Goal: Task Accomplishment & Management: Use online tool/utility

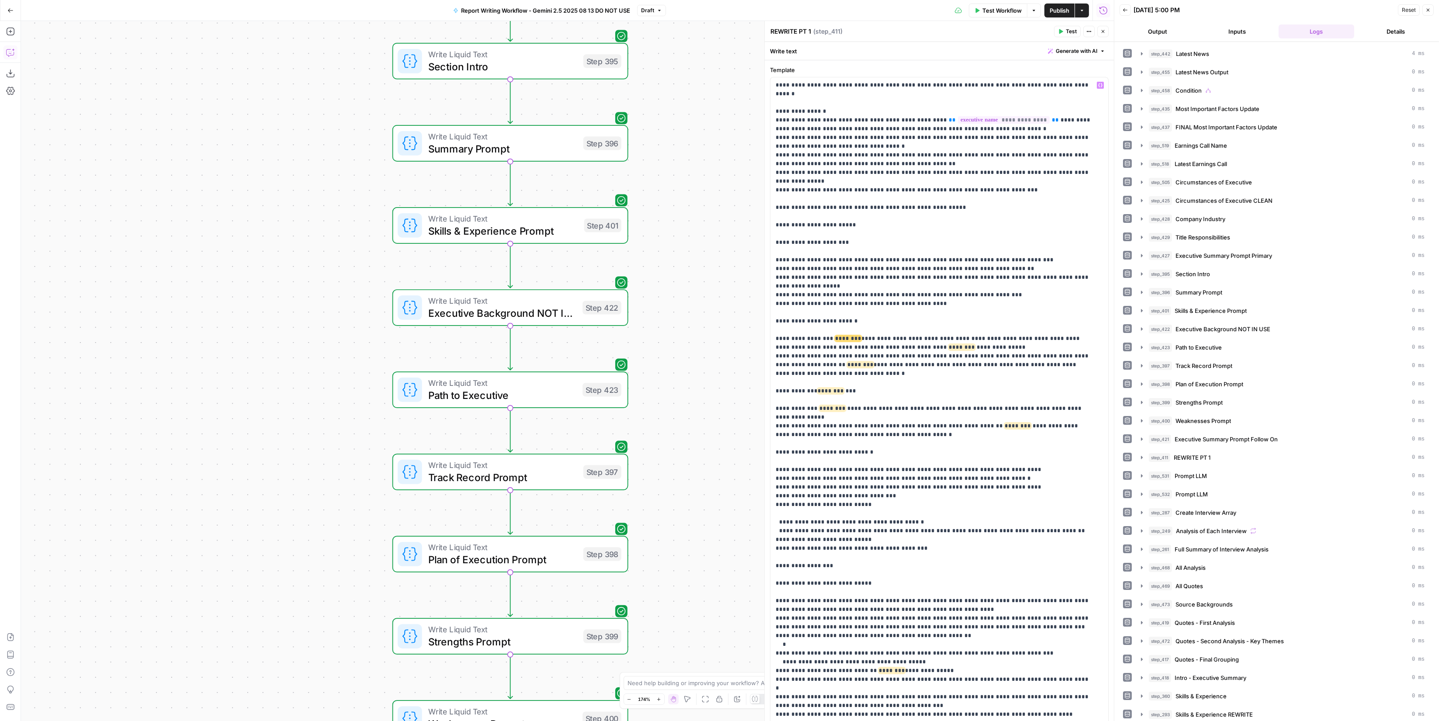
scroll to position [473, 0]
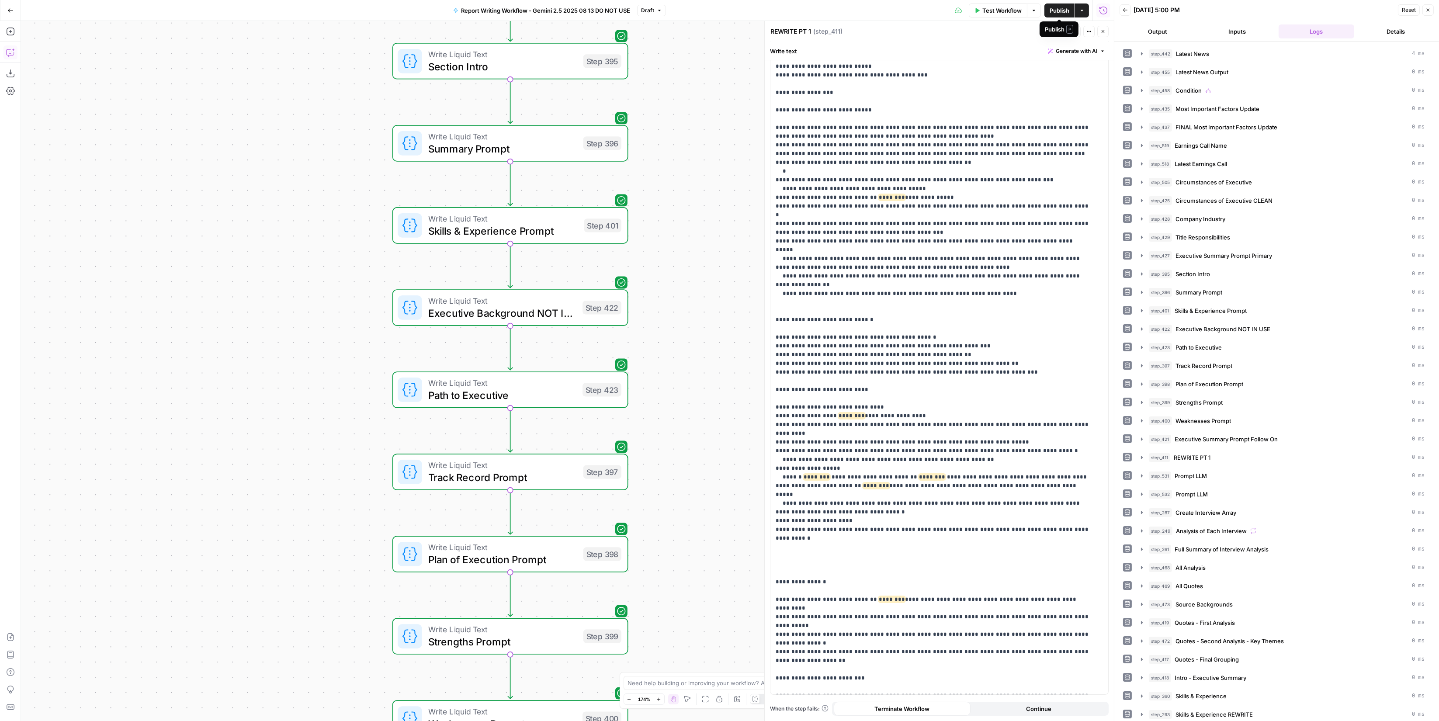
click at [1058, 5] on button "Publish" at bounding box center [1059, 10] width 30 height 14
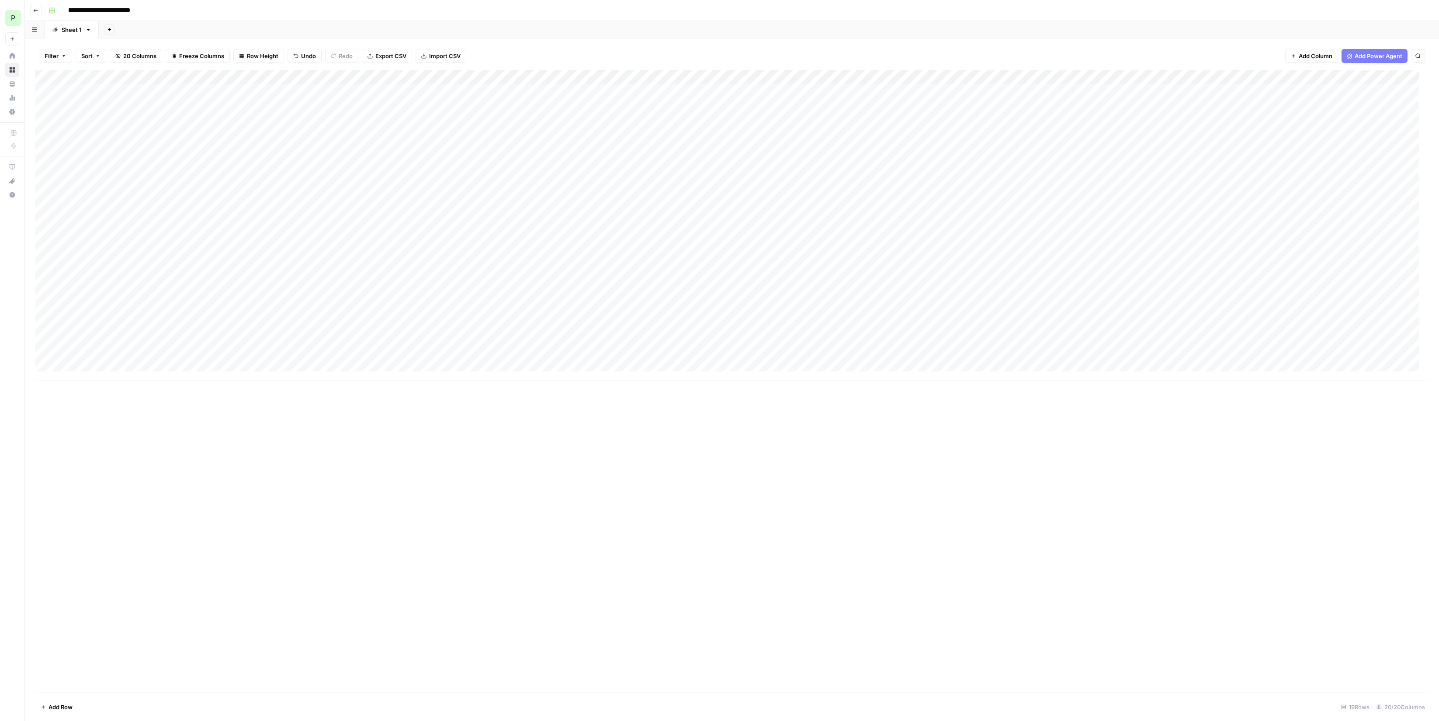
click at [79, 88] on div "Add Column" at bounding box center [731, 225] width 1393 height 311
click at [93, 90] on div "Add Column" at bounding box center [731, 225] width 1393 height 311
click at [141, 475] on div "Add Column" at bounding box center [731, 381] width 1393 height 623
click at [91, 97] on div "Add Column" at bounding box center [731, 225] width 1393 height 311
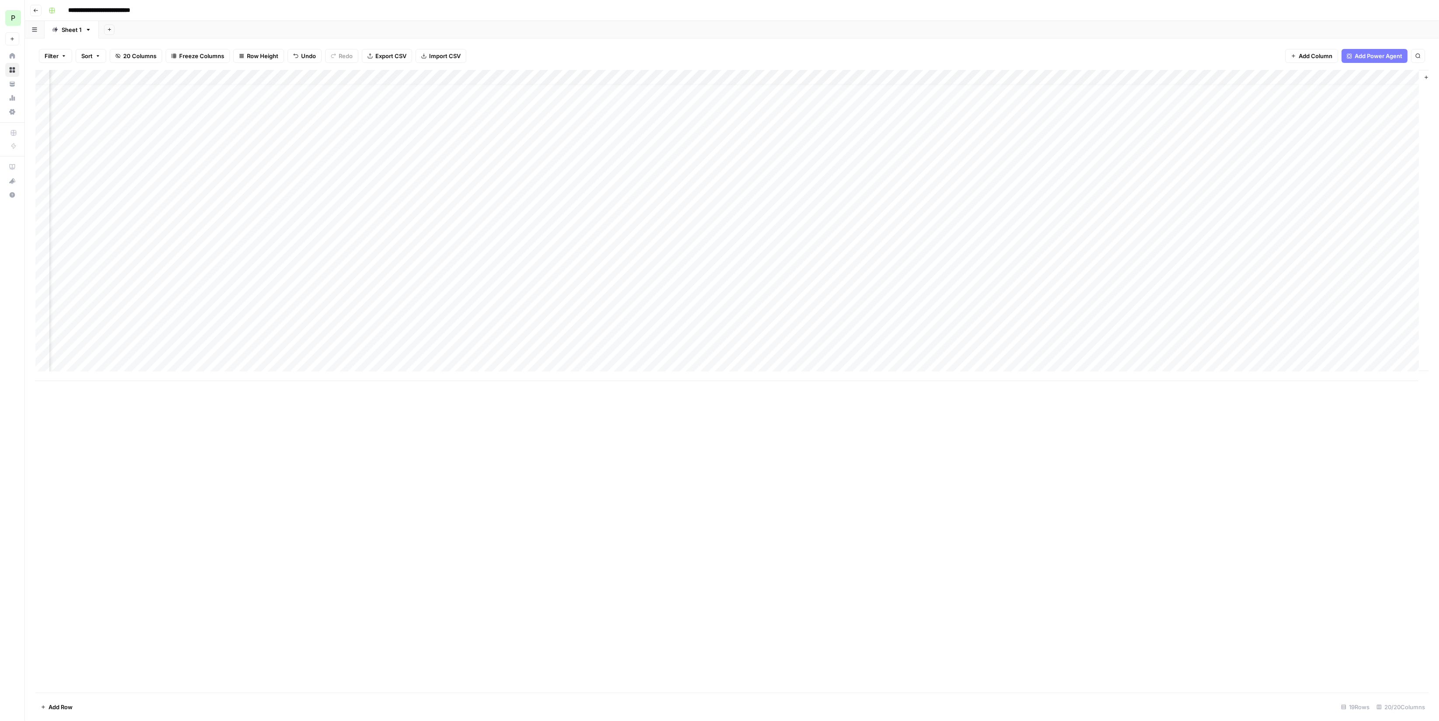
drag, startPoint x: 437, startPoint y: 59, endPoint x: 422, endPoint y: 25, distance: 37.0
click at [422, 25] on div "**********" at bounding box center [732, 360] width 1414 height 721
click at [395, 49] on button "Export CSV" at bounding box center [387, 56] width 50 height 14
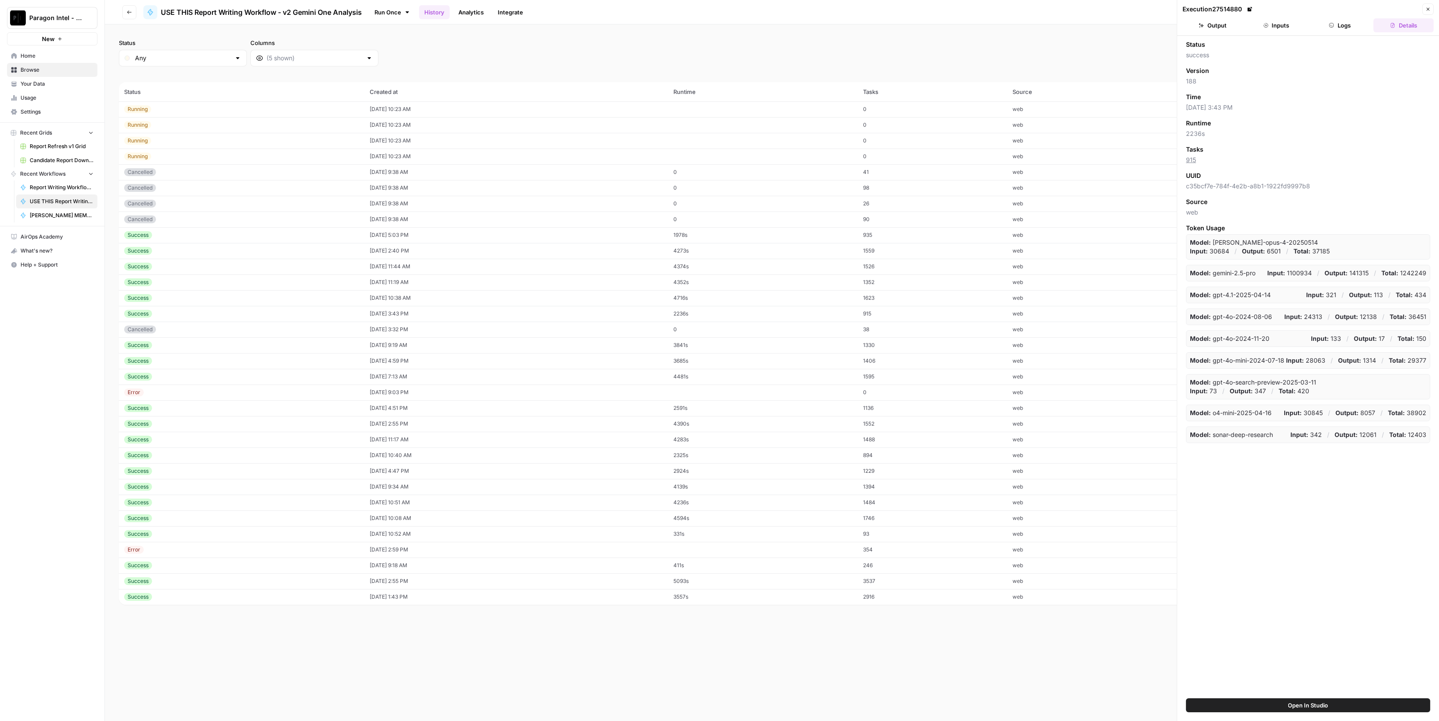
click at [1433, 5] on button "Close" at bounding box center [1427, 8] width 11 height 11
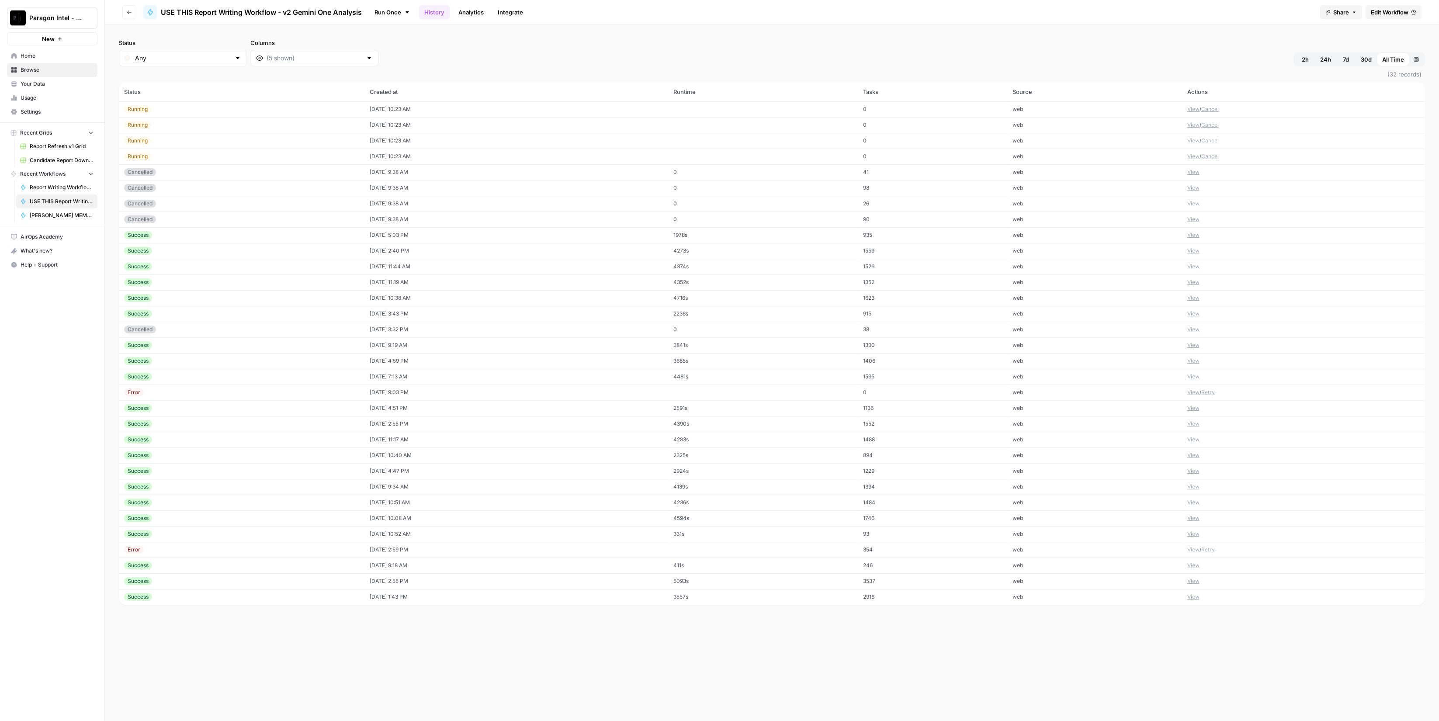
click at [1405, 15] on span "Edit Workflow" at bounding box center [1390, 12] width 38 height 9
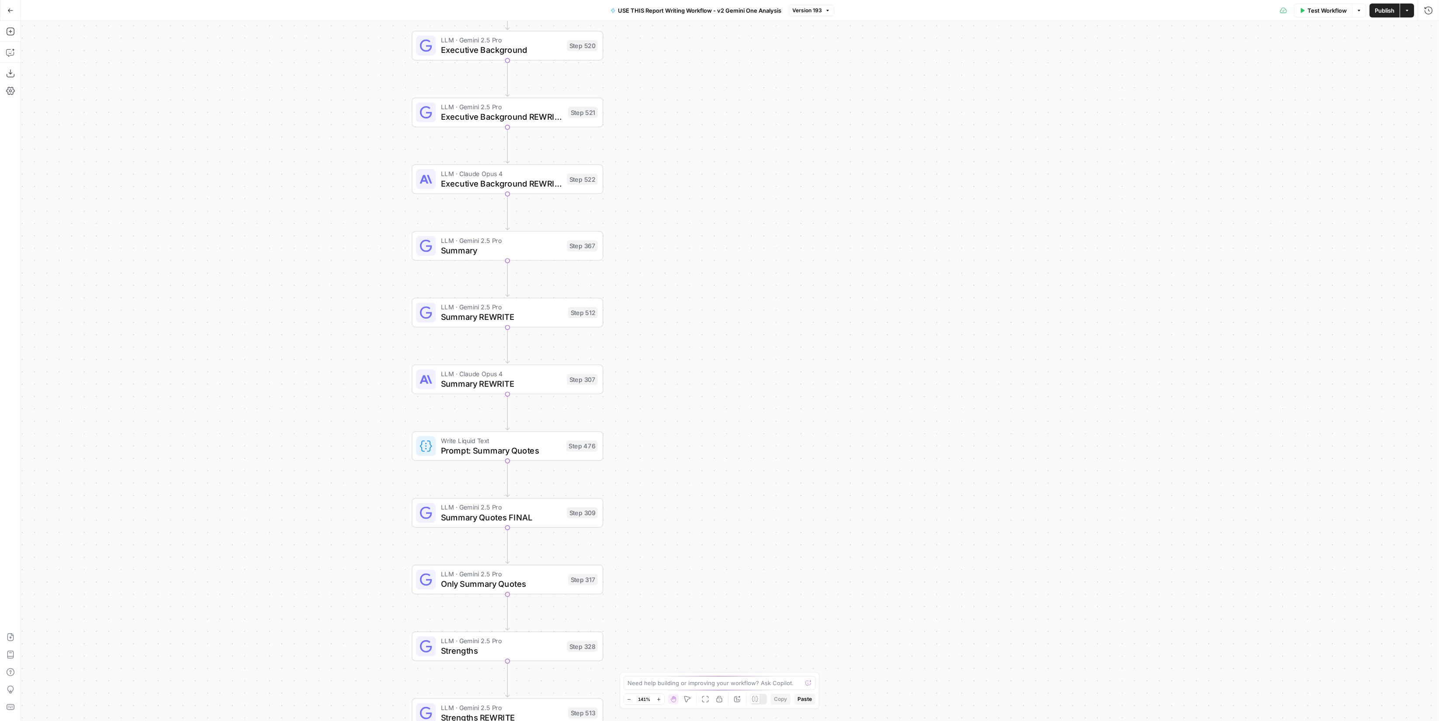
drag, startPoint x: 600, startPoint y: 480, endPoint x: 706, endPoint y: 515, distance: 111.1
click at [697, 544] on div "true false Workflow Set Inputs Inputs LLM · Perplexity Sonar Deep Research Late…" at bounding box center [730, 371] width 1418 height 700
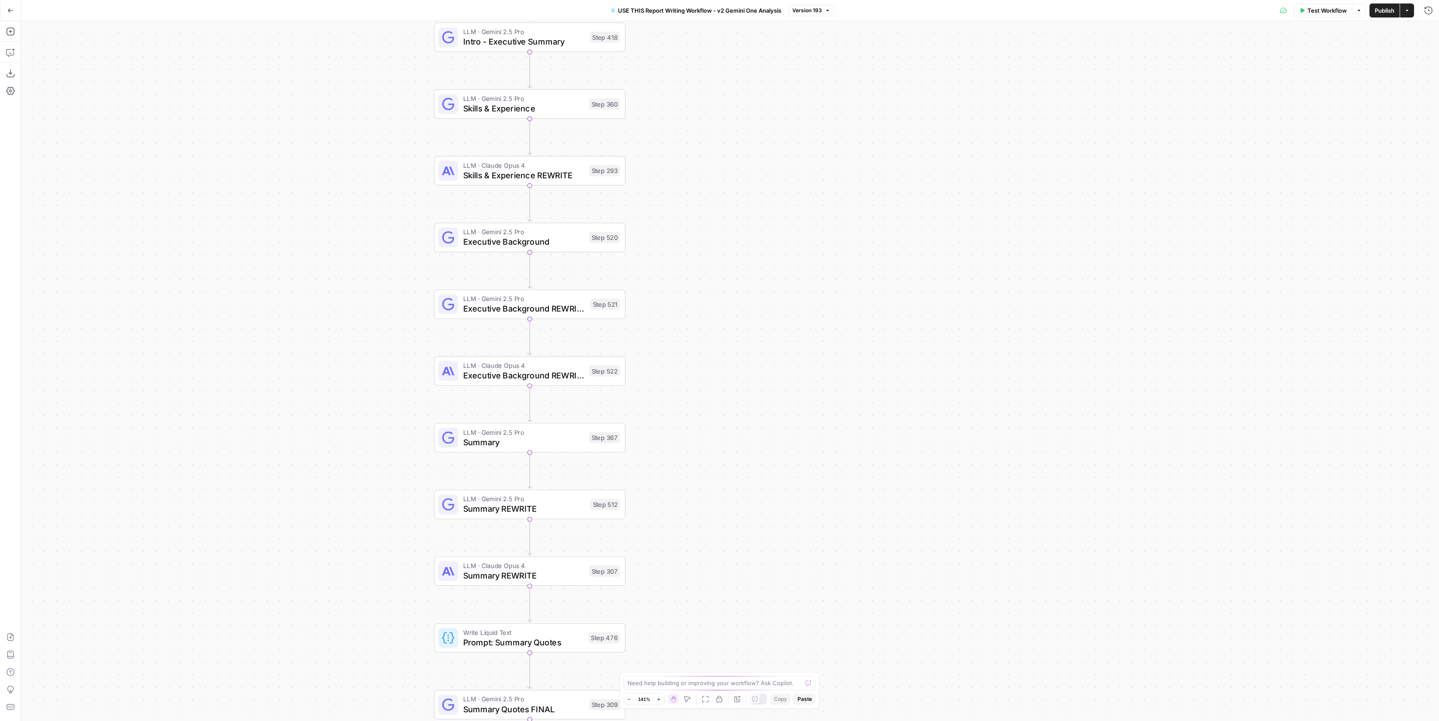
drag, startPoint x: 689, startPoint y: 352, endPoint x: 704, endPoint y: 476, distance: 124.6
click at [710, 519] on div "true false Workflow Set Inputs Inputs LLM · Perplexity Sonar Deep Research Late…" at bounding box center [730, 371] width 1418 height 700
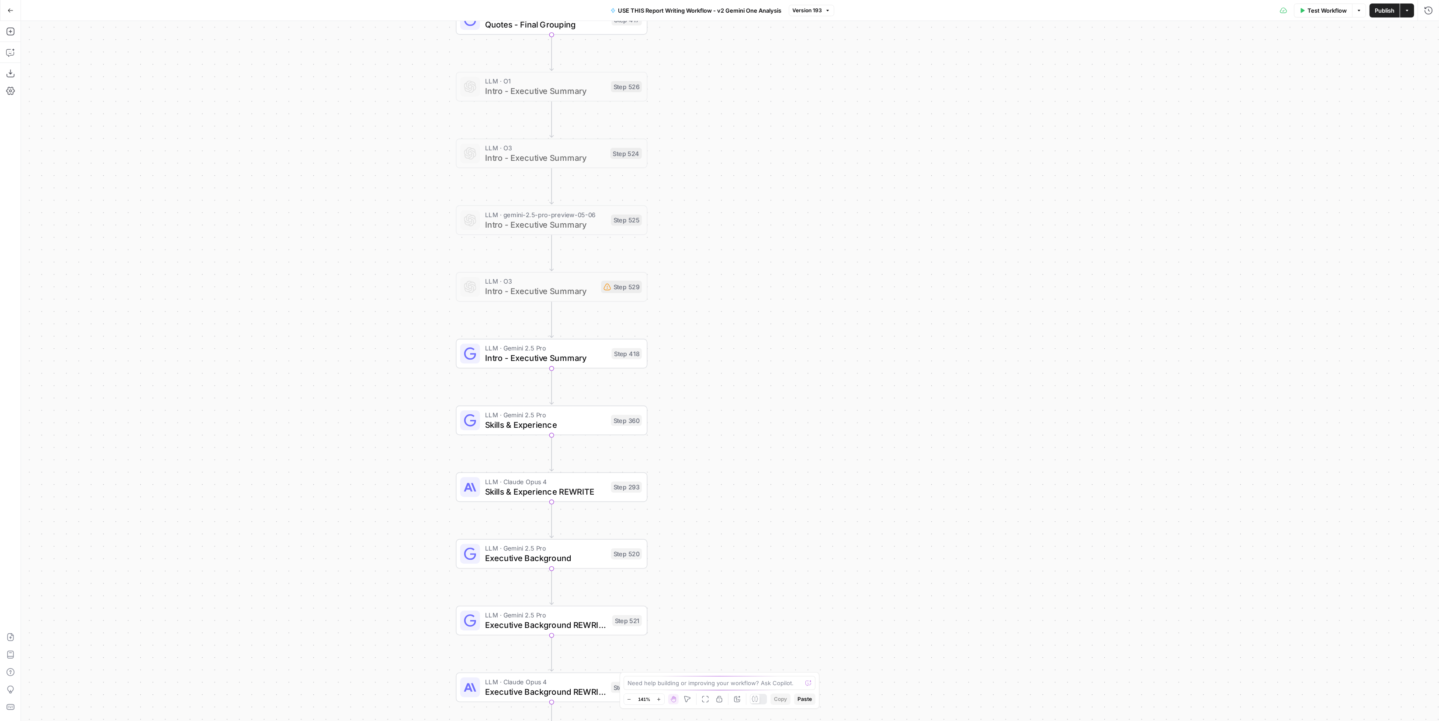
drag, startPoint x: 758, startPoint y: 170, endPoint x: 779, endPoint y: 462, distance: 293.5
click at [779, 462] on div "true false Workflow Set Inputs Inputs LLM · Perplexity Sonar Deep Research Late…" at bounding box center [730, 371] width 1418 height 700
click at [576, 358] on span "Intro - Executive Summary" at bounding box center [546, 358] width 122 height 12
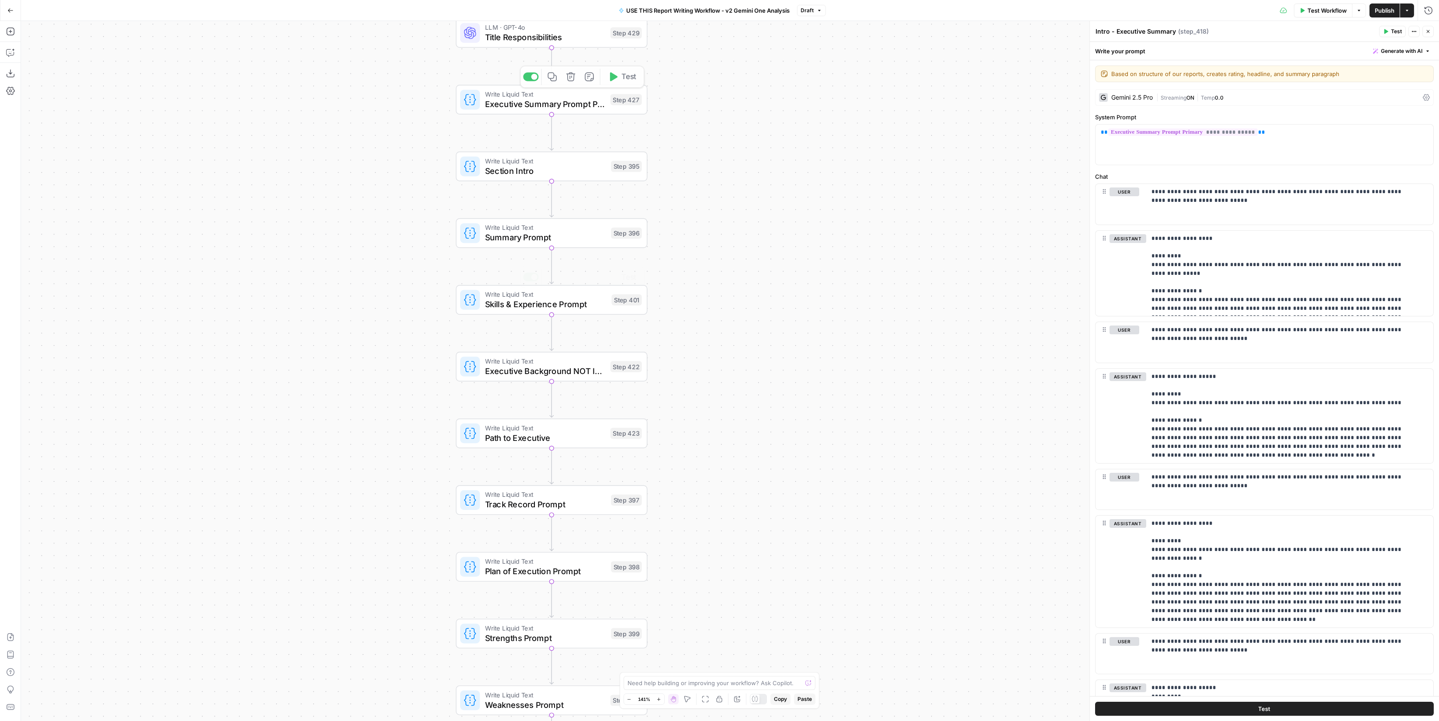
click at [585, 376] on span "Executive Background NOT IN USE" at bounding box center [545, 371] width 121 height 12
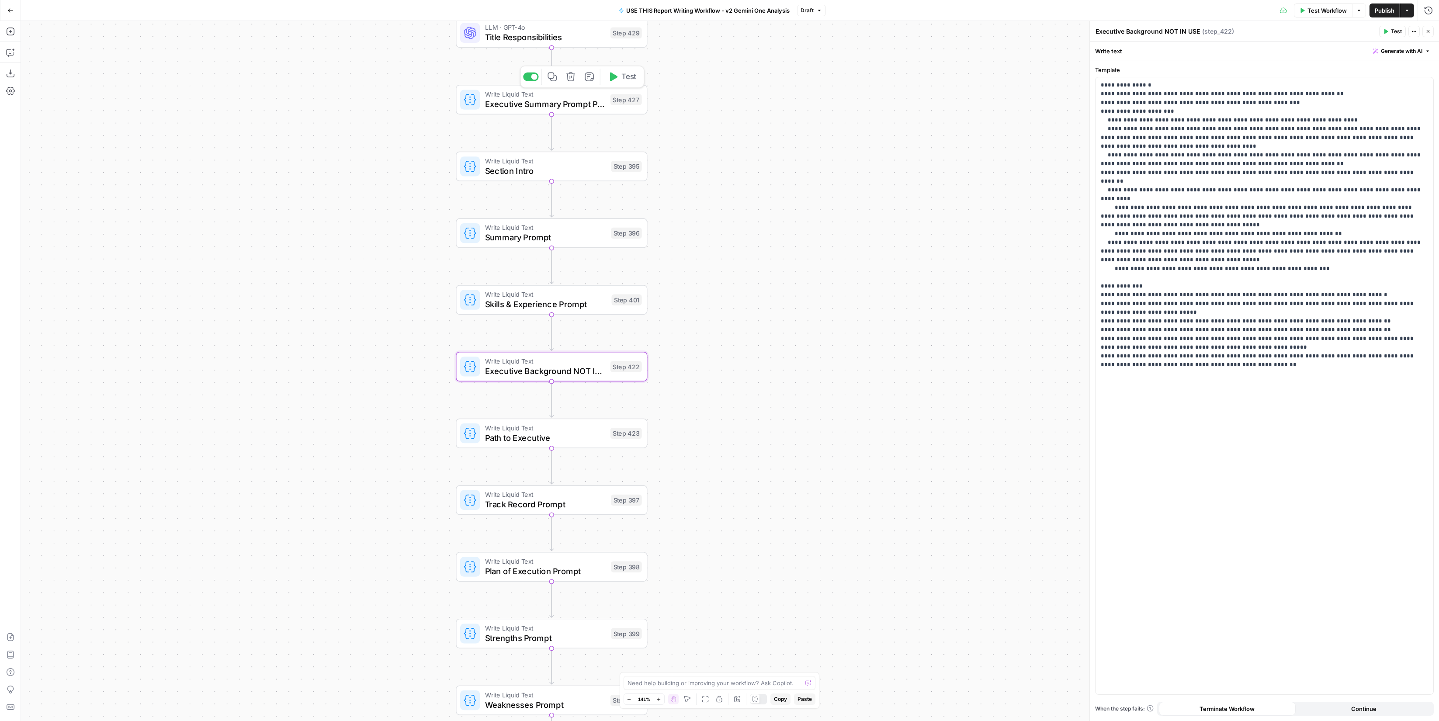
click at [617, 94] on div "Step 427" at bounding box center [626, 99] width 31 height 11
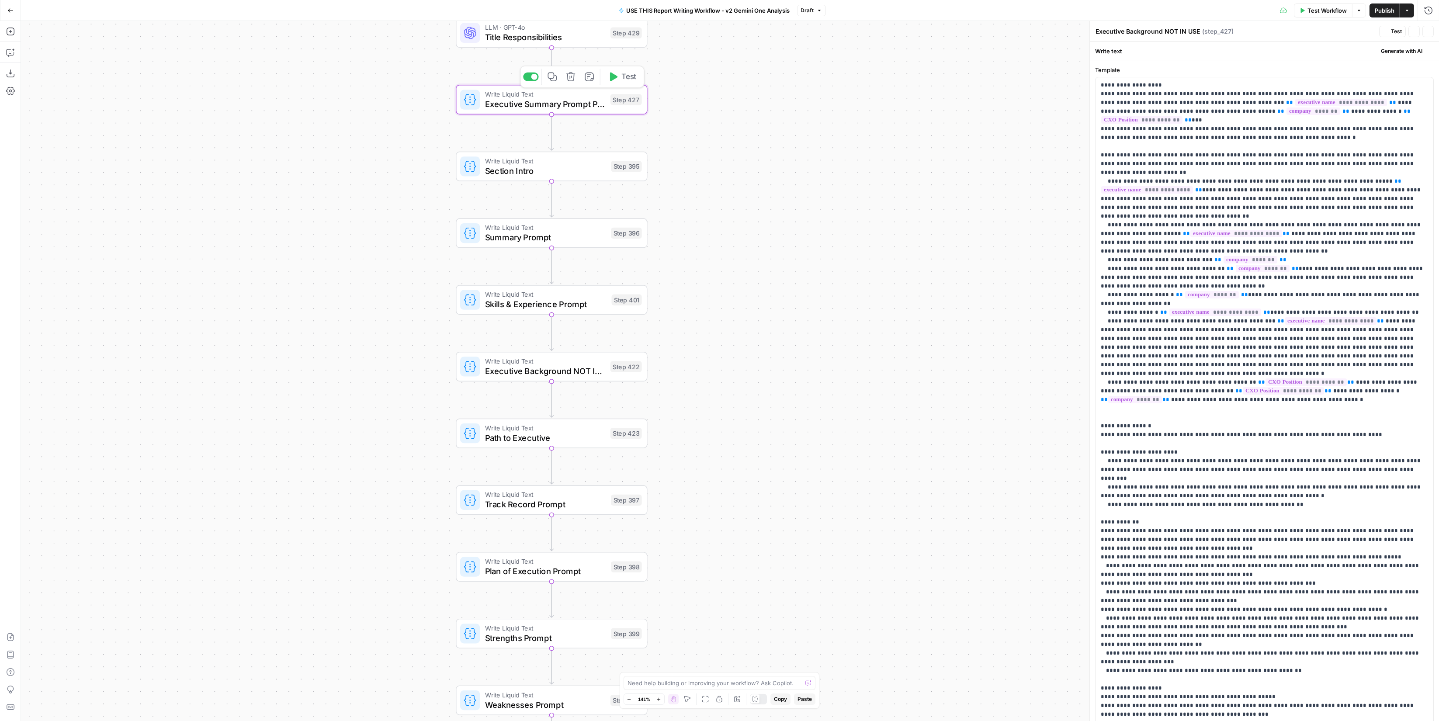
type textarea "Executive Summary Prompt Primary"
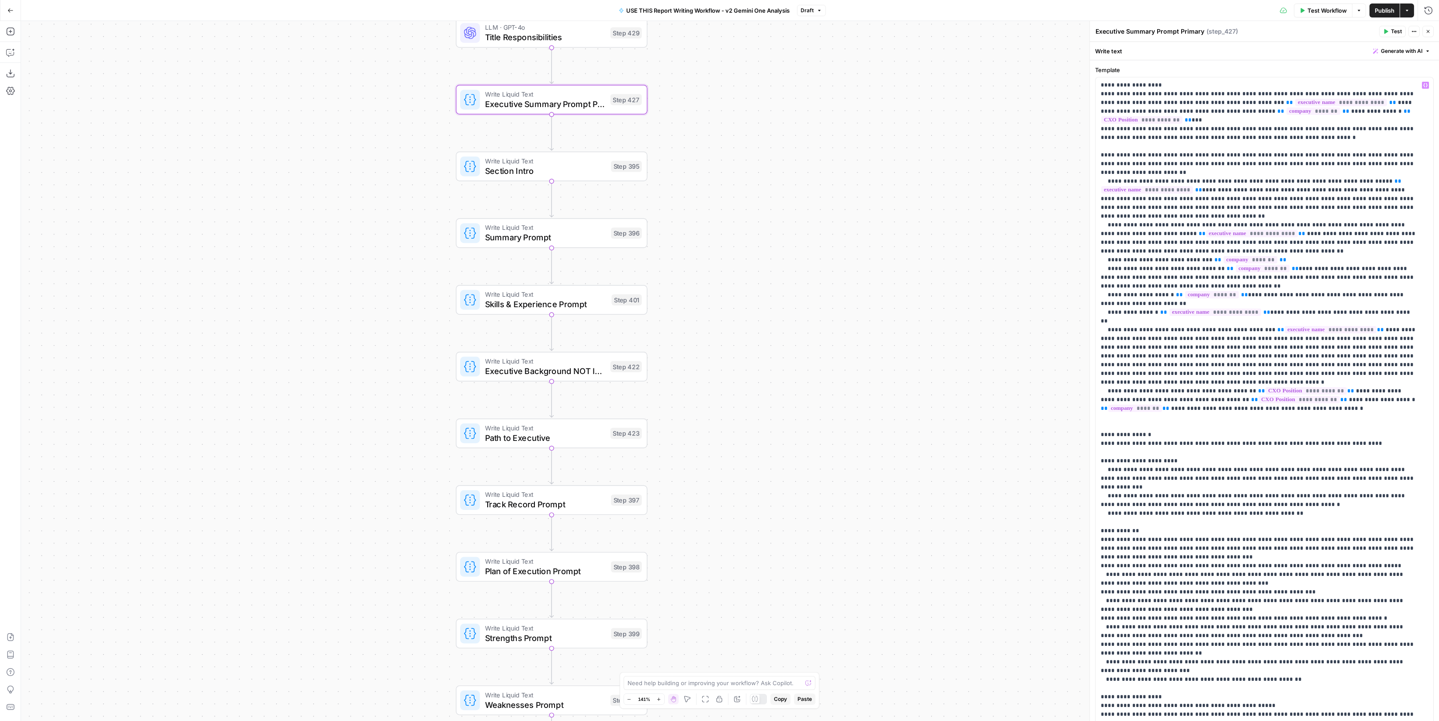
scroll to position [124, 0]
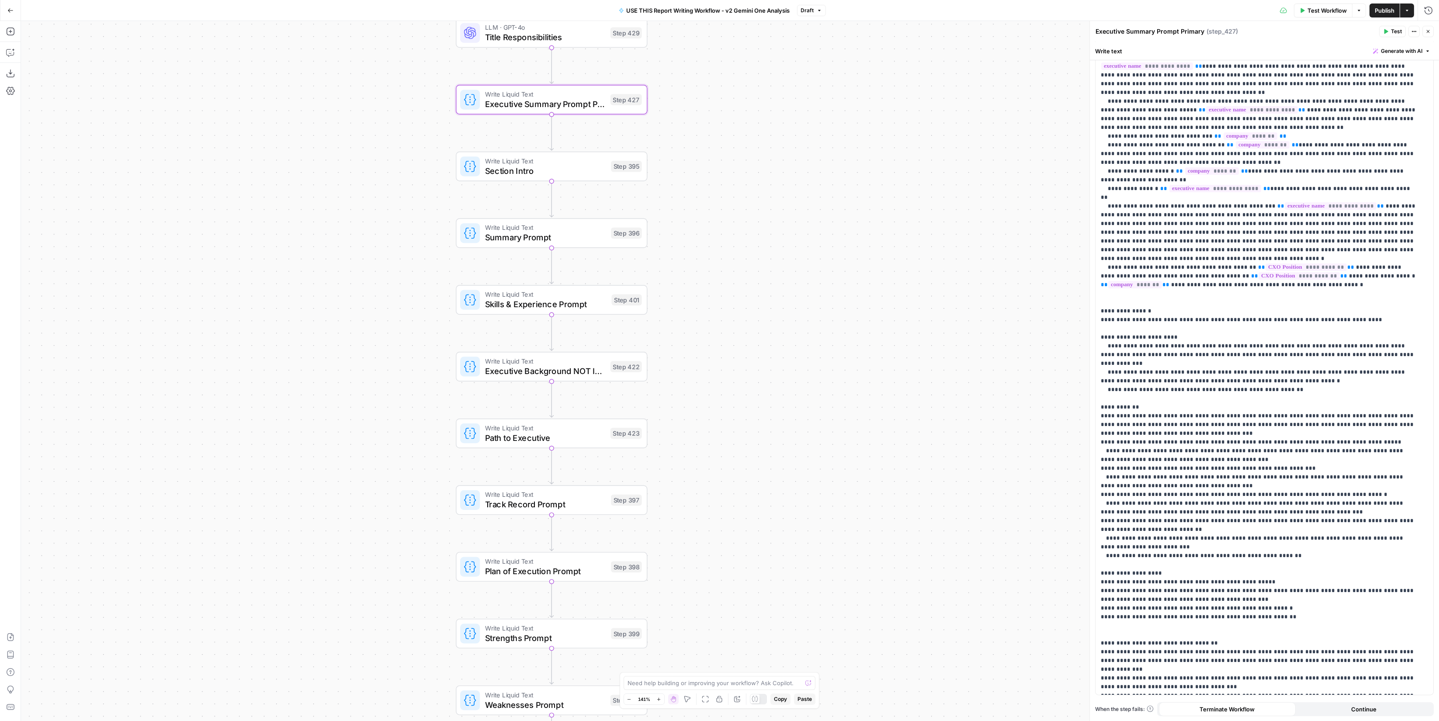
click at [1429, 34] on button "Close" at bounding box center [1427, 31] width 11 height 11
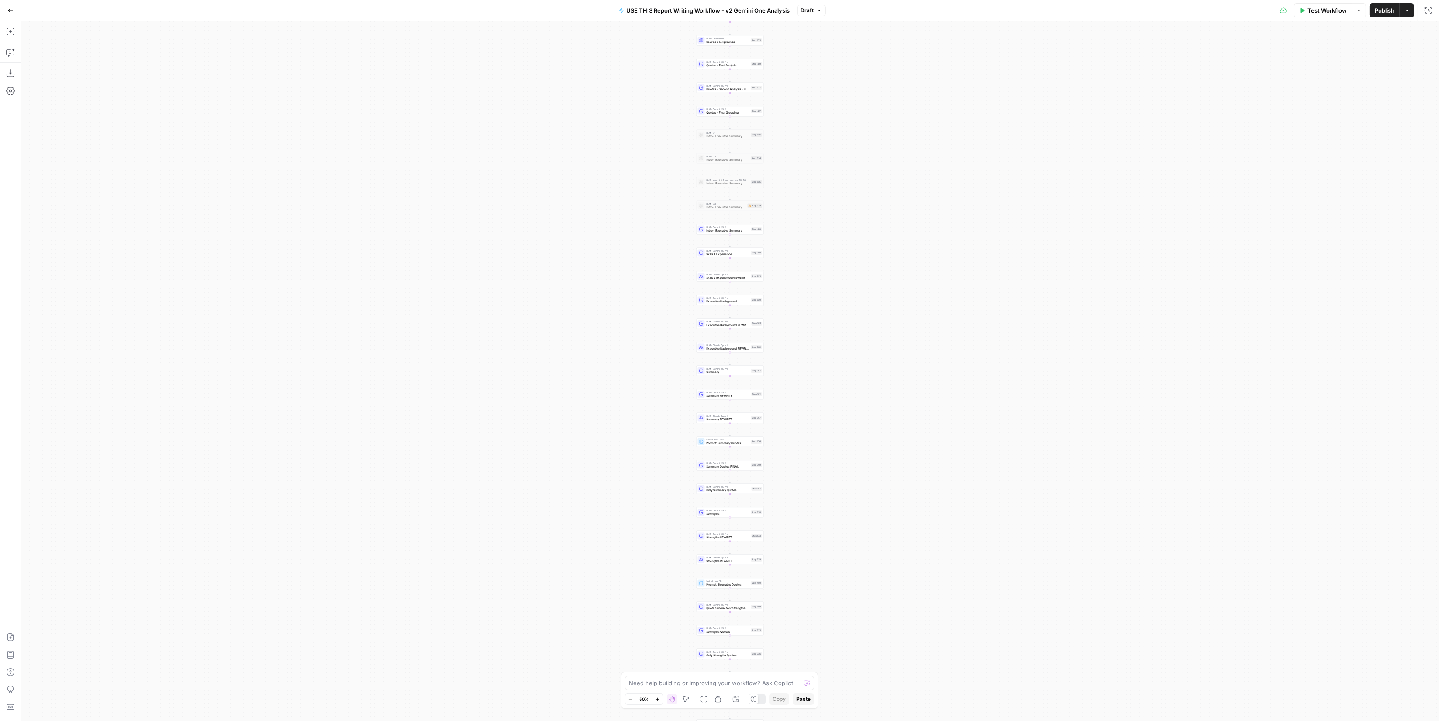
click at [10, 15] on button "Go Back" at bounding box center [11, 11] width 16 height 16
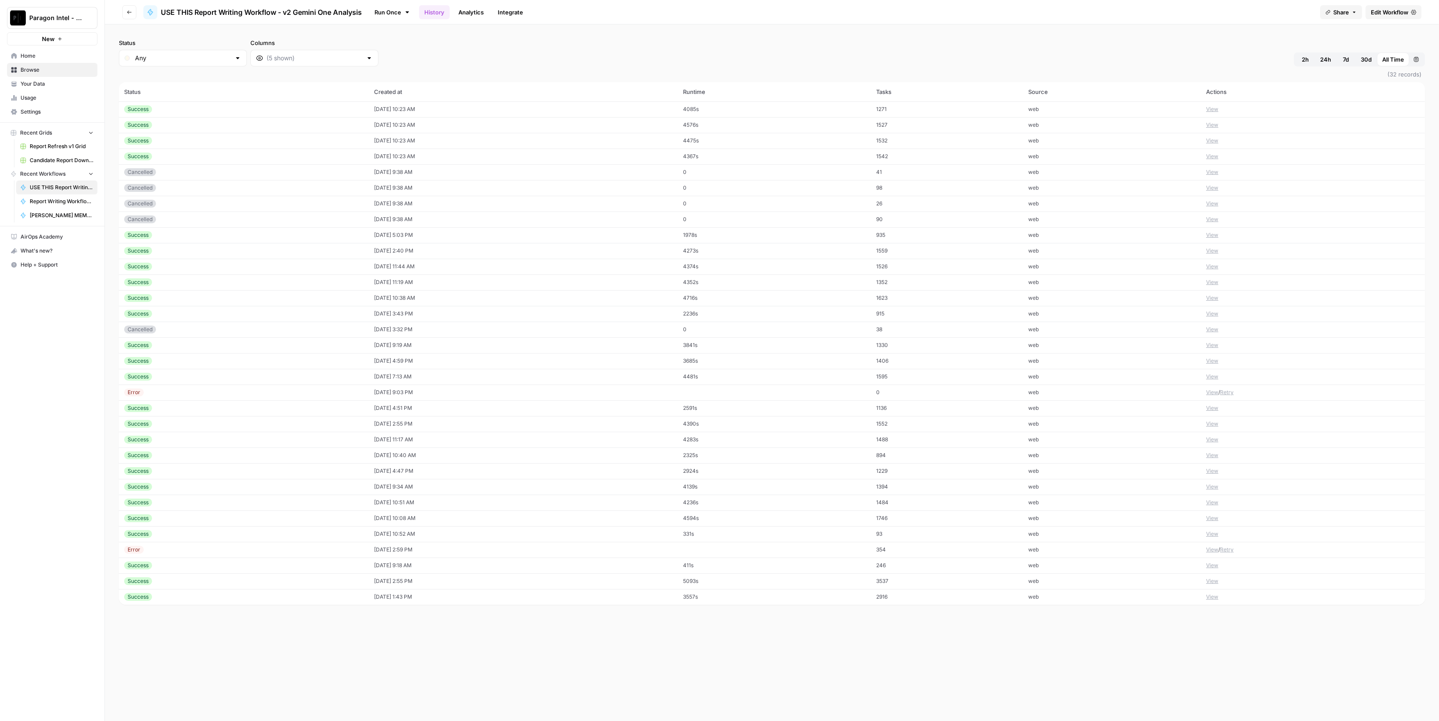
click at [389, 114] on td "08/15/25 at 10:23 AM" at bounding box center [523, 109] width 309 height 16
click at [1332, 21] on button "Logs" at bounding box center [1340, 25] width 60 height 14
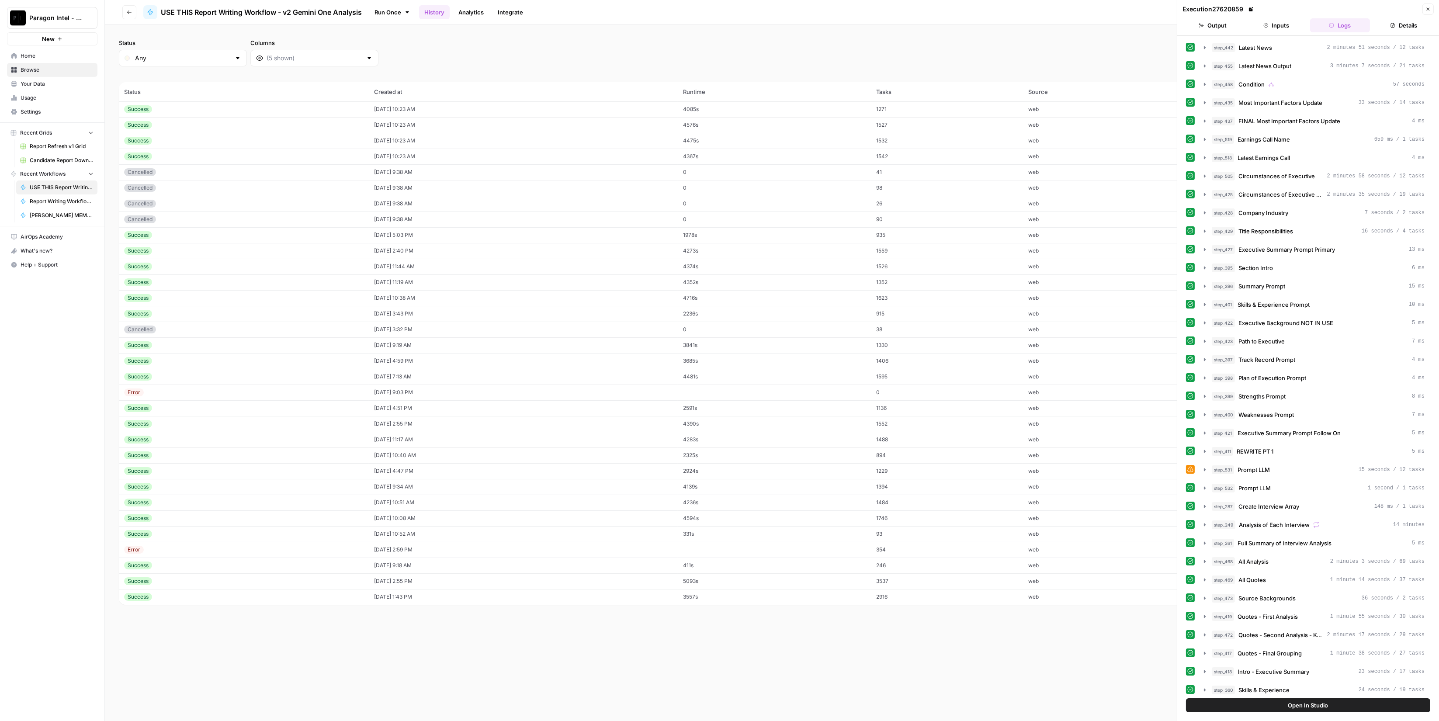
click at [1192, 32] on button "Output" at bounding box center [1213, 25] width 60 height 14
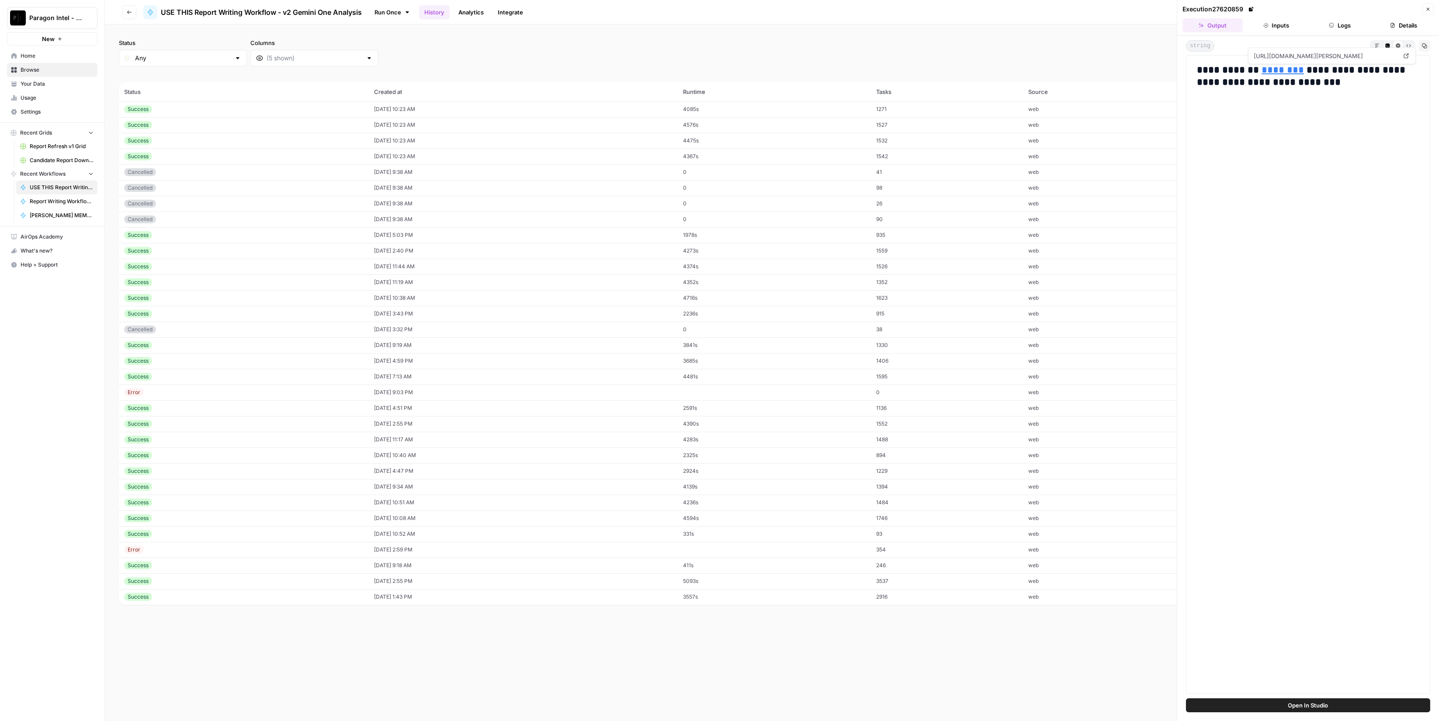
click at [1280, 67] on link "********" at bounding box center [1283, 70] width 42 height 10
click at [1023, 125] on td "1527" at bounding box center [947, 125] width 152 height 16
click at [1275, 71] on link "********" at bounding box center [1283, 70] width 42 height 10
click at [583, 111] on td "08/15/25 at 10:23 AM" at bounding box center [523, 109] width 309 height 16
click at [1343, 26] on button "Logs" at bounding box center [1340, 25] width 60 height 14
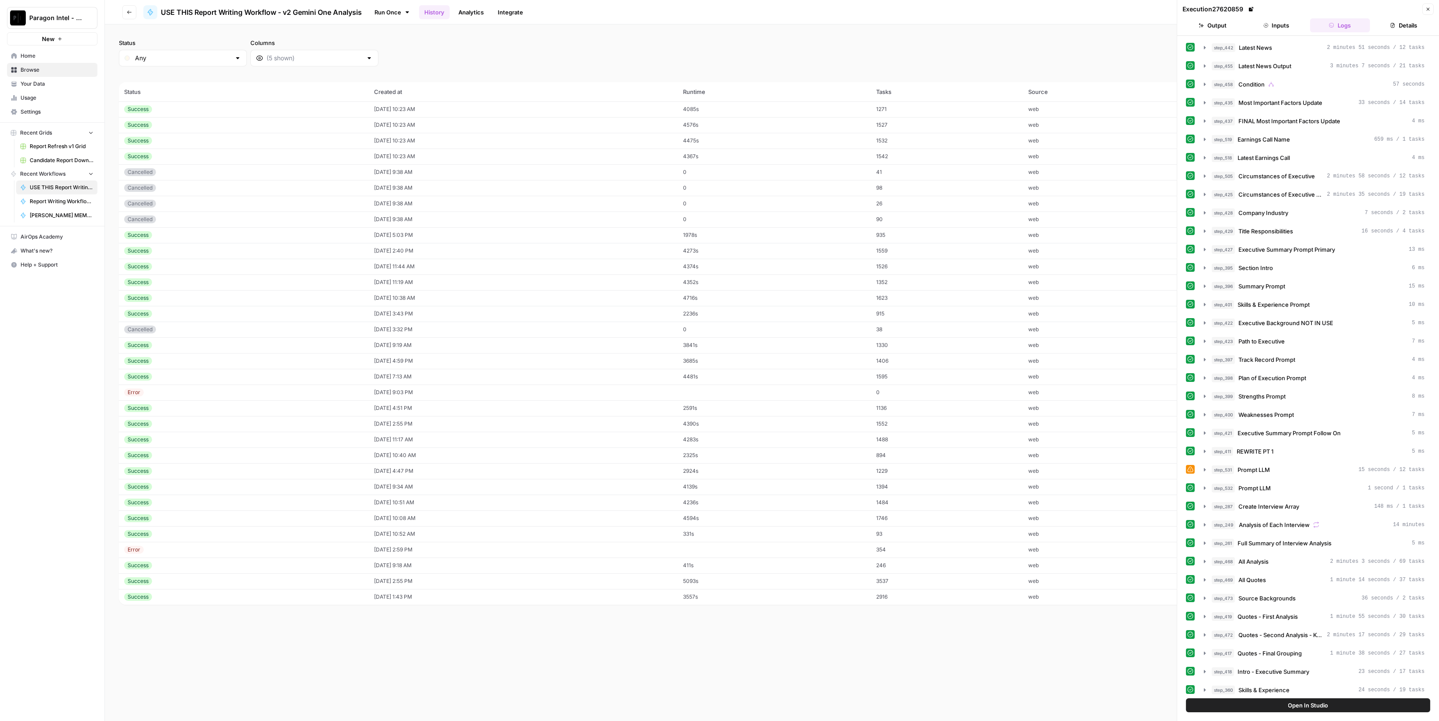
click at [1296, 28] on button "Inputs" at bounding box center [1276, 25] width 60 height 14
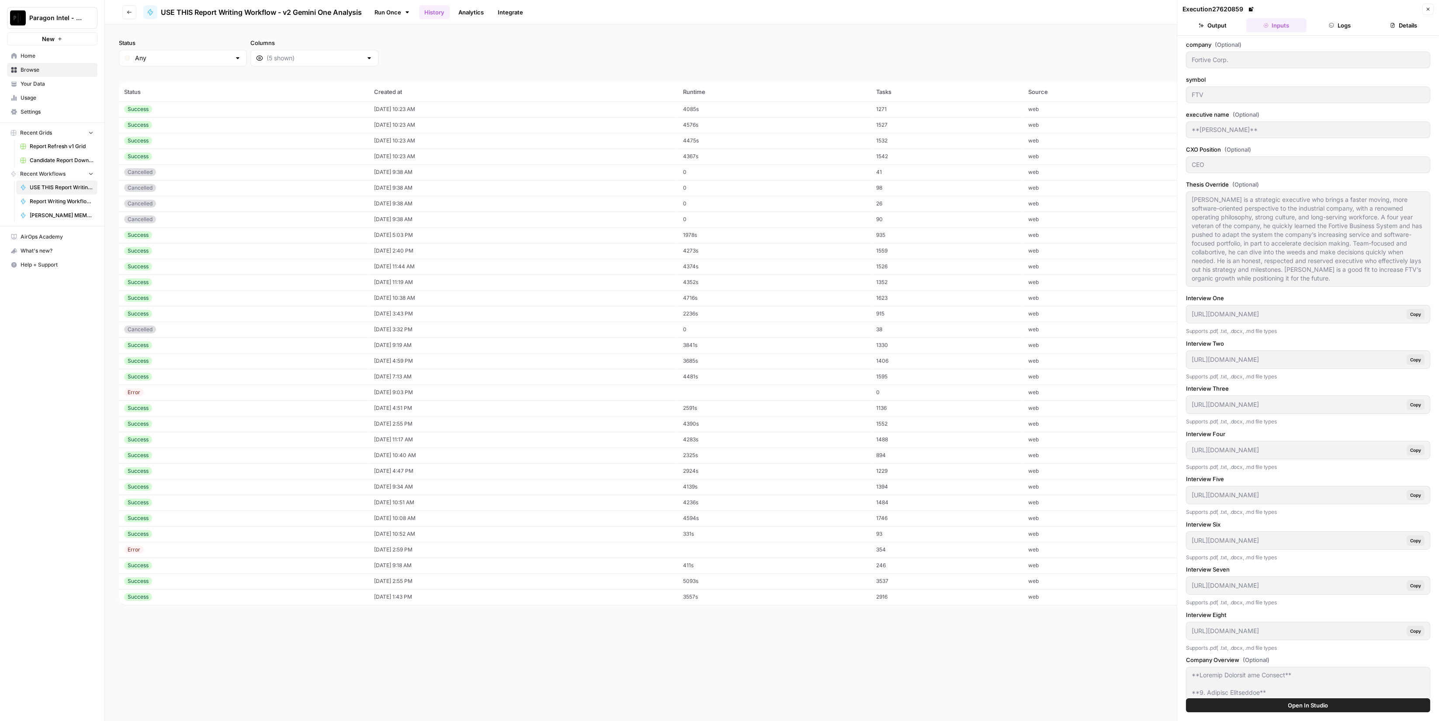
drag, startPoint x: 1001, startPoint y: 124, endPoint x: 1001, endPoint y: 131, distance: 6.6
click at [1001, 124] on td "1527" at bounding box center [947, 125] width 152 height 16
type input "SharkNinja"
type input "SN"
type input "Mark Barrocas"
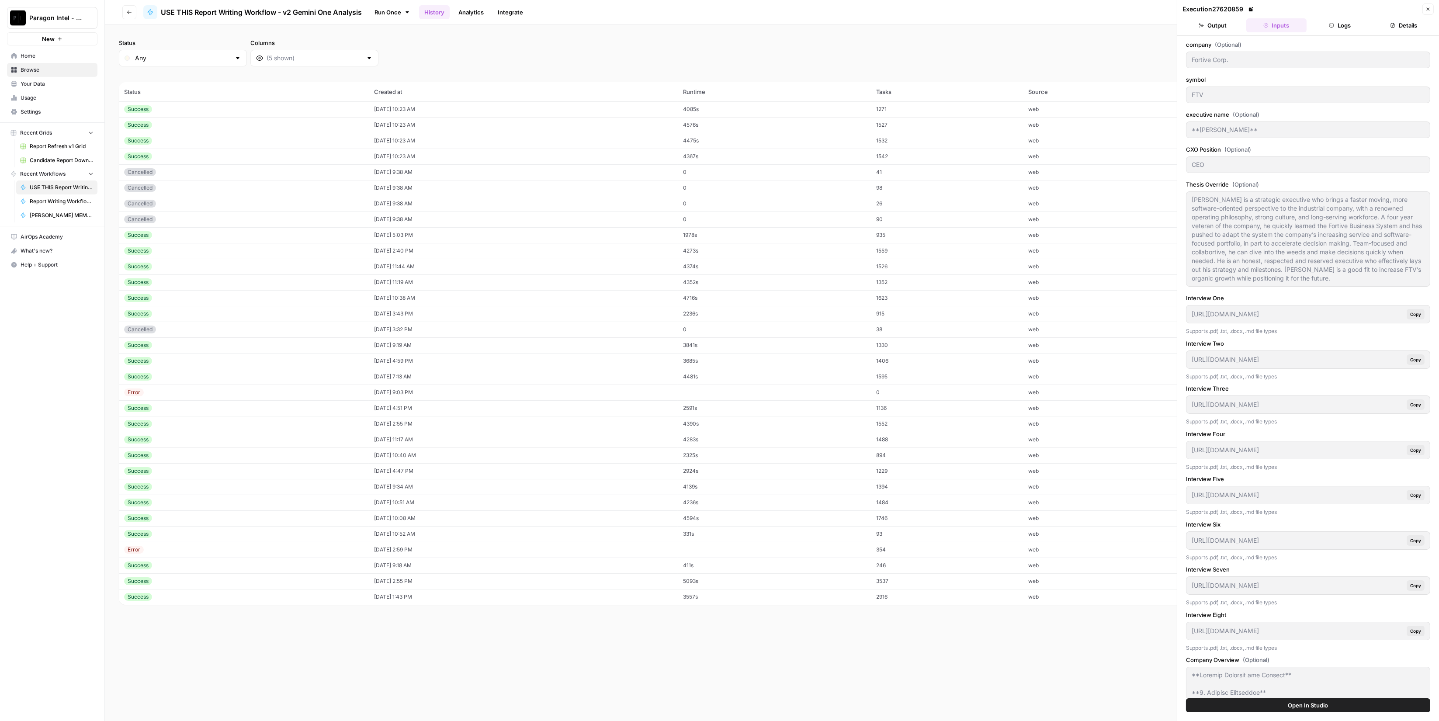
type input "https://app.airops.com/api/workspace_files/117510/url"
type input "https://app.airops.com/api/workspace_files/117511/url"
type input "https://app.airops.com/api/workspace_files/117512/url"
type input "https://app.airops.com/api/workspace_files/117513/url"
type input "https://app.airops.com/api/workspace_files/117514/url"
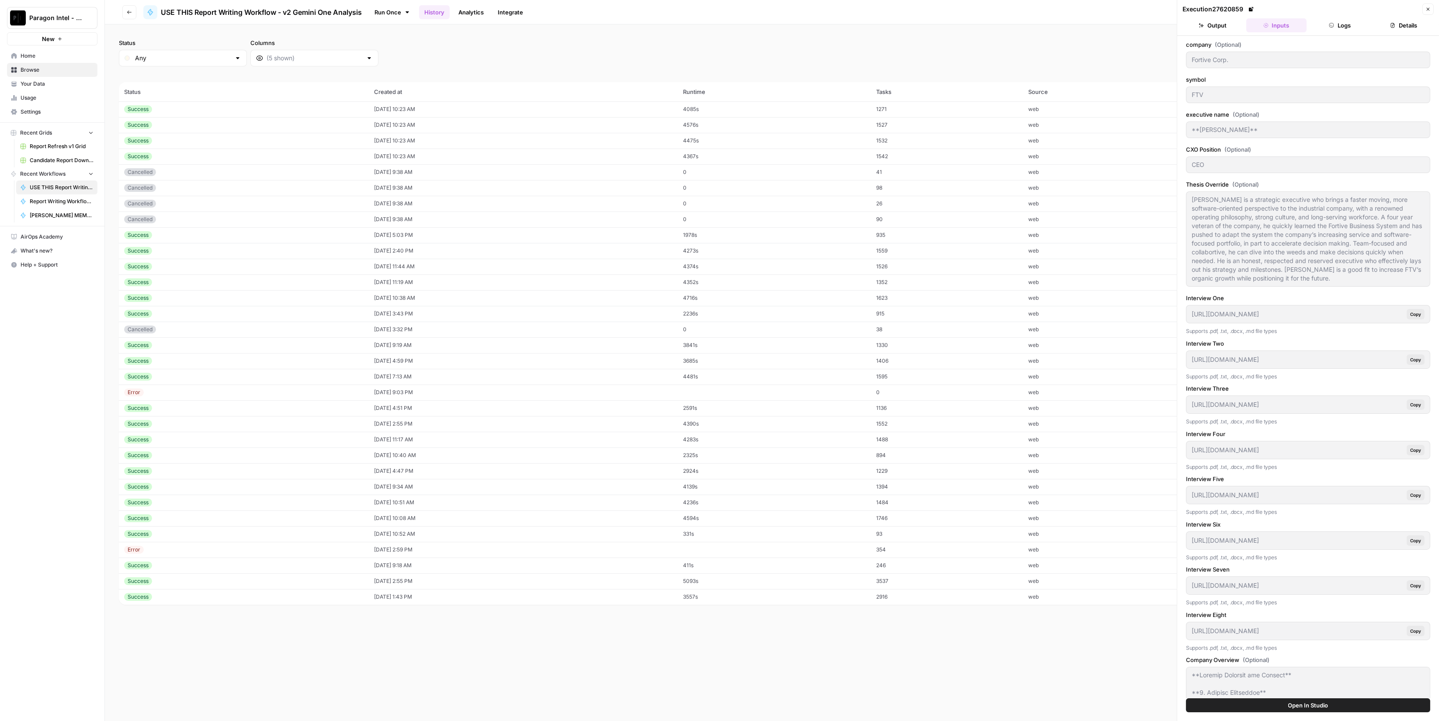
type input "https://app.airops.com/api/workspace_files/117515/url"
type input "https://app.airops.com/api/workspace_files/117516/url"
type input "8/7/2025"
type textarea "Barrocas is a hyper-driven, detail-obsessed operator whose relentless customer …"
type textarea "**Company Overview for Analyst** **1. Company Background** SharkNinja was found…"
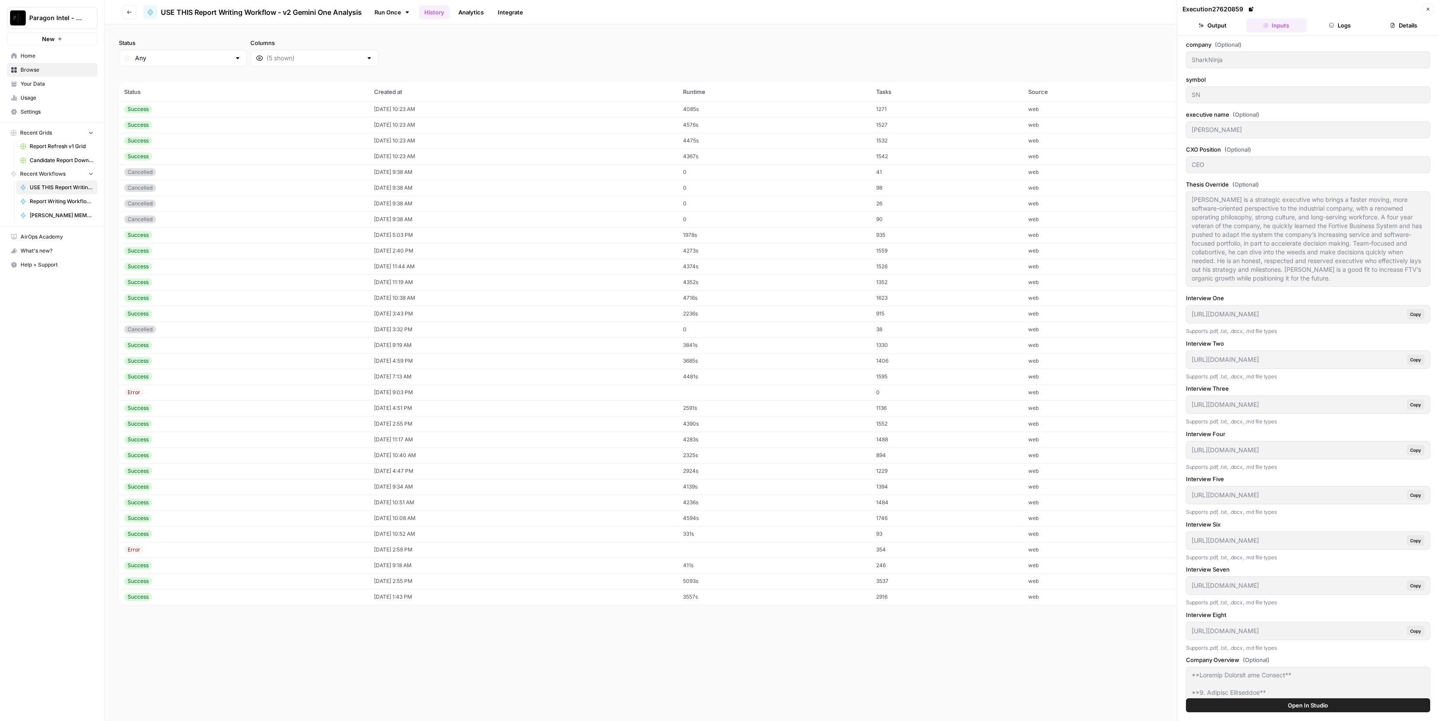
type textarea "**FUNDAMENTALS OVERVIEW** --- **What Has Changed the Most for the Company Over …"
type textarea "**Financial Details for Analyst** Below is an integrated two‐tier analysis of S…"
type textarea "**MARK BARROCAS BACKGROUND** * Mark Barrocas is a seasoned executive with over …"
type textarea "**Adverse Media Summary for Mark Barrocas** **SharkNinja Inc. (2008–Present)** …"
type textarea "tional business than we were 24 months ago. I mean, we're in more new product c…"
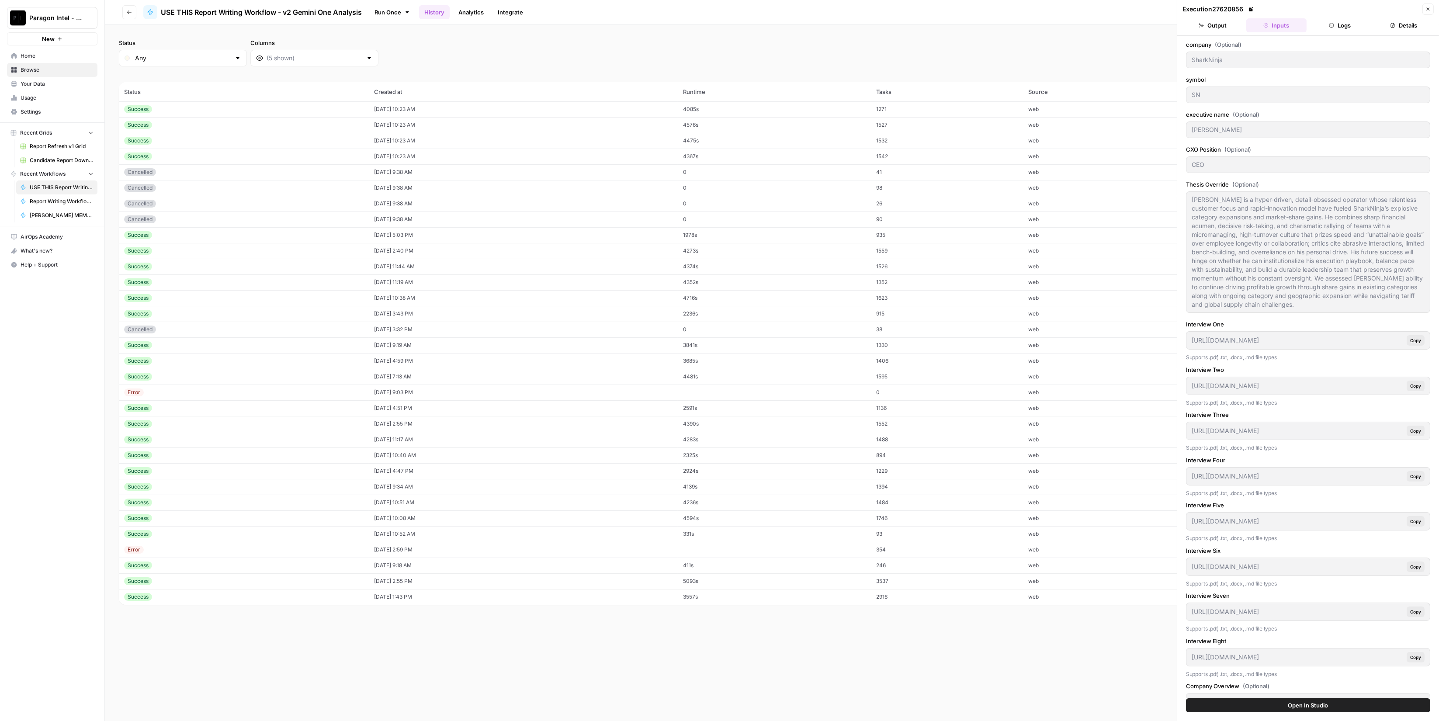
click at [1001, 144] on td "1532" at bounding box center [947, 141] width 152 height 16
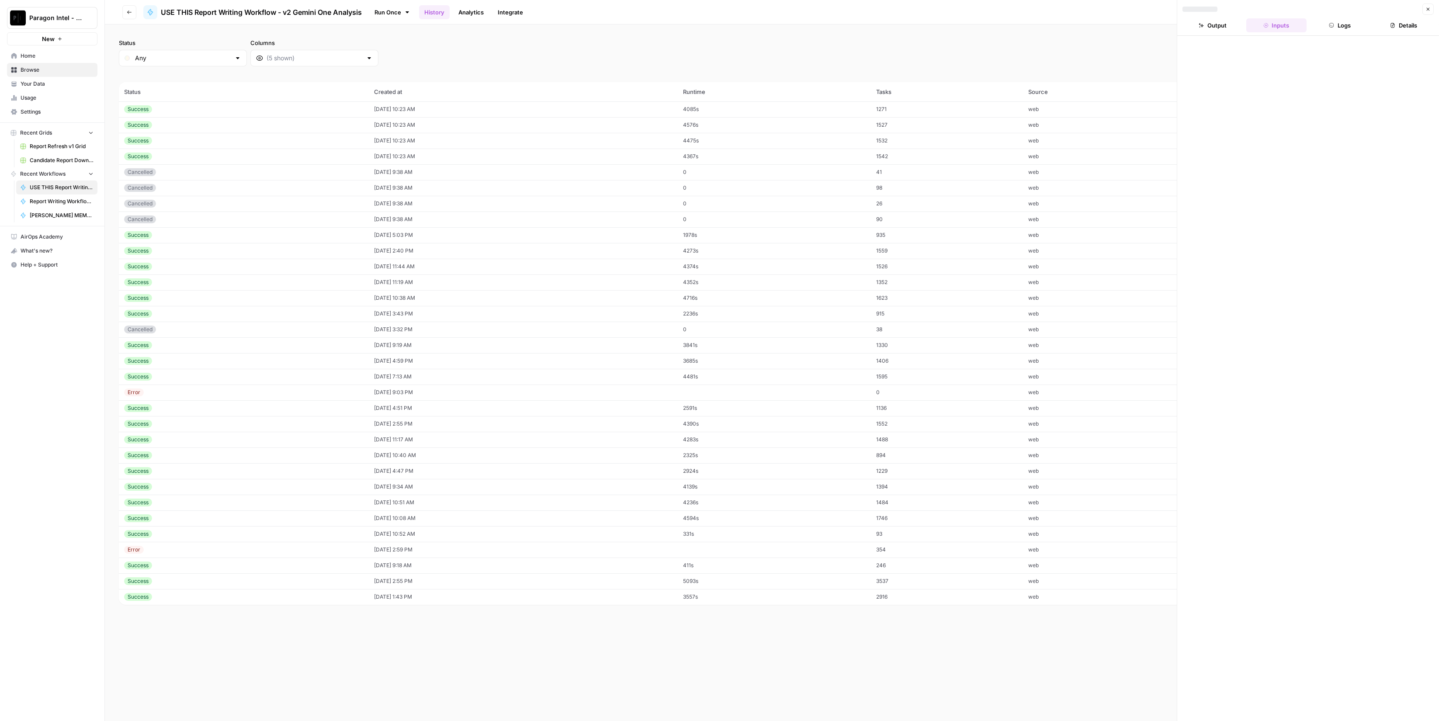
click at [1000, 144] on td "1532" at bounding box center [947, 141] width 152 height 16
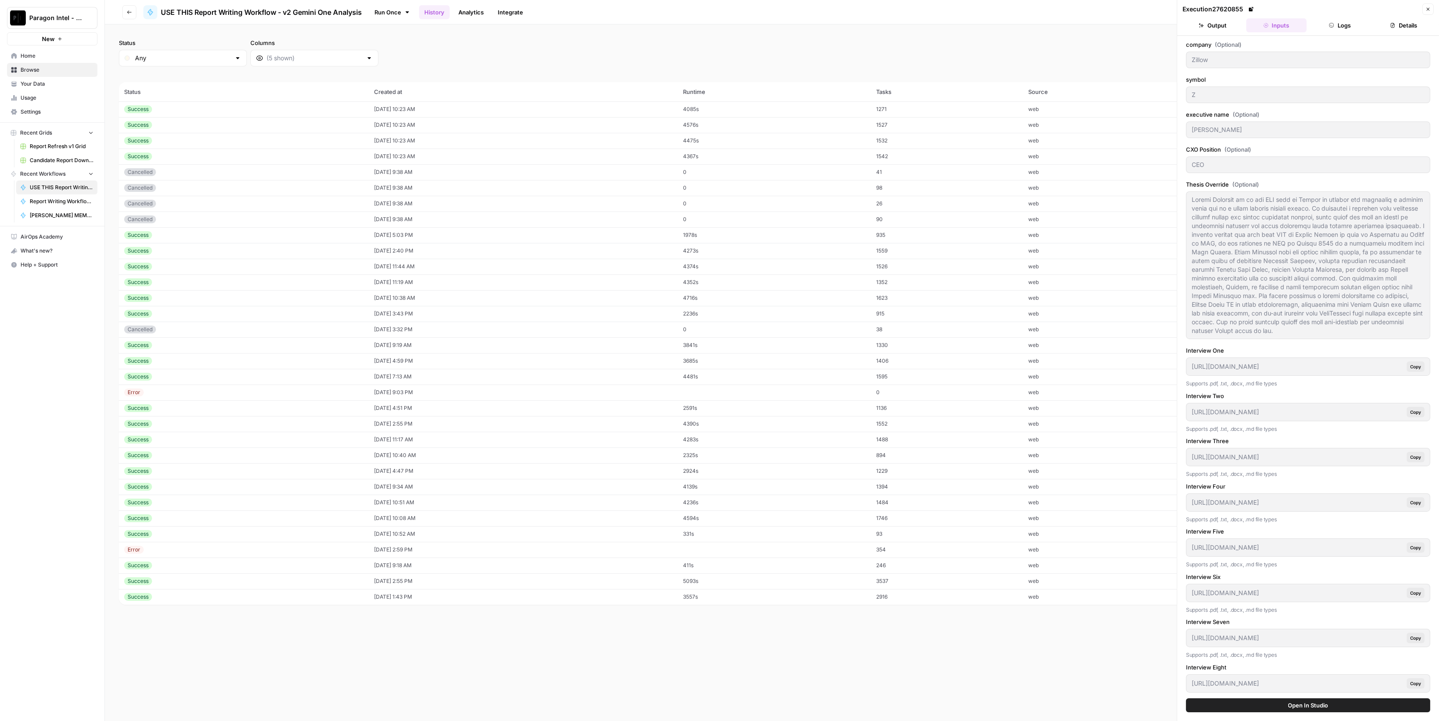
click at [961, 160] on td "1542" at bounding box center [947, 157] width 152 height 16
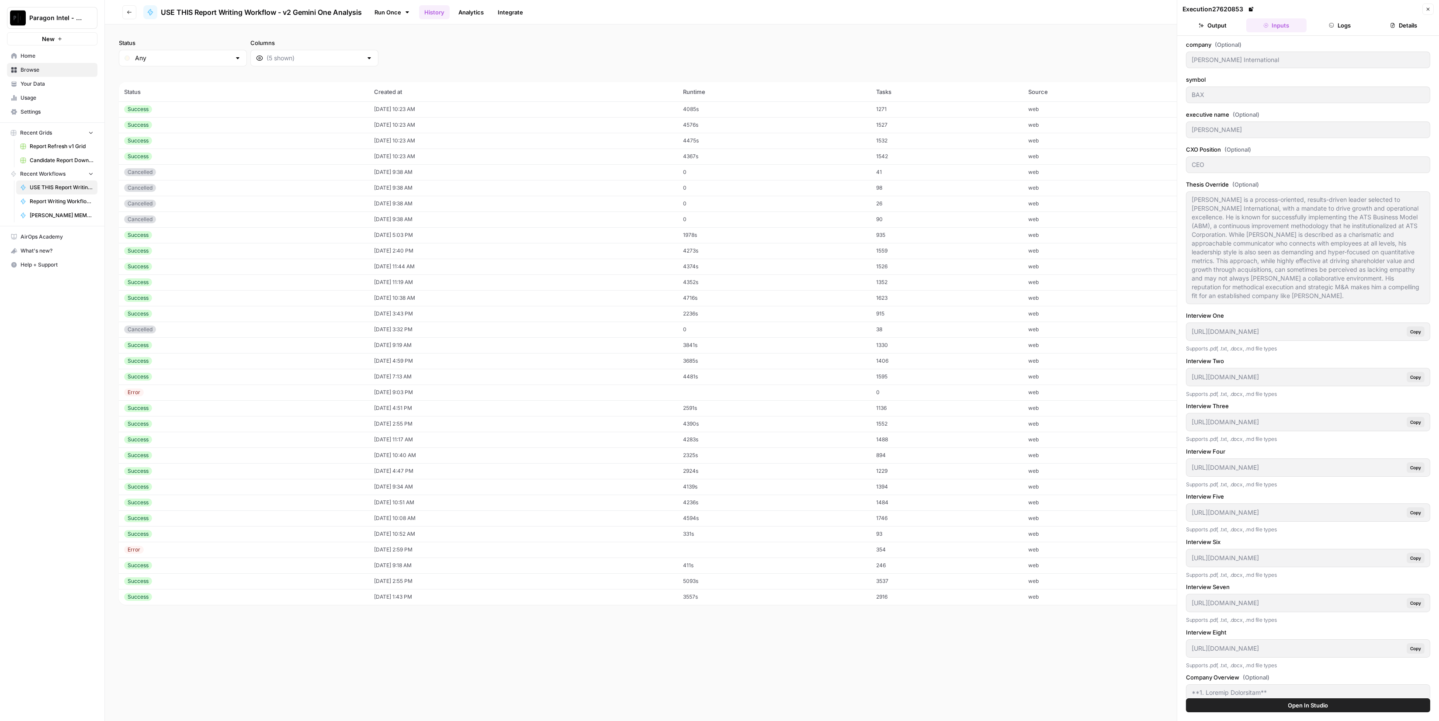
click at [1204, 25] on button "Output" at bounding box center [1213, 25] width 60 height 14
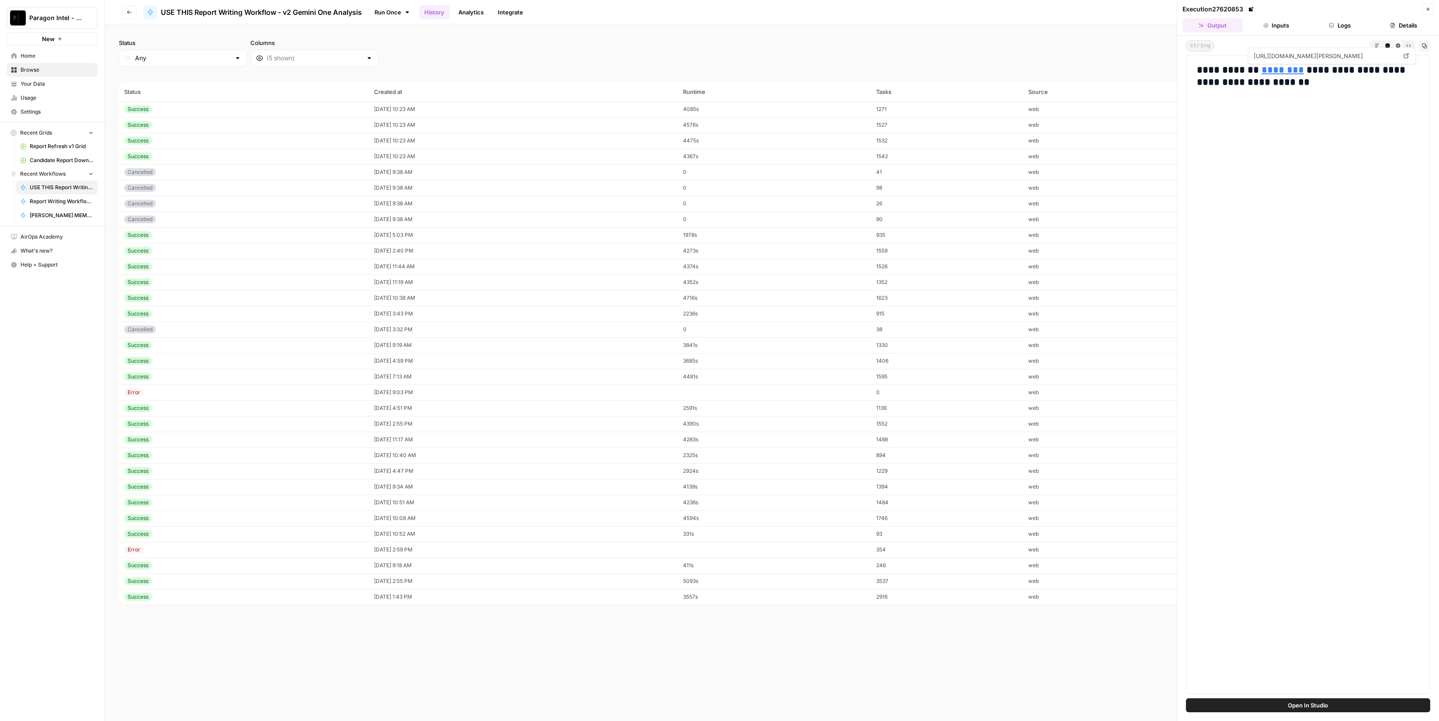
click at [1262, 74] on link "********" at bounding box center [1283, 70] width 42 height 10
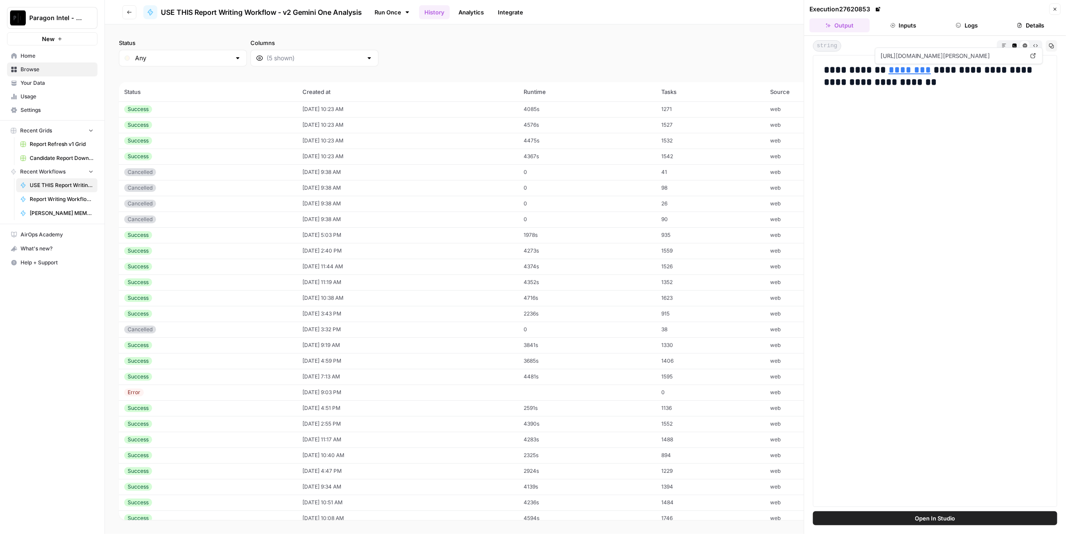
click at [1049, 9] on button "Close" at bounding box center [1054, 8] width 11 height 11
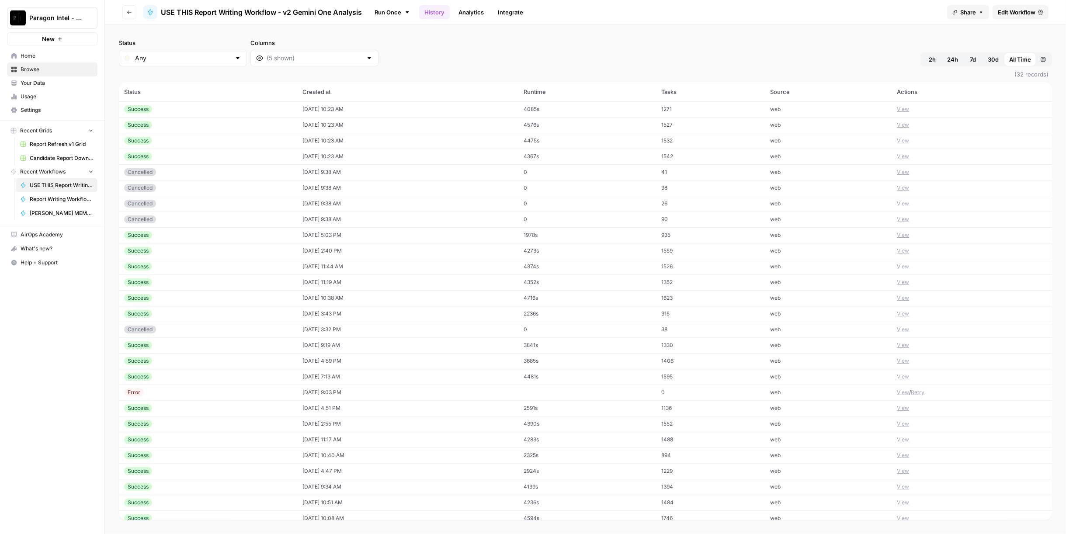
click at [1012, 8] on span "Edit Workflow" at bounding box center [1017, 12] width 38 height 9
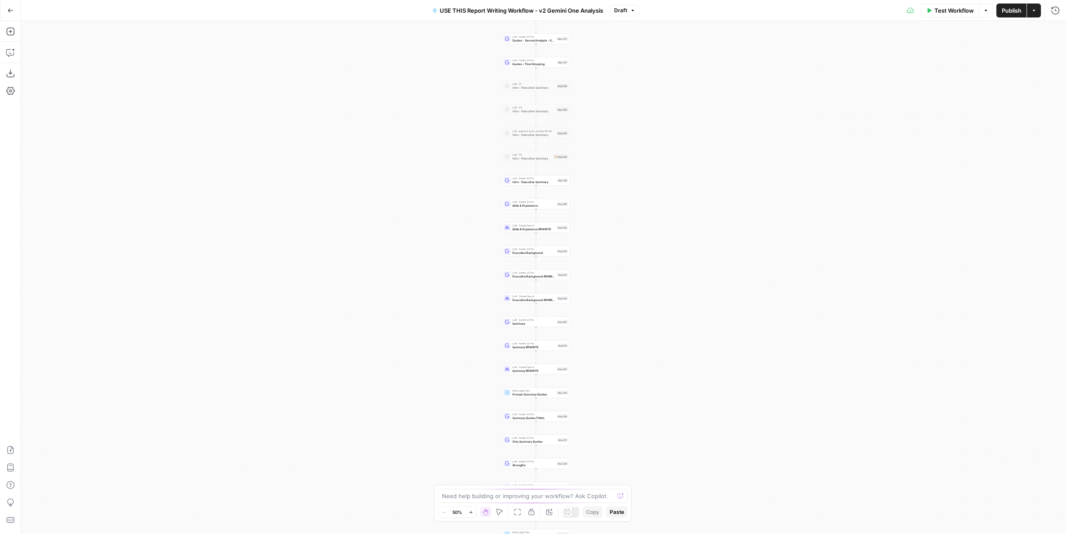
drag, startPoint x: 638, startPoint y: 176, endPoint x: 631, endPoint y: 221, distance: 45.2
click at [631, 221] on div "true false Workflow Set Inputs Inputs LLM · Perplexity Sonar Deep Research Late…" at bounding box center [543, 277] width 1045 height 513
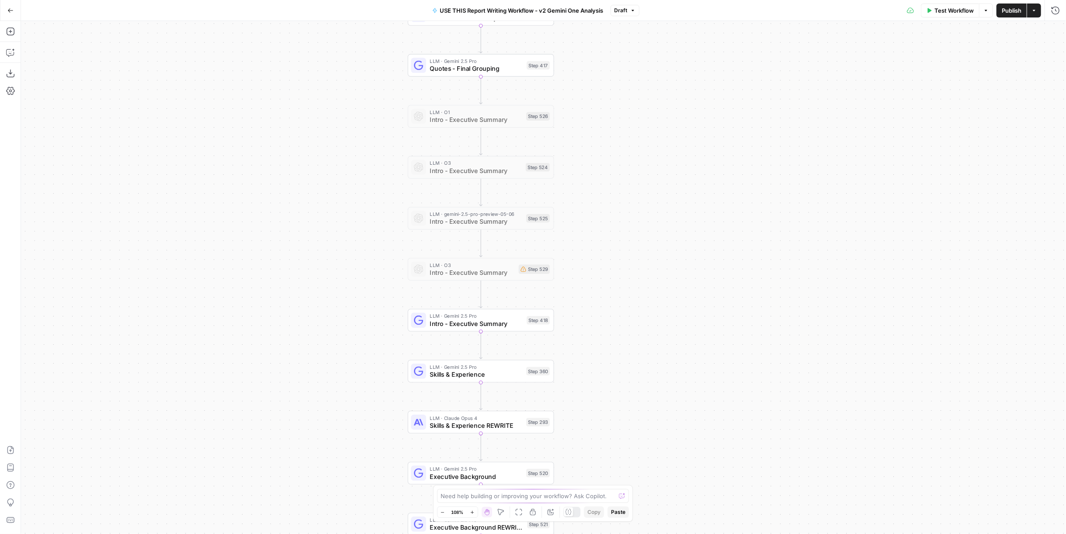
drag, startPoint x: 574, startPoint y: 187, endPoint x: 588, endPoint y: 366, distance: 178.8
click at [588, 366] on div "true false Workflow Set Inputs Inputs LLM · Perplexity Sonar Deep Research Late…" at bounding box center [543, 277] width 1045 height 513
drag, startPoint x: 594, startPoint y: 334, endPoint x: 592, endPoint y: 378, distance: 44.2
click at [592, 382] on div "true false Workflow Set Inputs Inputs LLM · Perplexity Sonar Deep Research Late…" at bounding box center [543, 277] width 1045 height 513
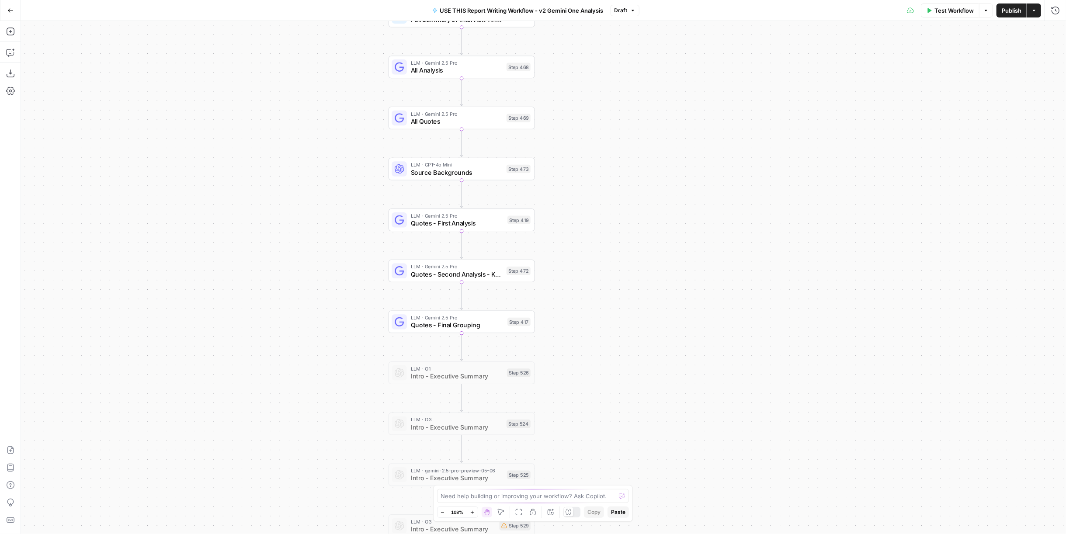
drag, startPoint x: 614, startPoint y: 144, endPoint x: 624, endPoint y: 257, distance: 113.7
click at [618, 329] on div "true false Workflow Set Inputs Inputs LLM · Perplexity Sonar Deep Research Late…" at bounding box center [543, 277] width 1045 height 513
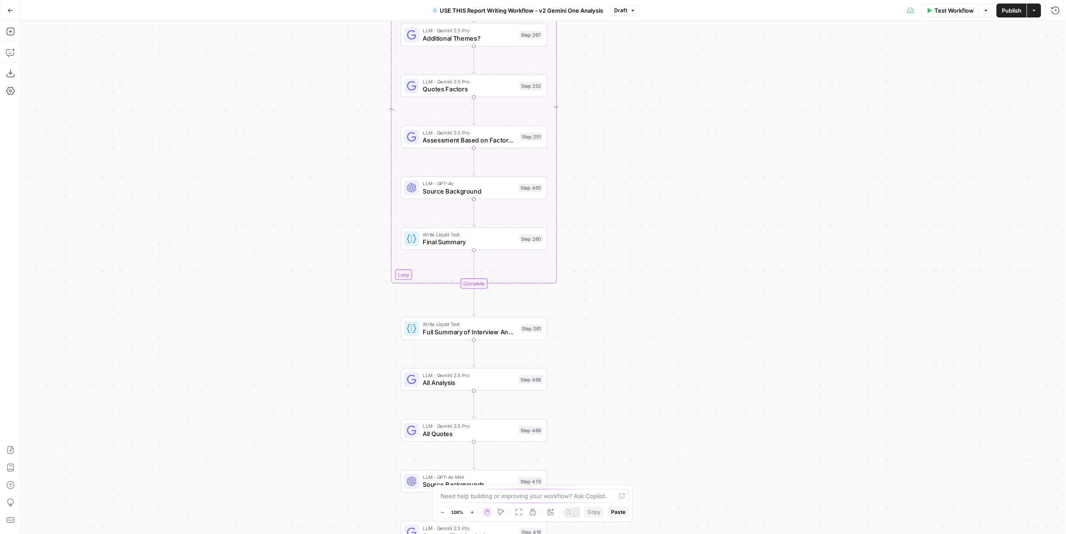
drag, startPoint x: 635, startPoint y: 274, endPoint x: 638, endPoint y: 307, distance: 32.6
click at [638, 314] on div "true false Workflow Set Inputs Inputs LLM · Perplexity Sonar Deep Research Late…" at bounding box center [543, 277] width 1045 height 513
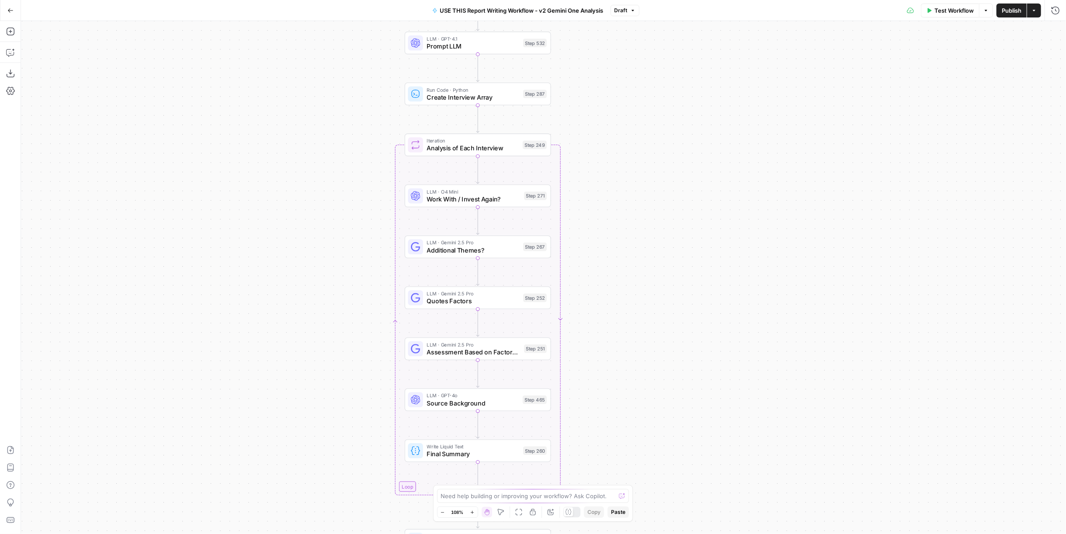
drag, startPoint x: 646, startPoint y: 282, endPoint x: 646, endPoint y: 241, distance: 41.1
click at [646, 304] on div "true false Workflow Set Inputs Inputs LLM · Perplexity Sonar Deep Research Late…" at bounding box center [543, 277] width 1045 height 513
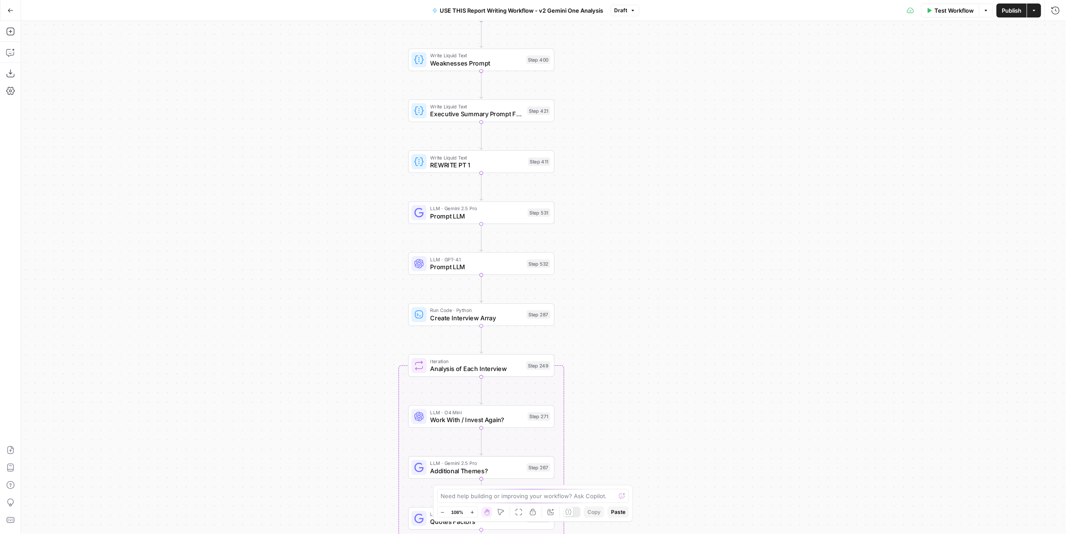
drag, startPoint x: 628, startPoint y: 77, endPoint x: 631, endPoint y: 298, distance: 220.7
click at [631, 298] on div "true false Workflow Set Inputs Inputs LLM · Perplexity Sonar Deep Research Late…" at bounding box center [543, 277] width 1045 height 513
drag, startPoint x: 628, startPoint y: 130, endPoint x: 635, endPoint y: 237, distance: 107.3
click at [634, 240] on div "true false Workflow Set Inputs Inputs LLM · Perplexity Sonar Deep Research Late…" at bounding box center [543, 277] width 1045 height 513
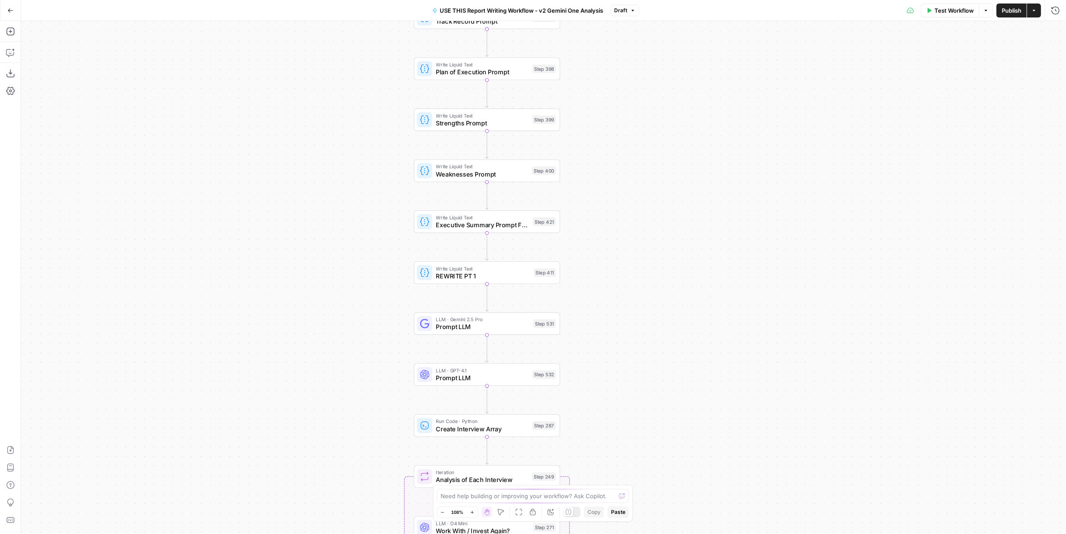
click at [637, 13] on button "Draft" at bounding box center [625, 10] width 29 height 11
click at [843, 76] on div "true false Workflow Set Inputs Inputs LLM · Perplexity Sonar Deep Research Late…" at bounding box center [543, 277] width 1045 height 513
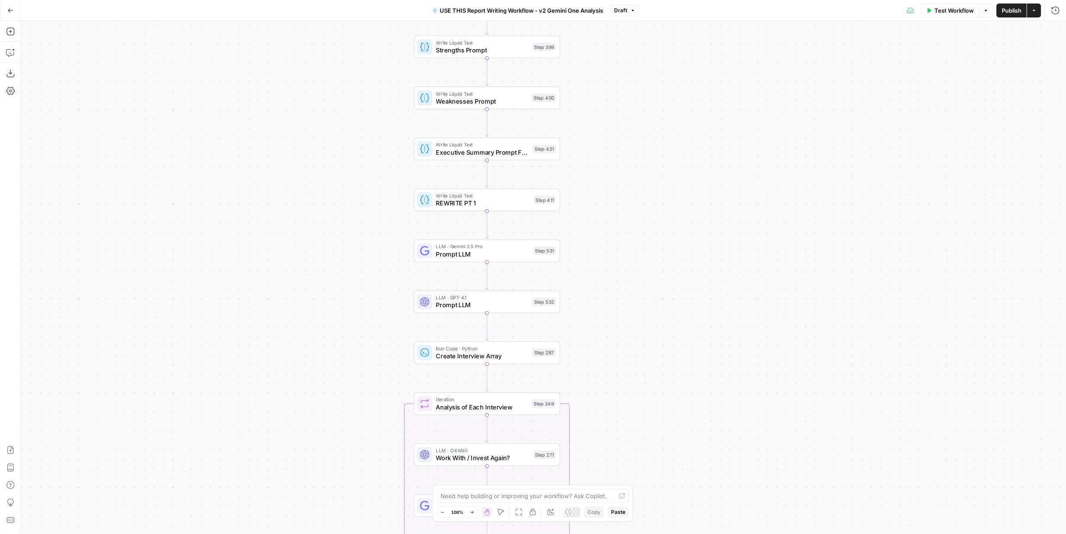
click at [527, 198] on span "REWRITE PT 1" at bounding box center [483, 203] width 94 height 10
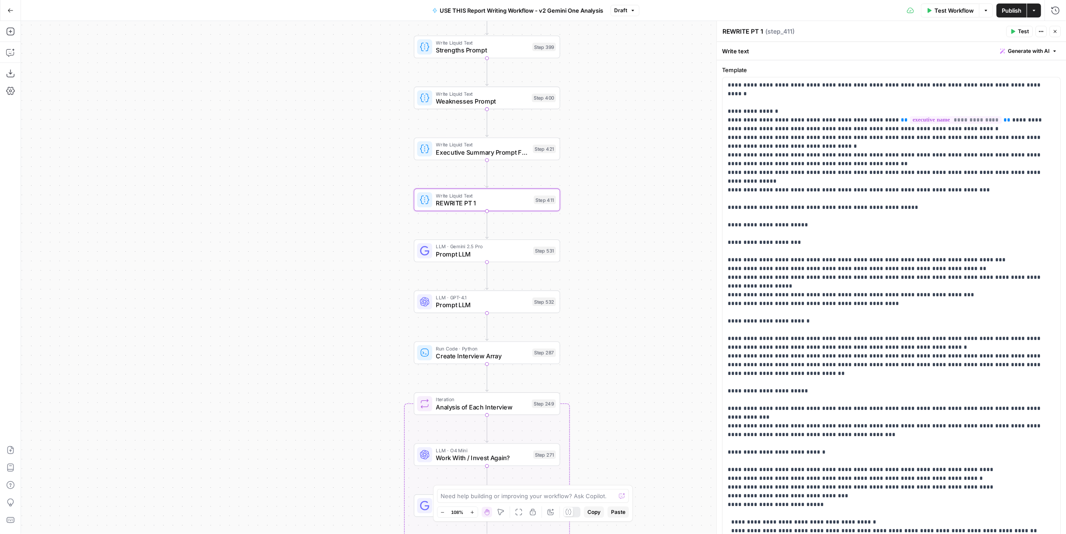
click at [4, 14] on button "Go Back" at bounding box center [11, 11] width 16 height 16
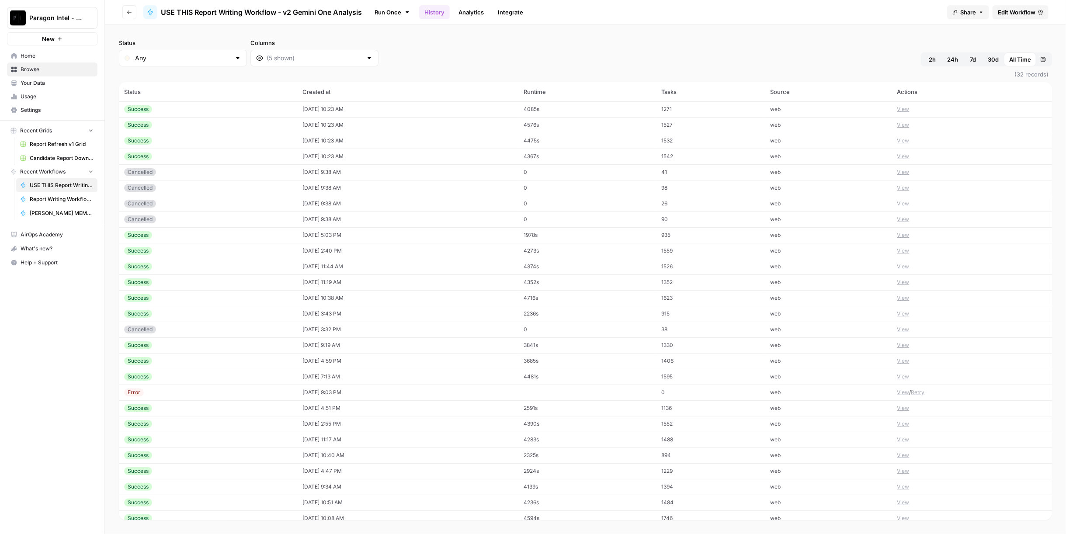
click at [206, 108] on div "Success" at bounding box center [208, 109] width 168 height 8
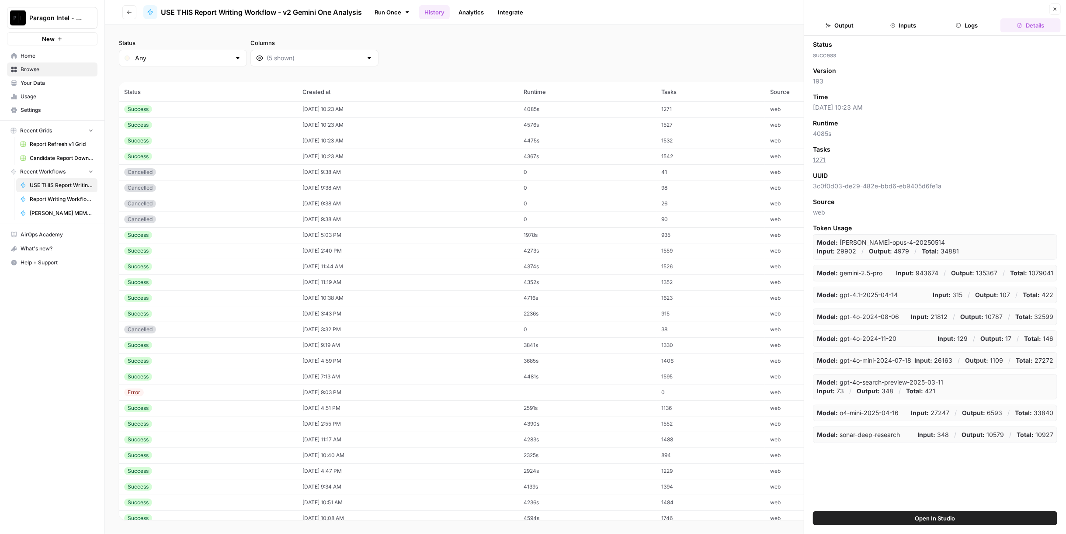
click at [902, 28] on button "Inputs" at bounding box center [903, 25] width 60 height 14
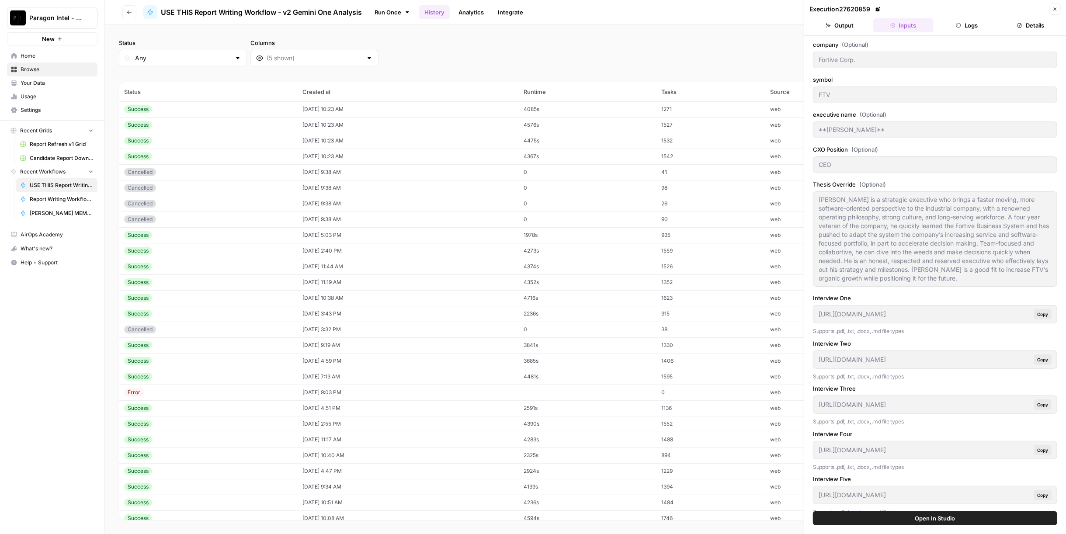
click at [704, 121] on td "1527" at bounding box center [710, 125] width 108 height 16
type input "SharkNinja"
type input "SN"
type input "Mark Barrocas"
type input "https://app.airops.com/api/workspace_files/117510/url"
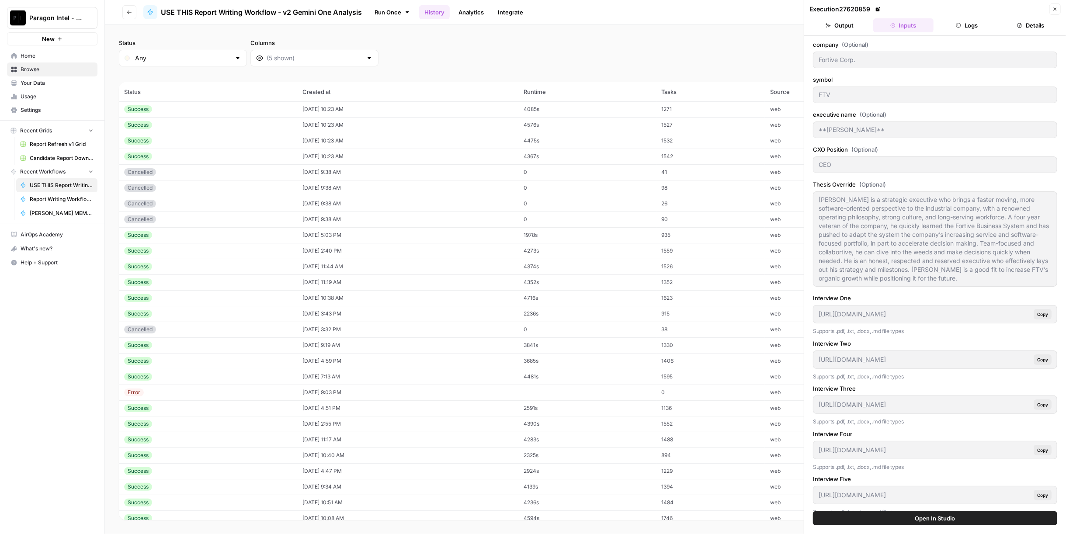
type input "https://app.airops.com/api/workspace_files/117511/url"
type input "https://app.airops.com/api/workspace_files/117512/url"
type input "https://app.airops.com/api/workspace_files/117513/url"
type input "https://app.airops.com/api/workspace_files/117514/url"
type input "https://app.airops.com/api/workspace_files/117515/url"
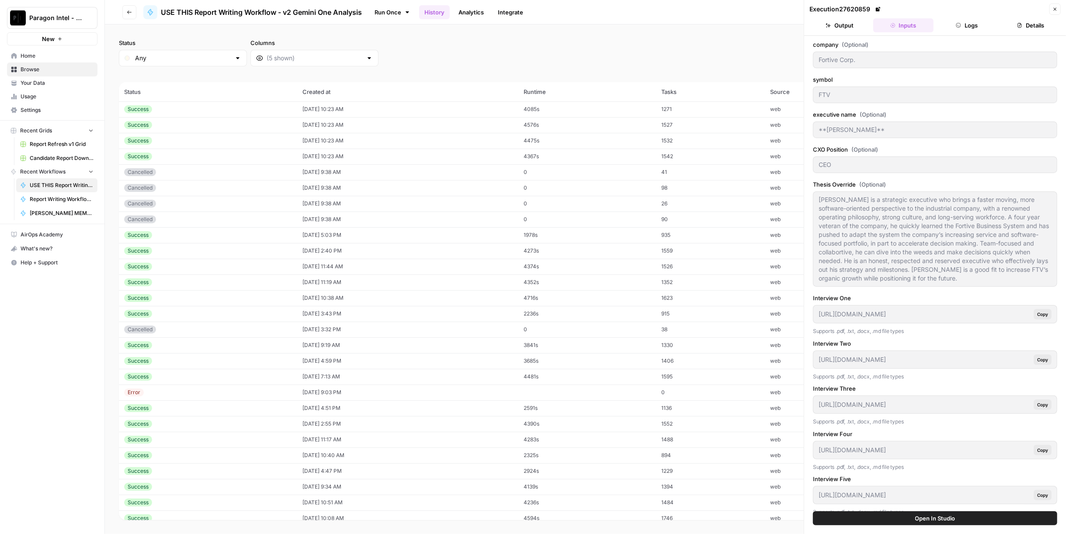
type input "https://app.airops.com/api/workspace_files/117516/url"
type input "8/7/2025"
type textarea "Barrocas is a hyper-driven, detail-obsessed operator whose relentless customer …"
type textarea "**Company Overview for Analyst** **1. Company Background** SharkNinja was found…"
type textarea "**FUNDAMENTALS OVERVIEW** --- **What Has Changed the Most for the Company Over …"
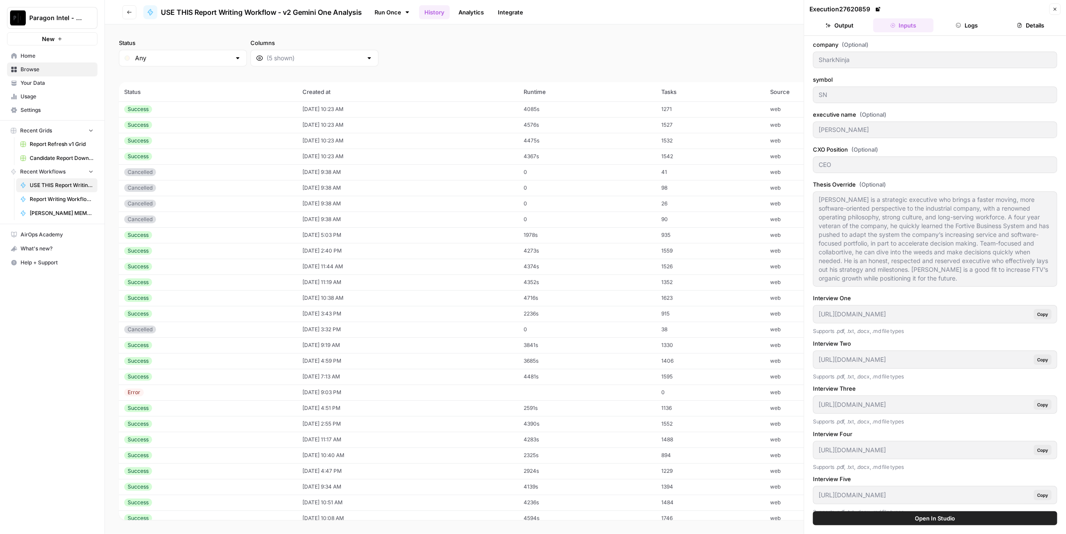
type textarea "**Financial Details for Analyst** Below is an integrated two‐tier analysis of S…"
type textarea "**MARK BARROCAS BACKGROUND** * Mark Barrocas is a seasoned executive with over …"
type textarea "**Adverse Media Summary for Mark Barrocas** **SharkNinja Inc. (2008–Present)** …"
type textarea "tional business than we were 24 months ago. I mean, we're in more new product c…"
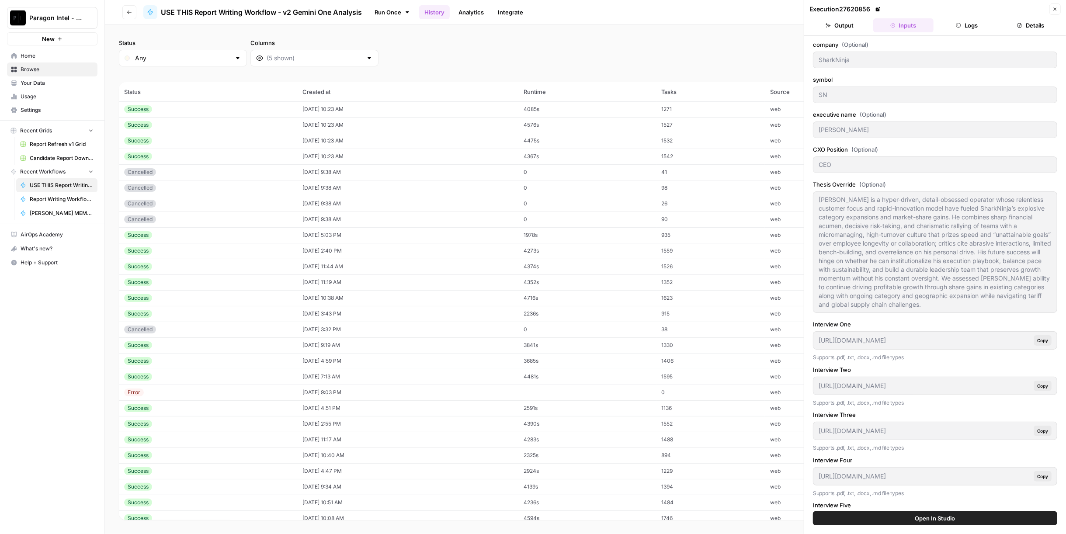
click at [705, 151] on td "1542" at bounding box center [710, 157] width 108 height 16
type input "Baxter International"
type input "BAX"
type input "Andrew Hider"
type input "https://app.airops.com/api/workspace_files/118301/url"
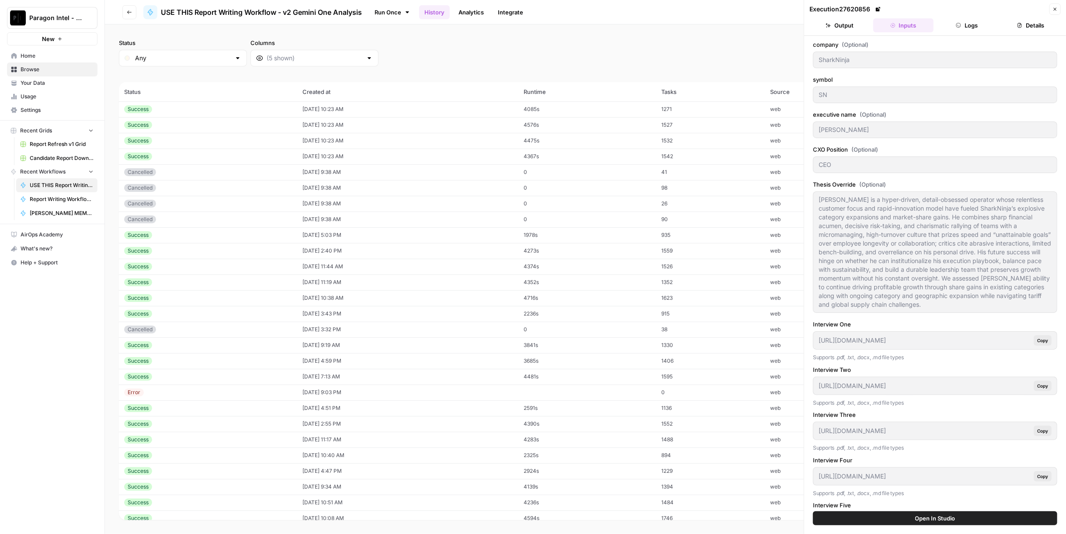
type input "https://app.airops.com/api/workspace_files/118302/url"
type input "https://app.airops.com/api/workspace_files/118303/url"
type input "https://app.airops.com/api/workspace_files/118304/url"
type input "https://app.airops.com/api/workspace_files/118305/url"
type input "https://app.airops.com/api/workspace_files/118306/url"
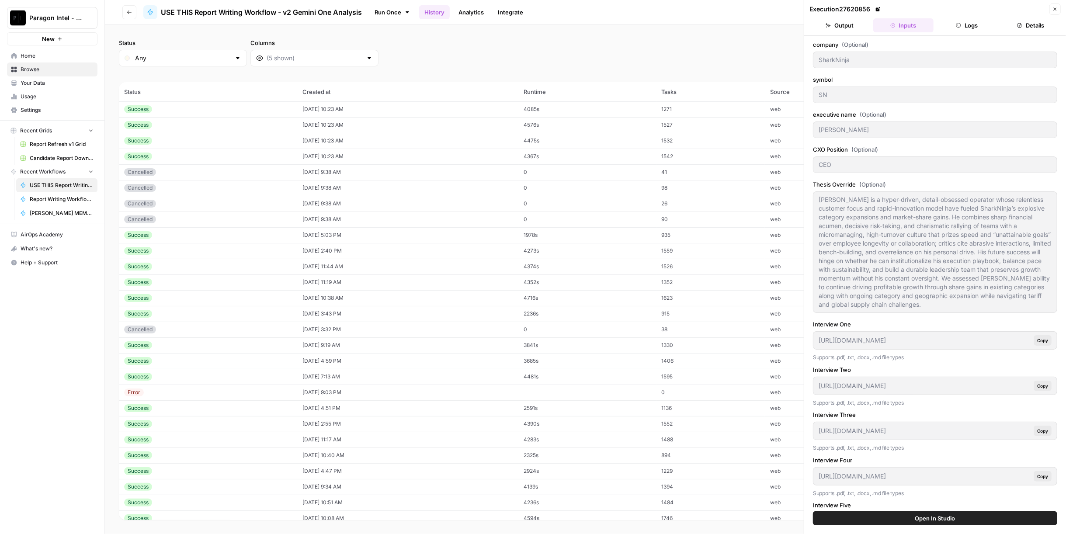
type input "https://app.airops.com/api/workspace_files/118307/url"
type input "https://app.airops.com/api/workspace_files/118312/url"
type input "7/31/2025"
type textarea "Andrew Hider is a process-oriented, results-driven leader selected to helm Baxt…"
type textarea "**1. Company Background** Baxter International Inc. is an American multinationa…"
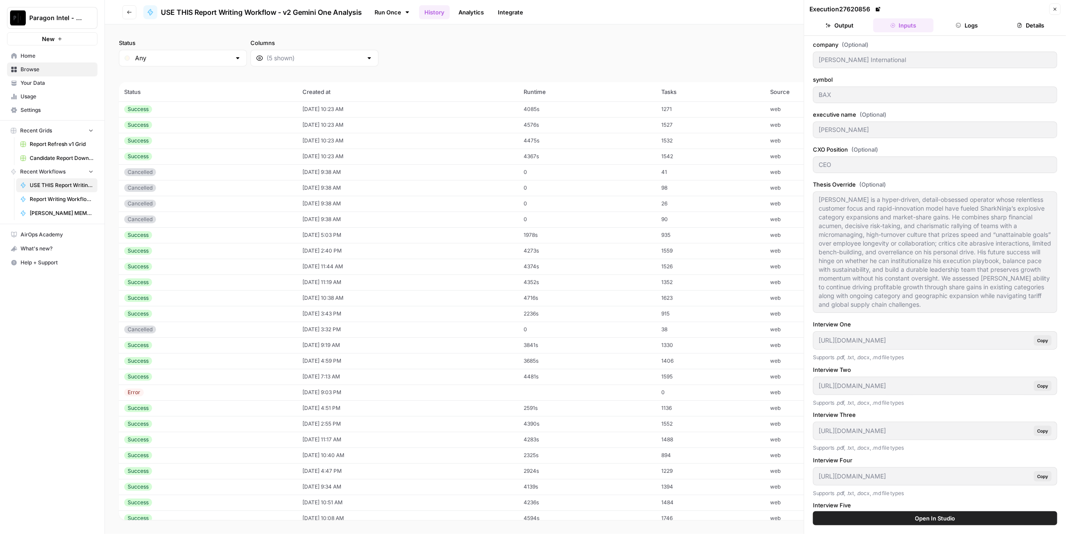
type textarea "**What Has Changed the Most for the Company Over the Last 12 Months** **1. Comp…"
type textarea "**Financial Details for Analyst** Below is a two-tiered, structured analysis fo…"
type textarea "\ **Executive History for Analyst** **ANDREW HIDER BACKGROUND** * Andrew Hider …"
type textarea "**1. Taylor Made Group LLC (2016–2017)** No adverse media was directly linked t…"
type textarea "**Operator** Good morning, ladies and gentlemen, and welcome to Baxter Internat…"
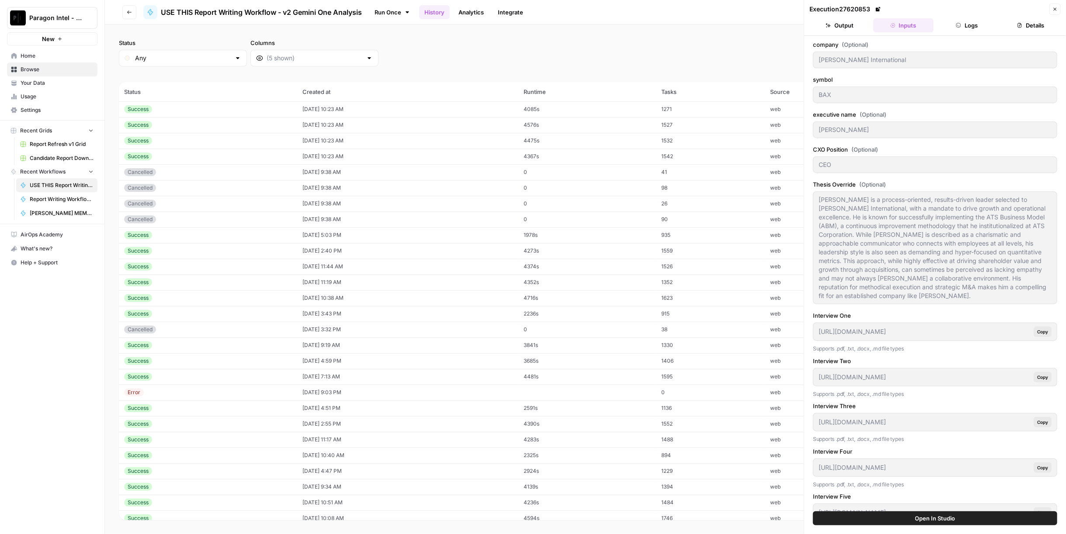
click at [959, 24] on icon "button" at bounding box center [958, 25] width 5 height 5
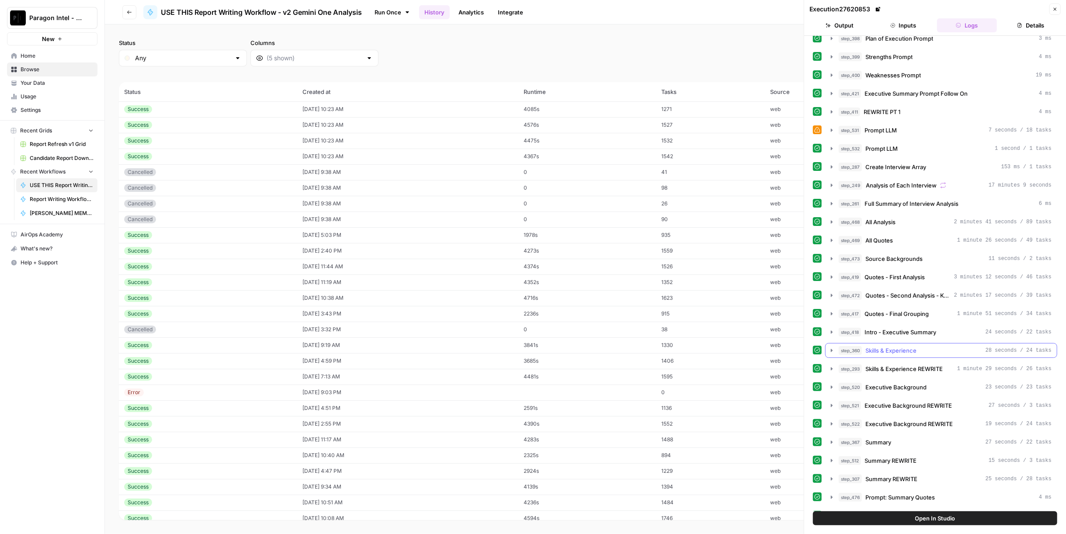
scroll to position [388, 0]
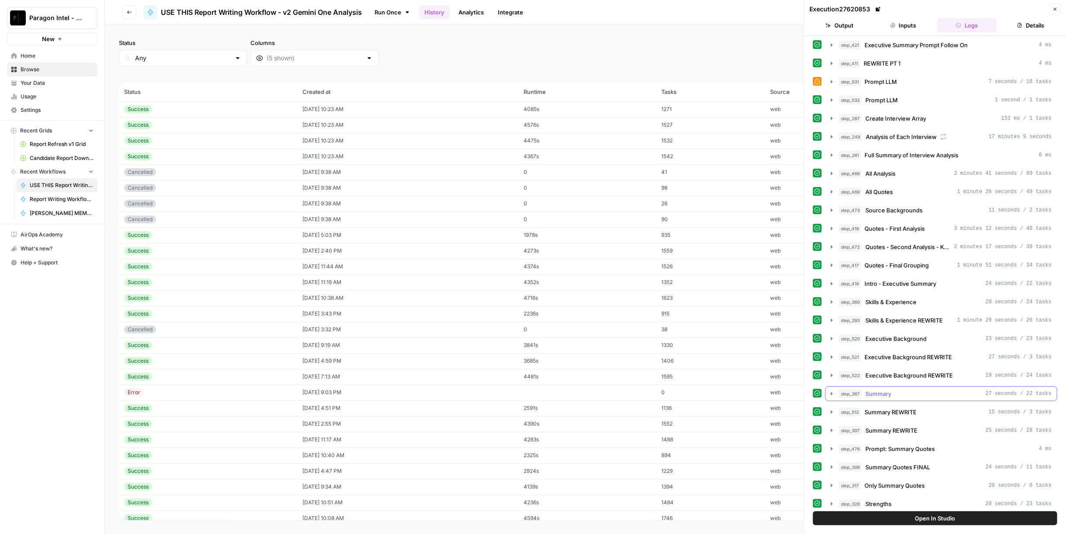
click at [903, 389] on div "step_367 Summary 27 seconds / 22 tasks" at bounding box center [945, 393] width 213 height 9
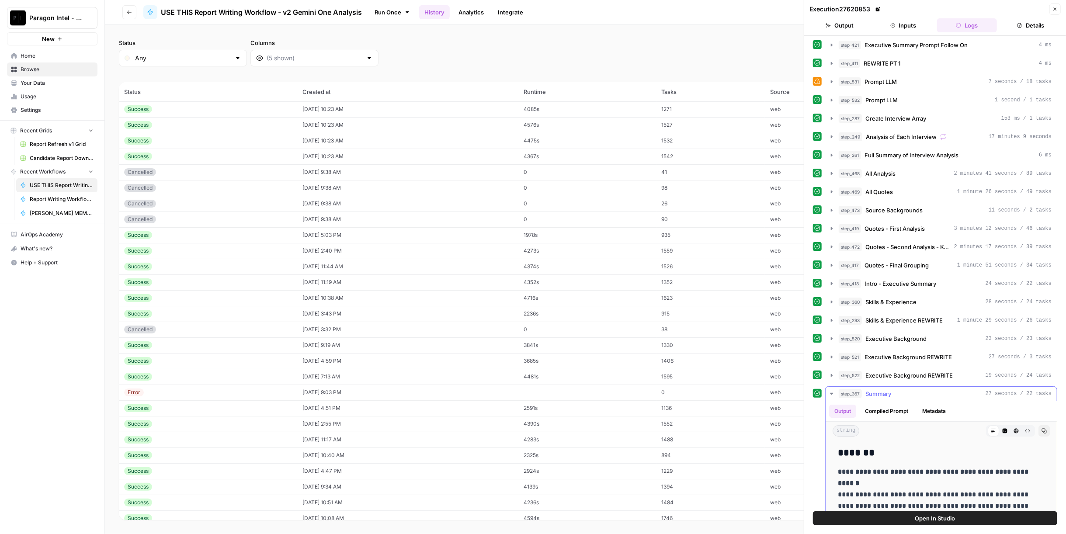
click at [903, 389] on div "step_367 Summary 27 seconds / 22 tasks" at bounding box center [945, 393] width 213 height 9
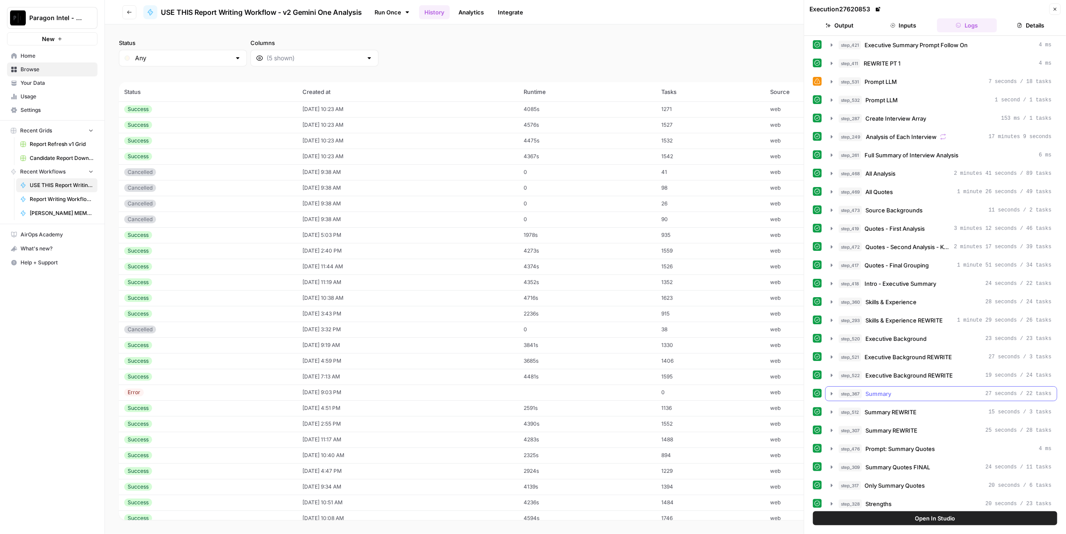
scroll to position [437, 0]
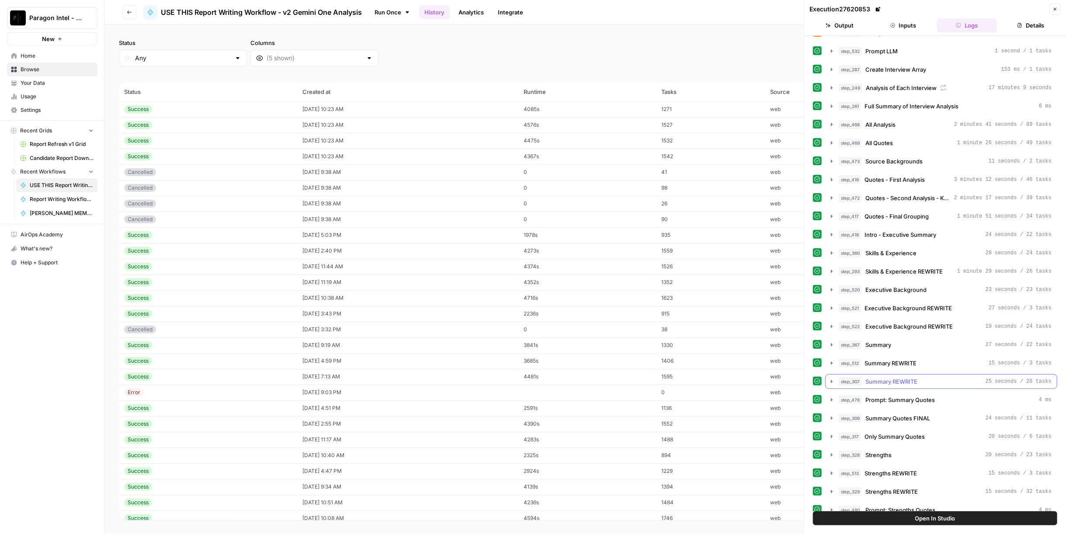
click at [902, 377] on span "Summary REWRITE" at bounding box center [891, 381] width 52 height 9
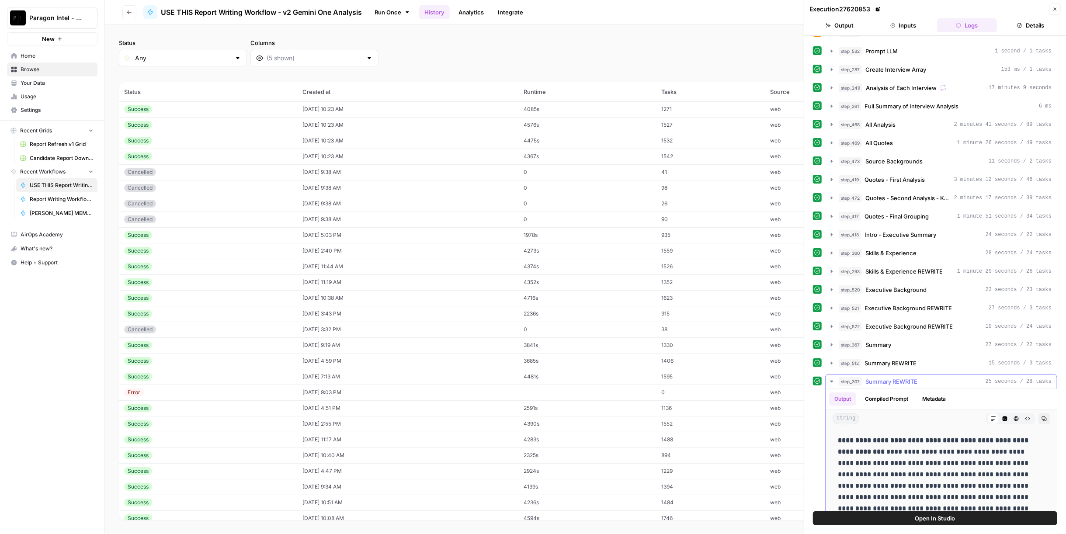
click at [902, 377] on span "Summary REWRITE" at bounding box center [891, 381] width 52 height 9
click at [903, 359] on span "Summary REWRITE" at bounding box center [890, 363] width 52 height 9
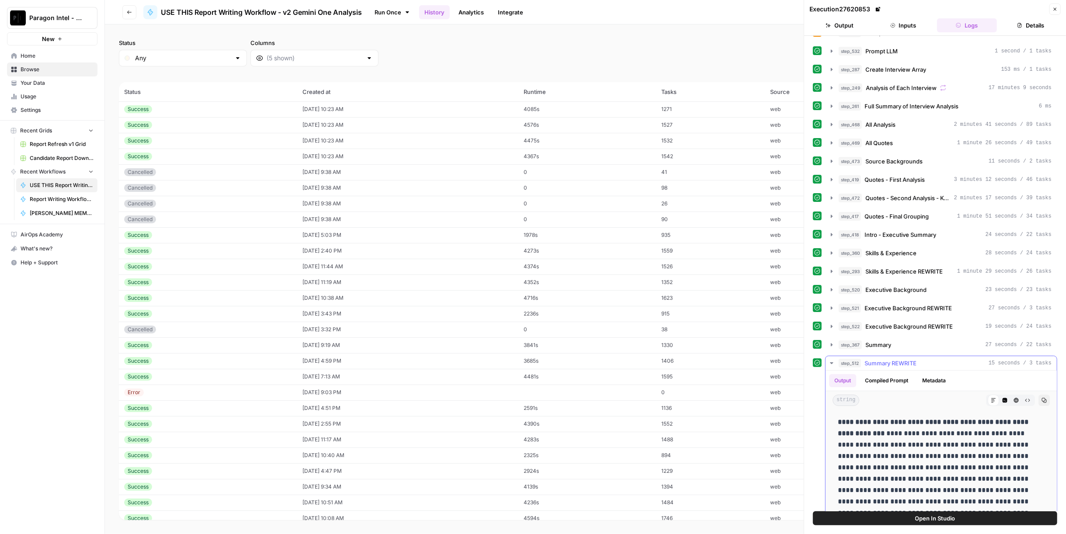
click at [903, 359] on span "Summary REWRITE" at bounding box center [890, 363] width 52 height 9
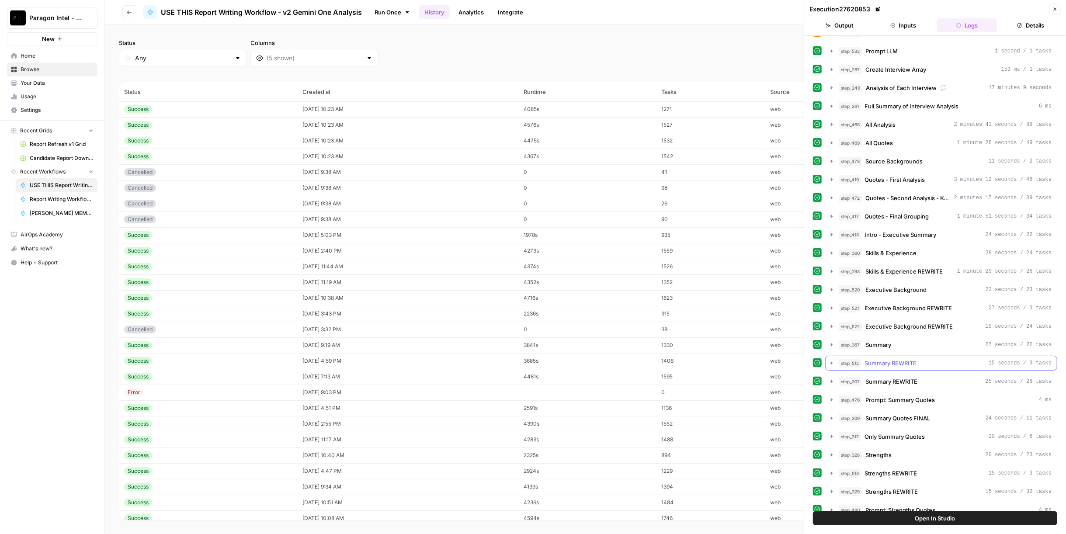
click at [904, 377] on span "Summary REWRITE" at bounding box center [891, 381] width 52 height 9
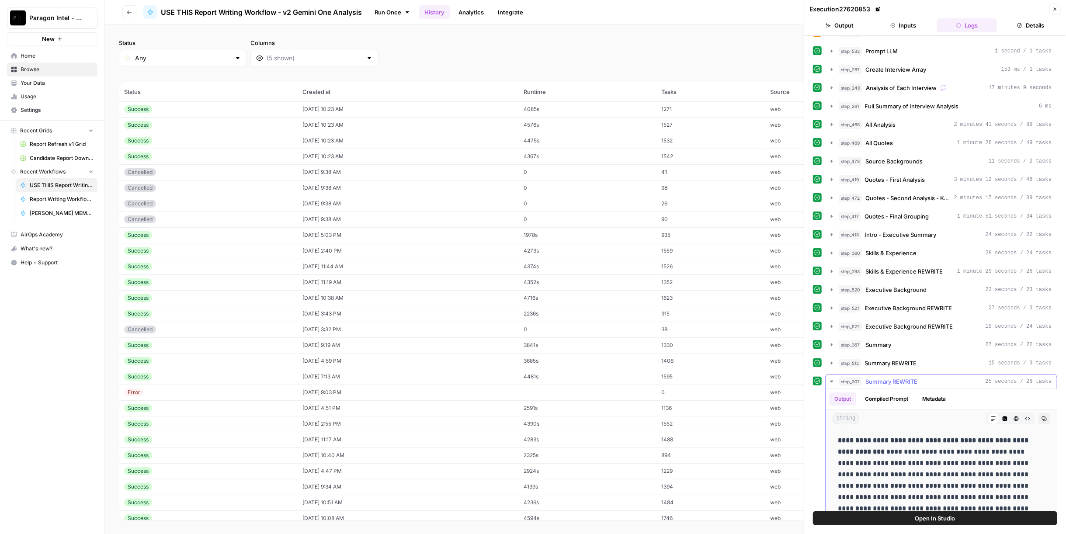
click at [904, 377] on span "Summary REWRITE" at bounding box center [891, 381] width 52 height 9
click at [903, 359] on span "Summary REWRITE" at bounding box center [890, 363] width 52 height 9
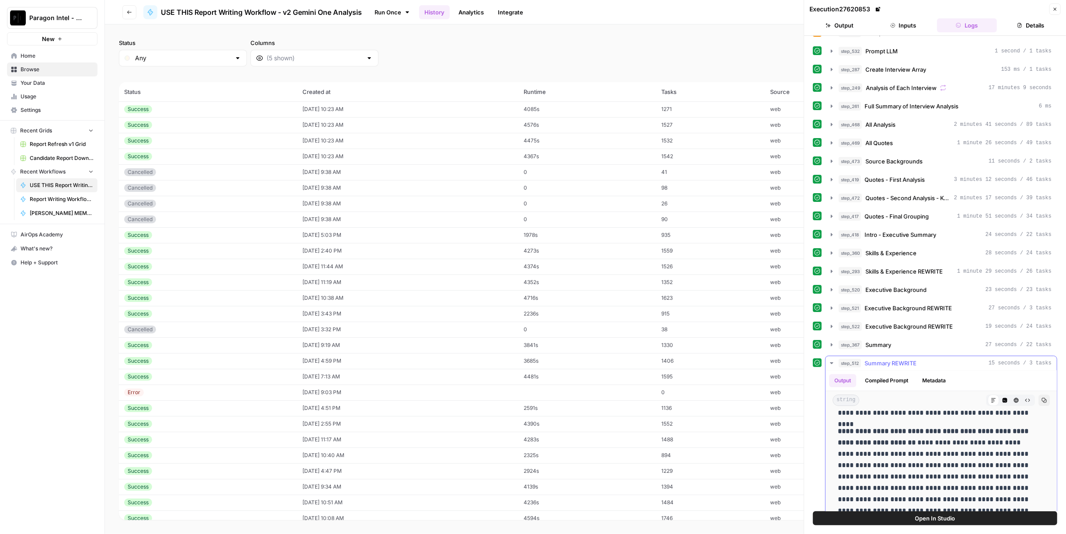
scroll to position [97, 0]
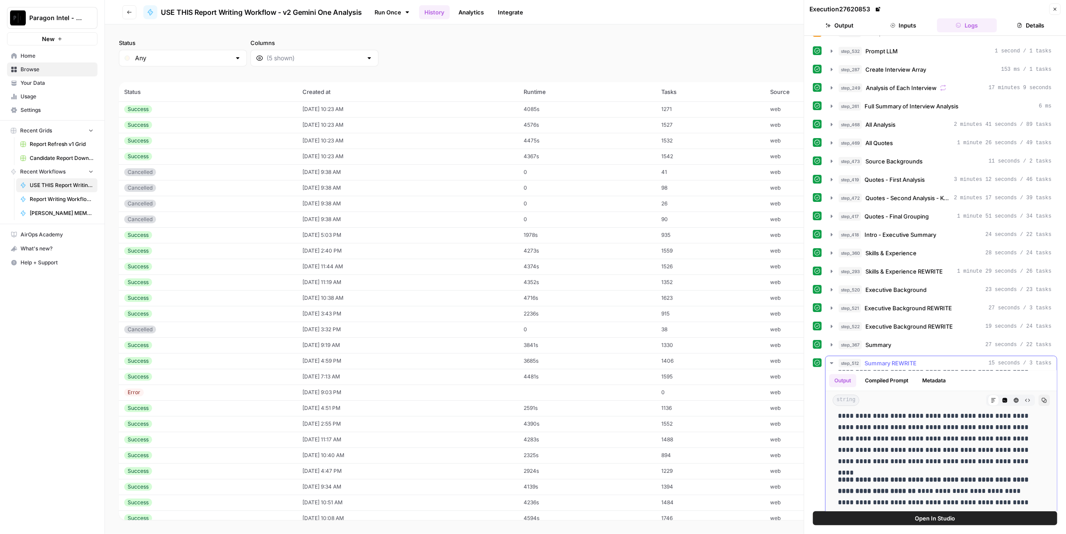
click at [900, 359] on span "Summary REWRITE" at bounding box center [890, 363] width 52 height 9
click at [899, 340] on div "step_367 Summary 27 seconds / 22 tasks" at bounding box center [945, 344] width 213 height 9
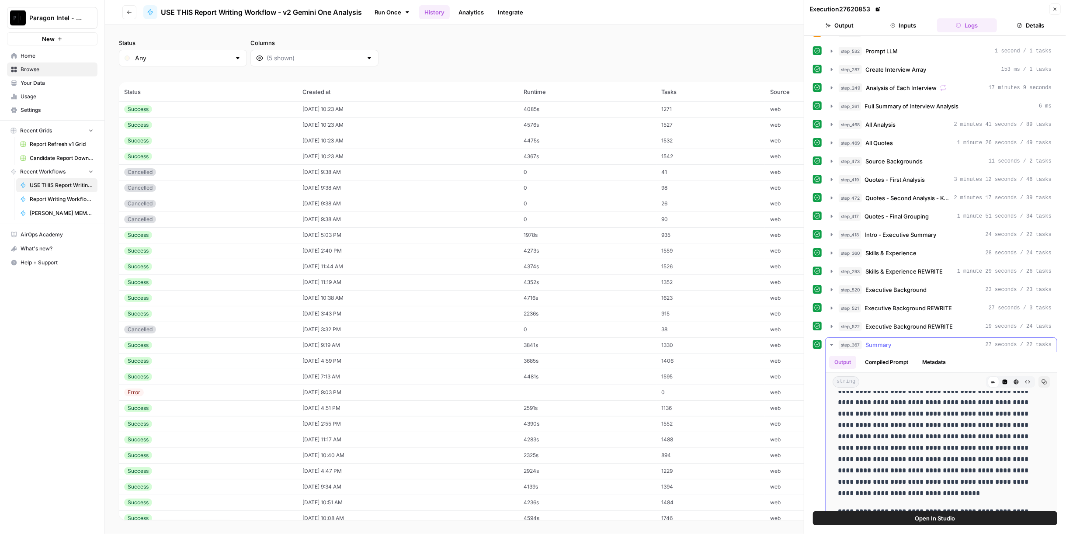
scroll to position [243, 0]
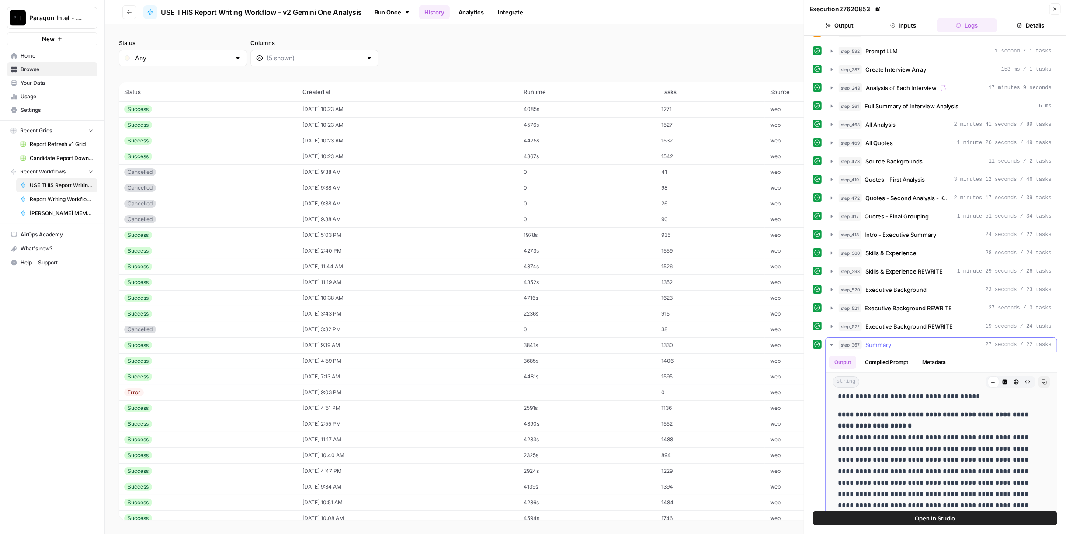
click at [900, 338] on button "step_367 Summary 27 seconds / 22 tasks" at bounding box center [941, 345] width 231 height 14
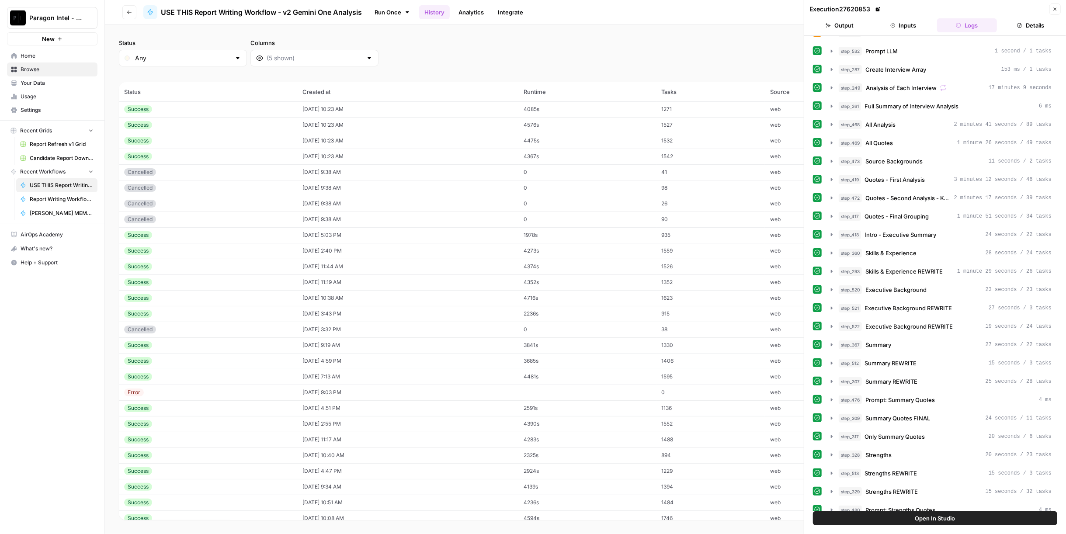
click at [1052, 10] on button "Close" at bounding box center [1054, 8] width 11 height 11
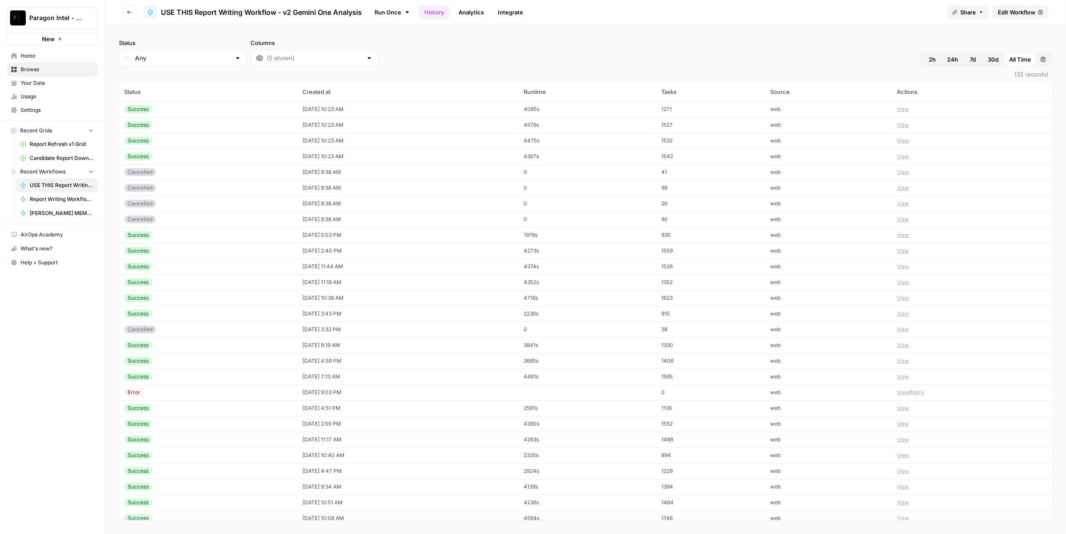
click at [1041, 15] on link "Edit Workflow" at bounding box center [1020, 12] width 56 height 14
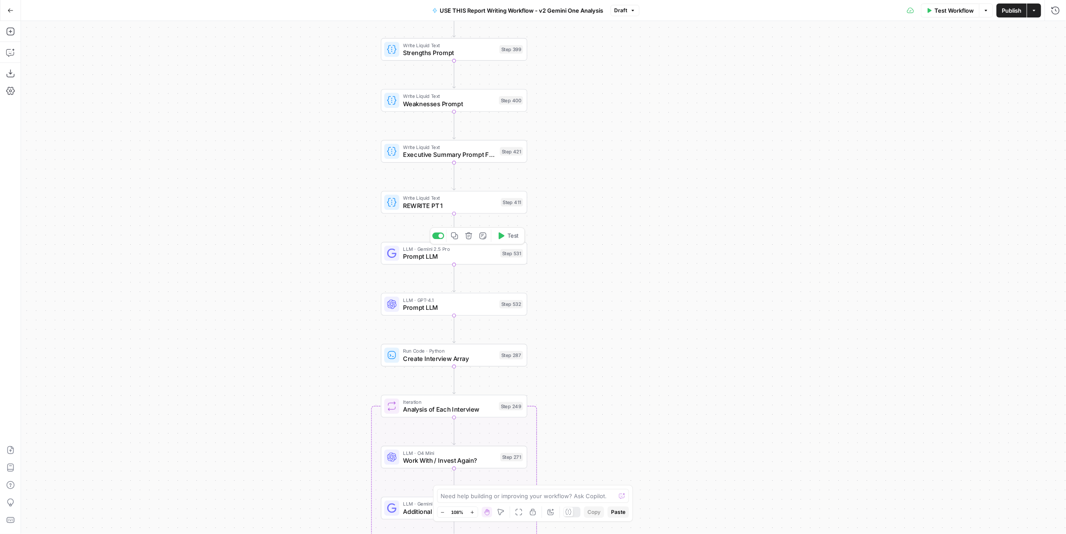
click at [477, 196] on span "Write Liquid Text" at bounding box center [450, 197] width 94 height 7
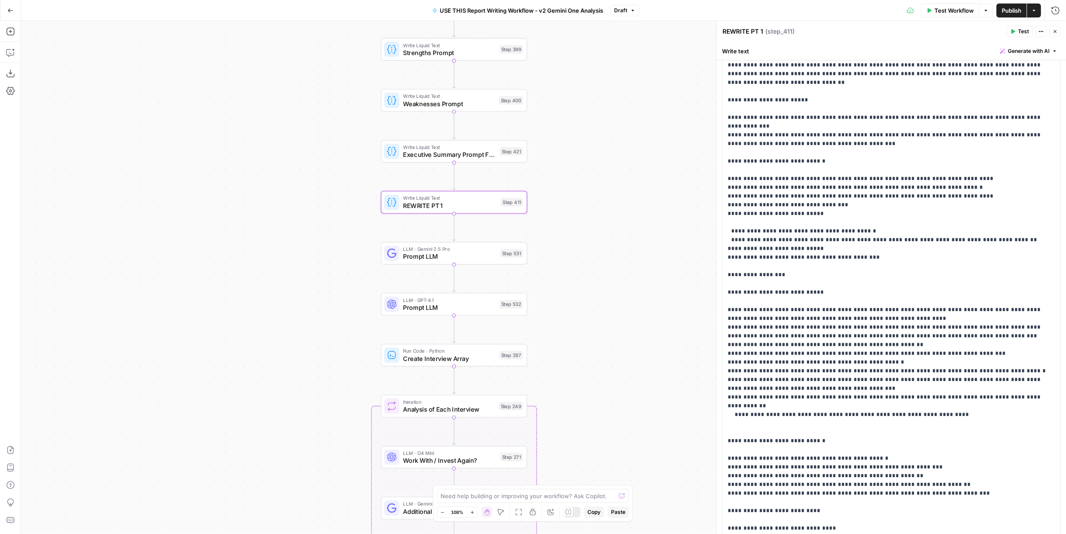
scroll to position [599, 0]
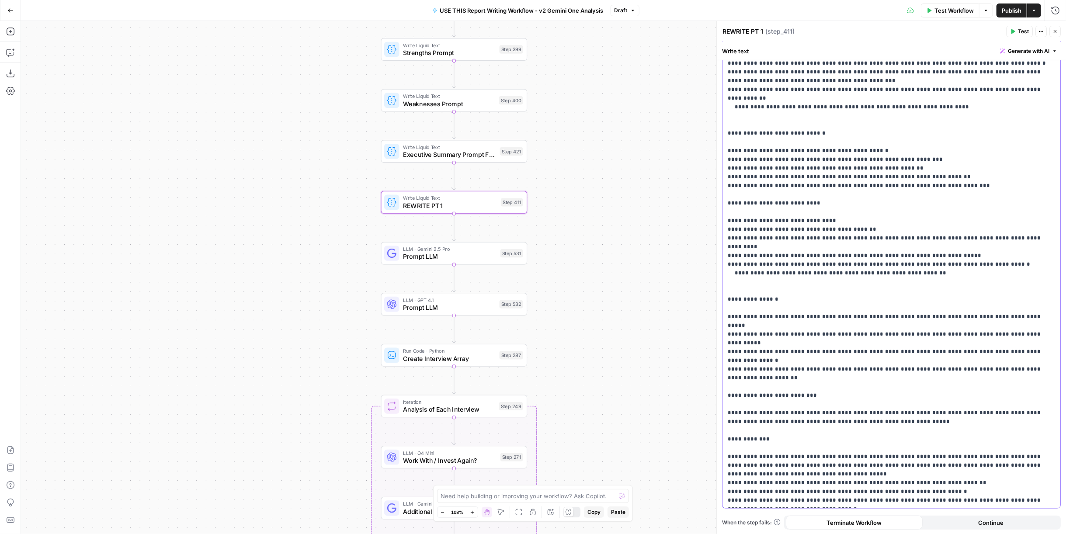
drag, startPoint x: 729, startPoint y: 454, endPoint x: 998, endPoint y: 501, distance: 272.4
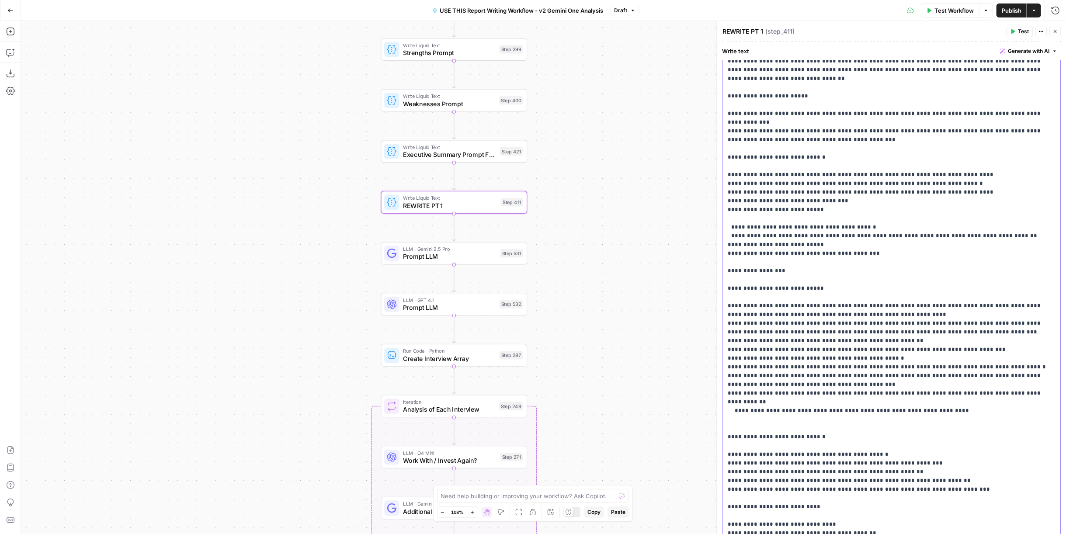
scroll to position [198, 0]
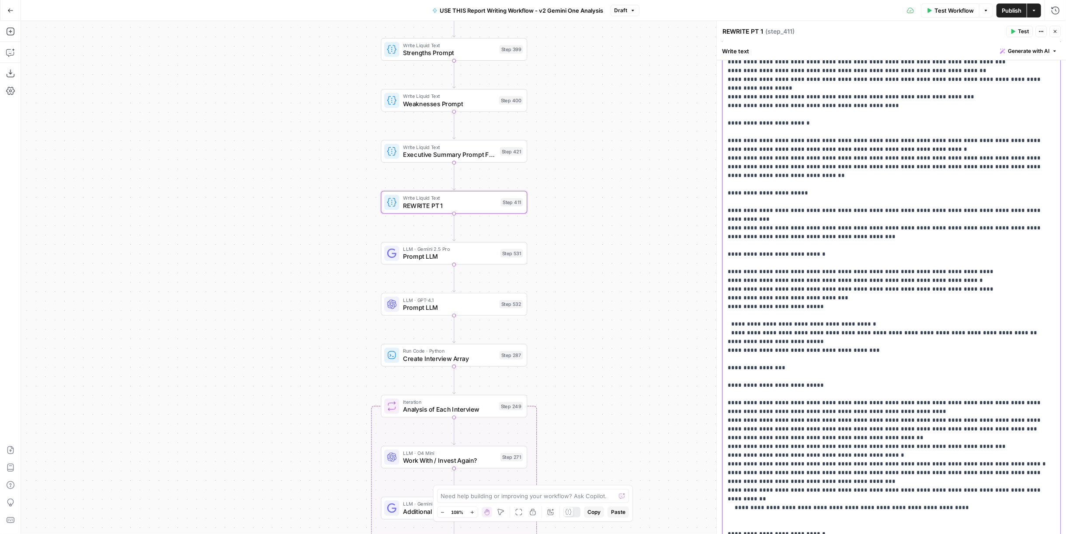
click at [835, 210] on p "**********" at bounding box center [888, 363] width 321 height 961
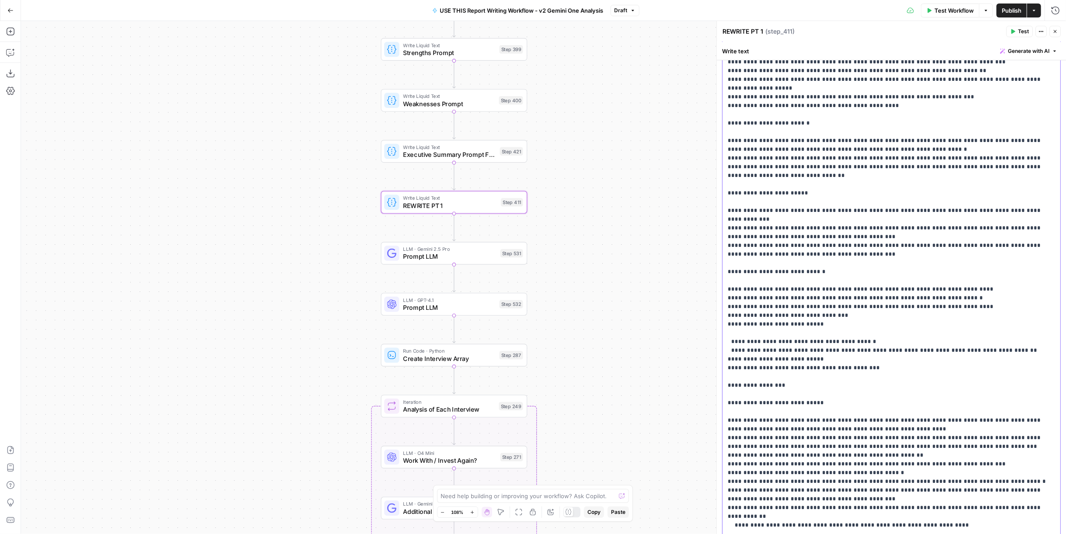
click at [961, 220] on p "**********" at bounding box center [888, 372] width 321 height 979
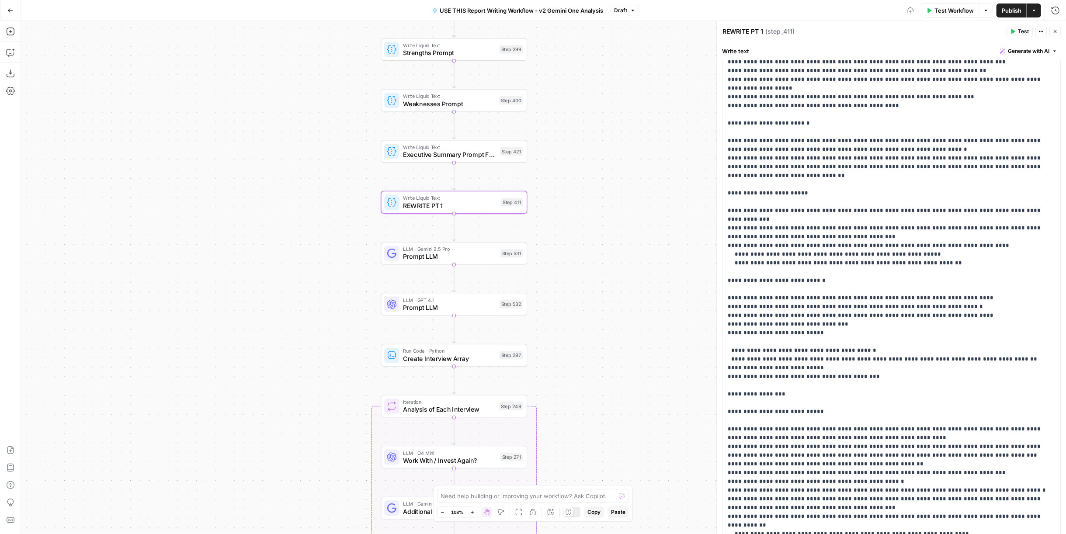
click at [1005, 14] on span "Publish" at bounding box center [1012, 10] width 20 height 9
click at [631, 9] on span "Version 194" at bounding box center [621, 11] width 30 height 8
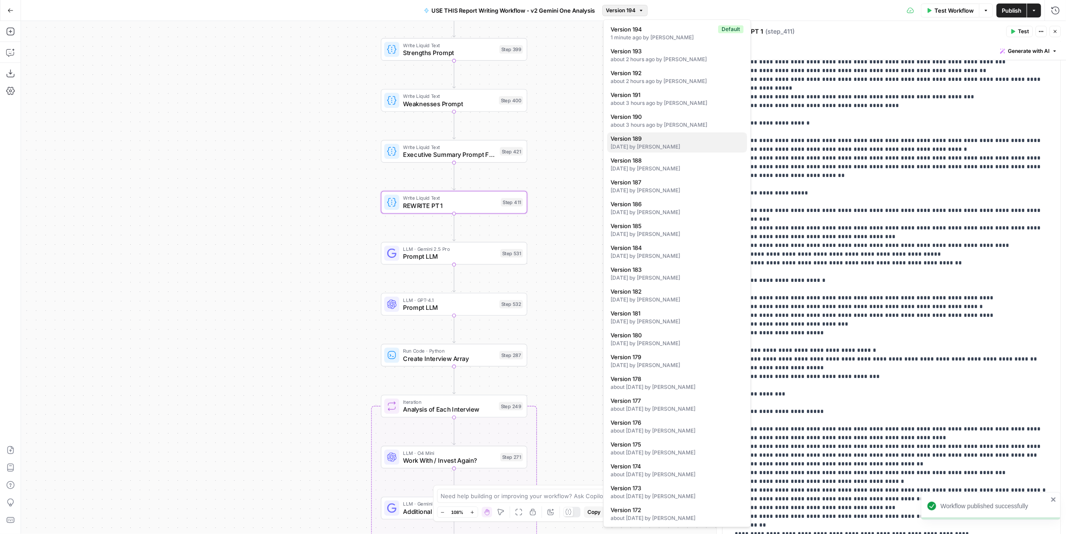
click at [694, 146] on div "[DATE] by [PERSON_NAME]" at bounding box center [677, 147] width 133 height 8
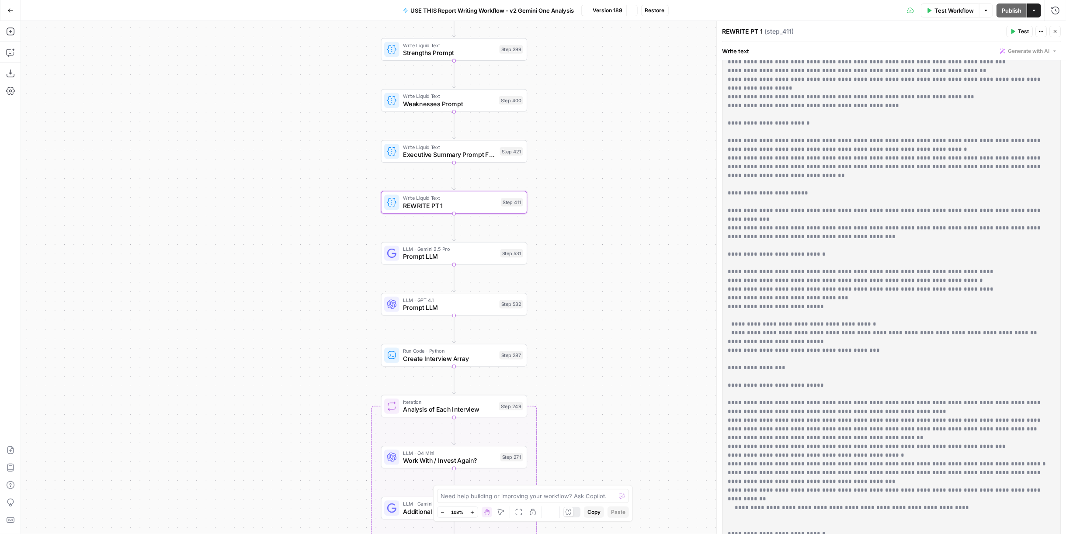
scroll to position [0, 0]
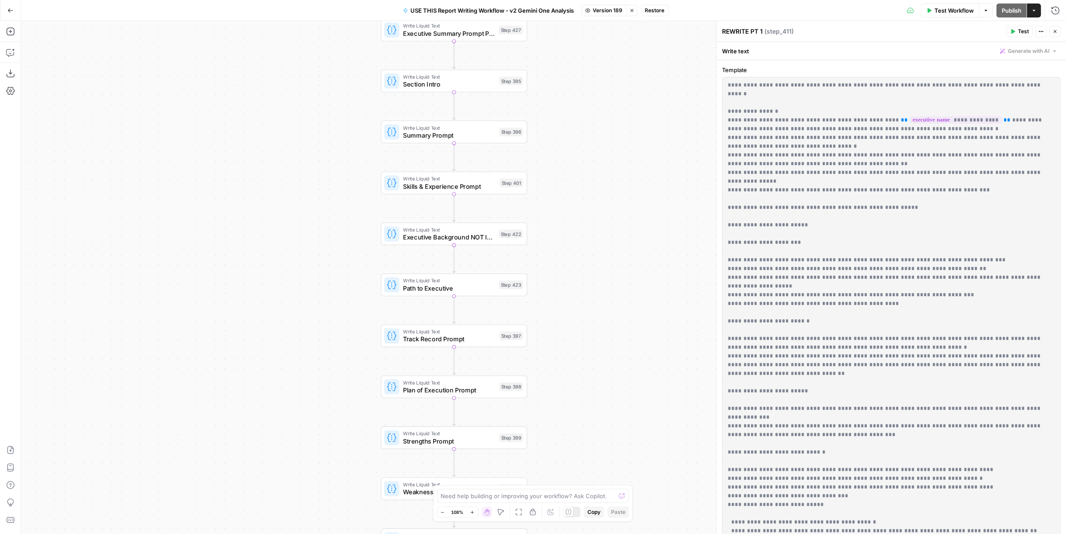
click at [483, 135] on span "Summary Prompt" at bounding box center [449, 136] width 93 height 10
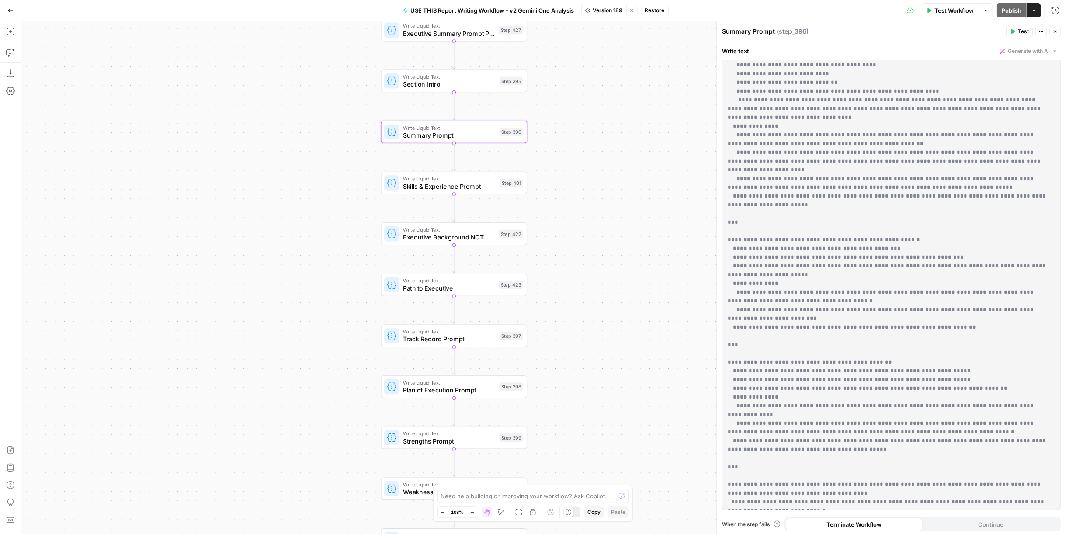
scroll to position [293, 0]
drag, startPoint x: 969, startPoint y: 500, endPoint x: 726, endPoint y: 448, distance: 248.1
click at [726, 448] on div "**********" at bounding box center [891, 146] width 338 height 724
click at [631, 11] on icon "button" at bounding box center [631, 10] width 3 height 3
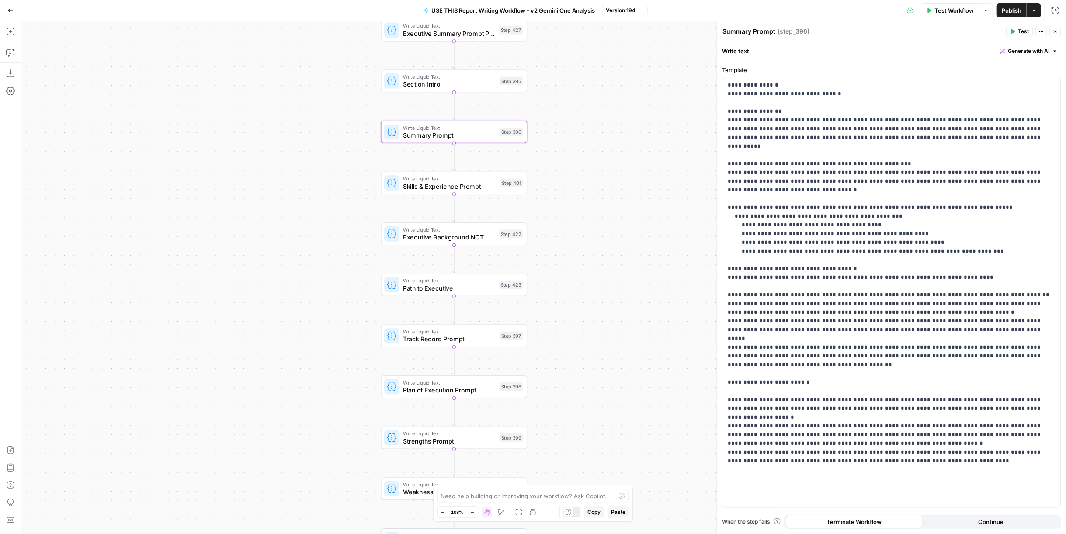
scroll to position [0, 0]
click at [490, 132] on span "Summary Prompt" at bounding box center [449, 136] width 93 height 10
click at [936, 432] on p "**********" at bounding box center [892, 260] width 328 height 358
paste div
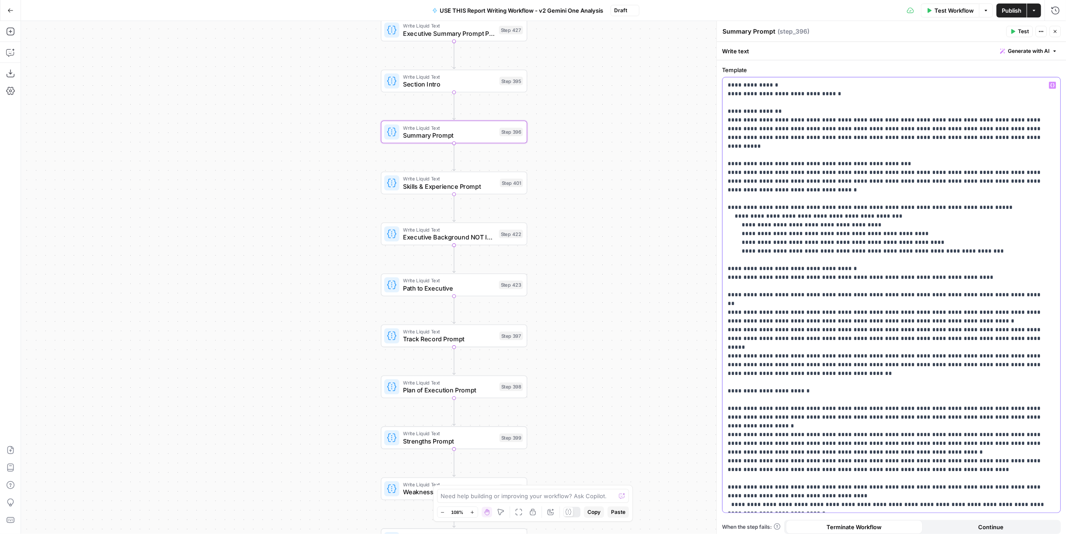
click at [728, 453] on p "**********" at bounding box center [888, 295] width 321 height 428
click at [746, 452] on p "**********" at bounding box center [888, 295] width 321 height 428
click at [801, 453] on p "**********" at bounding box center [888, 295] width 321 height 428
click at [849, 453] on p "**********" at bounding box center [888, 295] width 321 height 428
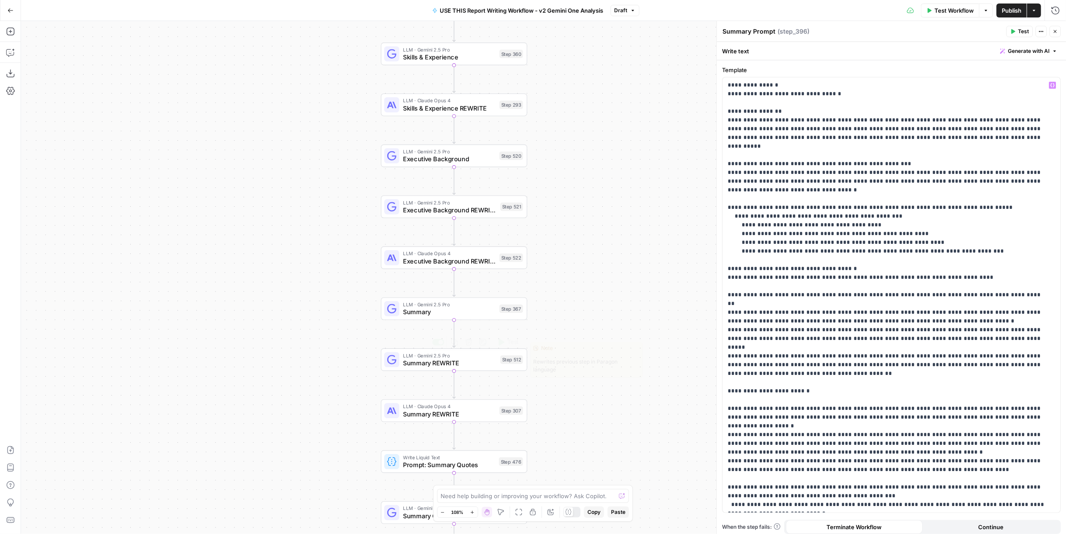
click at [440, 316] on span "Summary" at bounding box center [449, 312] width 93 height 10
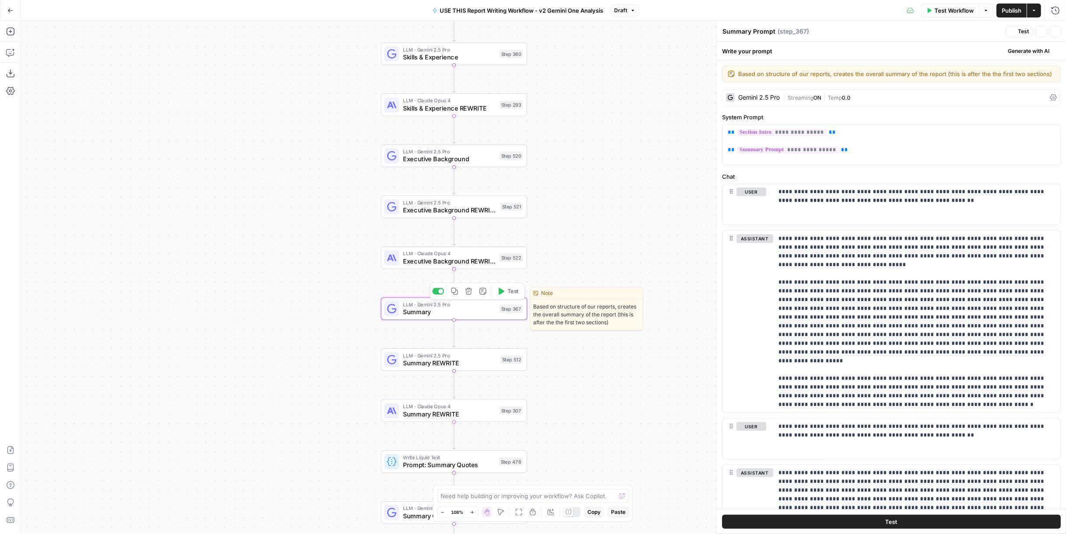
type textarea "Summary"
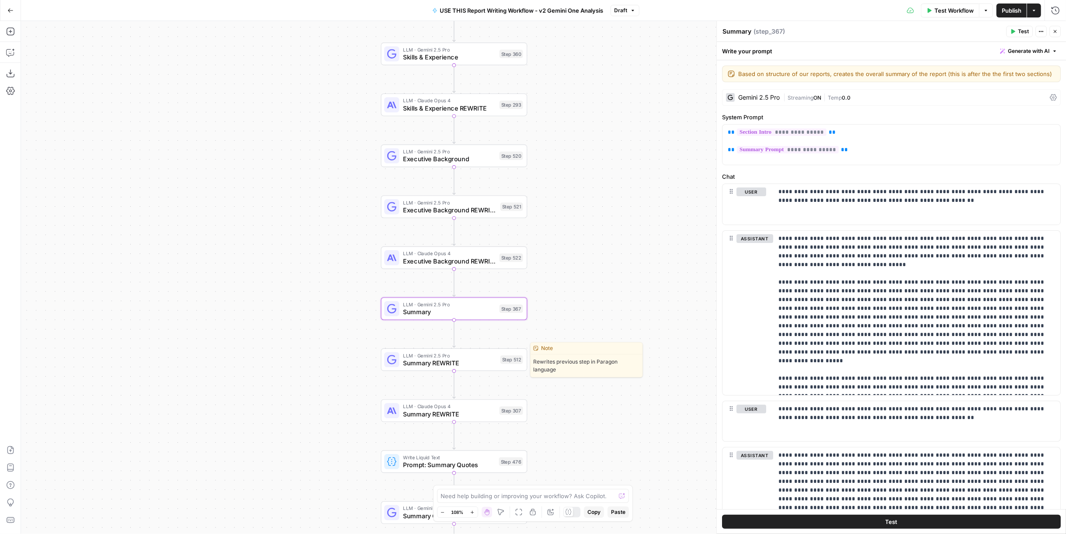
click at [437, 359] on span "Summary REWRITE" at bounding box center [450, 363] width 94 height 10
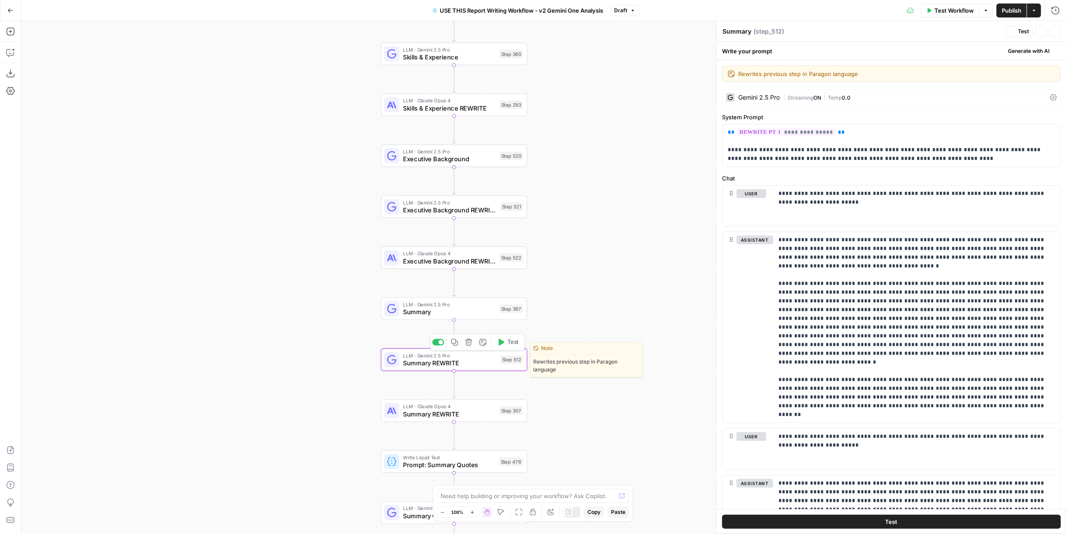
type textarea "Summary REWRITE"
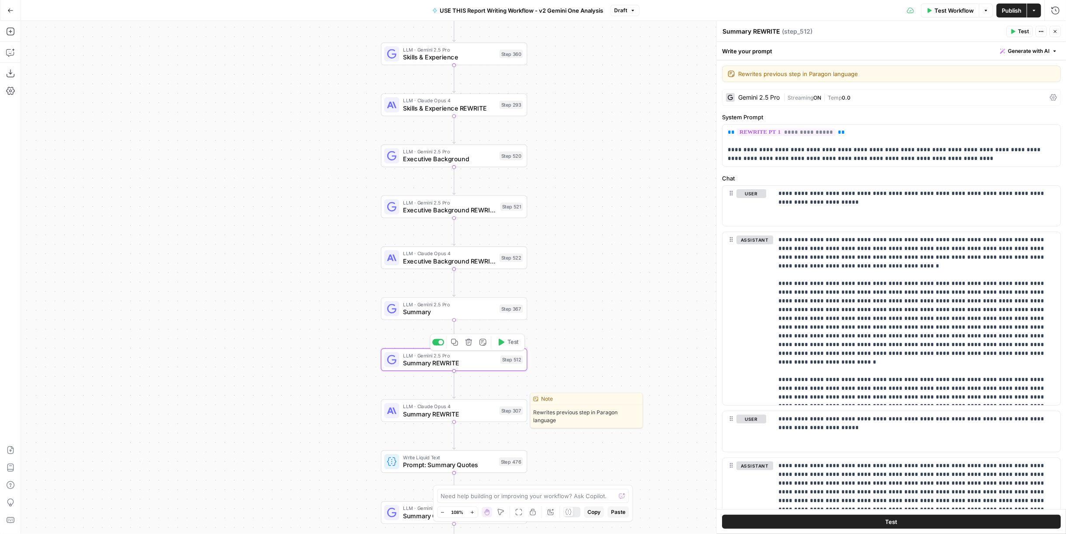
click at [439, 410] on span "Summary REWRITE" at bounding box center [449, 414] width 93 height 10
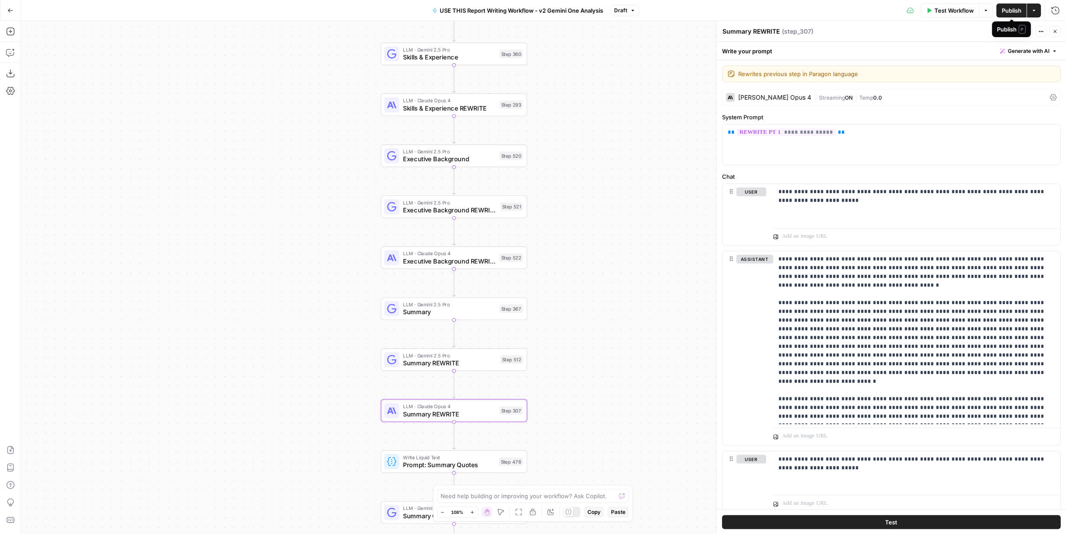
click at [1006, 14] on span "Publish" at bounding box center [1012, 10] width 20 height 9
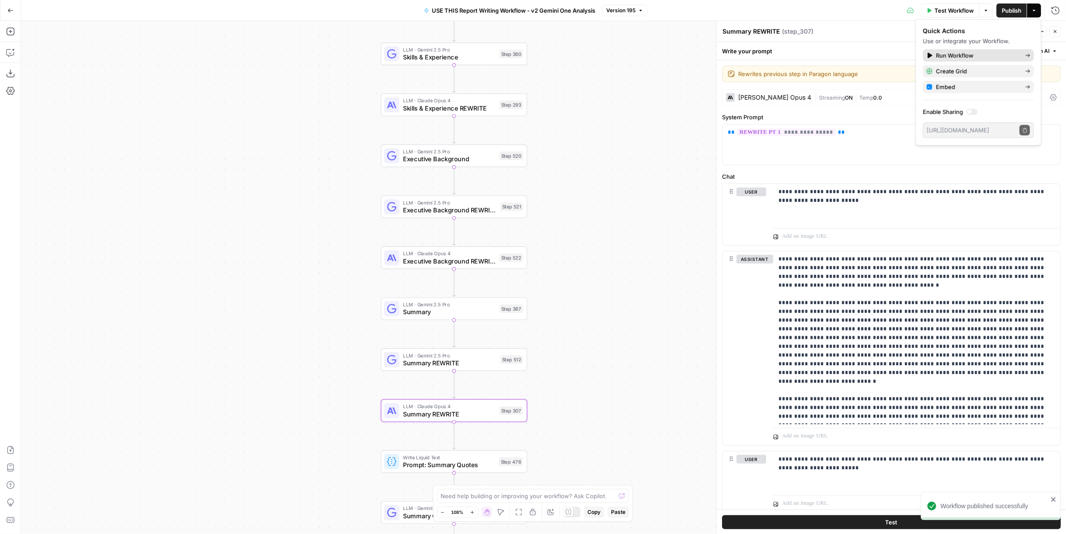
click at [951, 55] on span "Run Workflow" at bounding box center [977, 55] width 82 height 9
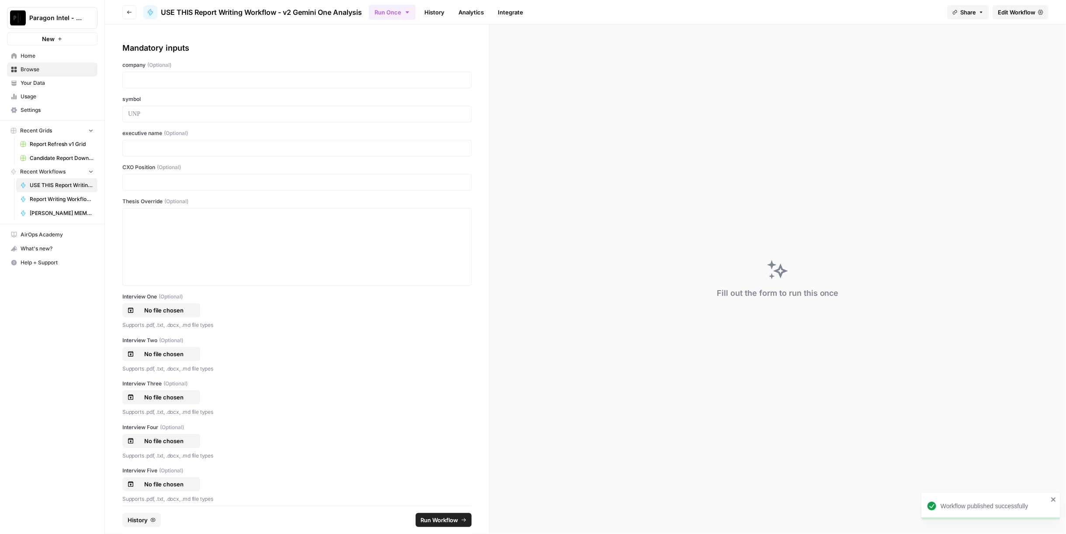
click at [437, 13] on link "History" at bounding box center [434, 12] width 31 height 14
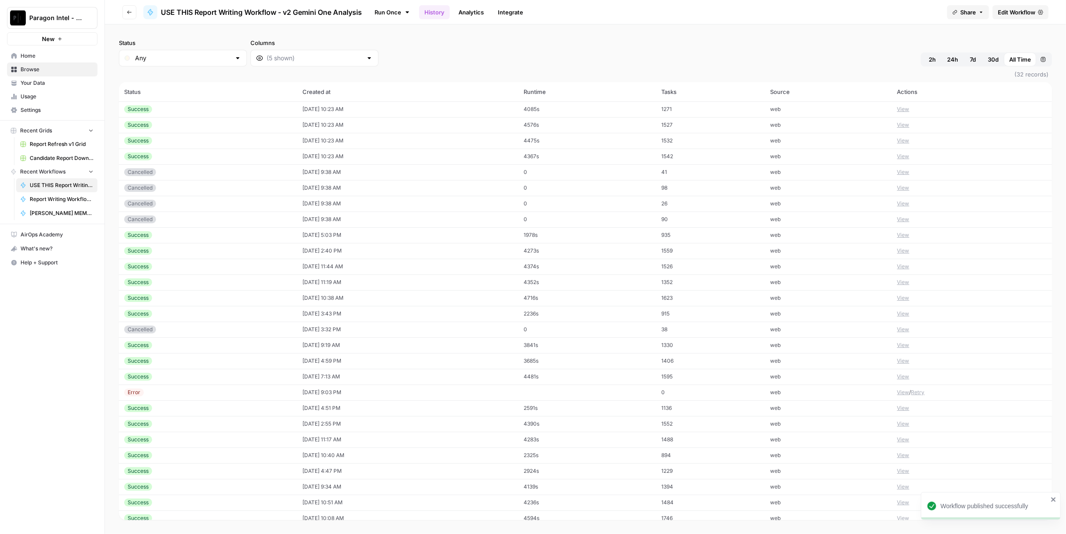
click at [276, 15] on span "USE THIS Report Writing Workflow - v2 Gemini One Analysis" at bounding box center [261, 12] width 201 height 10
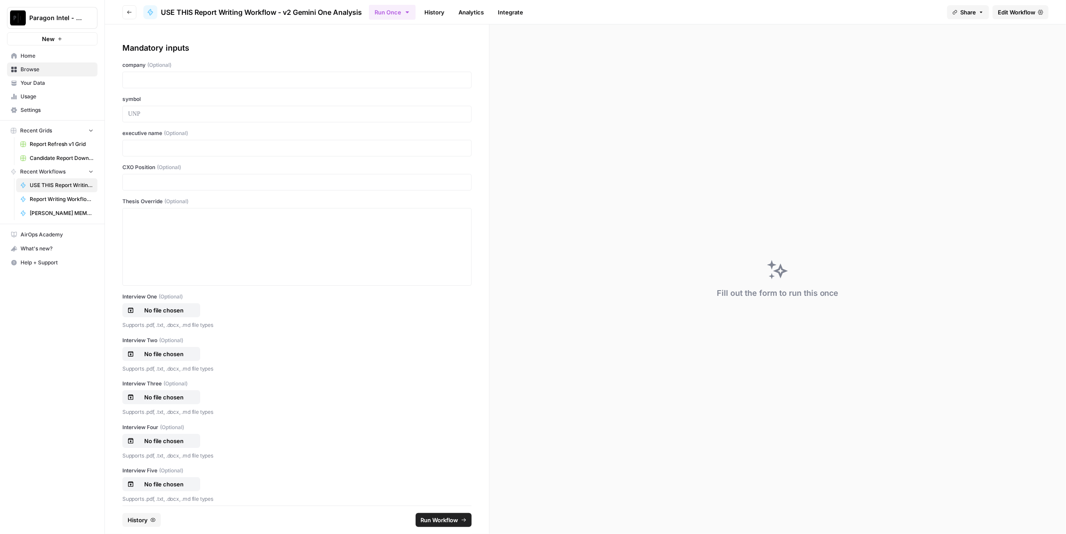
click at [149, 520] on button "History" at bounding box center [141, 520] width 38 height 14
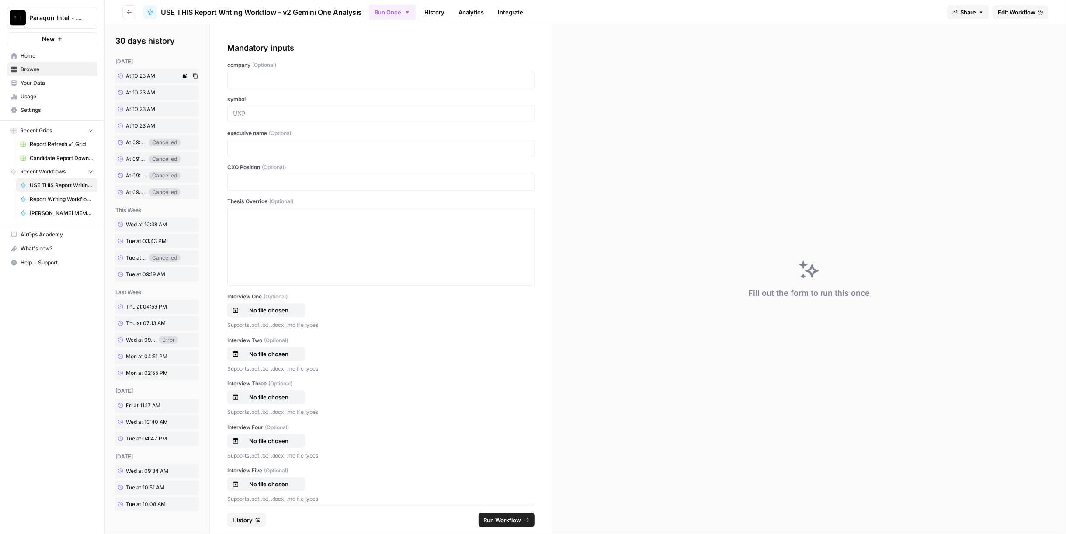
click at [162, 76] on link "At 10:23 AM" at bounding box center [147, 76] width 65 height 14
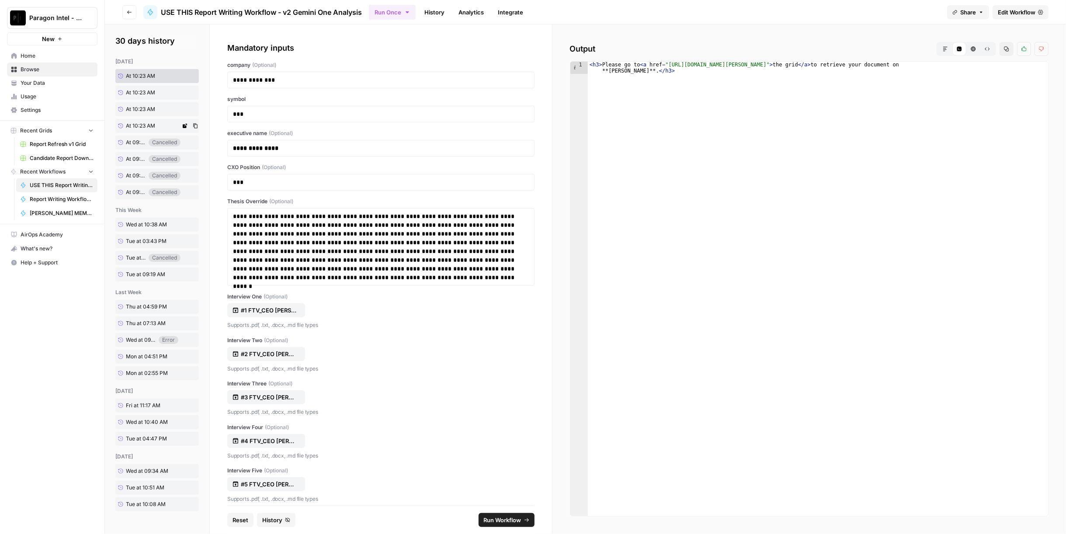
click at [146, 122] on span "At 10:23 AM" at bounding box center [140, 126] width 29 height 8
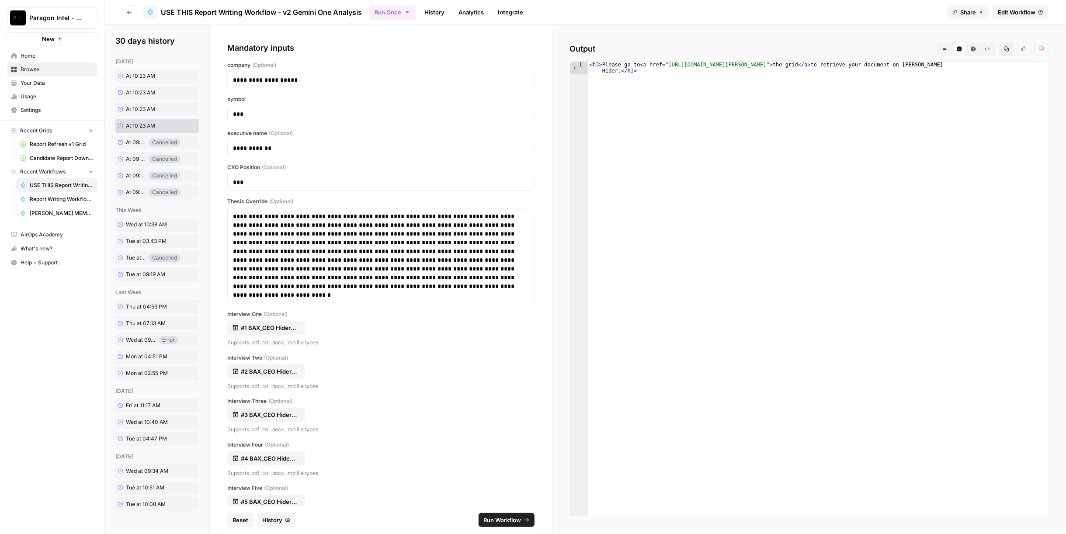
click at [1015, 7] on link "Edit Workflow" at bounding box center [1020, 12] width 56 height 14
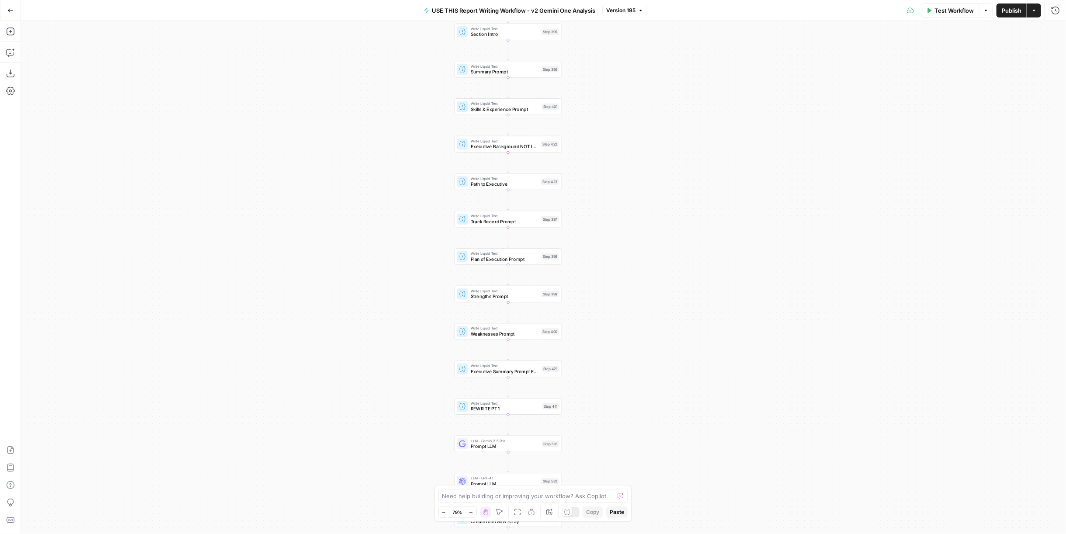
click at [1008, 7] on span "Publish" at bounding box center [1012, 10] width 20 height 9
drag, startPoint x: 514, startPoint y: 410, endPoint x: 565, endPoint y: 409, distance: 50.7
click at [514, 410] on span "REWRITE PT 1" at bounding box center [505, 409] width 69 height 7
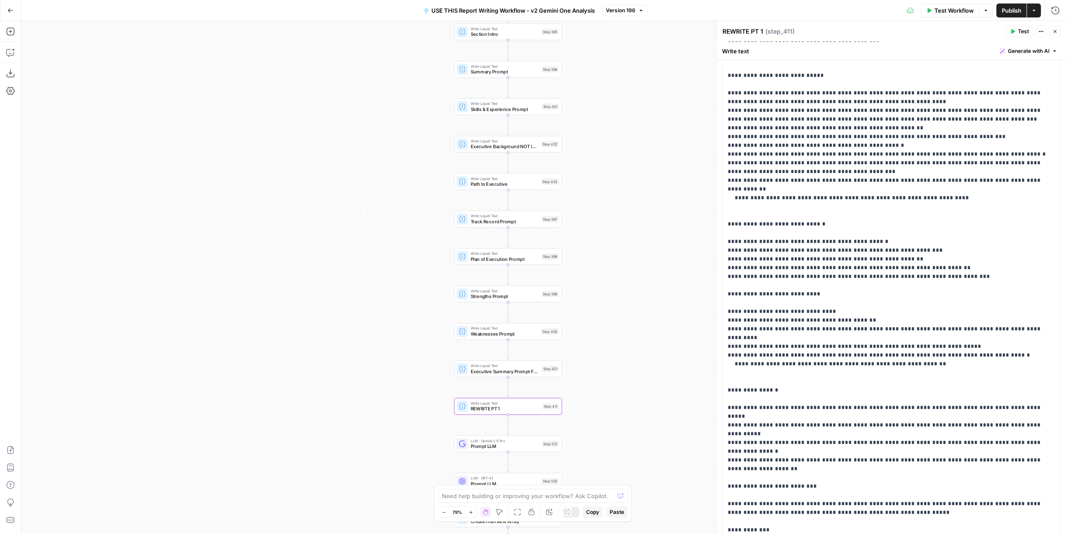
scroll to position [564, 0]
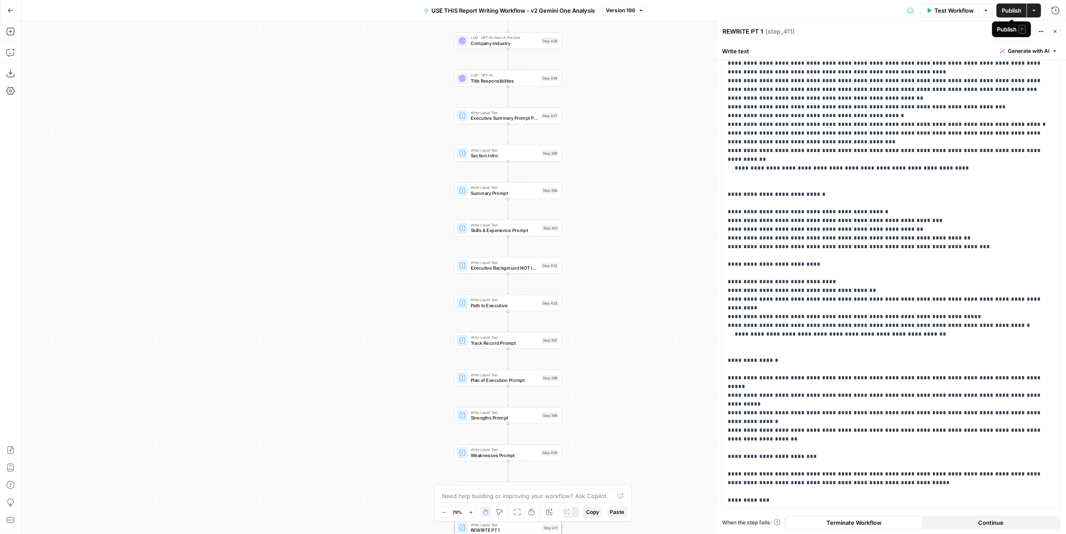
click at [1006, 9] on span "Publish" at bounding box center [1012, 10] width 20 height 9
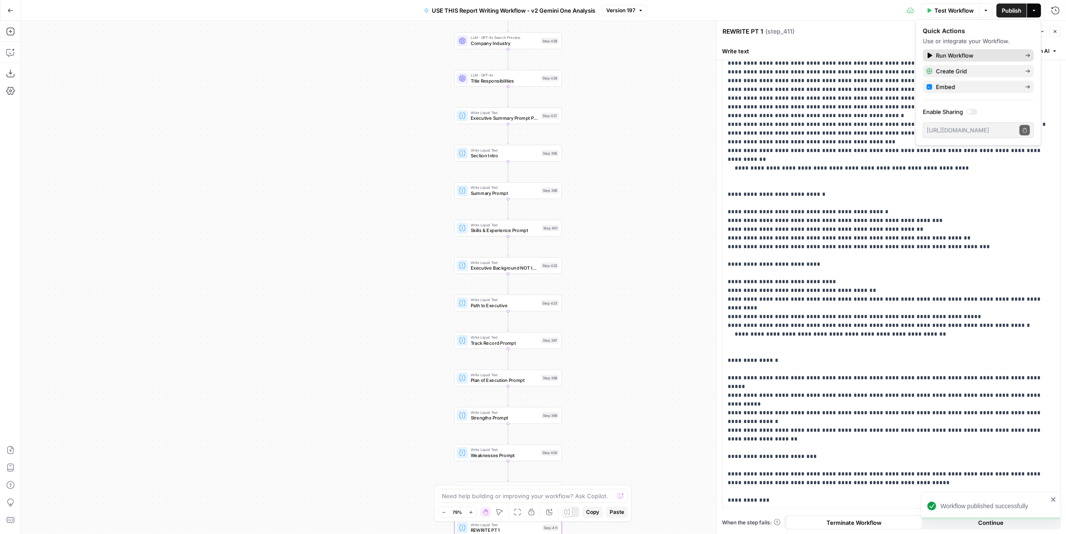
click at [982, 55] on span "Run Workflow" at bounding box center [977, 55] width 82 height 9
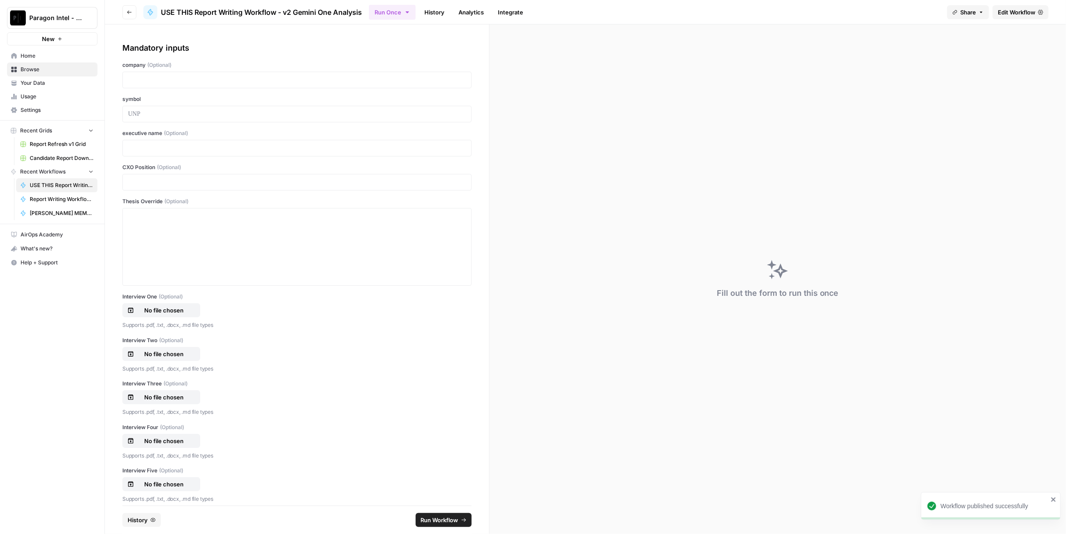
click at [153, 519] on icon "button" at bounding box center [152, 519] width 5 height 5
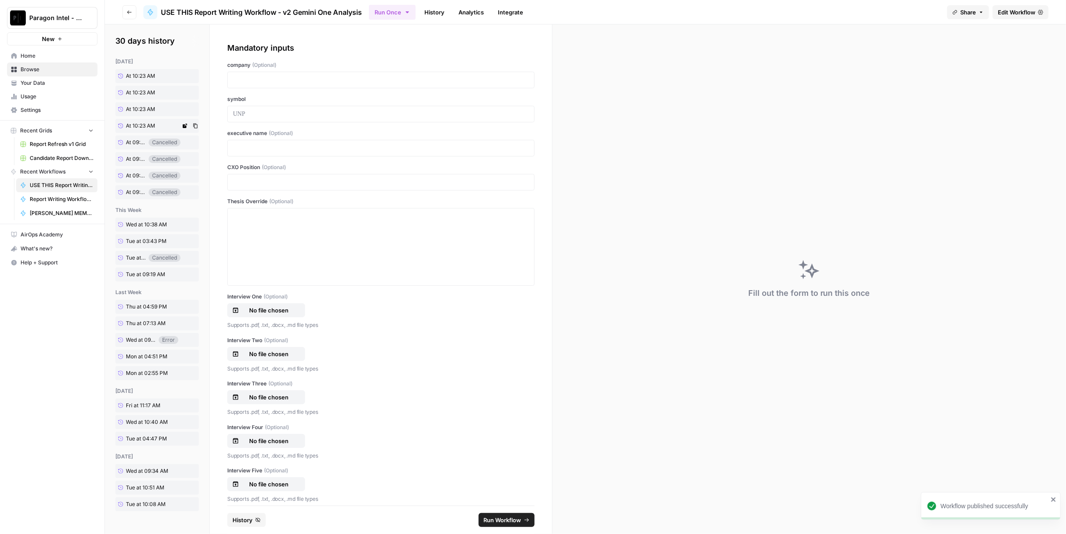
click at [154, 122] on span "At 10:23 AM" at bounding box center [140, 126] width 29 height 8
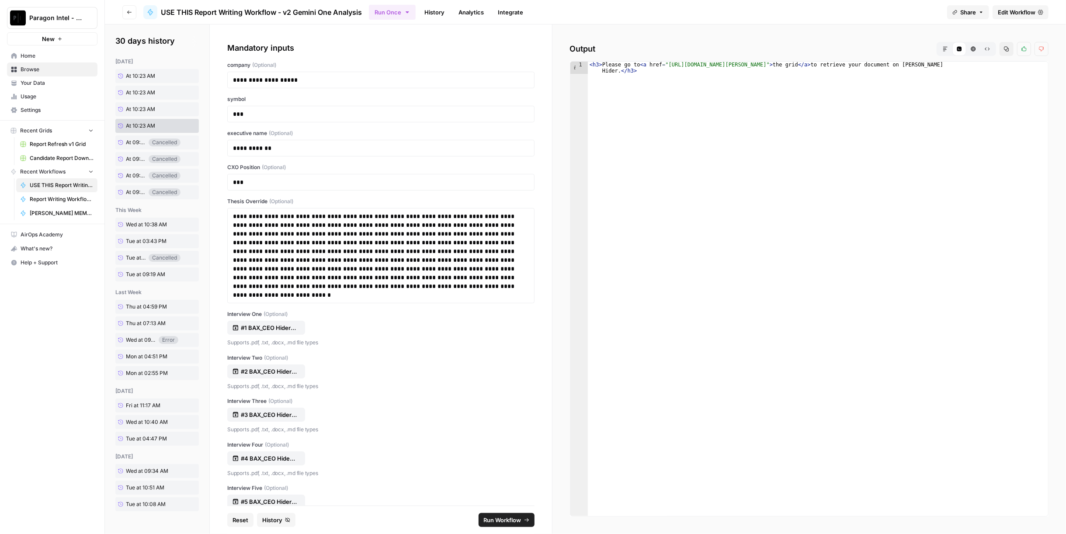
click at [504, 523] on span "Run Workflow" at bounding box center [503, 520] width 38 height 9
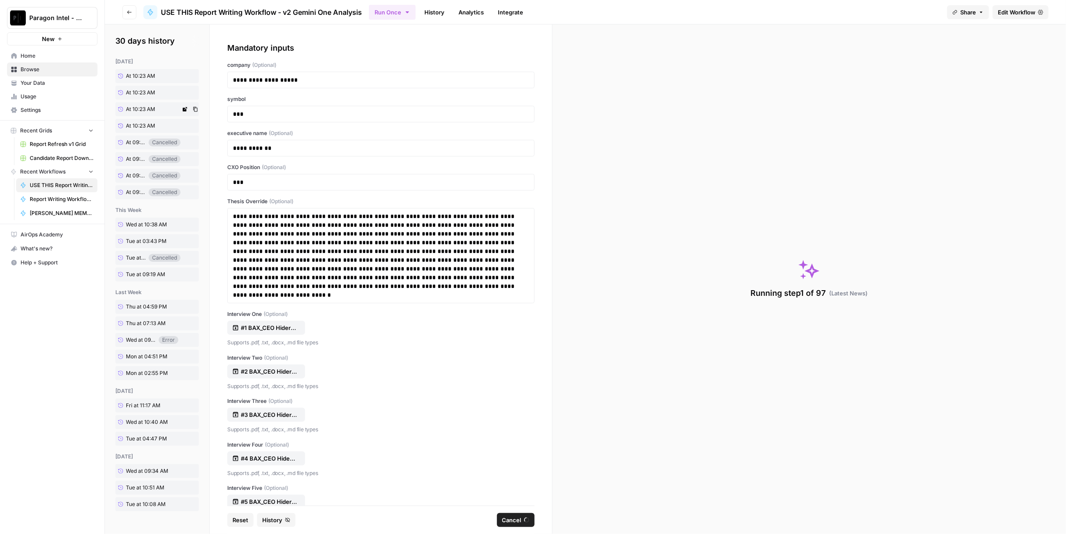
click at [149, 114] on link "At 10:23 AM" at bounding box center [147, 109] width 65 height 14
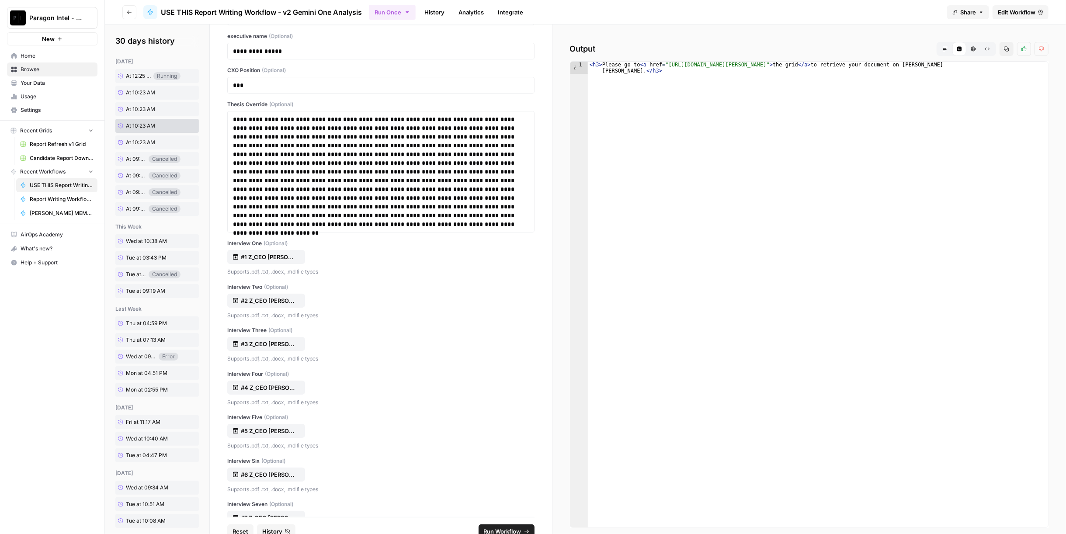
scroll to position [18, 0]
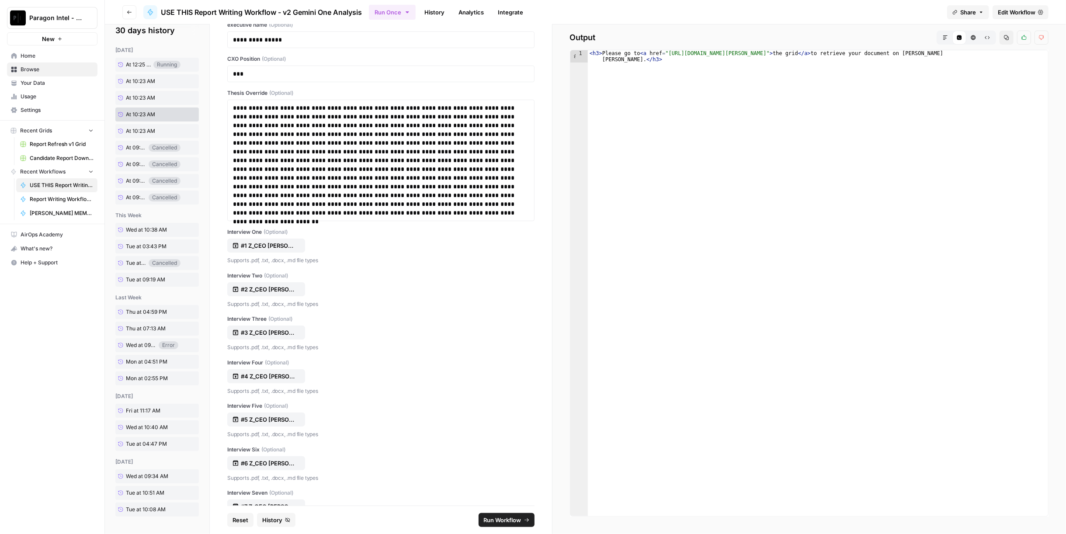
click at [507, 522] on span "Run Workflow" at bounding box center [503, 520] width 38 height 9
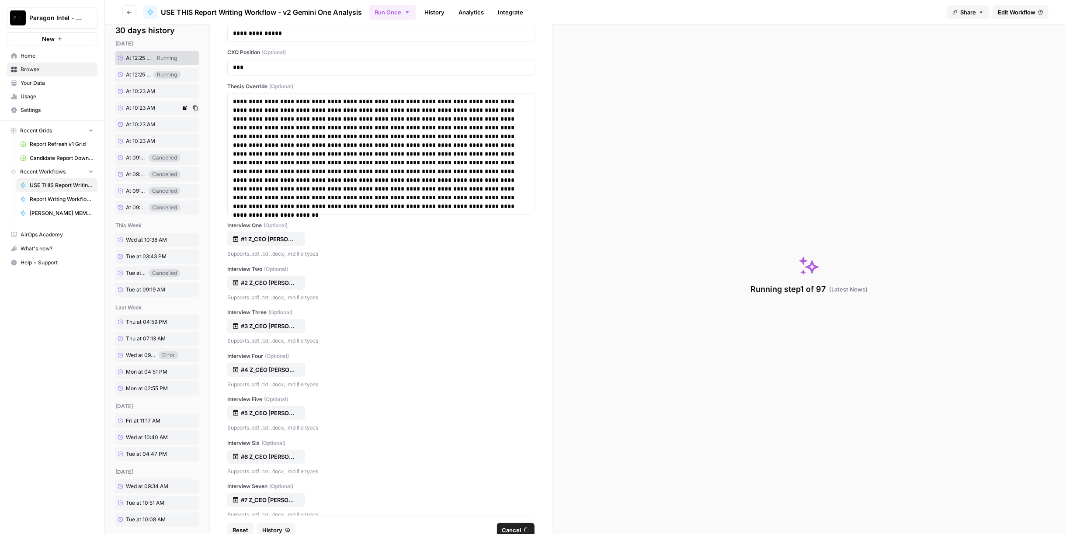
click at [146, 103] on link "At 10:23 AM" at bounding box center [147, 108] width 65 height 14
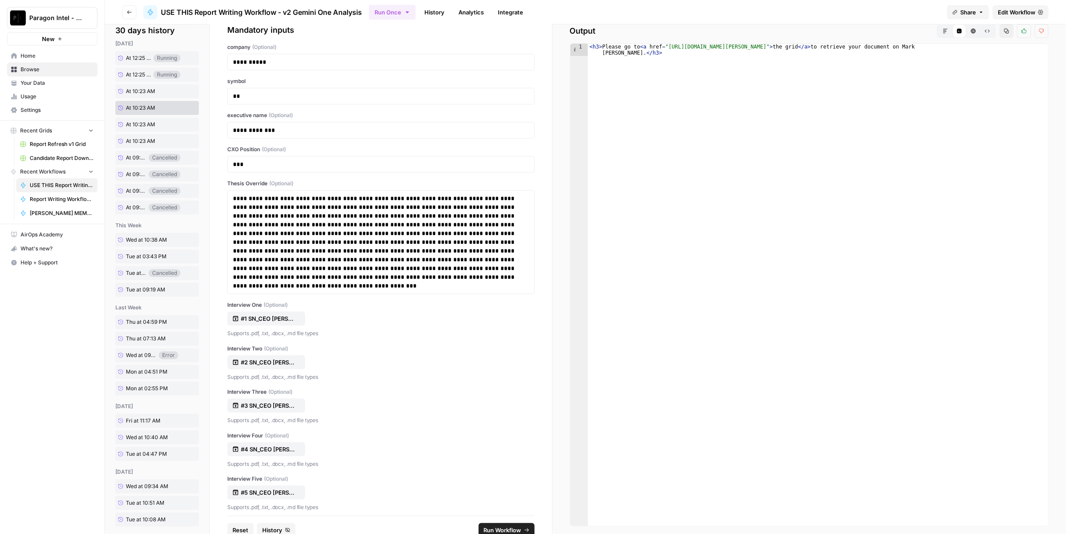
scroll to position [49, 0]
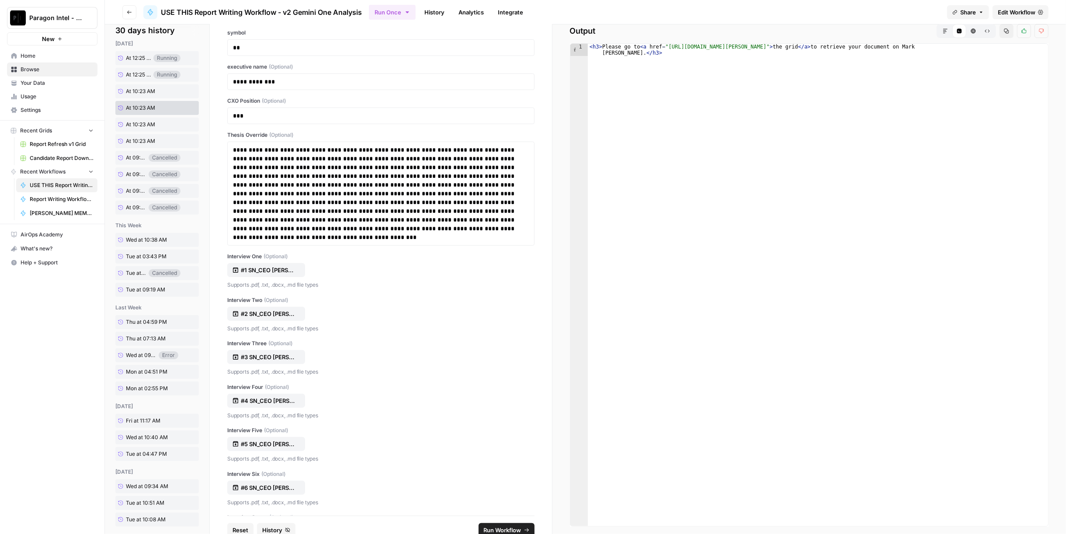
click at [487, 531] on button "Run Workflow" at bounding box center [507, 530] width 56 height 14
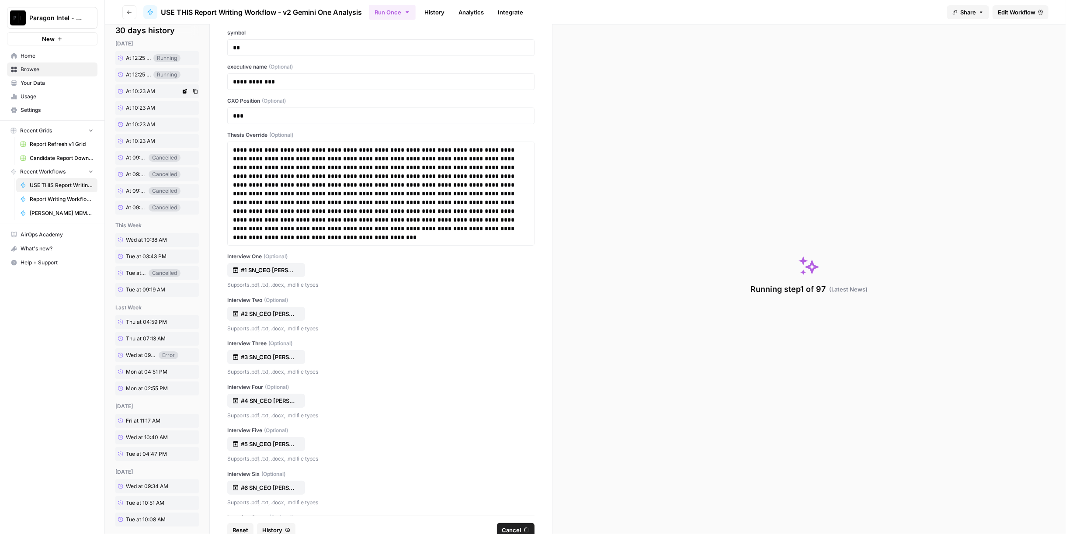
click at [146, 92] on span "At 10:23 AM" at bounding box center [140, 91] width 29 height 8
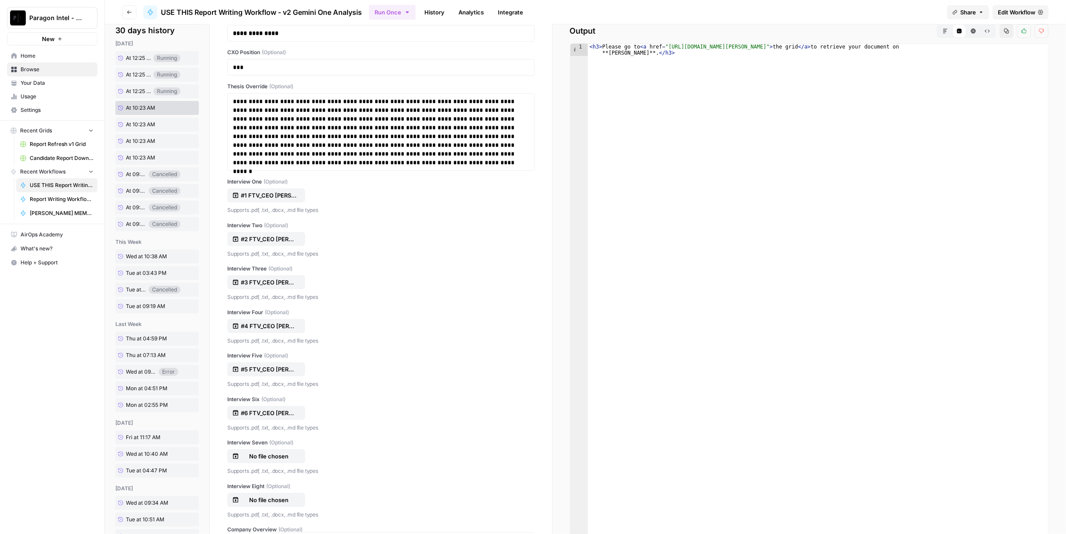
scroll to position [51, 0]
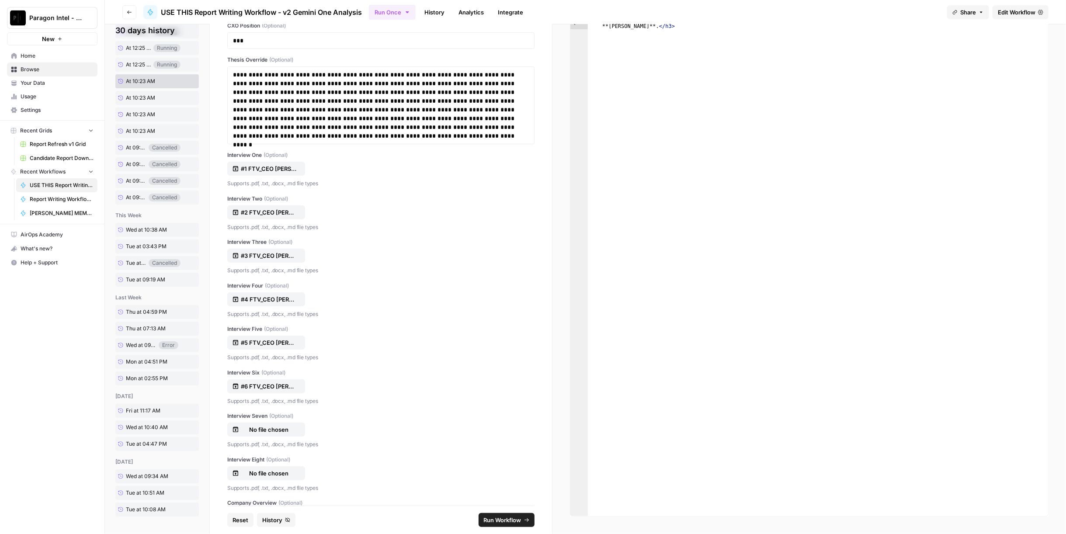
drag, startPoint x: 482, startPoint y: 519, endPoint x: 487, endPoint y: 514, distance: 7.2
click at [484, 518] on span "Run Workflow" at bounding box center [503, 520] width 38 height 9
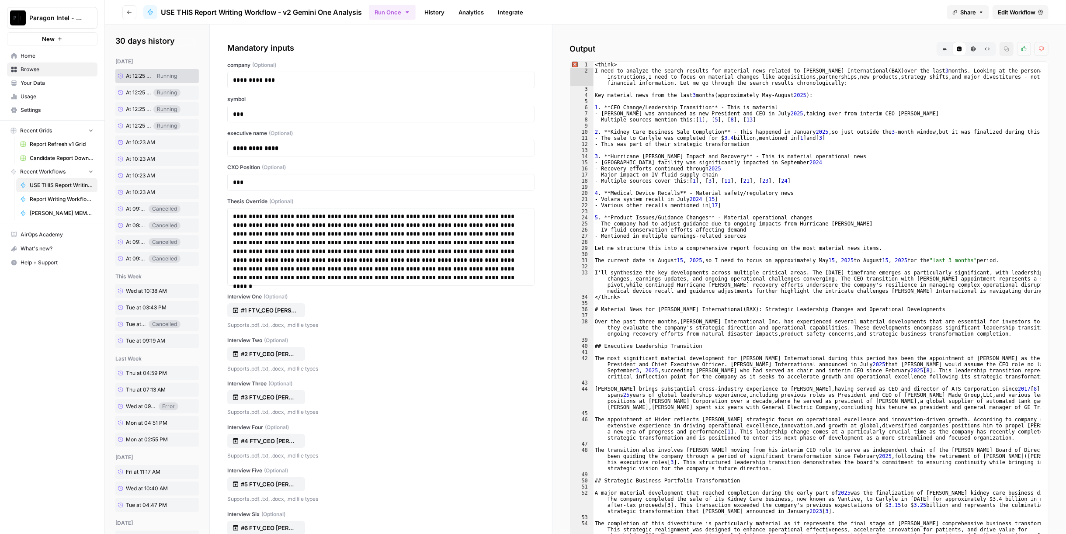
click at [1016, 12] on span "Edit Workflow" at bounding box center [1017, 12] width 38 height 9
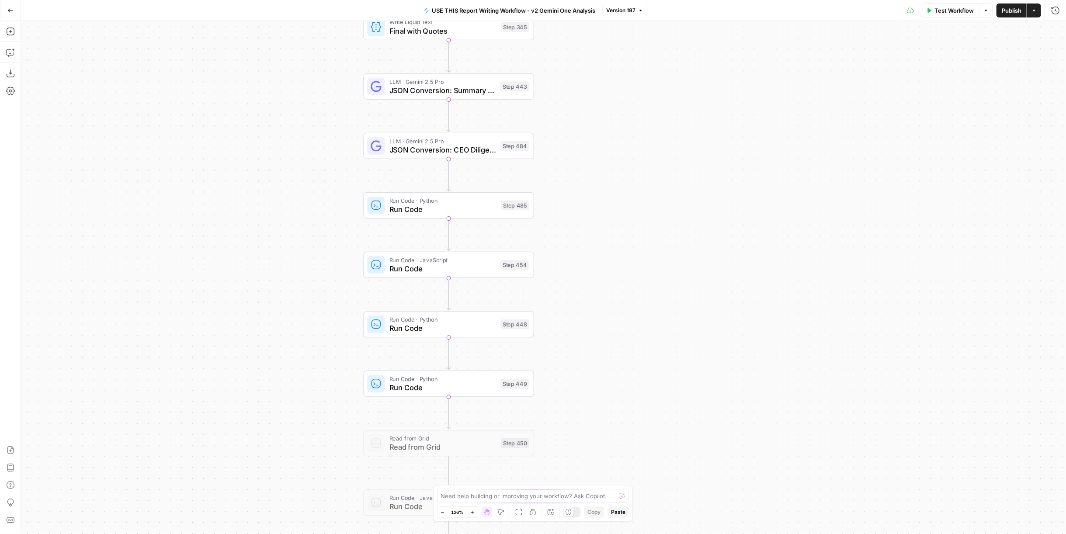
drag, startPoint x: 585, startPoint y: 256, endPoint x: 594, endPoint y: 334, distance: 78.8
click at [594, 334] on div "true false Workflow Set Inputs Inputs LLM · Perplexity Sonar Deep Research Late…" at bounding box center [543, 277] width 1045 height 513
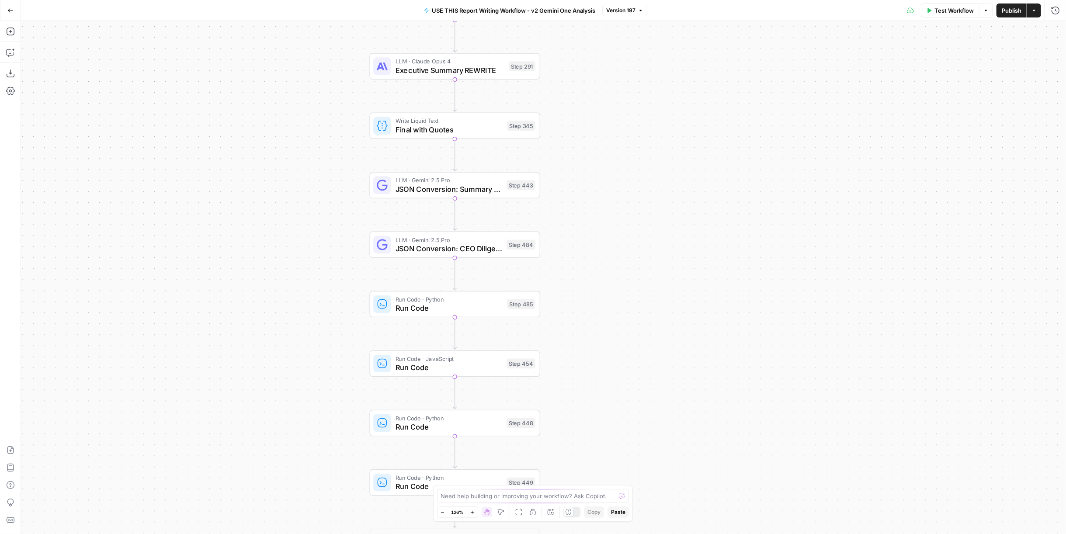
drag, startPoint x: 603, startPoint y: 230, endPoint x: 608, endPoint y: 278, distance: 48.4
click at [608, 278] on div "true false Workflow Set Inputs Inputs LLM · Perplexity Sonar Deep Research Late…" at bounding box center [543, 277] width 1045 height 513
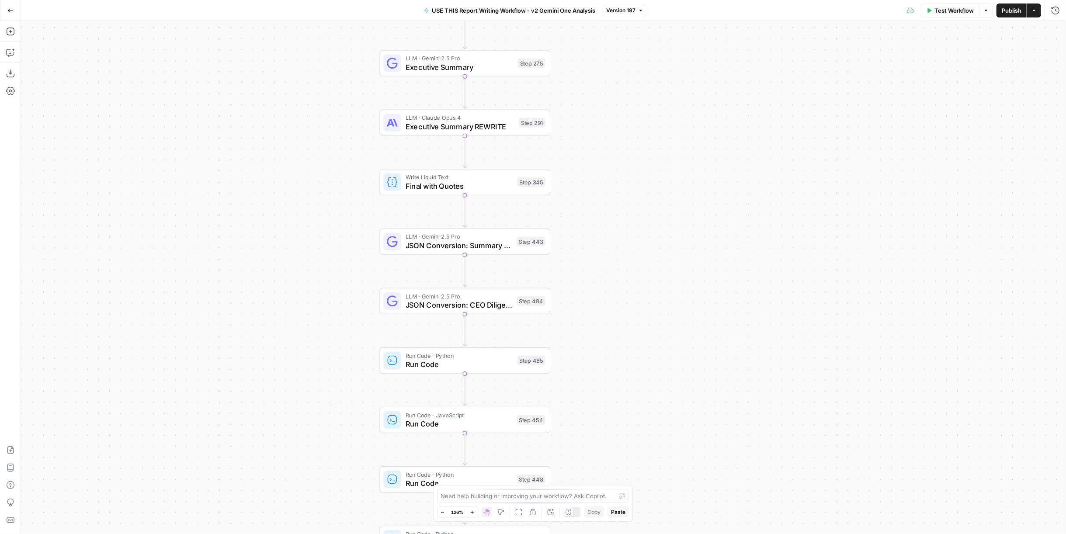
drag, startPoint x: 614, startPoint y: 214, endPoint x: 620, endPoint y: 229, distance: 15.9
click at [620, 229] on div "true false Workflow Set Inputs Inputs LLM · Perplexity Sonar Deep Research Late…" at bounding box center [543, 277] width 1045 height 513
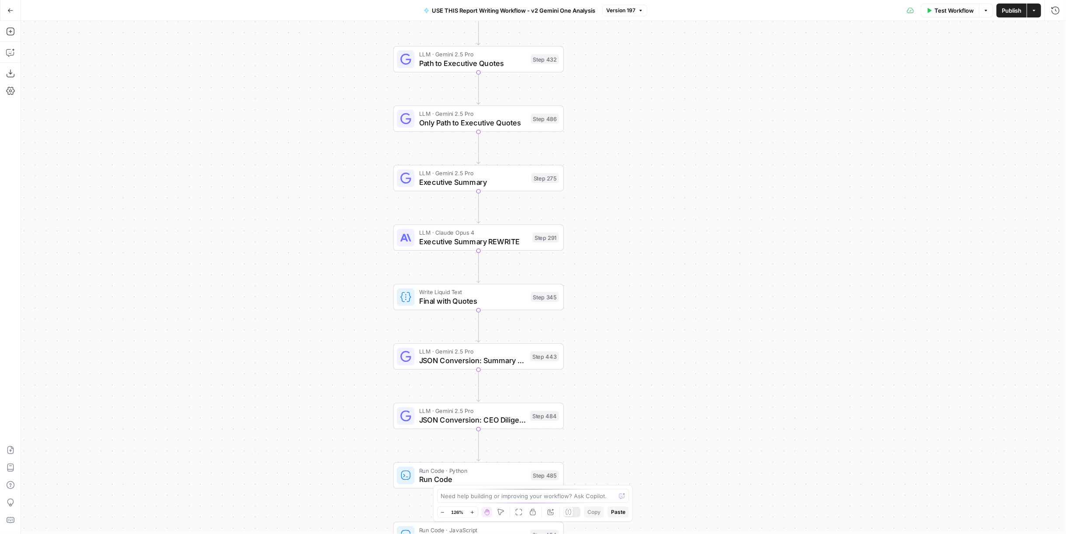
drag, startPoint x: 613, startPoint y: 153, endPoint x: 627, endPoint y: 268, distance: 115.7
click at [627, 268] on div "true false Workflow Set Inputs Inputs LLM · Perplexity Sonar Deep Research Late…" at bounding box center [543, 277] width 1045 height 513
click at [524, 357] on span "JSON Conversion: Summary Section" at bounding box center [472, 360] width 107 height 11
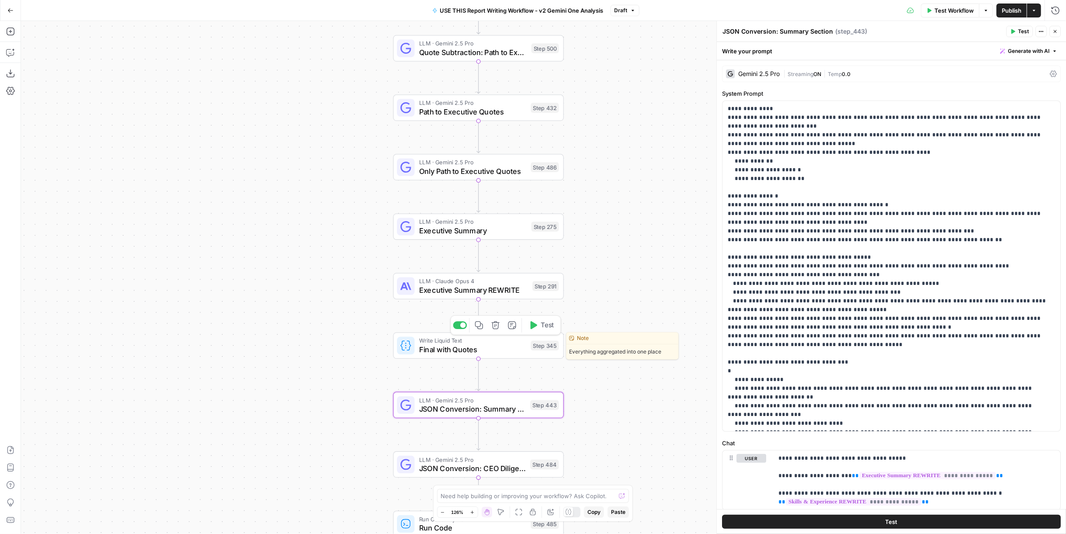
click at [498, 347] on span "Final with Quotes" at bounding box center [473, 349] width 108 height 11
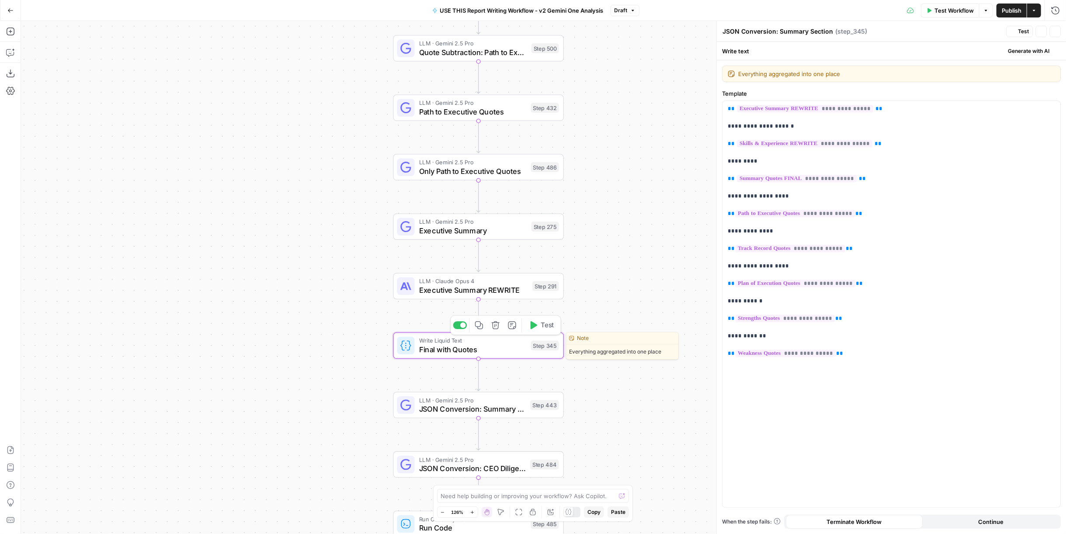
type textarea "Final with Quotes"
click at [1058, 34] on button "Close" at bounding box center [1054, 31] width 11 height 11
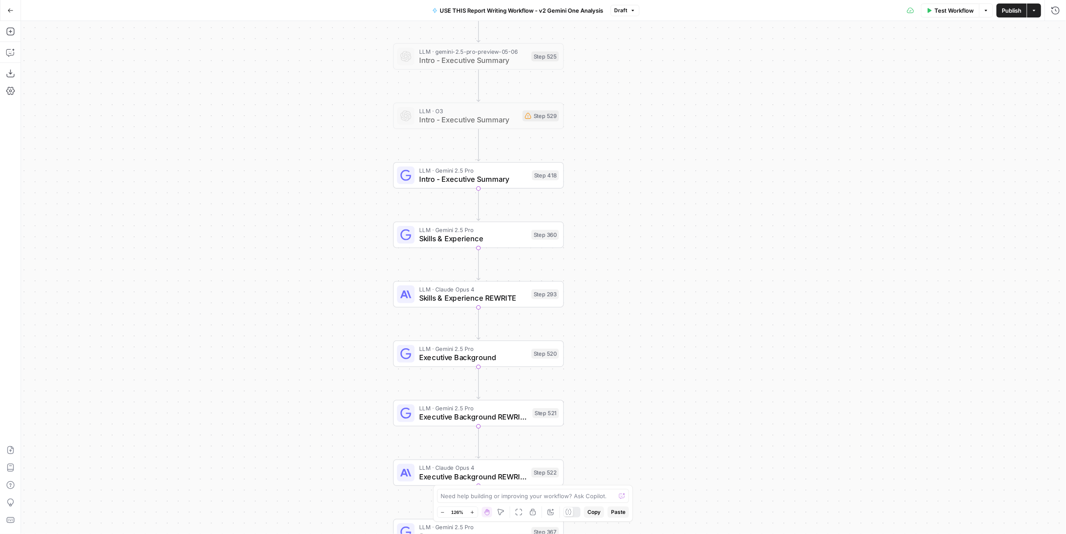
click at [10, 10] on icon "button" at bounding box center [10, 10] width 6 height 6
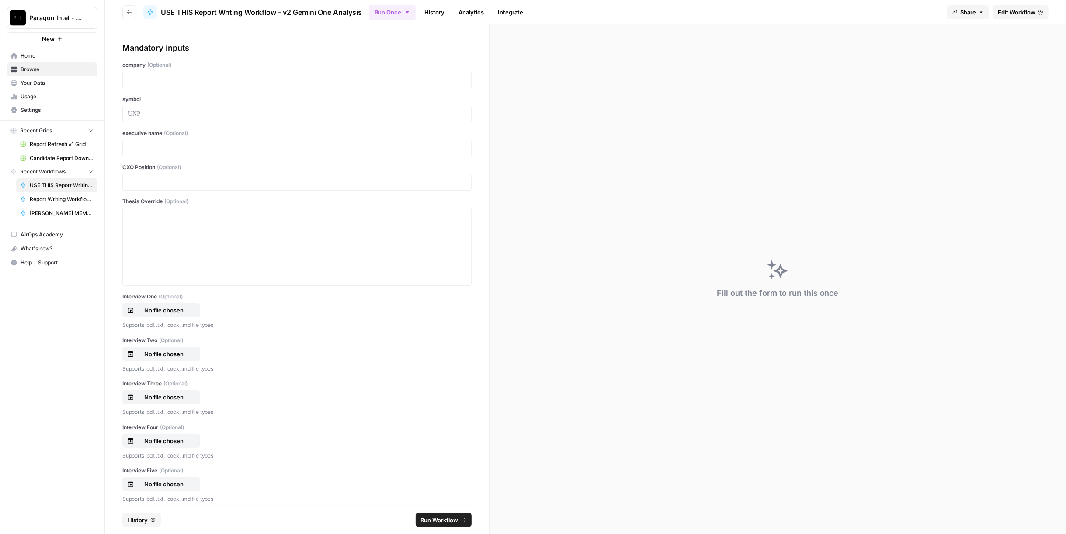
click at [136, 524] on span "History" at bounding box center [138, 520] width 20 height 9
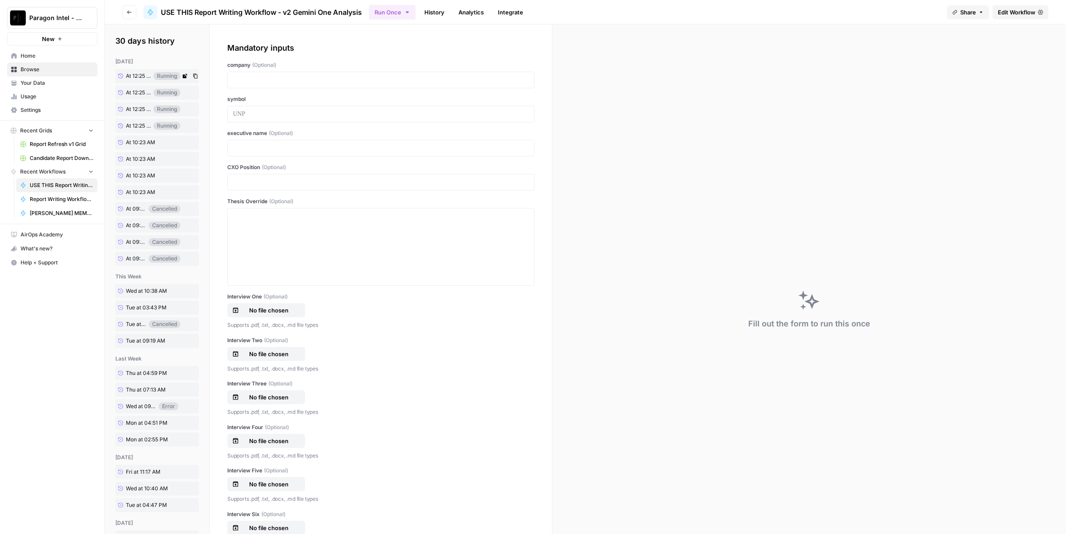
click at [136, 75] on span "At 12:25 PM" at bounding box center [138, 76] width 25 height 8
click at [435, 12] on link "History" at bounding box center [434, 12] width 31 height 14
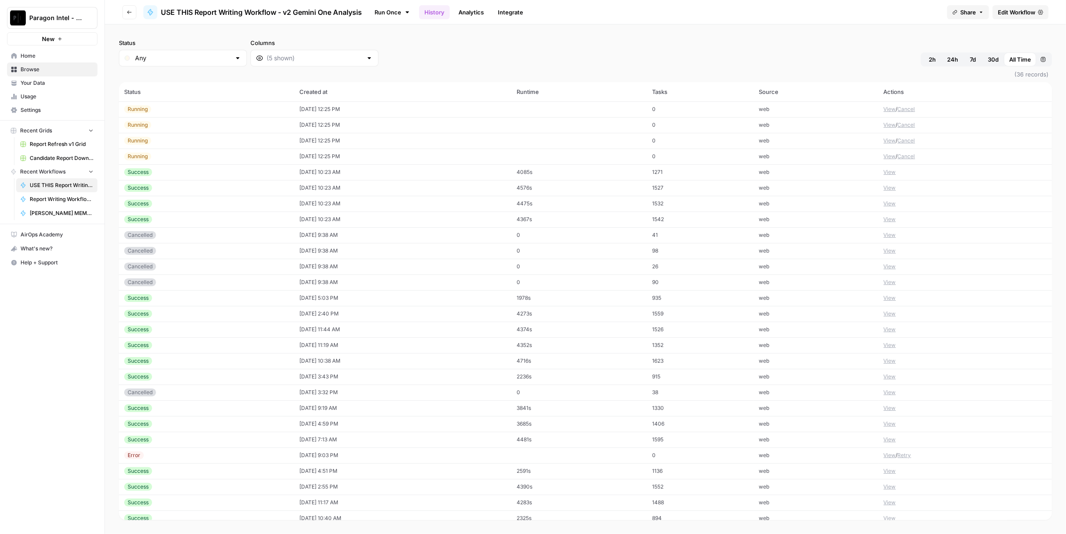
click at [359, 159] on td "08/15/25 at 12:25 PM" at bounding box center [402, 157] width 217 height 16
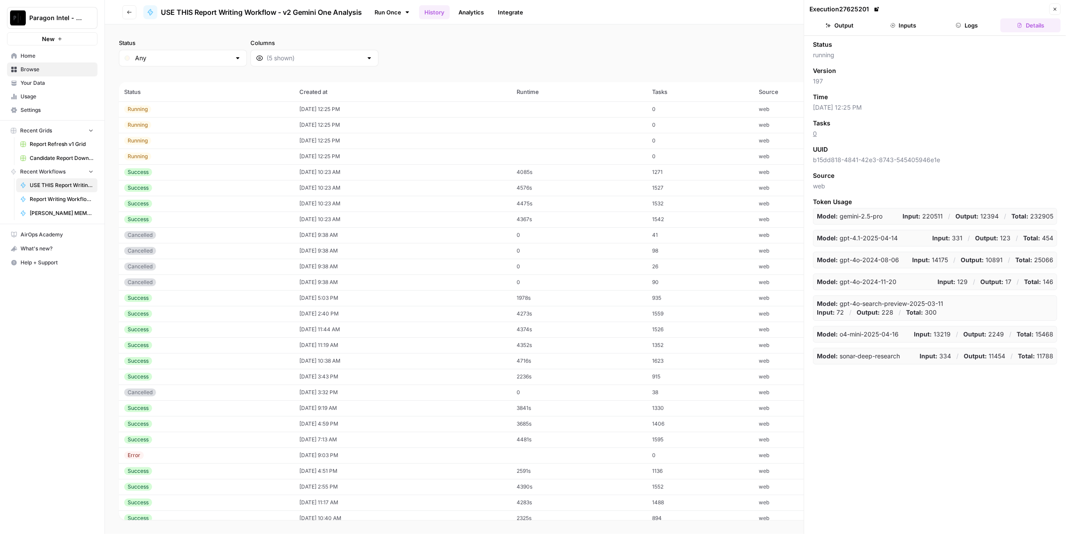
click at [909, 28] on button "Inputs" at bounding box center [903, 25] width 60 height 14
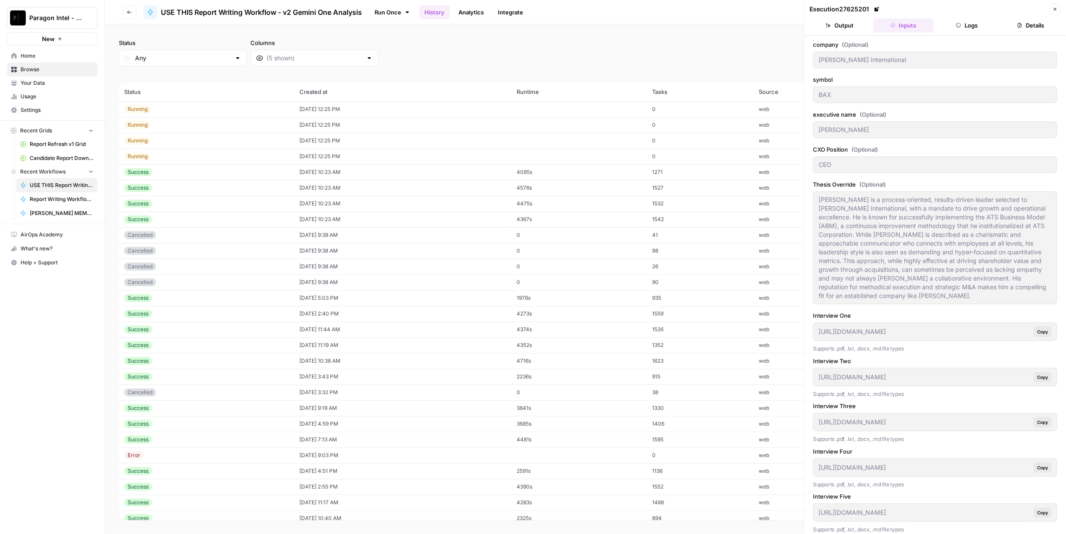
click at [957, 24] on icon "button" at bounding box center [958, 25] width 5 height 5
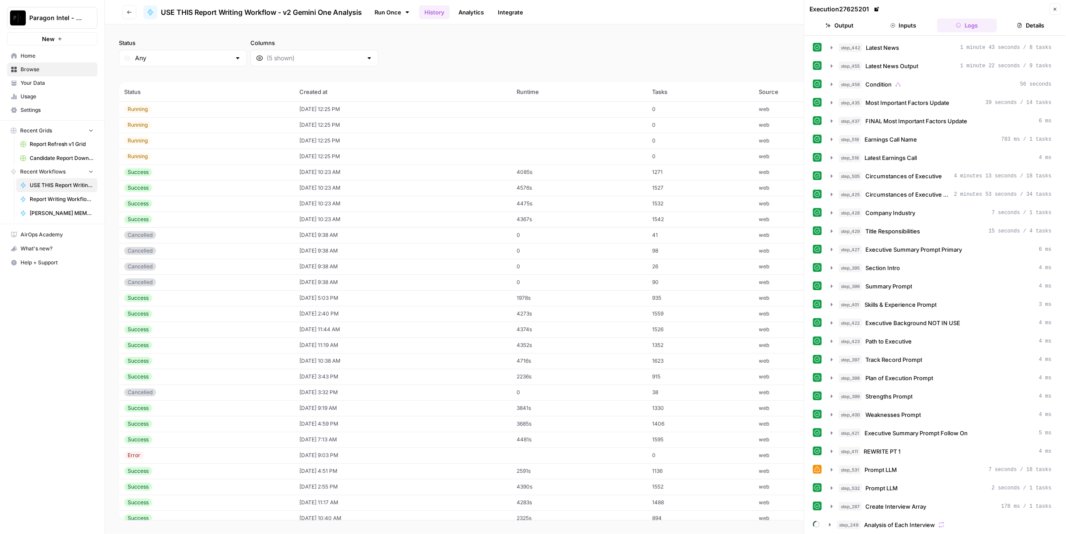
click at [973, 27] on button "Logs" at bounding box center [967, 25] width 60 height 14
click at [850, 26] on button "Output" at bounding box center [839, 25] width 60 height 14
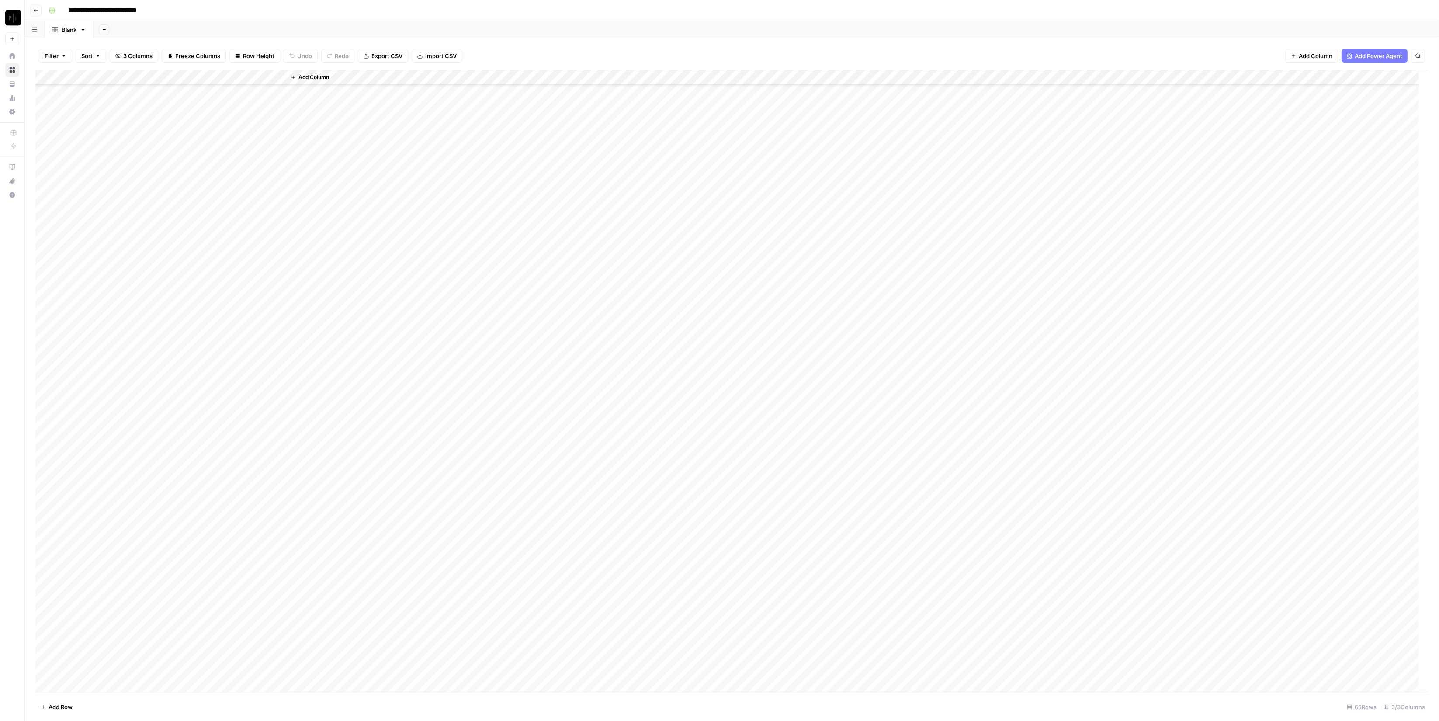
scroll to position [371, 0]
type input "**********"
click at [201, 626] on div "Add Column" at bounding box center [731, 381] width 1393 height 623
click at [201, 493] on div "Add Column" at bounding box center [731, 381] width 1393 height 623
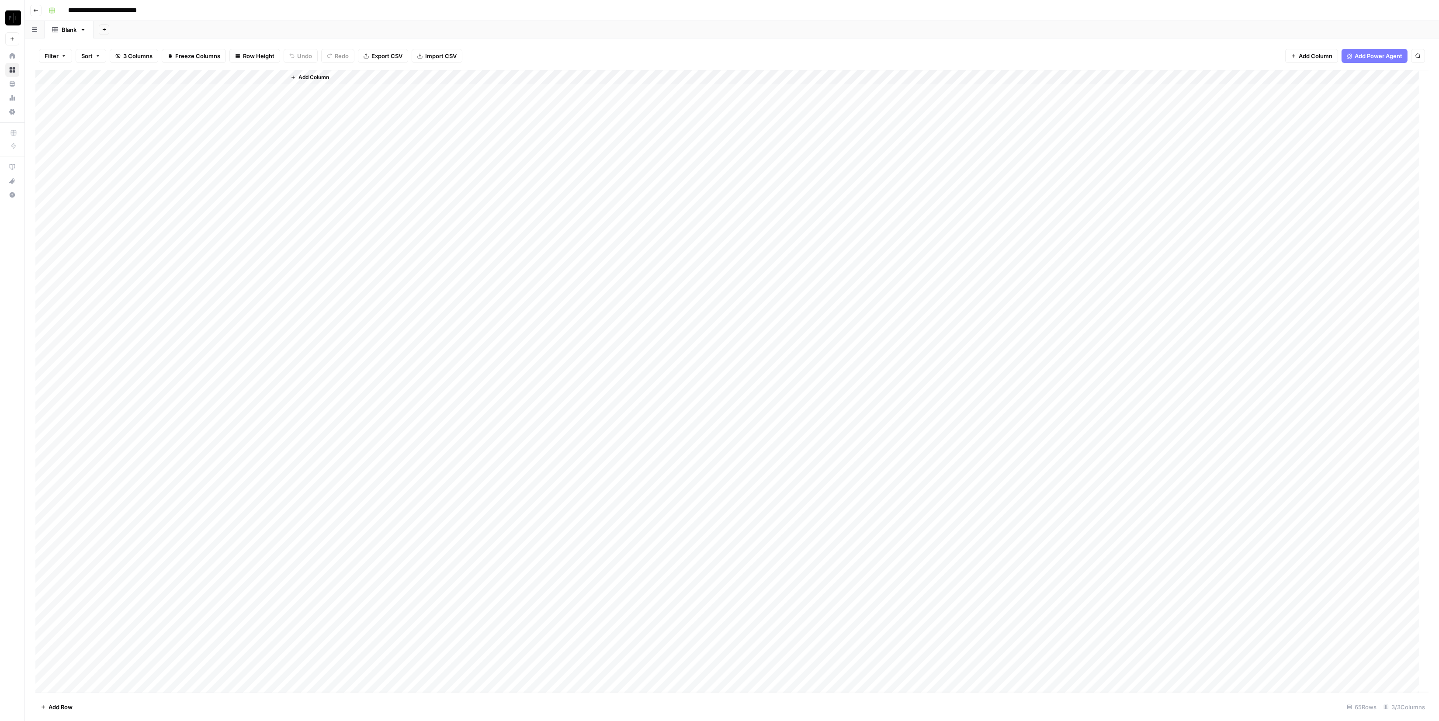
scroll to position [371, 0]
click at [275, 74] on div "Add Column" at bounding box center [731, 381] width 1393 height 623
click at [240, 142] on button "Sort Ascending" at bounding box center [259, 138] width 97 height 12
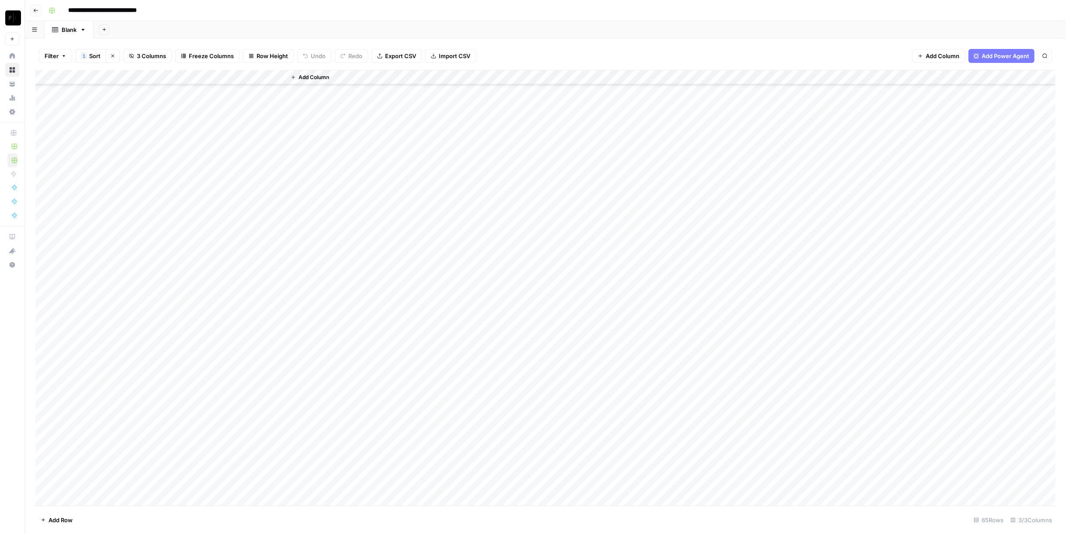
scroll to position [371, 0]
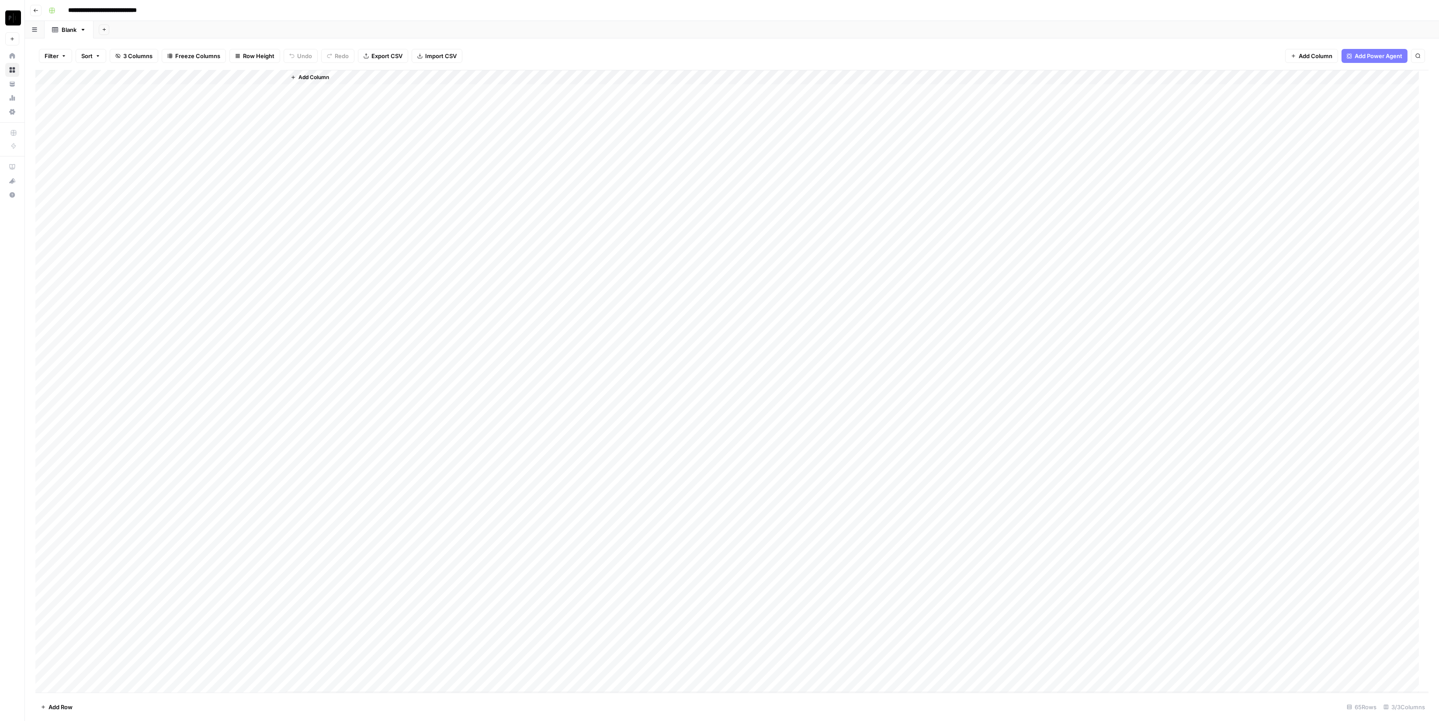
scroll to position [371, 0]
click at [199, 614] on div "Add Column" at bounding box center [731, 381] width 1393 height 623
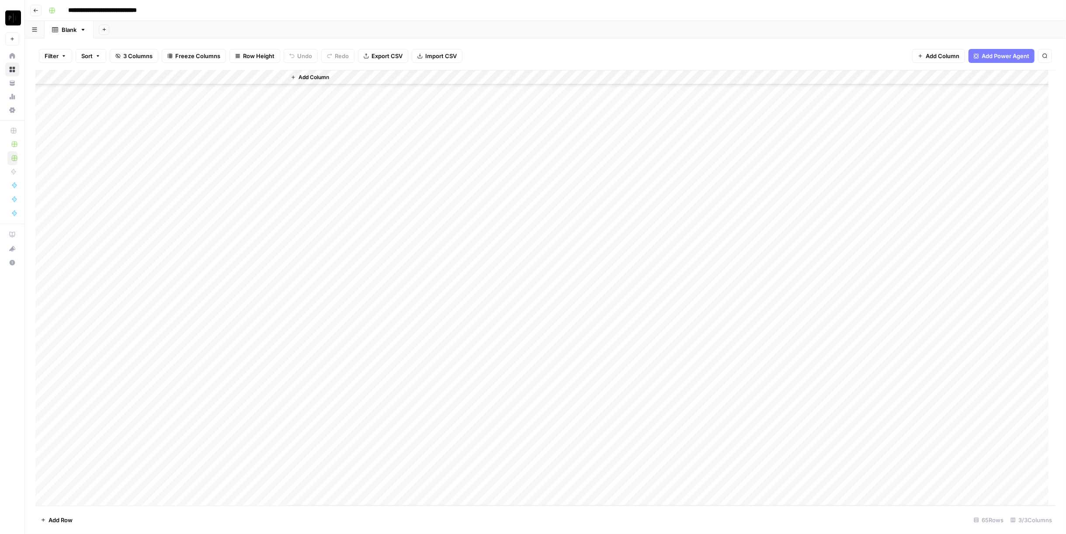
scroll to position [559, 0]
click at [42, 441] on div "Add Column" at bounding box center [545, 288] width 1020 height 436
click at [42, 453] on div "Add Column" at bounding box center [545, 288] width 1020 height 436
click at [42, 468] on div "Add Column" at bounding box center [545, 288] width 1020 height 436
click at [43, 480] on div "Add Column" at bounding box center [545, 288] width 1020 height 436
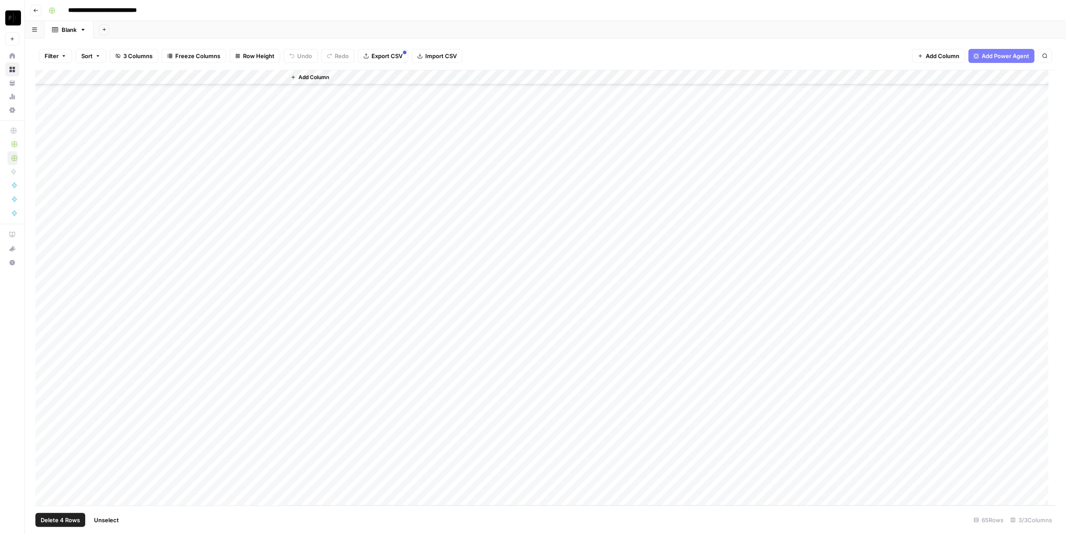
click at [62, 520] on span "Delete 4 Rows" at bounding box center [60, 520] width 39 height 9
click at [512, 100] on button "Delete" at bounding box center [501, 101] width 29 height 16
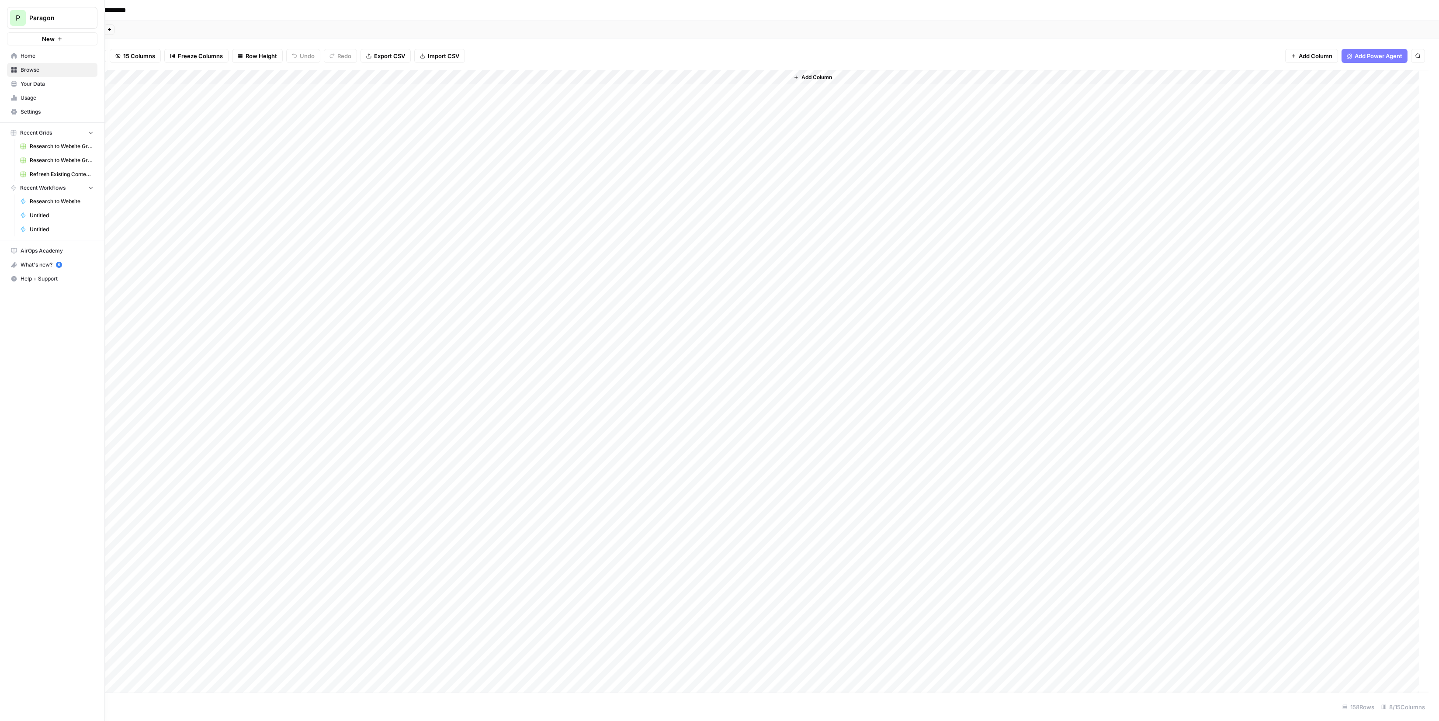
click at [38, 68] on span "Browse" at bounding box center [57, 70] width 73 height 8
click at [1401, 36] on span "Create" at bounding box center [1392, 38] width 19 height 9
click at [1374, 84] on span "Workflow" at bounding box center [1379, 83] width 49 height 9
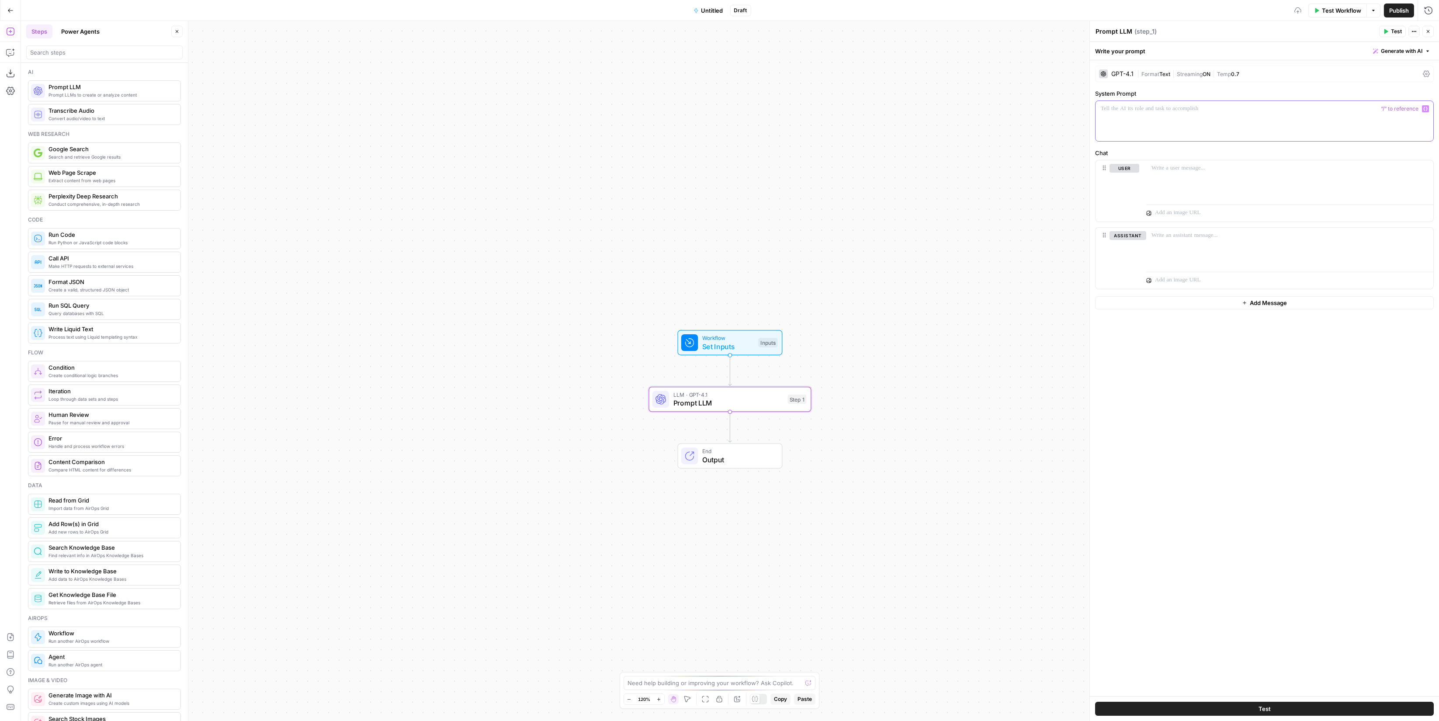
click at [1235, 121] on div at bounding box center [1265, 121] width 338 height 40
click at [703, 349] on span "Set Inputs" at bounding box center [728, 346] width 52 height 10
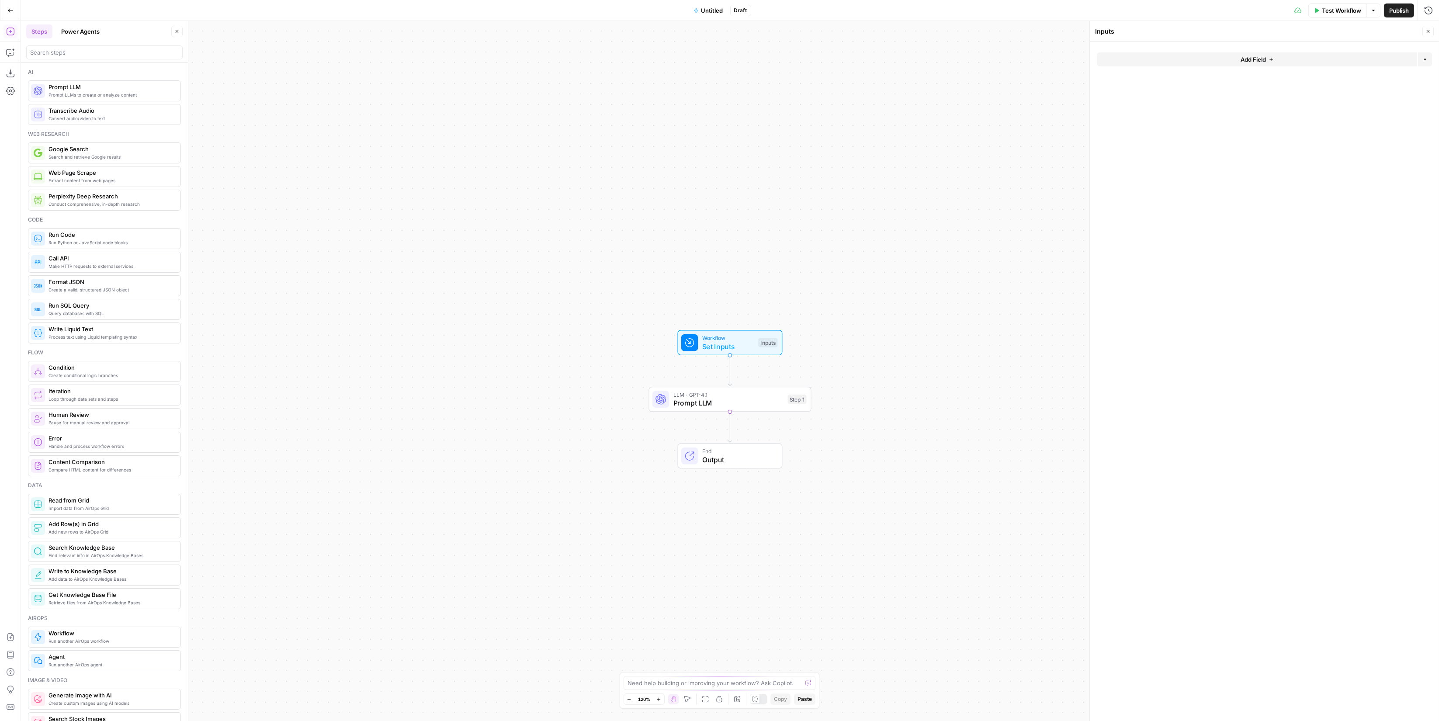
click at [1242, 62] on span "Add Field" at bounding box center [1253, 59] width 25 height 9
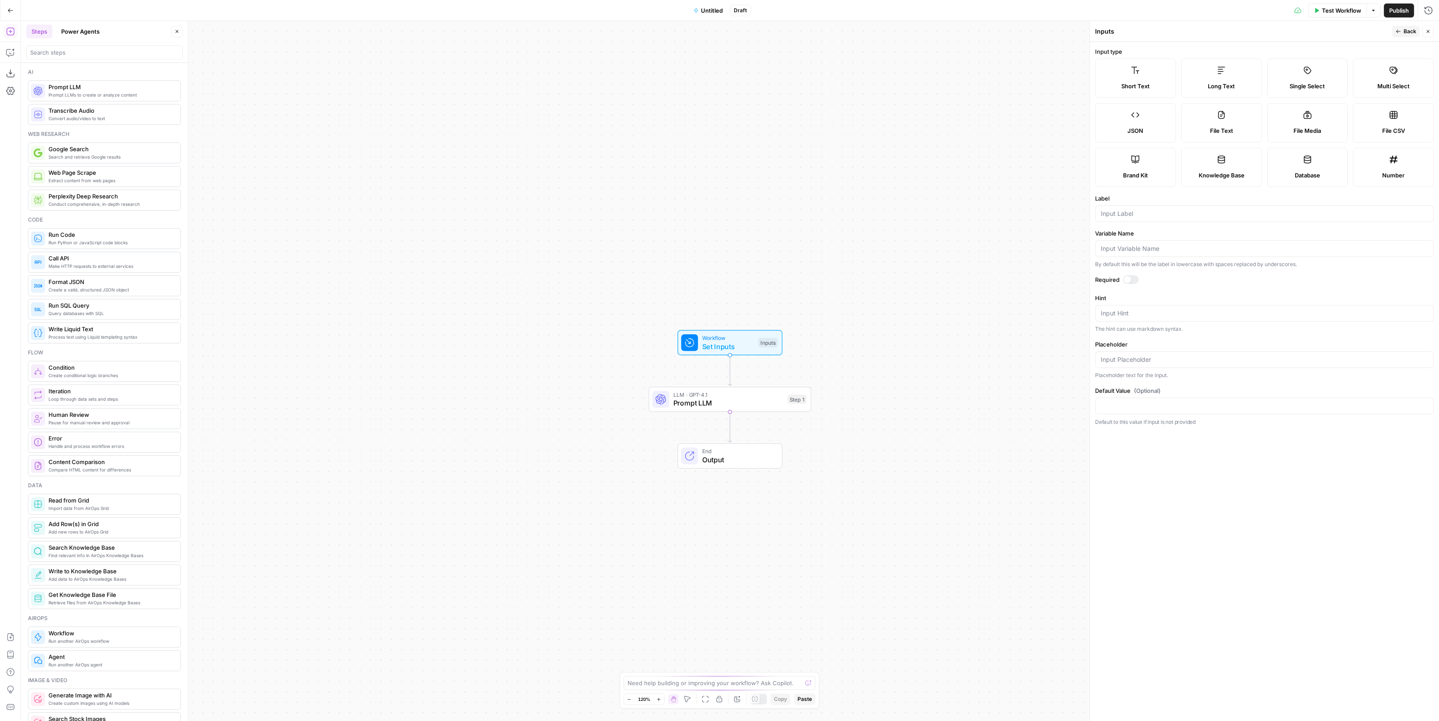
click at [1233, 73] on label "Long Text" at bounding box center [1221, 78] width 81 height 39
drag, startPoint x: 1201, startPoint y: 203, endPoint x: 1205, endPoint y: 209, distance: 6.9
click at [1202, 207] on div "Label" at bounding box center [1264, 208] width 339 height 28
click at [1205, 210] on input "Label" at bounding box center [1264, 213] width 327 height 9
type input "article input"
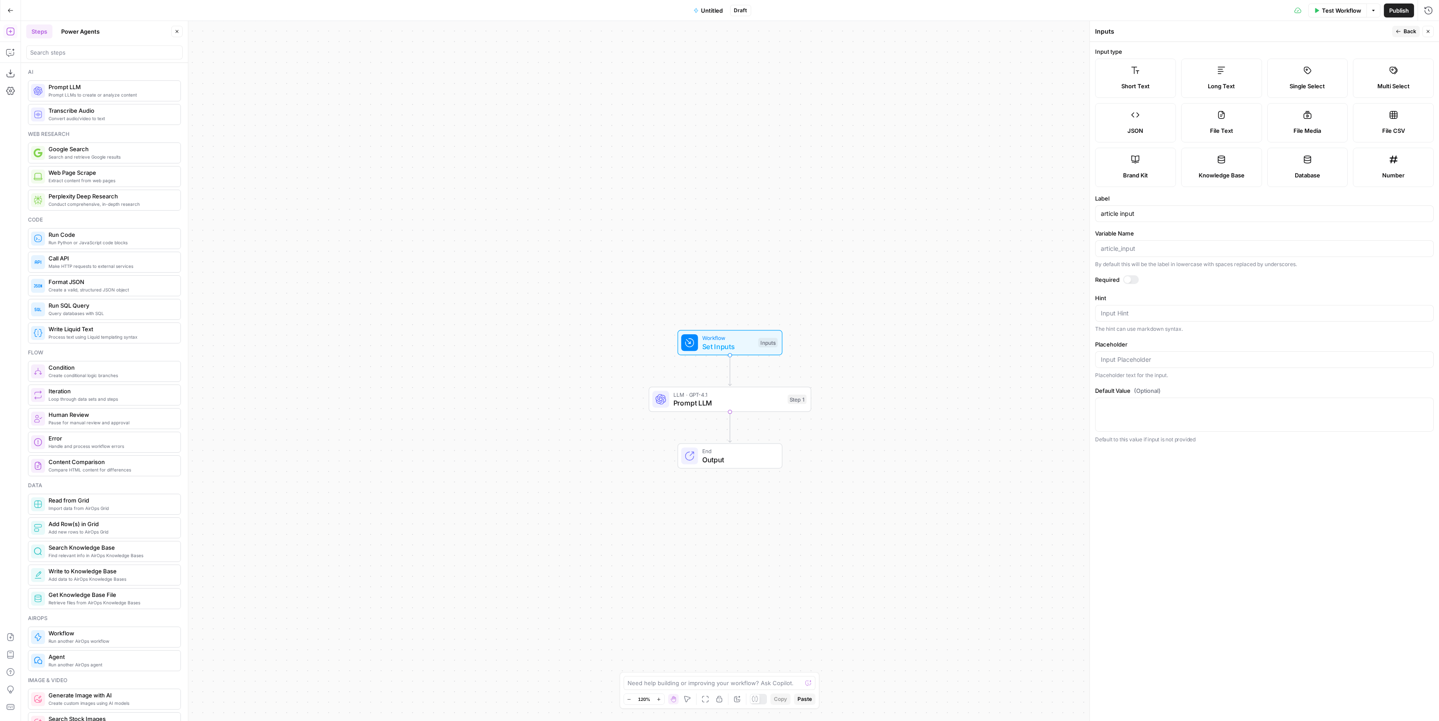
click at [845, 316] on div "Workflow Set Inputs Inputs LLM · GPT-4.1 Prompt LLM Step 1 End Output" at bounding box center [730, 371] width 1418 height 700
click at [763, 346] on div "Inputs" at bounding box center [767, 343] width 19 height 10
click at [1426, 30] on icon "button" at bounding box center [1428, 31] width 5 height 5
click at [745, 345] on span "Set Inputs" at bounding box center [728, 346] width 52 height 10
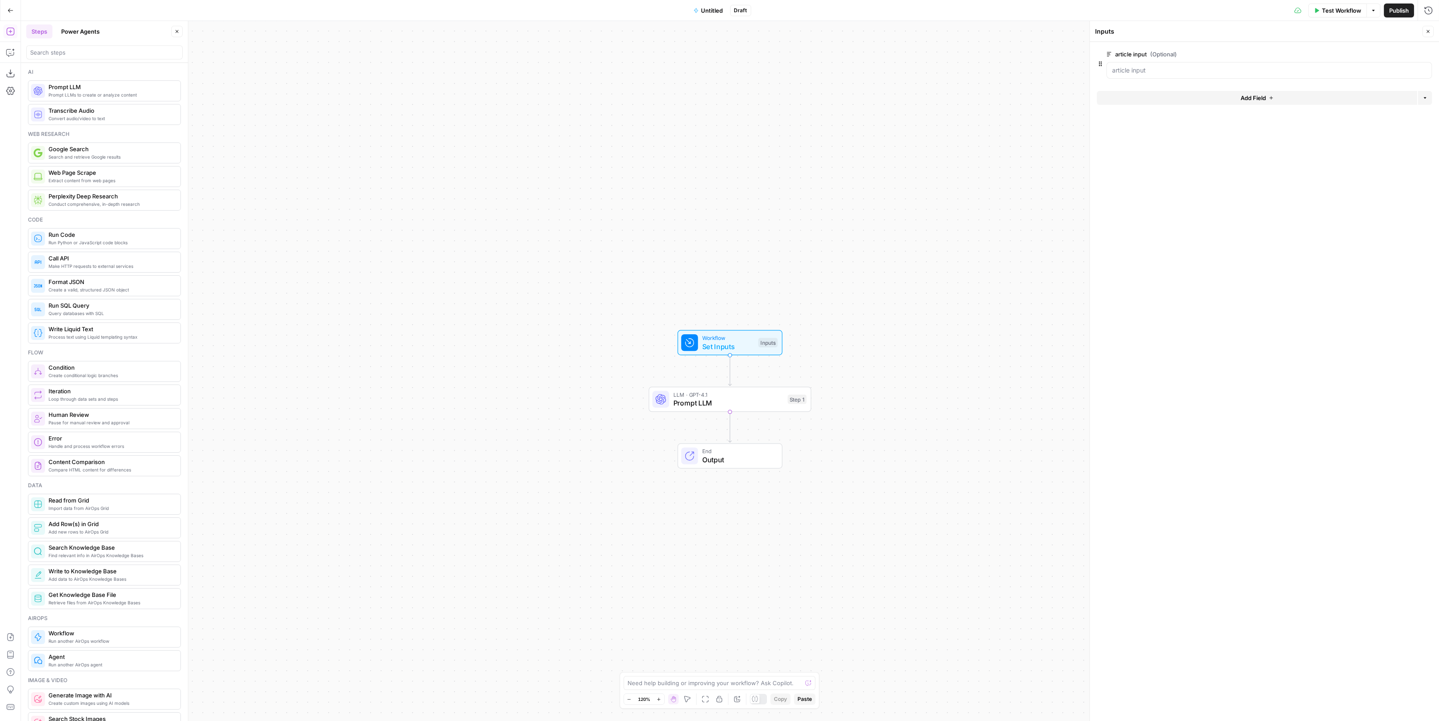
click at [1408, 52] on span "edit field" at bounding box center [1399, 54] width 19 height 7
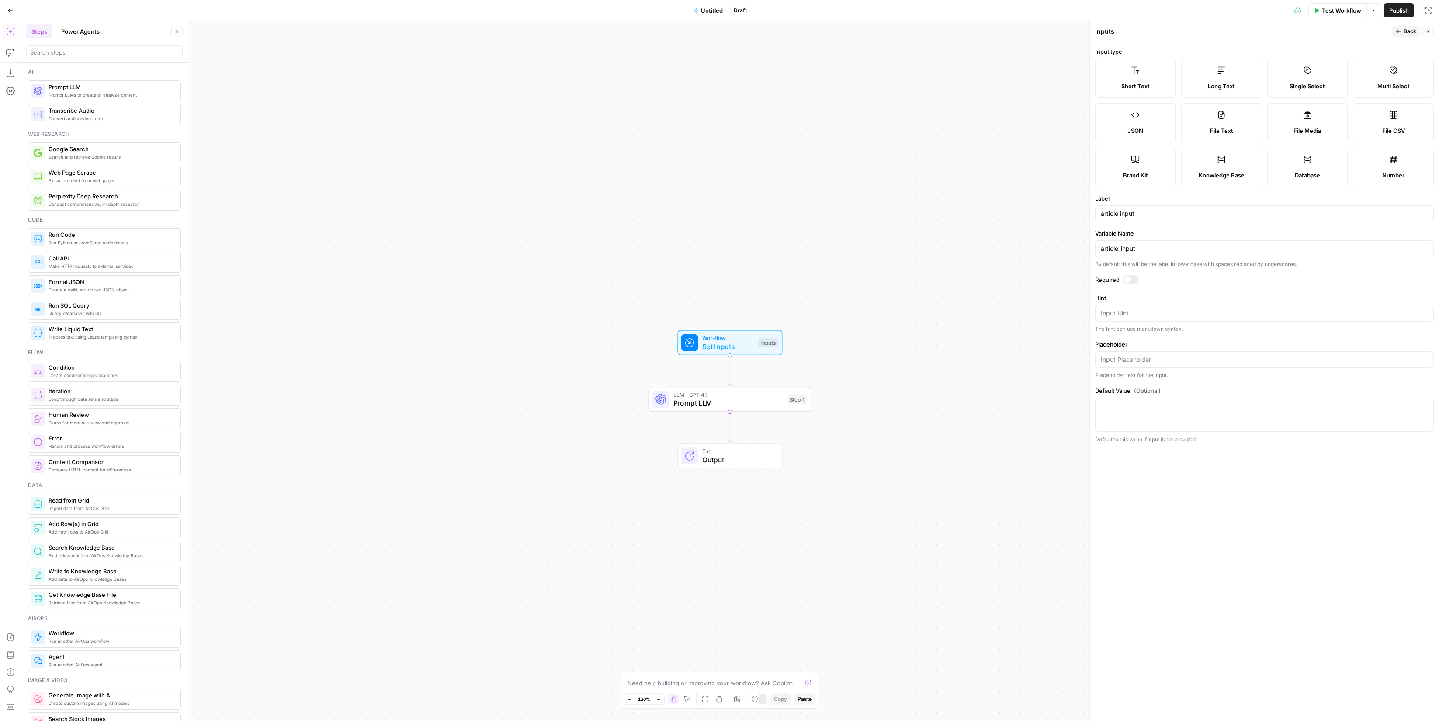
click at [1243, 164] on label "Knowledge Base" at bounding box center [1221, 167] width 81 height 39
click at [1190, 218] on div "article input" at bounding box center [1264, 213] width 339 height 17
click at [1228, 92] on label "Long Text" at bounding box center [1221, 78] width 81 height 39
click at [1407, 30] on span "Back" at bounding box center [1410, 32] width 13 height 8
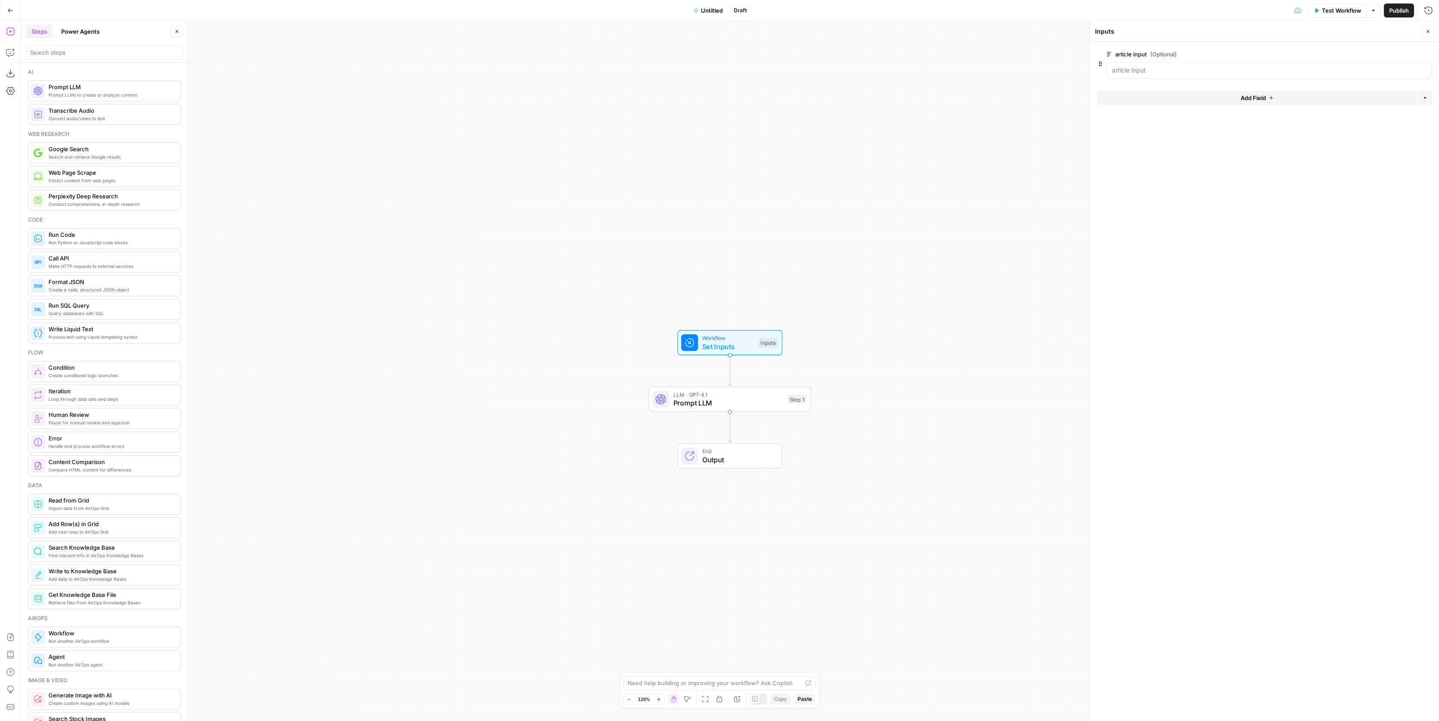
click at [1321, 100] on button "Add Field" at bounding box center [1257, 98] width 320 height 14
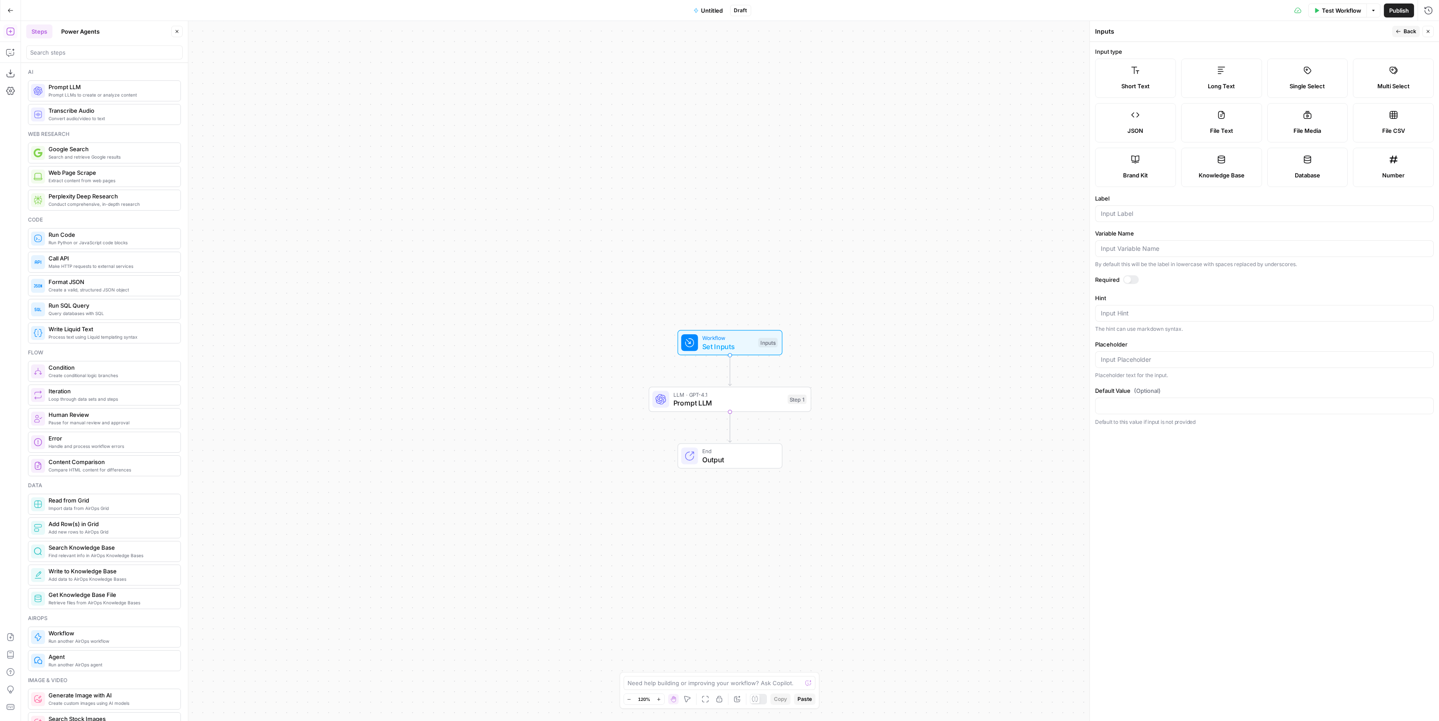
click at [1234, 160] on label "Knowledge Base" at bounding box center [1221, 167] width 81 height 39
click at [1140, 84] on span "Short Text" at bounding box center [1135, 86] width 28 height 9
click at [1227, 63] on label "Long Text" at bounding box center [1221, 78] width 81 height 39
click at [1405, 28] on span "Back" at bounding box center [1410, 32] width 13 height 8
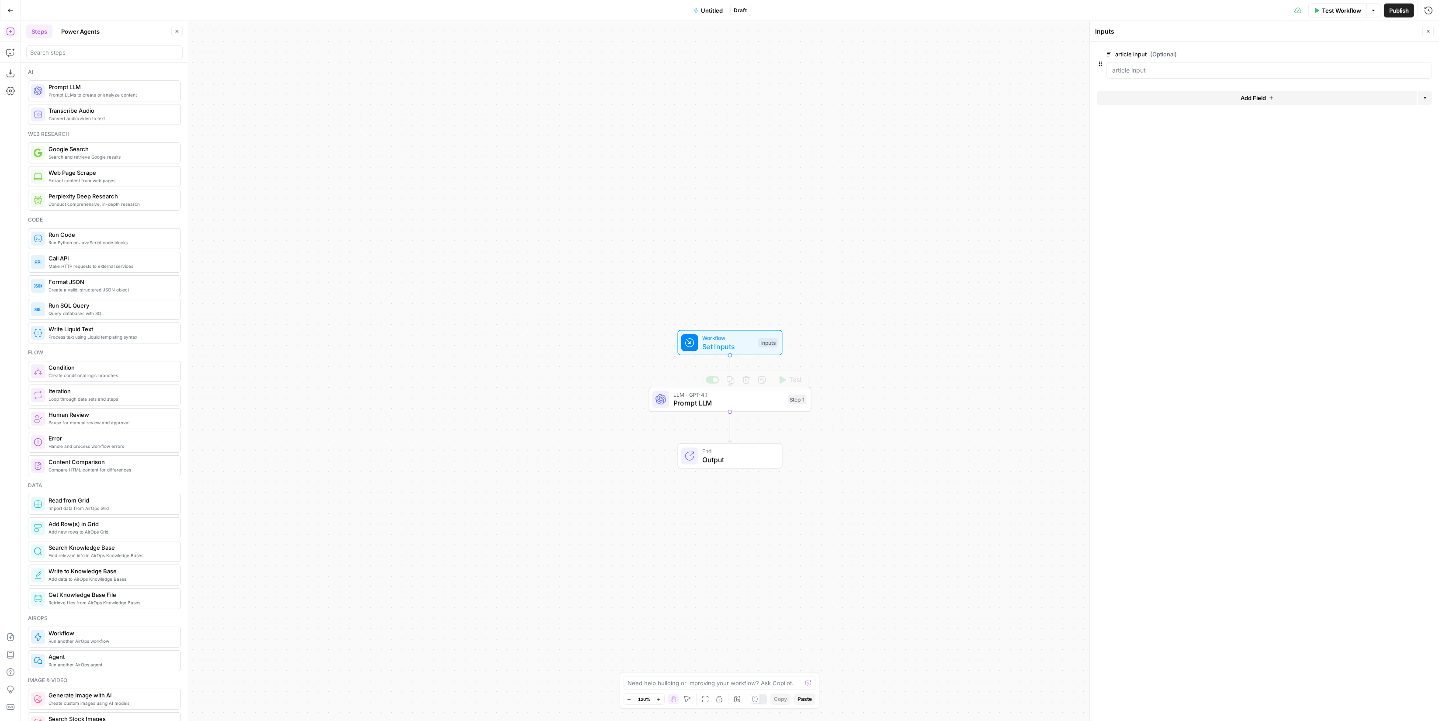
click at [753, 408] on div "LLM · GPT-4.1 Prompt LLM Step 1 Copy step Delete step Add Note Test" at bounding box center [730, 399] width 163 height 25
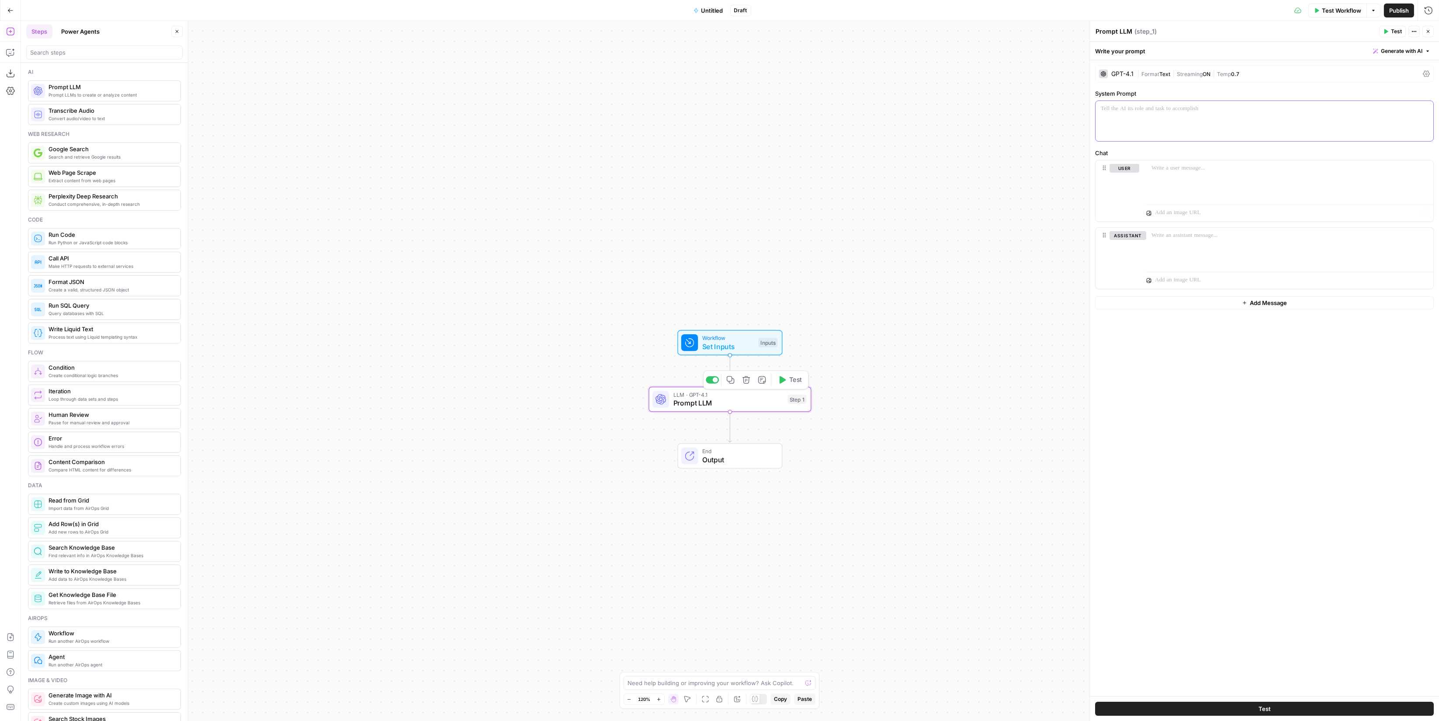
click at [1211, 138] on div at bounding box center [1265, 121] width 338 height 40
click at [1218, 125] on div at bounding box center [1265, 121] width 338 height 40
click at [1220, 76] on span "Temp" at bounding box center [1224, 74] width 14 height 7
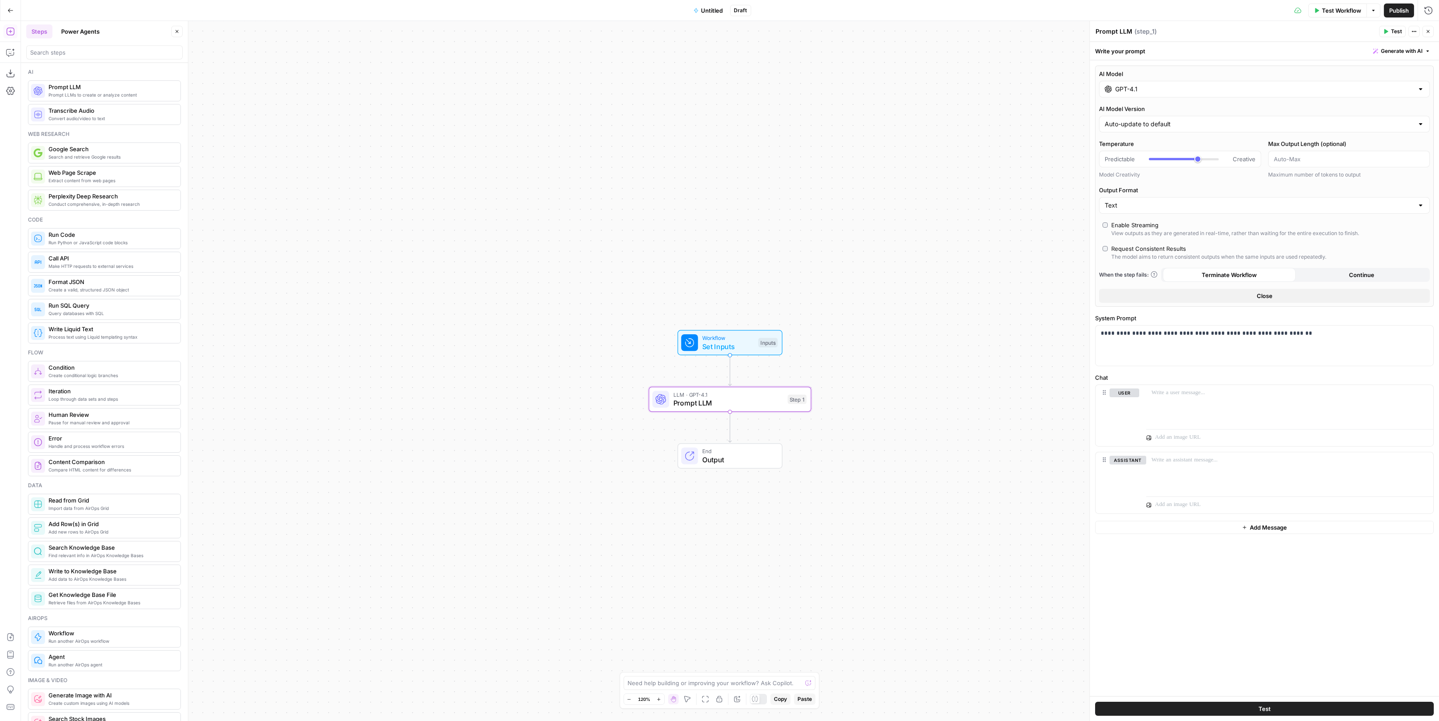
click at [1221, 88] on input "GPT-4.1" at bounding box center [1264, 89] width 298 height 9
click at [1206, 109] on button "Anthropic" at bounding box center [1191, 112] width 38 height 14
click at [1218, 156] on div "anthropic Vision Capabilities Live Web Research $$$" at bounding box center [1183, 162] width 149 height 12
type input "Claude Opus 4.1"
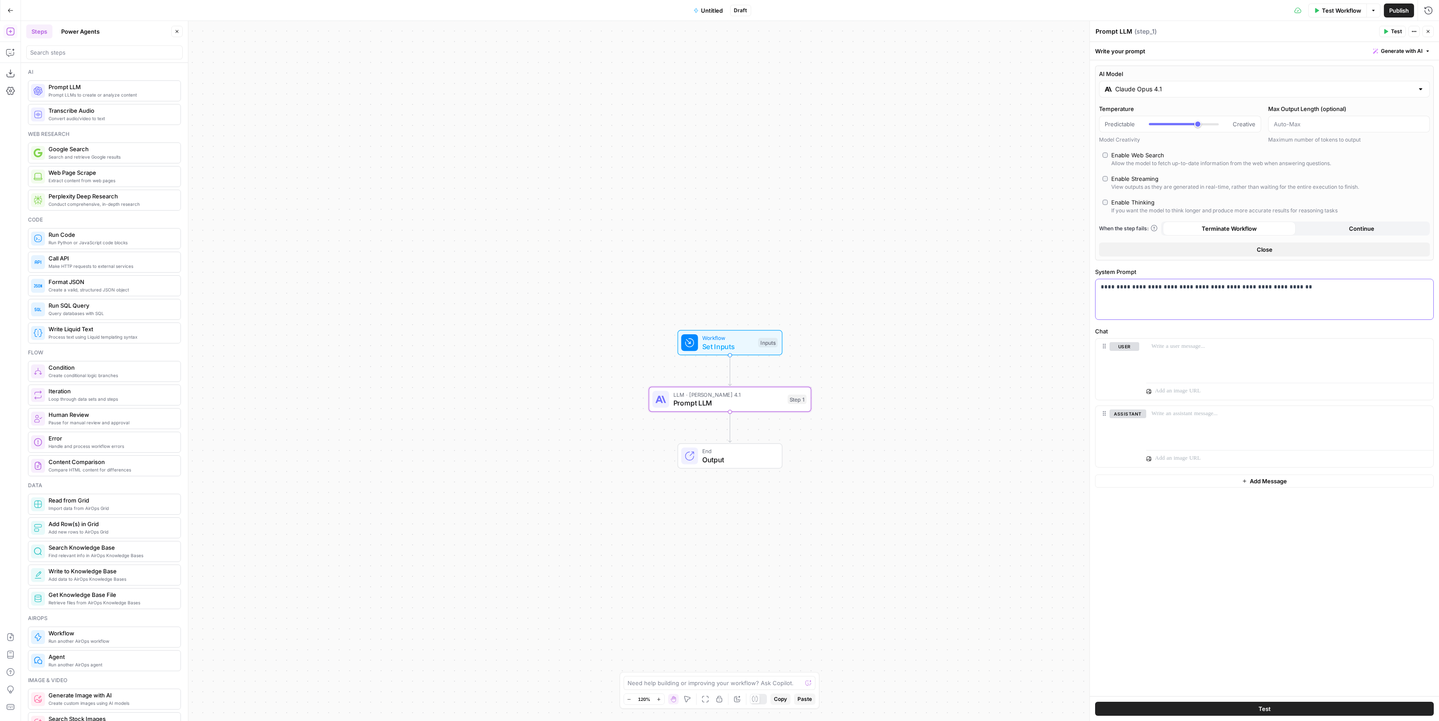
click at [1281, 283] on p "**********" at bounding box center [1264, 287] width 327 height 9
click at [732, 380] on icon "button" at bounding box center [730, 379] width 7 height 7
click at [729, 382] on icon "button" at bounding box center [730, 379] width 7 height 7
click at [728, 427] on icon "Edge from step_1 to end" at bounding box center [729, 427] width 3 height 31
click at [1176, 285] on p "**********" at bounding box center [1264, 287] width 327 height 9
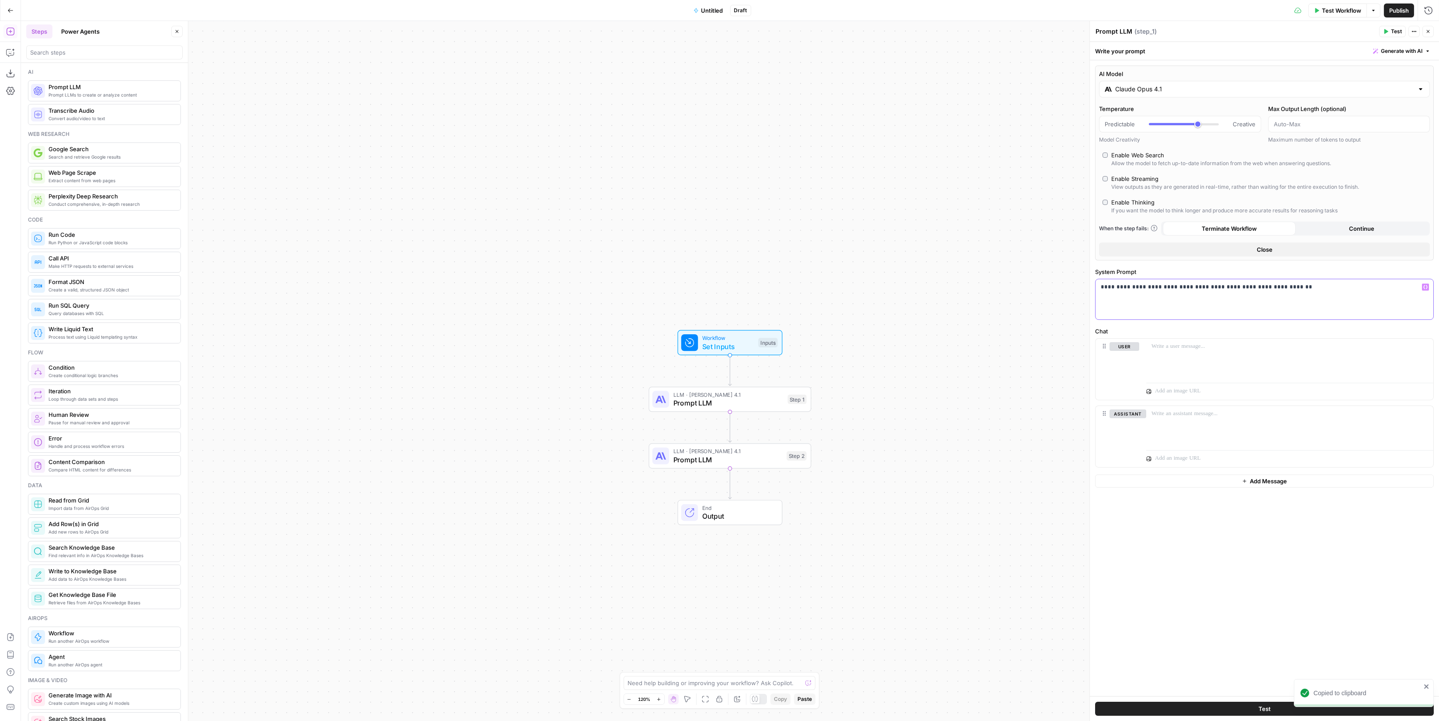
click at [1176, 285] on p "**********" at bounding box center [1264, 287] width 327 height 9
click at [1315, 363] on div at bounding box center [1289, 359] width 287 height 40
click at [889, 380] on button "Select variable article input" at bounding box center [892, 379] width 109 height 14
type input "d"
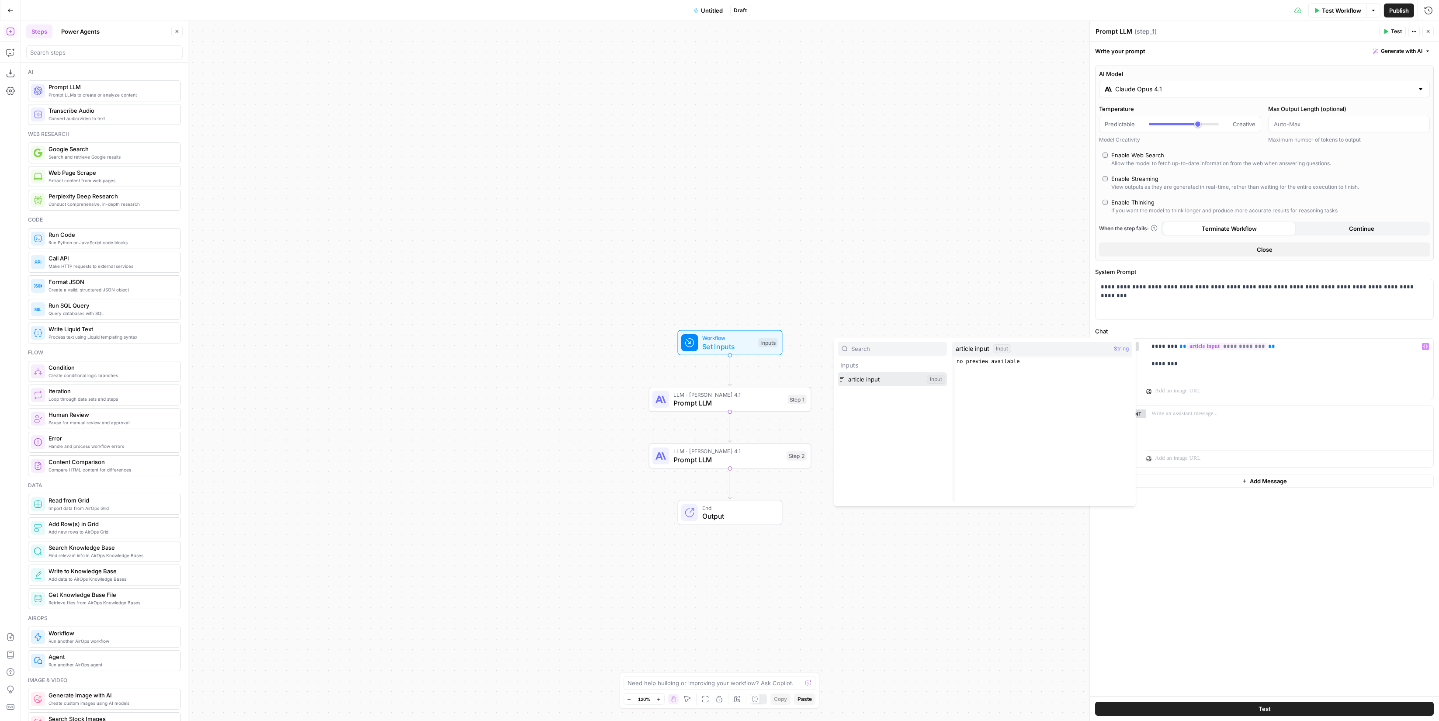
click at [888, 380] on button "Select variable article input" at bounding box center [892, 379] width 109 height 14
drag, startPoint x: 1232, startPoint y: 346, endPoint x: 1172, endPoint y: 347, distance: 59.4
click at [1172, 347] on p "**********" at bounding box center [1290, 355] width 277 height 26
click at [1286, 348] on p "**********" at bounding box center [1290, 355] width 277 height 26
click at [1289, 372] on div "**********" at bounding box center [1289, 359] width 287 height 40
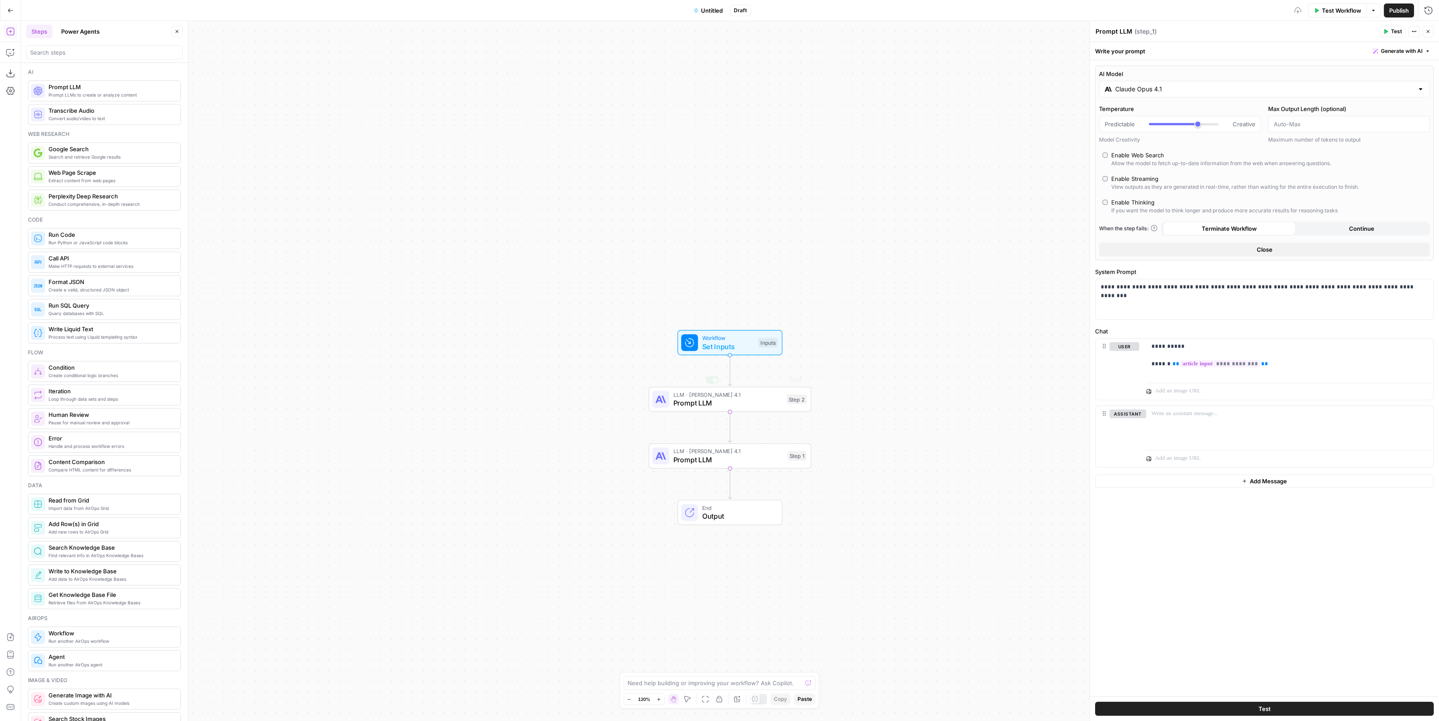
click at [799, 461] on div "LLM · Claude Opus 4.1 Prompt LLM Step 1 Copy step Delete step Add Note Test" at bounding box center [729, 456] width 154 height 18
click at [795, 402] on div "Step 2" at bounding box center [797, 400] width 20 height 10
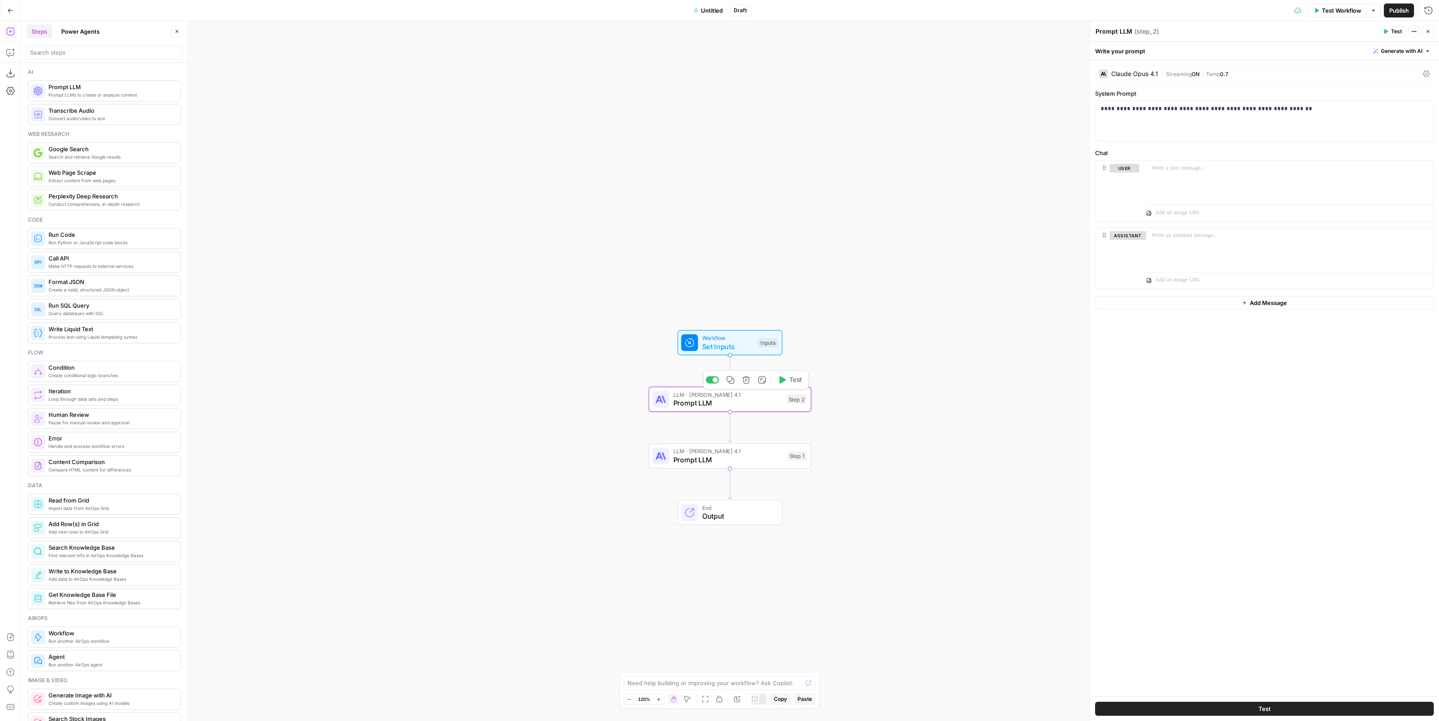
click at [795, 402] on div "Step 2" at bounding box center [797, 400] width 20 height 10
click at [1156, 110] on p "**********" at bounding box center [1264, 108] width 327 height 9
click at [1217, 188] on div at bounding box center [1289, 180] width 287 height 40
click at [851, 201] on button "Select variable article input" at bounding box center [892, 201] width 109 height 14
click at [740, 452] on span "LLM · [PERSON_NAME] 4.1" at bounding box center [728, 451] width 110 height 8
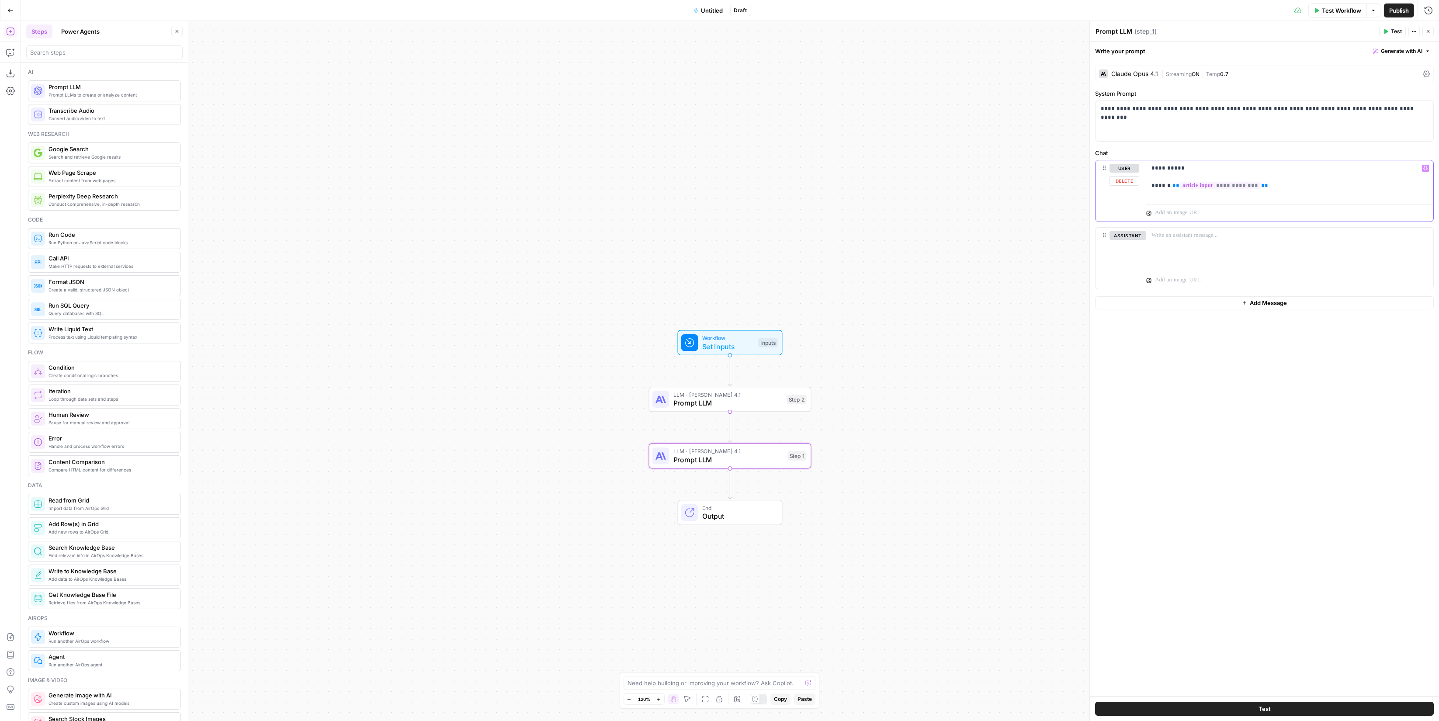
click at [1216, 164] on p "**********" at bounding box center [1290, 177] width 277 height 26
click at [870, 227] on button "Select variable Prompt LLM" at bounding box center [892, 229] width 109 height 14
click at [728, 343] on span "Set Inputs" at bounding box center [728, 346] width 52 height 10
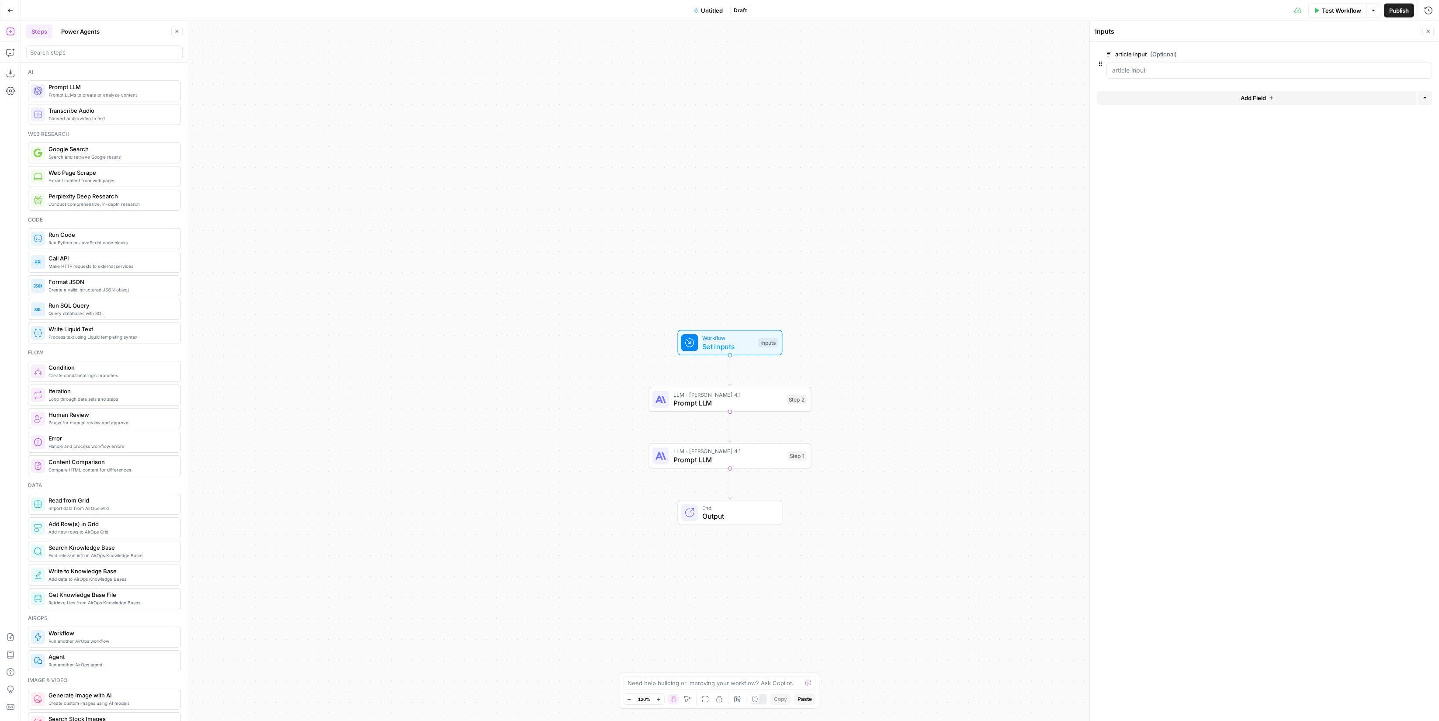
click at [1342, 7] on span "Test Workflow" at bounding box center [1341, 10] width 39 height 9
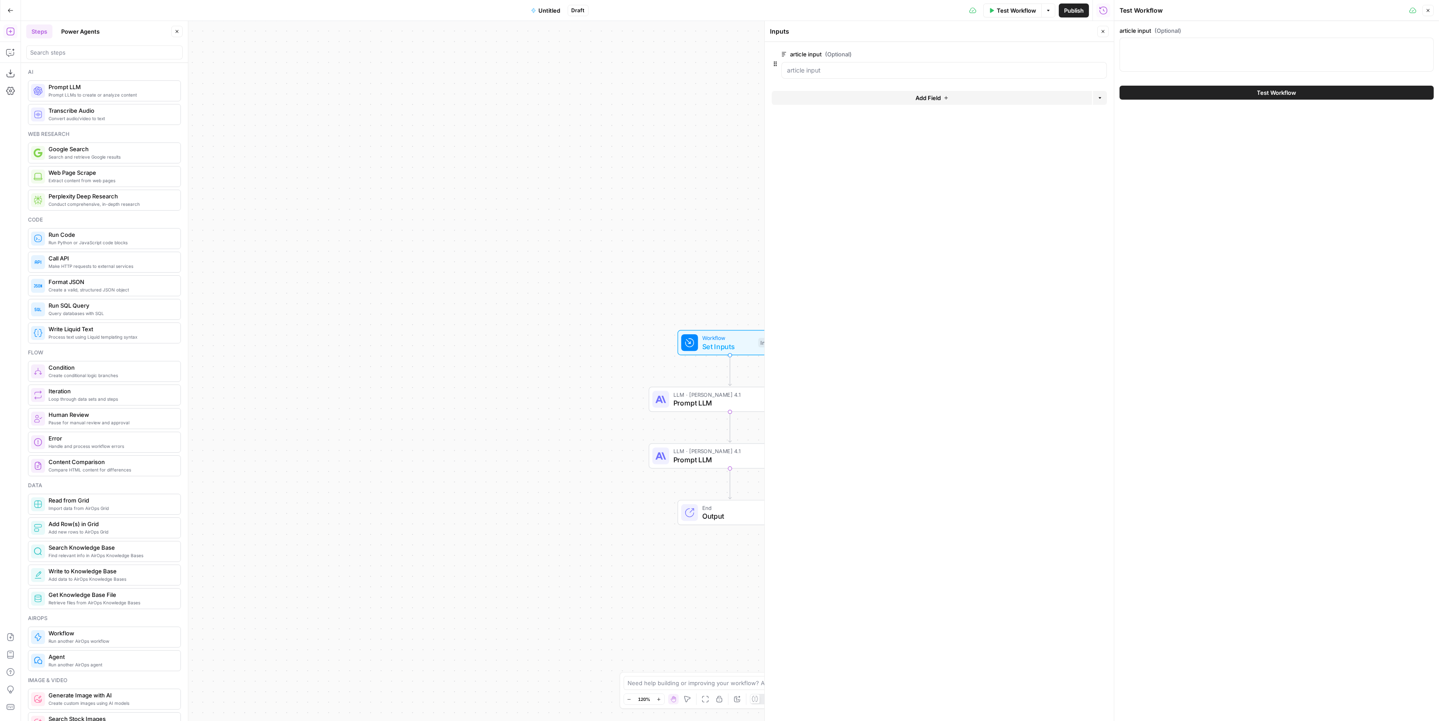
click at [1127, 56] on div at bounding box center [1277, 55] width 314 height 34
click at [1188, 44] on textarea "article input (Optional)" at bounding box center [1276, 46] width 303 height 9
click at [1217, 48] on textarea "article input (Optional)" at bounding box center [1276, 46] width 303 height 9
paste textarea "Do Elite Credentials Predict CEO Alpha? A Data-Driven Look at Schools, Degrees,…"
click at [1216, 50] on textarea "Do Elite Credentials Predict CEO Alpha? A Data-Driven Look at Schools, Degrees,…" at bounding box center [1276, 46] width 303 height 9
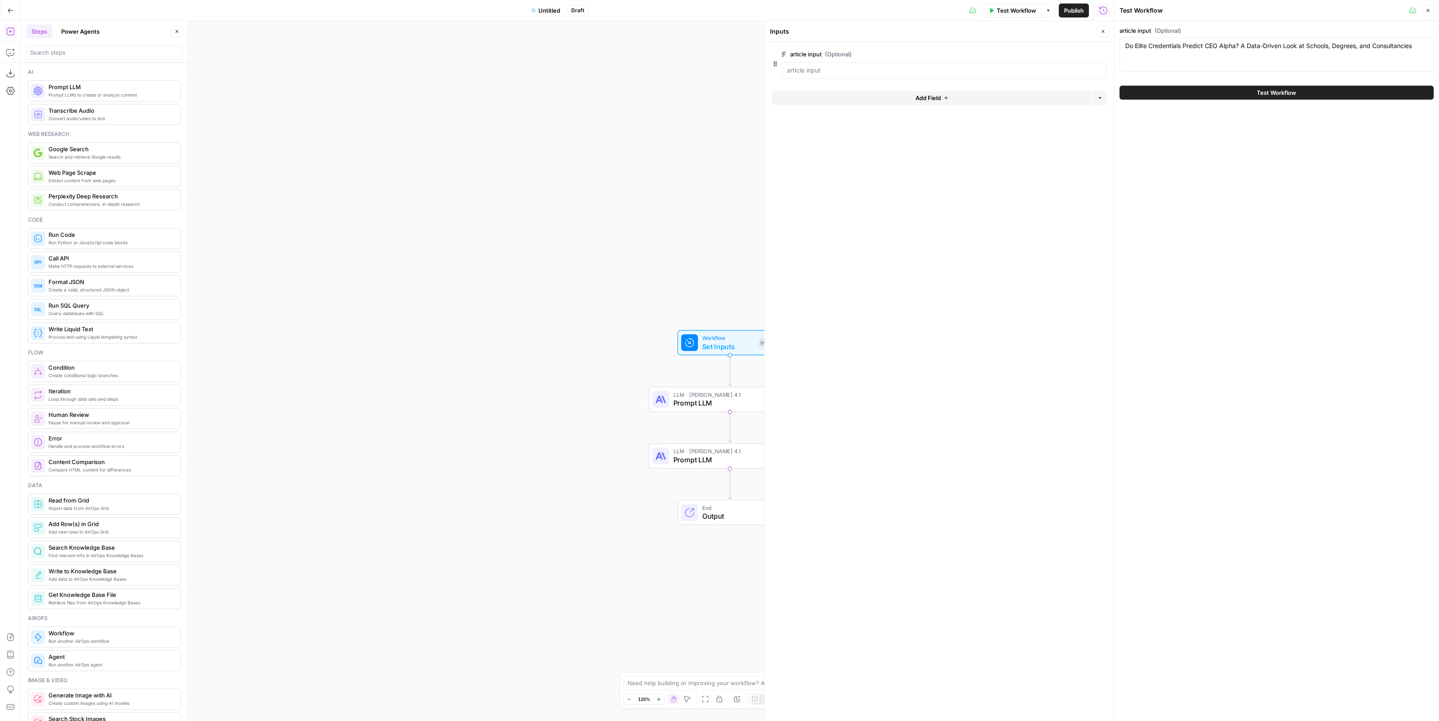
click at [1225, 72] on div "Do Elite Credentials Predict CEO Alpha? A Data-Driven Look at Schools, Degrees,…" at bounding box center [1277, 55] width 314 height 34
paste textarea "Row Labels Average of Average Alpha Count of ExecutiveId MIT Sloan School of Ma…"
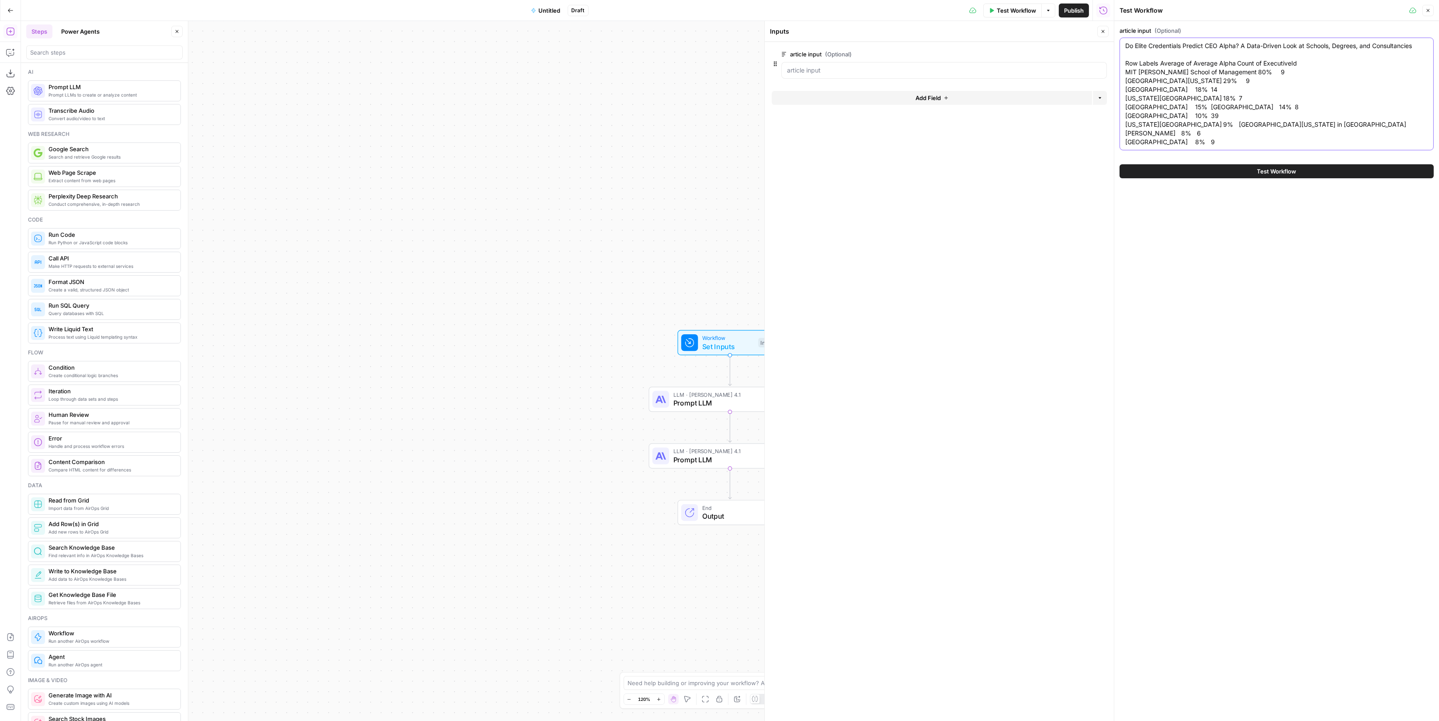
click at [1219, 146] on textarea "Do Elite Credentials Predict CEO Alpha? A Data-Driven Look at Schools, Degrees,…" at bounding box center [1276, 94] width 303 height 105
paste textarea "Row Labels Average of Average Alpha Count of ExecutiveId"
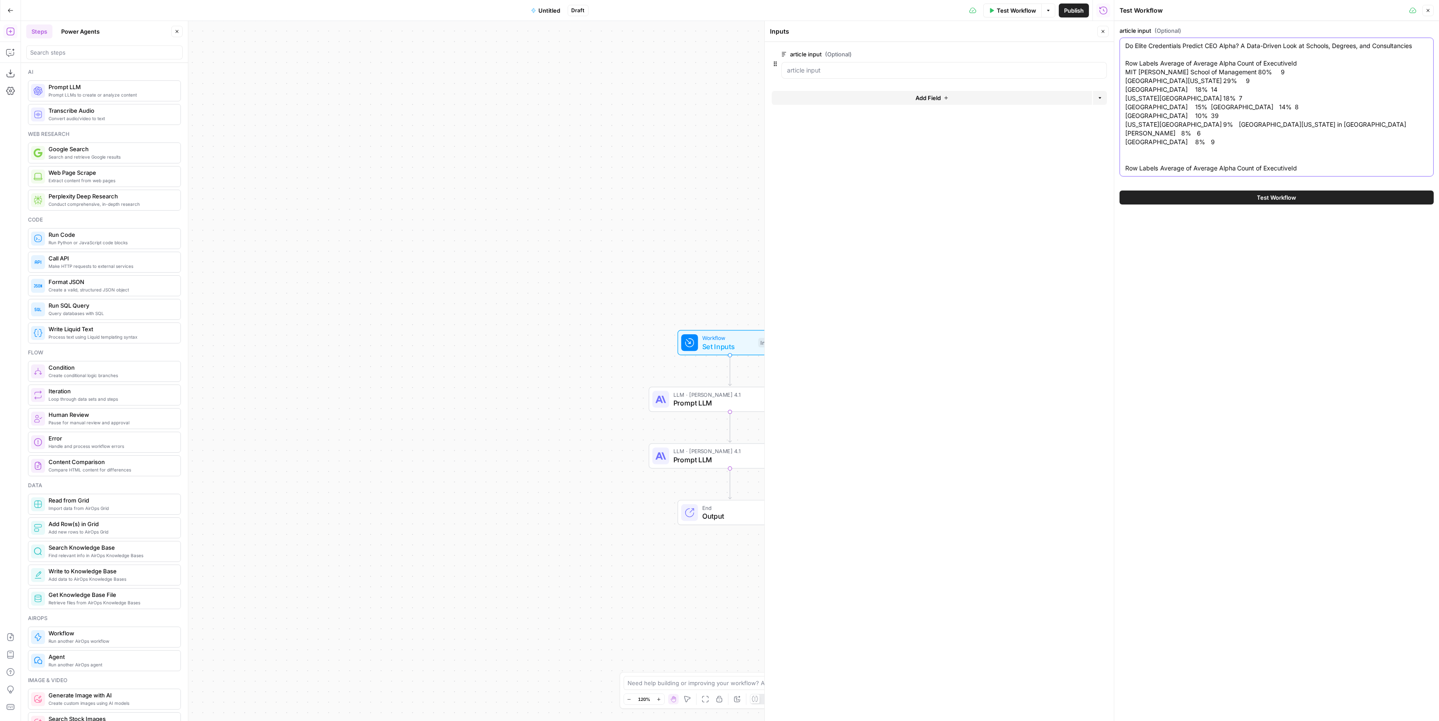
click at [1225, 173] on textarea "Do Elite Credentials Predict CEO Alpha? A Data-Driven Look at Schools, Degrees,…" at bounding box center [1276, 107] width 303 height 131
paste textarea "University of St. Gallen -4% 7 Stanford Graduate School of Business -5% 28 The …"
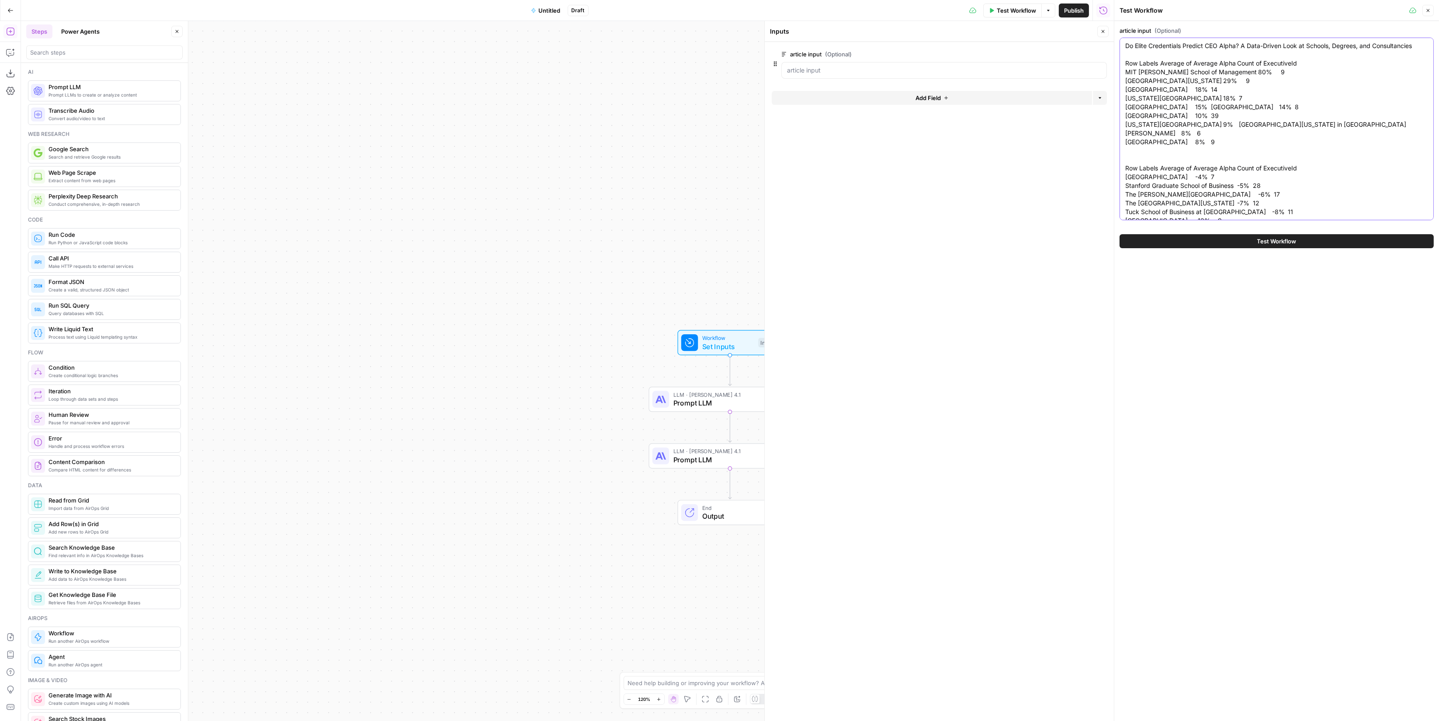
scroll to position [57, 0]
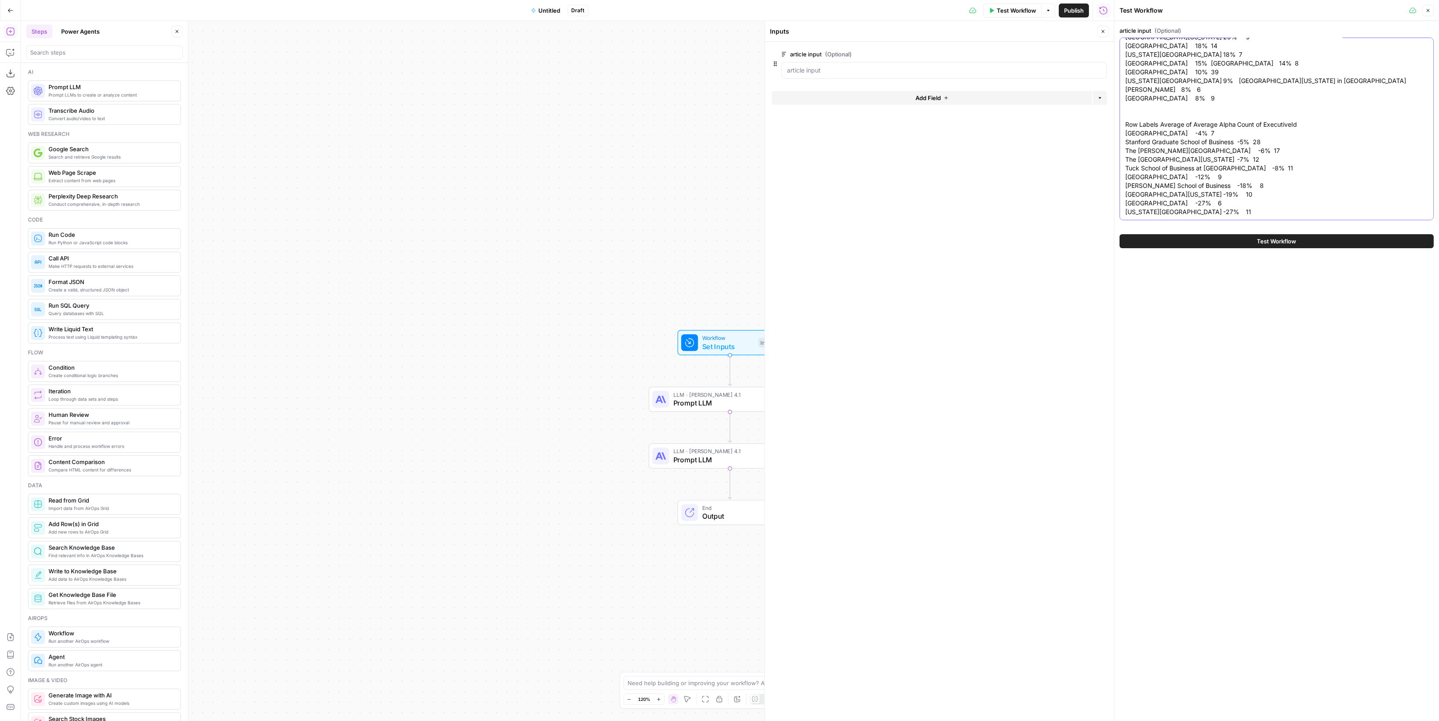
drag, startPoint x: 1294, startPoint y: 116, endPoint x: 1119, endPoint y: 106, distance: 176.0
click at [1119, 106] on div "article input (Optional) Do Elite Credentials Predict CEO Alpha? A Data-Driven …" at bounding box center [1276, 137] width 325 height 232
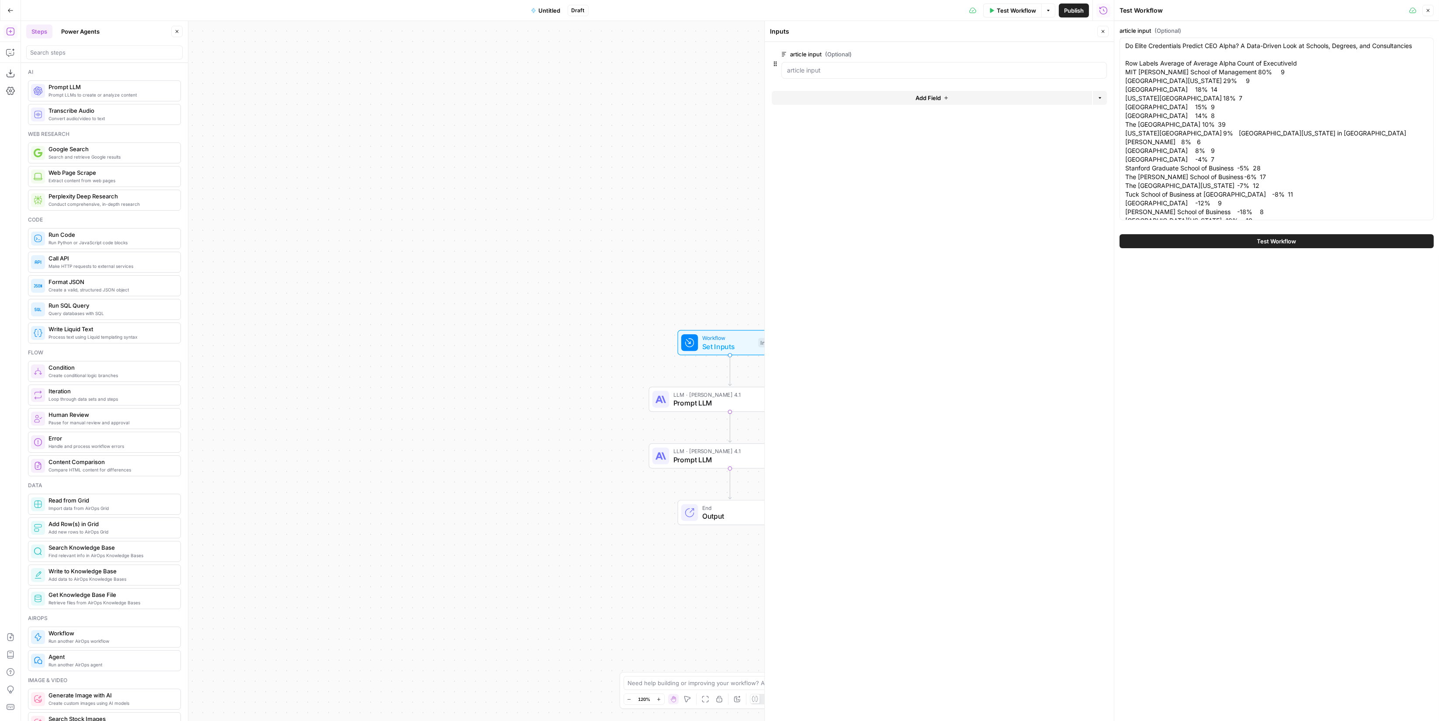
click at [1419, 47] on div "Do Elite Credentials Predict CEO Alpha? A Data-Driven Look at Schools, Degrees,…" at bounding box center [1277, 129] width 314 height 183
drag, startPoint x: 1239, startPoint y: 212, endPoint x: 1239, endPoint y: 206, distance: 5.7
click at [1239, 206] on textarea "Do Elite Credentials Predict CEO Alpha? A Data-Driven Look at Schools, Degrees,…" at bounding box center [1276, 112] width 303 height 210
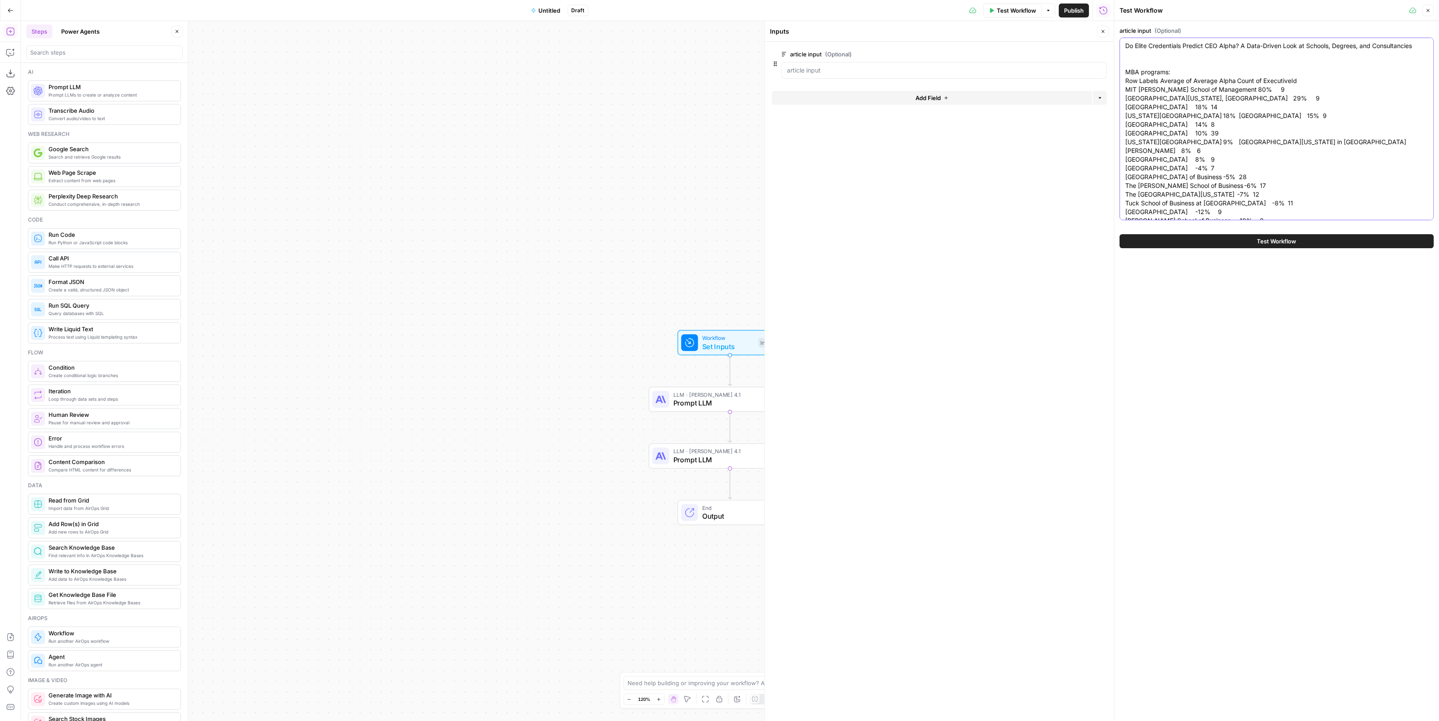
click at [1300, 204] on textarea "Do Elite Credentials Predict CEO Alpha? A Data-Driven Look at Schools, Degrees,…" at bounding box center [1276, 147] width 303 height 210
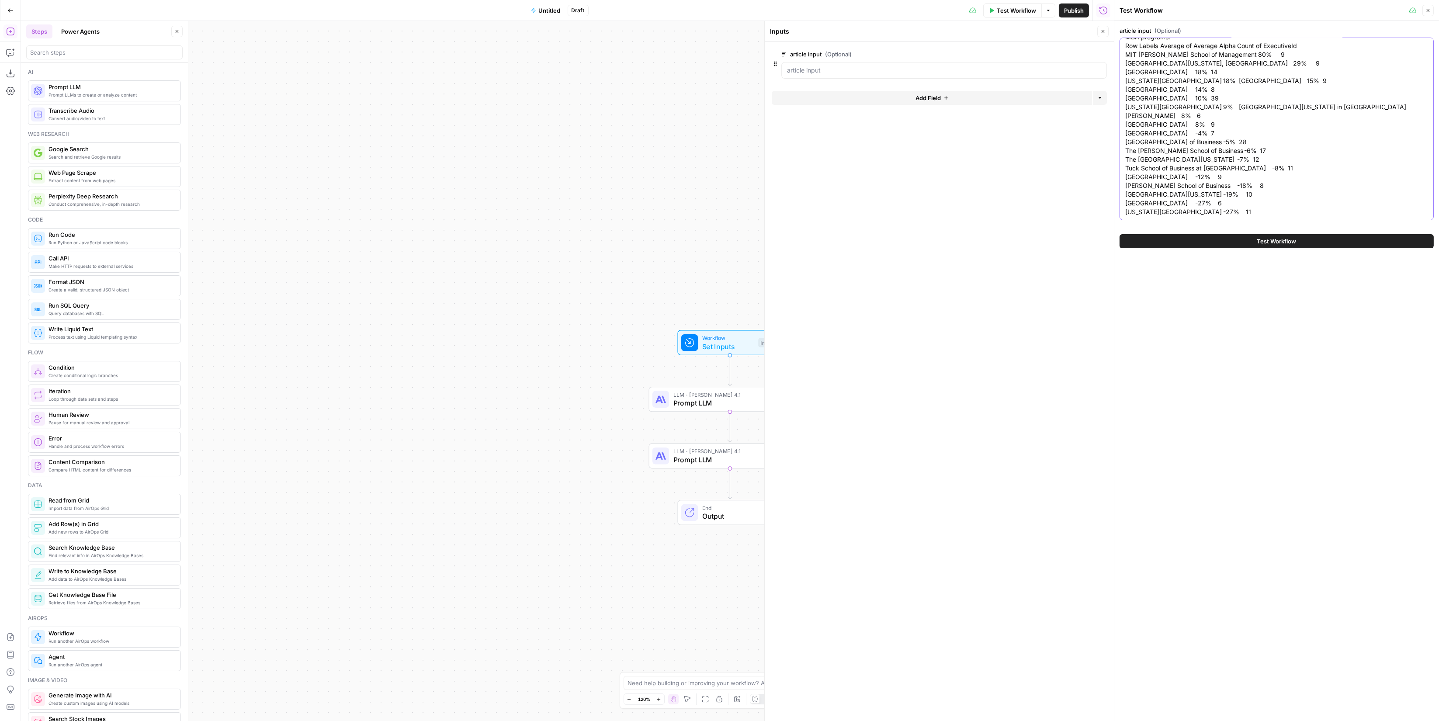
click at [1249, 197] on textarea "Do Elite Credentials Predict CEO Alpha? A Data-Driven Look at Schools, Degrees,…" at bounding box center [1276, 112] width 303 height 210
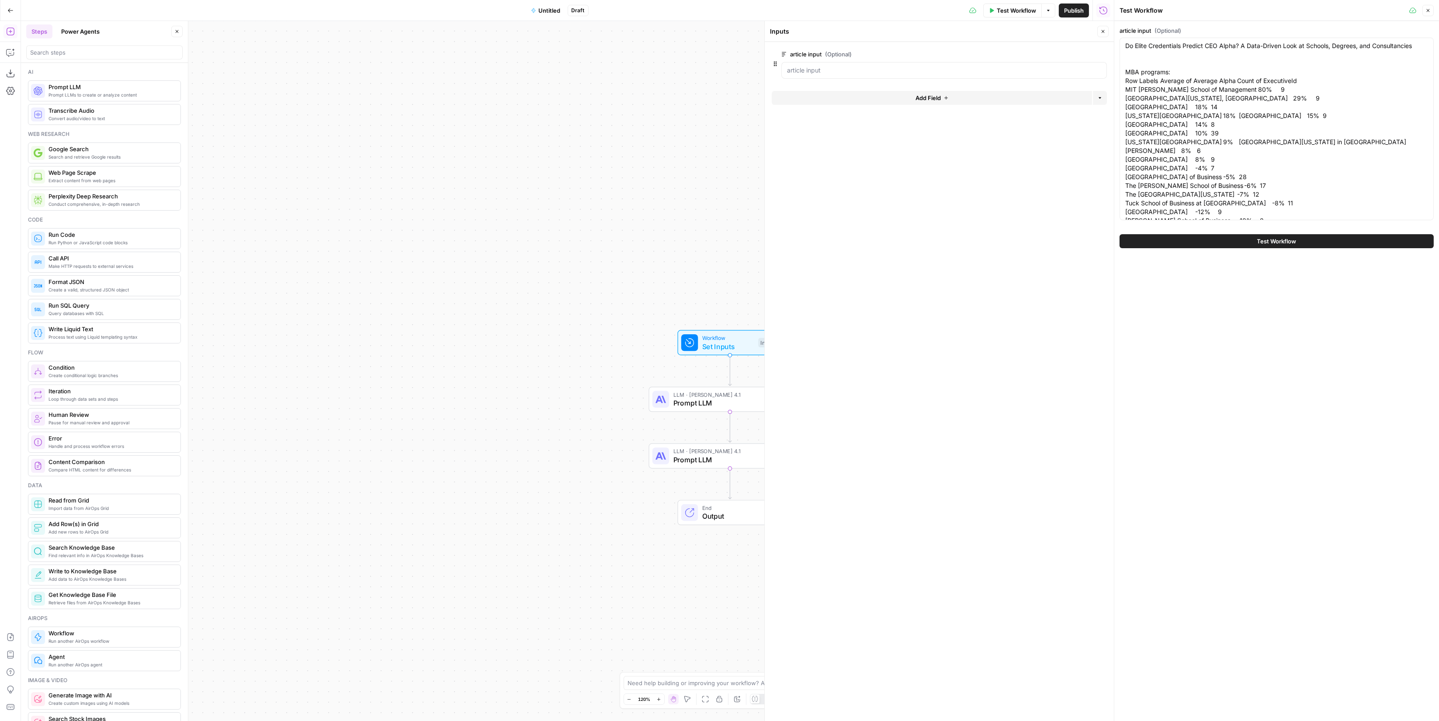
scroll to position [65, 0]
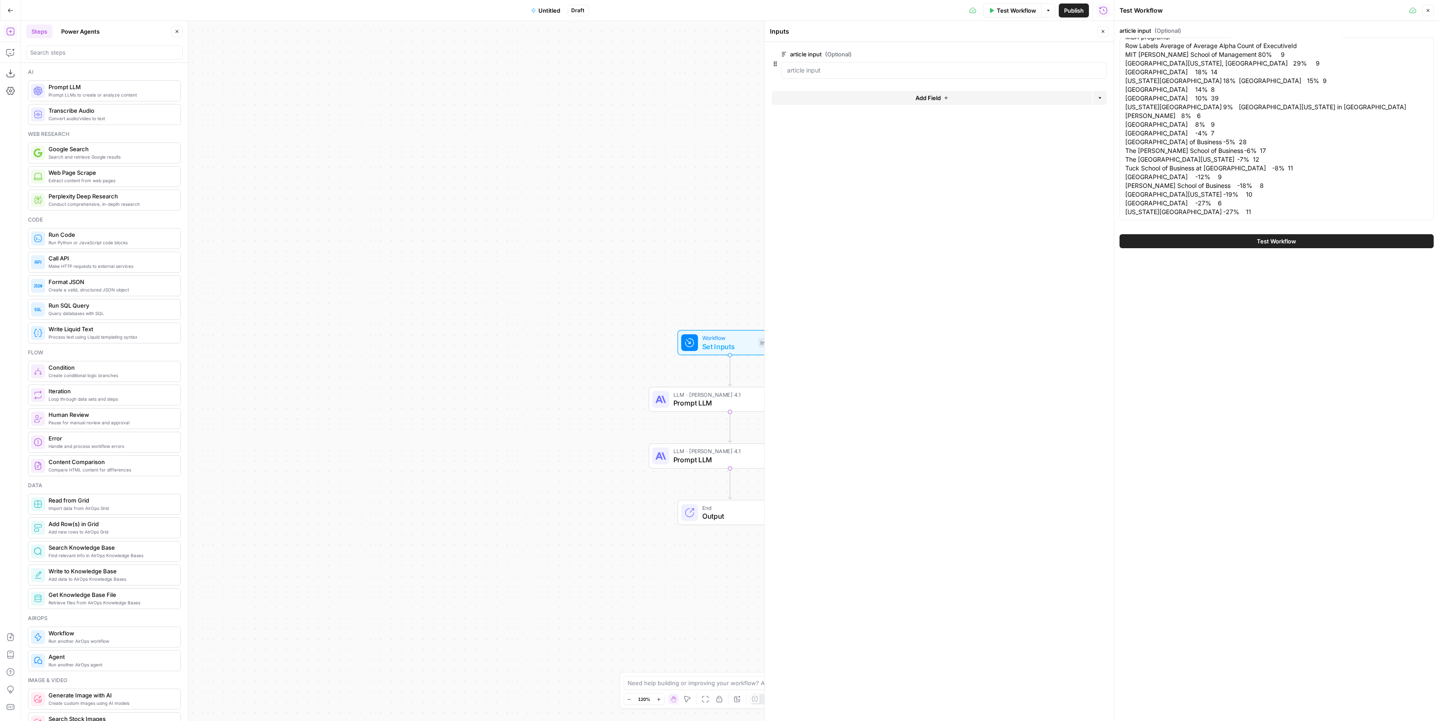
click at [1221, 224] on div "article input (Optional) Do Elite Credentials Predict CEO Alpha? A Data-Driven …" at bounding box center [1276, 137] width 325 height 232
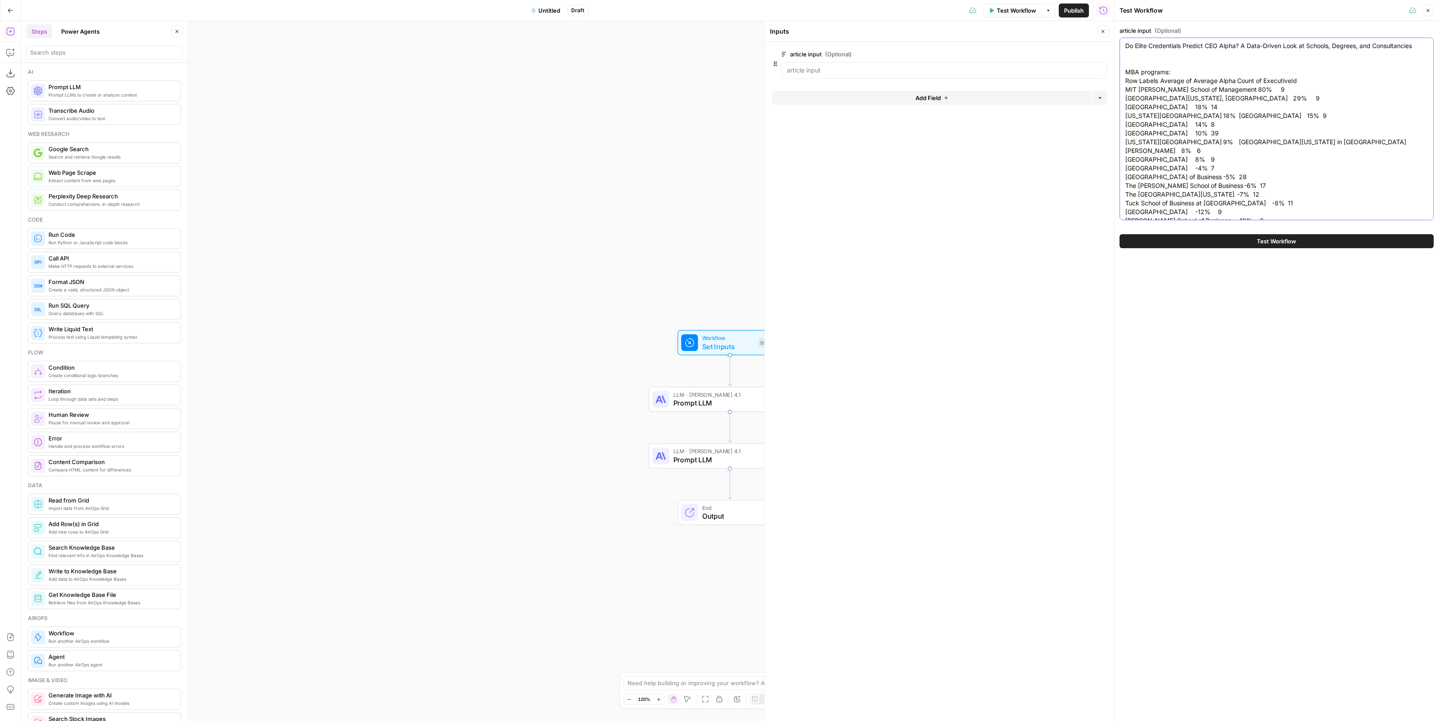
click at [1221, 212] on textarea "Do Elite Credentials Predict CEO Alpha? A Data-Driven Look at Schools, Degrees,…" at bounding box center [1276, 147] width 303 height 210
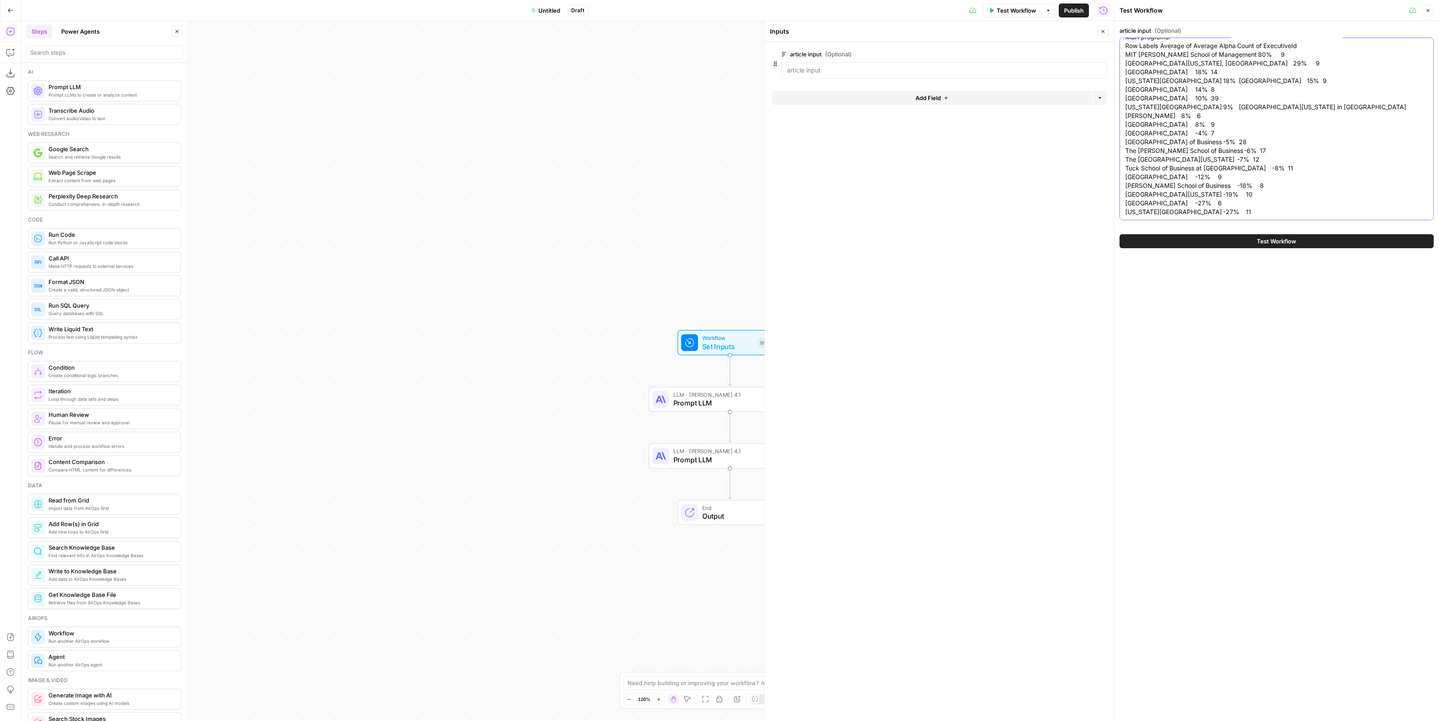
click at [1238, 201] on textarea "Do Elite Credentials Predict CEO Alpha? A Data-Driven Look at Schools, Degrees,…" at bounding box center [1276, 112] width 303 height 210
paste textarea "Row Labels Average of Average Alpha Count of ExecutiveId Oregon State Universit…"
drag, startPoint x: 1234, startPoint y: 133, endPoint x: 1114, endPoint y: 139, distance: 119.9
click at [1114, 139] on div "Test Workflow Close article input (Optional) Test Workflow" at bounding box center [1276, 360] width 325 height 721
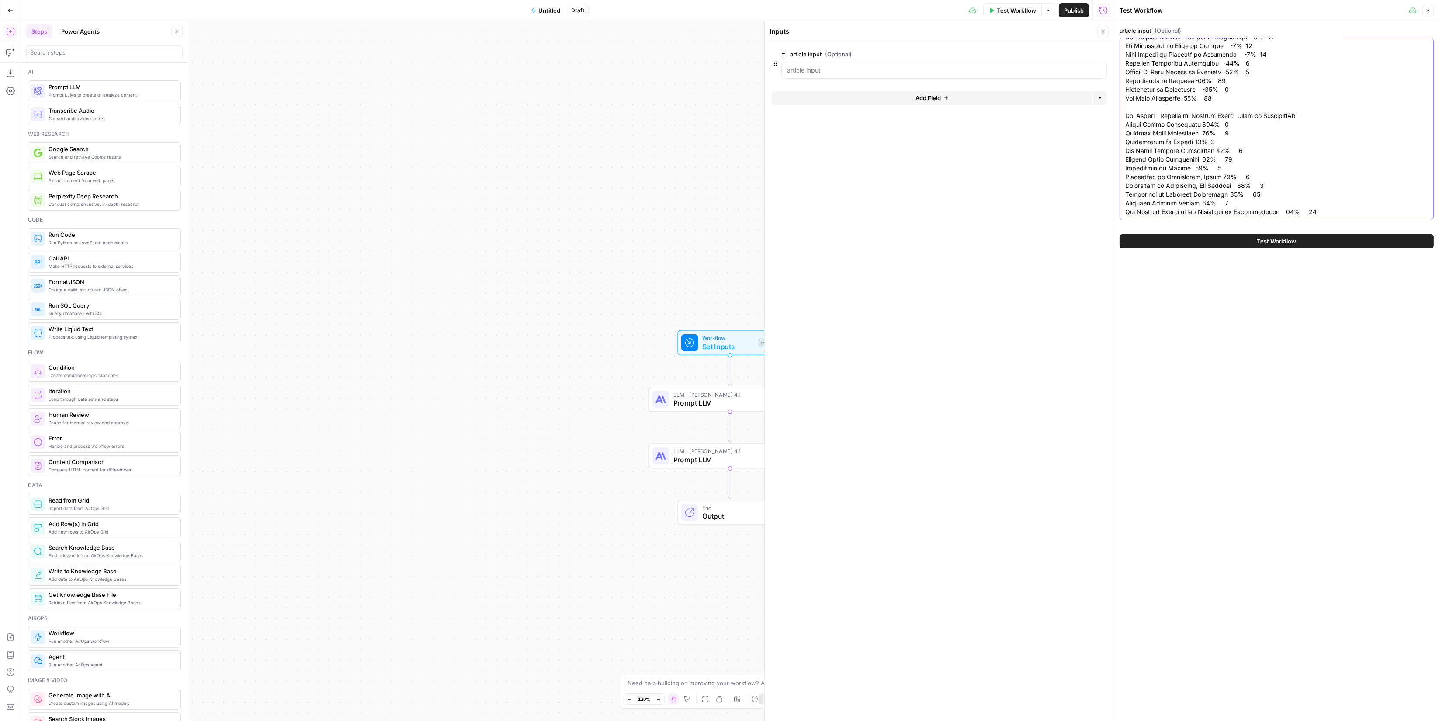
click at [1346, 201] on textarea "article input (Optional)" at bounding box center [1276, 50] width 303 height 332
drag, startPoint x: 1325, startPoint y: 208, endPoint x: 1120, endPoint y: 196, distance: 205.8
click at [1120, 196] on div at bounding box center [1277, 129] width 314 height 183
click at [1200, 146] on textarea "article input (Optional)" at bounding box center [1276, 50] width 303 height 332
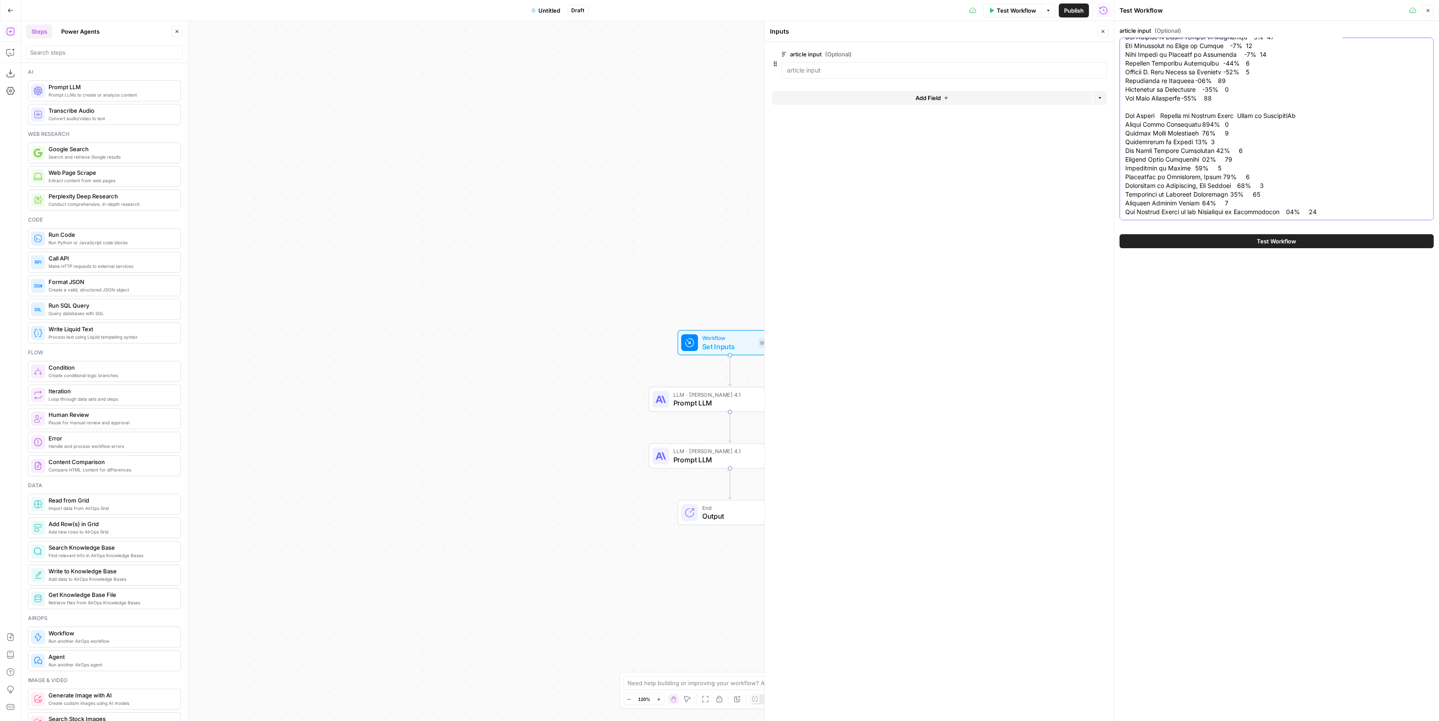
drag, startPoint x: 1260, startPoint y: 201, endPoint x: 1126, endPoint y: 199, distance: 134.2
click at [1126, 199] on textarea "article input (Optional)" at bounding box center [1276, 50] width 303 height 332
click at [1207, 136] on textarea "article input (Optional)" at bounding box center [1276, 50] width 303 height 332
drag, startPoint x: 1232, startPoint y: 122, endPoint x: 1118, endPoint y: 125, distance: 114.1
click at [1118, 125] on div "Test Workflow Close article input (Optional) Test Workflow" at bounding box center [1276, 360] width 325 height 721
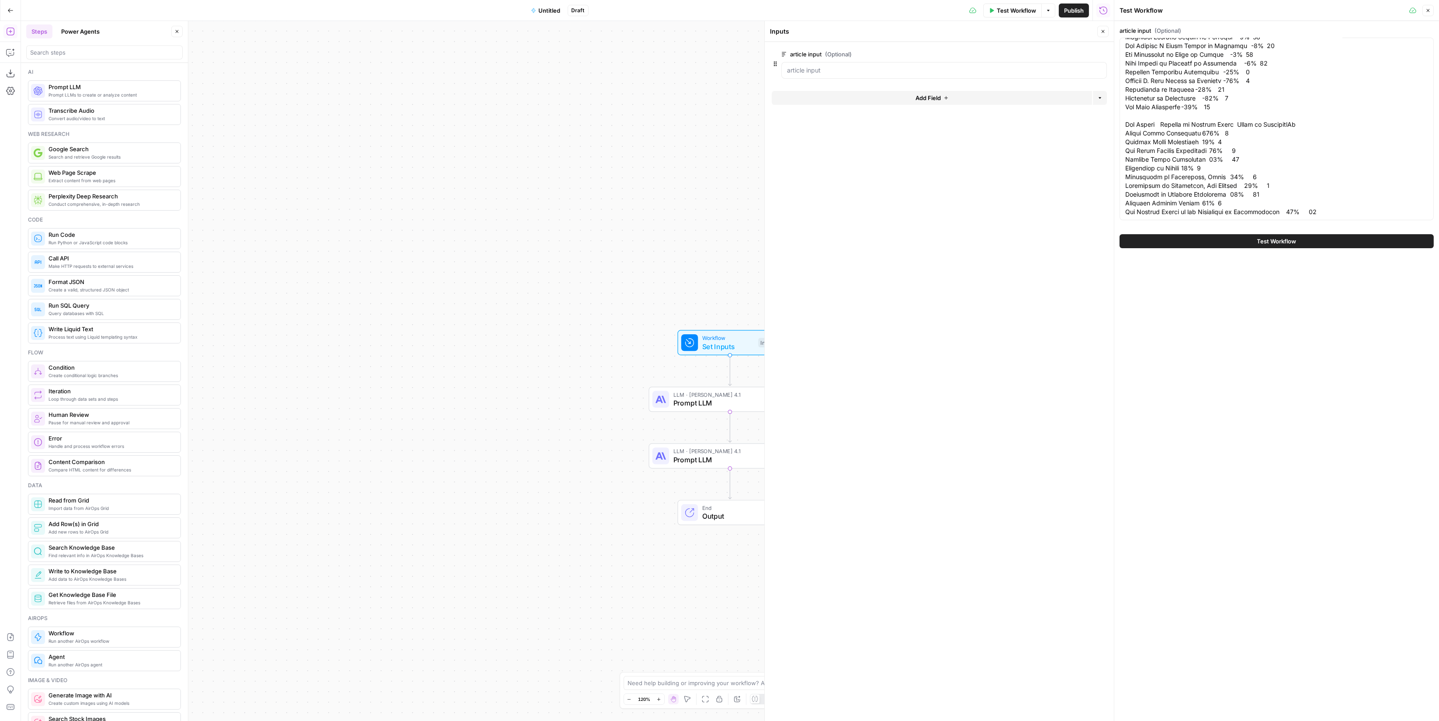
scroll to position [0, 0]
click at [1245, 174] on textarea "article input (Optional)" at bounding box center [1276, 203] width 303 height 323
click at [1370, 194] on textarea "article input (Optional)" at bounding box center [1276, 54] width 303 height 323
paste textarea "University of Iowa -13% 8 Indian Institute of Technology New Delhi -13% 7 Unive…"
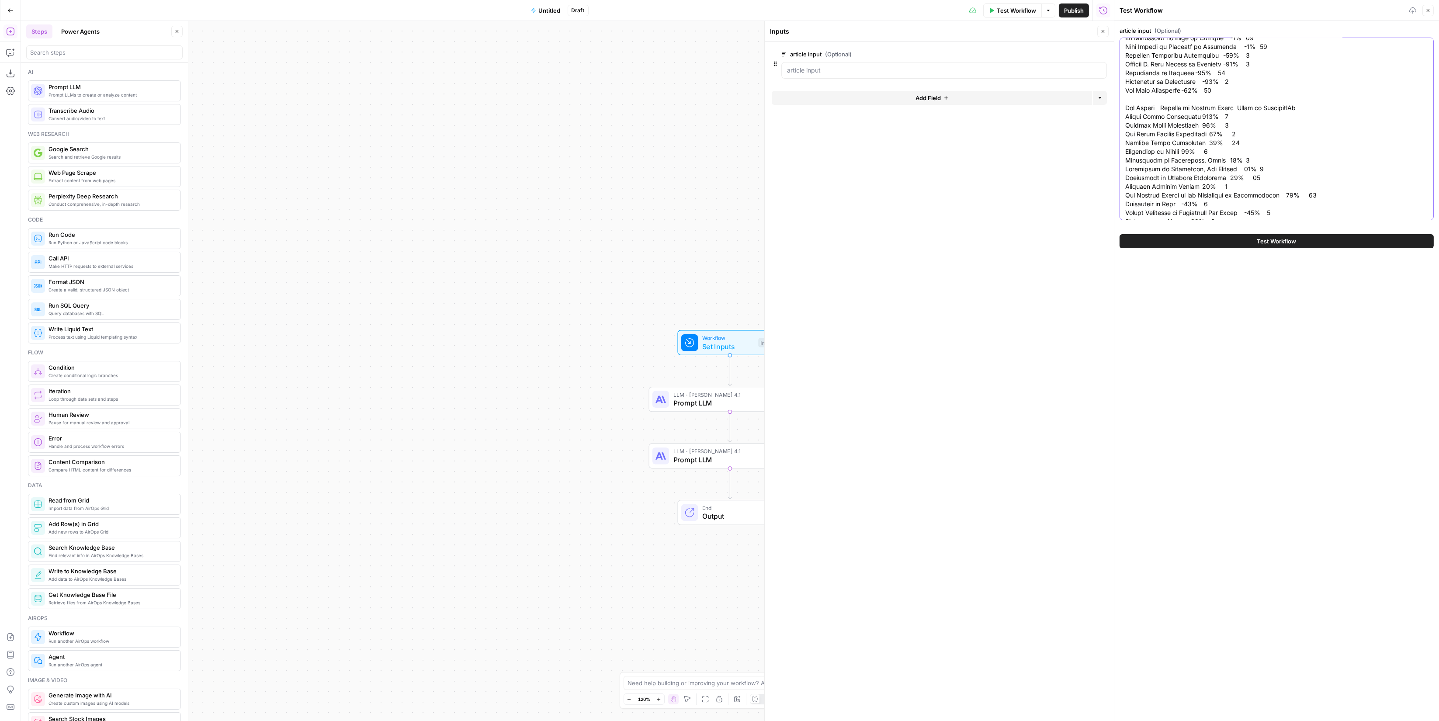
scroll to position [267, 0]
drag, startPoint x: 1204, startPoint y: 193, endPoint x: 1117, endPoint y: 195, distance: 87.4
click at [1117, 195] on div "Test Workflow Close article input (Optional) Test Workflow" at bounding box center [1276, 360] width 325 height 721
drag, startPoint x: 1198, startPoint y: 183, endPoint x: 1121, endPoint y: 183, distance: 76.9
click at [1121, 183] on div at bounding box center [1277, 129] width 314 height 183
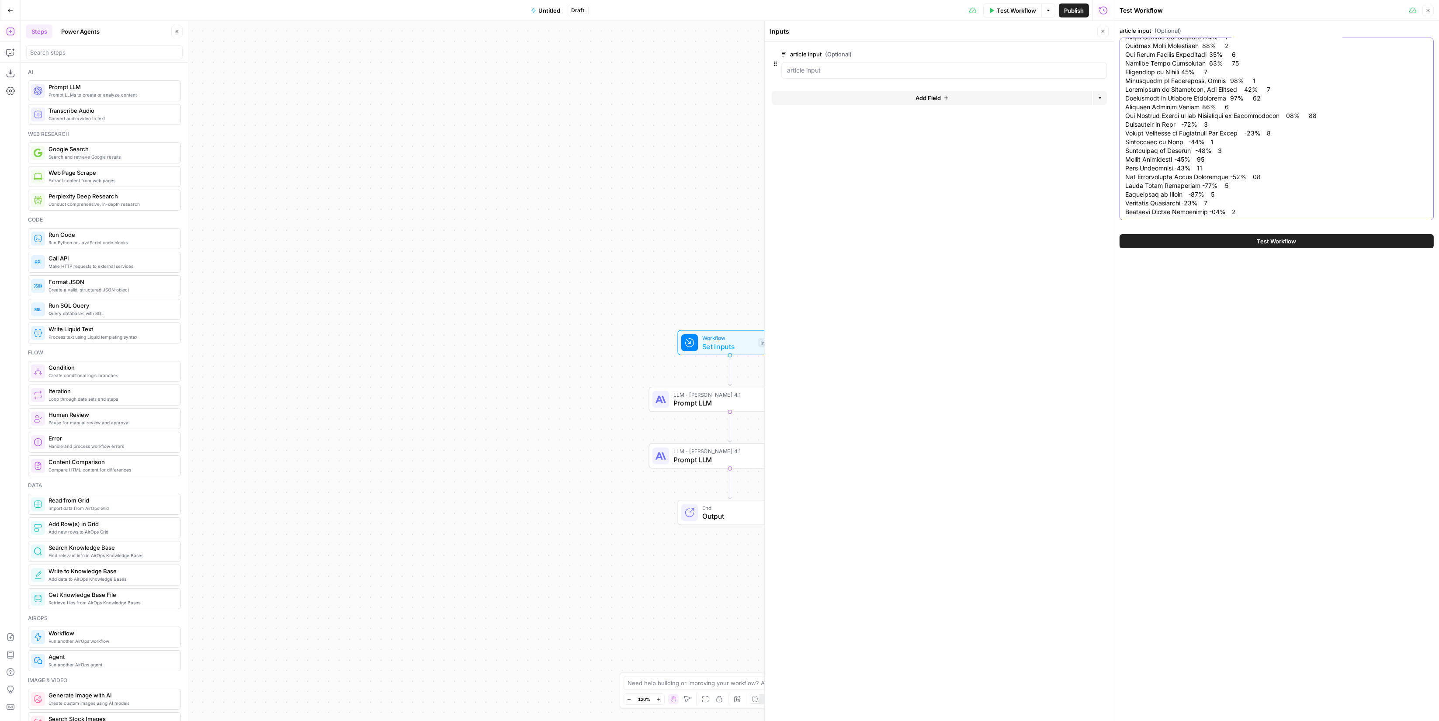
drag, startPoint x: 1285, startPoint y: 108, endPoint x: 1123, endPoint y: 115, distance: 161.9
click at [1123, 115] on div at bounding box center [1277, 129] width 314 height 183
drag, startPoint x: 1322, startPoint y: 188, endPoint x: 1318, endPoint y: 194, distance: 7.4
click at [1325, 188] on textarea "article input (Optional)" at bounding box center [1276, 247] width 303 height 411
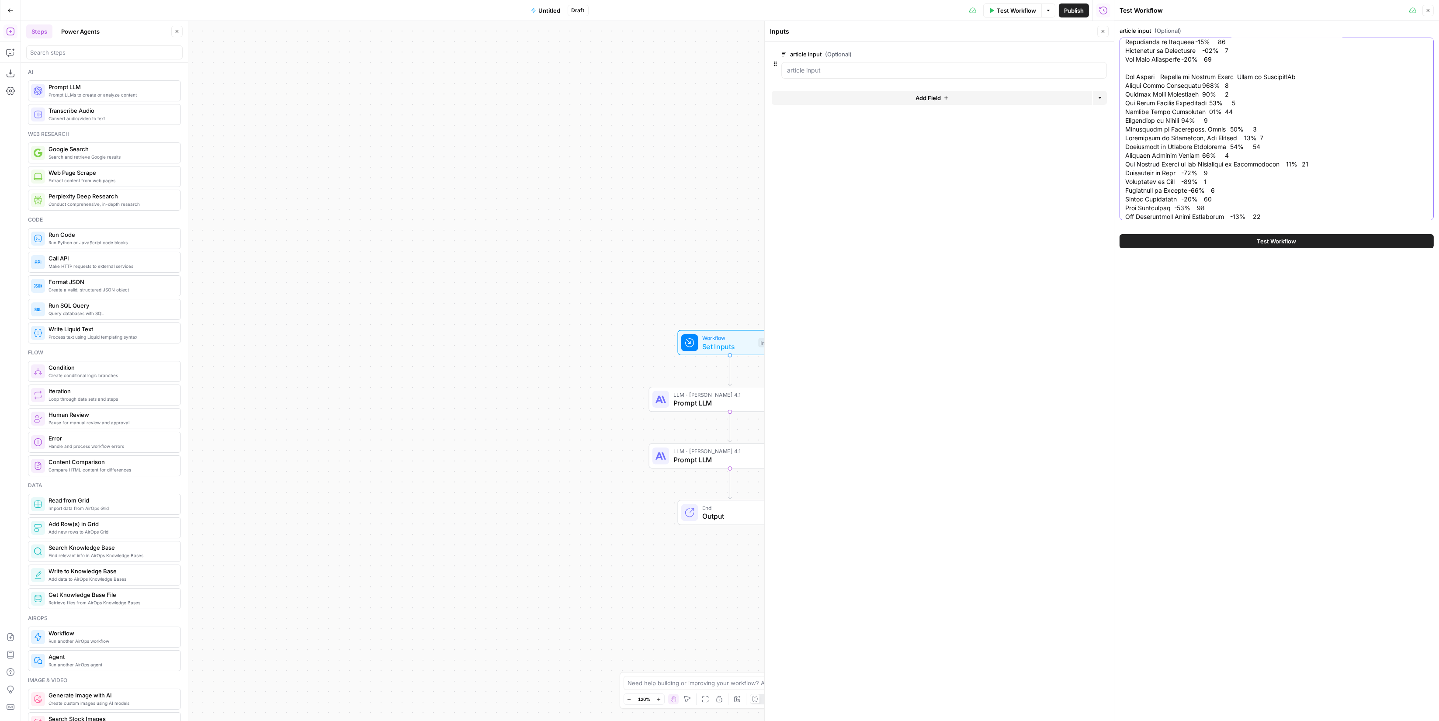
scroll to position [262, 0]
click at [1313, 202] on textarea "article input (Optional)" at bounding box center [1276, 11] width 303 height 411
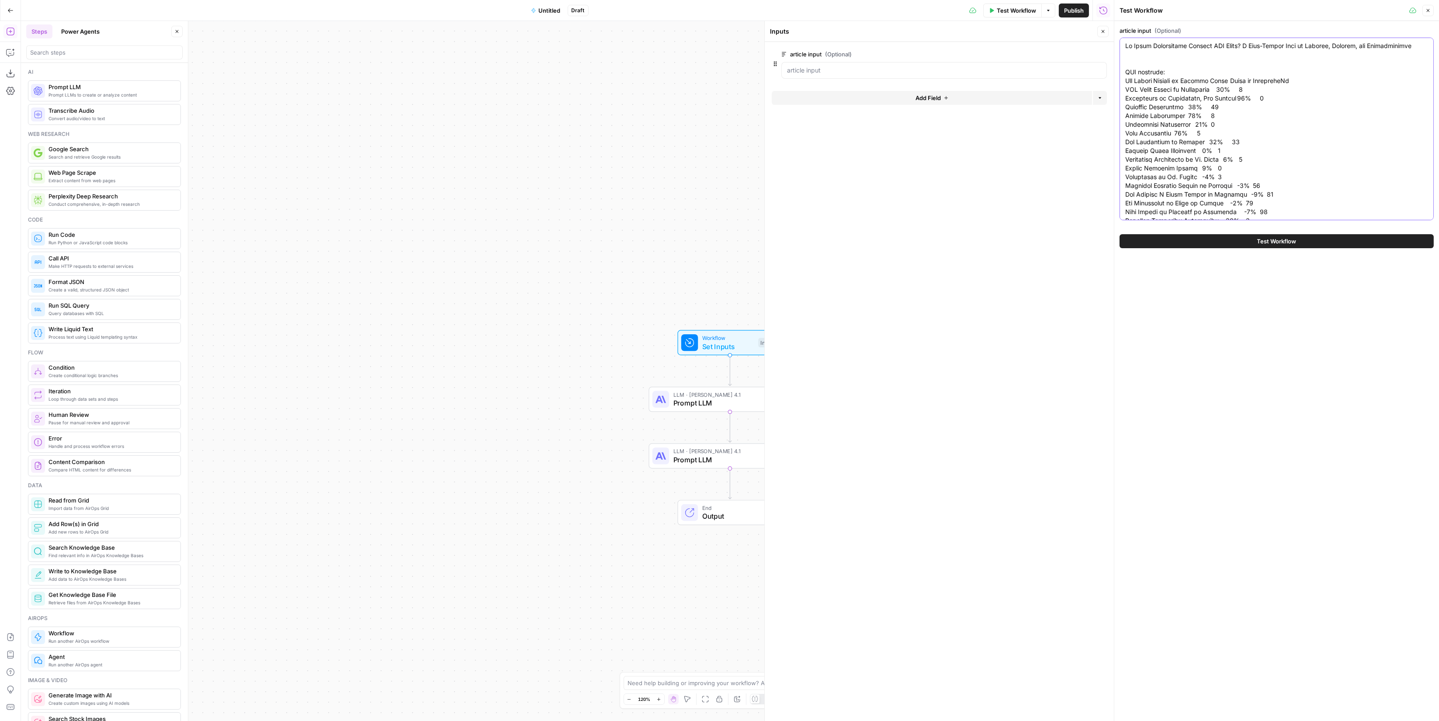
click at [1212, 158] on textarea "article input (Optional)" at bounding box center [1276, 260] width 303 height 437
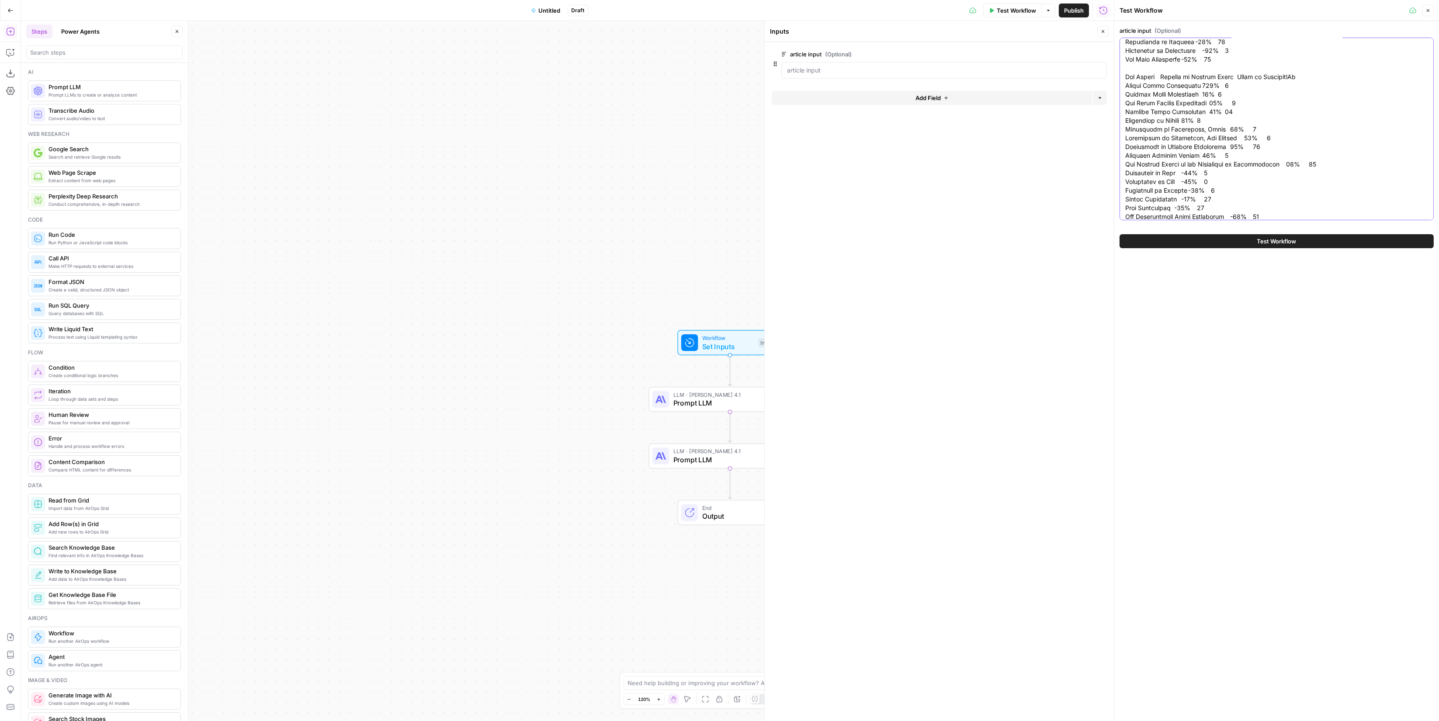
scroll to position [288, 0]
drag, startPoint x: 1240, startPoint y: 196, endPoint x: 1235, endPoint y: 201, distance: 7.1
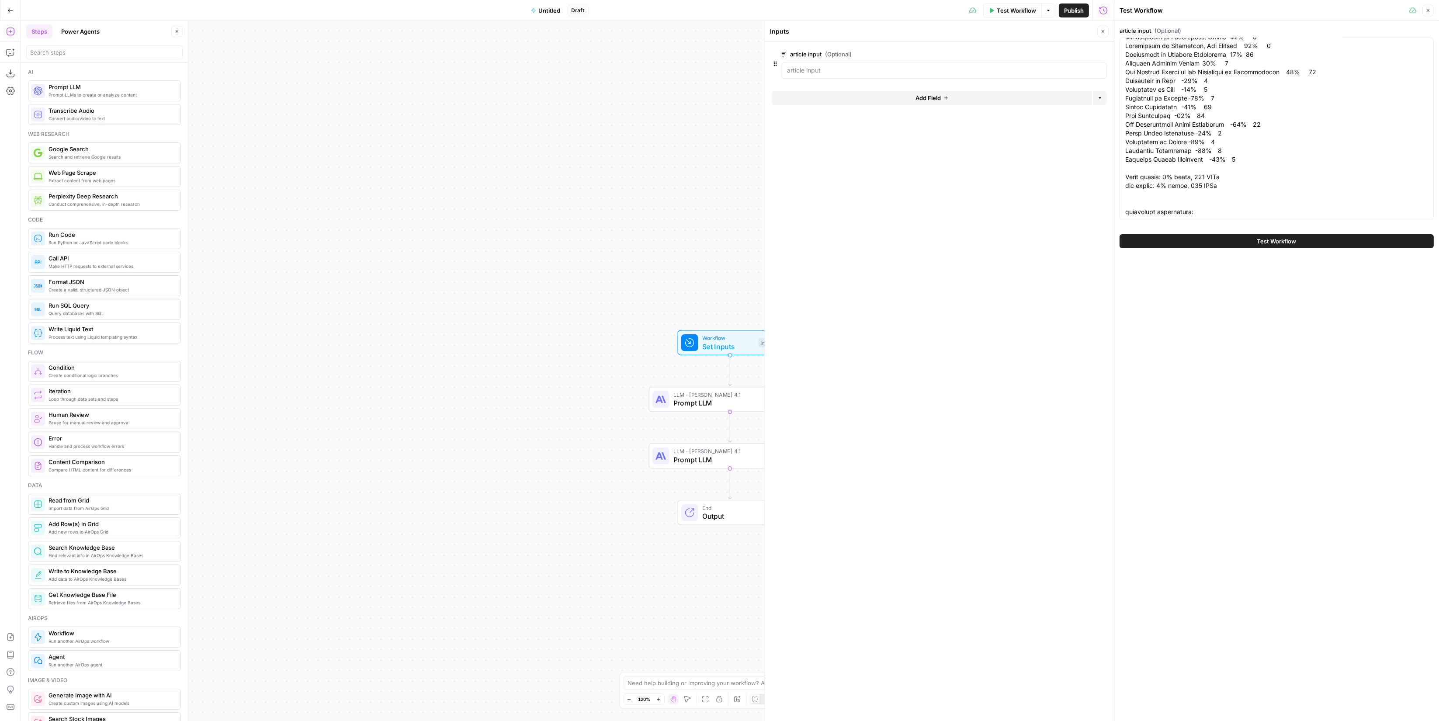
scroll to position [0, 0]
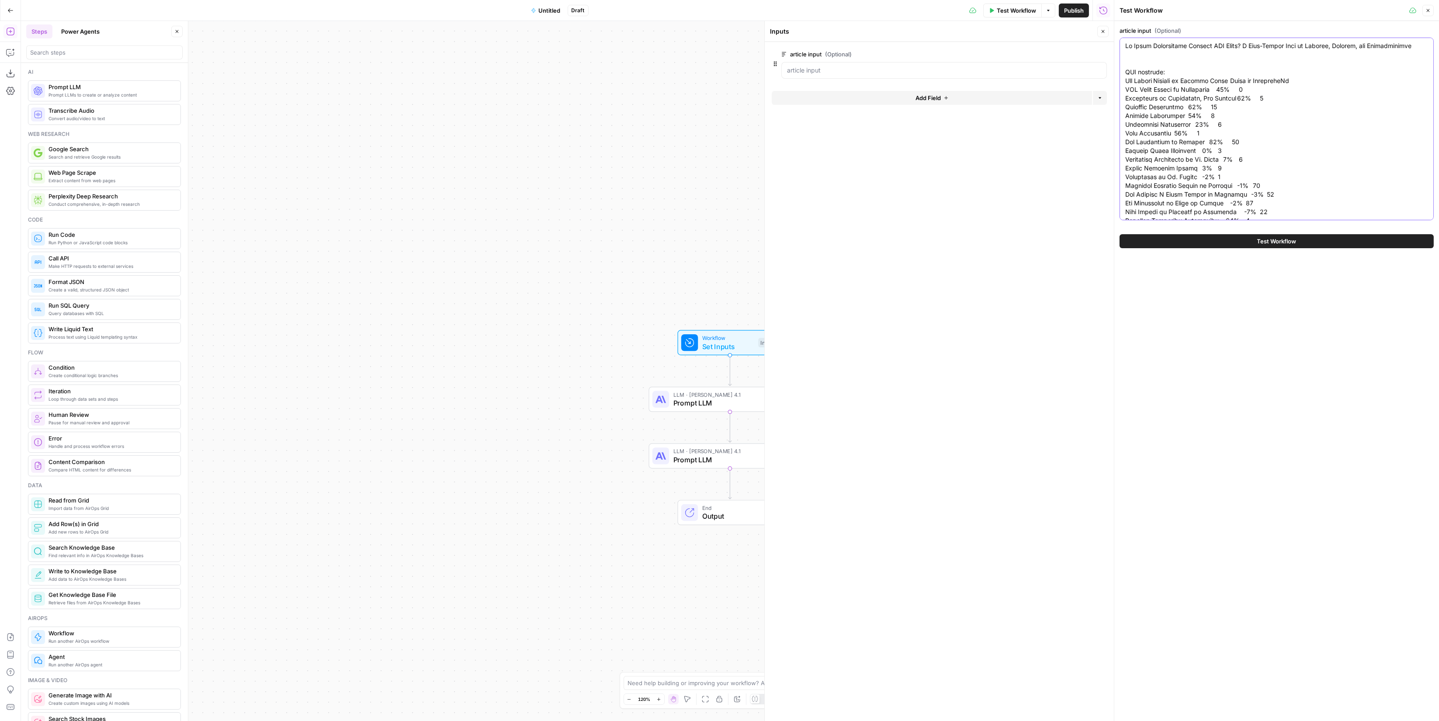
click at [1232, 146] on textarea "article input (Optional)" at bounding box center [1276, 273] width 303 height 463
click at [1248, 206] on textarea "article input (Optional)" at bounding box center [1276, 11] width 303 height 463
click at [1260, 214] on textarea "article input (Optional)" at bounding box center [1276, 11] width 303 height 463
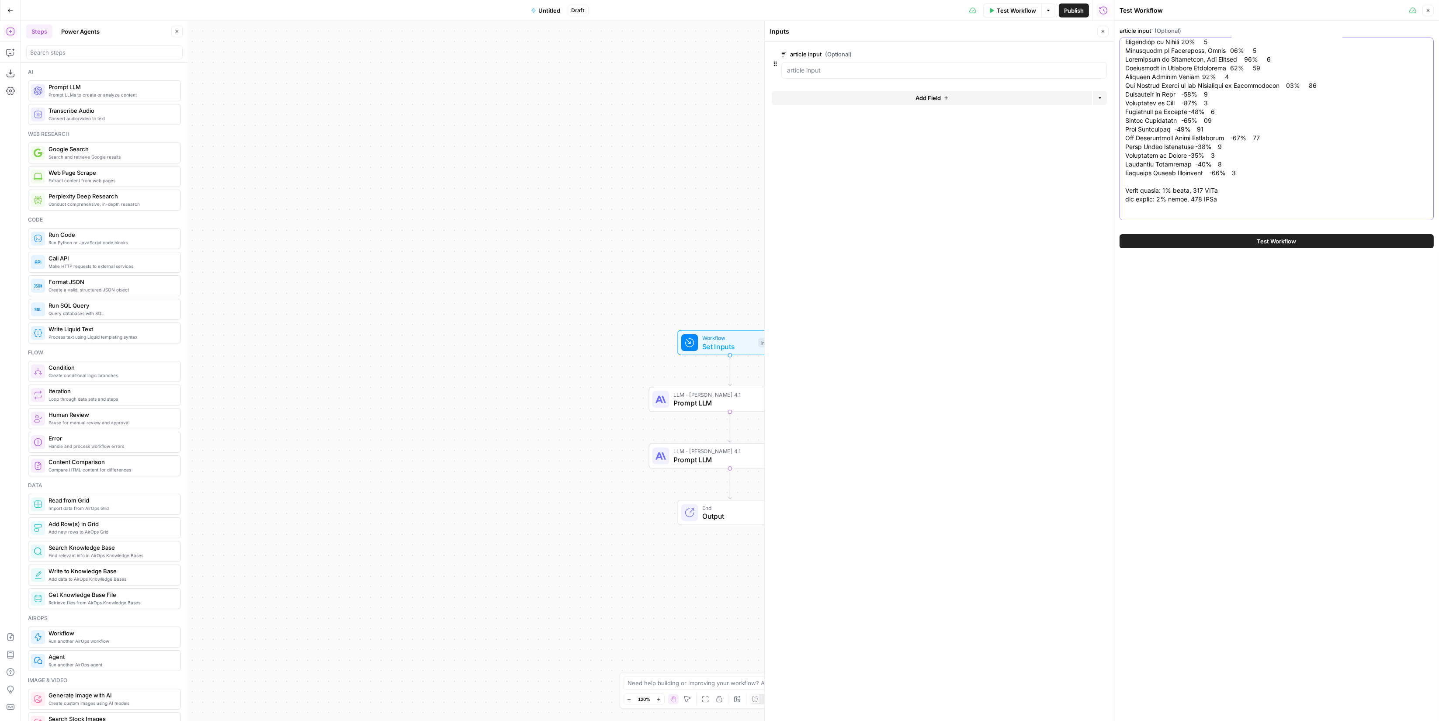
paste textarea "Row Labels Average of Average Alpha Count of ExecutiveId Bain 8% 18 Boston Cons…"
type textarea "Do Elite Credentials Predict CEO Alpha? A Data-Driven Look at Schools, Degrees,…"
click at [1274, 242] on span "Test Workflow" at bounding box center [1276, 241] width 39 height 9
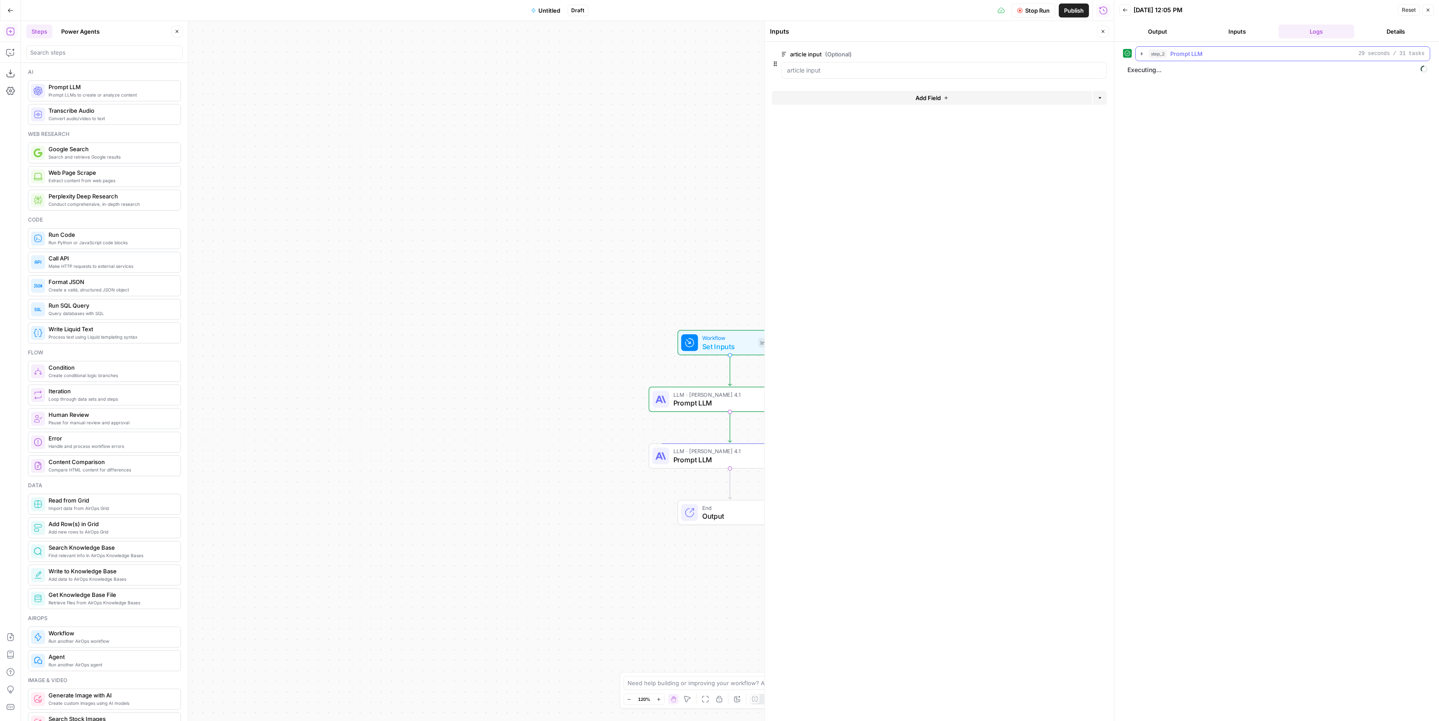
click at [1214, 47] on button "step_2 Prompt LLM 29 seconds / 31 tasks" at bounding box center [1283, 54] width 294 height 14
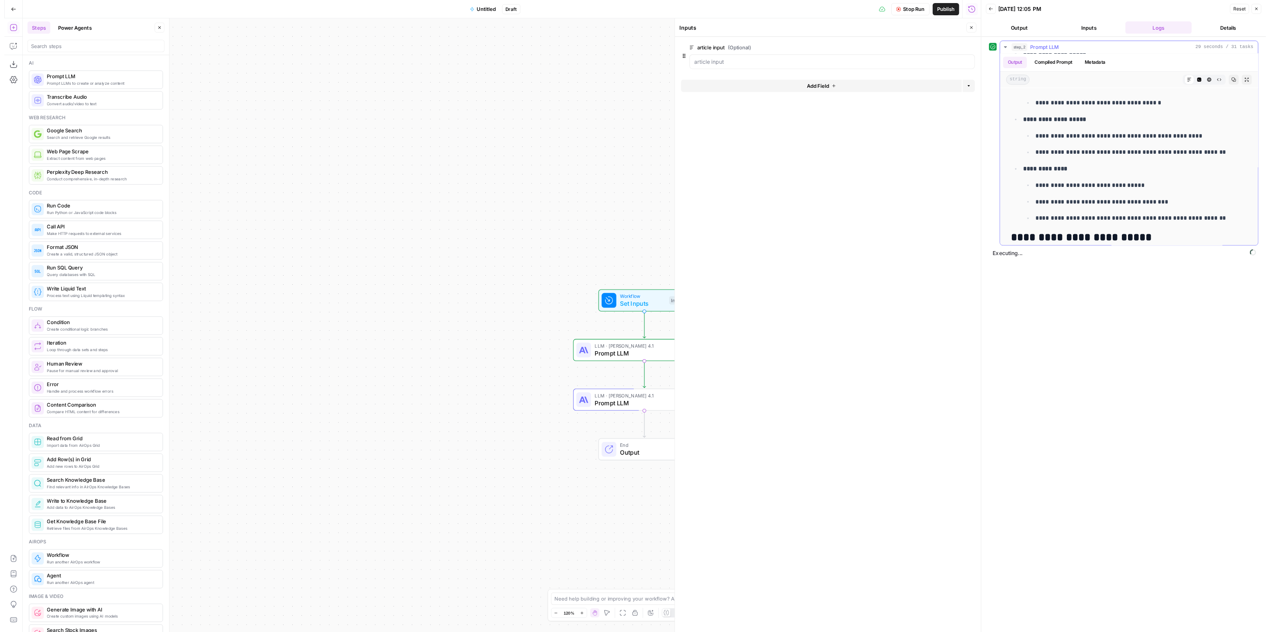
scroll to position [1886, 0]
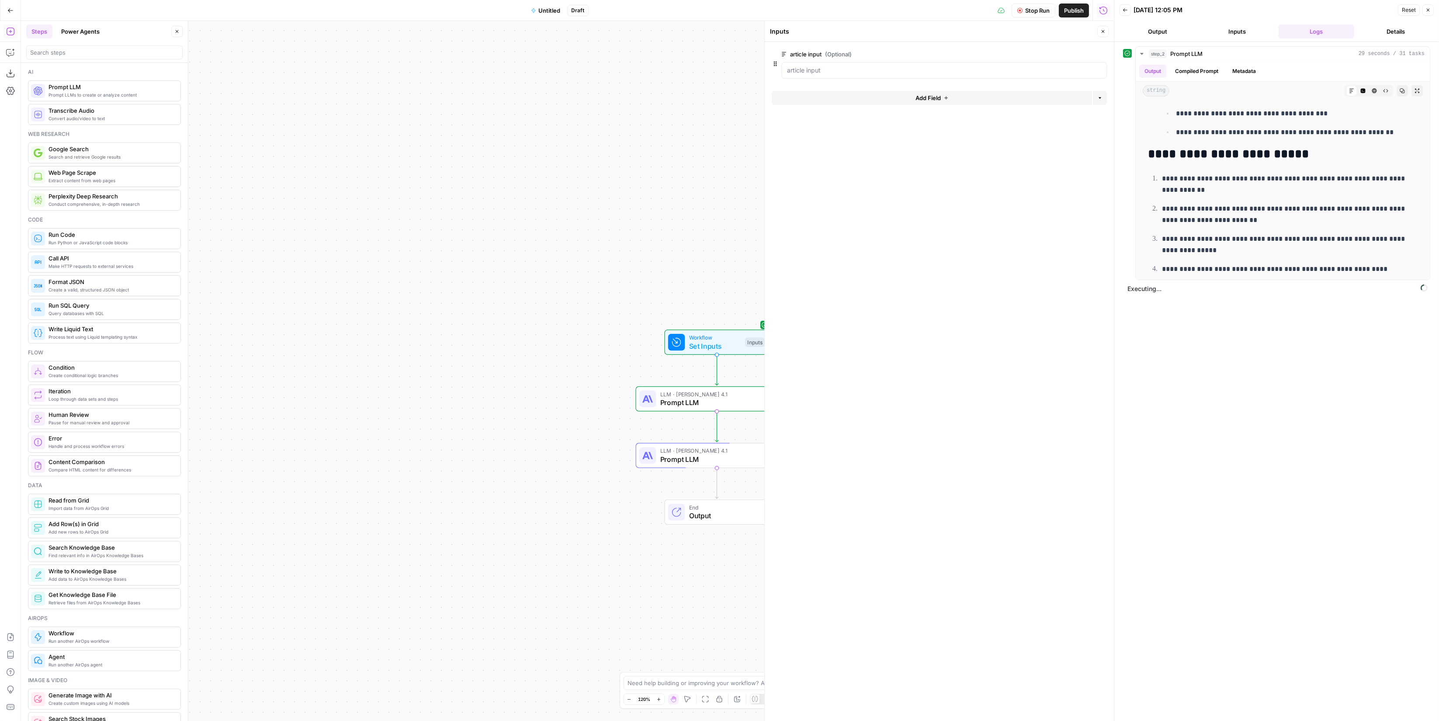
drag, startPoint x: 604, startPoint y: 240, endPoint x: 228, endPoint y: 162, distance: 384.2
click at [228, 163] on div "Workflow Set Inputs Inputs LLM · Claude Opus 4.1 Prompt LLM Step 2 LLM · Claude…" at bounding box center [567, 371] width 1093 height 700
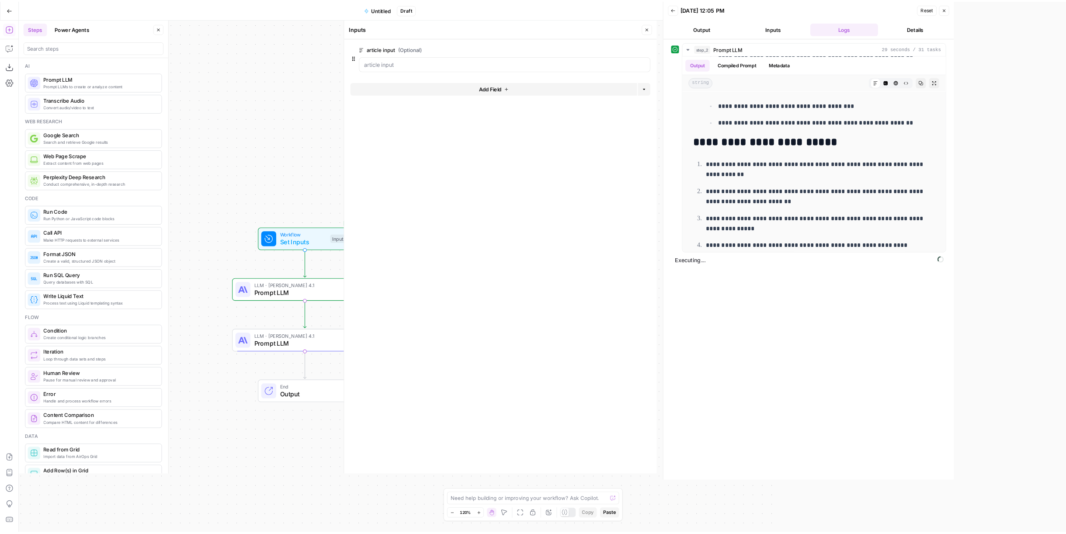
scroll to position [1883, 0]
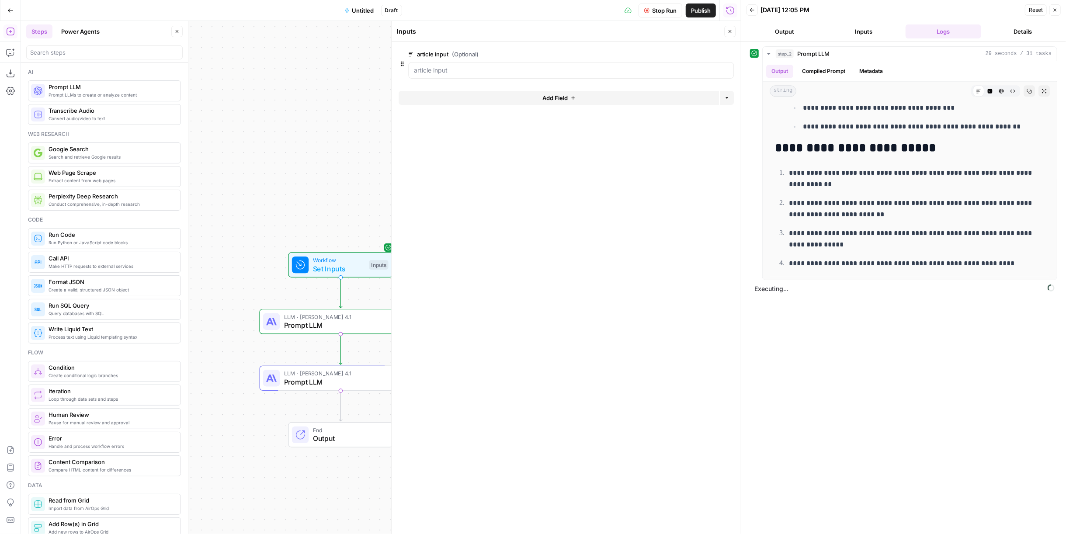
drag, startPoint x: 1285, startPoint y: 0, endPoint x: 223, endPoint y: 181, distance: 1077.2
click at [223, 181] on div "Workflow Set Inputs Inputs LLM · Claude Opus 4.1 Prompt LLM Step 2 LLM · Claude…" at bounding box center [381, 277] width 720 height 513
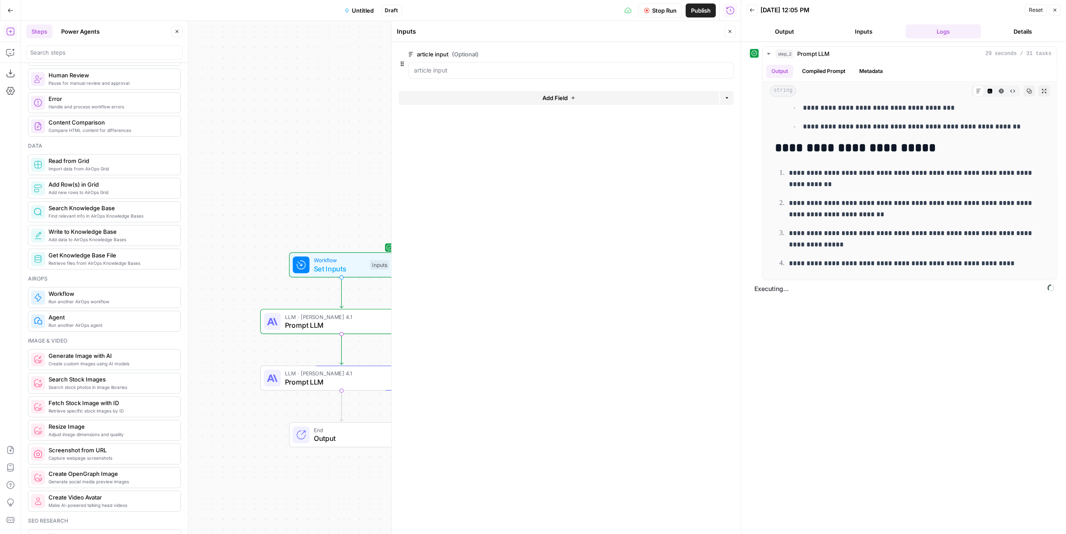
scroll to position [0, 0]
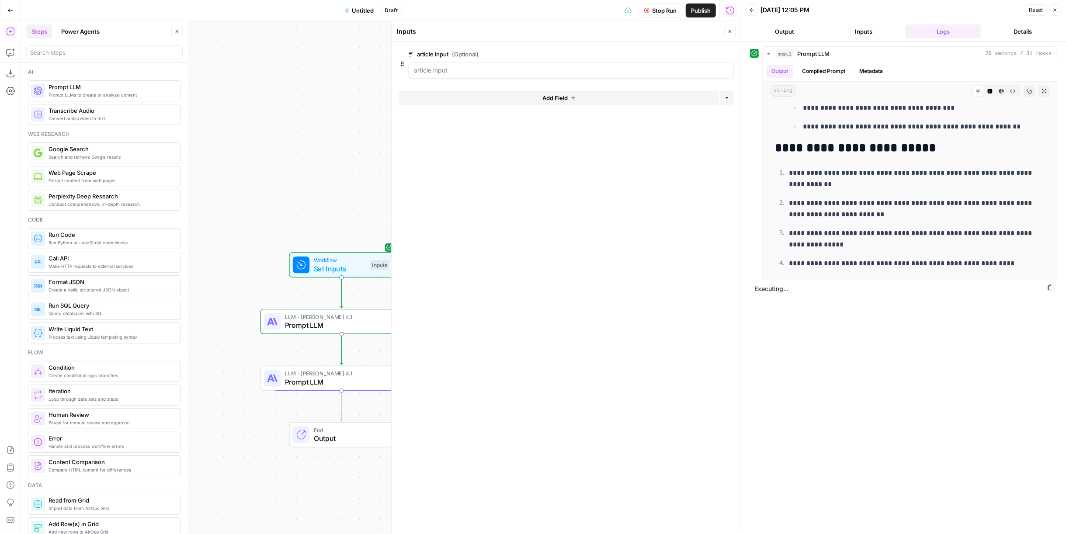
click at [94, 32] on button "Power Agents" at bounding box center [80, 31] width 49 height 14
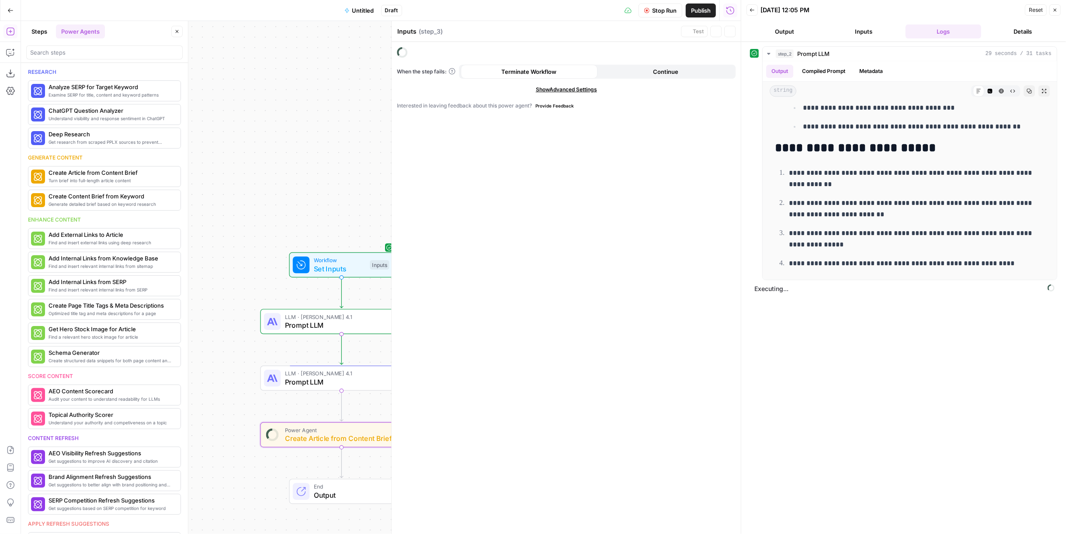
type textarea "Create Article from Content Brief"
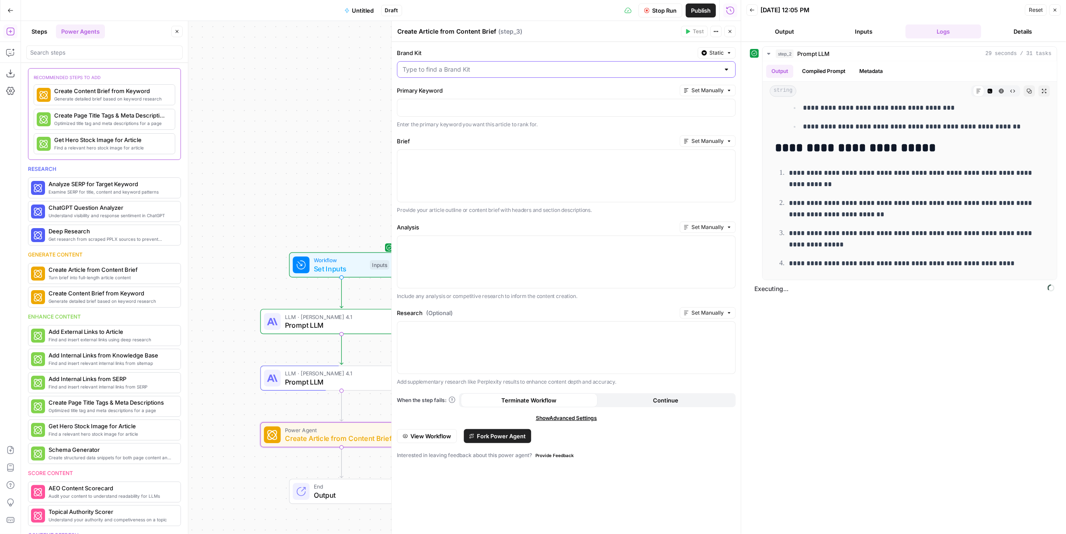
click at [502, 68] on input "Brand Kit" at bounding box center [560, 69] width 317 height 9
click at [489, 96] on div "ID: 2046" at bounding box center [566, 99] width 324 height 8
type input "Paragon Intel"
click at [468, 109] on p at bounding box center [565, 107] width 327 height 9
click at [858, 36] on button "Inputs" at bounding box center [864, 31] width 76 height 14
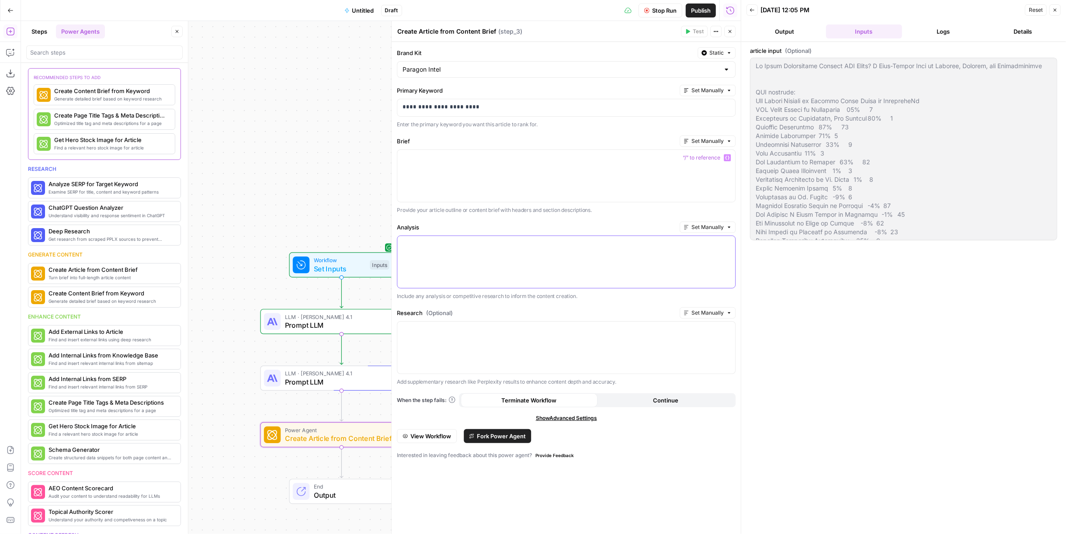
click at [474, 266] on div at bounding box center [566, 262] width 338 height 52
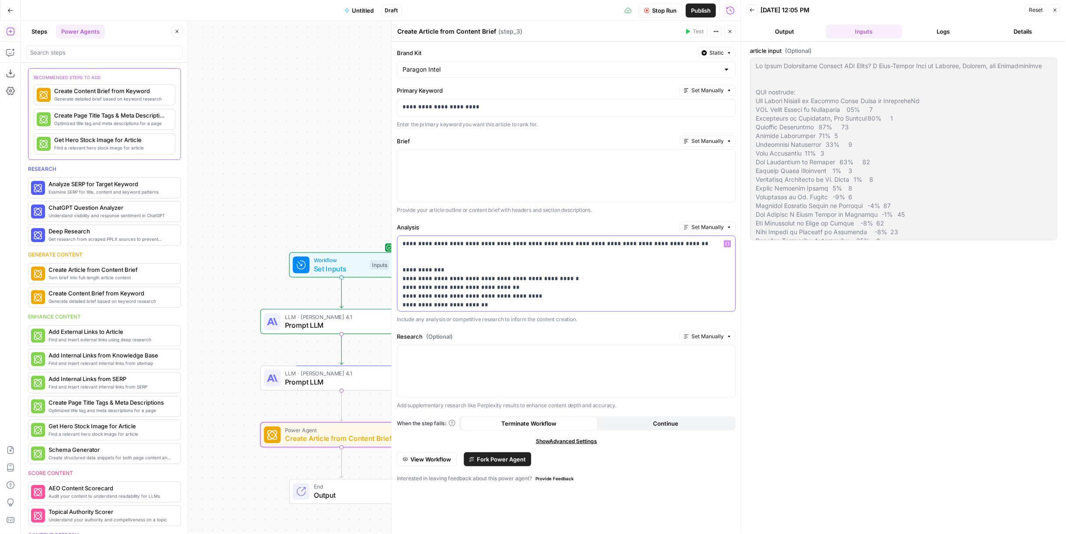
click at [543, 265] on p "**********" at bounding box center [562, 510] width 321 height 542
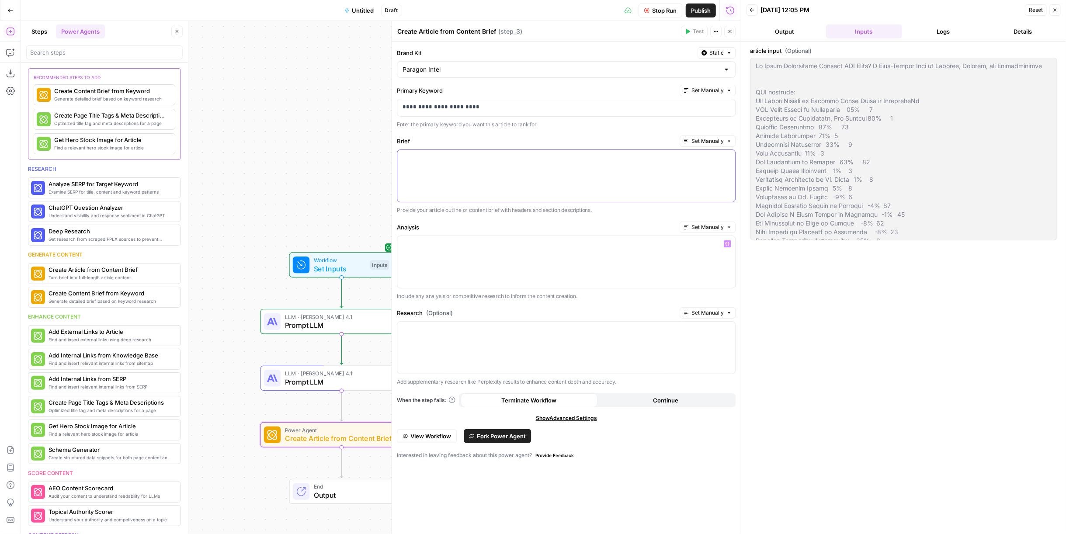
click at [494, 160] on div at bounding box center [566, 176] width 338 height 52
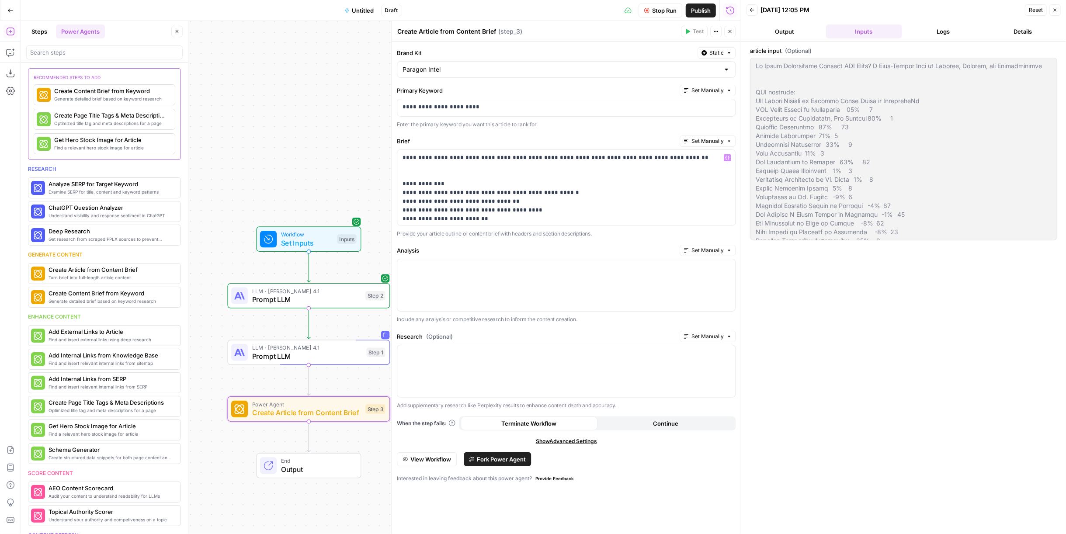
drag, startPoint x: 348, startPoint y: 147, endPoint x: 299, endPoint y: 111, distance: 60.6
click at [299, 111] on div "Workflow Set Inputs Inputs LLM · Claude Opus 4.1 Prompt LLM Step 2 LLM · Claude…" at bounding box center [381, 277] width 720 height 513
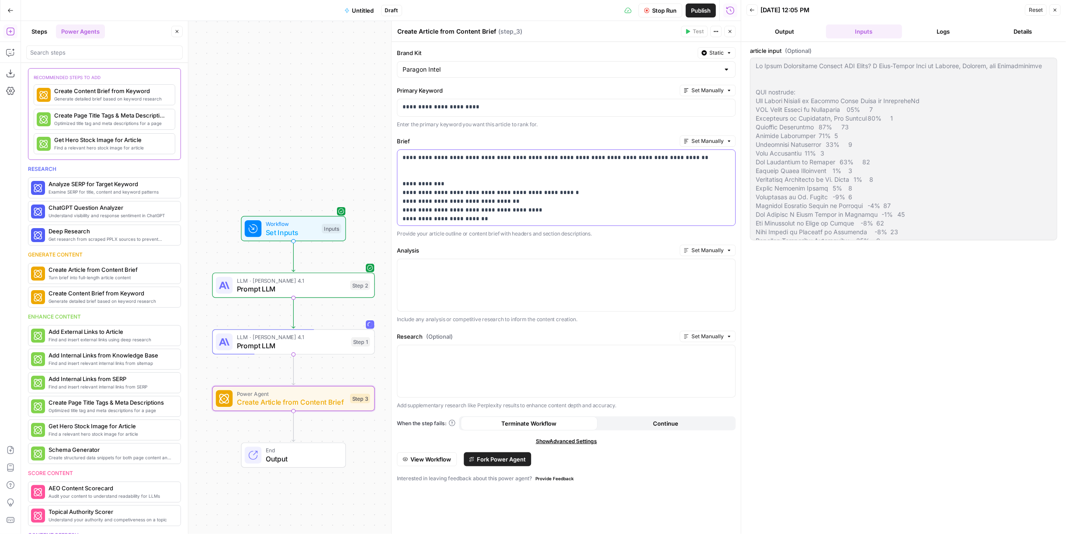
click at [516, 197] on p "**********" at bounding box center [562, 424] width 321 height 542
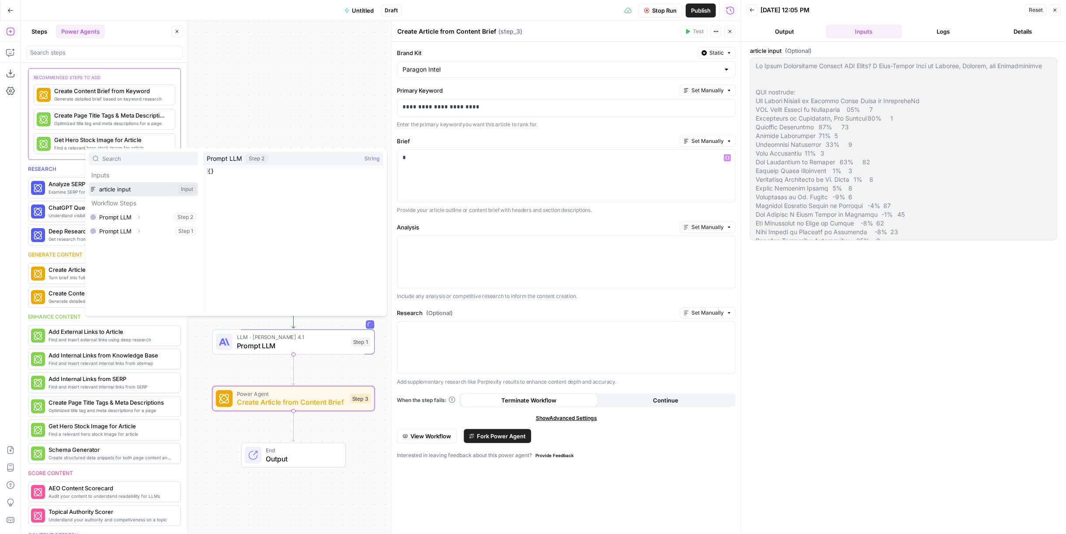
click at [156, 193] on button "Select variable article input" at bounding box center [143, 189] width 109 height 14
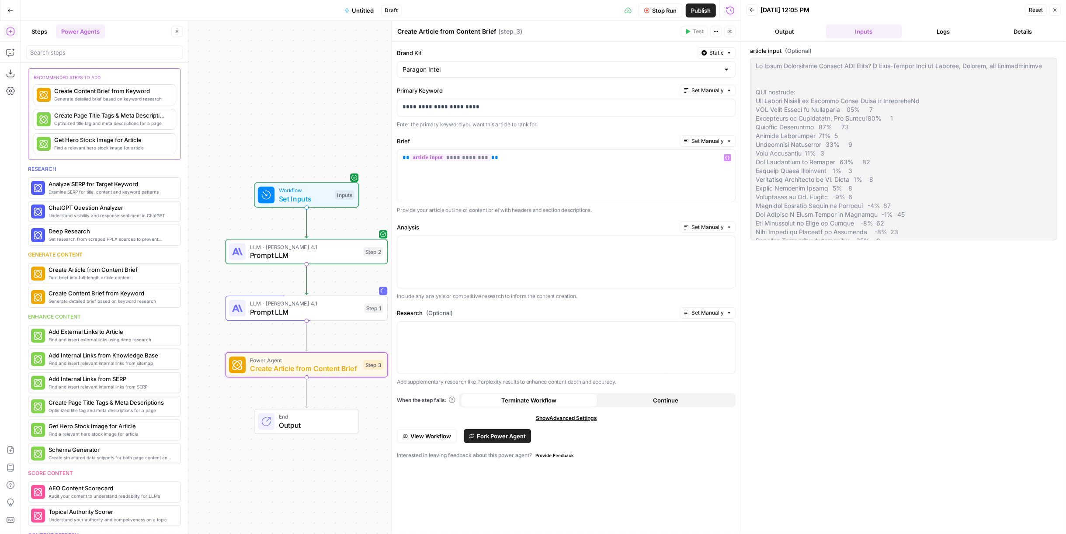
drag, startPoint x: 274, startPoint y: 156, endPoint x: 279, endPoint y: 138, distance: 18.3
click at [279, 138] on div "Workflow Set Inputs Inputs LLM · Claude Opus 4.1 Prompt LLM Step 2 LLM · Claude…" at bounding box center [381, 277] width 720 height 513
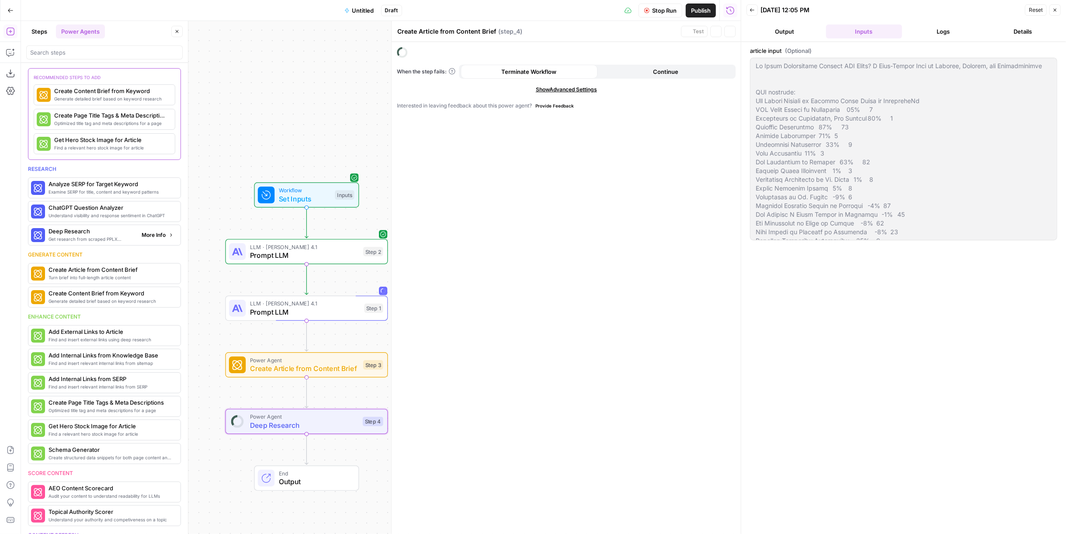
type textarea "Deep Research"
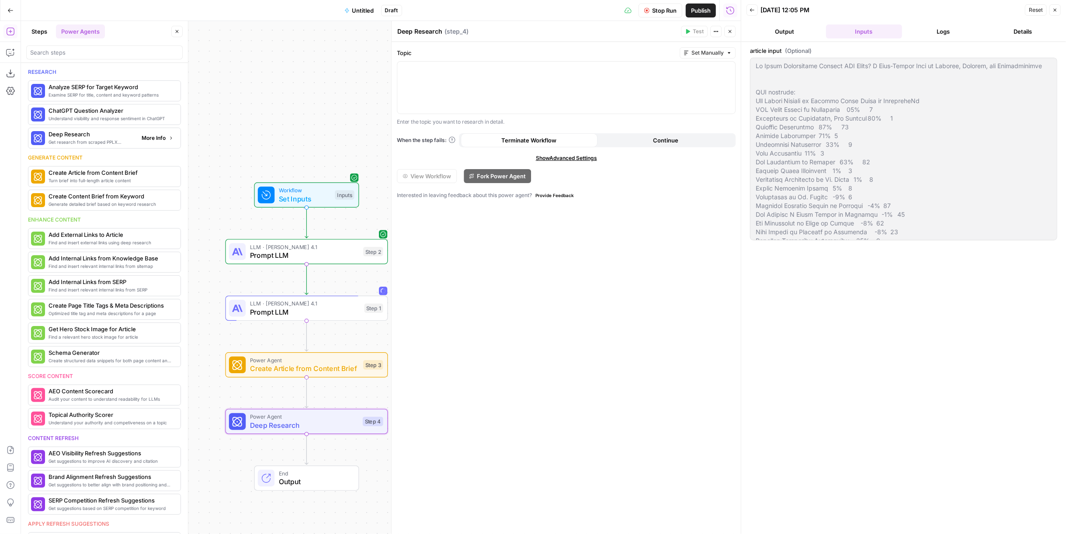
click at [144, 138] on span "More Info" at bounding box center [154, 138] width 24 height 8
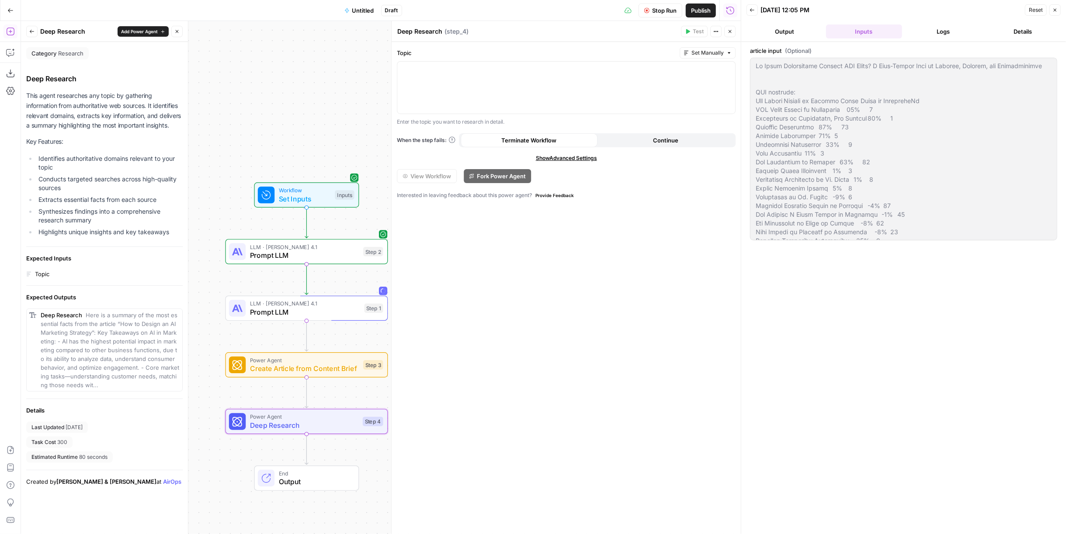
click at [729, 31] on icon "button" at bounding box center [729, 31] width 3 height 3
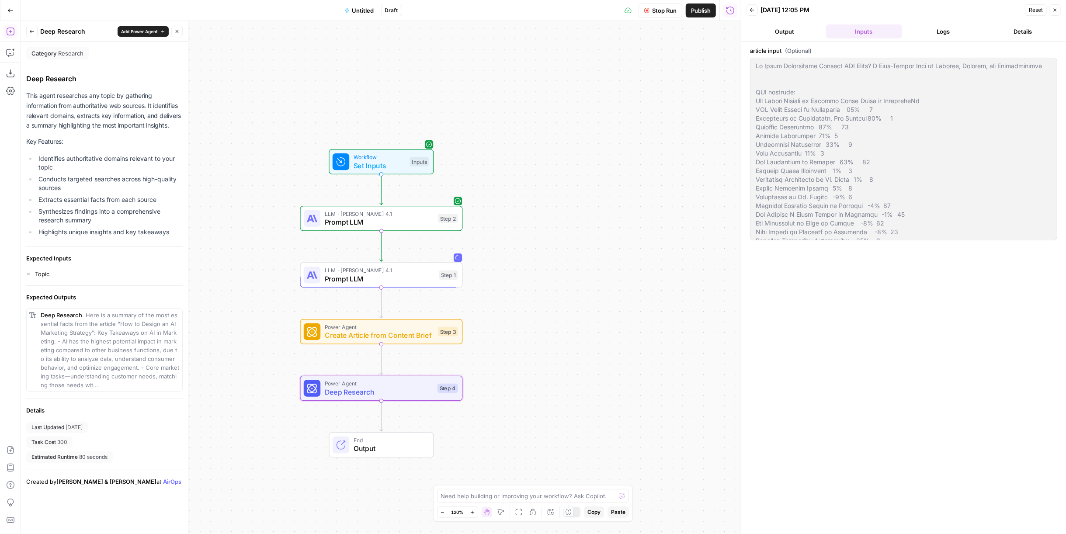
drag, startPoint x: 347, startPoint y: 136, endPoint x: 425, endPoint y: 101, distance: 86.1
click at [425, 101] on div "Workflow Set Inputs Inputs LLM · Claude Opus 4.1 Prompt LLM Step 2 LLM · Claude…" at bounding box center [381, 277] width 720 height 513
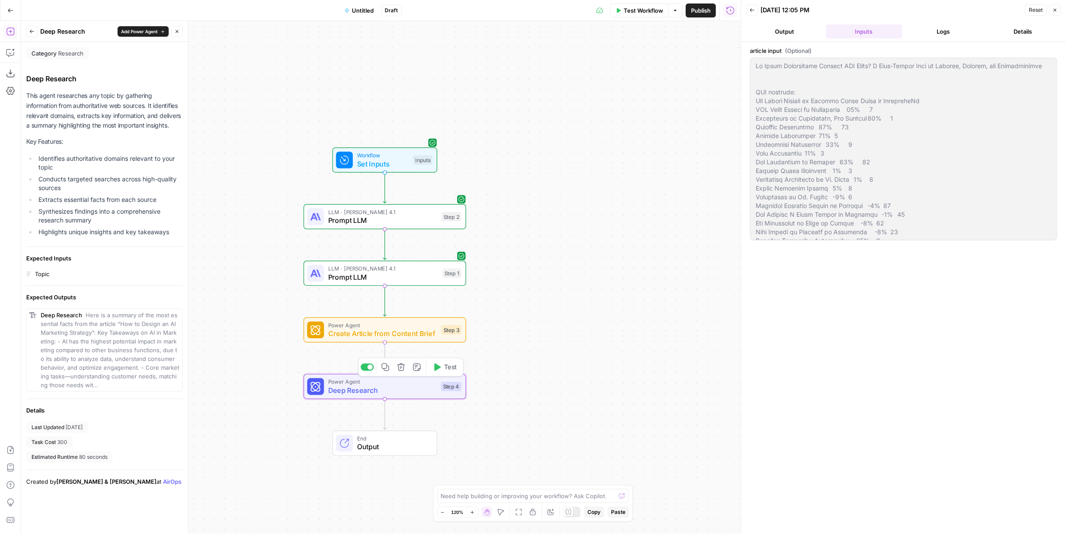
click at [401, 368] on icon "button" at bounding box center [400, 366] width 7 height 7
click at [514, 114] on span "Delete Step" at bounding box center [510, 111] width 34 height 9
click at [442, 275] on div "LLM · Claude Opus 4.1 Prompt LLM Step 1 Copy step Delete step Add Note Test" at bounding box center [384, 273] width 154 height 18
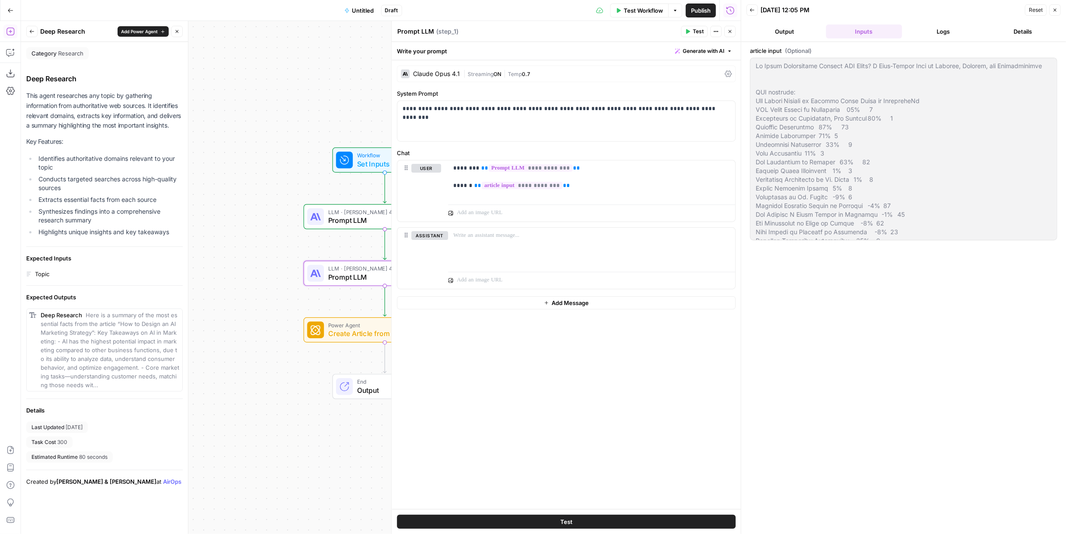
click at [930, 28] on button "Logs" at bounding box center [943, 31] width 76 height 14
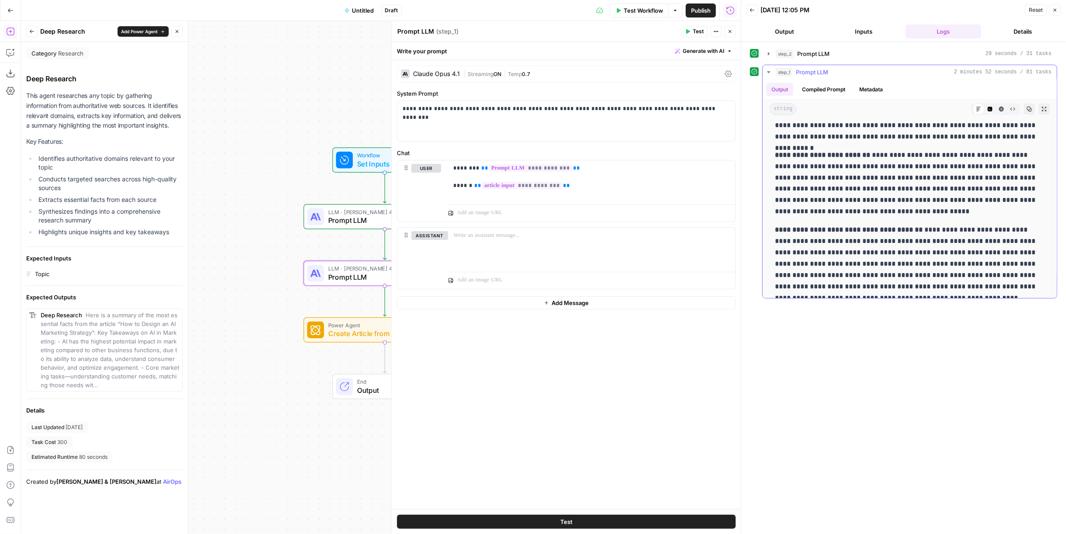
scroll to position [1457, 0]
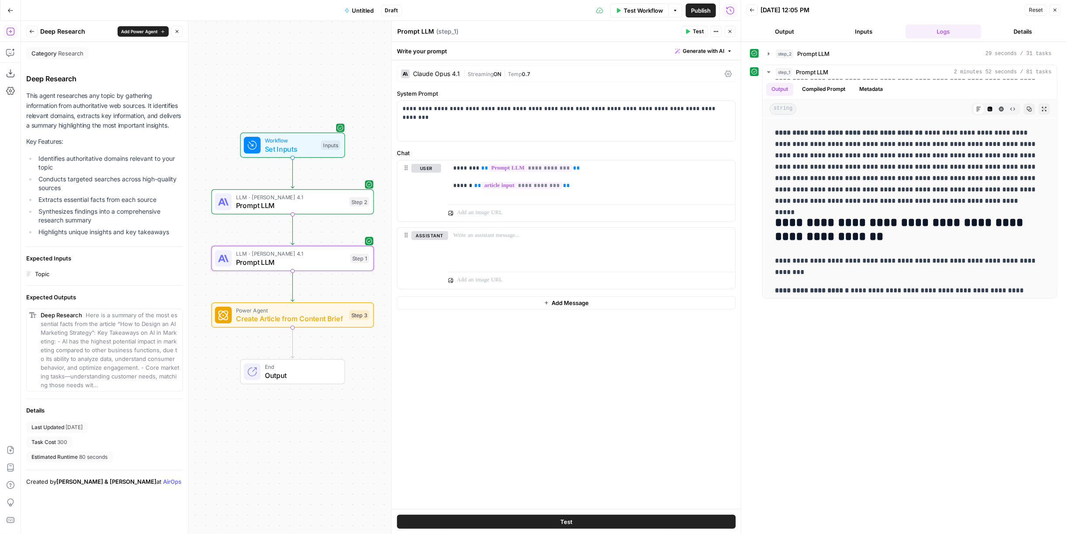
drag, startPoint x: 347, startPoint y: 97, endPoint x: 272, endPoint y: 83, distance: 76.2
click at [272, 83] on div "Workflow Set Inputs Inputs LLM · Claude Opus 4.1 Prompt LLM Step 2 LLM · Claude…" at bounding box center [381, 277] width 720 height 513
click at [328, 318] on span "Create Article from Content Brief" at bounding box center [290, 318] width 109 height 10
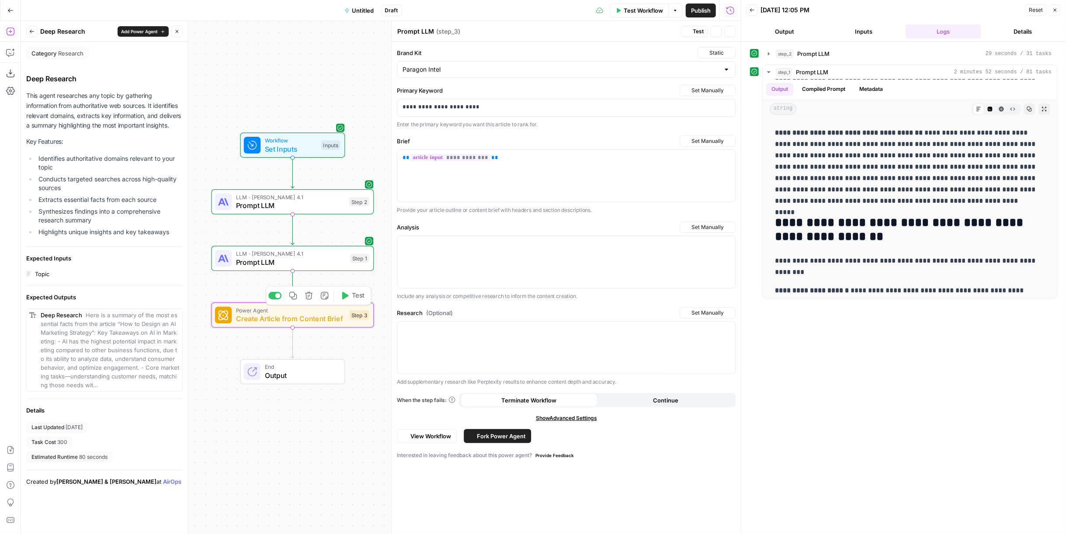
type textarea "Create Article from Content Brief"
click at [702, 28] on span "Test" at bounding box center [698, 32] width 11 height 8
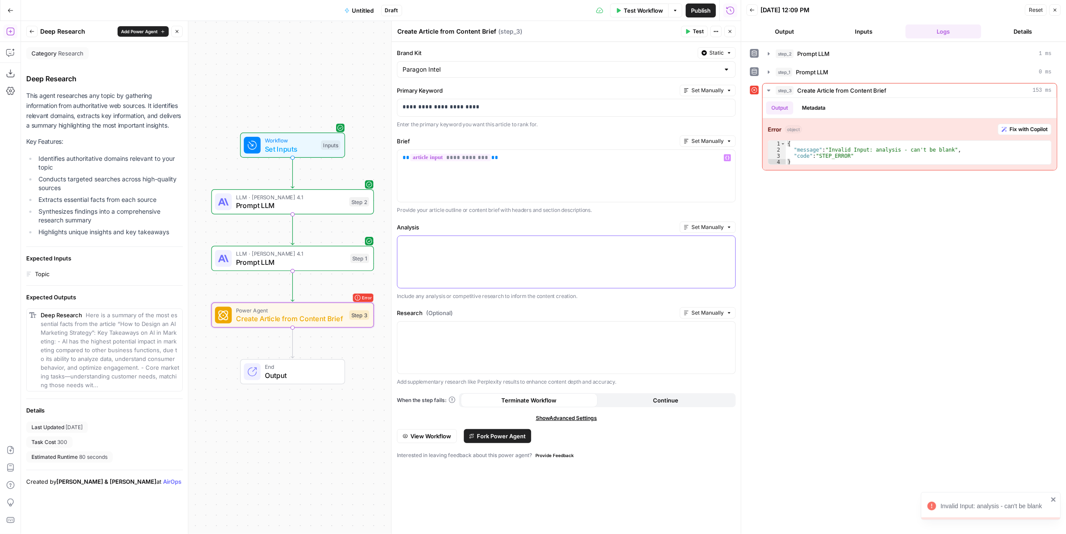
click at [513, 272] on div at bounding box center [566, 262] width 338 height 52
click at [557, 198] on div "**********" at bounding box center [566, 176] width 338 height 52
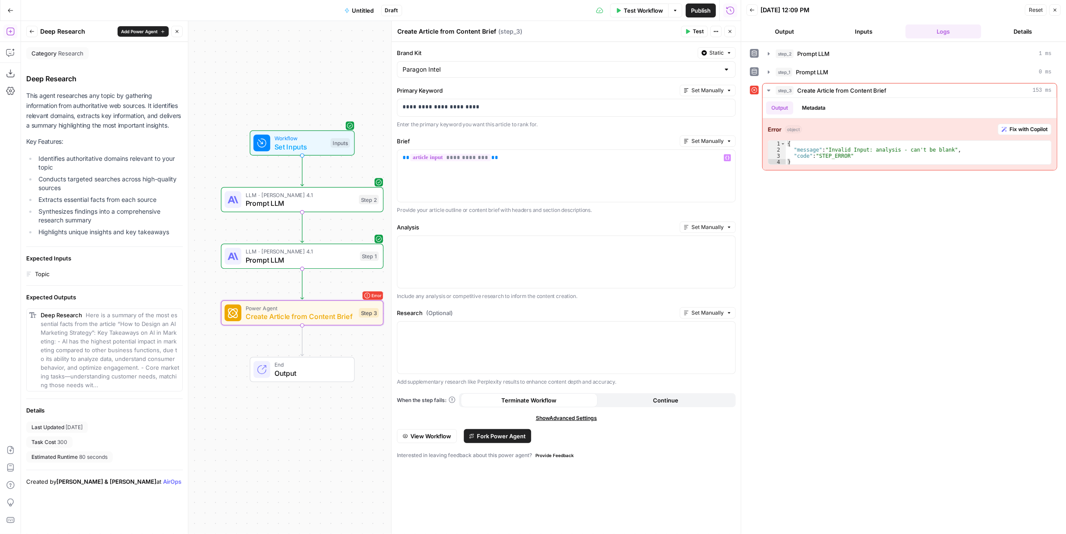
click at [216, 84] on div "Workflow Set Inputs Inputs LLM · Claude Opus 4.1 Prompt LLM Step 2 LLM · Claude…" at bounding box center [381, 277] width 720 height 513
click at [27, 34] on button "Back" at bounding box center [31, 31] width 11 height 11
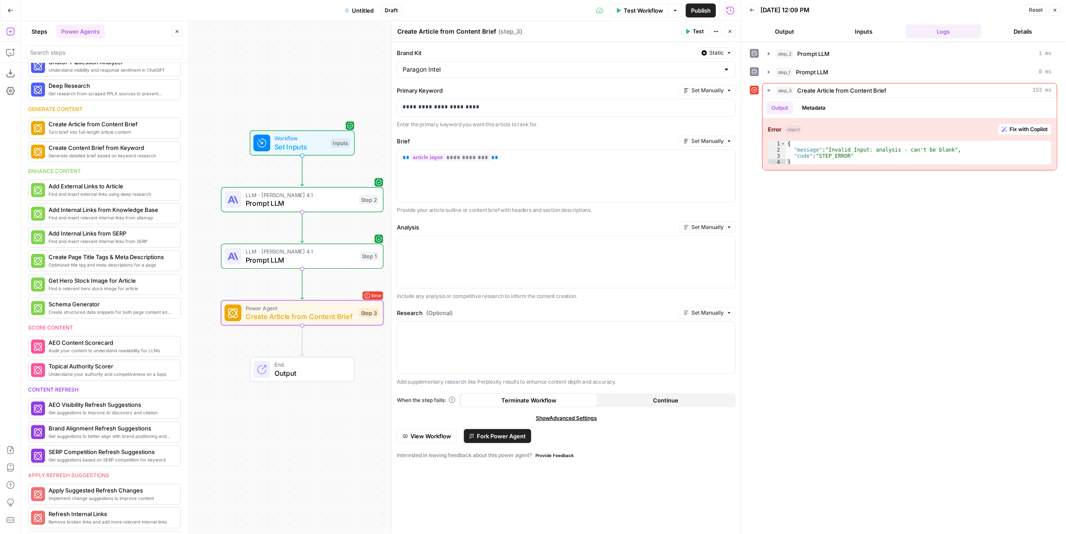
scroll to position [306, 0]
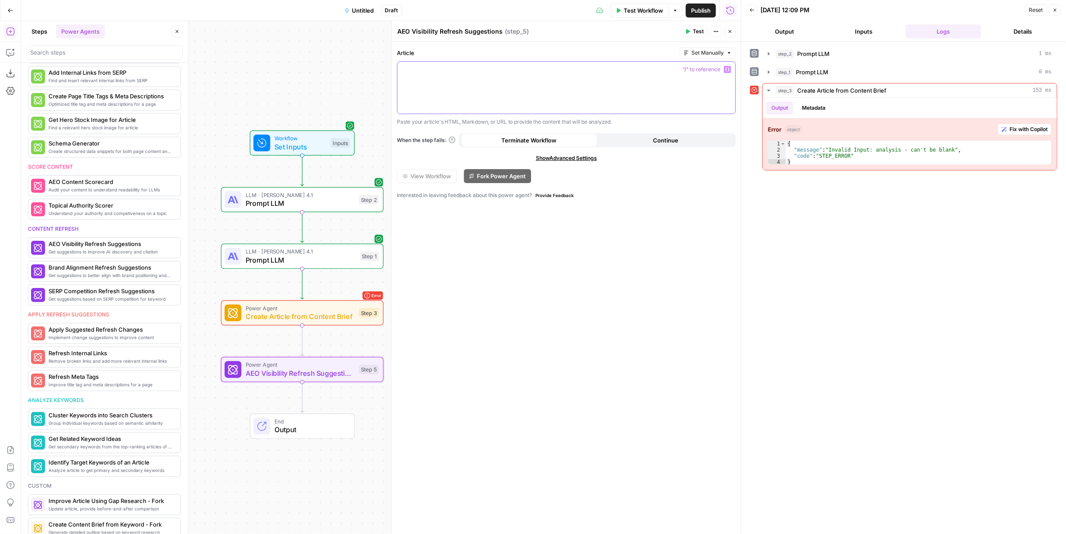
click at [520, 91] on div at bounding box center [566, 88] width 338 height 52
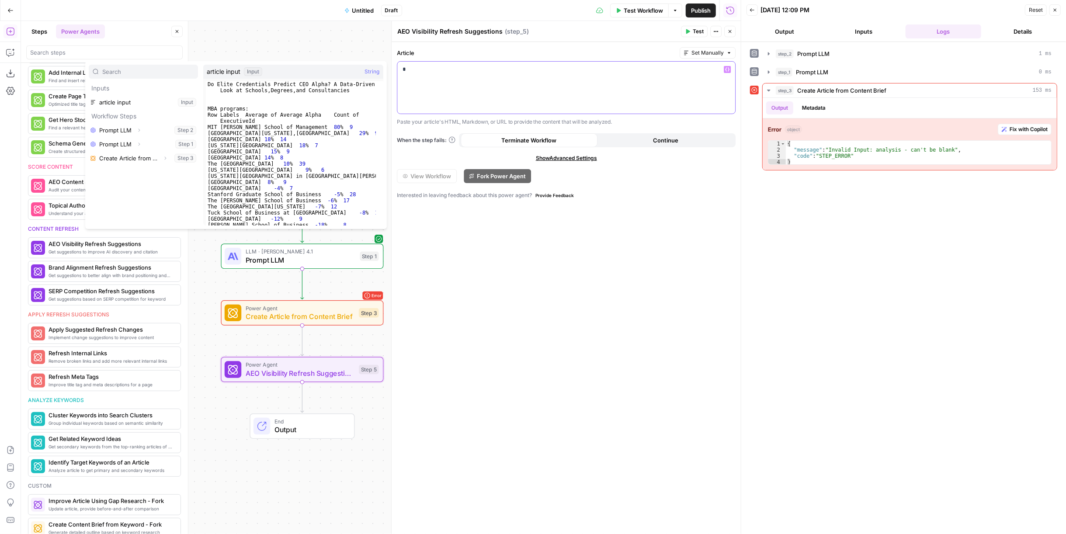
click at [472, 70] on p "*" at bounding box center [566, 69] width 328 height 9
click at [130, 101] on button "Select variable article input" at bounding box center [143, 102] width 109 height 14
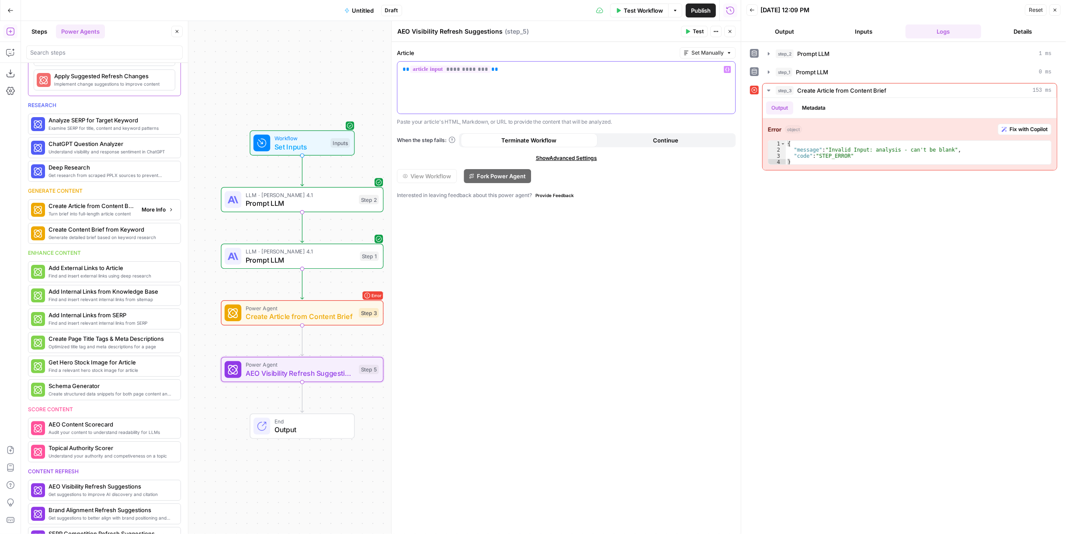
scroll to position [0, 0]
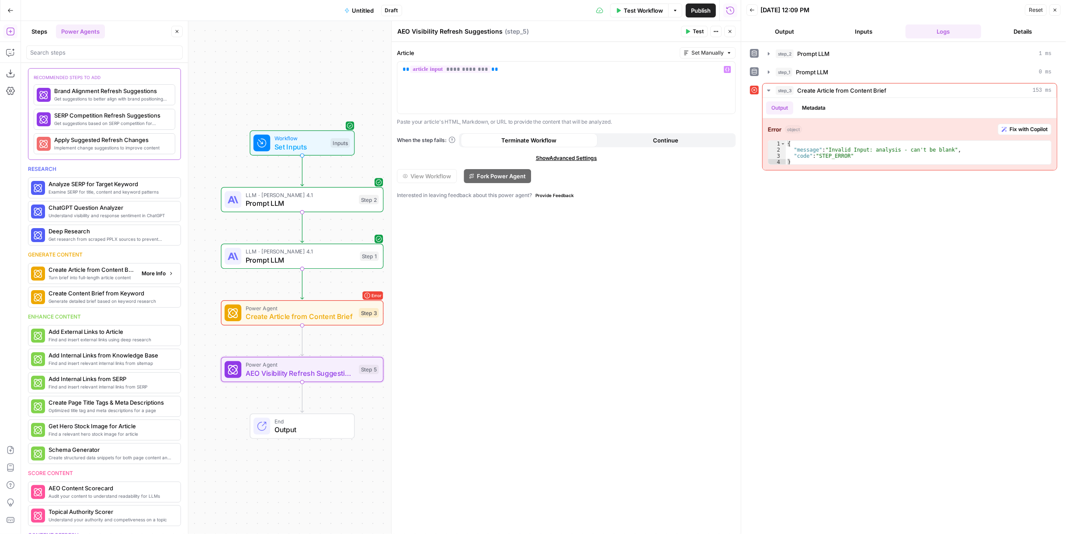
click at [146, 270] on span "More Info" at bounding box center [154, 274] width 24 height 8
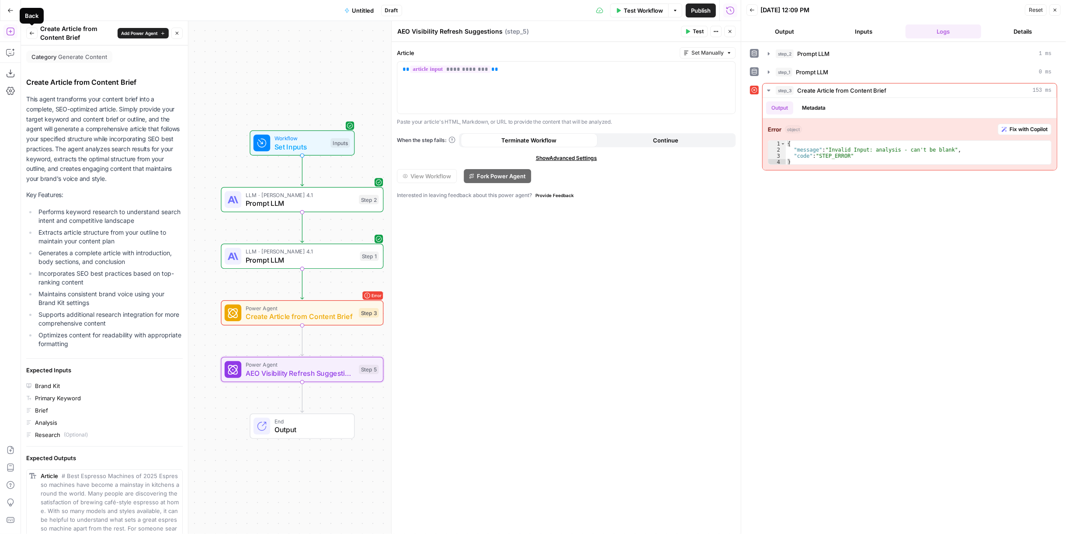
click at [31, 31] on icon "button" at bounding box center [31, 33] width 5 height 5
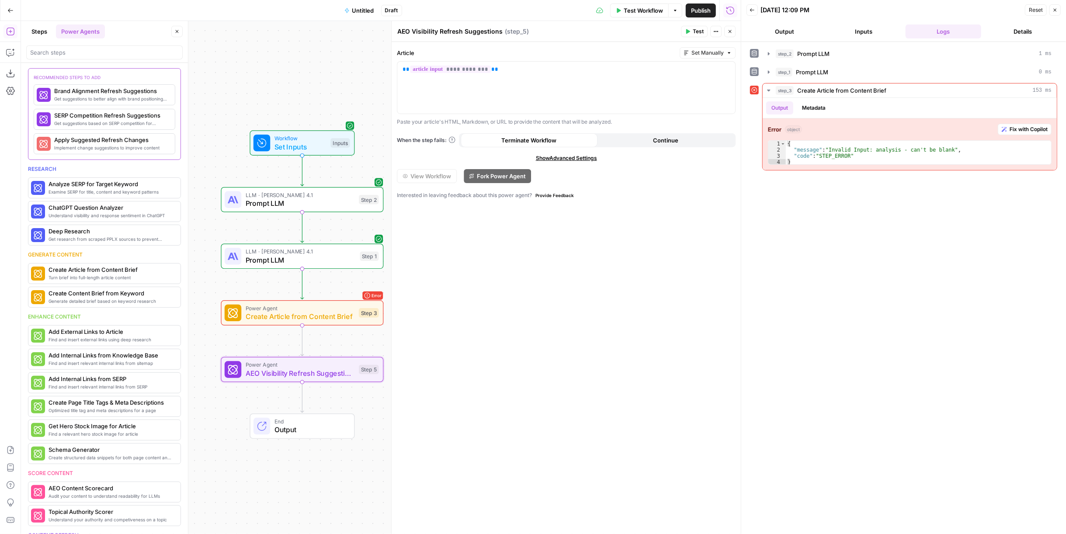
click at [484, 114] on div "**********" at bounding box center [566, 86] width 339 height 79
click at [490, 96] on div "**********" at bounding box center [566, 88] width 338 height 52
click at [343, 315] on span "Create Article from Content Brief" at bounding box center [300, 316] width 109 height 10
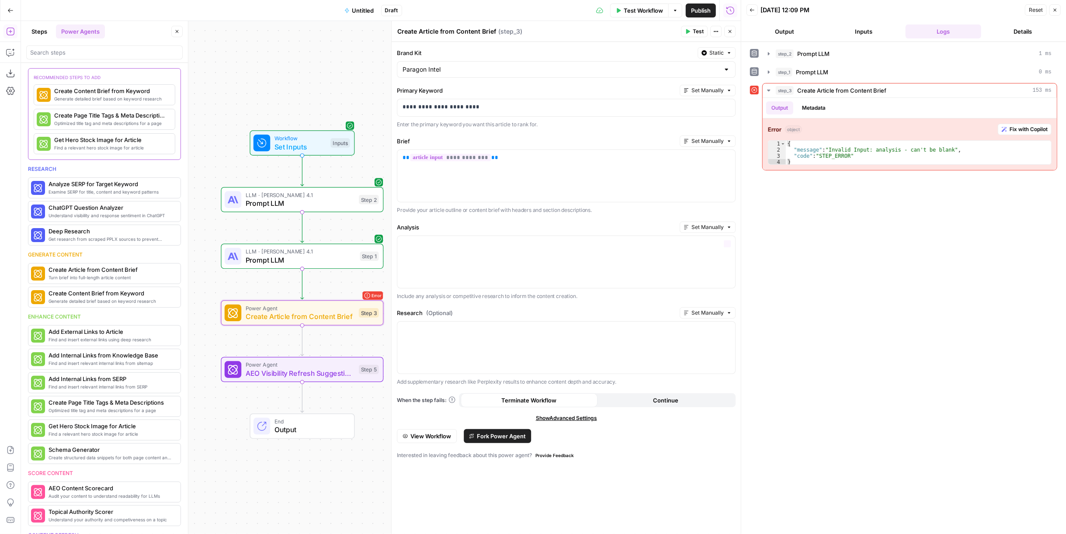
click at [717, 225] on span "Set Manually" at bounding box center [707, 227] width 32 height 8
click at [617, 198] on div "**********" at bounding box center [566, 176] width 338 height 52
click at [583, 184] on div "**********" at bounding box center [566, 176] width 338 height 52
click at [461, 246] on div at bounding box center [566, 262] width 338 height 52
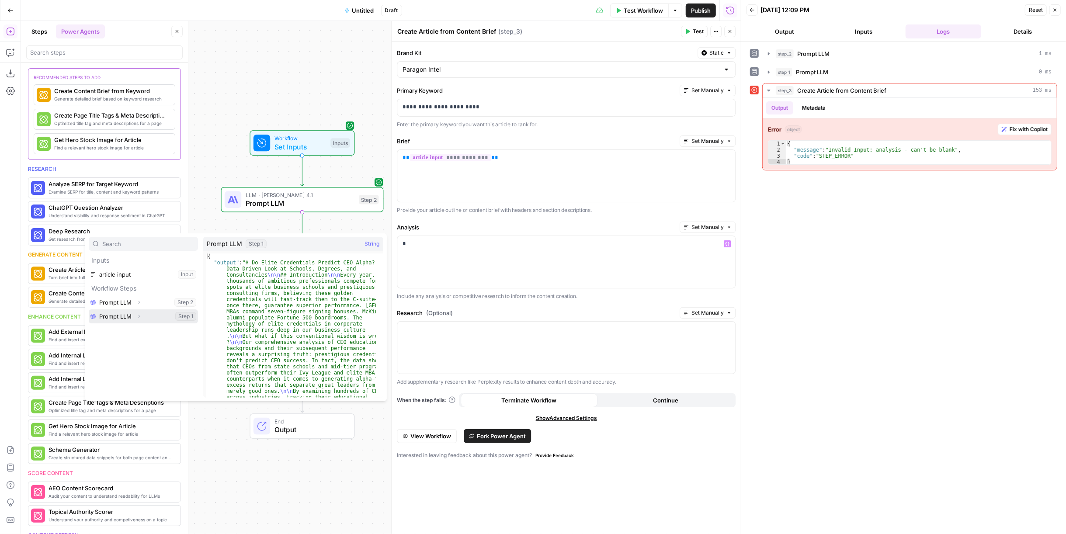
click at [115, 315] on button "Select variable Prompt LLM" at bounding box center [143, 316] width 109 height 14
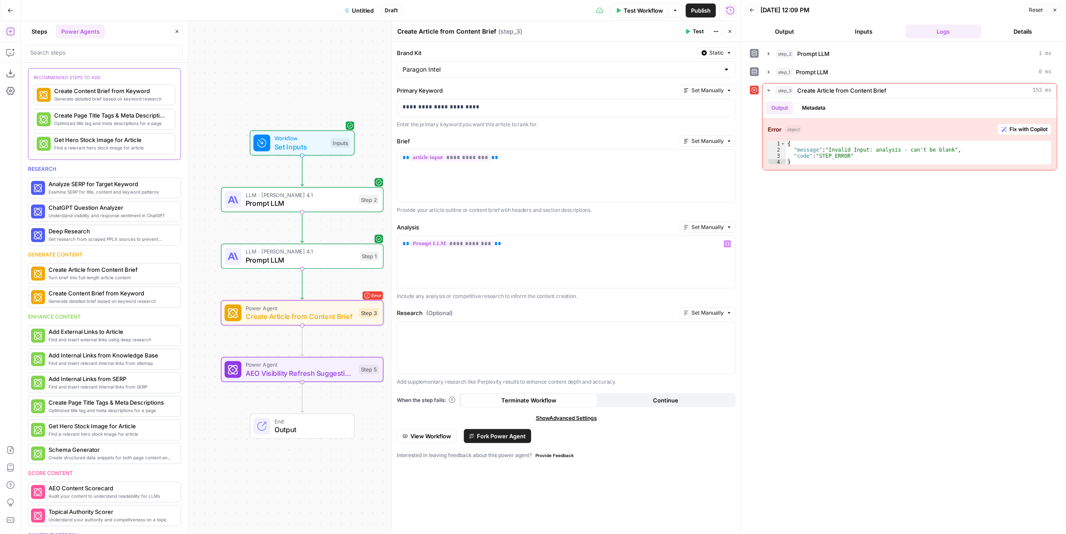
click at [488, 434] on span "Fork Power Agent" at bounding box center [501, 436] width 49 height 9
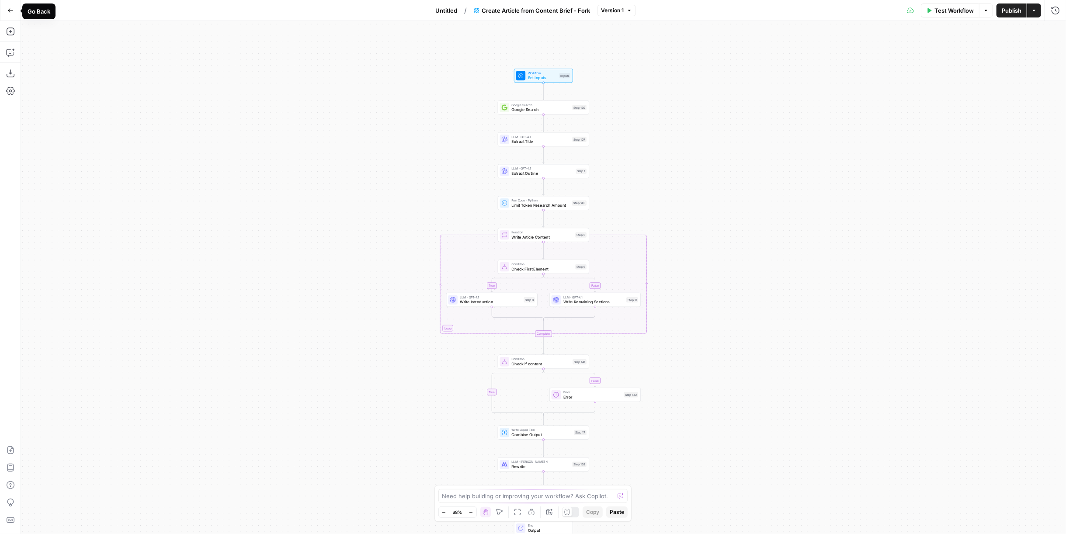
click at [12, 11] on icon "button" at bounding box center [10, 10] width 6 height 6
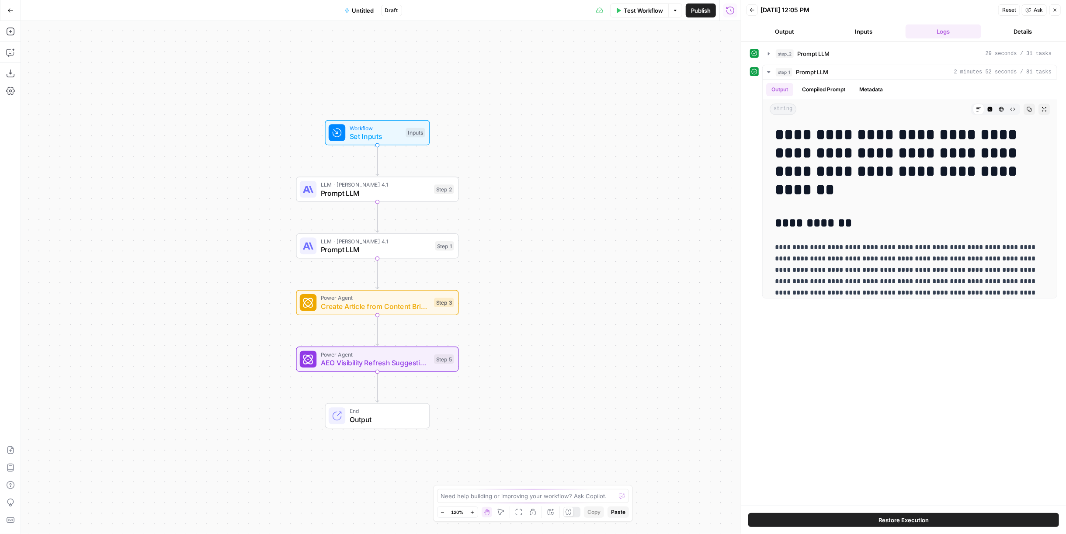
click at [527, 300] on div "Workflow Set Inputs Inputs LLM · Claude Opus 4.1 Prompt LLM Step 2 LLM · Claude…" at bounding box center [381, 277] width 720 height 513
click at [451, 357] on div "Step 5" at bounding box center [444, 359] width 20 height 10
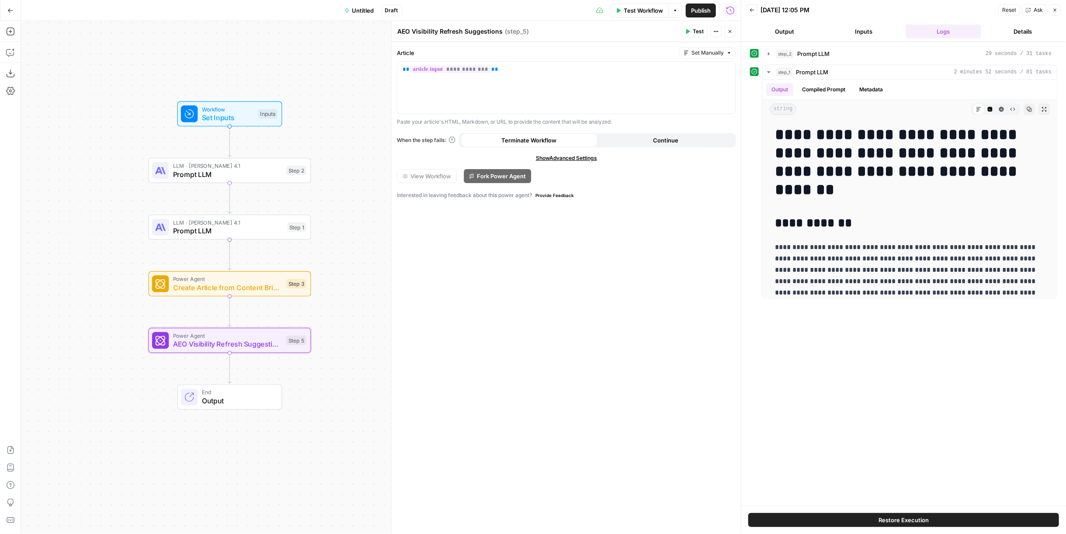
drag, startPoint x: 218, startPoint y: 156, endPoint x: 70, endPoint y: 137, distance: 148.9
click at [70, 137] on div "Workflow Set Inputs Inputs LLM · Claude Opus 4.1 Prompt LLM Step 2 LLM · Claude…" at bounding box center [381, 277] width 720 height 513
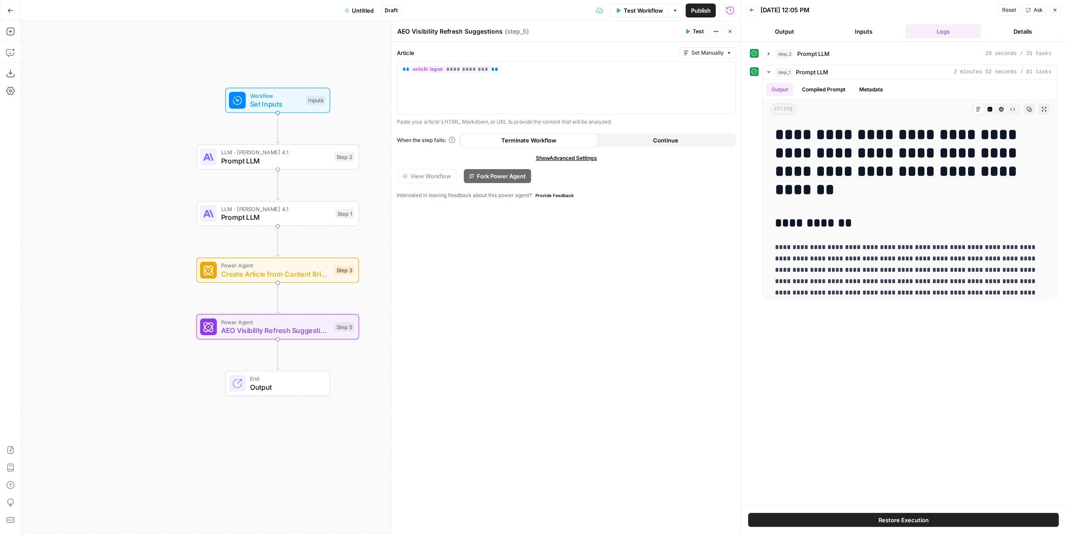
drag, startPoint x: 102, startPoint y: 83, endPoint x: 150, endPoint y: 69, distance: 49.5
click at [150, 69] on div "Workflow Set Inputs Inputs LLM · Claude Opus 4.1 Prompt LLM Step 2 LLM · Claude…" at bounding box center [381, 277] width 720 height 513
click at [4, 37] on button "Add Steps" at bounding box center [10, 31] width 14 height 14
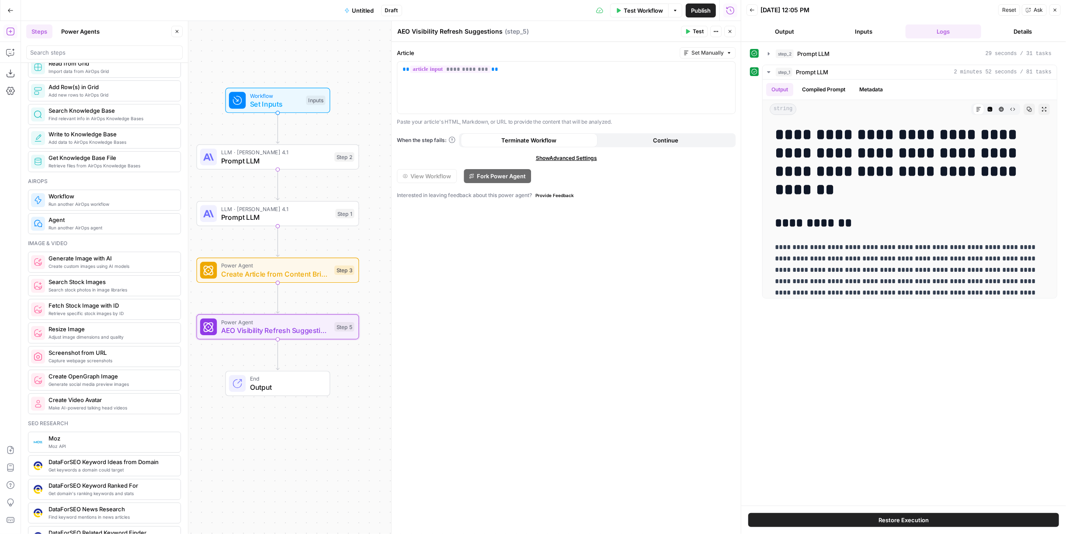
click at [86, 37] on button "Power Agents" at bounding box center [80, 31] width 49 height 14
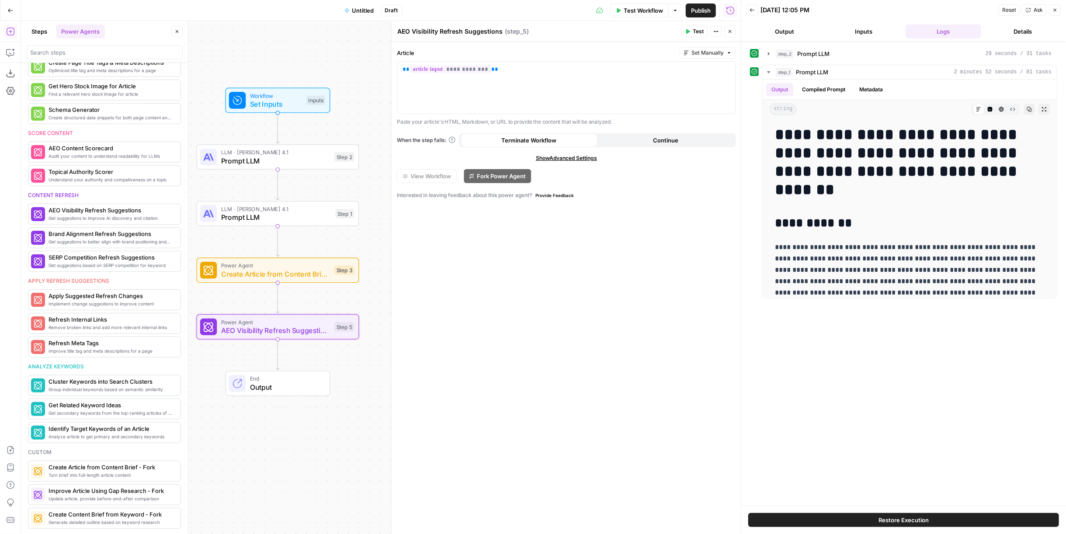
scroll to position [330, 0]
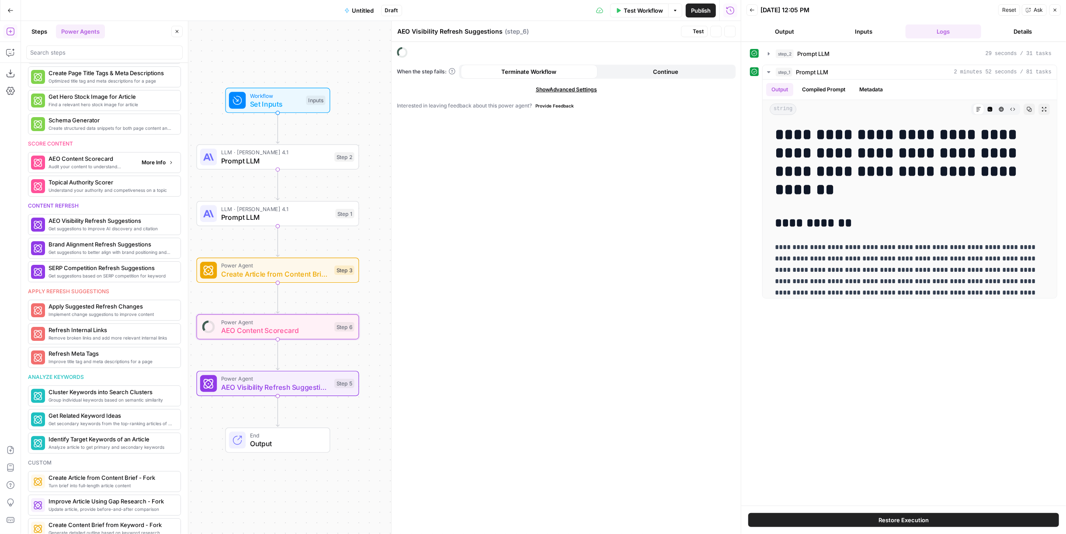
type textarea "AEO Content Scorecard"
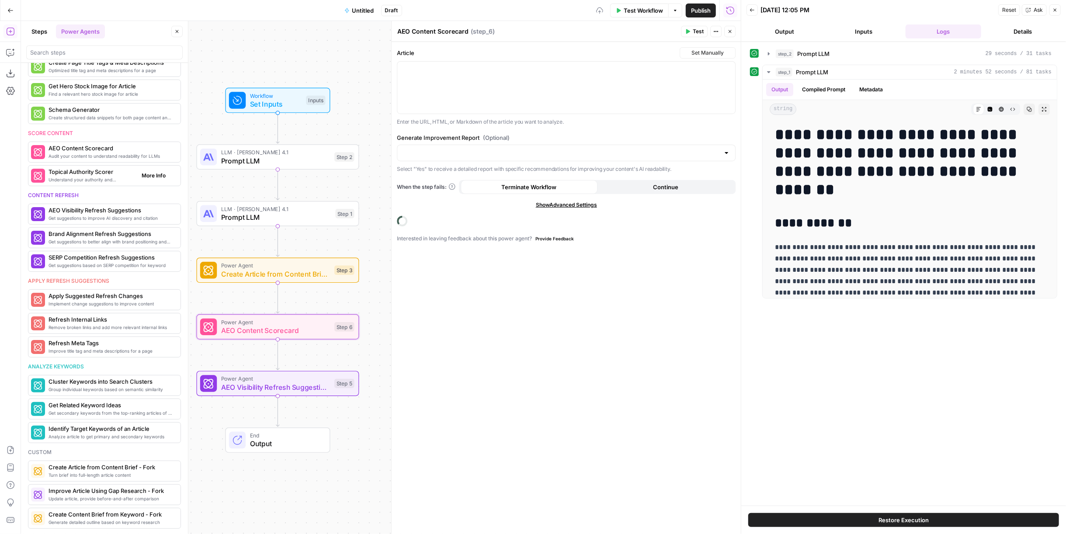
scroll to position [234, 0]
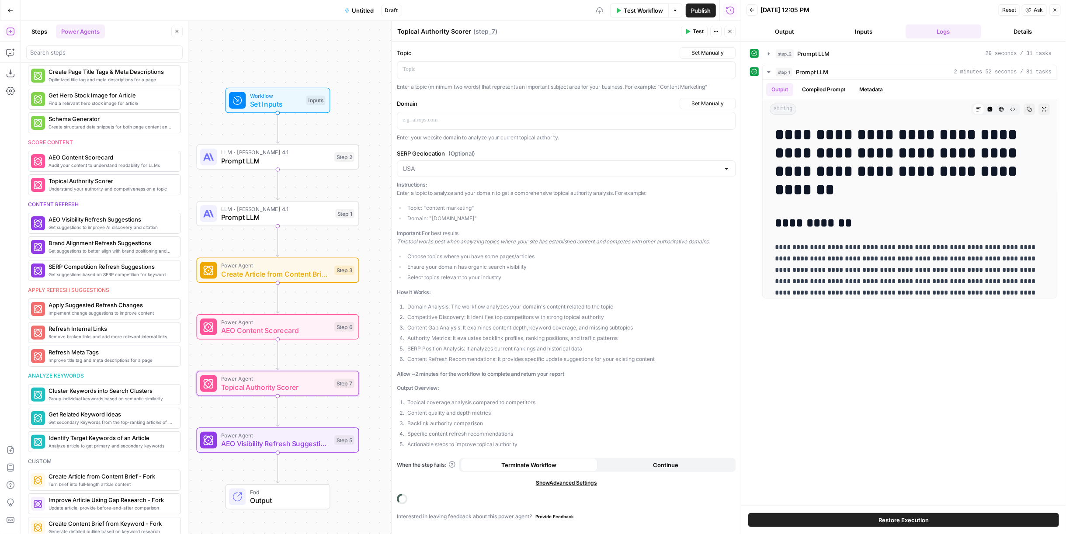
click at [287, 329] on span "AEO Content Scorecard" at bounding box center [275, 330] width 109 height 10
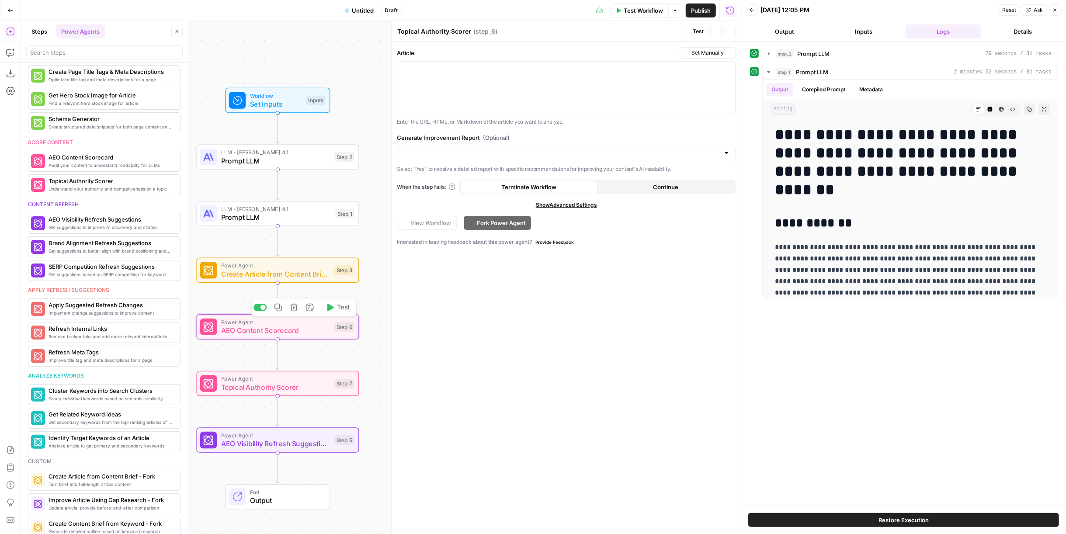
type textarea "AEO Content Scorecard"
click at [290, 387] on span "Topical Authority Scorer" at bounding box center [275, 387] width 109 height 10
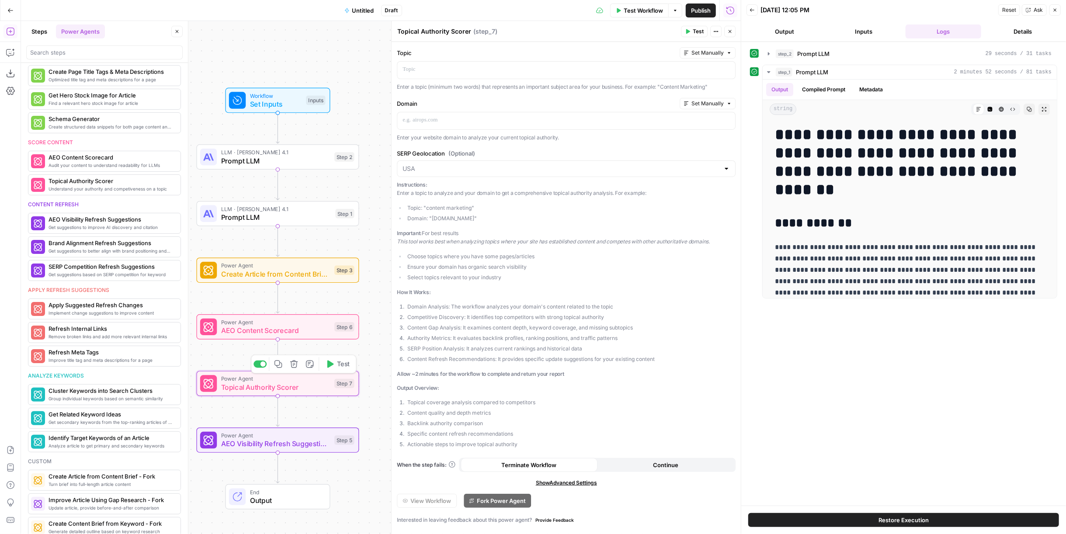
click at [296, 366] on icon "button" at bounding box center [294, 364] width 8 height 8
click at [512, 111] on span "Delete Step" at bounding box center [510, 111] width 34 height 9
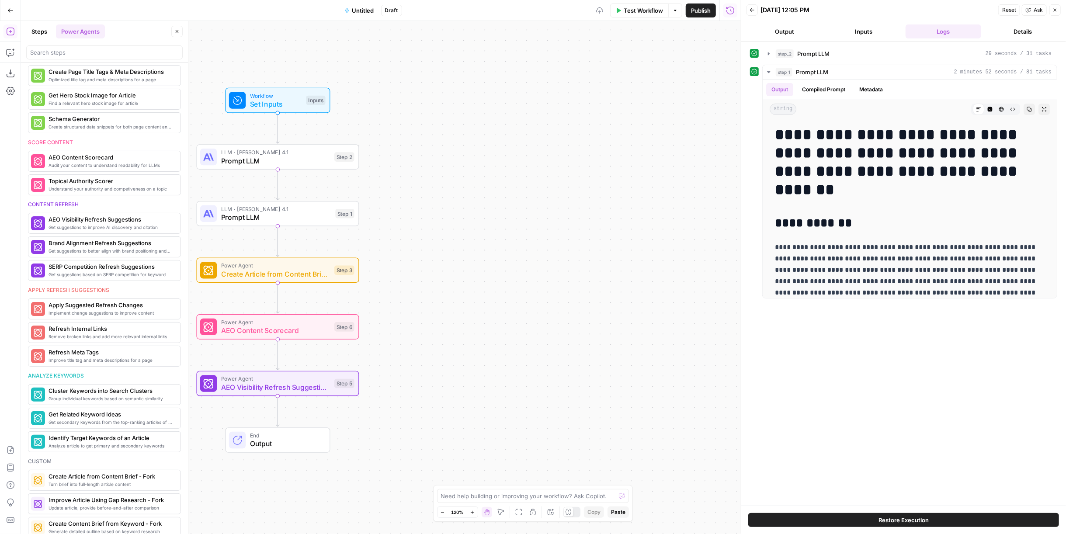
click at [297, 392] on span "AEO Visibility Refresh Suggestions" at bounding box center [275, 387] width 109 height 10
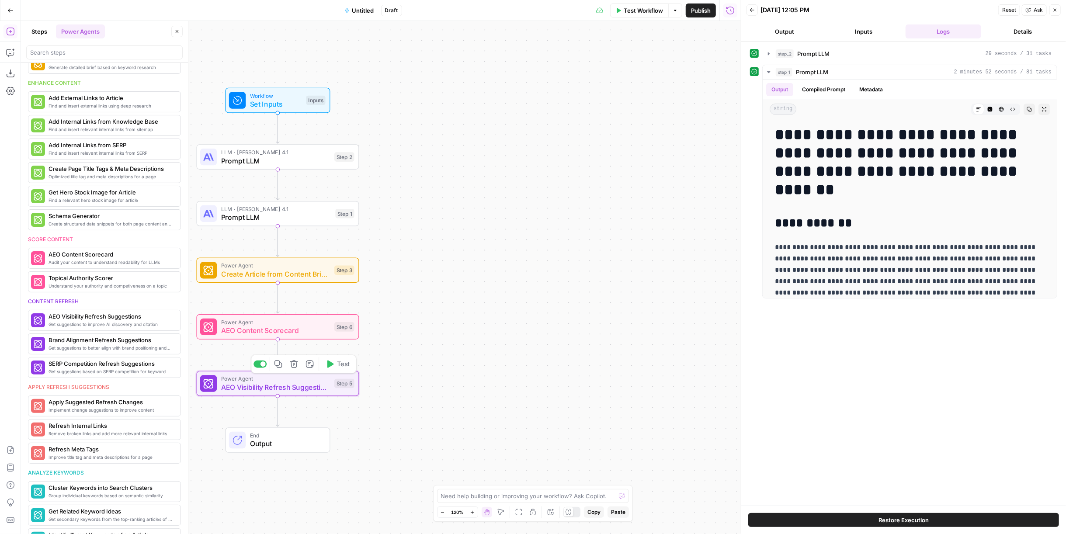
scroll to position [330, 0]
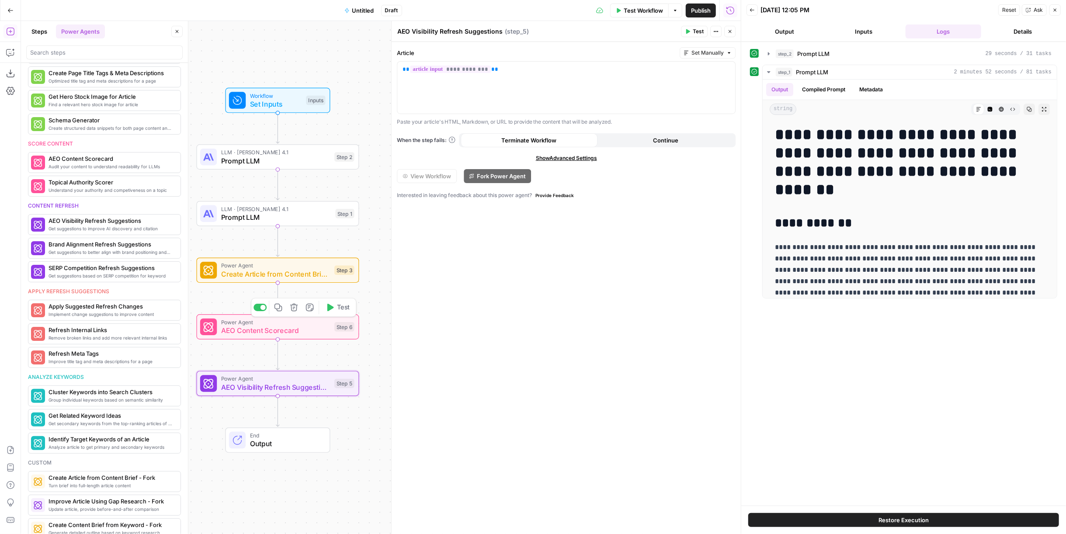
click at [305, 324] on span "Power Agent" at bounding box center [275, 322] width 109 height 8
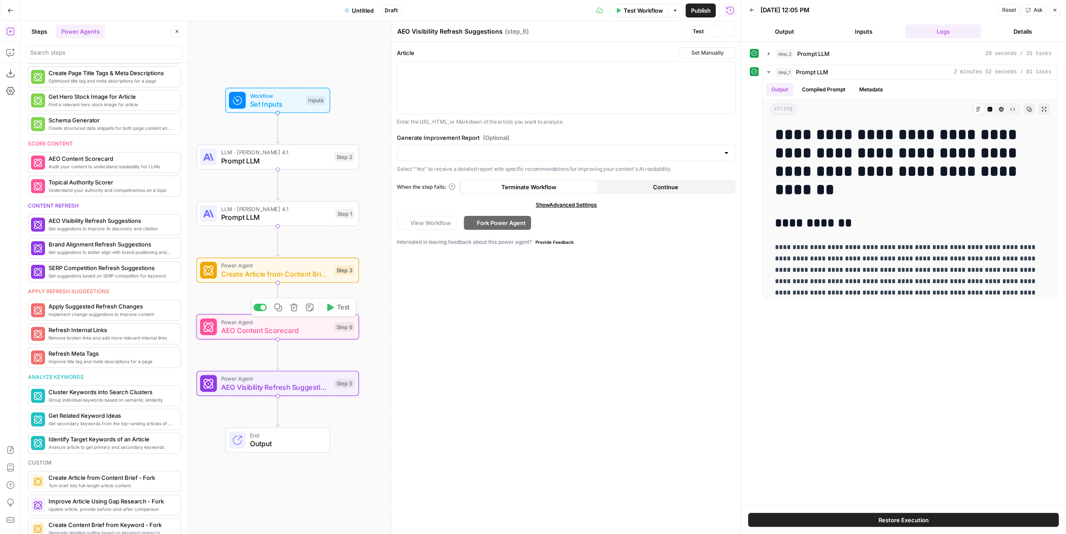
type textarea "AEO Content Scorecard"
click at [493, 76] on div at bounding box center [566, 88] width 338 height 52
click at [489, 85] on div at bounding box center [566, 88] width 338 height 52
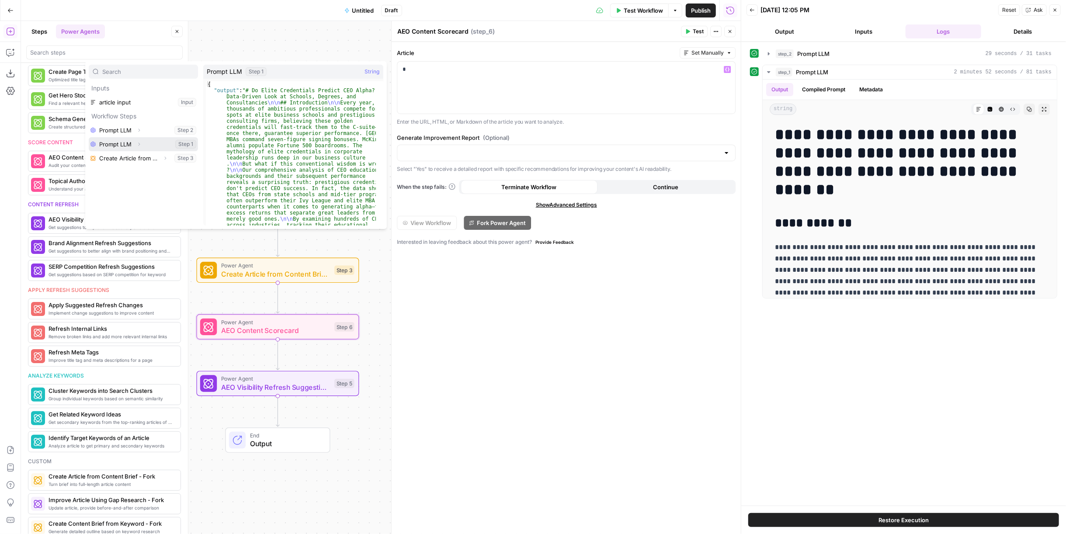
click at [127, 143] on button "Select variable Prompt LLM" at bounding box center [143, 144] width 109 height 14
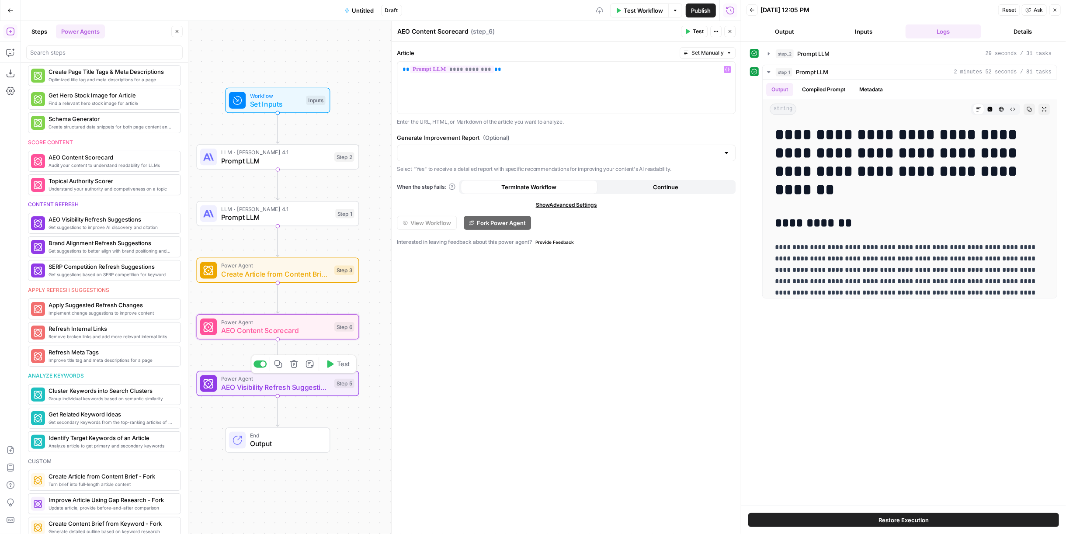
click at [311, 383] on span "AEO Visibility Refresh Suggestions" at bounding box center [275, 387] width 109 height 10
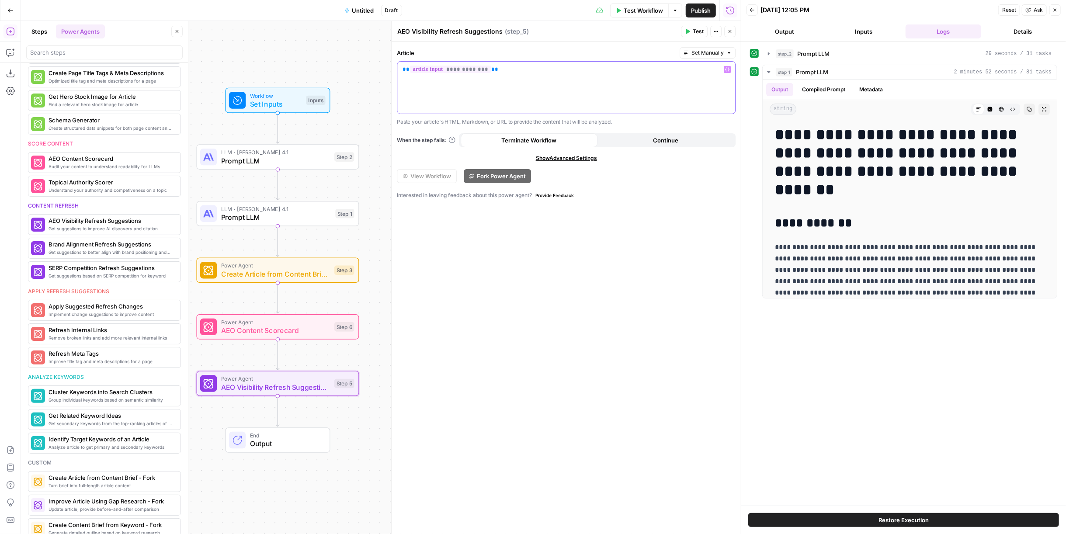
click at [503, 71] on p "**********" at bounding box center [565, 69] width 327 height 9
click at [320, 328] on span "AEO Content Scorecard" at bounding box center [275, 330] width 109 height 10
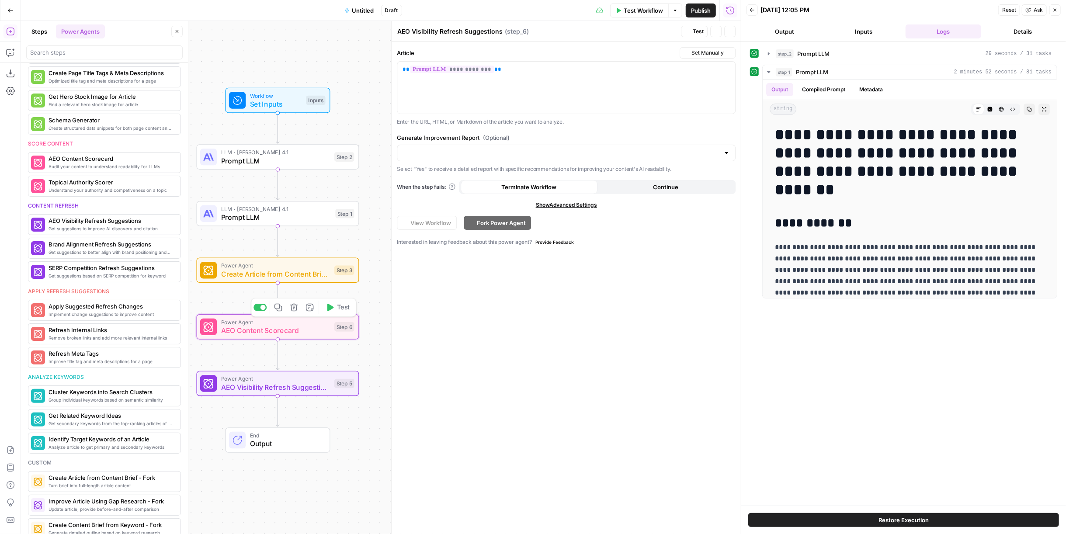
type textarea "AEO Content Scorecard"
click at [510, 154] on input "Generate Improvement Report (Optional)" at bounding box center [560, 153] width 317 height 9
click at [483, 172] on span "Yes" at bounding box center [564, 173] width 320 height 9
type input "Yes"
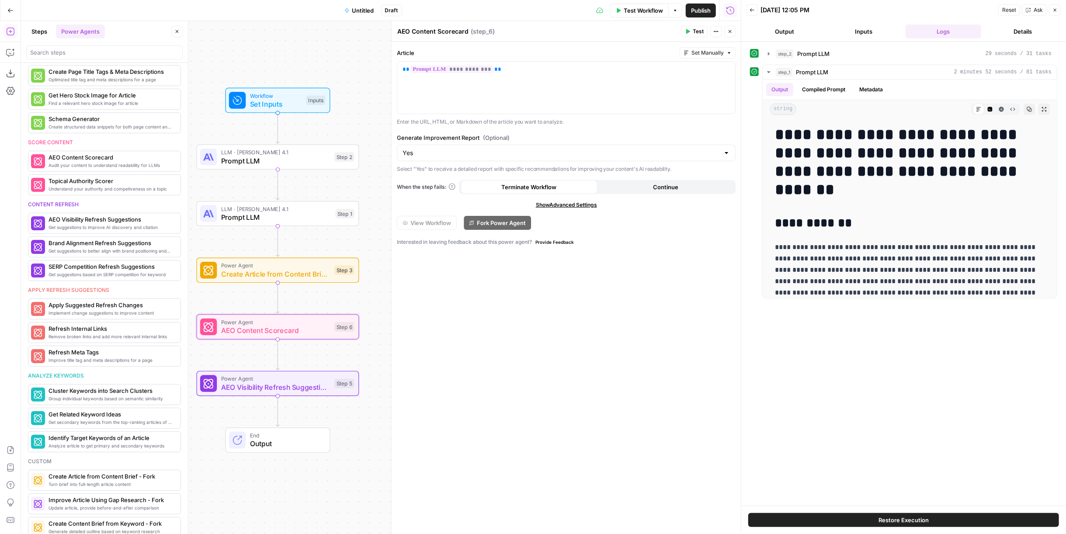
click at [309, 392] on span "AEO Visibility Refresh Suggestions" at bounding box center [275, 387] width 109 height 10
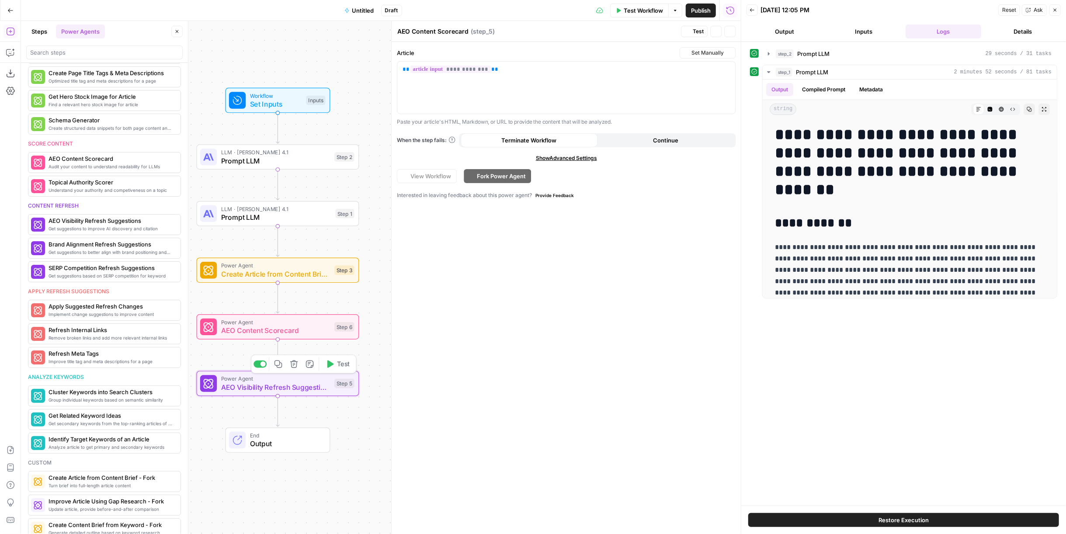
type textarea "AEO Visibility Refresh Suggestions"
click at [310, 324] on span "Power Agent" at bounding box center [275, 322] width 109 height 8
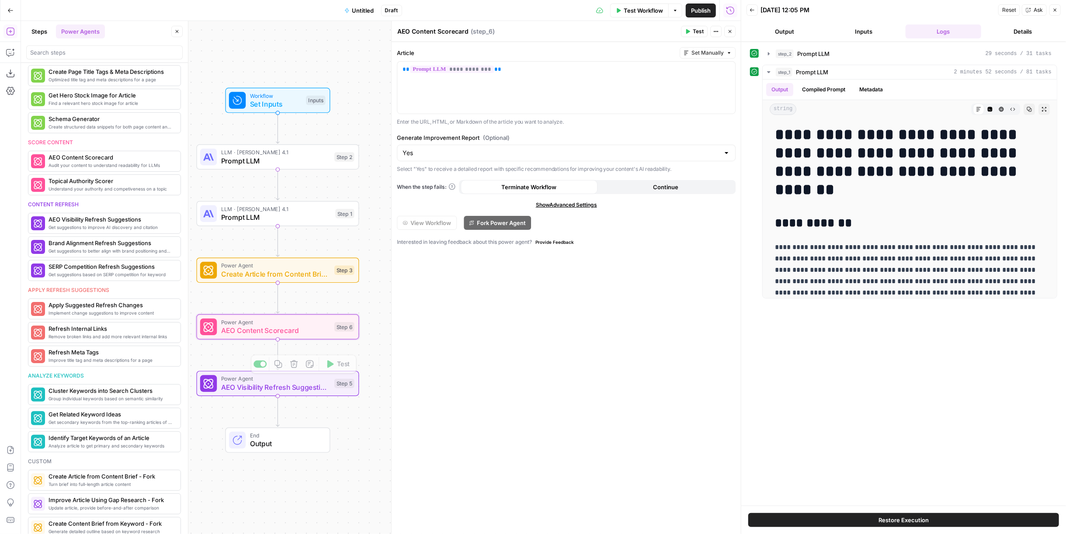
click at [309, 332] on span "AEO Content Scorecard" at bounding box center [275, 330] width 109 height 10
click at [278, 413] on icon "Edge from step_5 to end" at bounding box center [277, 411] width 3 height 31
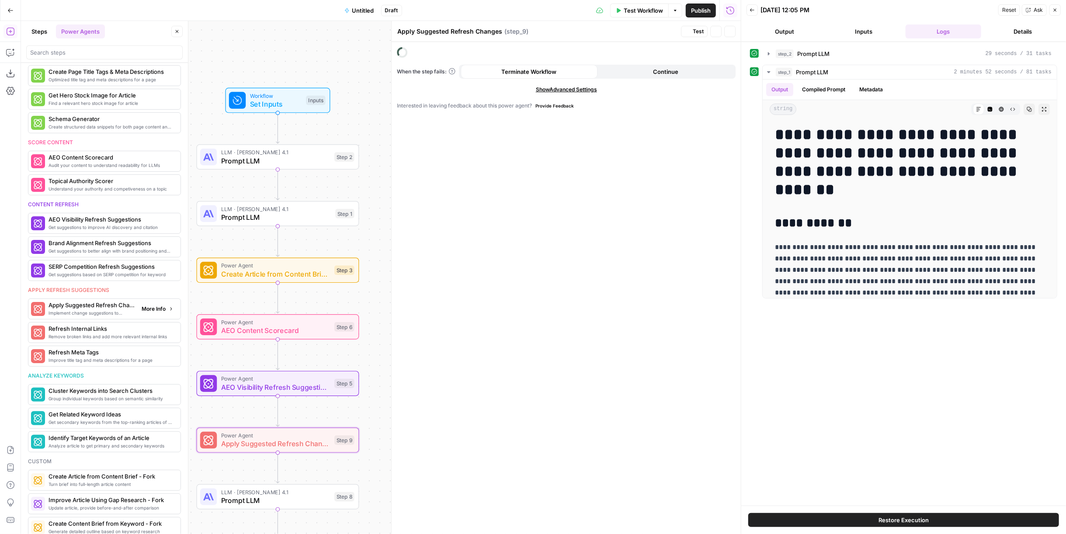
scroll to position [305, 0]
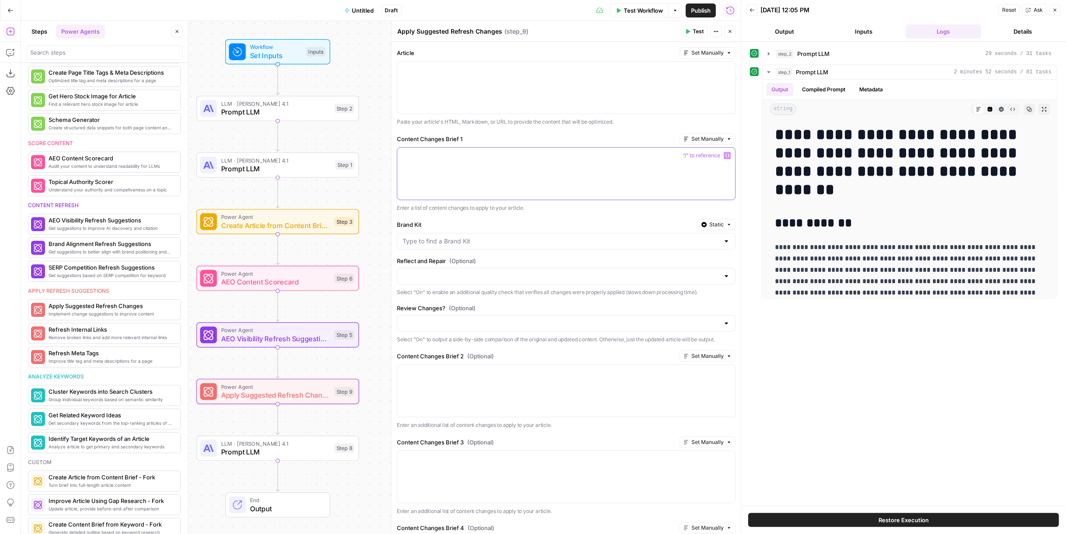
click at [458, 177] on div at bounding box center [566, 174] width 338 height 52
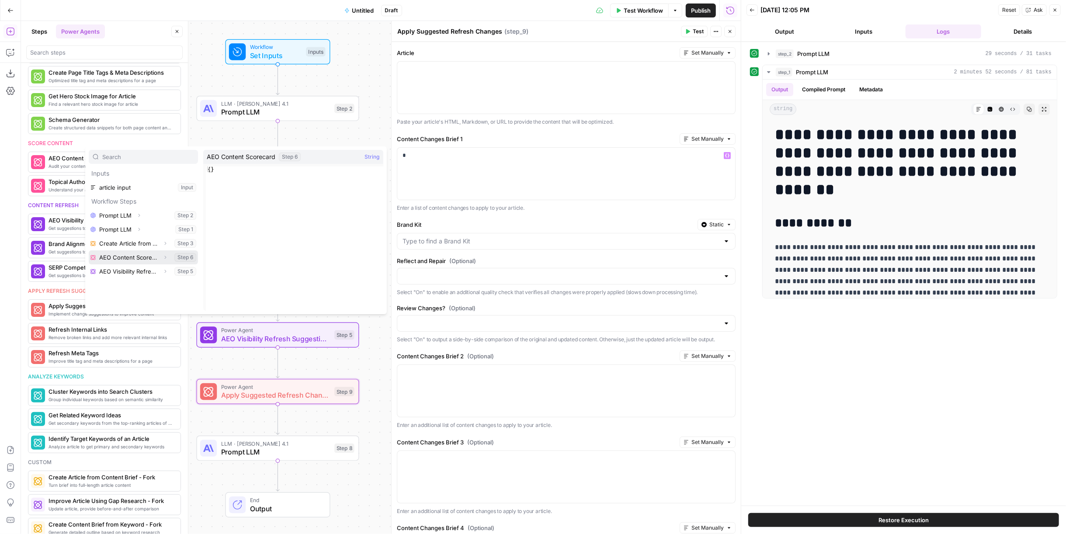
click at [108, 260] on button "Select variable AEO Content Scorecard" at bounding box center [143, 257] width 109 height 14
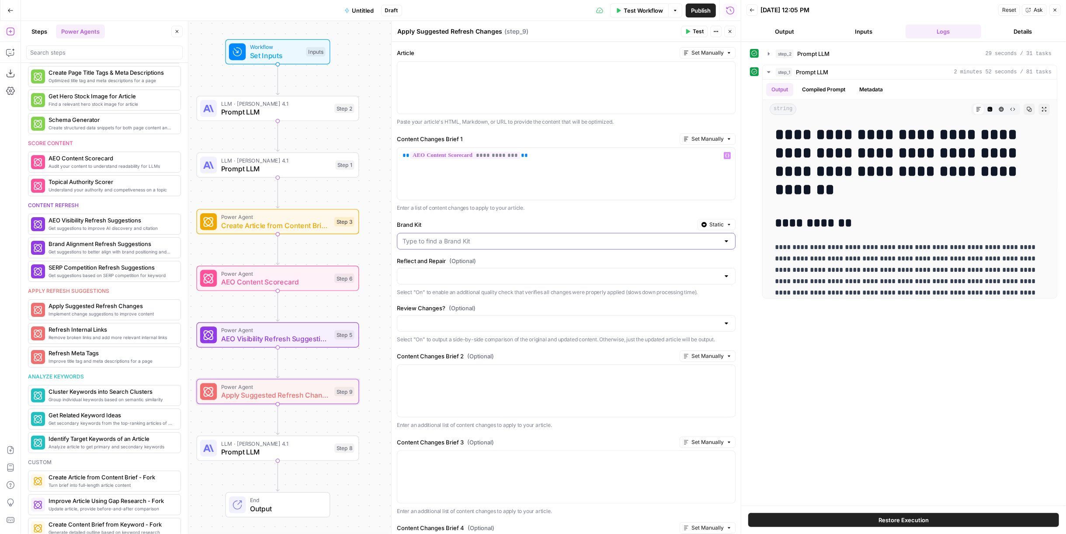
click at [489, 238] on input "Brand Kit" at bounding box center [560, 241] width 317 height 9
click at [479, 266] on div "ID: 2046" at bounding box center [562, 270] width 317 height 8
type input "Paragon Intel"
click at [445, 376] on div at bounding box center [566, 391] width 338 height 52
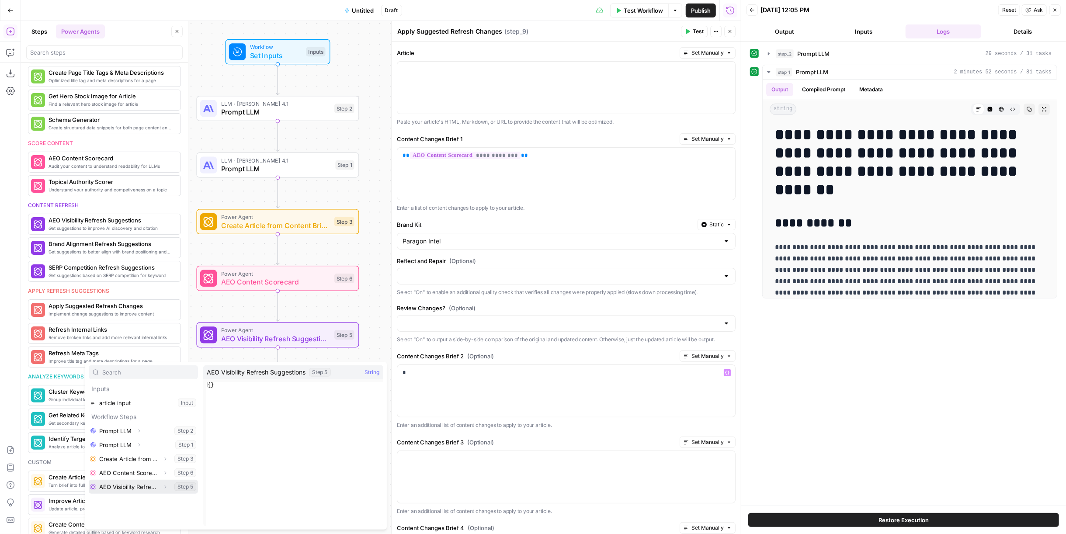
click at [101, 486] on button "Select variable AEO Visibility Refresh Suggestions" at bounding box center [143, 487] width 109 height 14
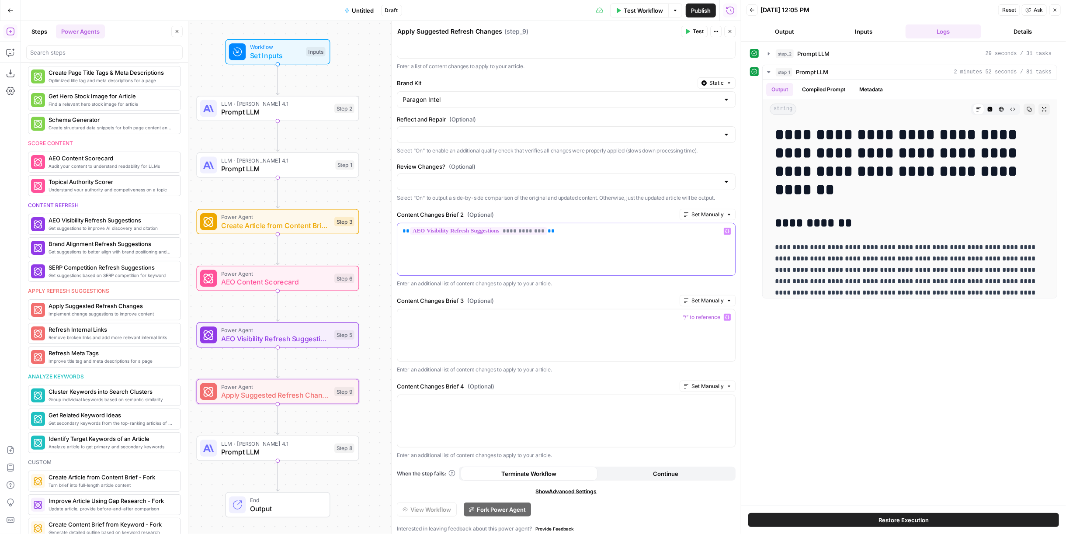
scroll to position [0, 0]
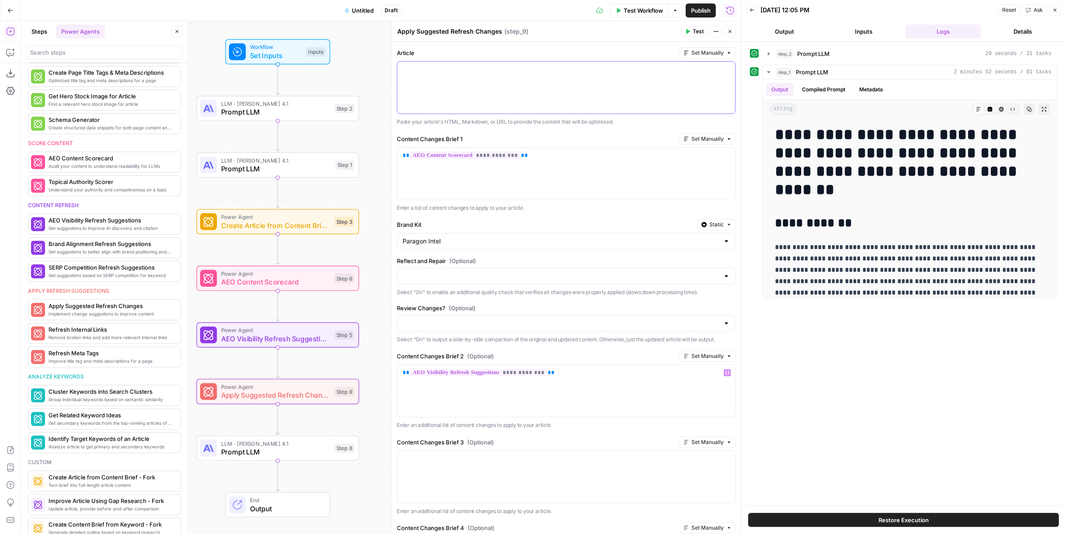
click at [453, 75] on div at bounding box center [566, 88] width 338 height 52
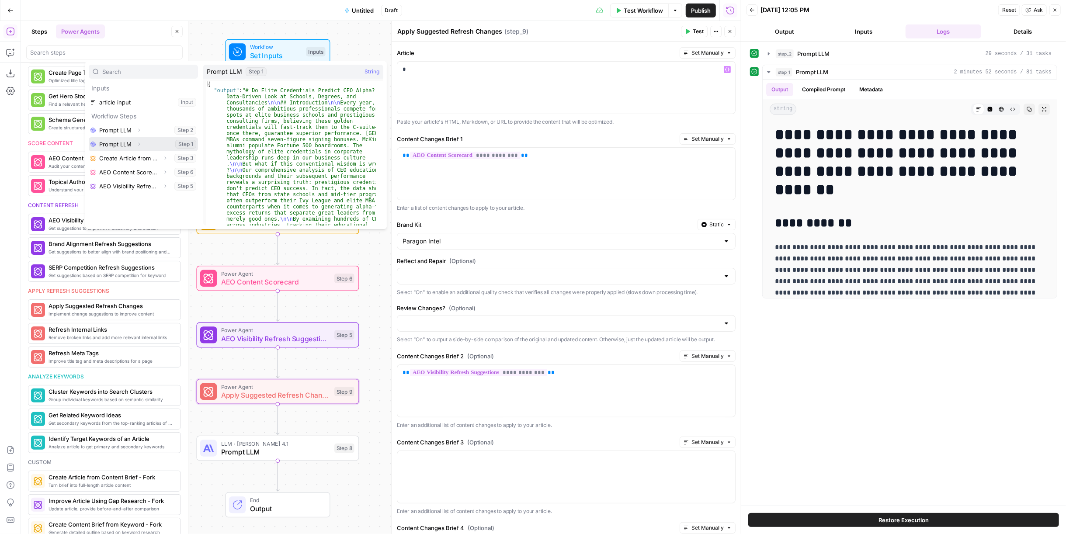
click at [120, 146] on button "Select variable Prompt LLM" at bounding box center [143, 144] width 109 height 14
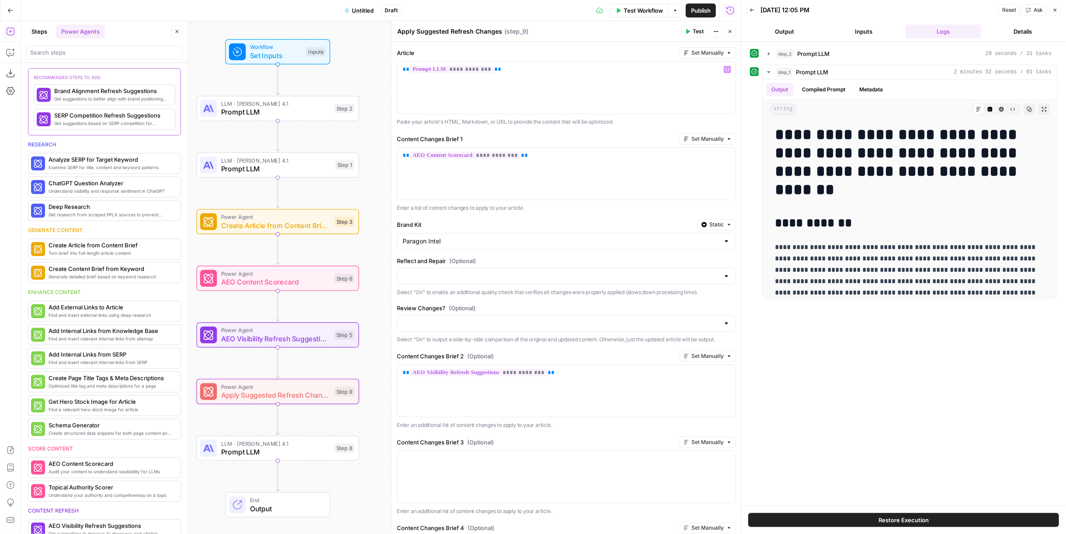
scroll to position [305, 0]
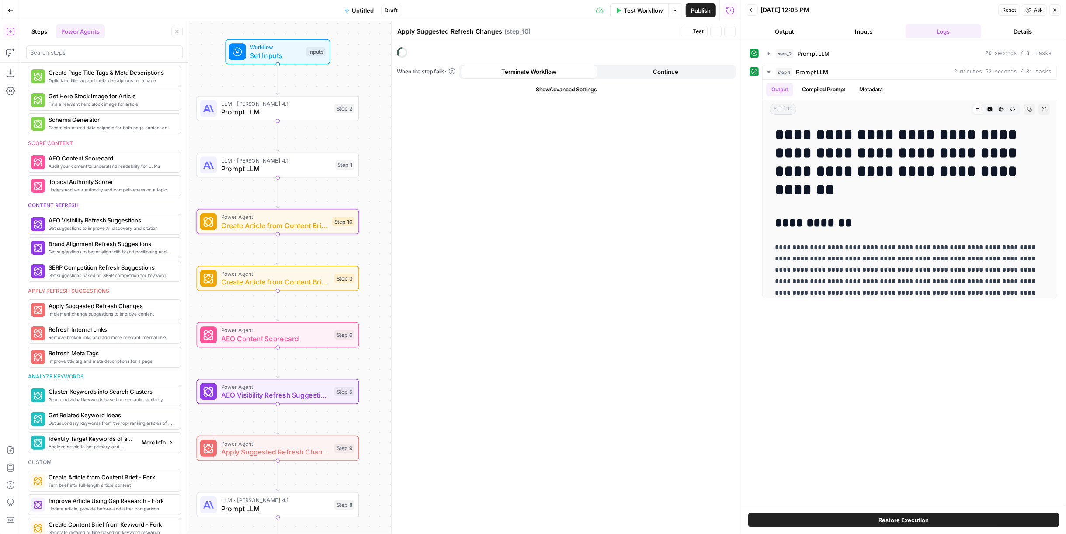
type textarea "Create Article from Content Brief - Fork"
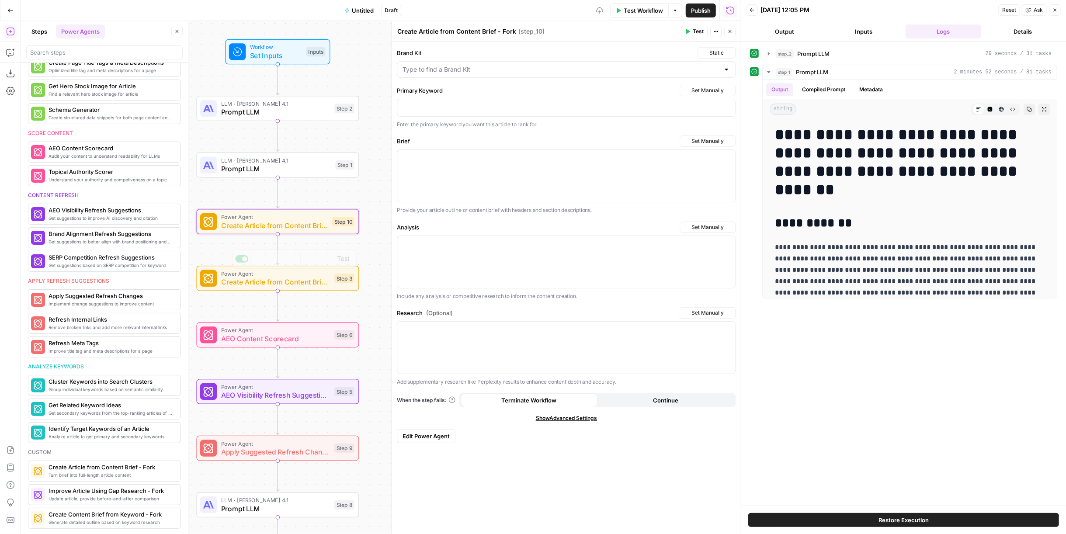
scroll to position [234, 0]
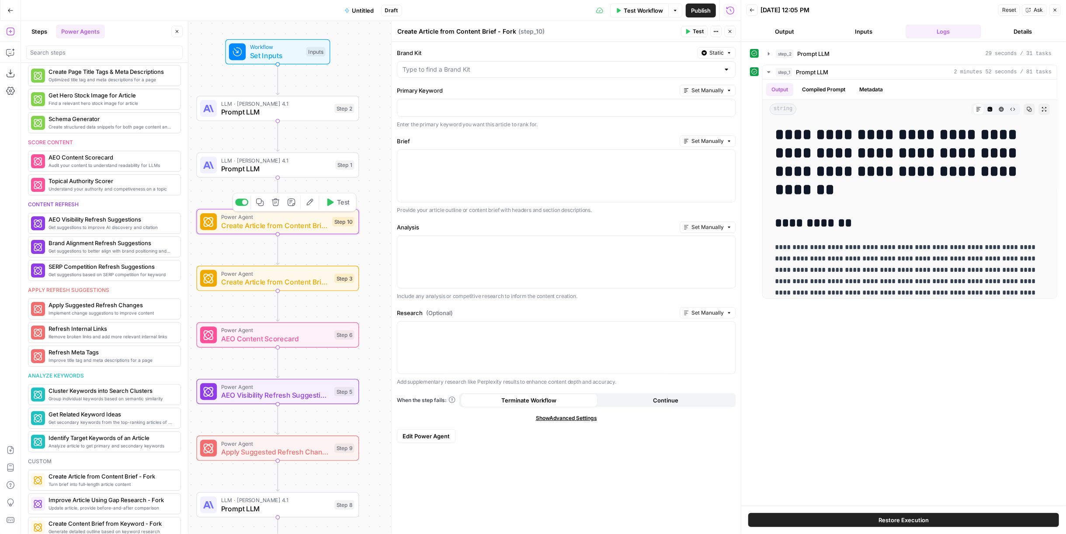
click at [298, 227] on span "Create Article from Content Brief - Fork" at bounding box center [274, 225] width 107 height 10
click at [279, 205] on icon "button" at bounding box center [275, 202] width 8 height 8
click at [509, 112] on span "Delete Step" at bounding box center [510, 111] width 34 height 9
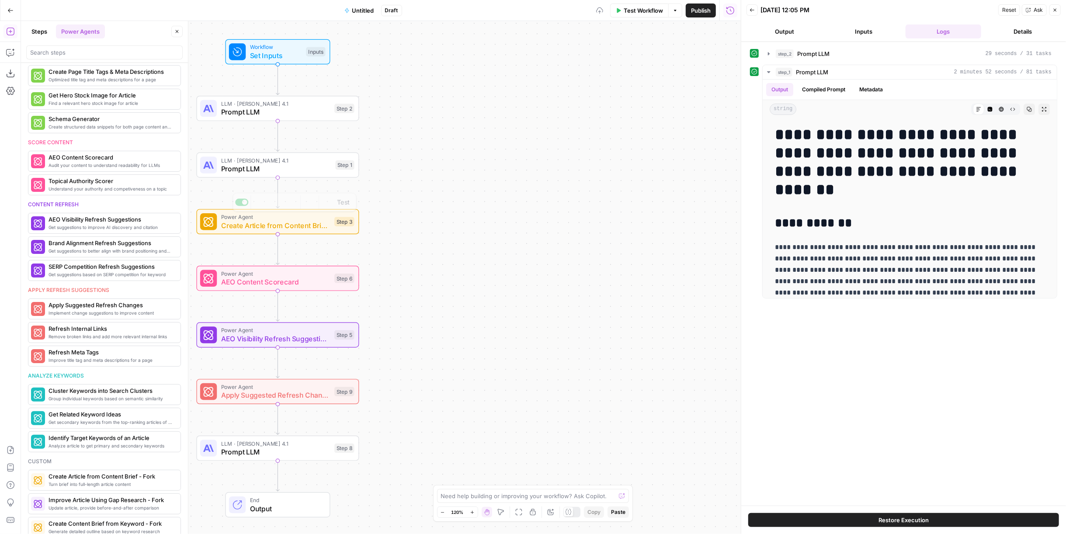
click at [295, 229] on span "Create Article from Content Brief - Fork" at bounding box center [275, 225] width 109 height 10
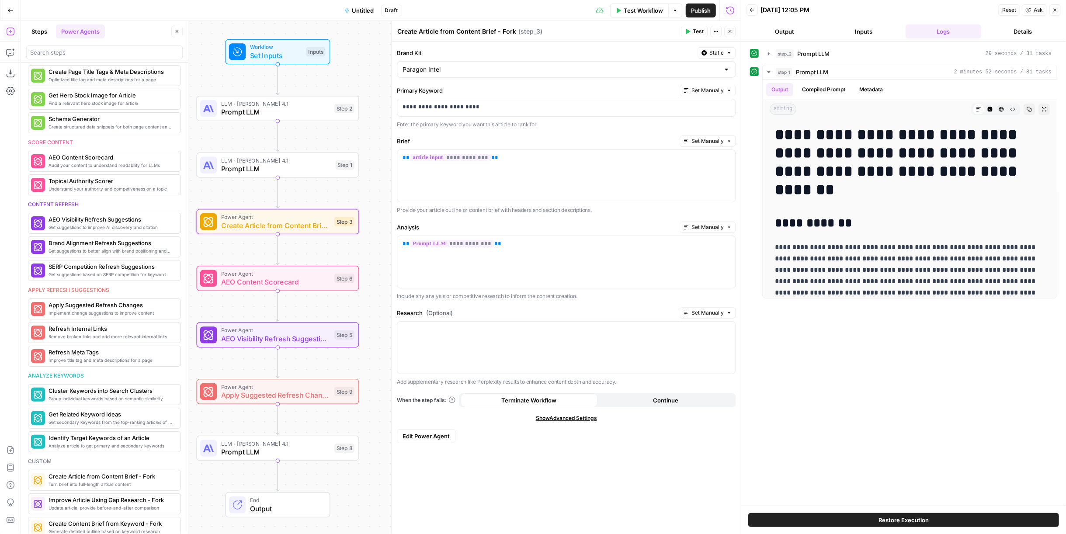
click at [416, 435] on span "Edit Power Agent" at bounding box center [425, 436] width 47 height 9
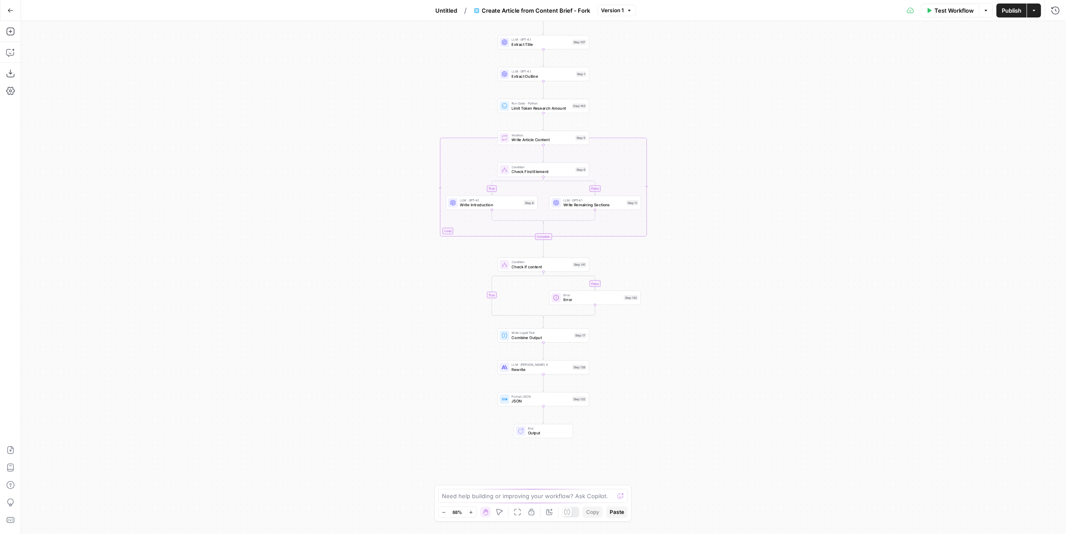
click at [14, 13] on button "Go Back" at bounding box center [11, 11] width 16 height 16
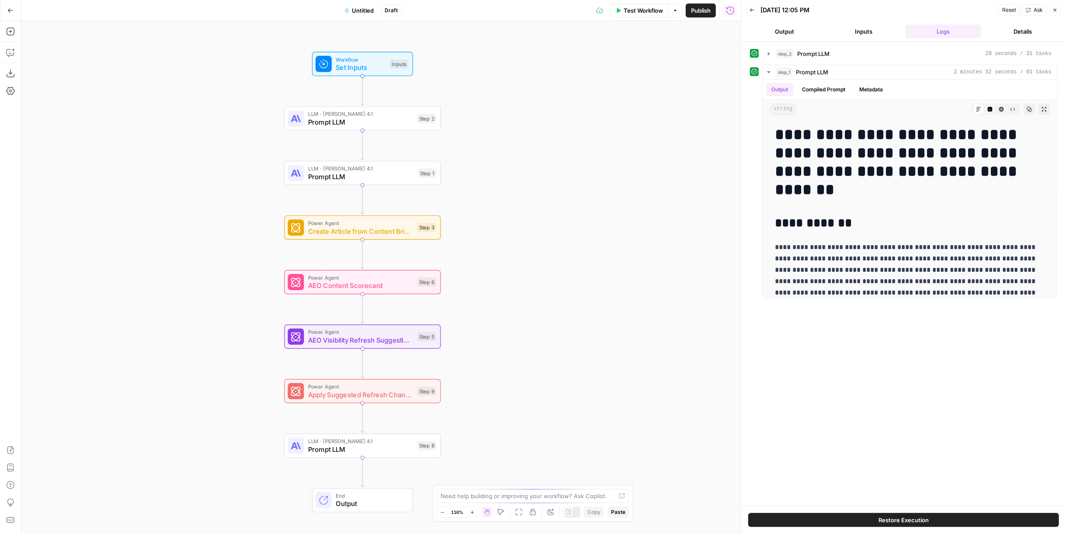
drag, startPoint x: 499, startPoint y: 275, endPoint x: 475, endPoint y: 278, distance: 23.4
click at [482, 283] on div "Workflow Set Inputs Inputs LLM · Claude Opus 4.1 Prompt LLM Step 2 LLM · Claude…" at bounding box center [381, 277] width 720 height 513
click at [363, 209] on icon "button" at bounding box center [359, 209] width 8 height 8
drag, startPoint x: 503, startPoint y: 110, endPoint x: 509, endPoint y: 111, distance: 6.2
click at [507, 111] on span "Delete Step" at bounding box center [510, 111] width 34 height 9
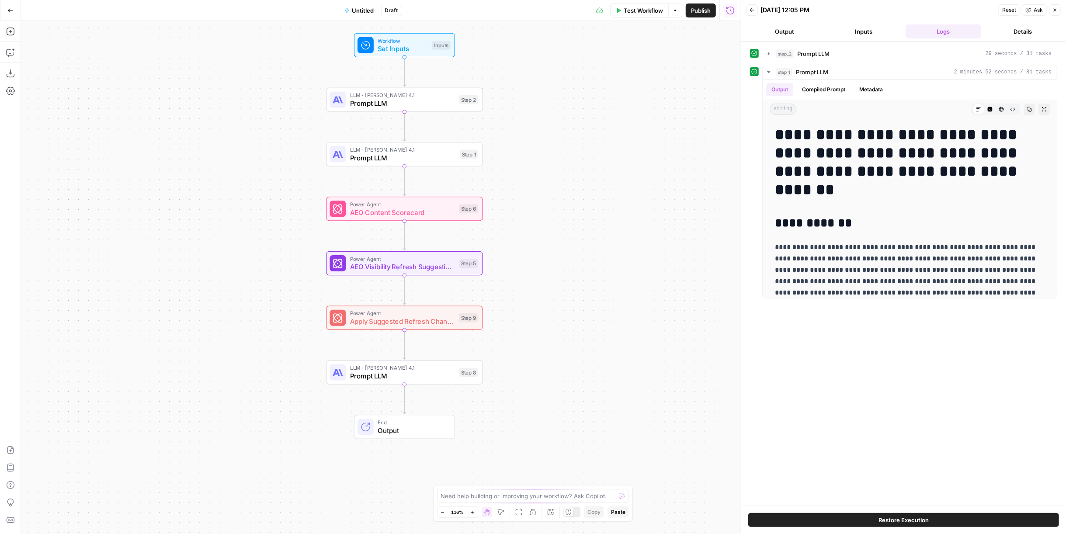
drag, startPoint x: 229, startPoint y: 188, endPoint x: 272, endPoint y: 170, distance: 47.0
click at [272, 170] on div "Workflow Set Inputs Inputs LLM · Claude Opus 4.1 Prompt LLM Step 2 LLM · Claude…" at bounding box center [381, 277] width 720 height 513
click at [10, 31] on icon "button" at bounding box center [10, 32] width 8 height 8
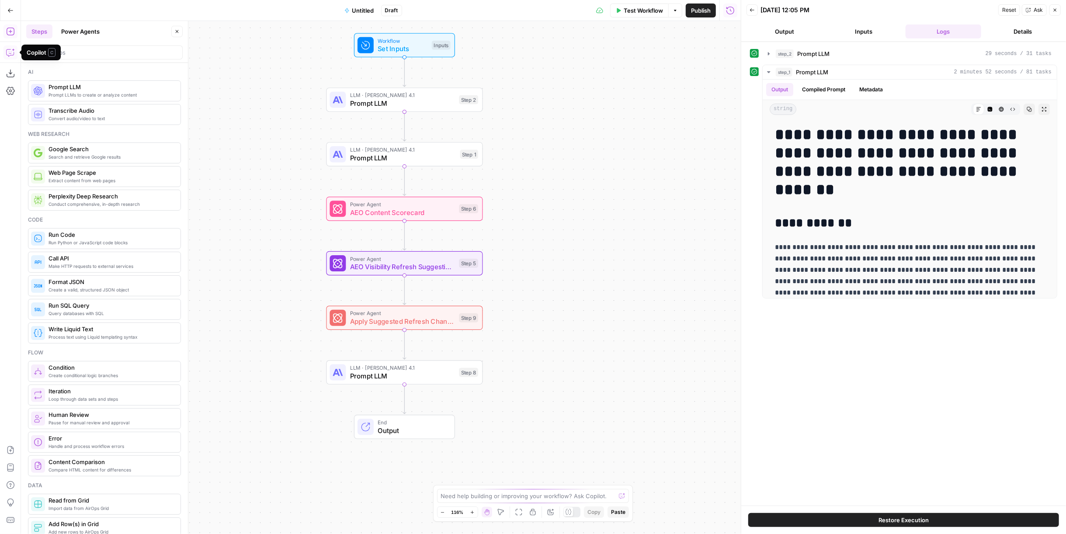
click at [92, 40] on header "Steps Power Agents Close" at bounding box center [104, 42] width 167 height 42
click at [92, 36] on button "Power Agents" at bounding box center [80, 31] width 49 height 14
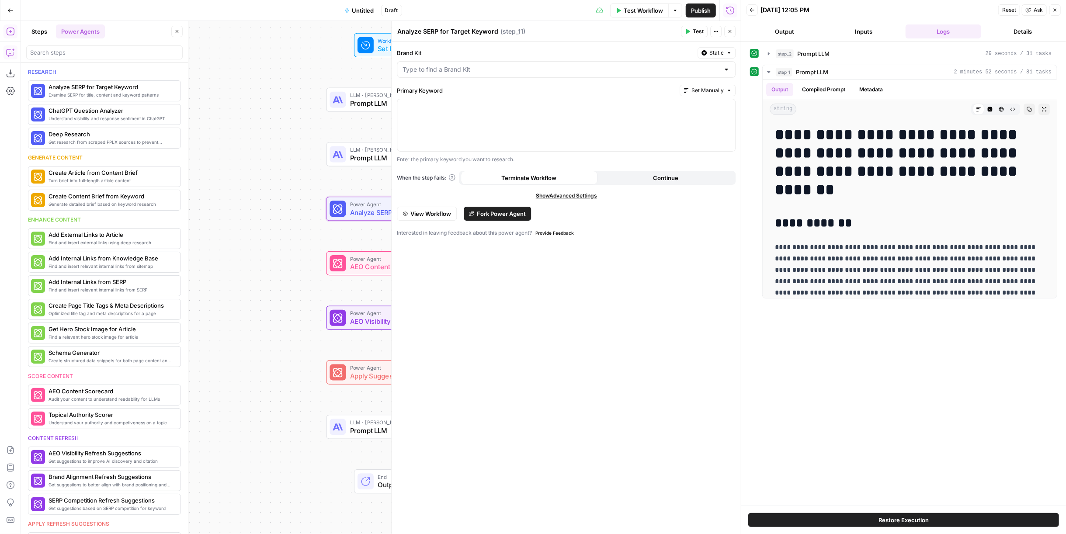
click at [464, 63] on div at bounding box center [566, 69] width 339 height 17
click at [457, 88] on span "Paragon Intel" at bounding box center [564, 91] width 320 height 9
type input "Paragon Intel"
click at [466, 117] on div at bounding box center [566, 125] width 338 height 52
drag, startPoint x: 272, startPoint y: 186, endPoint x: 201, endPoint y: 173, distance: 72.8
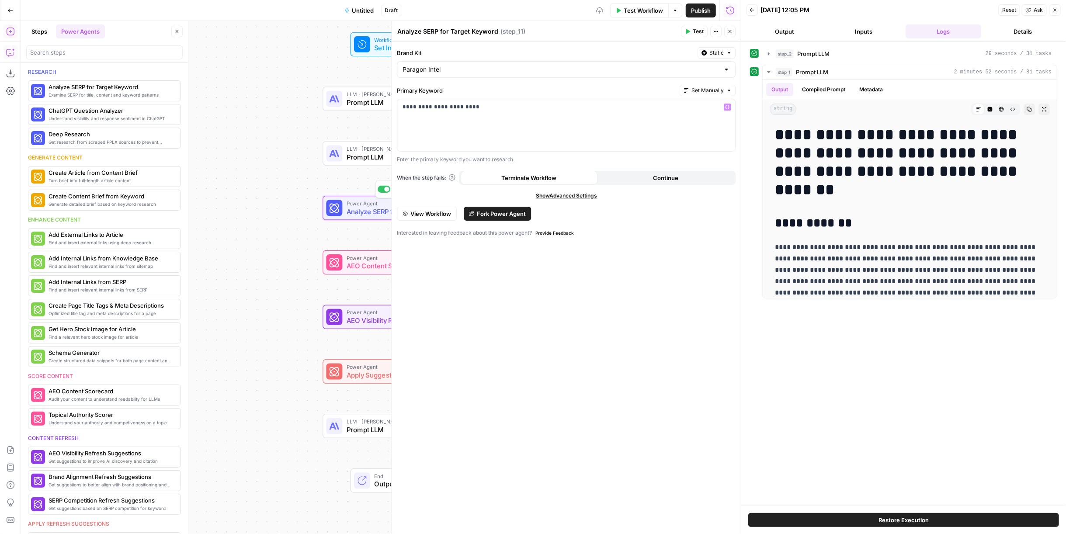
click at [201, 173] on div "Workflow Set Inputs Inputs LLM · Claude Opus 4.1 Prompt LLM Step 2 LLM · Claude…" at bounding box center [381, 277] width 720 height 513
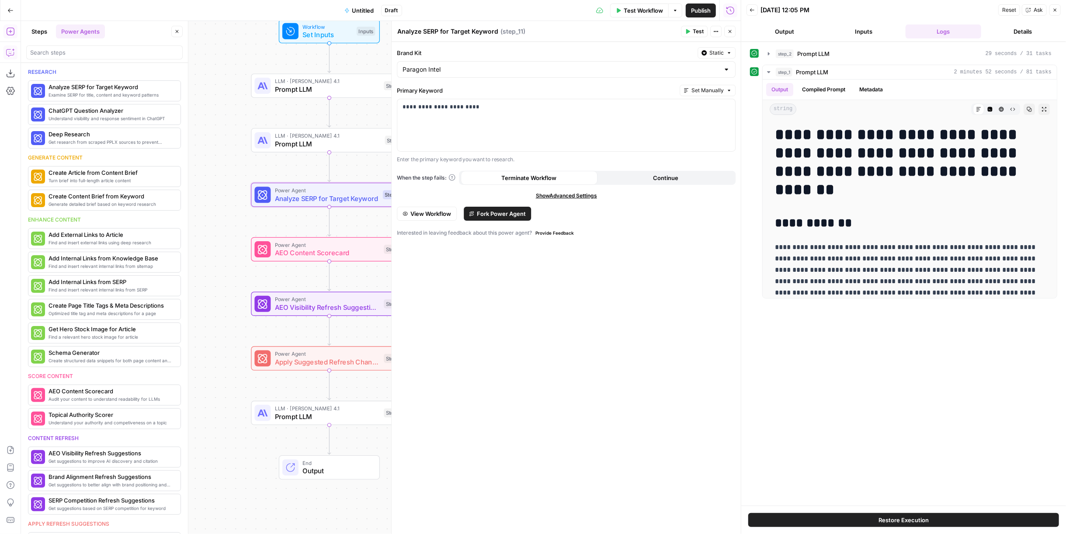
click at [295, 243] on span "Power Agent" at bounding box center [327, 245] width 105 height 8
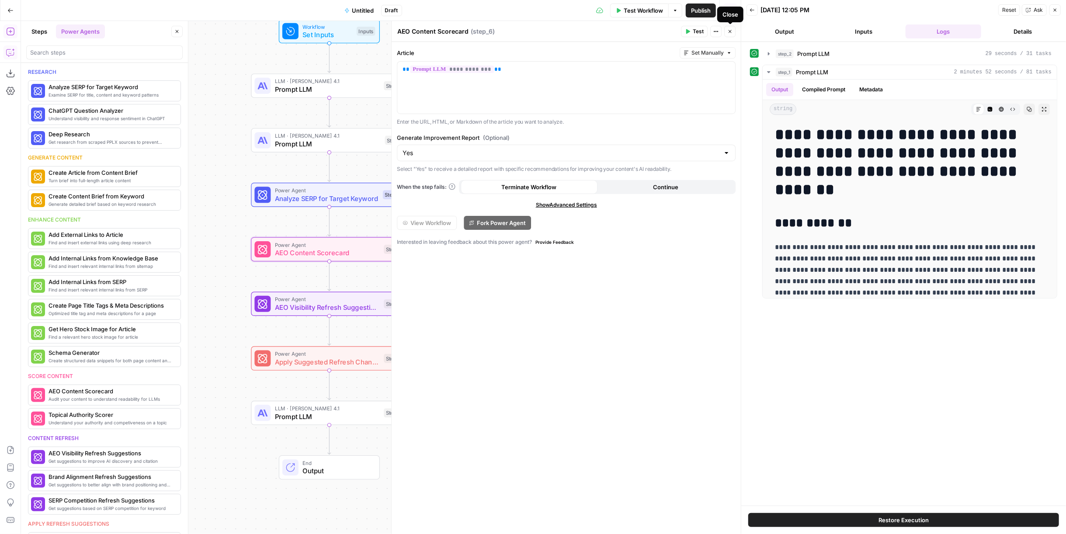
click at [731, 33] on icon "button" at bounding box center [729, 31] width 5 height 5
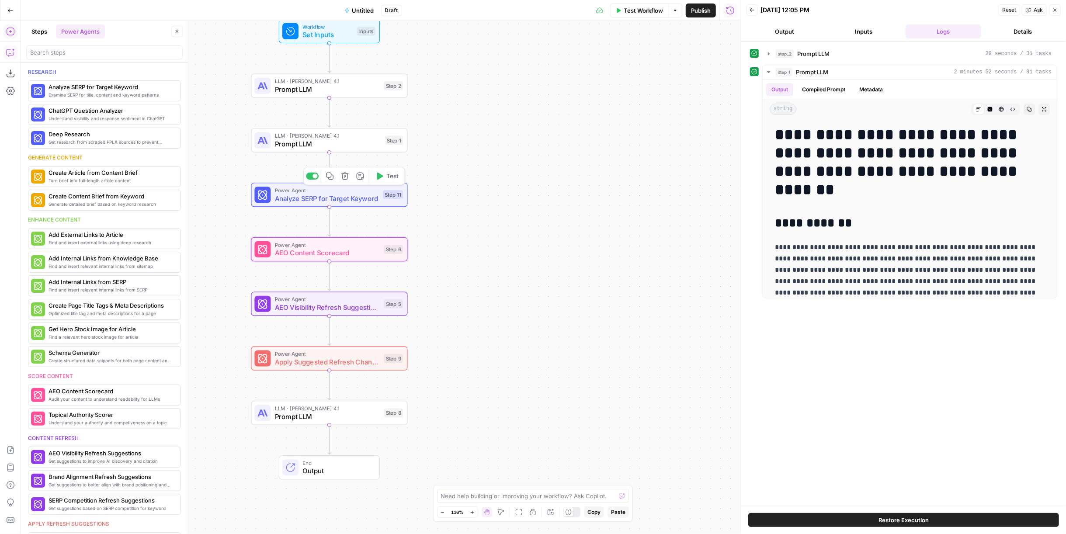
click at [350, 196] on span "Analyze SERP for Target Keyword" at bounding box center [327, 198] width 104 height 10
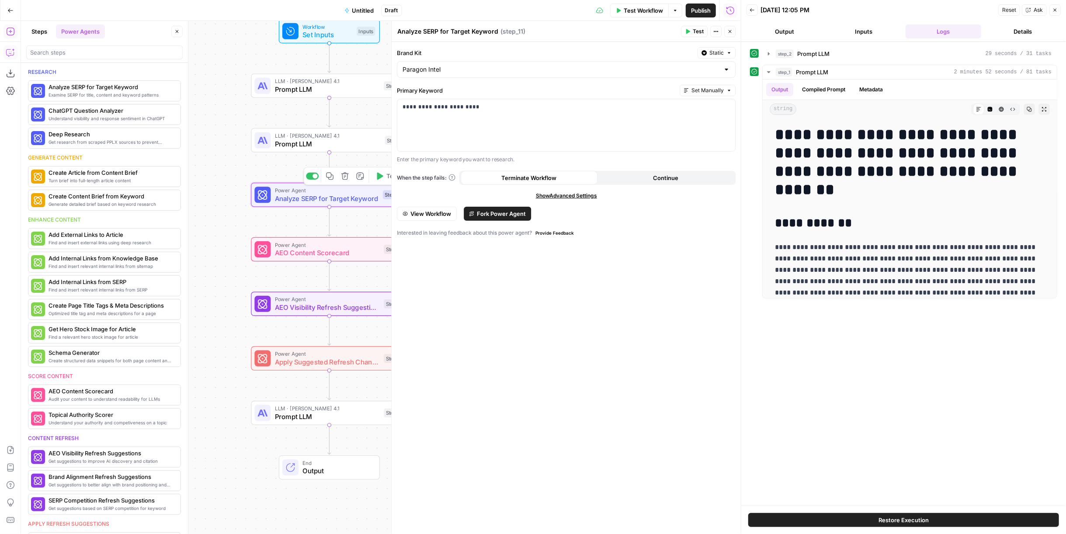
click at [503, 209] on span "Fork Power Agent" at bounding box center [501, 213] width 49 height 9
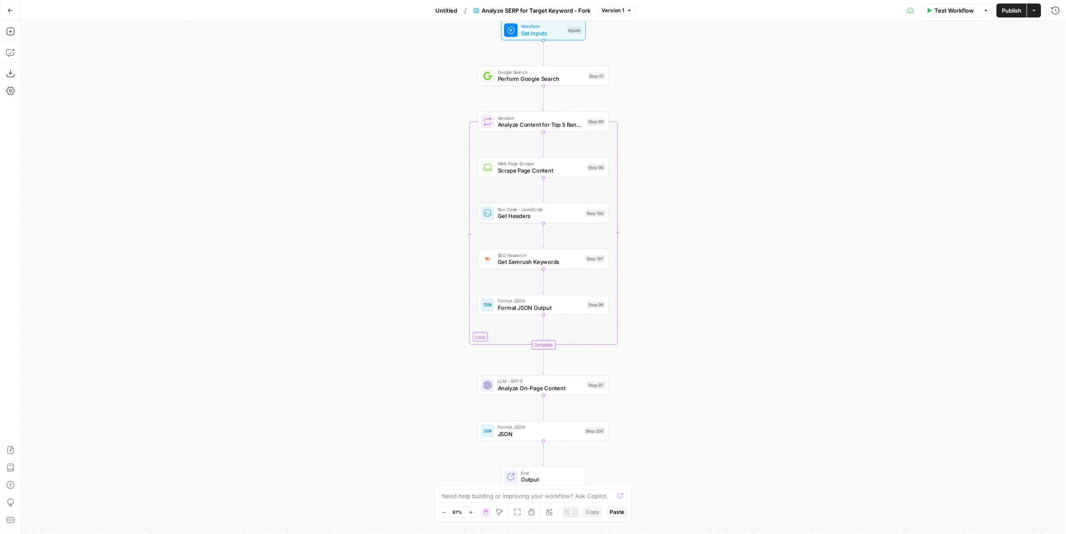
click at [11, 13] on button "Go Back" at bounding box center [11, 11] width 16 height 16
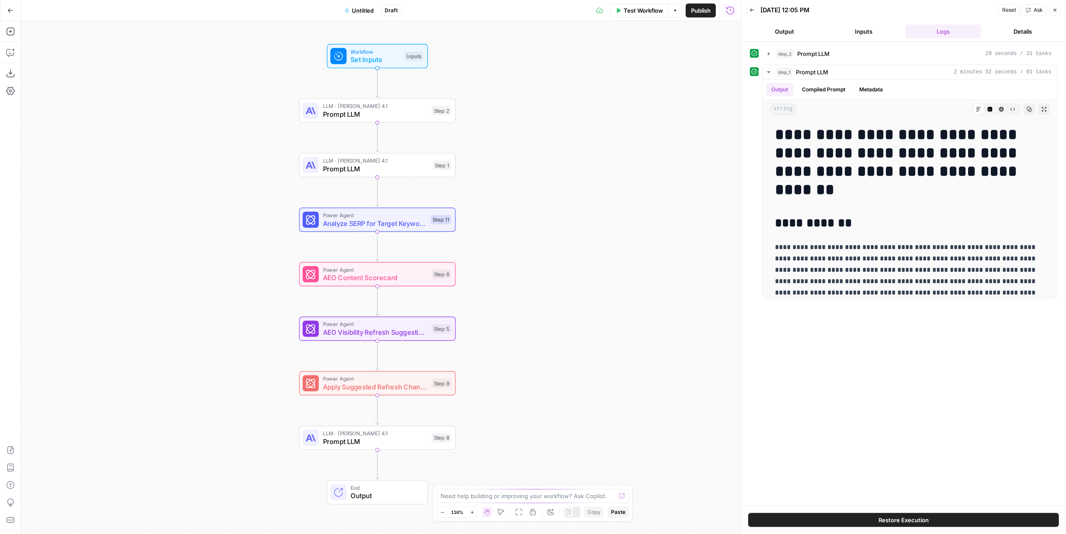
click at [417, 442] on span "Prompt LLM" at bounding box center [375, 442] width 105 height 10
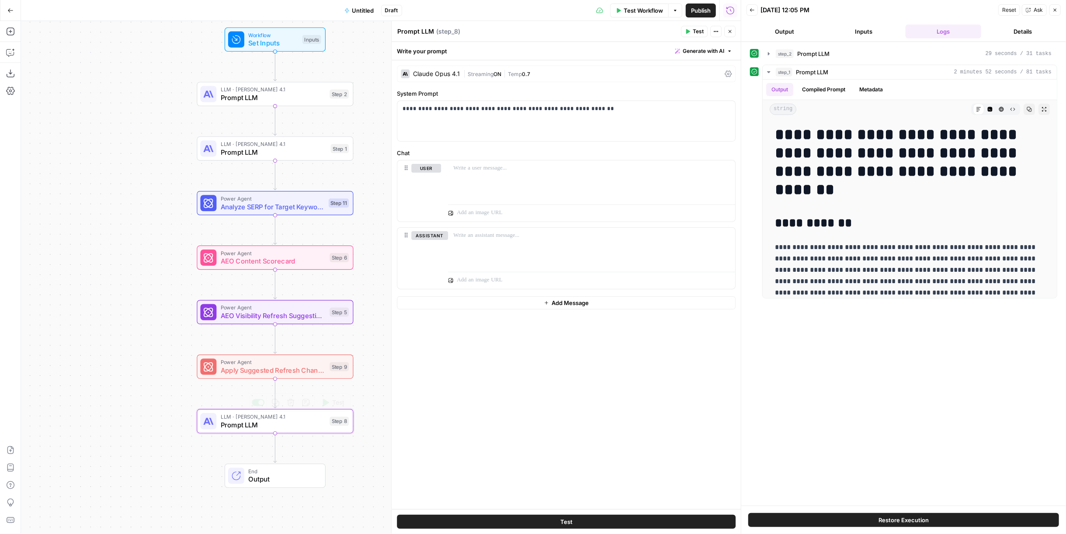
drag, startPoint x: 245, startPoint y: 402, endPoint x: 158, endPoint y: 389, distance: 87.9
click at [158, 389] on div "Workflow Set Inputs Inputs LLM · Claude Opus 4.1 Prompt LLM Step 2 LLM · Claude…" at bounding box center [381, 277] width 720 height 513
click at [287, 403] on icon "button" at bounding box center [285, 402] width 8 height 8
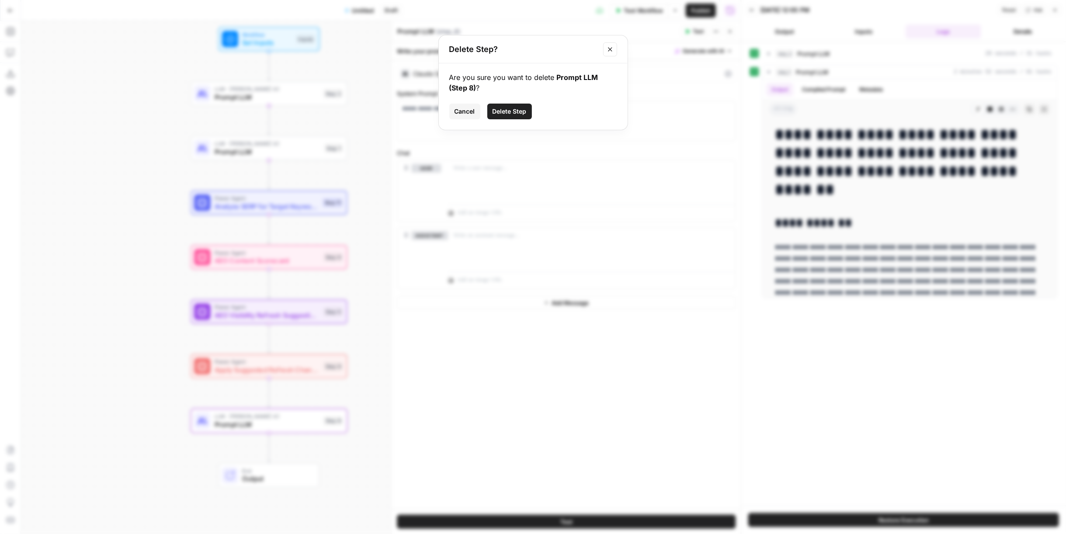
click at [516, 101] on div "Are you sure you want to delete Prompt LLM (Step 8) ? Cancel Delete Step" at bounding box center [533, 96] width 189 height 66
click at [520, 110] on span "Delete Step" at bounding box center [510, 111] width 34 height 9
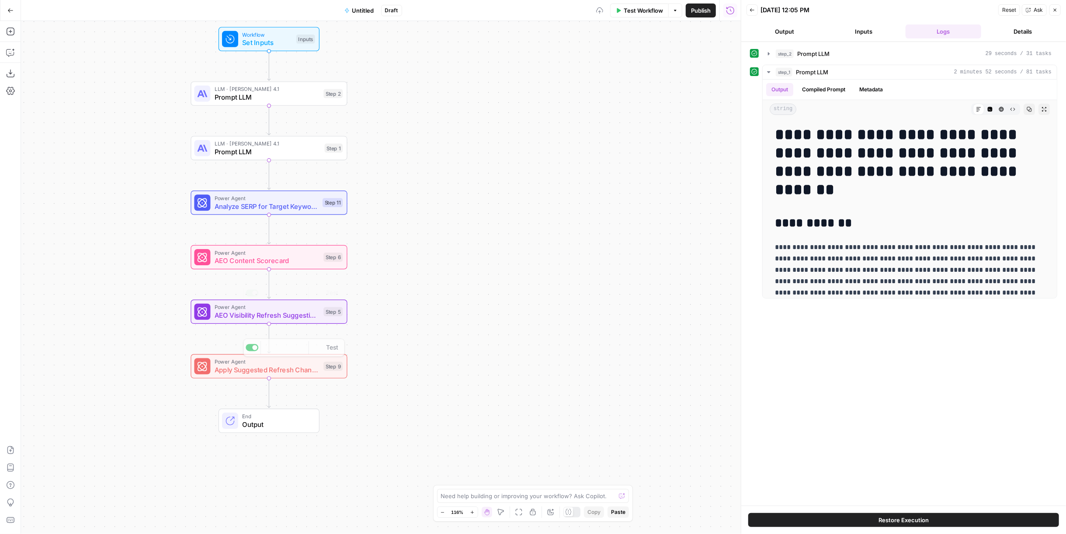
click at [285, 380] on div "Workflow Set Inputs Inputs LLM · Claude Opus 4.1 Prompt LLM Step 2 LLM · Claude…" at bounding box center [381, 277] width 720 height 513
click at [287, 375] on div "Power Agent Apply Suggested Refresh Changes Step 9 Copy step Delete step Add No…" at bounding box center [269, 366] width 156 height 24
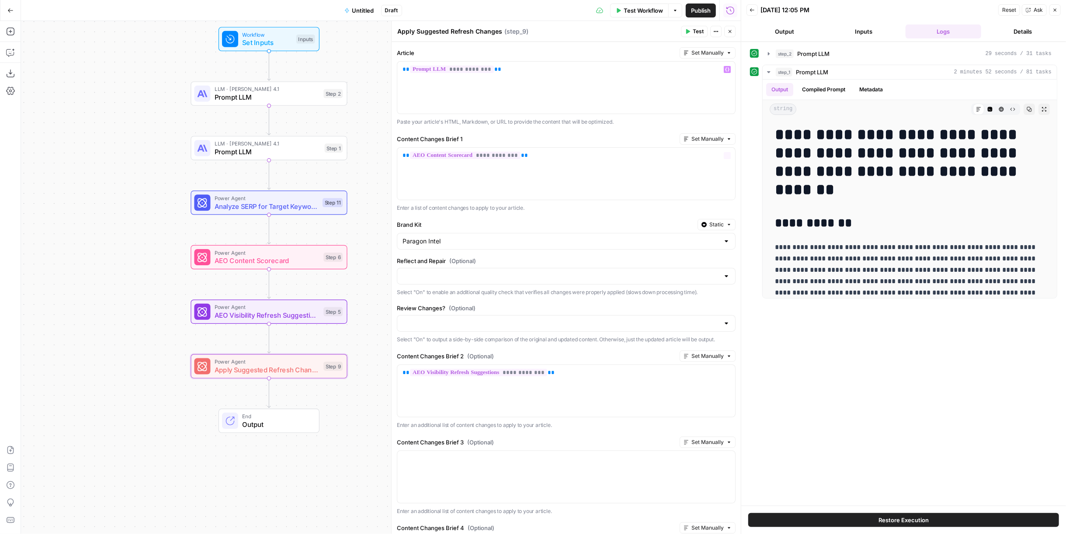
scroll to position [142, 0]
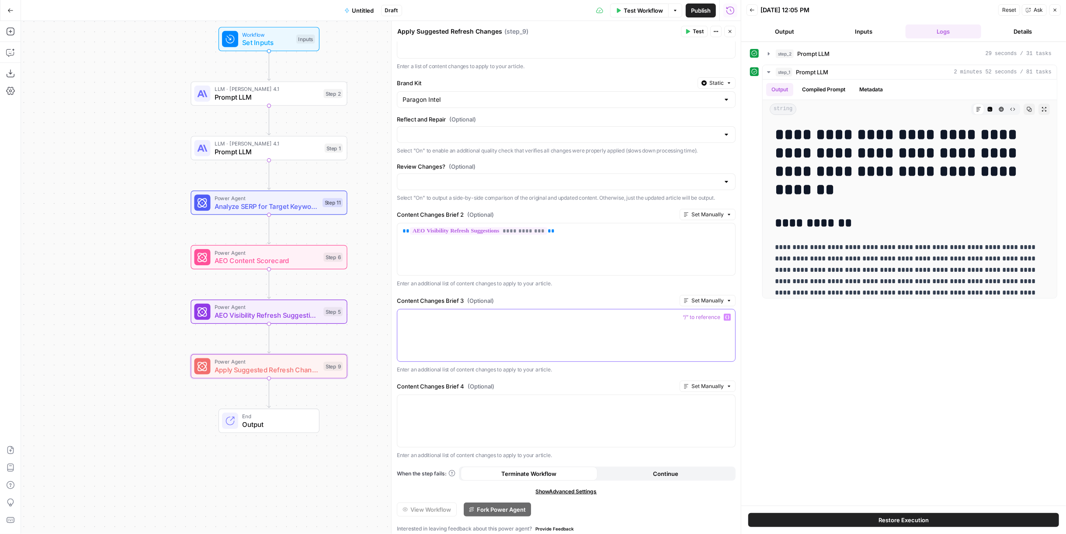
click at [518, 332] on div at bounding box center [566, 335] width 338 height 52
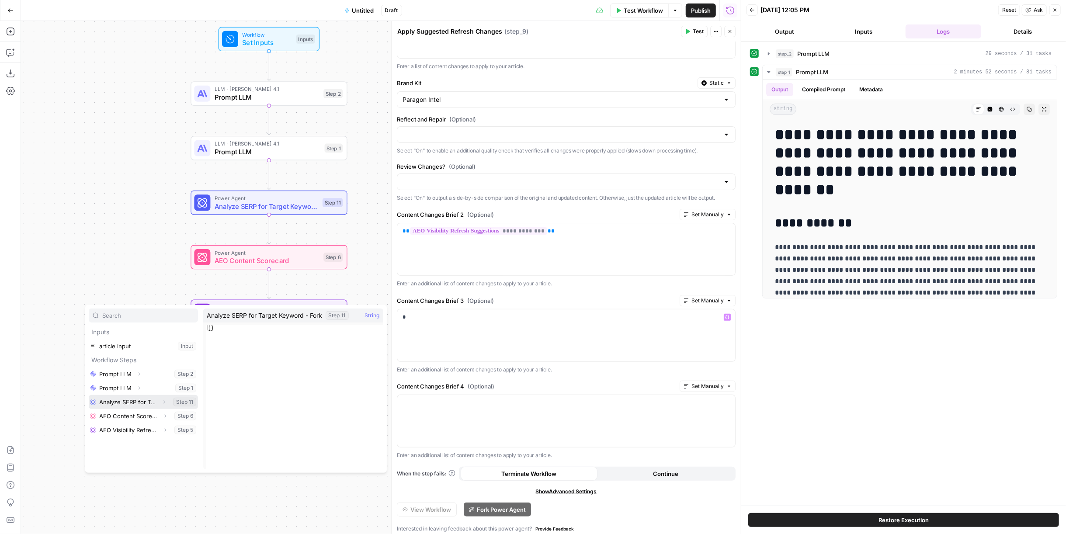
click at [116, 403] on button "Select variable Analyze SERP for Target Keyword - Fork" at bounding box center [143, 402] width 109 height 14
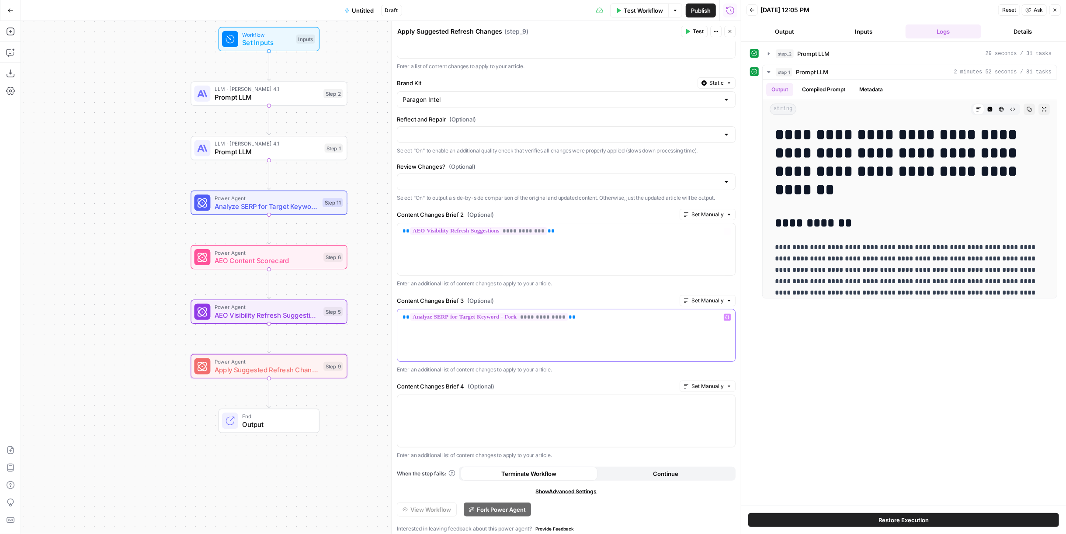
scroll to position [0, 0]
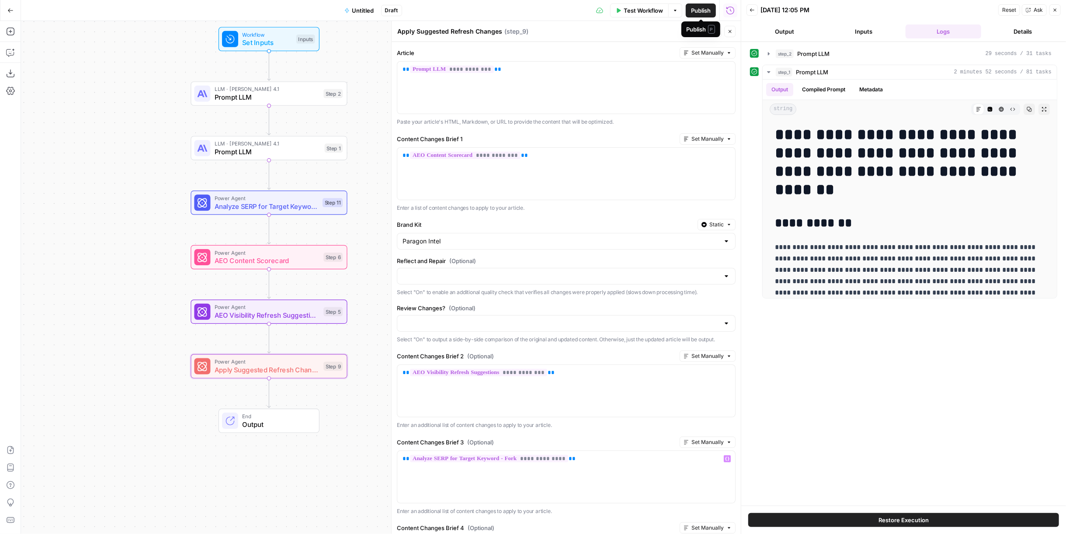
click at [647, 10] on span "Test Workflow" at bounding box center [643, 10] width 39 height 9
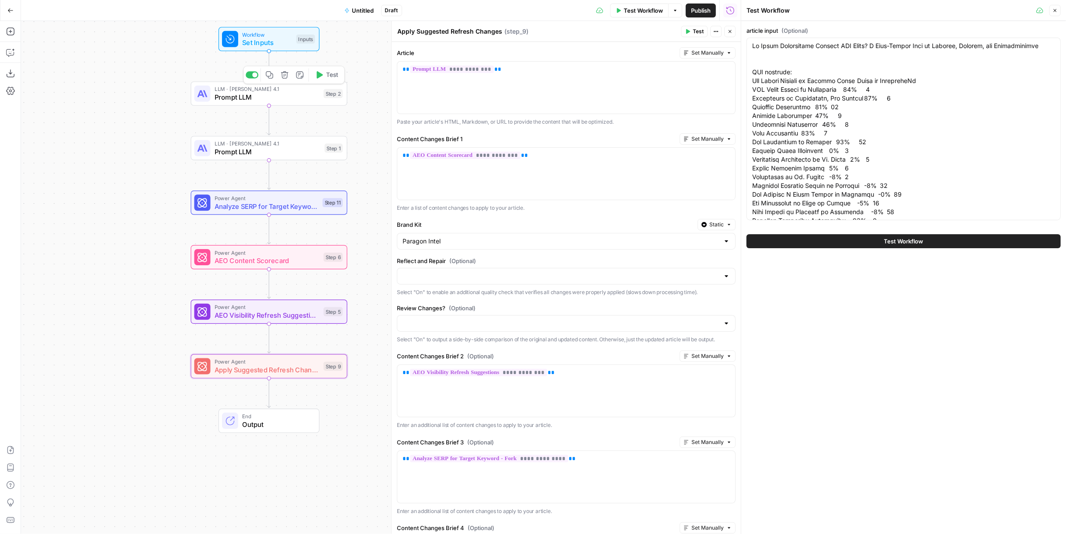
click at [284, 97] on span "Prompt LLM" at bounding box center [267, 97] width 105 height 10
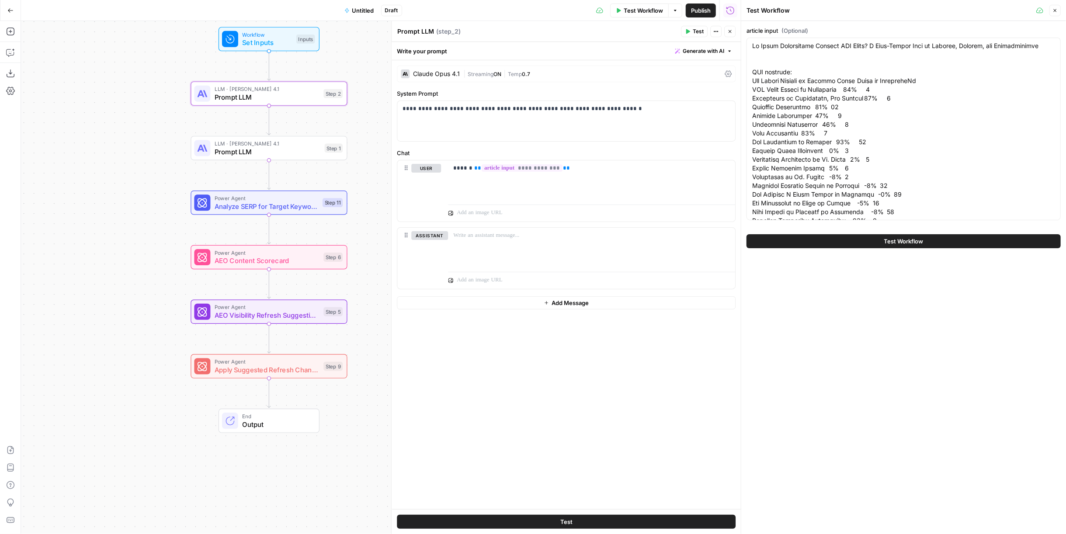
click at [296, 43] on div "Inputs" at bounding box center [305, 39] width 19 height 9
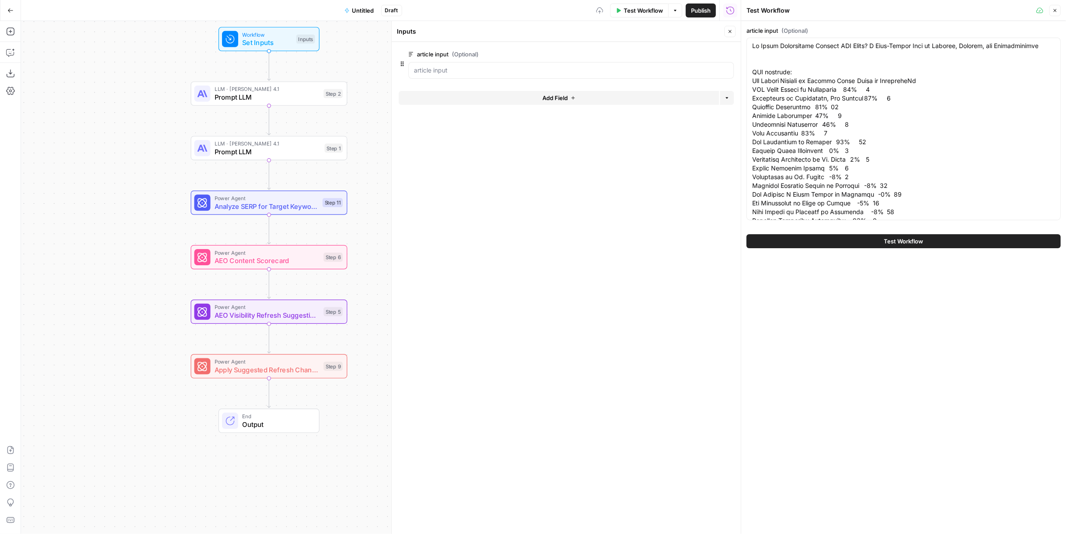
click at [531, 101] on button "Add Field" at bounding box center [559, 98] width 320 height 14
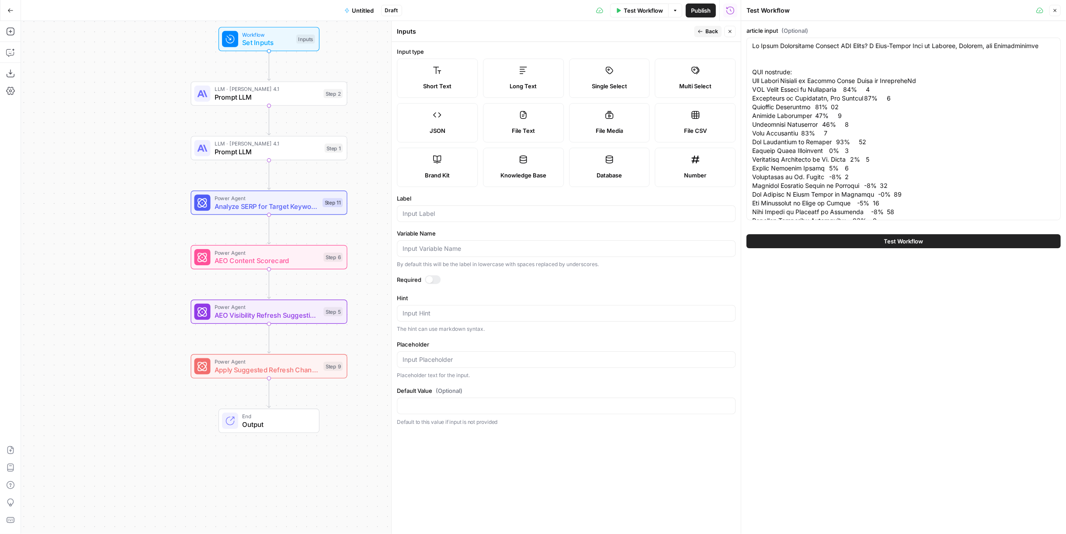
click at [527, 92] on label "Long Text" at bounding box center [523, 78] width 81 height 39
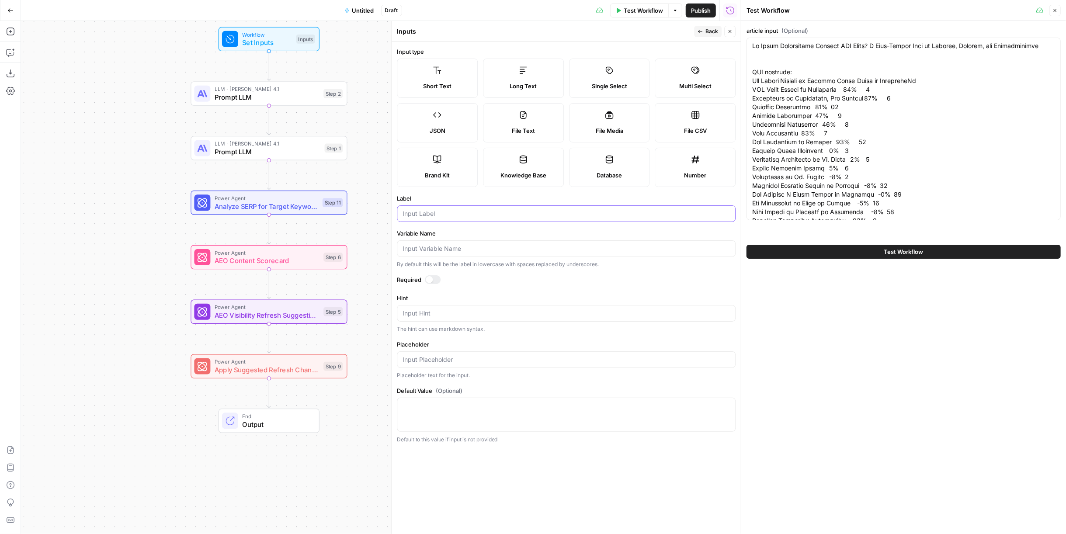
click at [467, 209] on input "Label" at bounding box center [565, 213] width 327 height 9
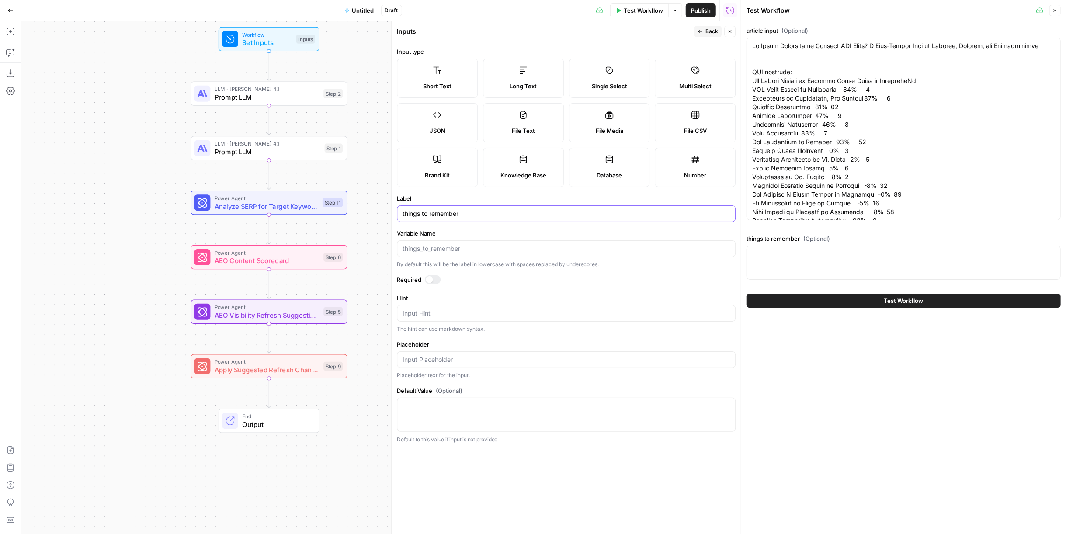
type input "things to remember"
click at [494, 194] on label "Label" at bounding box center [566, 198] width 339 height 9
click at [494, 209] on input "things to remember" at bounding box center [565, 213] width 327 height 9
click at [717, 28] on span "Back" at bounding box center [711, 32] width 13 height 8
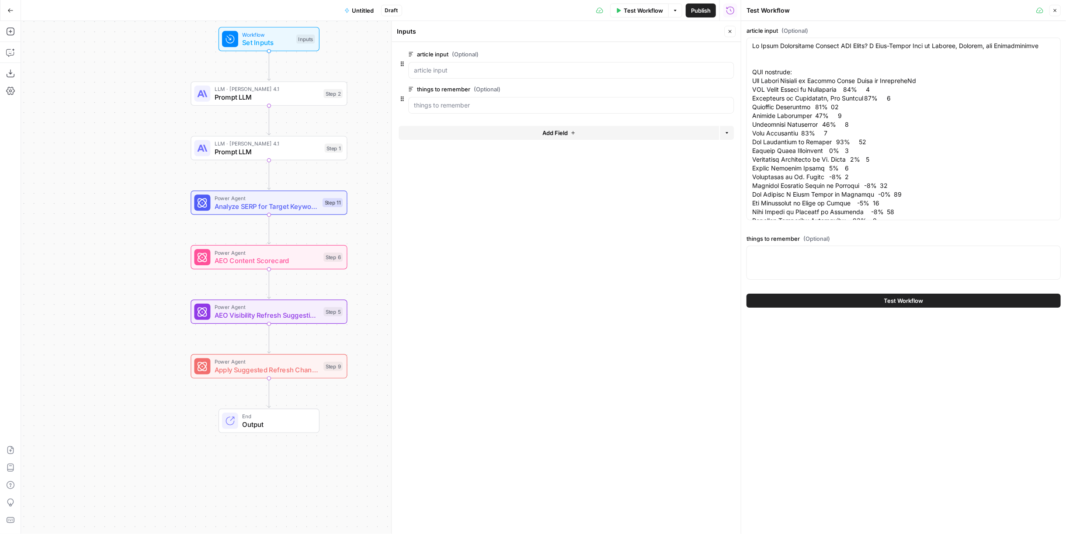
click at [233, 103] on div "LLM · Claude Opus 4.1 Prompt LLM Step 2 Copy step Delete step Add Note Test" at bounding box center [269, 93] width 156 height 24
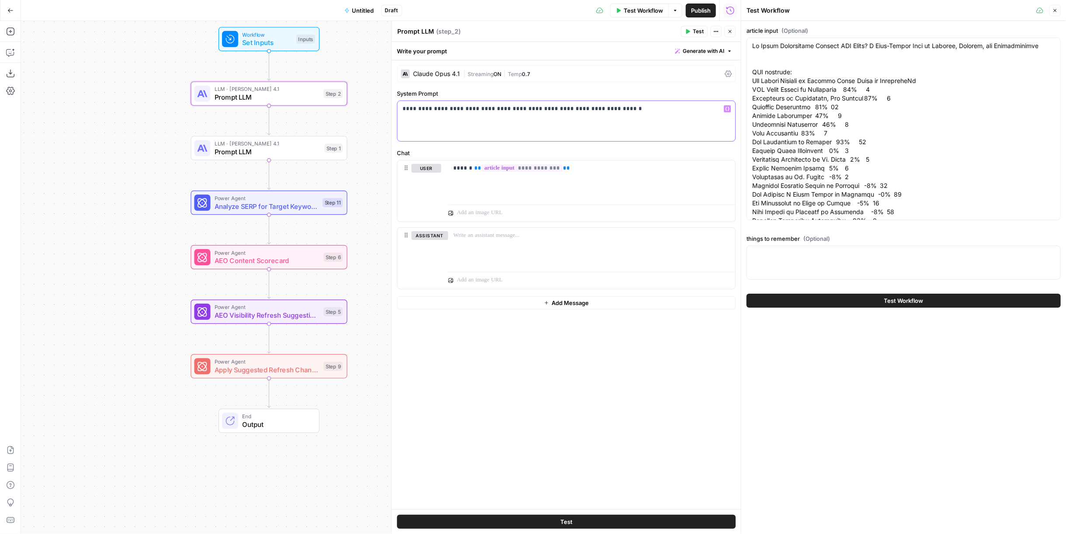
click at [640, 111] on p "**********" at bounding box center [566, 108] width 328 height 9
copy p "**********"
click at [559, 189] on div "**********" at bounding box center [591, 180] width 287 height 40
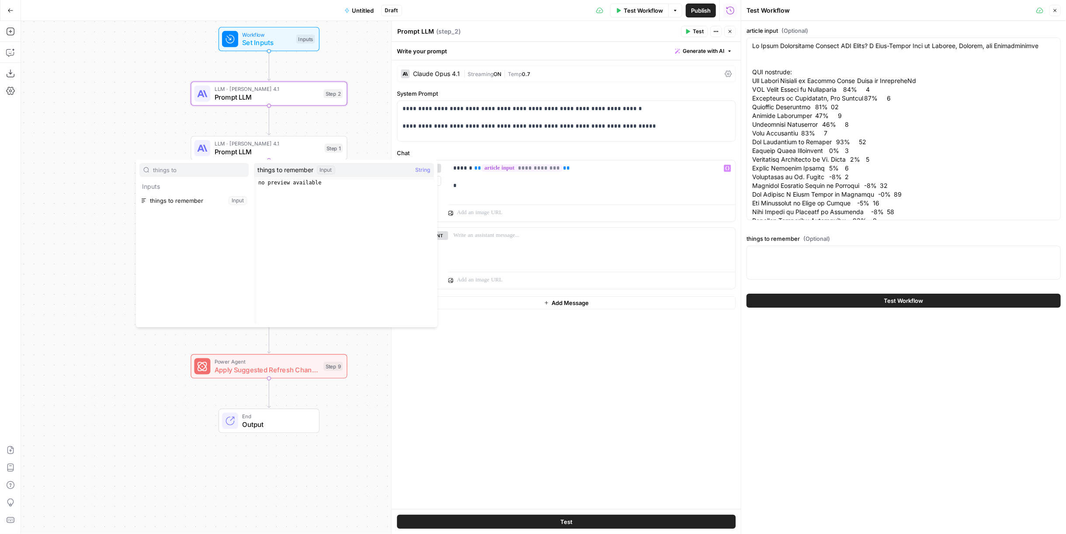
type input "things to"
click at [208, 205] on button "Select variable things to remember" at bounding box center [193, 201] width 109 height 14
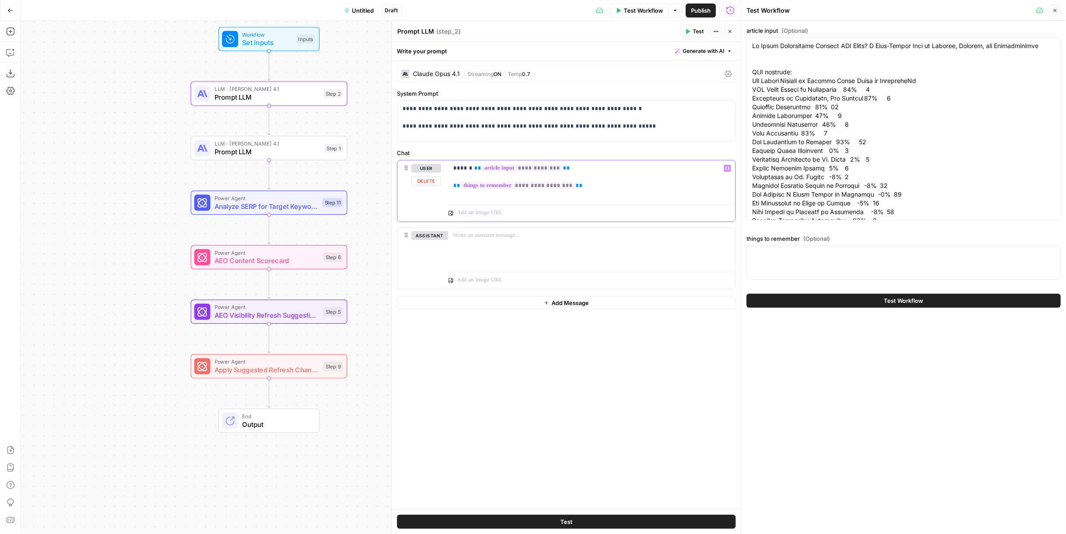
click at [451, 183] on div "**********" at bounding box center [591, 180] width 287 height 40
drag, startPoint x: 486, startPoint y: 125, endPoint x: 434, endPoint y: 126, distance: 52.0
click at [434, 126] on p "**********" at bounding box center [566, 117] width 328 height 26
drag, startPoint x: 505, startPoint y: 183, endPoint x: 449, endPoint y: 182, distance: 56.4
click at [449, 182] on div "**********" at bounding box center [591, 180] width 287 height 40
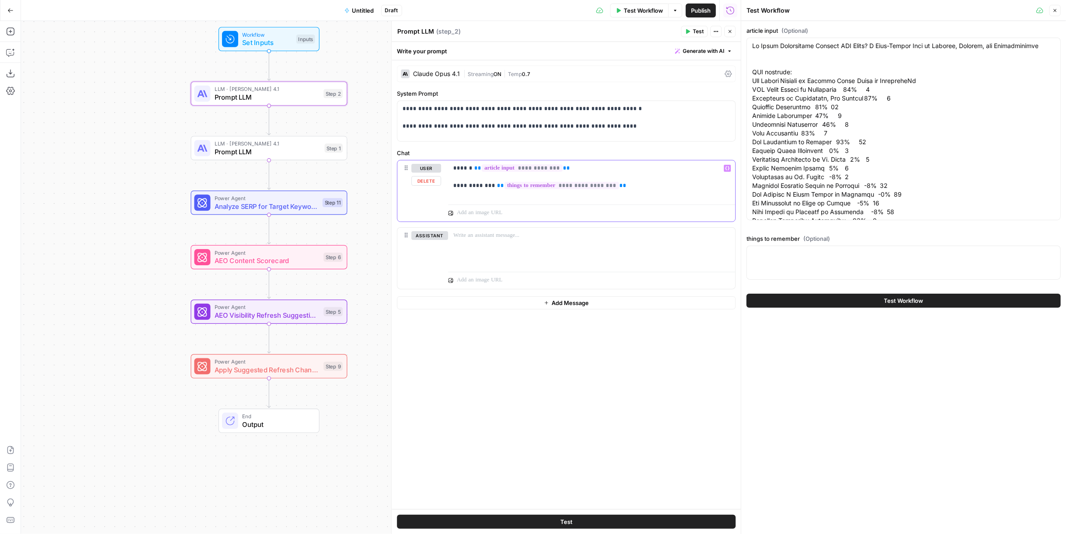
copy p "**********"
click at [646, 133] on div "**********" at bounding box center [566, 121] width 338 height 40
drag, startPoint x: 607, startPoint y: 124, endPoint x: 389, endPoint y: 135, distance: 217.9
click at [391, 135] on div "**********" at bounding box center [566, 277] width 350 height 513
copy p "**********"
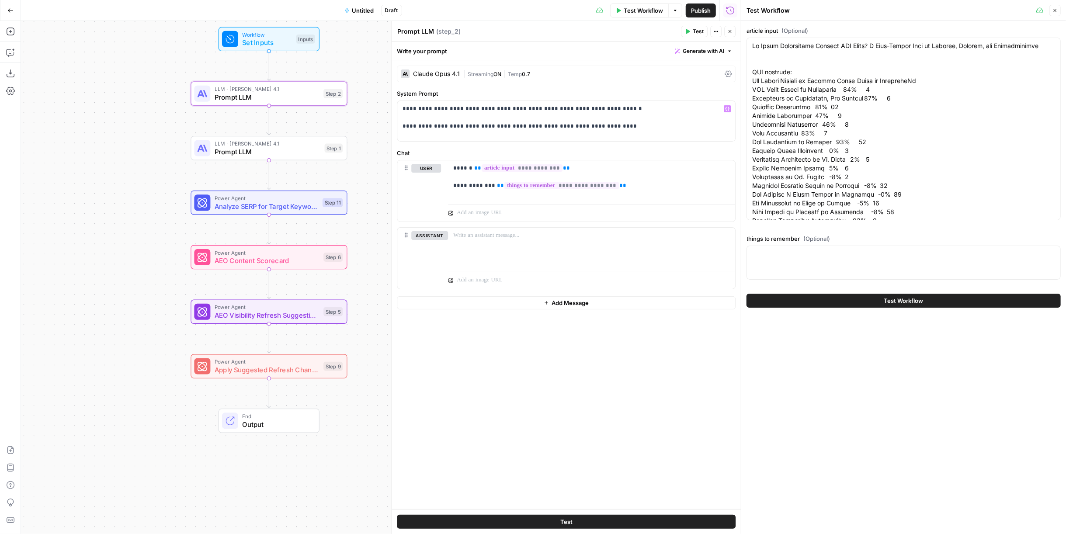
click at [290, 147] on span "Prompt LLM" at bounding box center [268, 152] width 106 height 10
click at [557, 131] on div "**********" at bounding box center [566, 121] width 338 height 40
click at [716, 95] on label "System Prompt" at bounding box center [566, 93] width 339 height 9
click at [708, 105] on p "**********" at bounding box center [566, 108] width 328 height 9
click at [282, 92] on span "Prompt LLM" at bounding box center [267, 97] width 105 height 10
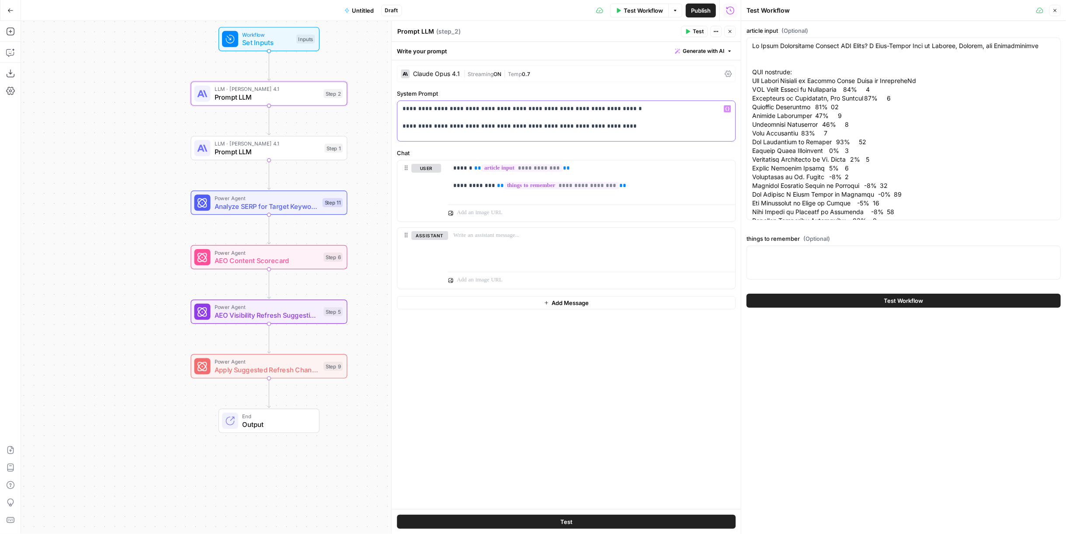
drag, startPoint x: 622, startPoint y: 123, endPoint x: 377, endPoint y: 129, distance: 245.3
click at [377, 129] on body "P Paragon New Home Browse Your Data Usage Settings Recent Grids Research to Web…" at bounding box center [533, 267] width 1066 height 534
drag, startPoint x: 560, startPoint y: 188, endPoint x: 437, endPoint y: 191, distance: 122.8
click at [437, 191] on div "**********" at bounding box center [566, 190] width 338 height 61
copy p "**********"
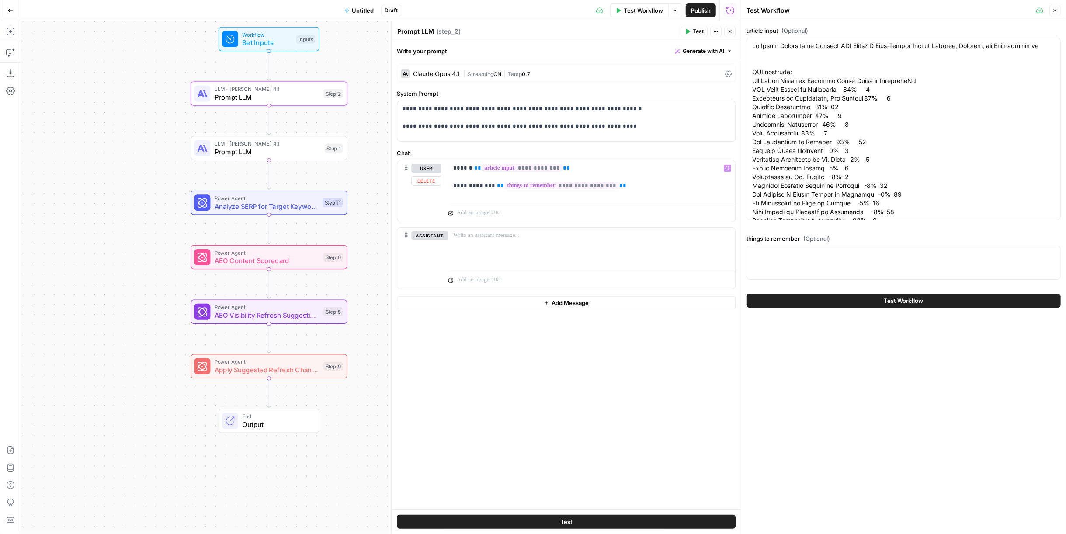
click at [281, 147] on span "Prompt LLM" at bounding box center [268, 152] width 106 height 10
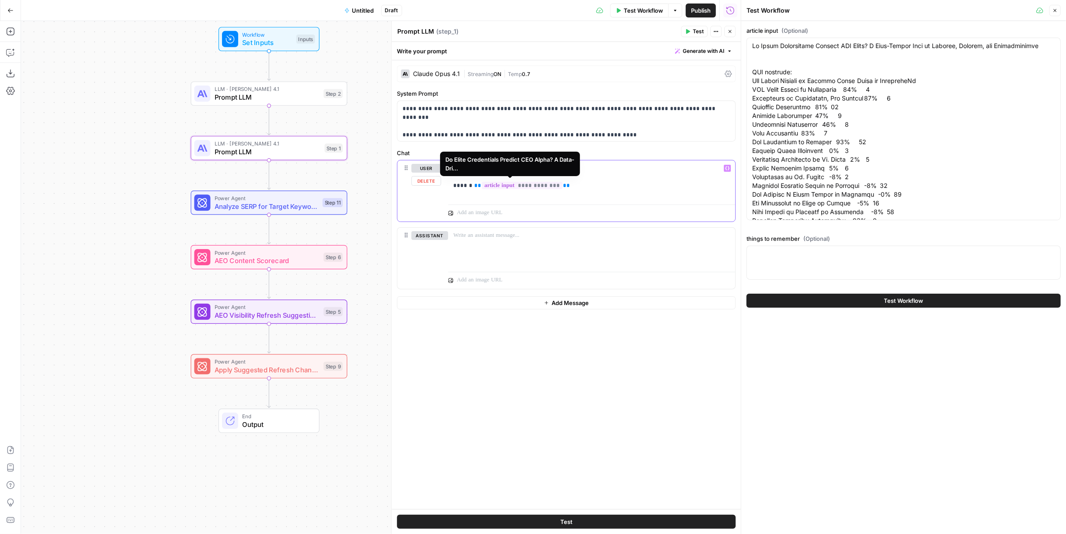
click at [570, 186] on p "**********" at bounding box center [591, 177] width 277 height 26
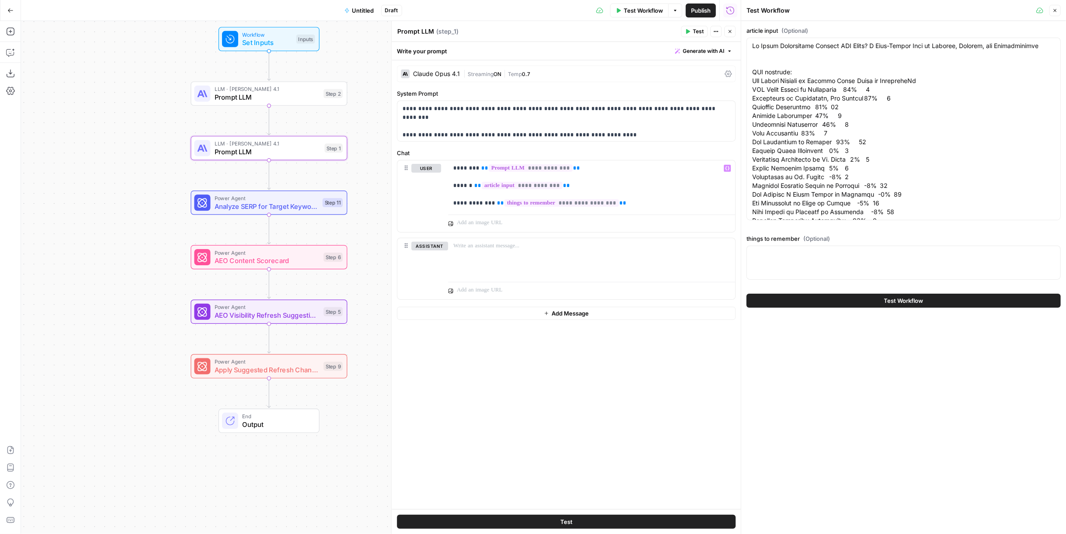
click at [652, 10] on span "Test Workflow" at bounding box center [643, 10] width 39 height 9
click at [905, 261] on div at bounding box center [903, 263] width 314 height 34
type textarea "I"
type textarea "A"
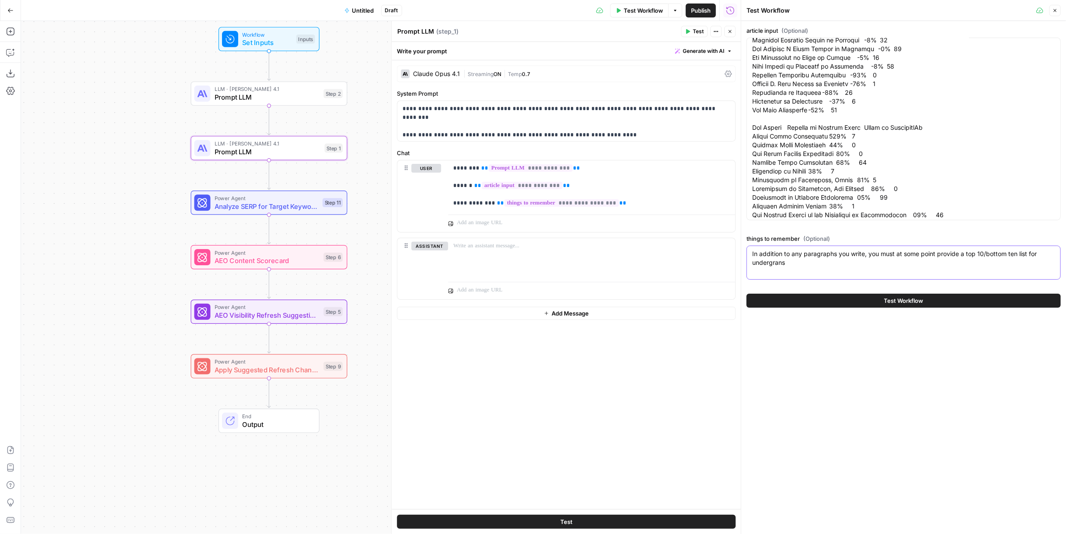
type textarea "In addition to any paragraphs you write, you must at some point provide a top 1…"
click at [899, 117] on textarea "article input (Optional)" at bounding box center [903, 154] width 303 height 516
type textarea "Do Elite Credentials Predict CEO Alpha? A Data-Driven Look at Schools, Degrees,…"
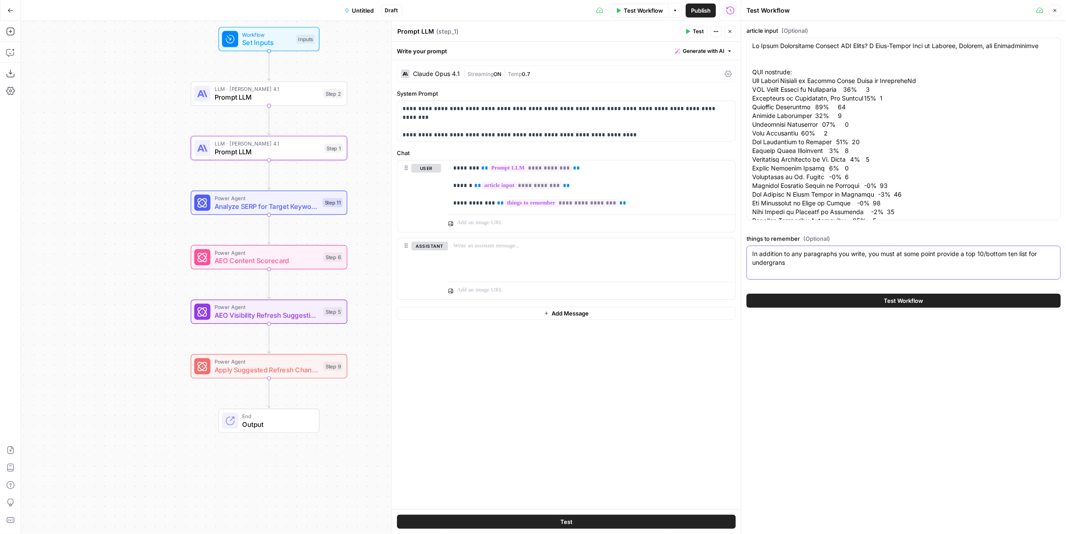
click at [919, 267] on div "In addition to any paragraphs you write, you must at some point provide a top 1…" at bounding box center [903, 263] width 314 height 34
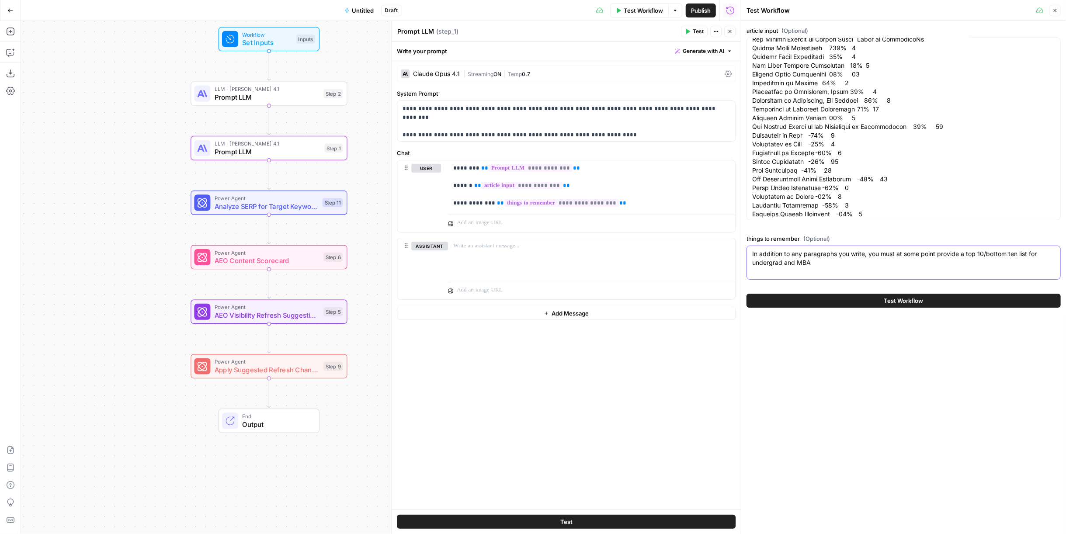
scroll to position [367, 0]
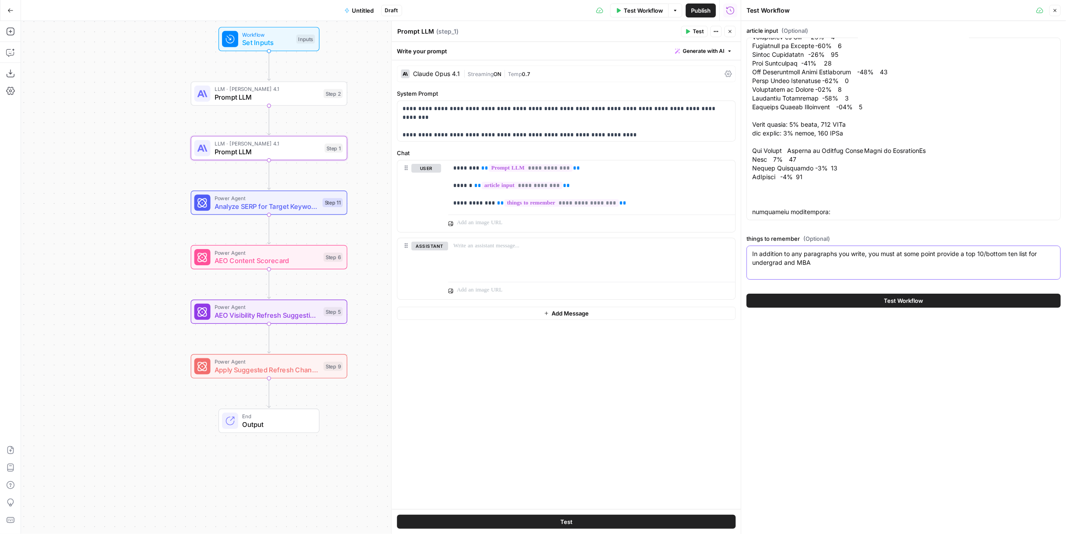
click at [828, 264] on textarea "In addition to any paragraphs you write, you must at some point provide a top 1…" at bounding box center [903, 258] width 303 height 17
type textarea "In addition to any paragraphs you write, you must at some point provide a top 1…"
click at [944, 302] on button "Test Workflow" at bounding box center [903, 301] width 314 height 14
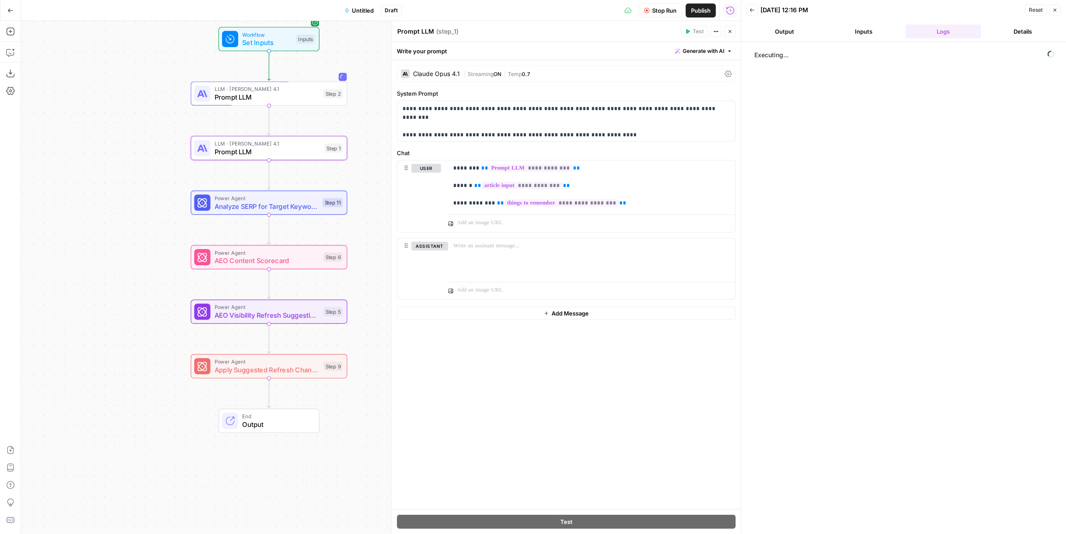
click at [365, 14] on span "Untitled" at bounding box center [363, 10] width 22 height 9
click at [63, 62] on input "Name" at bounding box center [104, 65] width 149 height 9
type input "Article From Idea"
click at [696, 10] on span "Publish" at bounding box center [701, 10] width 20 height 9
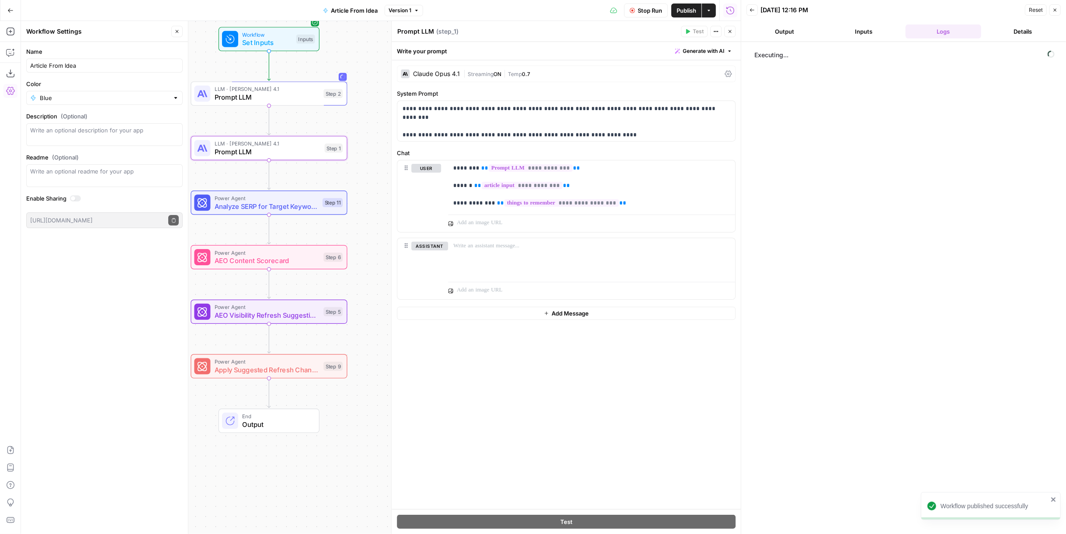
click at [867, 32] on button "Inputs" at bounding box center [864, 31] width 76 height 14
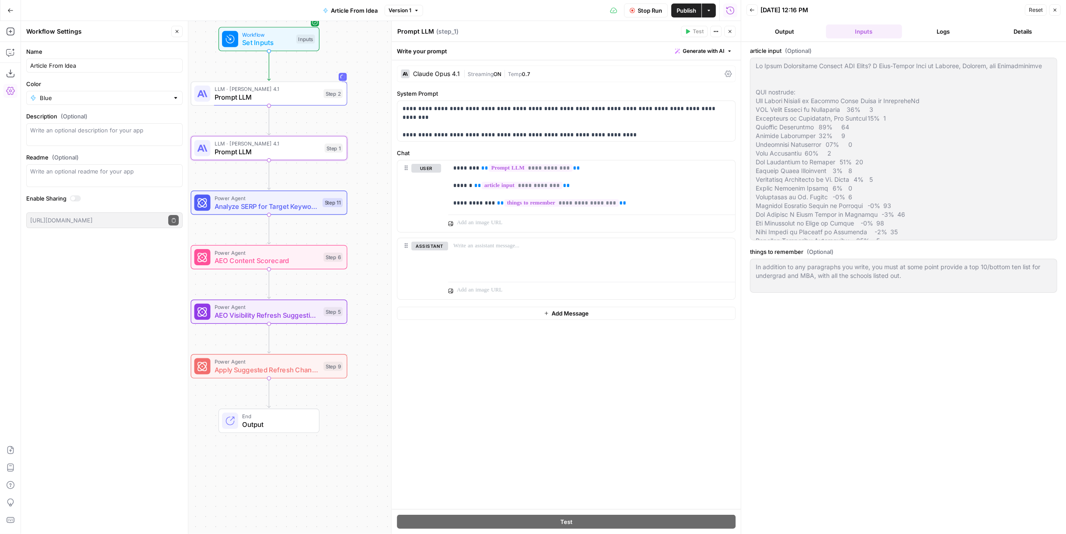
click at [930, 35] on button "Logs" at bounding box center [943, 31] width 76 height 14
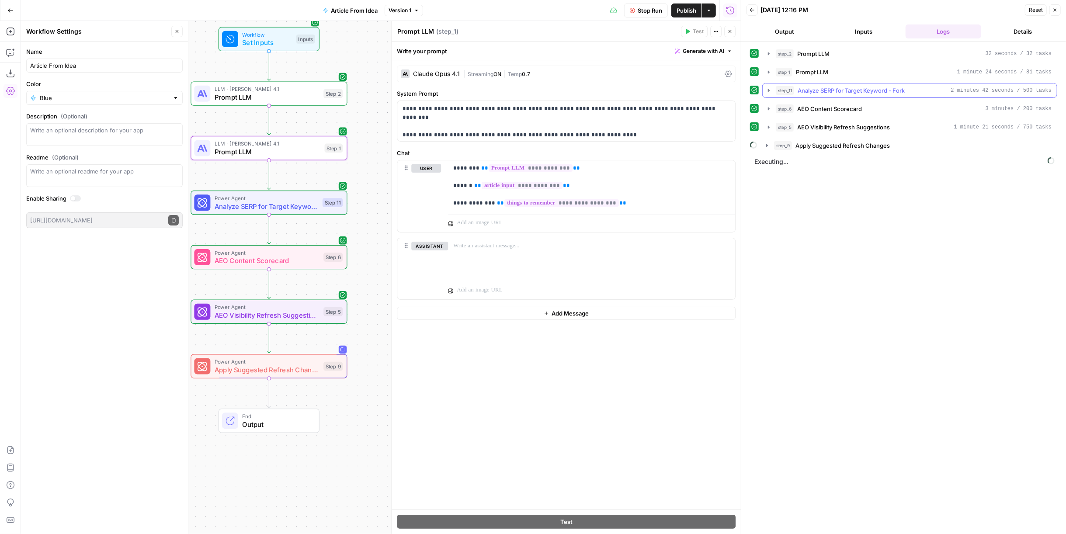
click at [836, 91] on span "Analyze SERP for Target Keyword - Fork" at bounding box center [851, 90] width 107 height 9
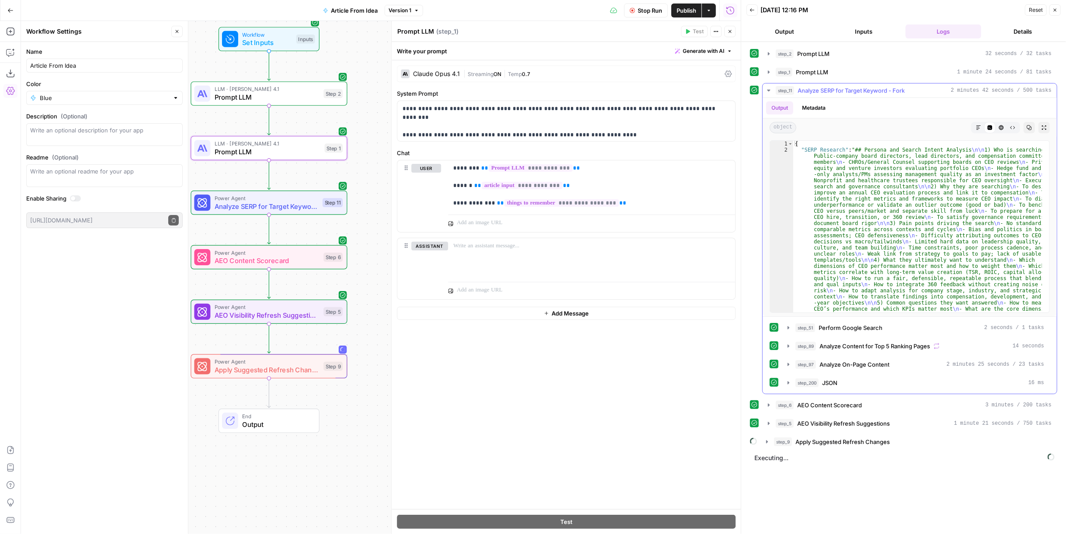
click at [836, 91] on span "Analyze SERP for Target Keyword - Fork" at bounding box center [851, 90] width 107 height 9
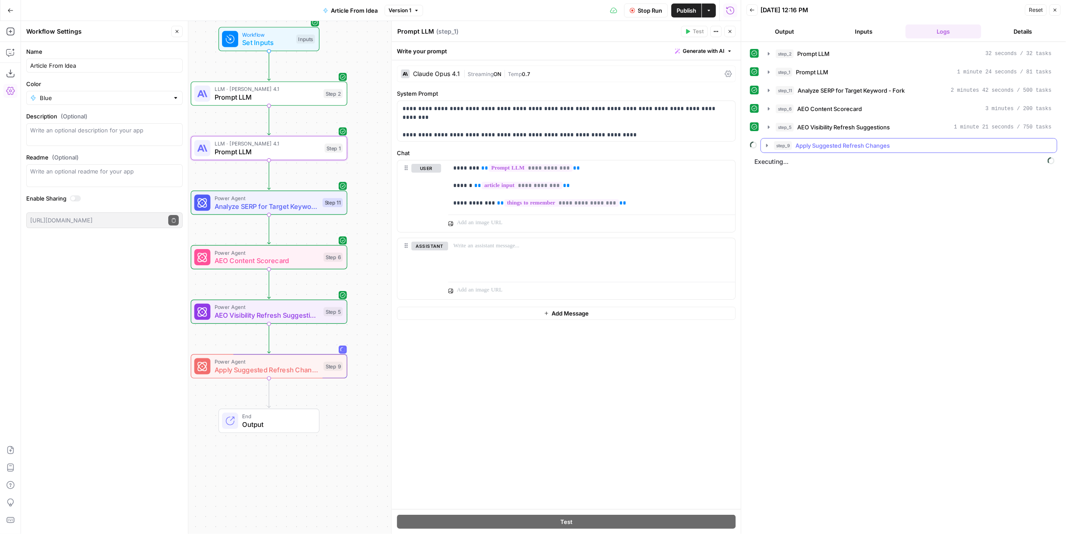
click at [833, 142] on span "Apply Suggested Refresh Changes" at bounding box center [842, 145] width 94 height 9
click at [950, 92] on div "step_11 Analyze SERP for Target Keyword - Fork 2 minutes 42 seconds / 500 tasks" at bounding box center [914, 90] width 276 height 9
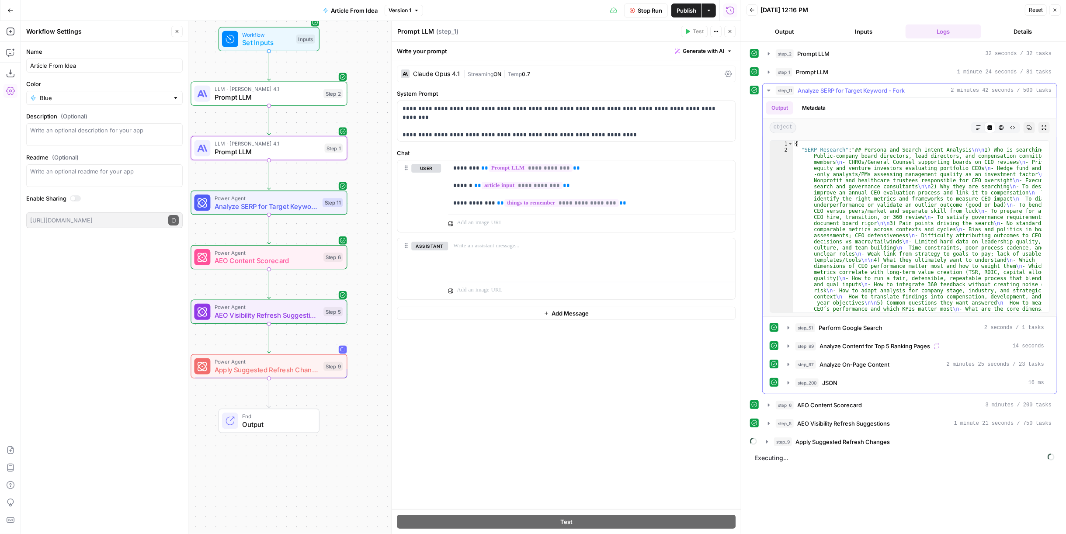
click at [950, 92] on div "step_11 Analyze SERP for Target Keyword - Fork 2 minutes 42 seconds / 500 tasks" at bounding box center [914, 90] width 276 height 9
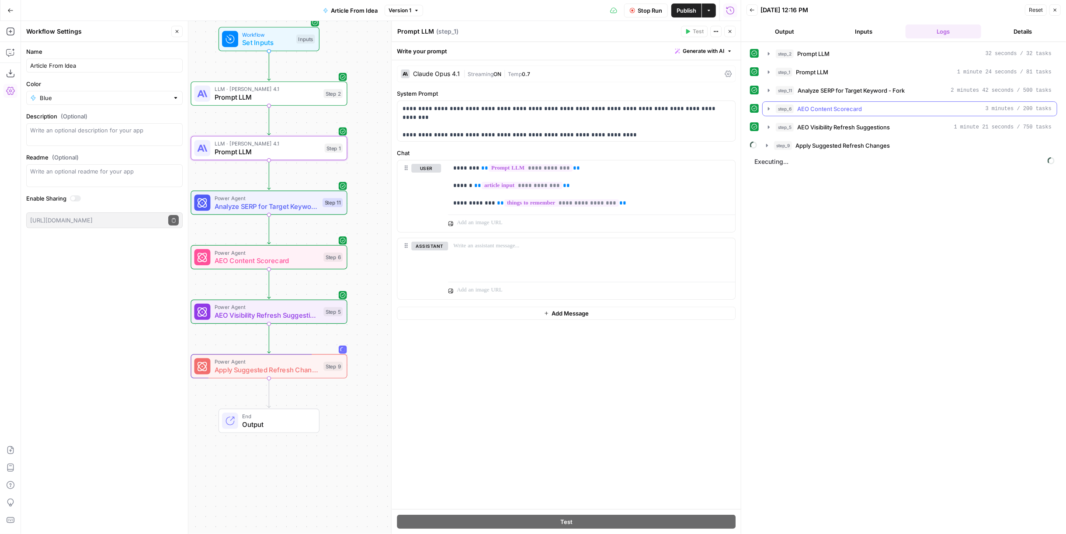
click at [951, 110] on div "step_6 AEO Content Scorecard 3 minutes / 200 tasks" at bounding box center [914, 108] width 276 height 9
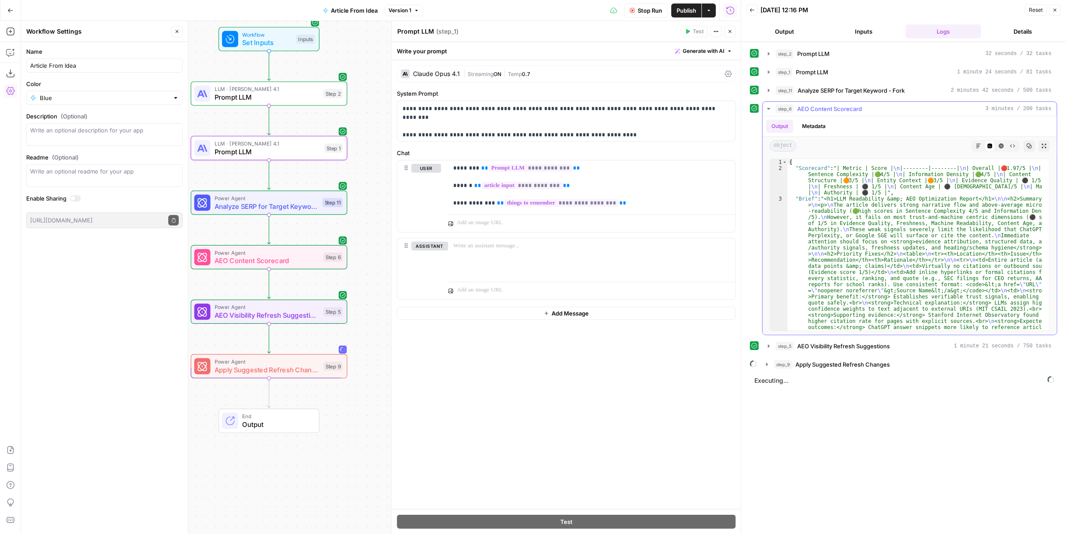
click at [951, 110] on div "step_6 AEO Content Scorecard 3 minutes / 200 tasks" at bounding box center [914, 108] width 276 height 9
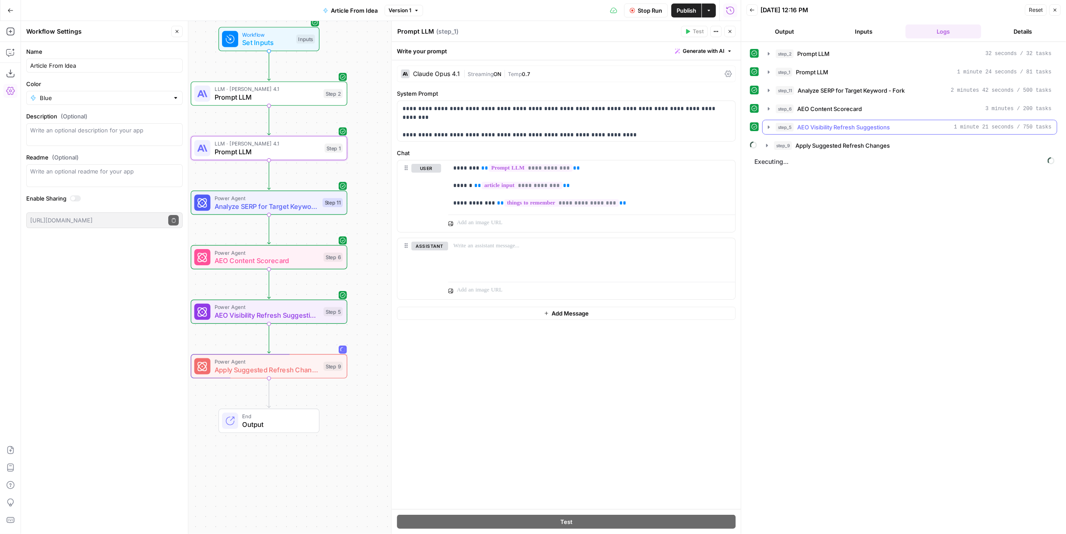
click at [935, 123] on div "step_5 AEO Visibility Refresh Suggestions 1 minute 21 seconds / 750 tasks" at bounding box center [914, 127] width 276 height 9
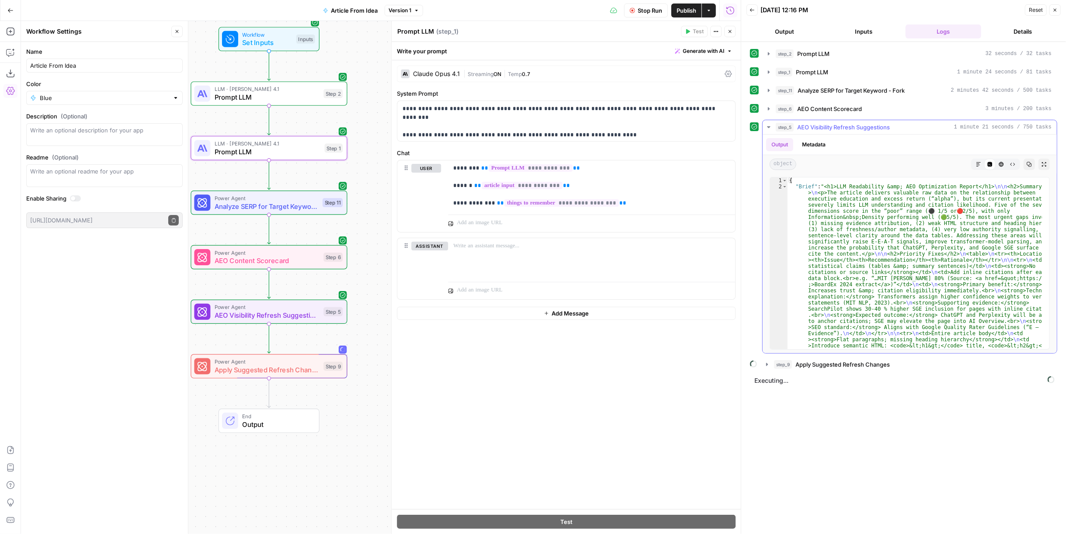
click at [935, 123] on div "step_5 AEO Visibility Refresh Suggestions 1 minute 21 seconds / 750 tasks" at bounding box center [914, 127] width 276 height 9
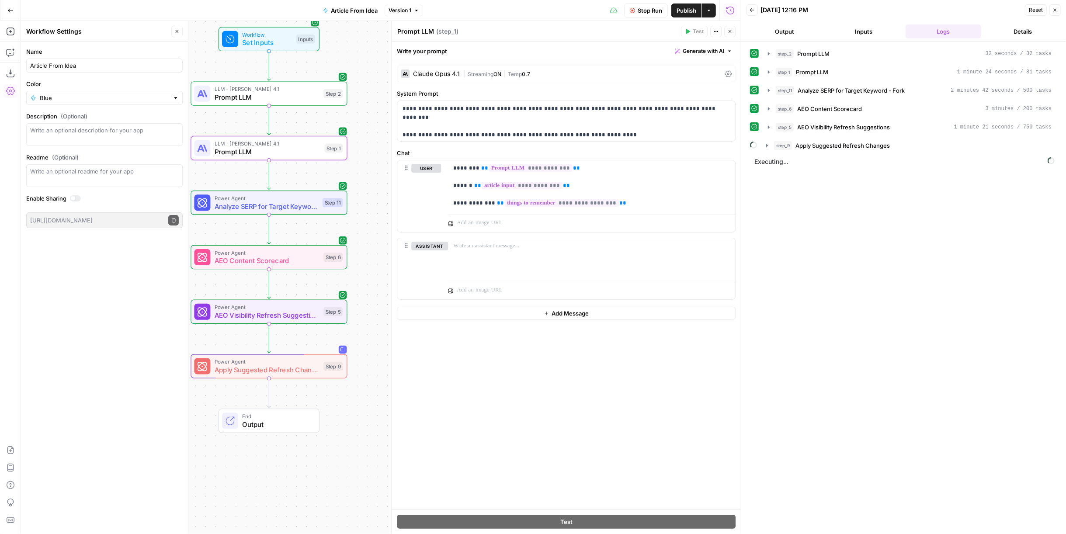
click at [871, 146] on span "Apply Suggested Refresh Changes" at bounding box center [842, 145] width 94 height 9
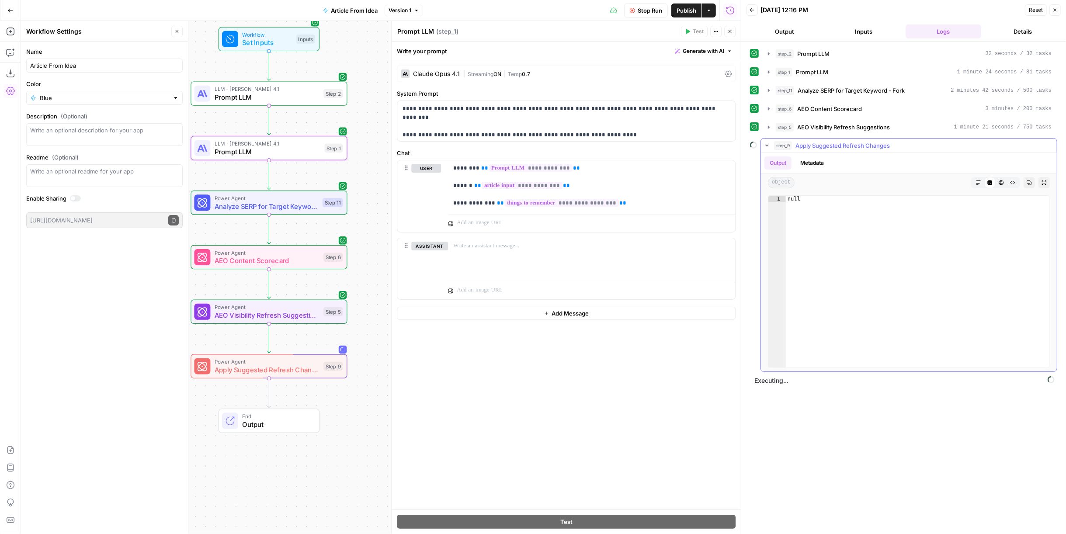
click at [871, 146] on span "Apply Suggested Refresh Changes" at bounding box center [842, 145] width 94 height 9
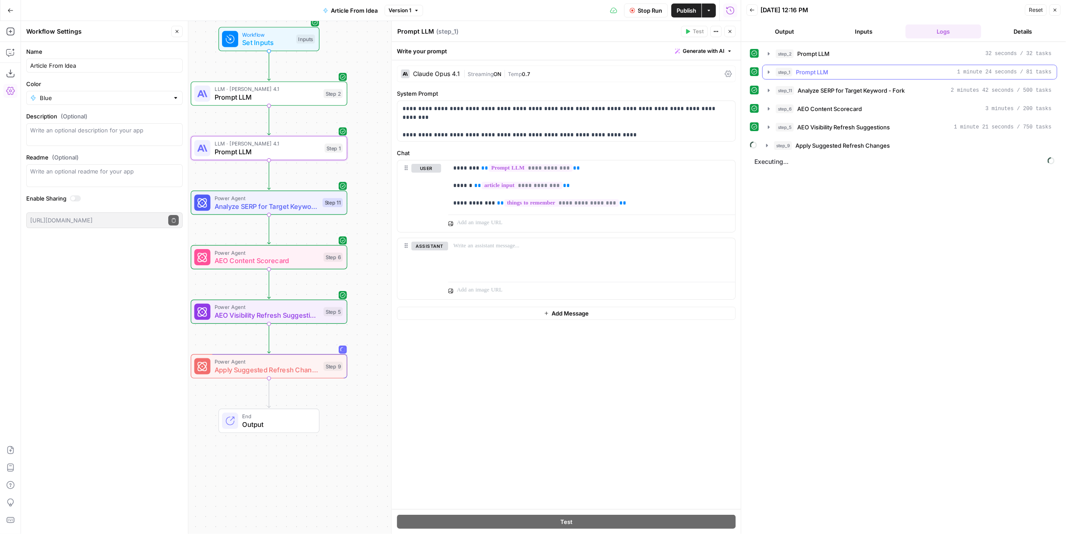
click at [856, 65] on button "step_1 Prompt LLM 1 minute 24 seconds / 81 tasks" at bounding box center [910, 72] width 294 height 14
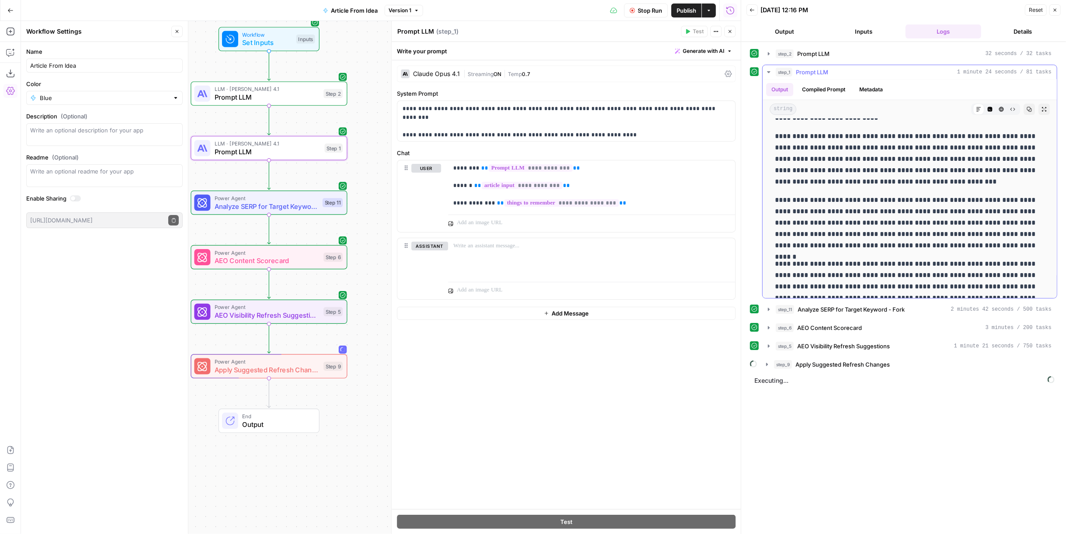
scroll to position [2994, 0]
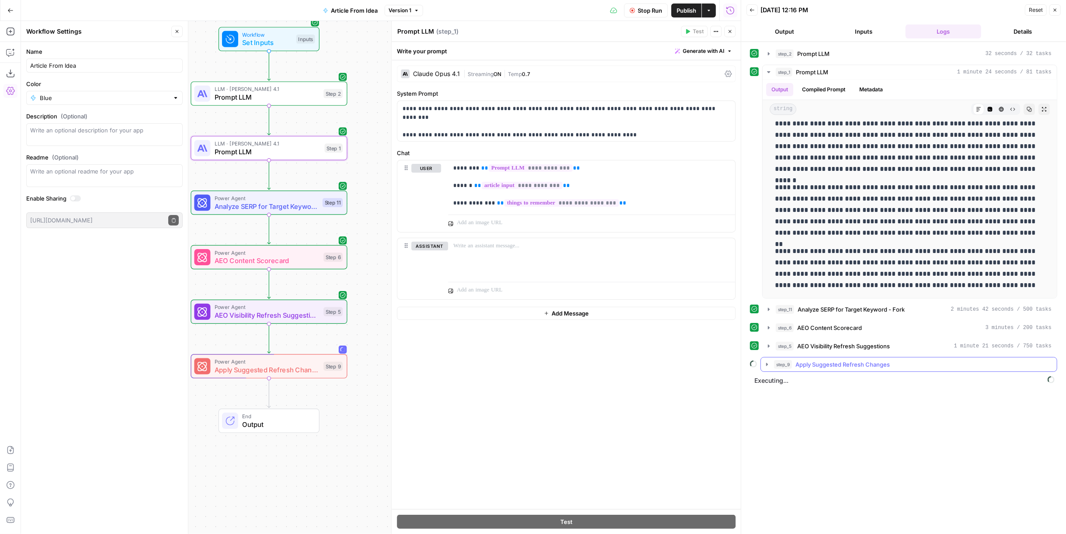
click at [866, 360] on span "Apply Suggested Refresh Changes" at bounding box center [842, 364] width 94 height 9
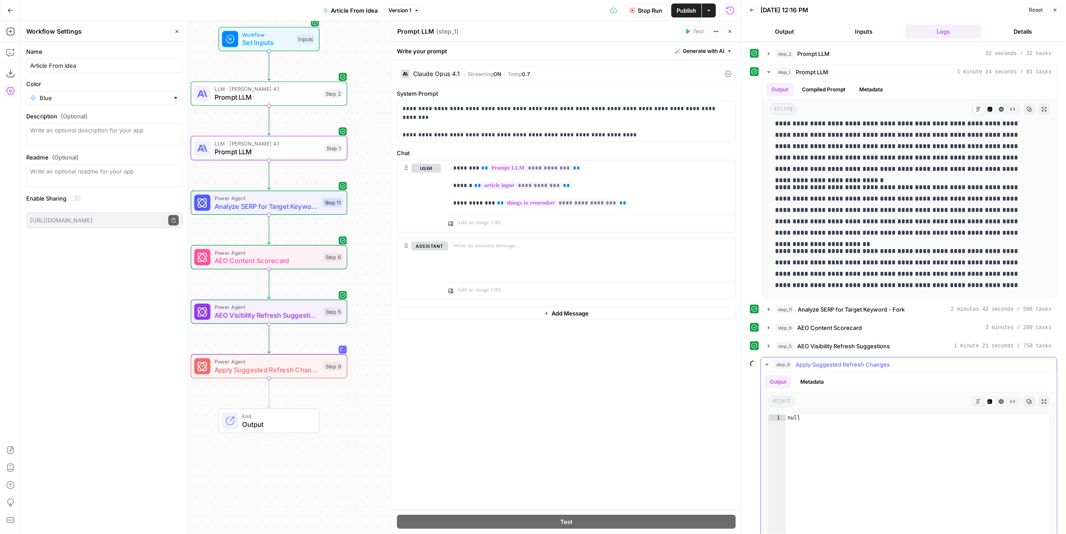
click at [865, 361] on span "Apply Suggested Refresh Changes" at bounding box center [842, 364] width 94 height 9
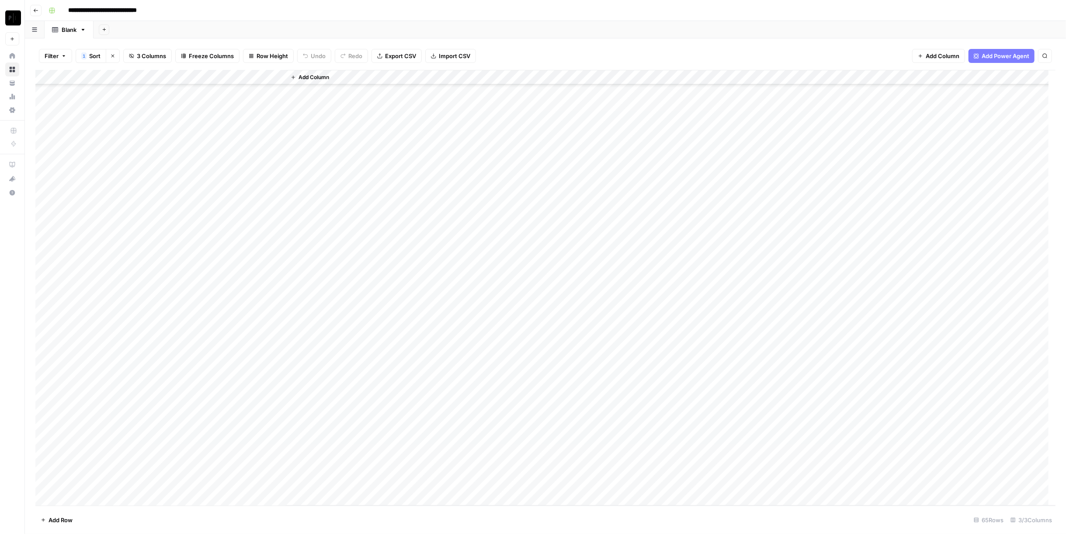
scroll to position [559, 0]
click at [198, 454] on div "Add Column" at bounding box center [545, 288] width 1020 height 436
click at [198, 348] on div "Add Column" at bounding box center [545, 288] width 1020 height 436
click at [200, 364] on div "Add Column" at bounding box center [545, 288] width 1020 height 436
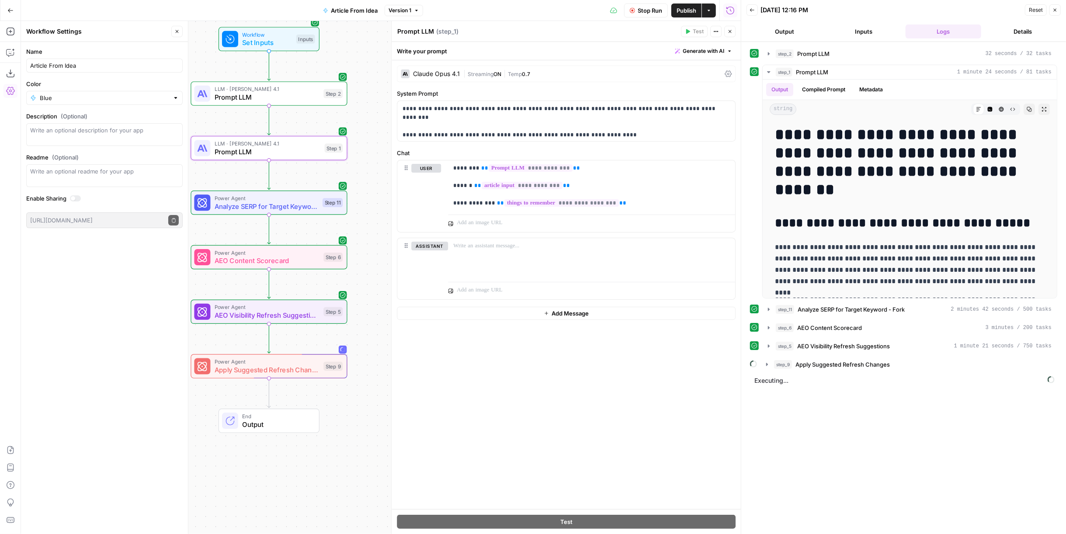
scroll to position [2994, 0]
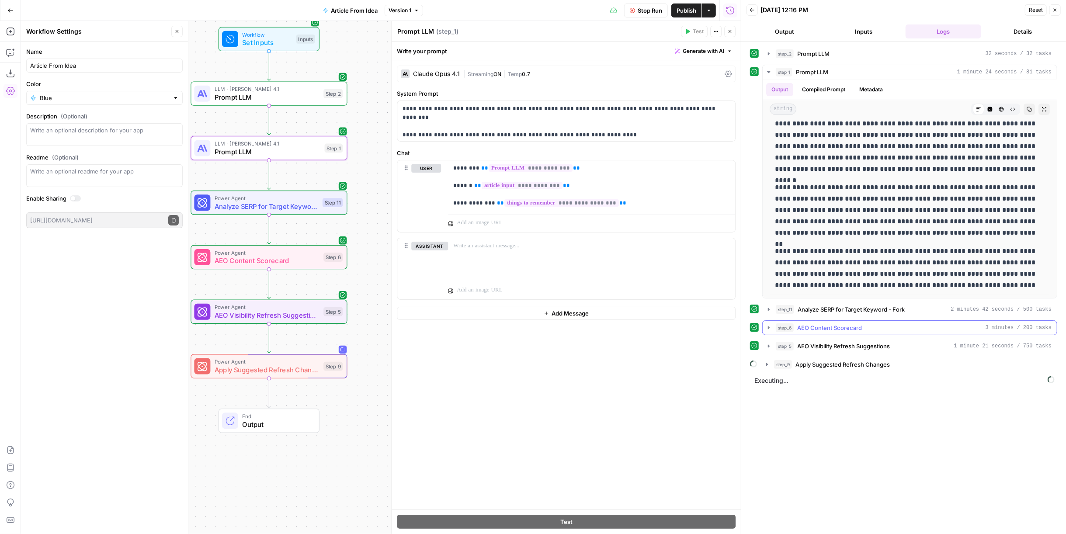
click at [826, 329] on span "AEO Content Scorecard" at bounding box center [829, 327] width 65 height 9
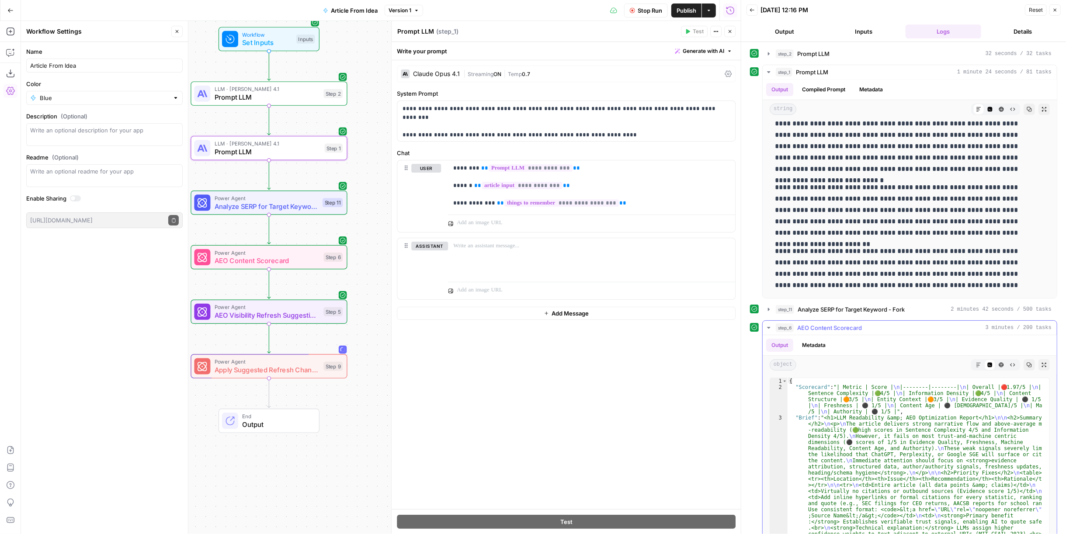
click at [976, 365] on button "Markdown" at bounding box center [978, 364] width 11 height 11
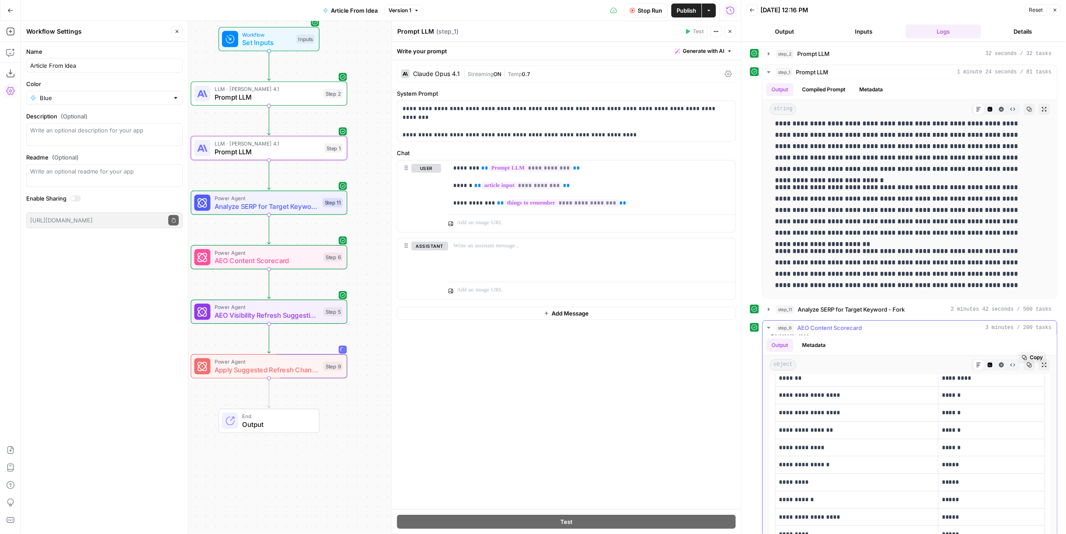
scroll to position [97, 0]
click at [843, 326] on span "AEO Content Scorecard" at bounding box center [829, 327] width 65 height 9
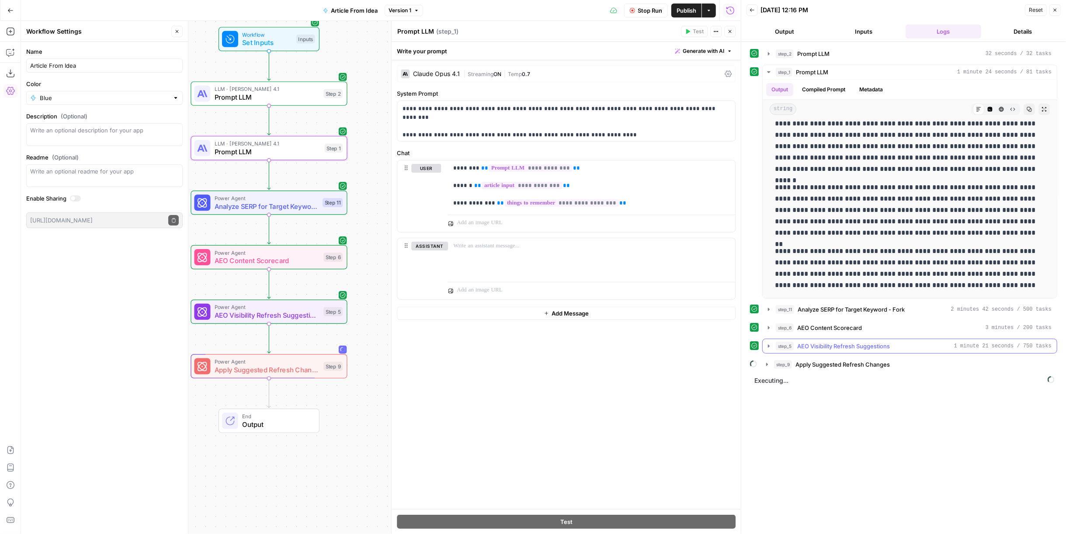
click at [830, 343] on span "AEO Visibility Refresh Suggestions" at bounding box center [843, 346] width 93 height 9
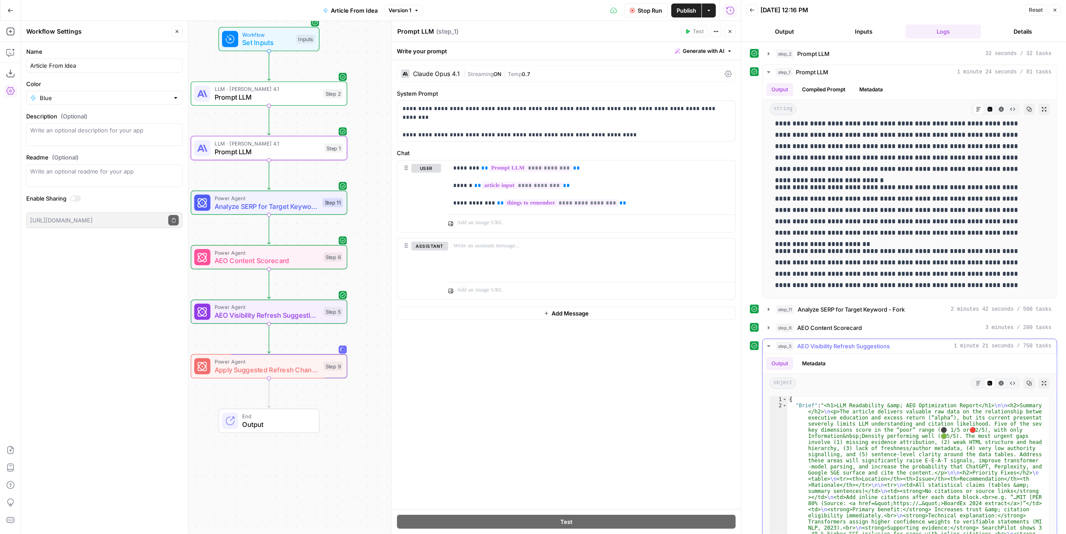
click at [973, 378] on button "Markdown" at bounding box center [978, 383] width 11 height 11
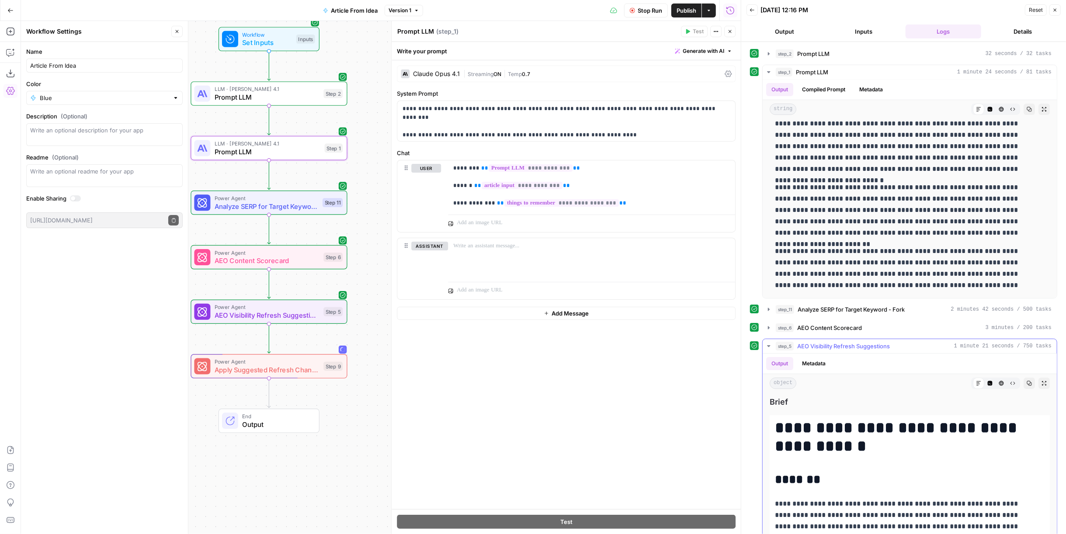
click at [857, 348] on button "step_5 AEO Visibility Refresh Suggestions 1 minute 21 seconds / 750 tasks" at bounding box center [910, 346] width 294 height 14
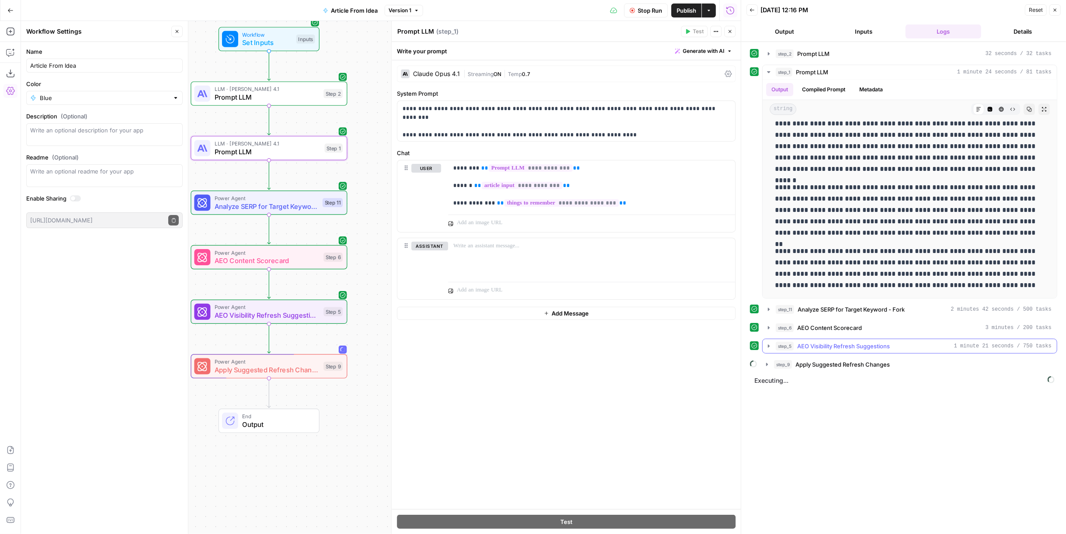
scroll to position [2994, 0]
click at [856, 364] on span "Apply Suggested Refresh Changes" at bounding box center [842, 364] width 94 height 9
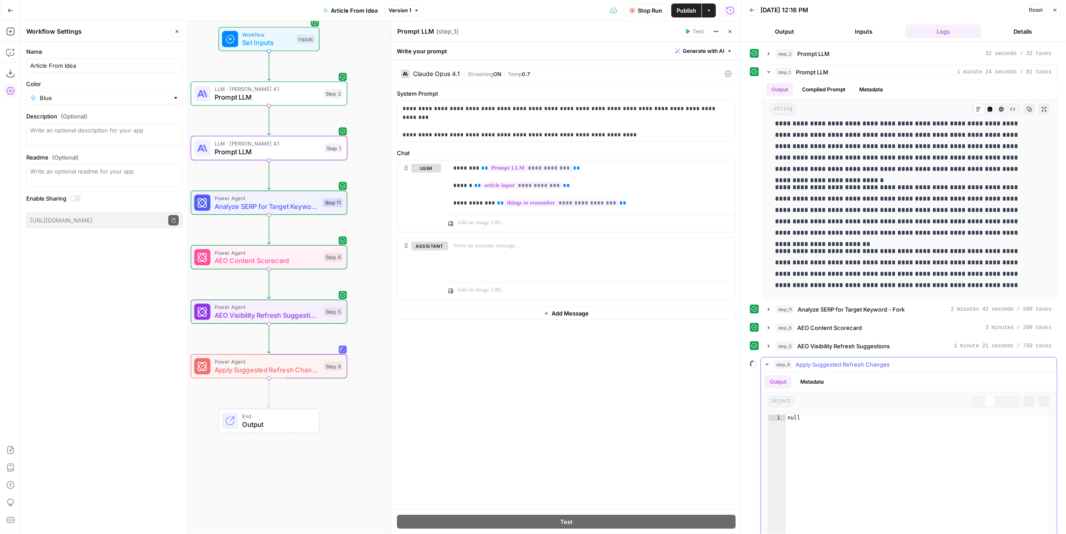
click at [856, 364] on span "Apply Suggested Refresh Changes" at bounding box center [842, 364] width 94 height 9
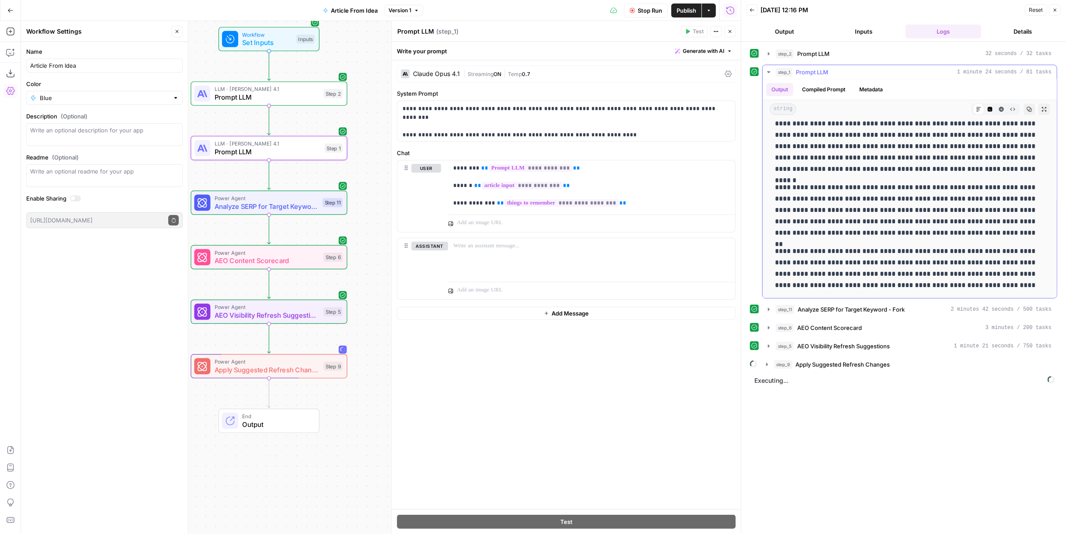
drag, startPoint x: 1023, startPoint y: 107, endPoint x: 1034, endPoint y: 114, distance: 13.0
click at [1027, 107] on icon "button" at bounding box center [1029, 109] width 5 height 5
click at [924, 311] on div "step_11 Analyze SERP for Target Keyword - Fork 2 minutes 42 seconds / 500 tasks" at bounding box center [914, 309] width 276 height 9
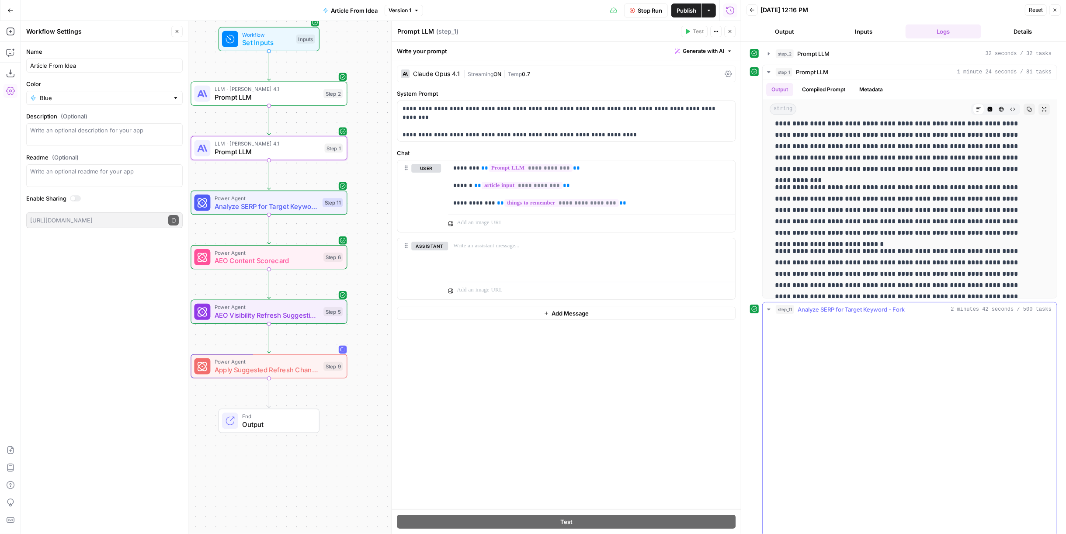
scroll to position [3062, 0]
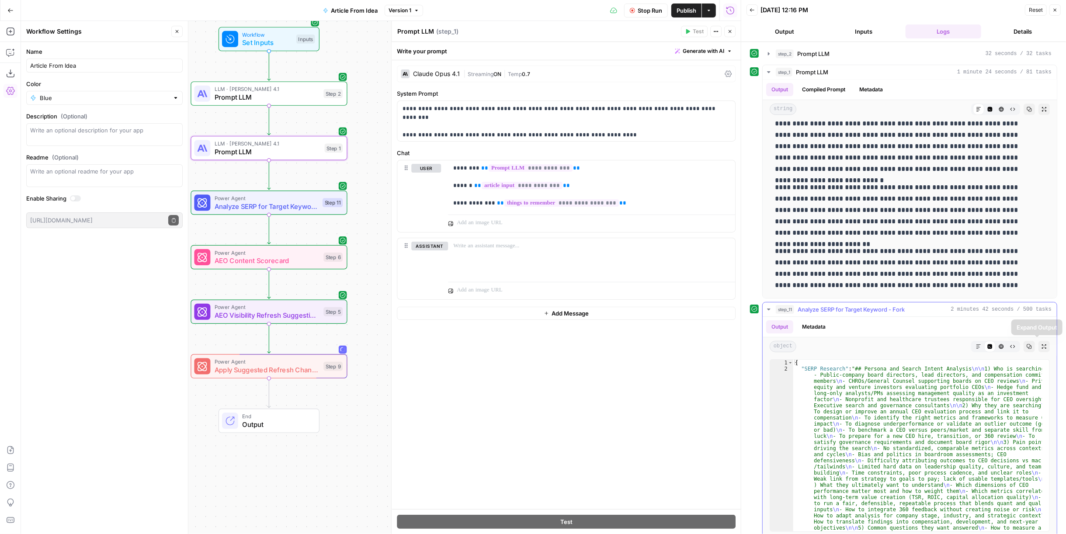
click at [1026, 347] on button "Copy" at bounding box center [1028, 346] width 11 height 11
click at [855, 311] on span "Analyze SERP for Target Keyword - Fork" at bounding box center [851, 309] width 107 height 9
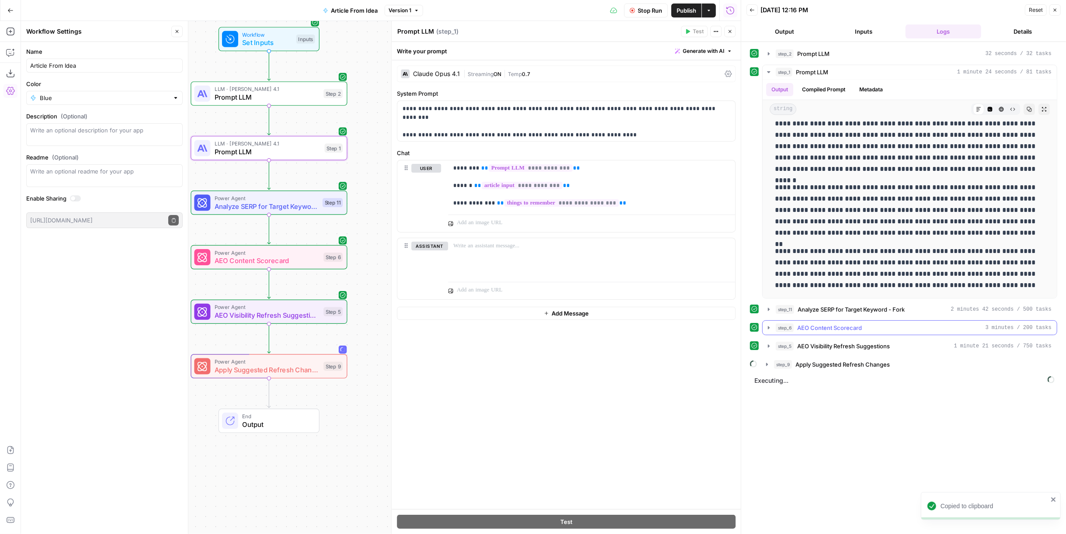
click at [901, 329] on div "step_6 AEO Content Scorecard 3 minutes / 200 tasks" at bounding box center [914, 327] width 276 height 9
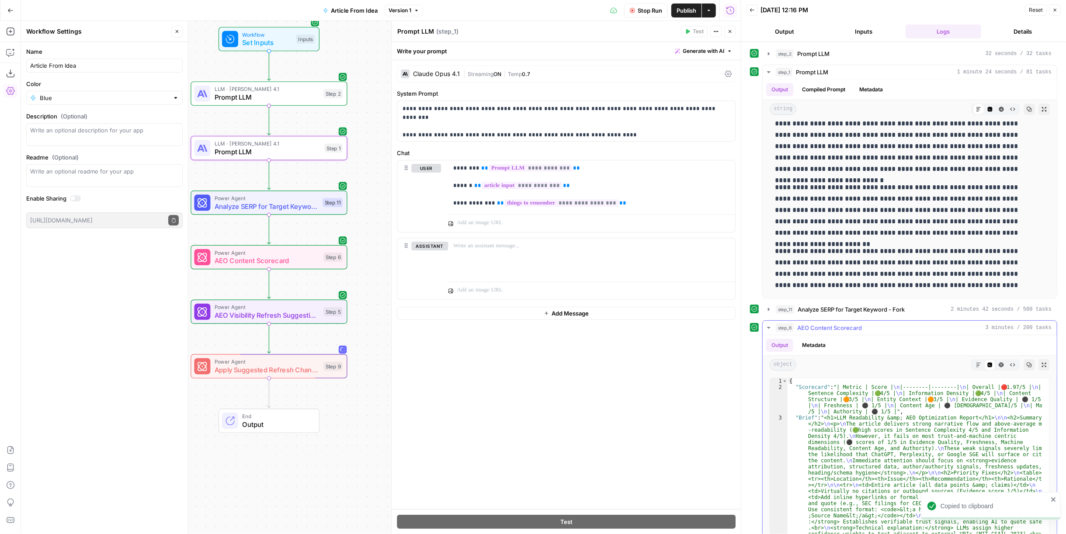
click at [1026, 364] on button "Copy" at bounding box center [1028, 364] width 11 height 11
click at [863, 326] on div "step_6 AEO Content Scorecard 3 minutes / 200 tasks" at bounding box center [914, 327] width 276 height 9
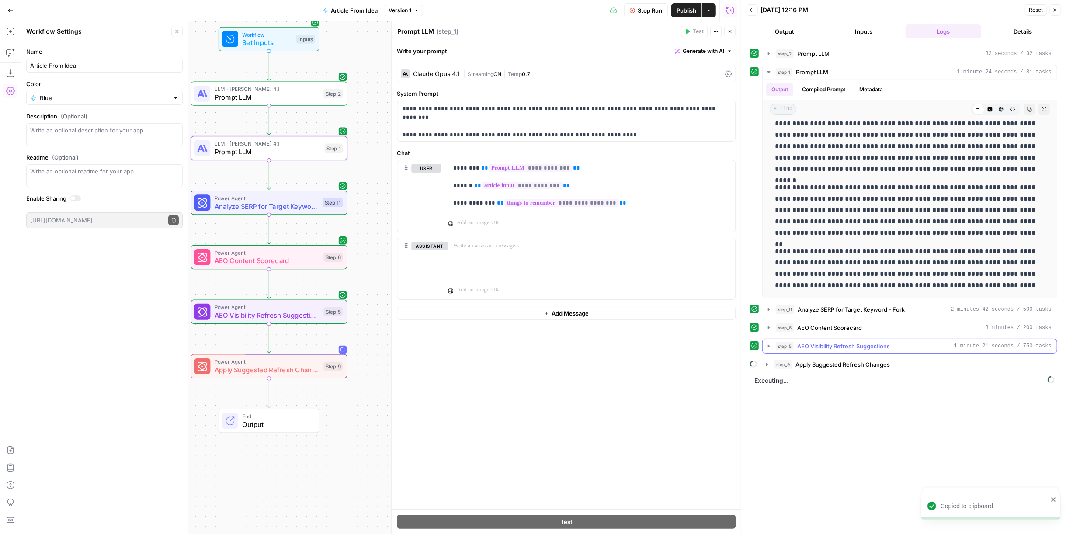
click at [855, 342] on span "AEO Visibility Refresh Suggestions" at bounding box center [843, 346] width 93 height 9
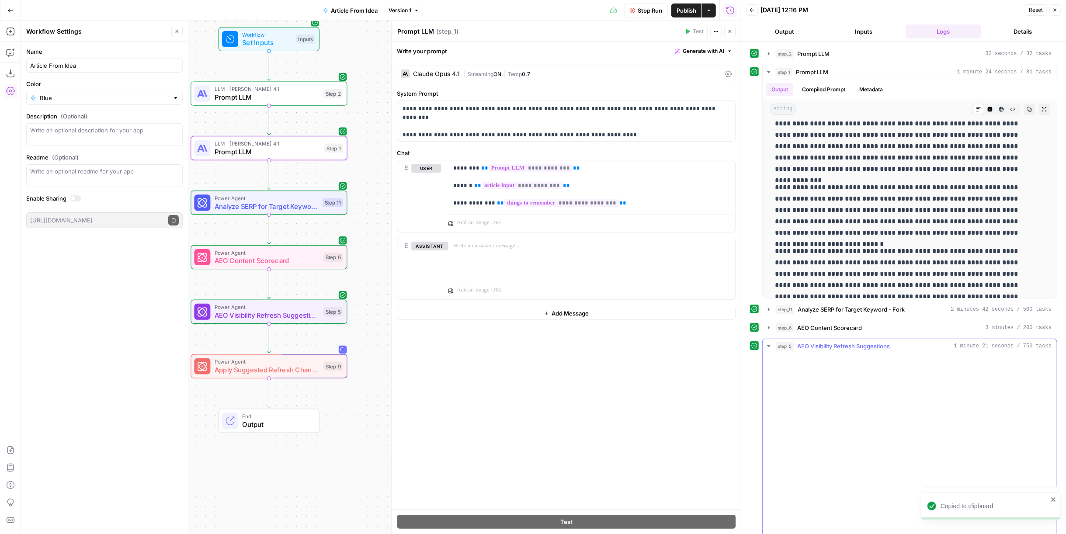
scroll to position [3062, 0]
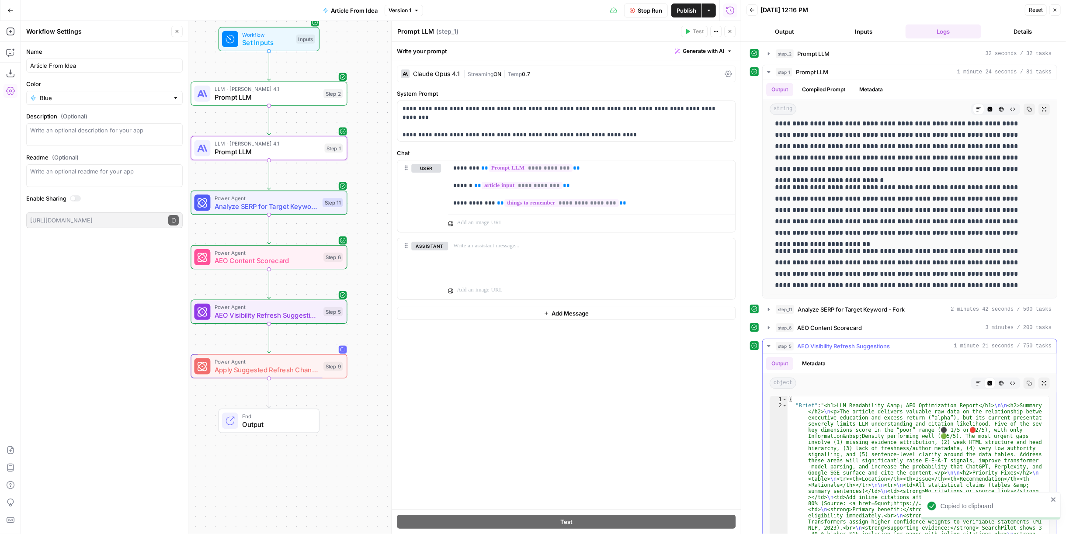
click at [1027, 381] on icon "button" at bounding box center [1029, 383] width 5 height 5
click at [886, 342] on span "AEO Visibility Refresh Suggestions" at bounding box center [843, 346] width 93 height 9
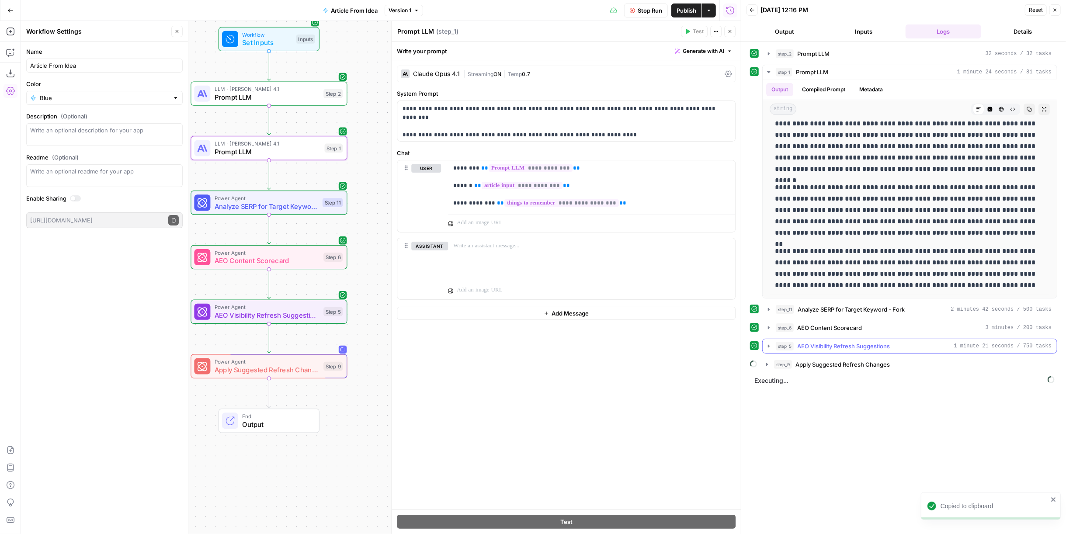
scroll to position [2994, 0]
click at [871, 362] on span "Apply Suggested Refresh Changes" at bounding box center [842, 364] width 94 height 9
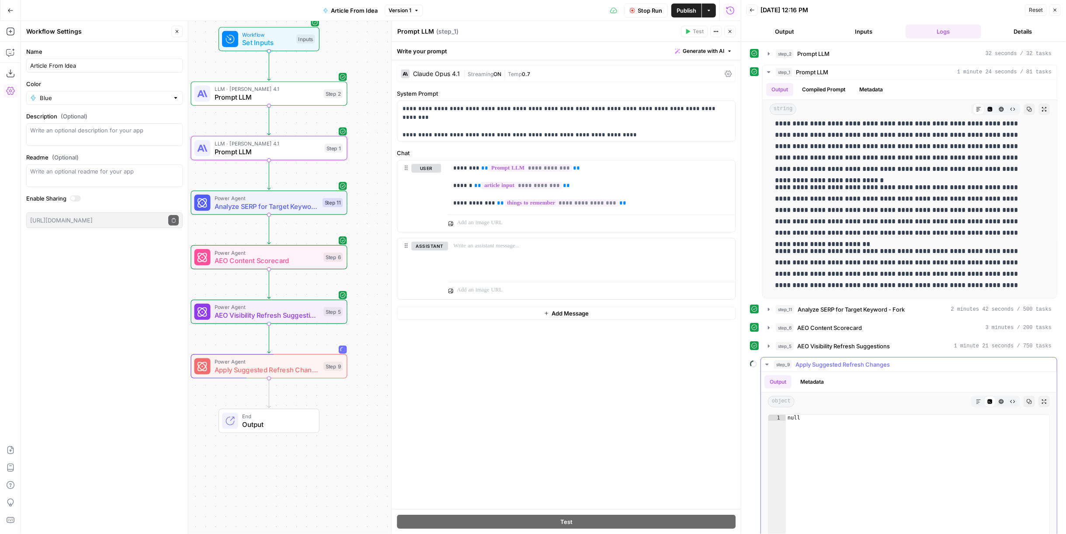
click at [853, 362] on span "Apply Suggested Refresh Changes" at bounding box center [842, 364] width 94 height 9
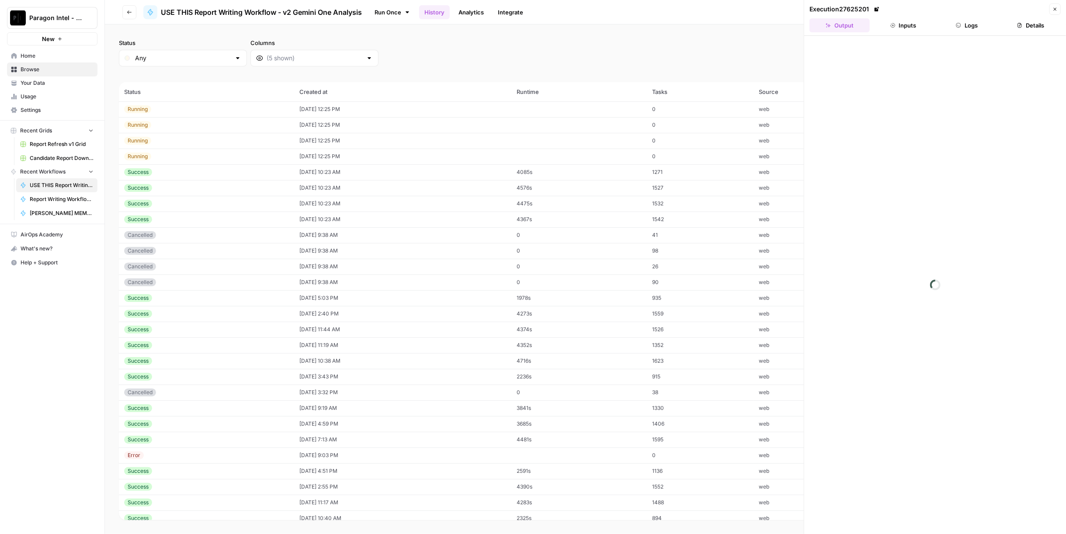
click at [1055, 12] on button "Close" at bounding box center [1054, 8] width 11 height 11
click at [1024, 12] on span "Edit Workflow" at bounding box center [1017, 12] width 38 height 9
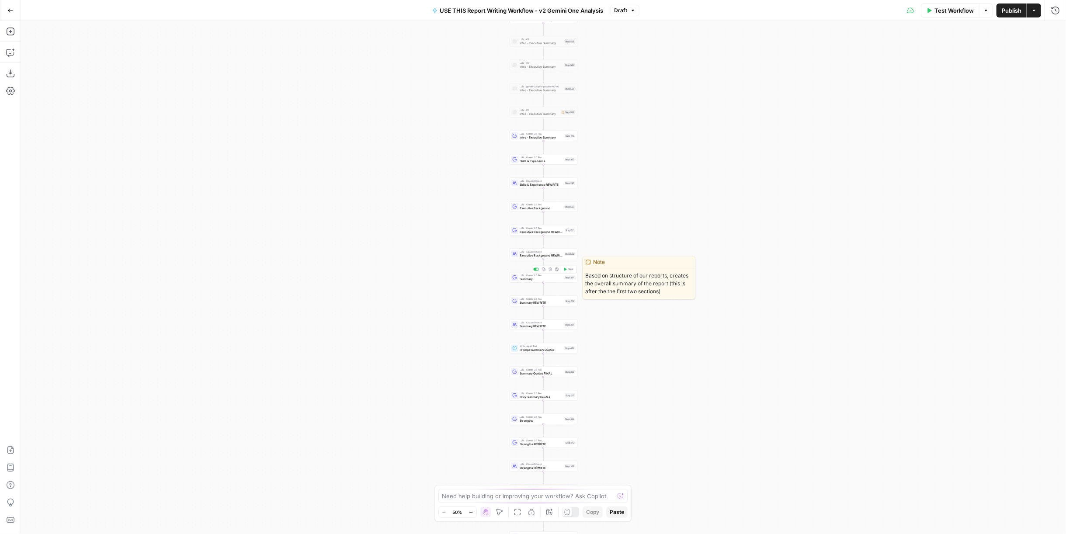
click at [565, 281] on div "LLM · Gemini 2.5 Pro Summary Step 367 Copy step Delete step Edit Note Test" at bounding box center [543, 277] width 64 height 7
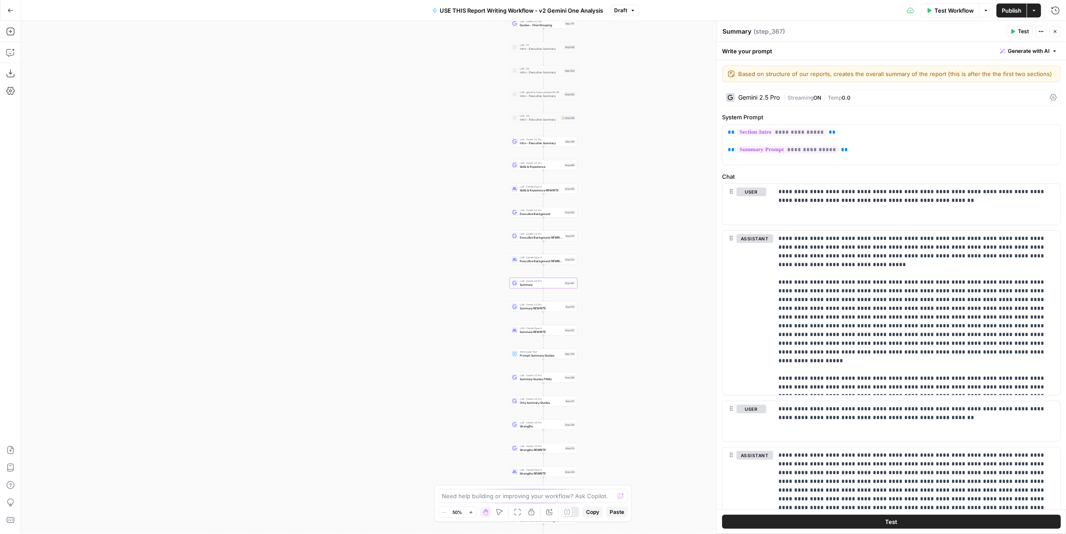
drag, startPoint x: 680, startPoint y: 105, endPoint x: 666, endPoint y: 332, distance: 227.2
click at [659, 385] on div "true false Workflow Set Inputs Inputs LLM · Perplexity Sonar Deep Research Late…" at bounding box center [543, 277] width 1045 height 513
drag, startPoint x: 679, startPoint y: 231, endPoint x: 671, endPoint y: 385, distance: 154.5
click at [672, 394] on div "true false Workflow Set Inputs Inputs LLM · Perplexity Sonar Deep Research Late…" at bounding box center [543, 277] width 1045 height 513
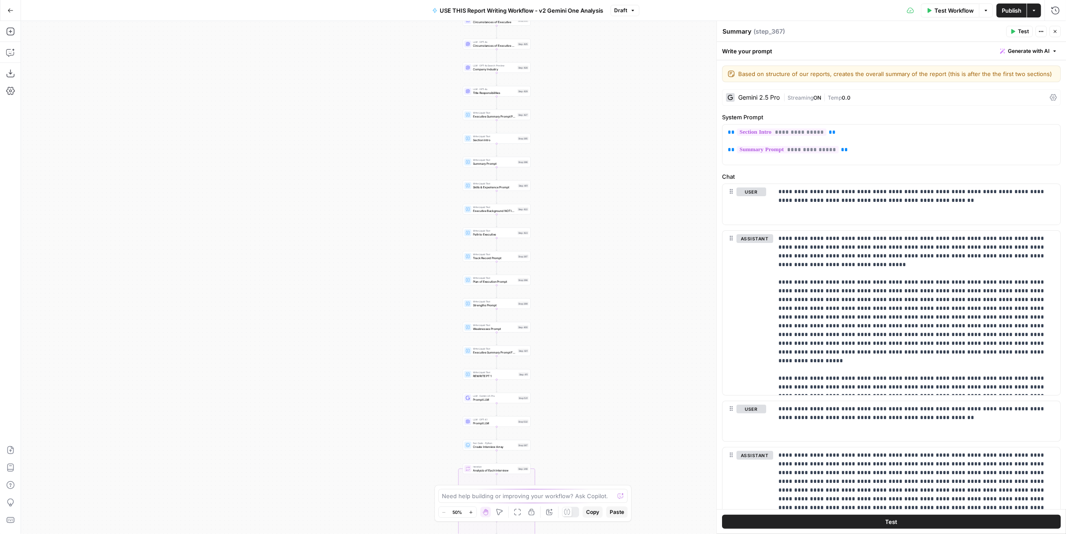
drag, startPoint x: 660, startPoint y: 137, endPoint x: 641, endPoint y: 118, distance: 26.9
click at [650, 393] on div "true false Workflow Set Inputs Inputs LLM · Perplexity Sonar Deep Research Late…" at bounding box center [543, 277] width 1045 height 513
drag, startPoint x: 637, startPoint y: 208, endPoint x: 624, endPoint y: 165, distance: 45.6
click at [629, 351] on div "true false Workflow Set Inputs Inputs LLM · Perplexity Sonar Deep Research Late…" at bounding box center [543, 277] width 1045 height 513
drag, startPoint x: 621, startPoint y: 321, endPoint x: 645, endPoint y: 353, distance: 39.8
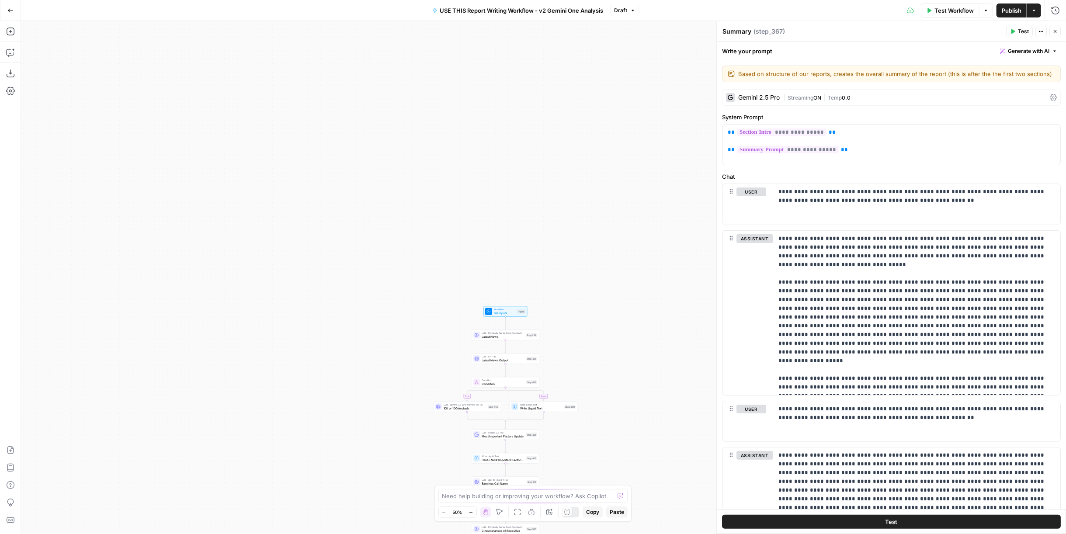
click at [638, 413] on div "true false Workflow Set Inputs Inputs LLM · Perplexity Sonar Deep Research Late…" at bounding box center [543, 277] width 1045 height 513
drag, startPoint x: 638, startPoint y: 162, endPoint x: 649, endPoint y: 54, distance: 108.1
click at [649, 55] on div "true false Workflow Set Inputs Inputs LLM · Perplexity Sonar Deep Research Late…" at bounding box center [543, 277] width 1045 height 513
drag, startPoint x: 611, startPoint y: 453, endPoint x: 631, endPoint y: 180, distance: 274.2
click at [631, 175] on div "true false Workflow Set Inputs Inputs LLM · Perplexity Sonar Deep Research Late…" at bounding box center [543, 277] width 1045 height 513
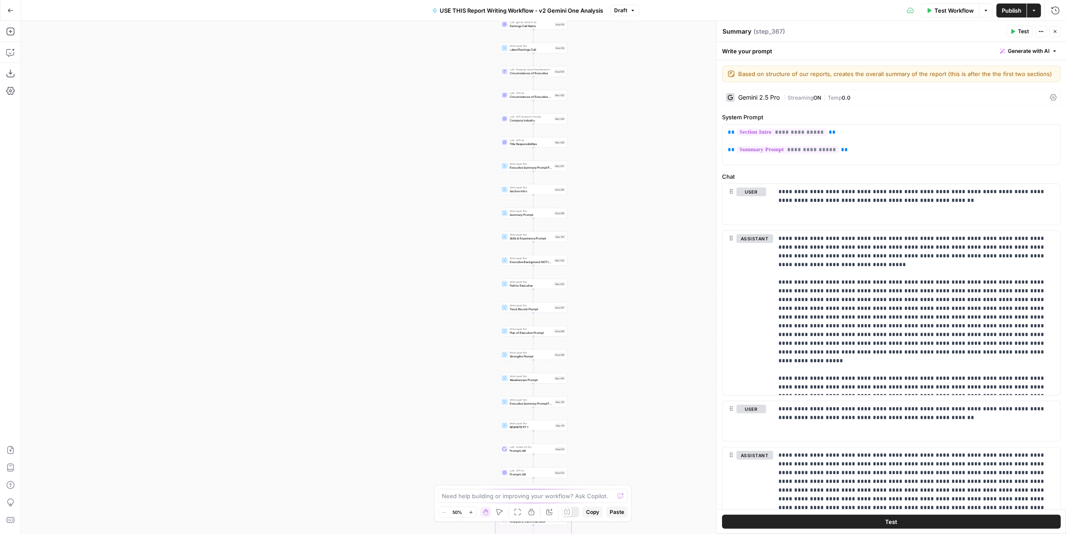
drag, startPoint x: 621, startPoint y: 330, endPoint x: 619, endPoint y: 237, distance: 93.1
click at [619, 237] on div "true false Workflow Set Inputs Inputs LLM · Perplexity Sonar Deep Research Late…" at bounding box center [543, 277] width 1045 height 513
drag, startPoint x: 618, startPoint y: 310, endPoint x: 618, endPoint y: 297, distance: 13.1
click at [618, 297] on div "true false Workflow Set Inputs Inputs LLM · Perplexity Sonar Deep Research Late…" at bounding box center [543, 277] width 1045 height 513
click at [541, 153] on span "Summary Prompt" at bounding box center [531, 153] width 43 height 4
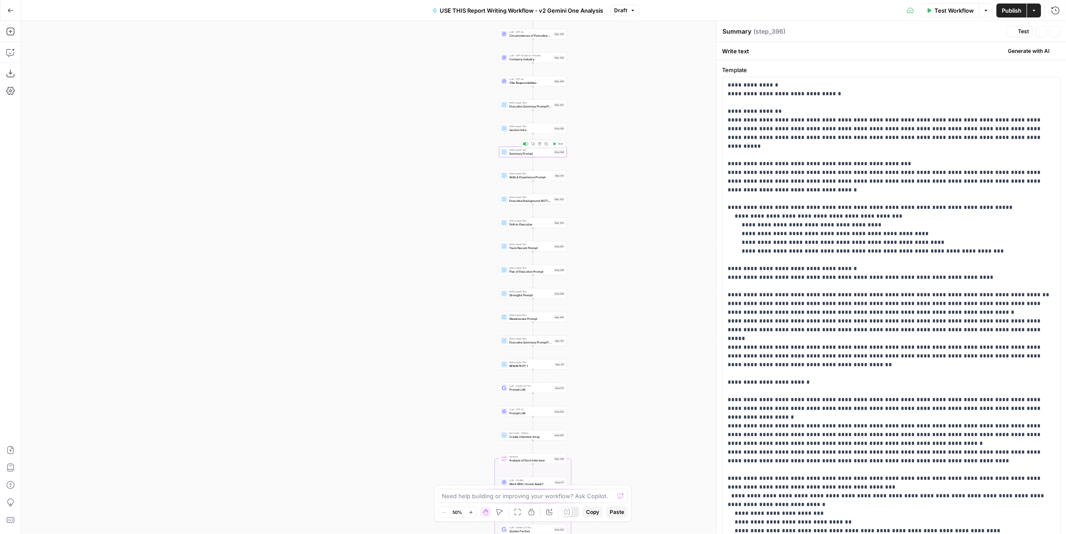
type textarea "Summary Prompt"
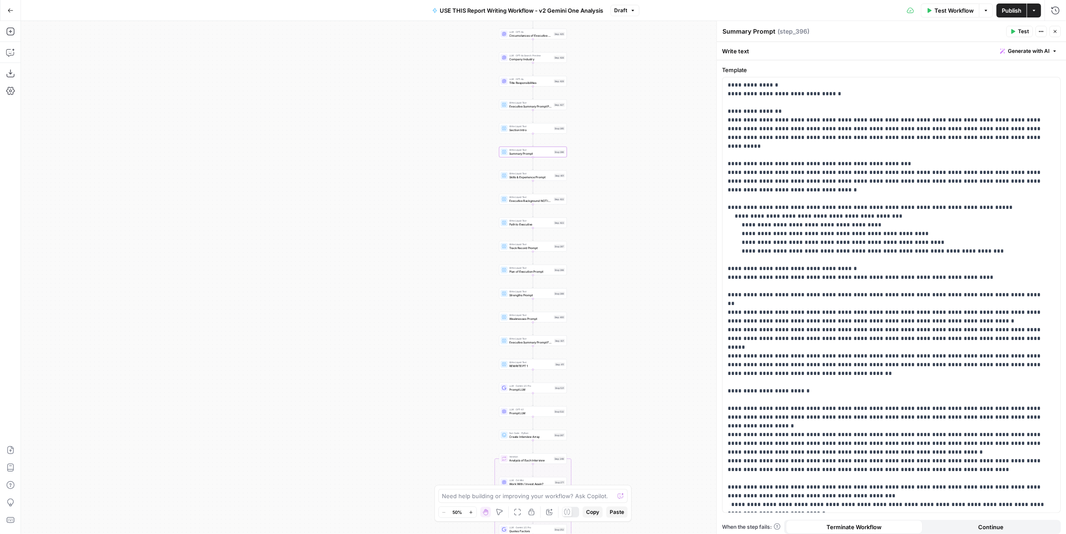
click at [1057, 32] on icon "button" at bounding box center [1054, 31] width 5 height 5
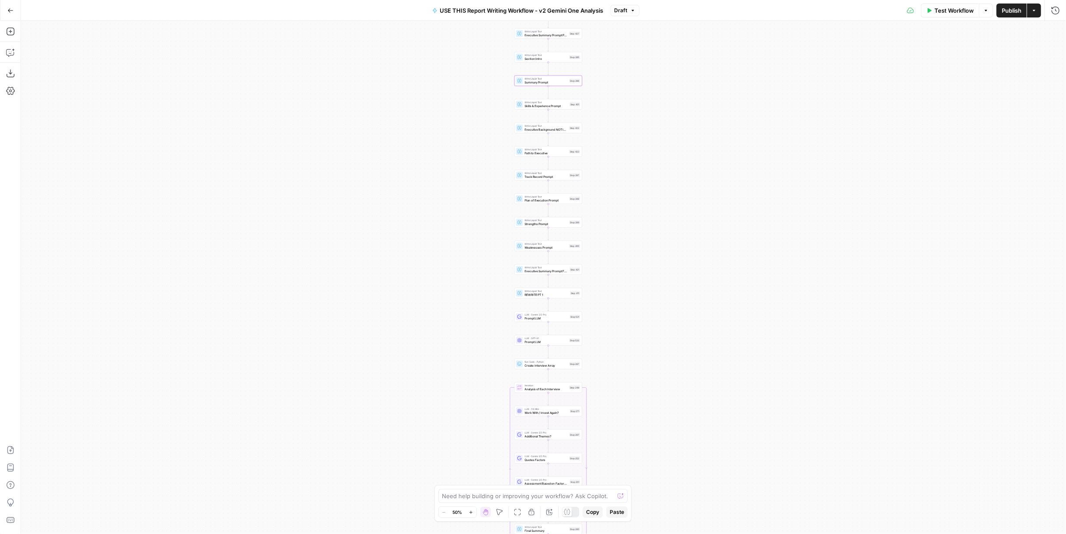
drag, startPoint x: 713, startPoint y: 332, endPoint x: 760, endPoint y: 53, distance: 282.9
click at [760, 53] on div "true false Workflow Set Inputs Inputs LLM · Perplexity Sonar Deep Research Late…" at bounding box center [543, 277] width 1045 height 513
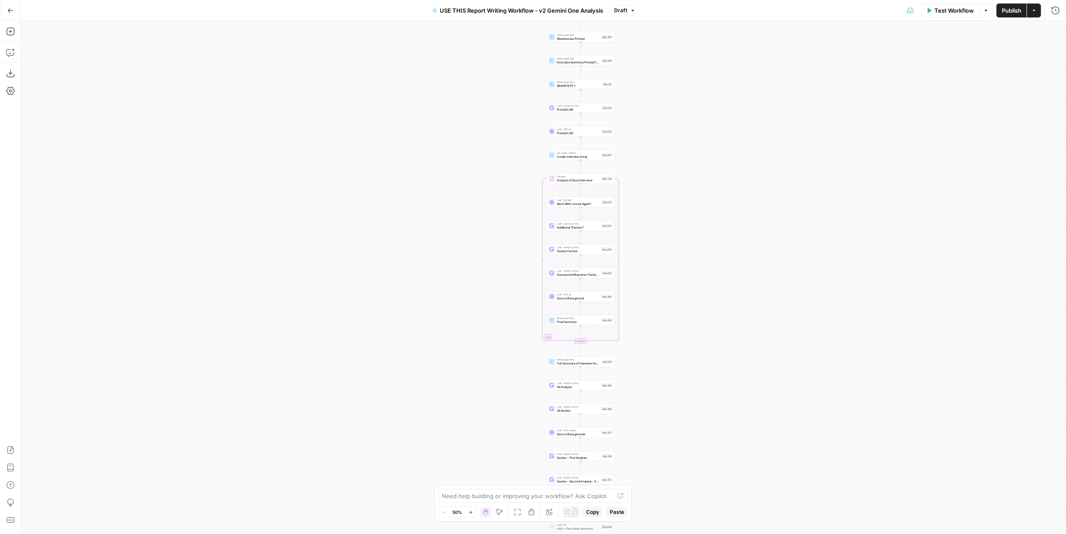
drag, startPoint x: 635, startPoint y: 177, endPoint x: 644, endPoint y: 178, distance: 8.3
click at [643, 178] on div "true false Workflow Set Inputs Inputs LLM · Perplexity Sonar Deep Research Late…" at bounding box center [543, 277] width 1045 height 513
click at [589, 78] on icon "button" at bounding box center [588, 76] width 3 height 3
click at [589, 95] on icon "Edge from step_411 to step_531" at bounding box center [588, 96] width 1 height 13
click at [590, 106] on span "Write Liquid Text" at bounding box center [586, 106] width 43 height 3
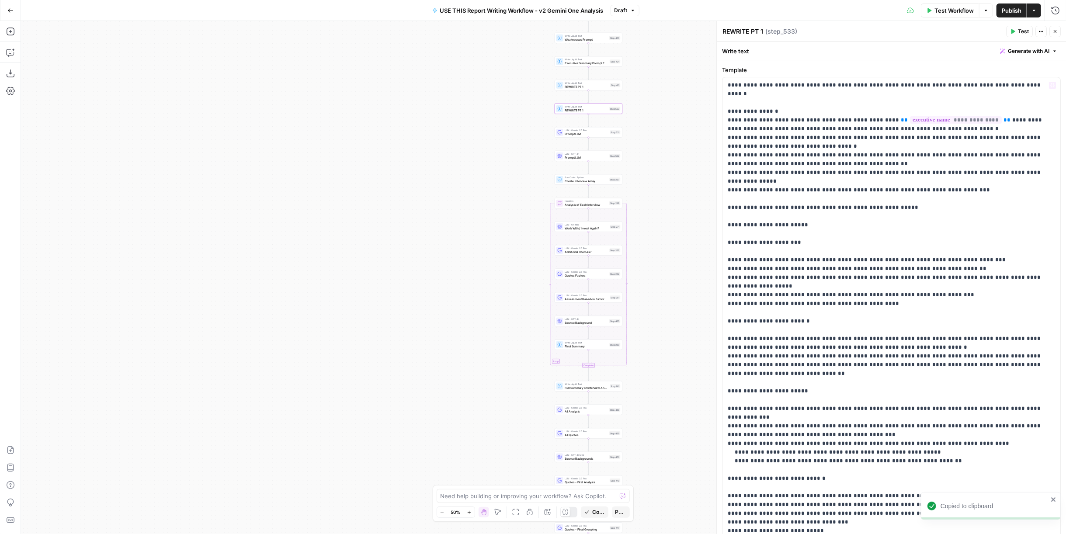
click at [749, 31] on textarea "REWRITE PT 1" at bounding box center [742, 31] width 41 height 9
type textarea "C"
type textarea "Fact Check"
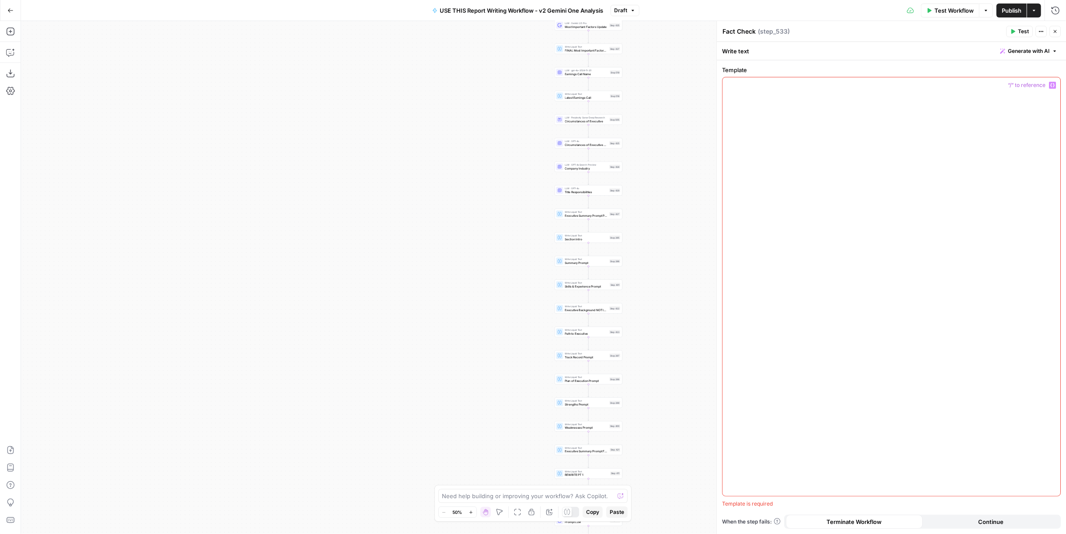
click at [603, 233] on div "Copy step Delete step Add Note Test" at bounding box center [599, 229] width 44 height 8
click at [603, 236] on span "Write Liquid Text" at bounding box center [586, 235] width 43 height 3
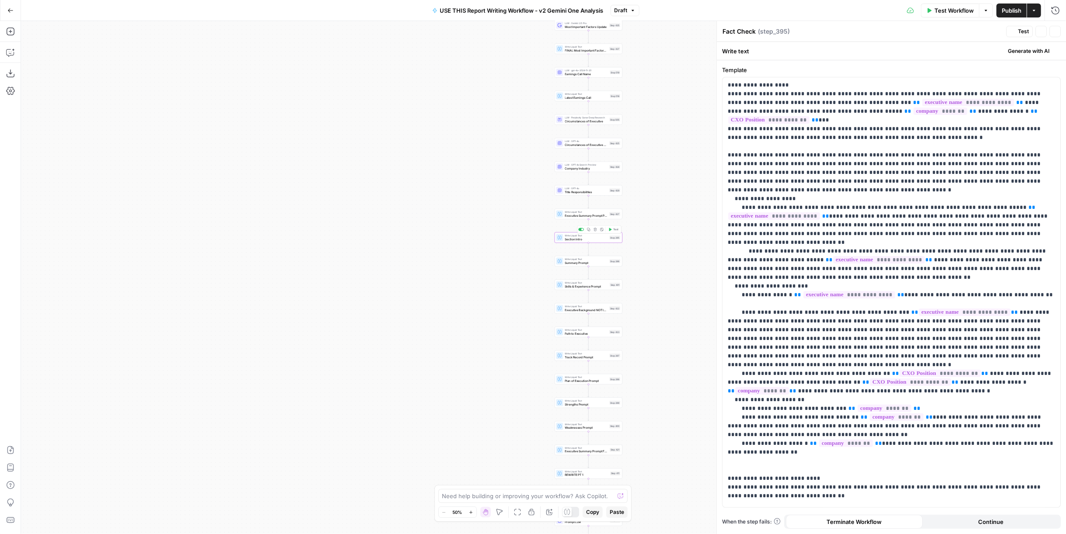
type textarea "Section Intro"
click at [783, 144] on p "**********" at bounding box center [892, 269] width 328 height 376
click at [599, 231] on span "Fact Check" at bounding box center [586, 231] width 43 height 4
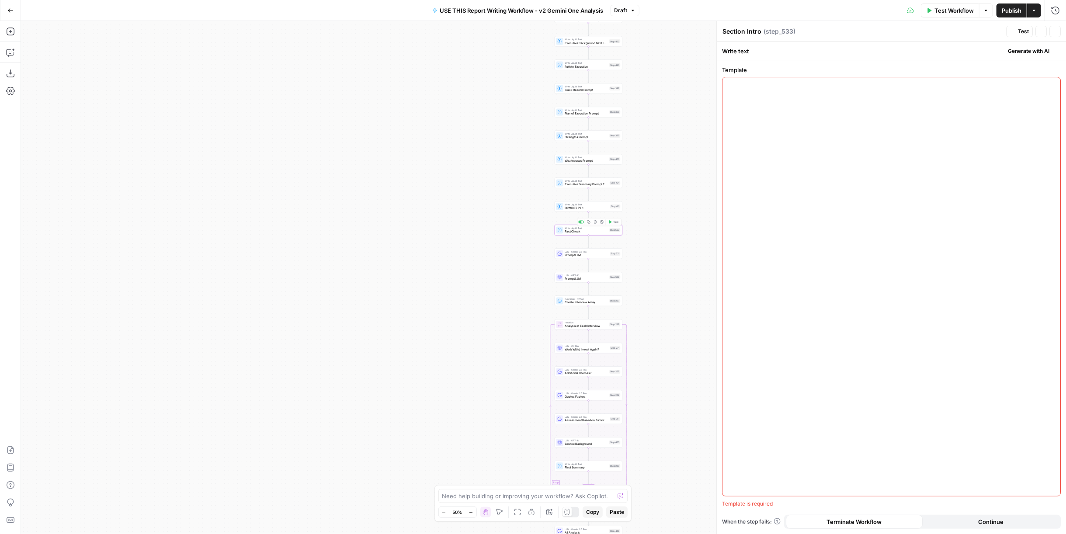
type textarea "Fact Check"
click at [834, 152] on div at bounding box center [891, 286] width 338 height 419
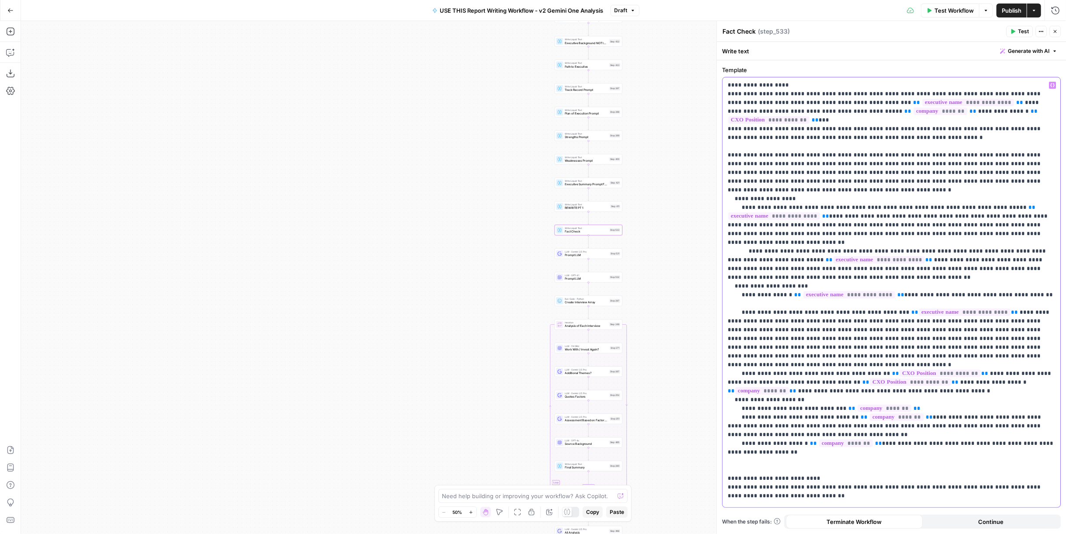
click at [899, 124] on p "**********" at bounding box center [892, 269] width 328 height 376
click at [909, 127] on p "**********" at bounding box center [892, 269] width 328 height 376
click at [909, 128] on p "**********" at bounding box center [892, 269] width 328 height 376
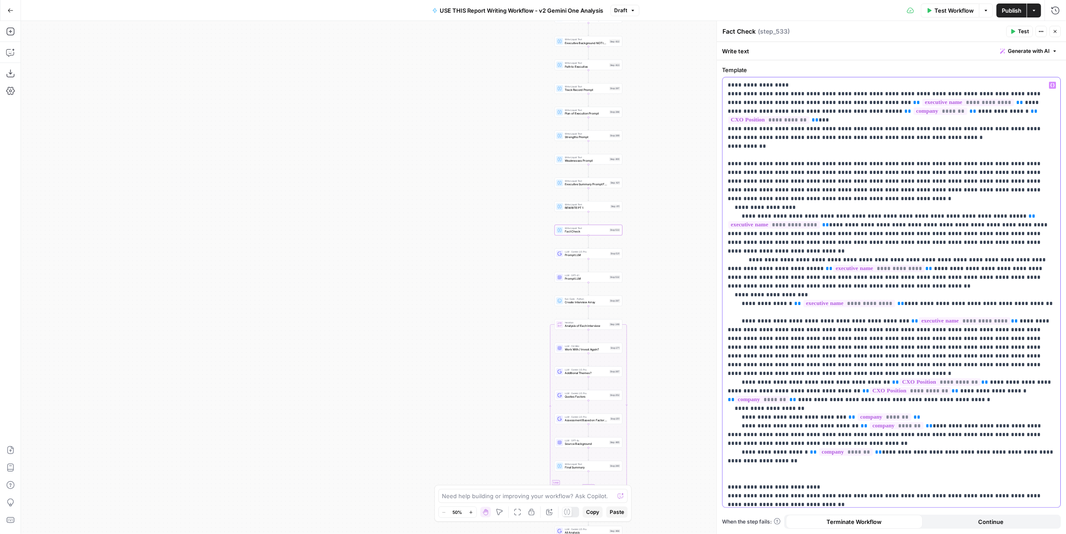
drag, startPoint x: 932, startPoint y: 129, endPoint x: 713, endPoint y: 120, distance: 218.7
click at [716, 120] on div "**********" at bounding box center [891, 277] width 350 height 513
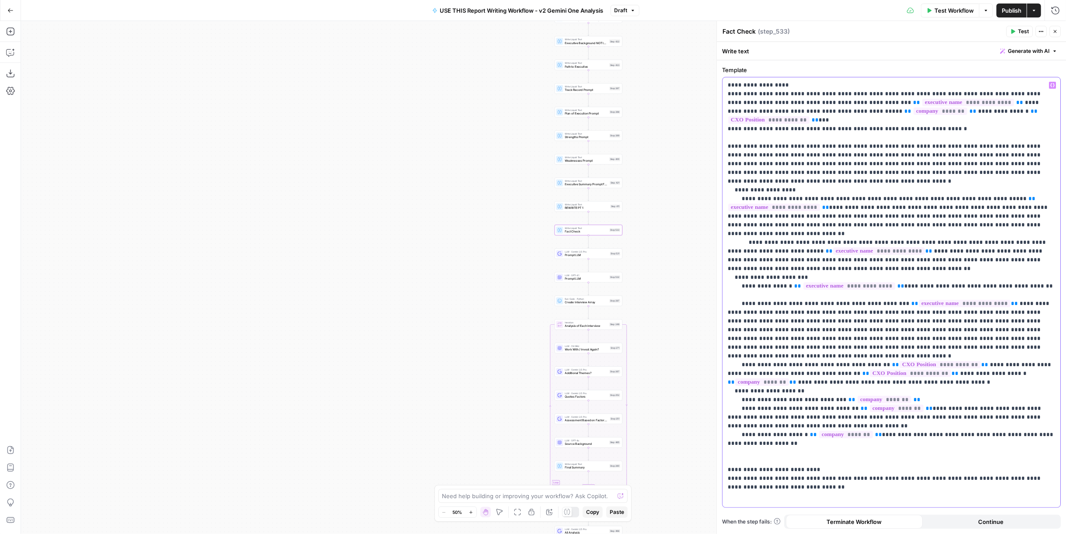
click at [729, 133] on p "**********" at bounding box center [892, 264] width 328 height 367
click at [737, 129] on p "**********" at bounding box center [892, 264] width 328 height 367
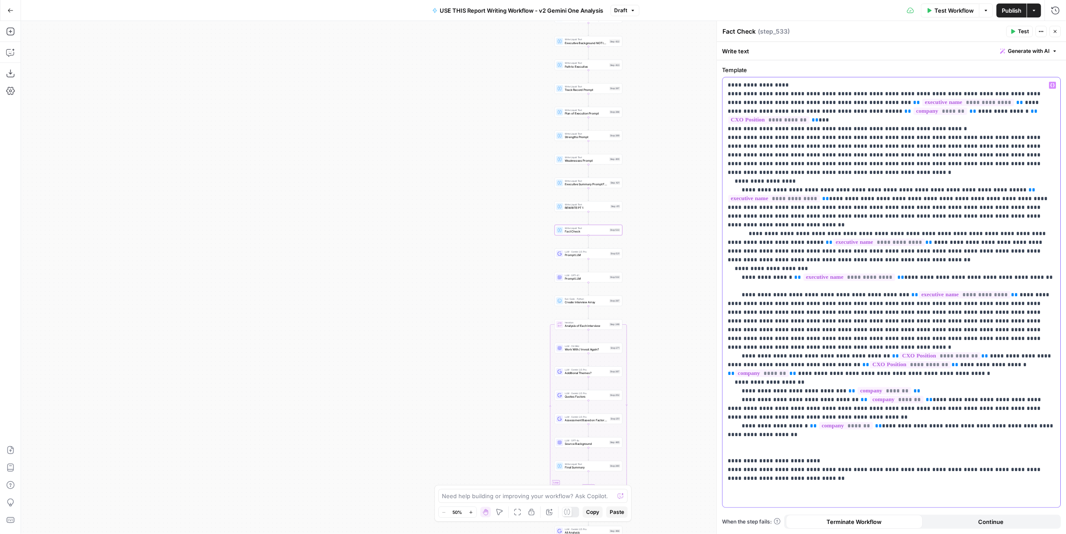
drag, startPoint x: 880, startPoint y: 128, endPoint x: 732, endPoint y: 132, distance: 148.2
click at [732, 132] on p "**********" at bounding box center [892, 260] width 328 height 358
drag, startPoint x: 920, startPoint y: 156, endPoint x: 748, endPoint y: 147, distance: 172.8
click at [748, 147] on p "**********" at bounding box center [892, 260] width 328 height 358
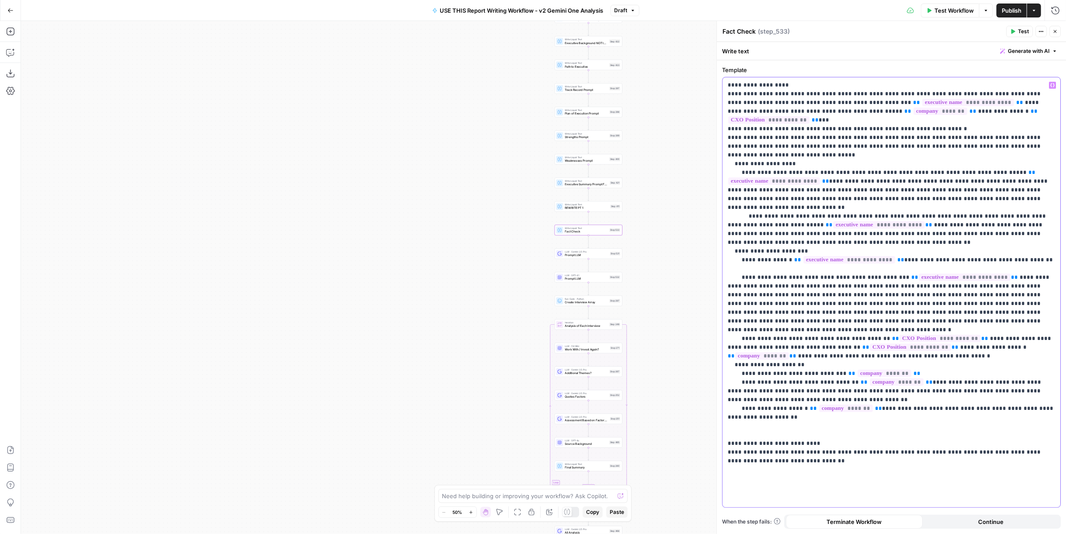
drag, startPoint x: 725, startPoint y: 129, endPoint x: 765, endPoint y: 145, distance: 43.2
click at [765, 145] on div "**********" at bounding box center [891, 292] width 338 height 430
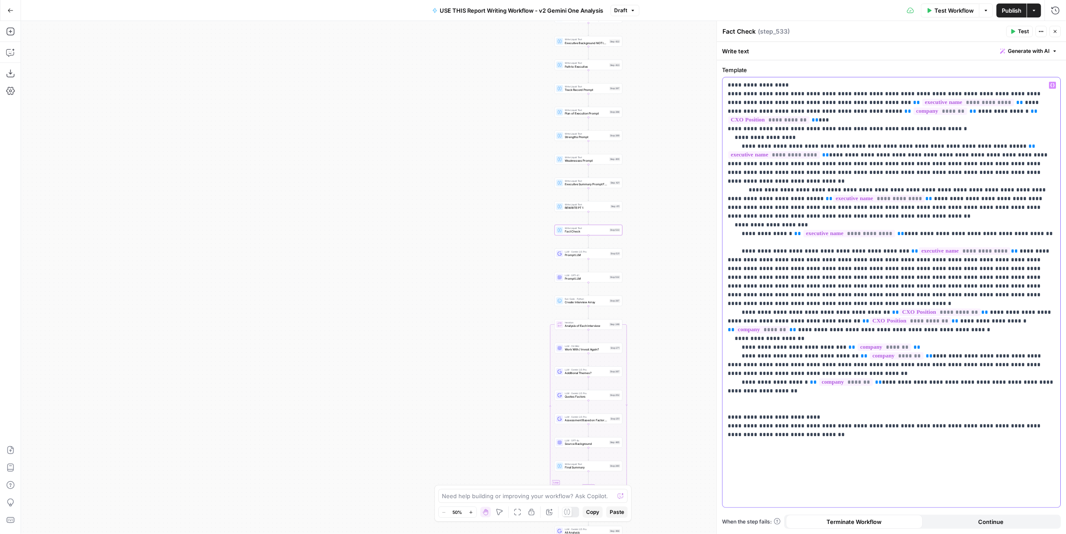
click at [782, 364] on p "**********" at bounding box center [892, 242] width 328 height 323
click at [752, 359] on p "**********" at bounding box center [892, 242] width 328 height 323
drag, startPoint x: 849, startPoint y: 406, endPoint x: 721, endPoint y: 375, distance: 131.6
click at [721, 375] on div "**********" at bounding box center [891, 277] width 350 height 513
click at [816, 406] on div "**********" at bounding box center [891, 292] width 338 height 430
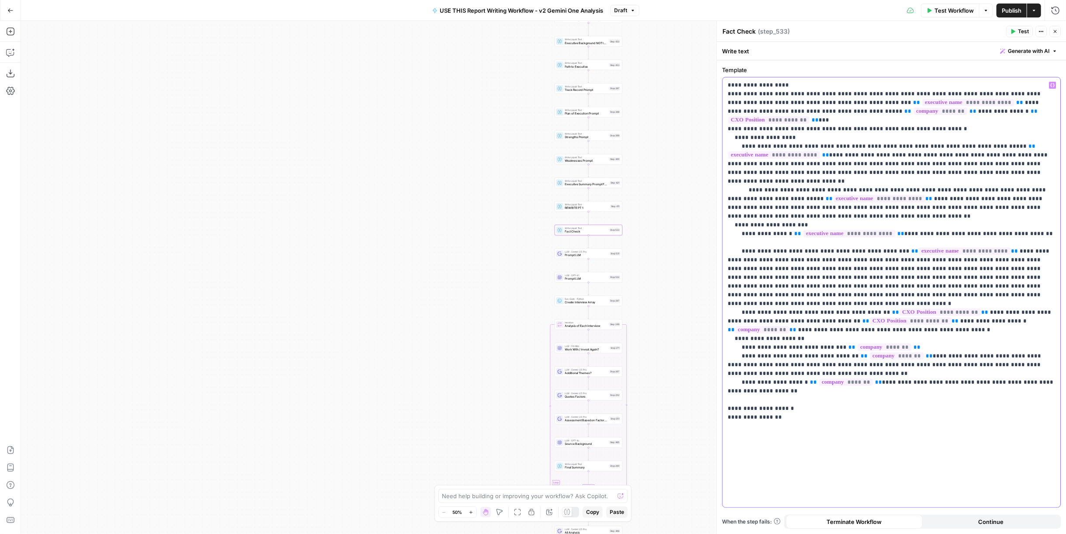
click at [813, 391] on div "**********" at bounding box center [891, 292] width 338 height 430
click at [815, 385] on p "**********" at bounding box center [892, 234] width 328 height 306
drag, startPoint x: 989, startPoint y: 383, endPoint x: 961, endPoint y: 385, distance: 27.6
click at [961, 385] on p "**********" at bounding box center [892, 238] width 328 height 315
drag, startPoint x: 1003, startPoint y: 384, endPoint x: 1034, endPoint y: 382, distance: 31.1
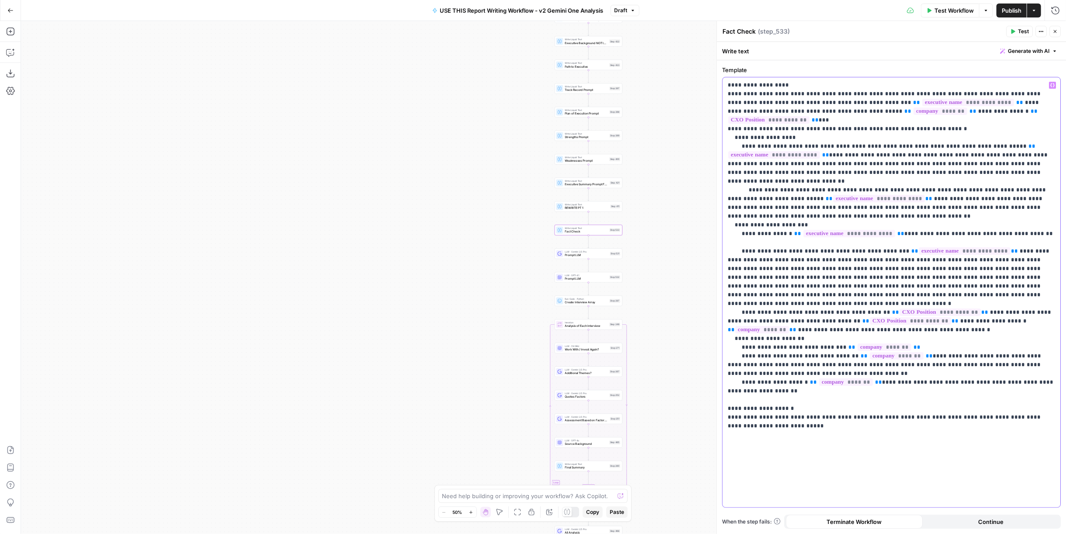
click at [1034, 382] on p "**********" at bounding box center [892, 238] width 328 height 315
click at [1051, 383] on p "**********" at bounding box center [892, 234] width 328 height 306
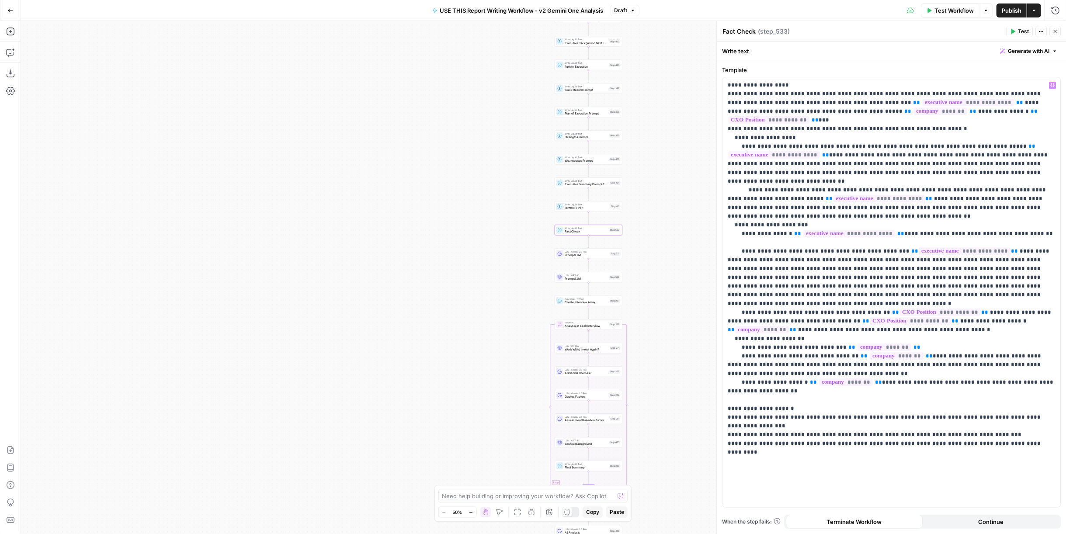
click at [1006, 18] on div "Test Workflow Options Publish Actions Run History" at bounding box center [852, 10] width 427 height 21
click at [1010, 11] on span "Publish" at bounding box center [1012, 10] width 20 height 9
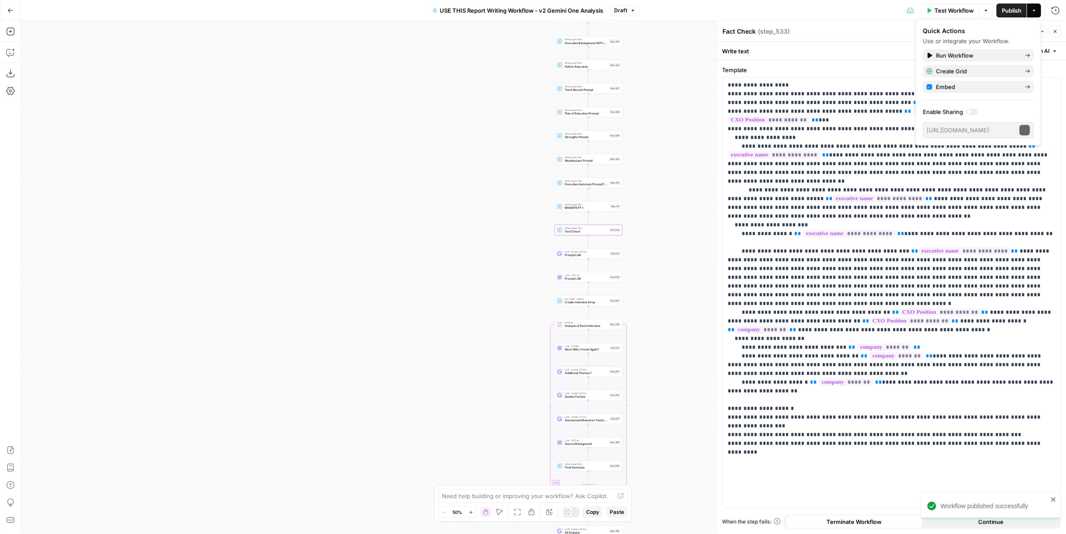
click at [633, 11] on icon "button" at bounding box center [632, 10] width 5 height 5
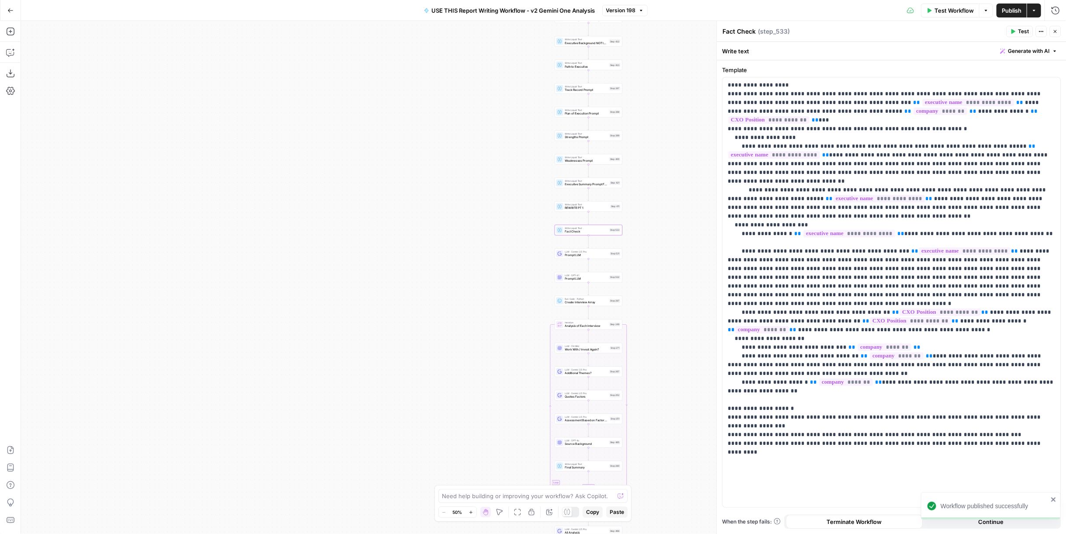
click at [631, 8] on span "Version 198" at bounding box center [621, 11] width 30 height 8
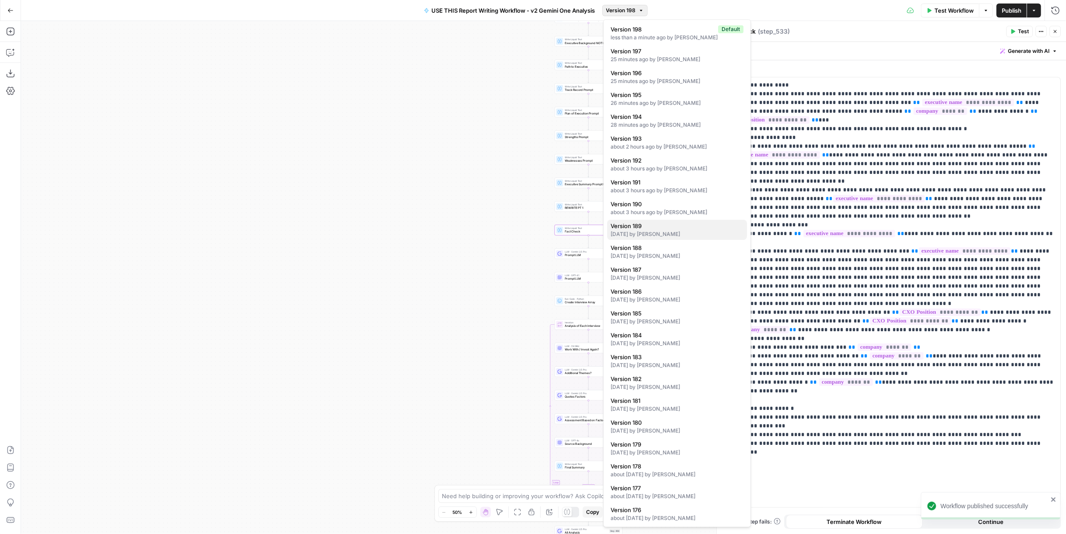
click at [680, 232] on div "[DATE] by [PERSON_NAME]" at bounding box center [677, 234] width 133 height 8
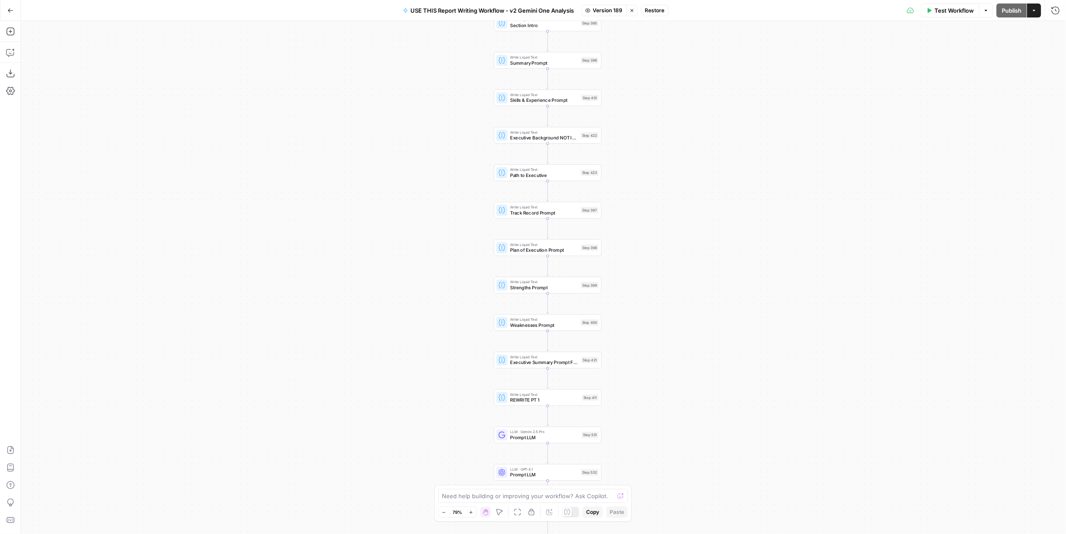
click at [574, 218] on div "Write Liquid Text Track Record Prompt Step 397" at bounding box center [548, 210] width 108 height 17
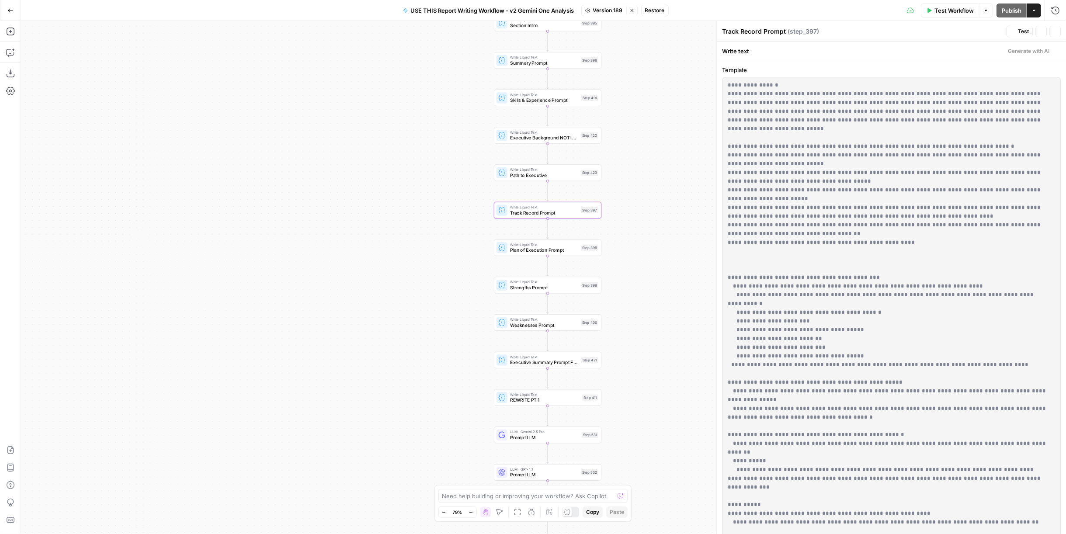
click at [576, 206] on span "Write Liquid Text" at bounding box center [544, 208] width 68 height 6
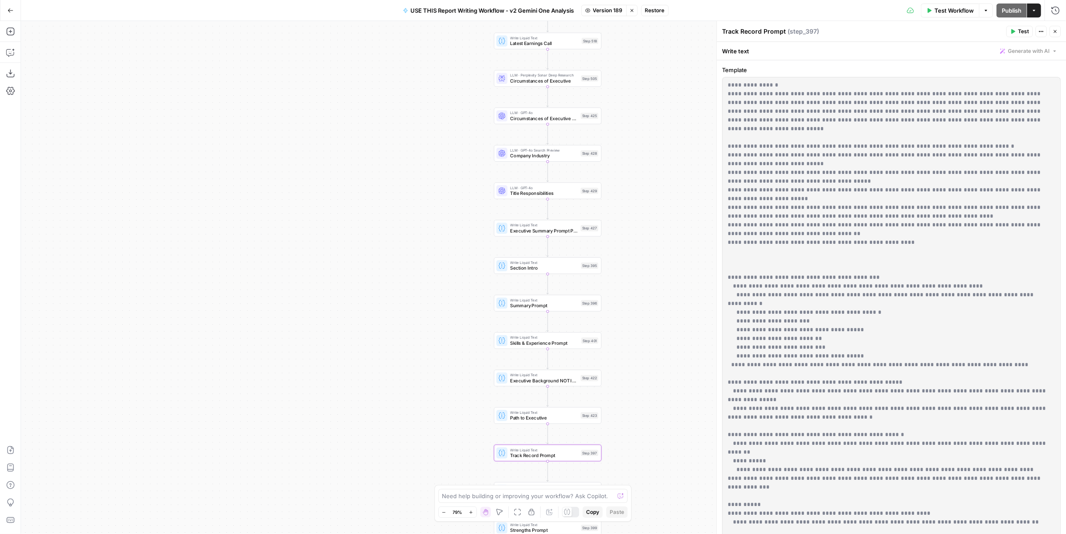
click at [578, 264] on div "Write Liquid Text Section Intro Step 395" at bounding box center [547, 266] width 102 height 12
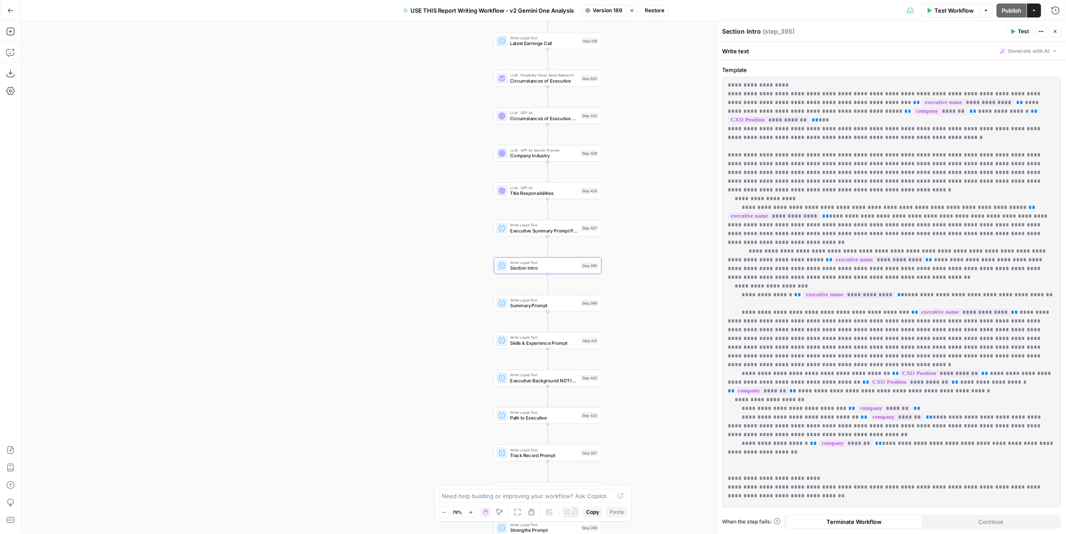
click at [633, 9] on icon "button" at bounding box center [631, 10] width 5 height 5
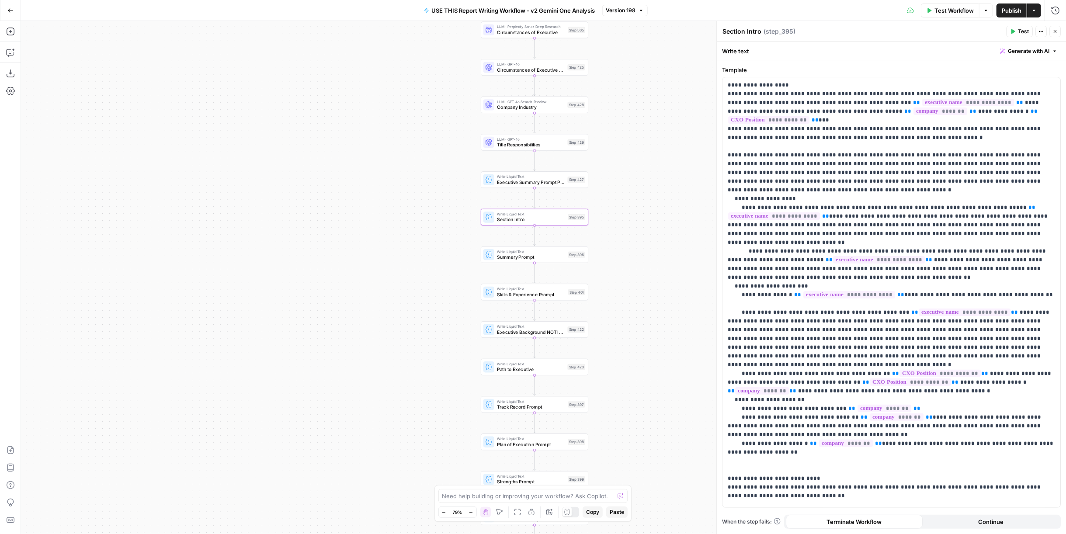
drag, startPoint x: 638, startPoint y: 270, endPoint x: 631, endPoint y: 250, distance: 21.6
click at [631, 250] on div "true false Workflow Set Inputs Inputs LLM · Perplexity Sonar Deep Research Late…" at bounding box center [543, 277] width 1045 height 513
drag, startPoint x: 640, startPoint y: 308, endPoint x: 636, endPoint y: 121, distance: 187.5
click at [636, 121] on div "true false Workflow Set Inputs Inputs LLM · Perplexity Sonar Deep Research Late…" at bounding box center [543, 277] width 1045 height 513
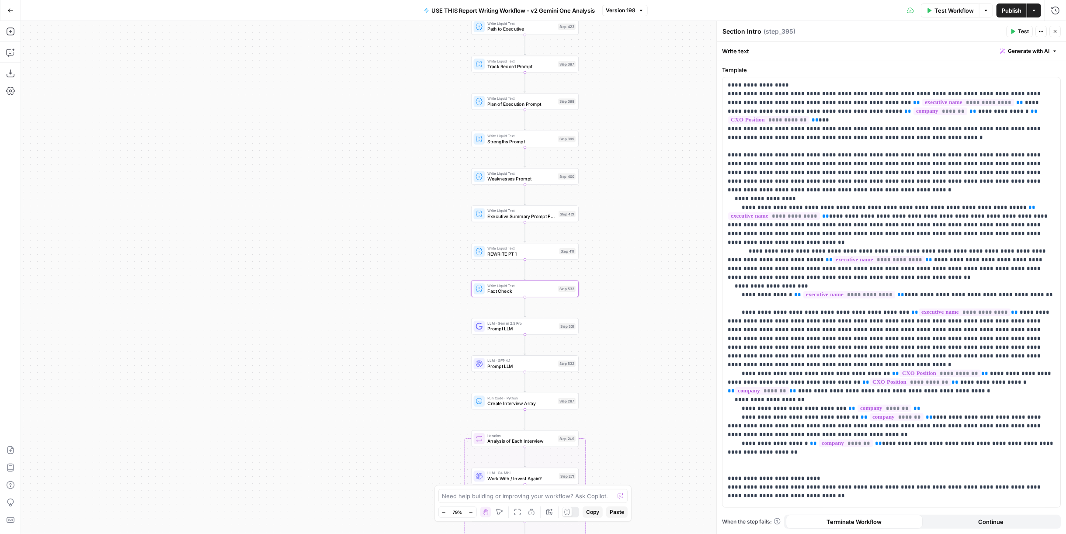
drag, startPoint x: 643, startPoint y: 348, endPoint x: 637, endPoint y: 195, distance: 152.7
click at [637, 195] on div "true false Workflow Set Inputs Inputs LLM · Perplexity Sonar Deep Research Late…" at bounding box center [543, 277] width 1045 height 513
drag, startPoint x: 655, startPoint y: 341, endPoint x: 634, endPoint y: 187, distance: 155.3
click at [634, 187] on div "true false Workflow Set Inputs Inputs LLM · Perplexity Sonar Deep Research Late…" at bounding box center [543, 277] width 1045 height 513
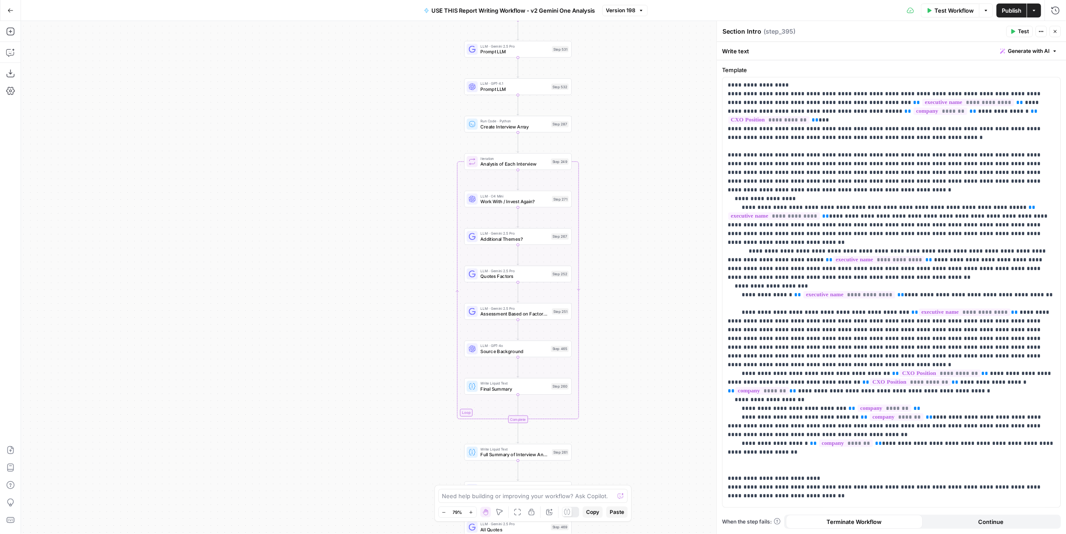
drag, startPoint x: 630, startPoint y: 399, endPoint x: 647, endPoint y: 278, distance: 122.7
click at [656, 181] on div "true false Workflow Set Inputs Inputs LLM · Perplexity Sonar Deep Research Late…" at bounding box center [543, 277] width 1045 height 513
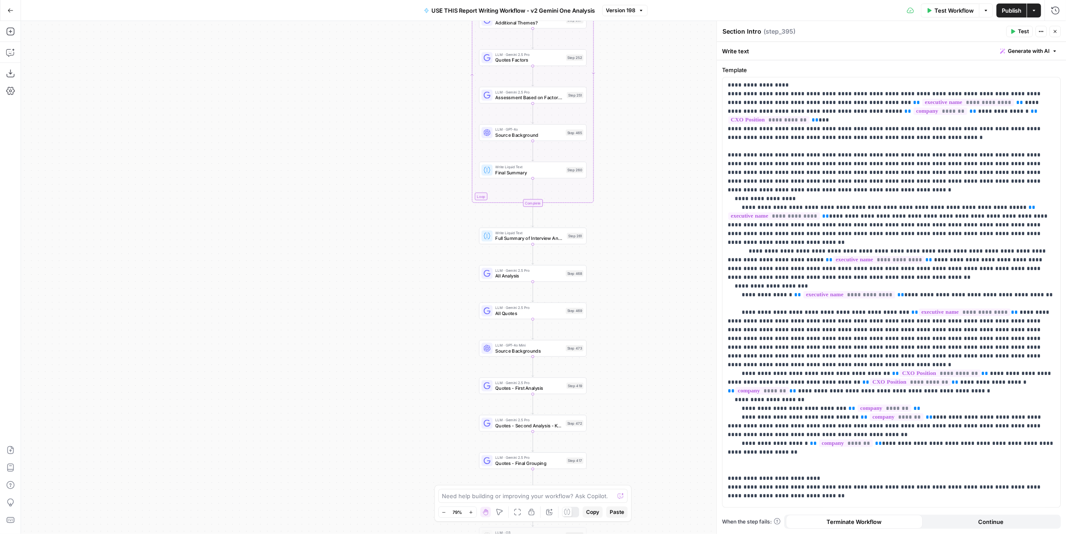
drag, startPoint x: 643, startPoint y: 375, endPoint x: 647, endPoint y: 267, distance: 108.0
click at [647, 267] on div "true false Workflow Set Inputs Inputs LLM · Perplexity Sonar Deep Research Late…" at bounding box center [543, 277] width 1045 height 513
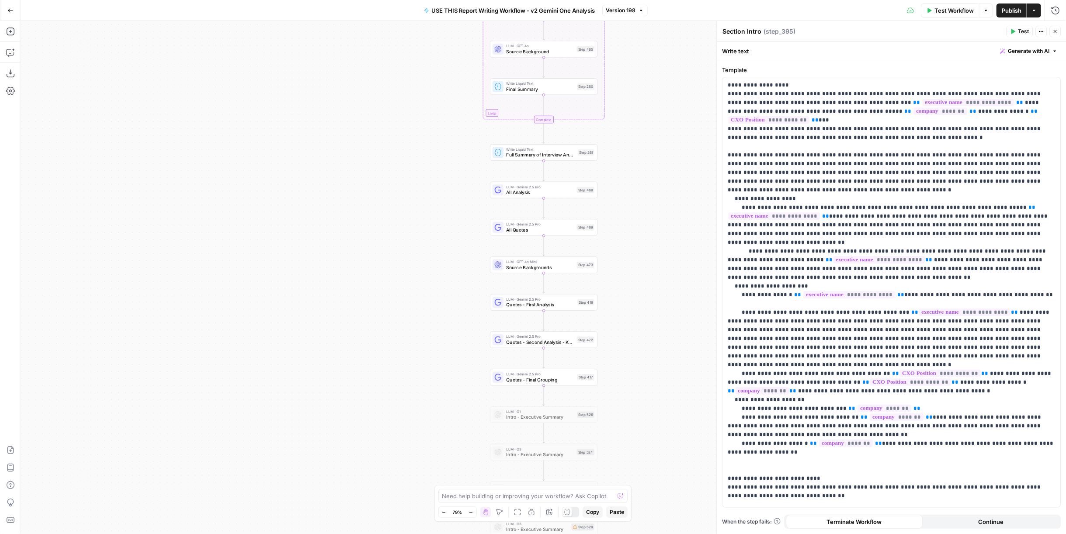
drag, startPoint x: 645, startPoint y: 337, endPoint x: 652, endPoint y: 278, distance: 59.4
click at [652, 278] on div "true false Workflow Set Inputs Inputs LLM · Perplexity Sonar Deep Research Late…" at bounding box center [543, 277] width 1045 height 513
drag, startPoint x: 643, startPoint y: 365, endPoint x: 646, endPoint y: 236, distance: 129.8
click at [646, 236] on div "true false Workflow Set Inputs Inputs LLM · Perplexity Sonar Deep Research Late…" at bounding box center [543, 277] width 1045 height 513
drag, startPoint x: 648, startPoint y: 355, endPoint x: 635, endPoint y: 241, distance: 114.3
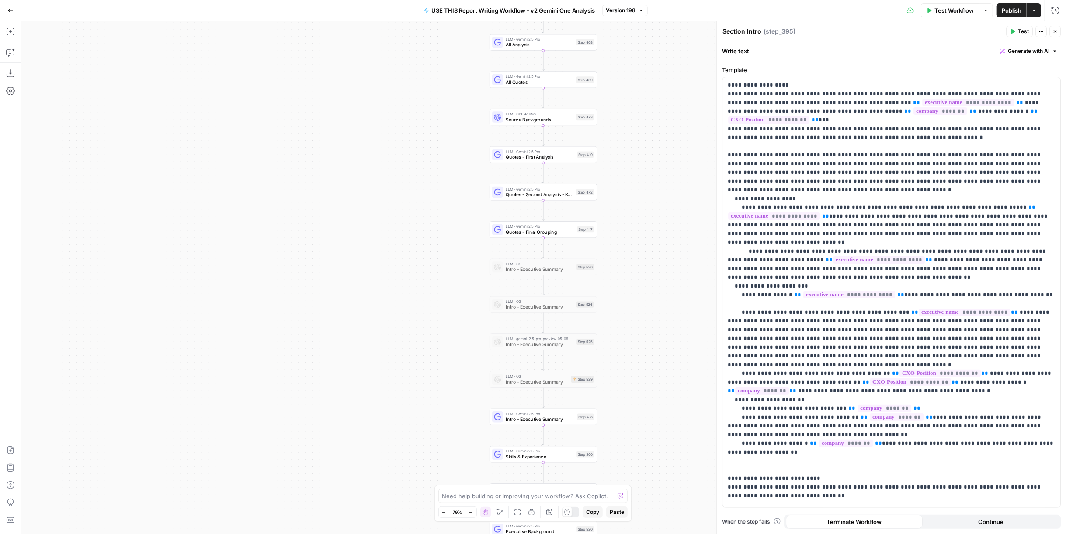
click at [635, 241] on div "true false Workflow Set Inputs Inputs LLM · Perplexity Sonar Deep Research Late…" at bounding box center [543, 277] width 1045 height 513
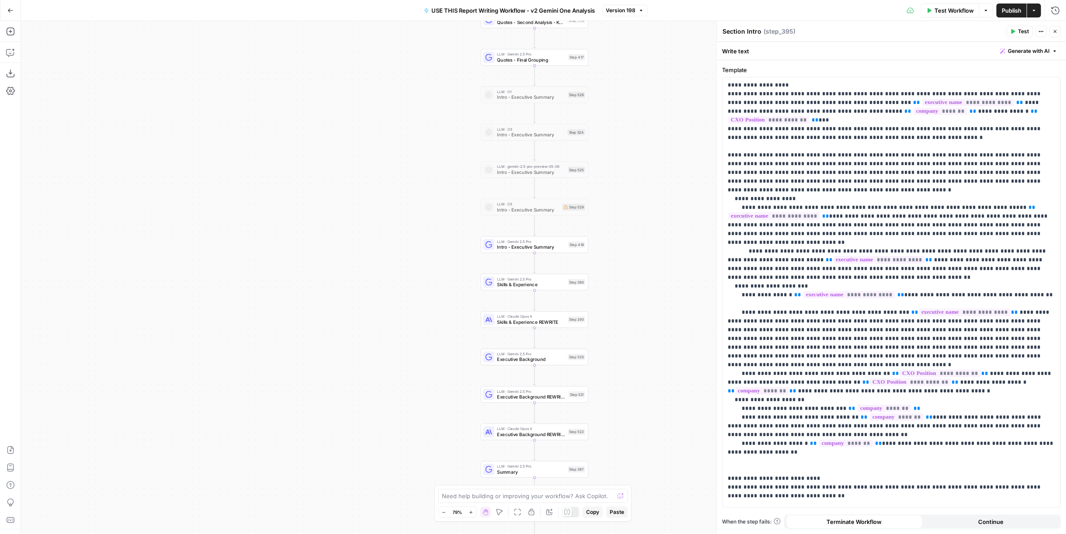
drag, startPoint x: 642, startPoint y: 295, endPoint x: 644, endPoint y: 280, distance: 15.8
click at [644, 280] on div "true false Workflow Set Inputs Inputs LLM · Perplexity Sonar Deep Research Late…" at bounding box center [543, 277] width 1045 height 513
drag, startPoint x: 634, startPoint y: 332, endPoint x: 633, endPoint y: 274, distance: 58.1
click at [633, 274] on div "true false Workflow Set Inputs Inputs LLM · Perplexity Sonar Deep Research Late…" at bounding box center [543, 277] width 1045 height 513
drag, startPoint x: 644, startPoint y: 371, endPoint x: 638, endPoint y: 323, distance: 47.6
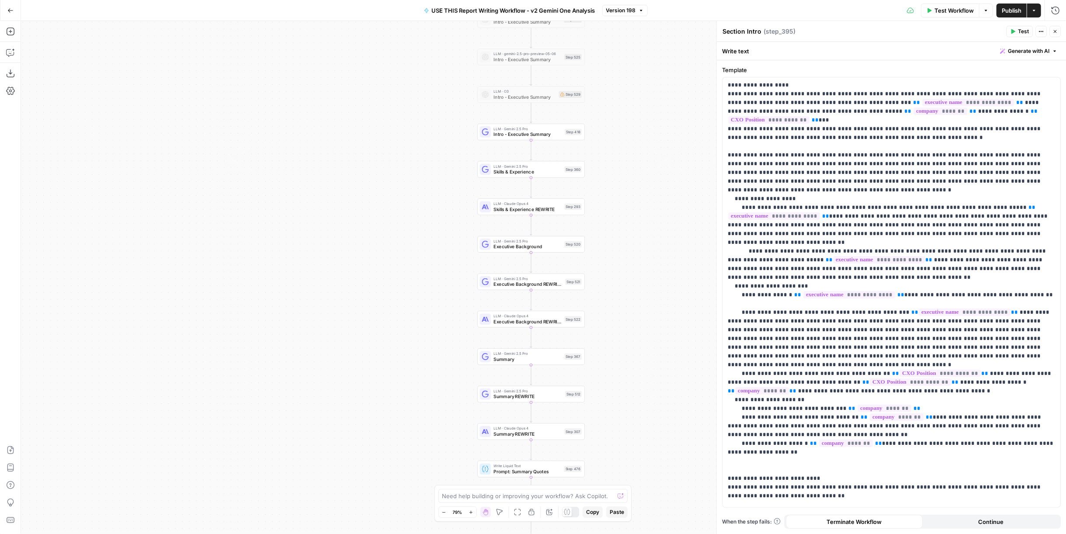
click at [638, 323] on div "true false Workflow Set Inputs Inputs LLM · Perplexity Sonar Deep Research Late…" at bounding box center [543, 277] width 1045 height 513
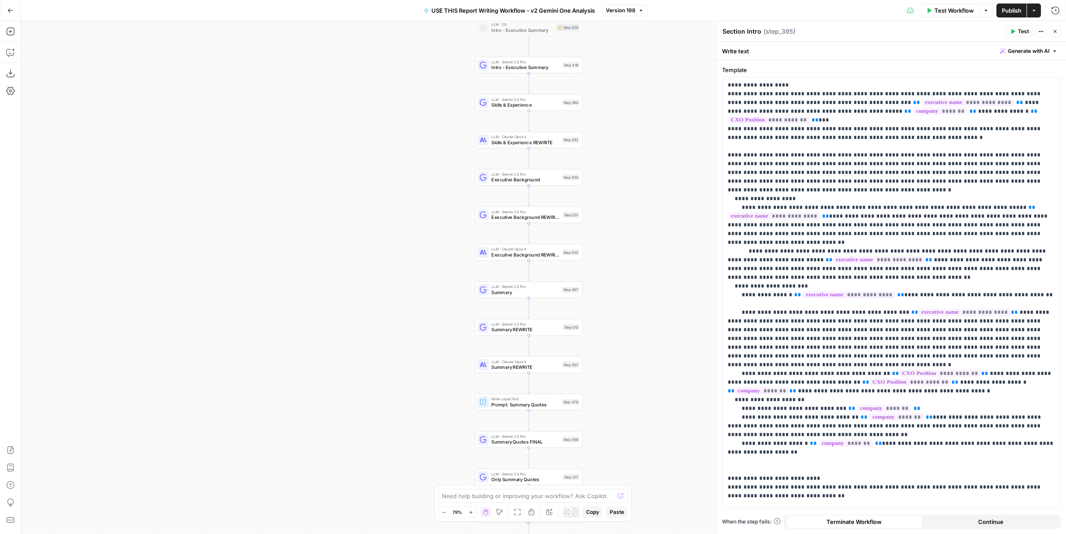
drag, startPoint x: 637, startPoint y: 361, endPoint x: 638, endPoint y: 335, distance: 25.4
click at [638, 335] on div "true false Workflow Set Inputs Inputs LLM · Perplexity Sonar Deep Research Late…" at bounding box center [543, 277] width 1045 height 513
drag, startPoint x: 643, startPoint y: 345, endPoint x: 645, endPoint y: 337, distance: 7.9
click at [645, 338] on div "true false Workflow Set Inputs Inputs LLM · Perplexity Sonar Deep Research Late…" at bounding box center [543, 277] width 1045 height 513
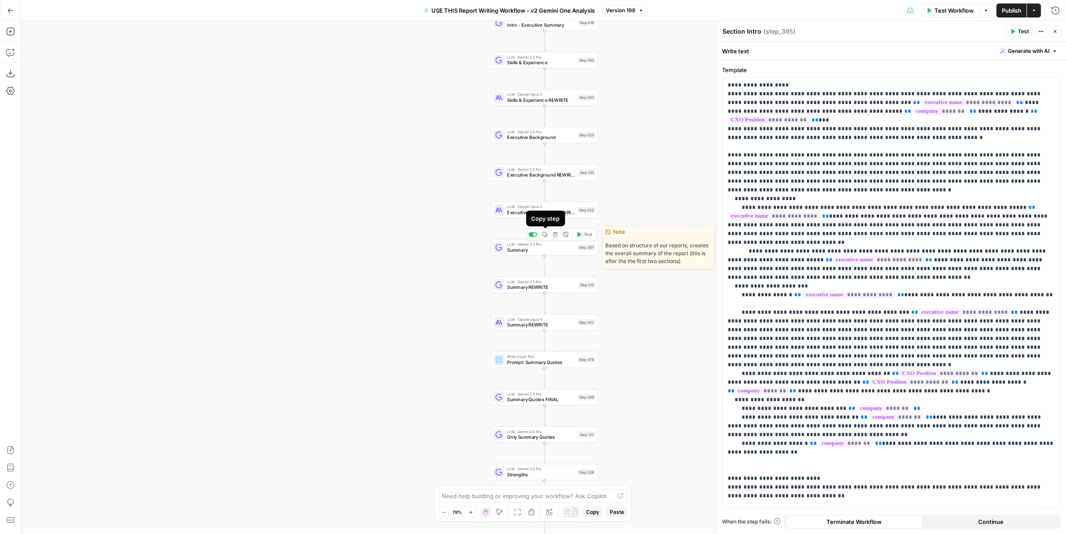
click at [545, 235] on icon "button" at bounding box center [545, 235] width 6 height 6
click at [546, 265] on icon "Edge from step_367 to step_512" at bounding box center [545, 266] width 2 height 21
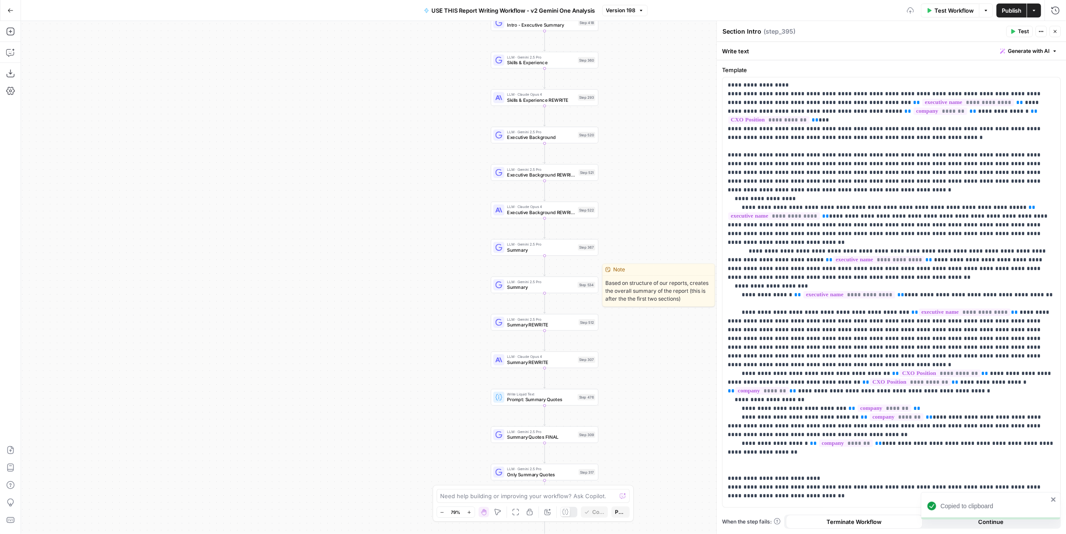
click at [545, 286] on span "Summary" at bounding box center [541, 287] width 68 height 7
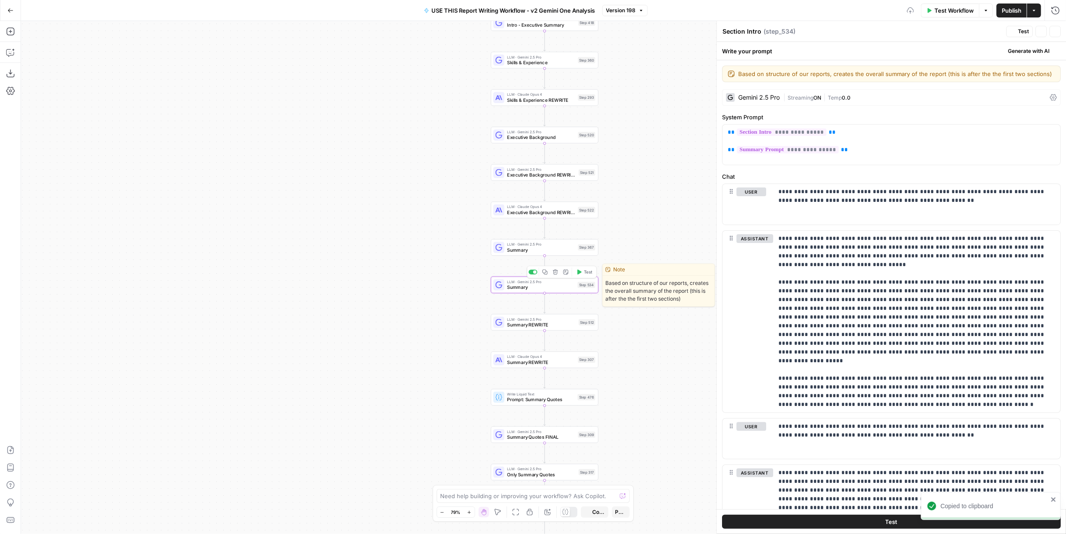
type textarea "Summary"
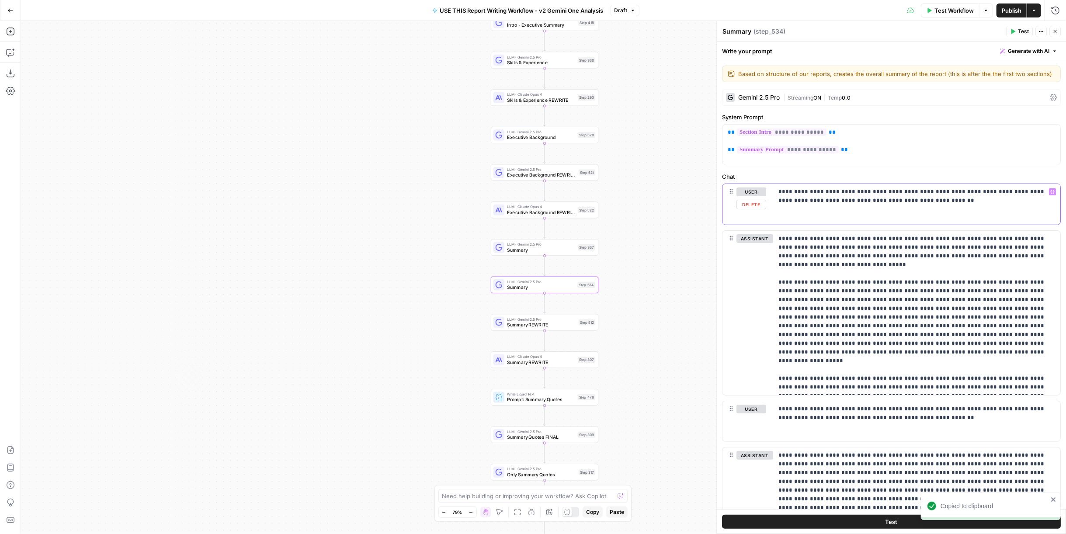
click at [748, 200] on button "Delete" at bounding box center [751, 205] width 30 height 10
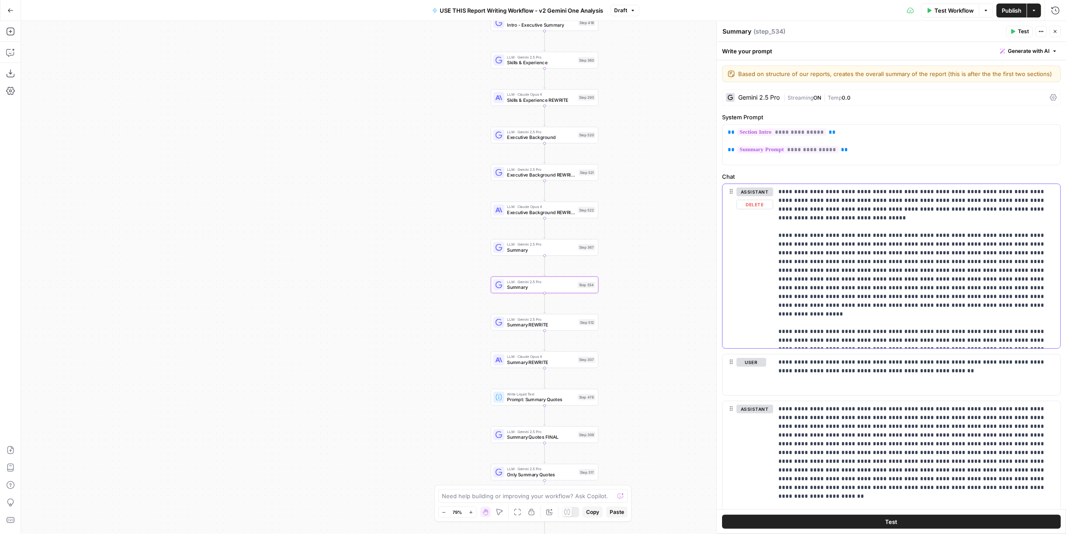
click at [752, 203] on button "Delete" at bounding box center [754, 205] width 37 height 10
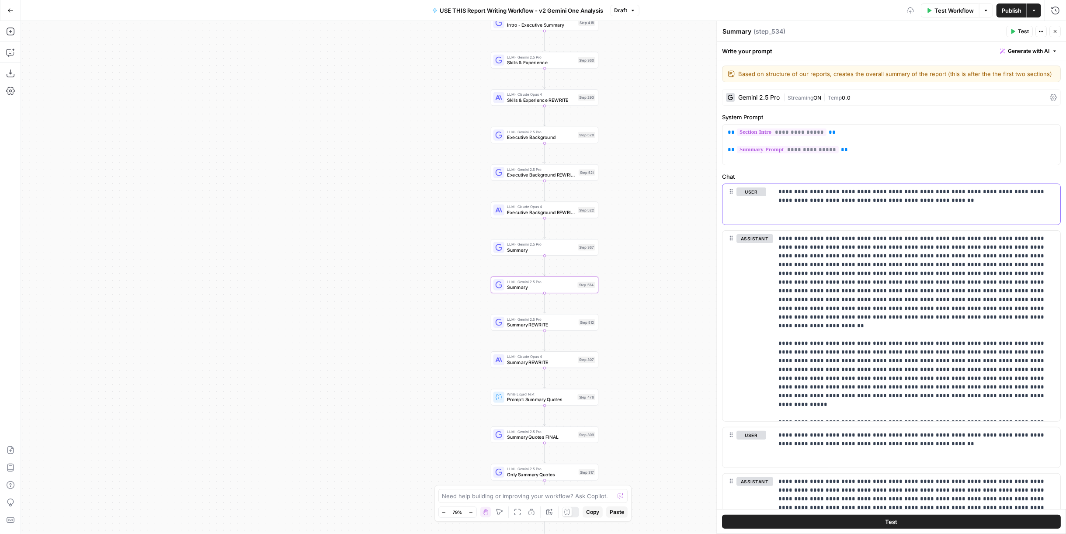
click at [752, 203] on button "Delete" at bounding box center [751, 205] width 30 height 10
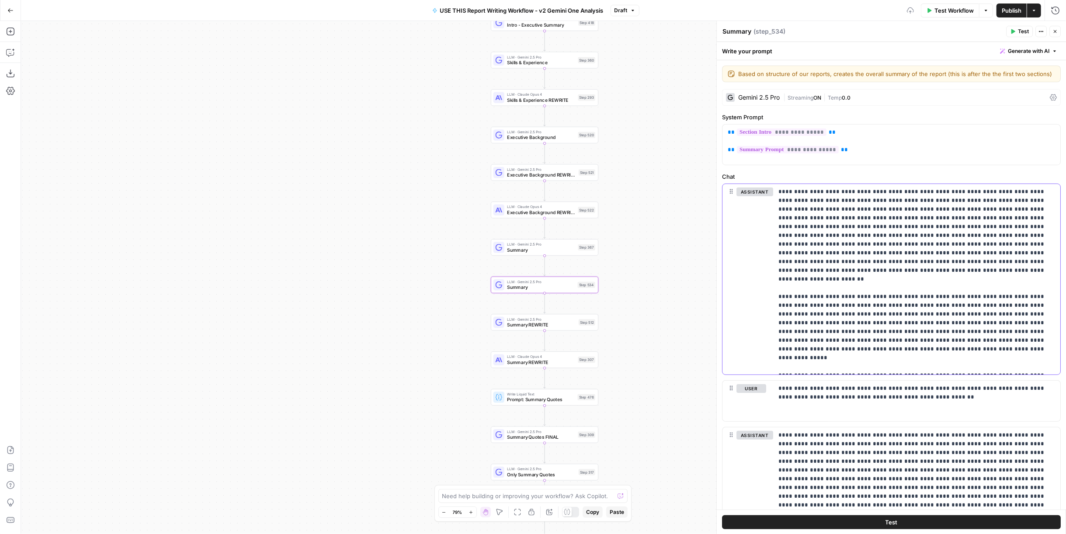
click at [752, 203] on button "Delete" at bounding box center [754, 205] width 37 height 10
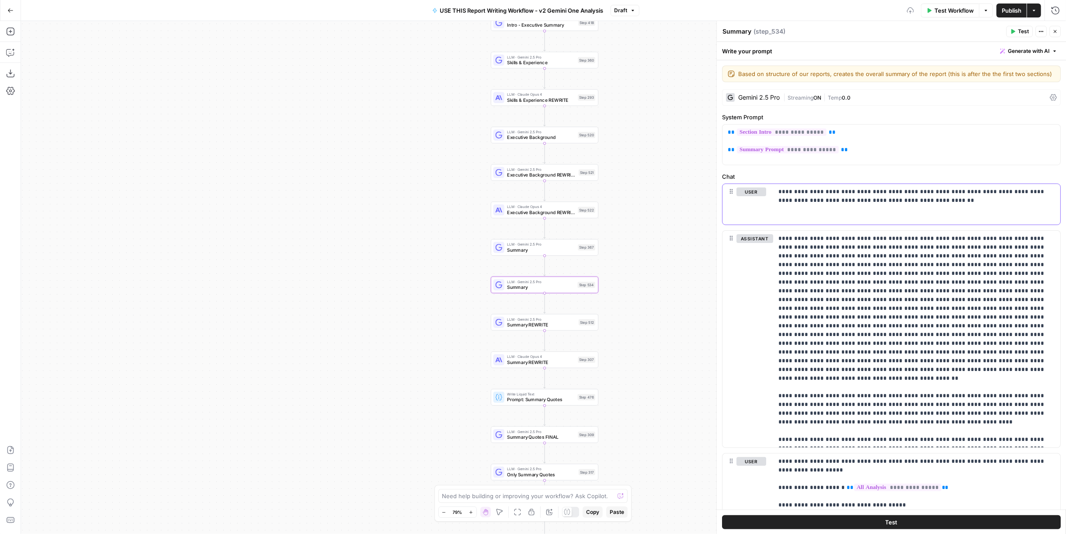
click at [752, 203] on button "Delete" at bounding box center [751, 205] width 30 height 10
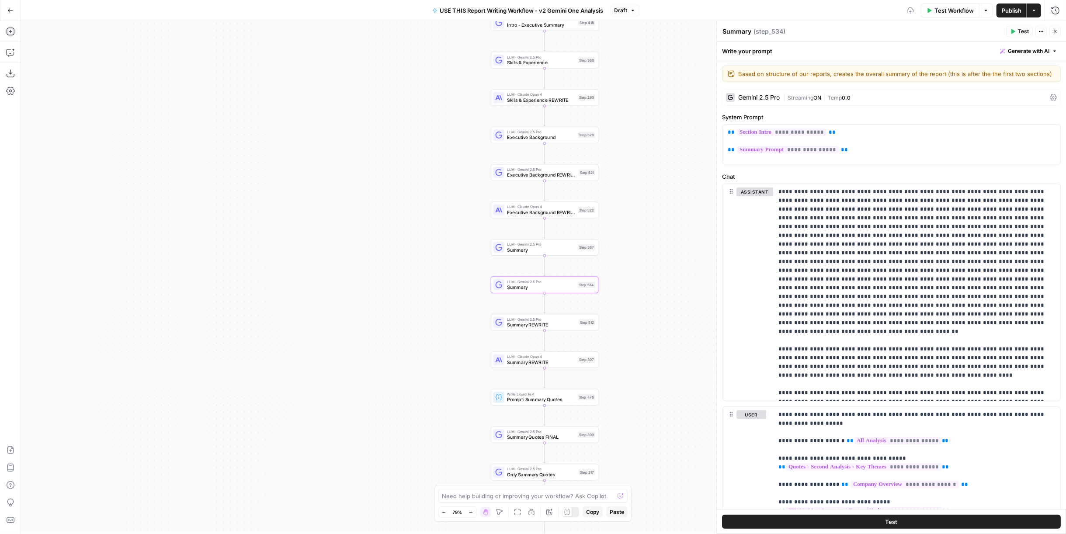
click at [752, 203] on button "Delete" at bounding box center [754, 205] width 37 height 10
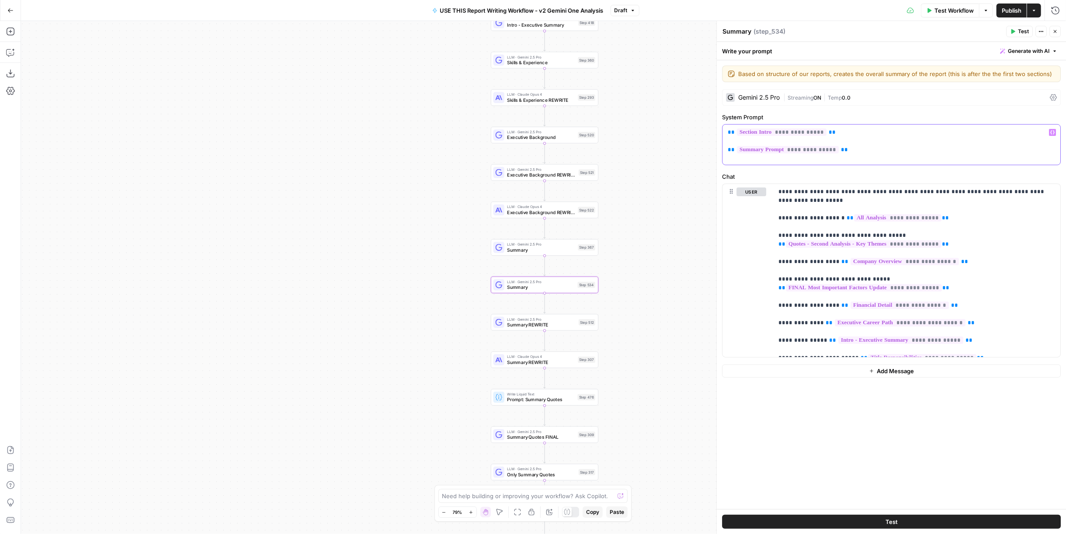
drag, startPoint x: 849, startPoint y: 146, endPoint x: 725, endPoint y: 127, distance: 125.0
click at [725, 127] on div "**********" at bounding box center [891, 145] width 338 height 40
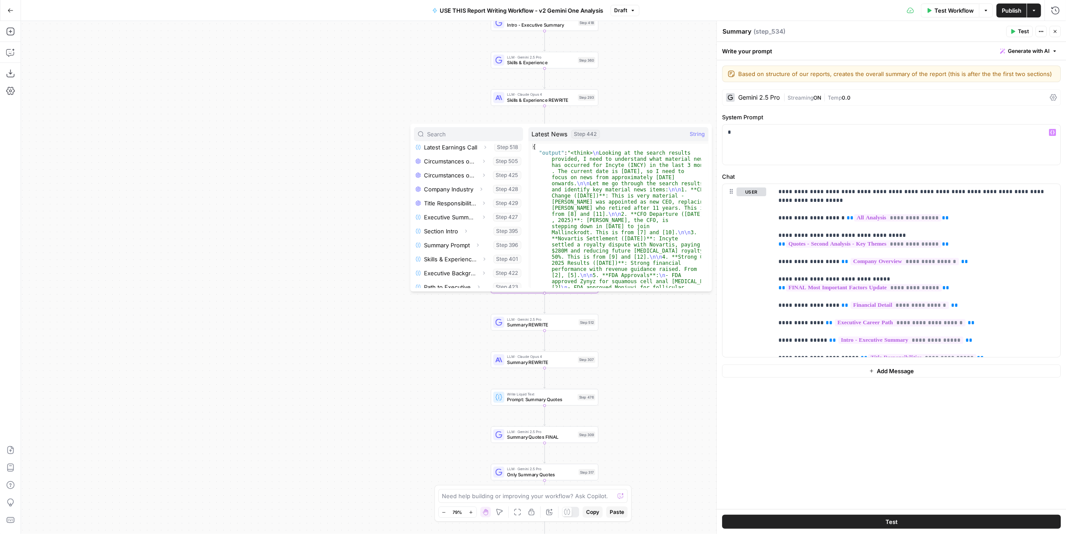
scroll to position [583, 0]
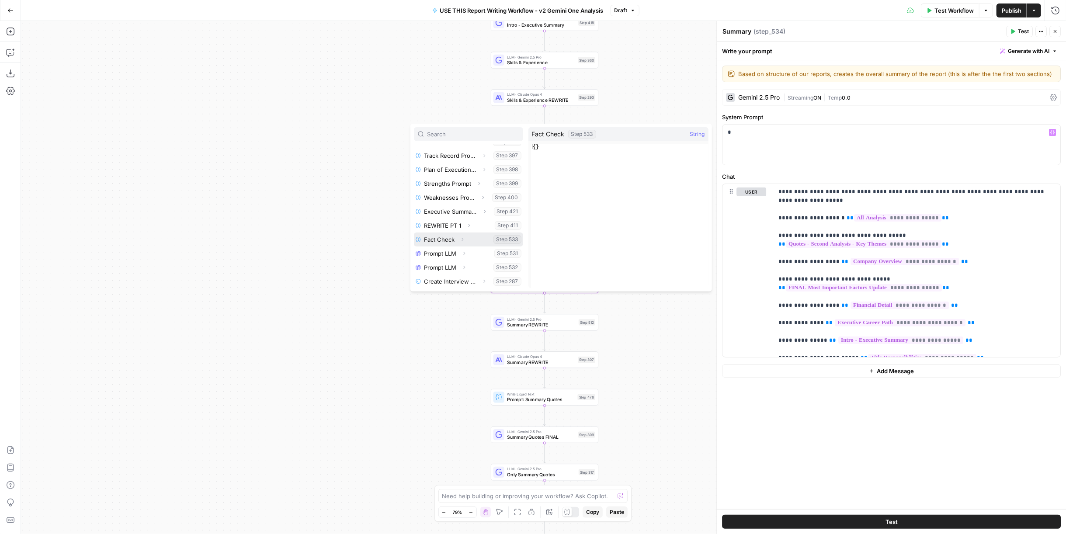
click at [457, 237] on button "Expand" at bounding box center [462, 239] width 11 height 11
click at [441, 238] on button "Select variable Fact Check" at bounding box center [468, 239] width 109 height 14
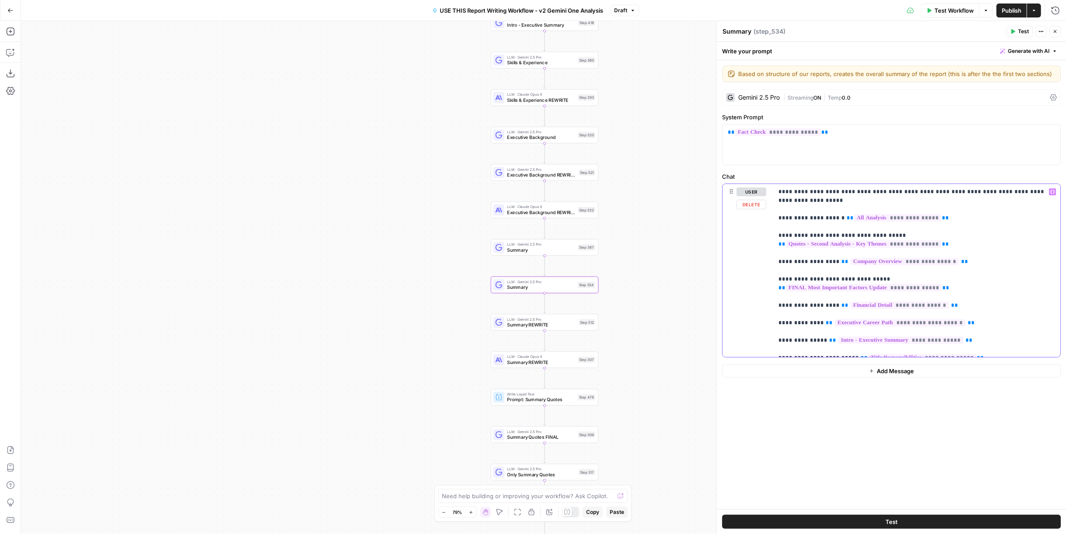
drag, startPoint x: 830, startPoint y: 199, endPoint x: 764, endPoint y: 186, distance: 66.9
click at [764, 186] on div "**********" at bounding box center [891, 270] width 338 height 173
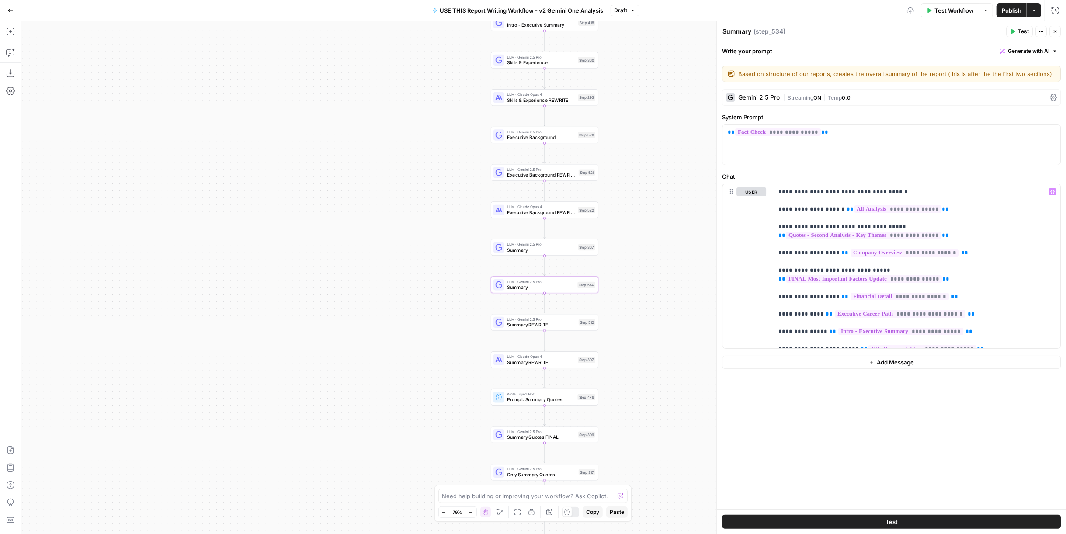
click at [932, 518] on button "Test" at bounding box center [891, 522] width 339 height 14
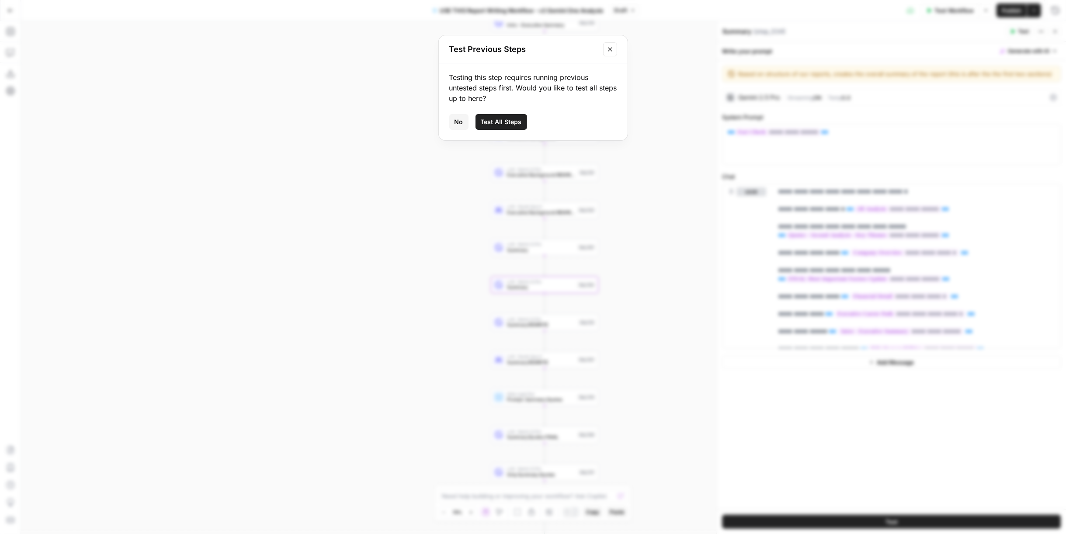
click at [514, 123] on span "Test All Steps" at bounding box center [501, 122] width 41 height 9
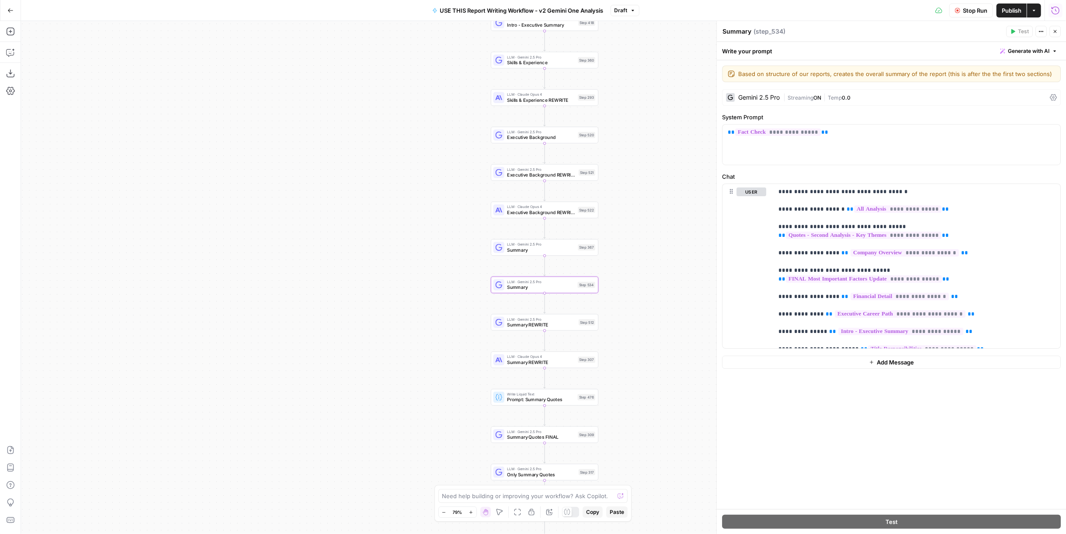
click at [1057, 9] on icon "button" at bounding box center [1055, 10] width 9 height 9
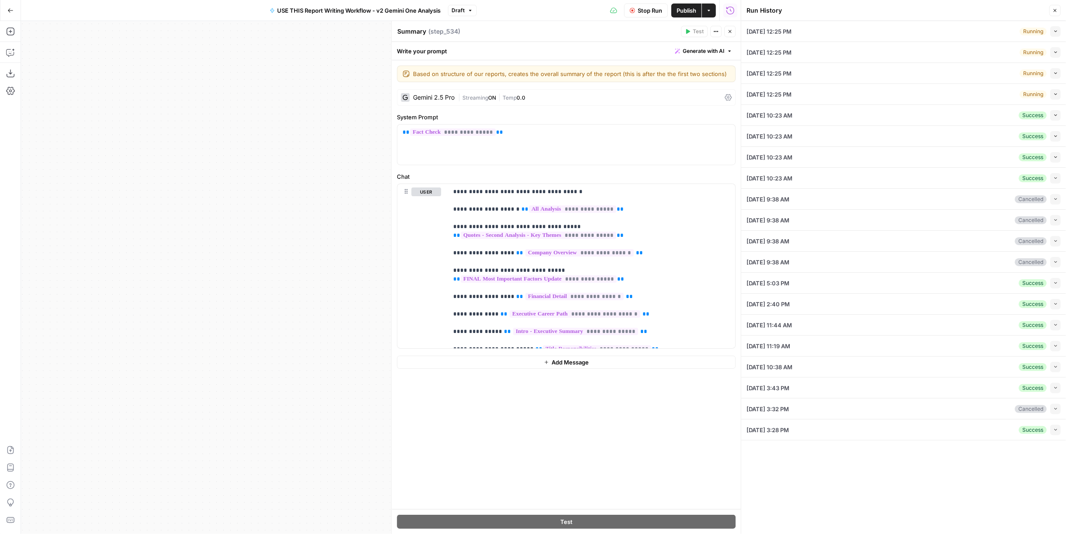
click at [1057, 9] on icon "button" at bounding box center [1054, 10] width 5 height 5
click at [1054, 33] on span "button" at bounding box center [1055, 31] width 5 height 5
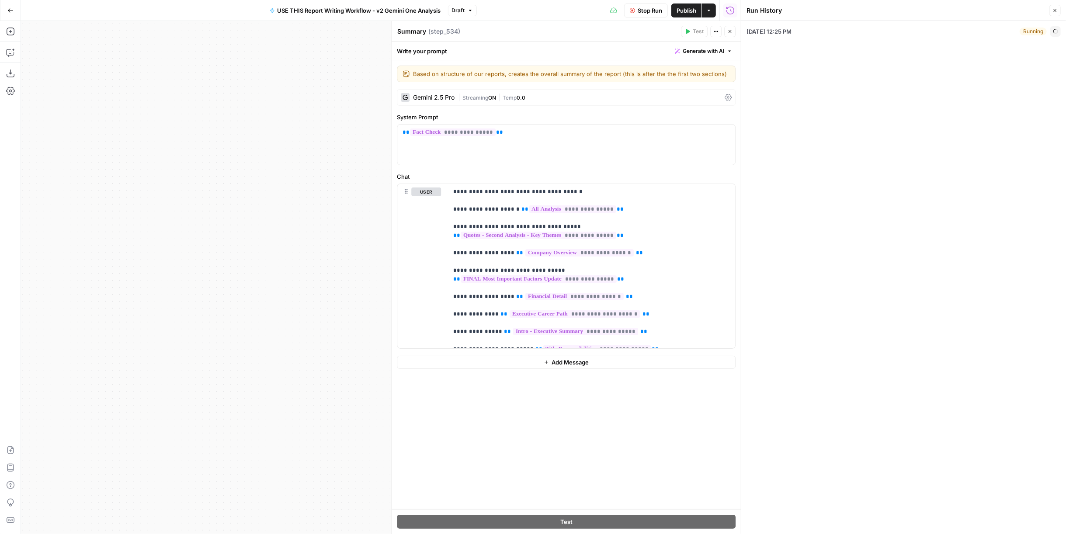
type textarea "[PERSON_NAME] is a strategic executive who brings a faster moving, more softwar…"
type textarea "**Loremip Dolorsit ame Consect** **7. Adipisc Elitseddoe** Tempori Utlaboreetd …"
type textarea "**Lor Ipsu Dolorsitame Consect Adipisc Elitsed do Eiusmod Temp inc Utla 69 Etdo…"
type textarea "**Loremipsu Dolorsi ame Consect** Adipi el s doe‐tempor incididu ut Laboree Dol…"
type textarea "**[PERSON_NAME] BACKGROUND** * [PERSON_NAME] is a distinguished executive with …"
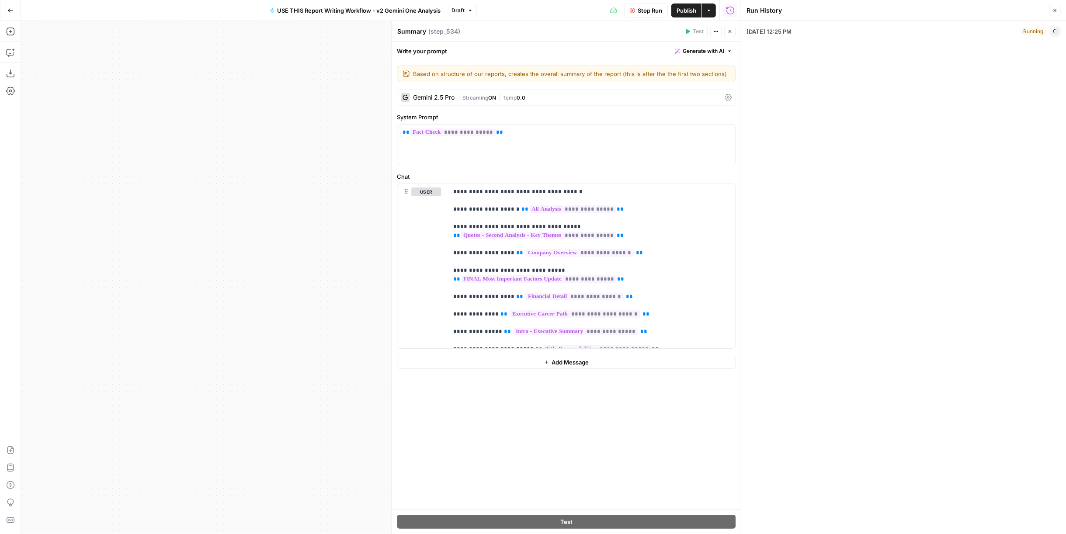
type textarea "**Loremip Dolor Sitamet con Adipisc Elitse'd Eiusmo** **Temporinc (4708-9935)**…"
type textarea "**[[PERSON_NAME]](javascript:void\(0\);)** Vice President, Investor Relations, …"
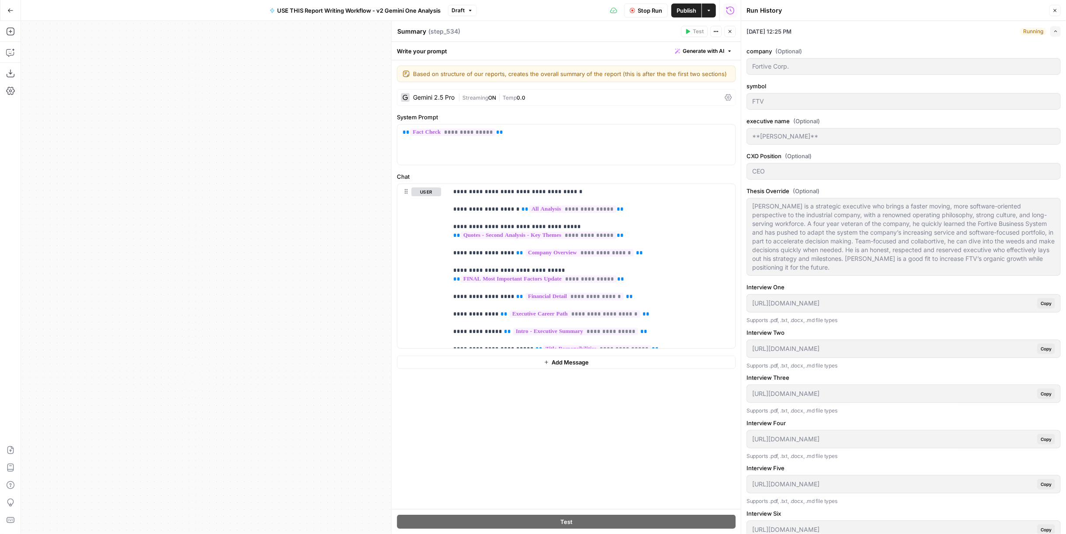
click at [1053, 33] on icon "button" at bounding box center [1055, 31] width 5 height 5
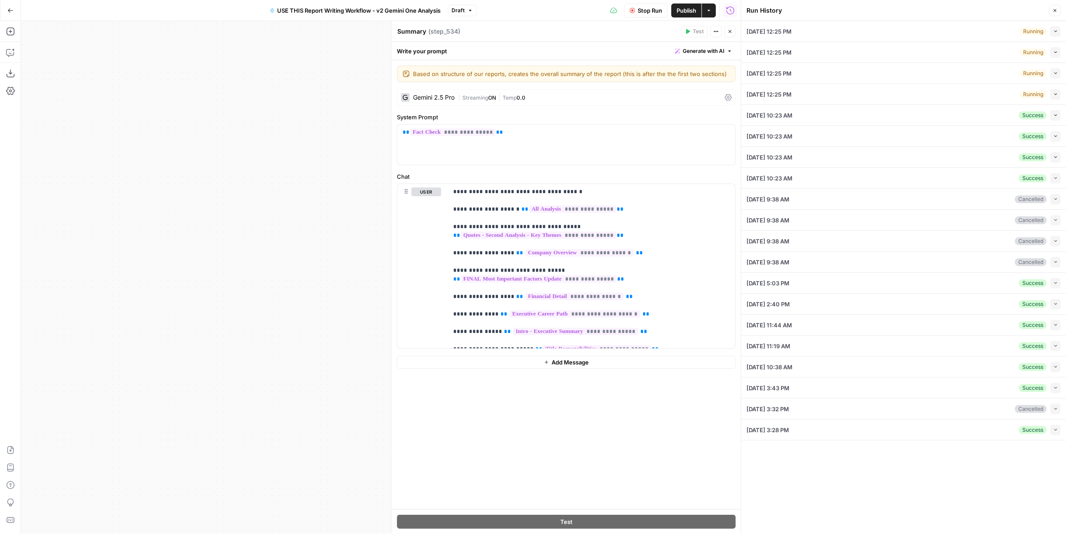
click at [652, 10] on span "Stop Run" at bounding box center [650, 10] width 24 height 9
click at [1052, 10] on button "Close" at bounding box center [1054, 10] width 11 height 11
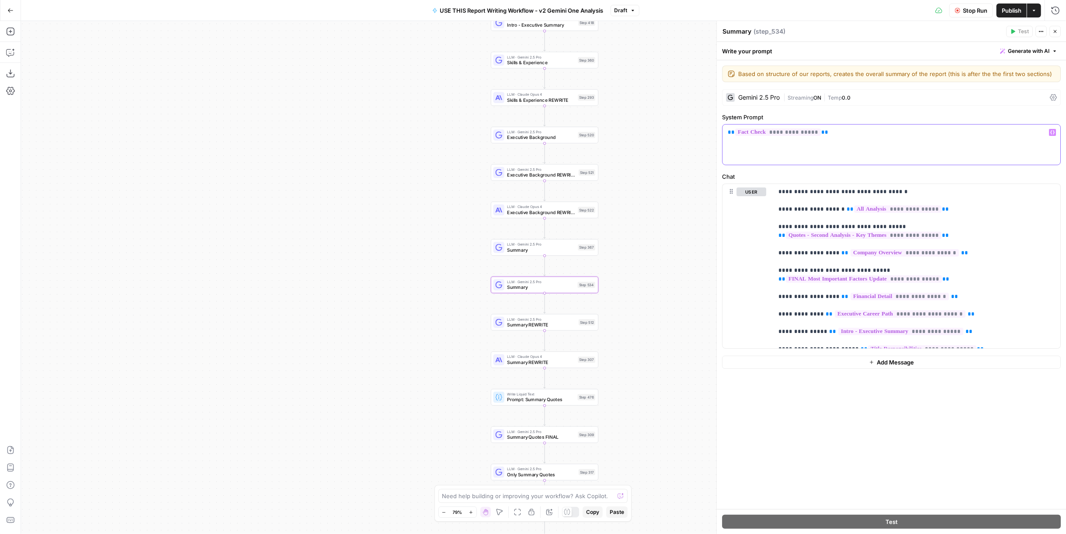
click at [841, 130] on p "**********" at bounding box center [892, 132] width 328 height 9
click at [978, 338] on p "**********" at bounding box center [916, 265] width 277 height 157
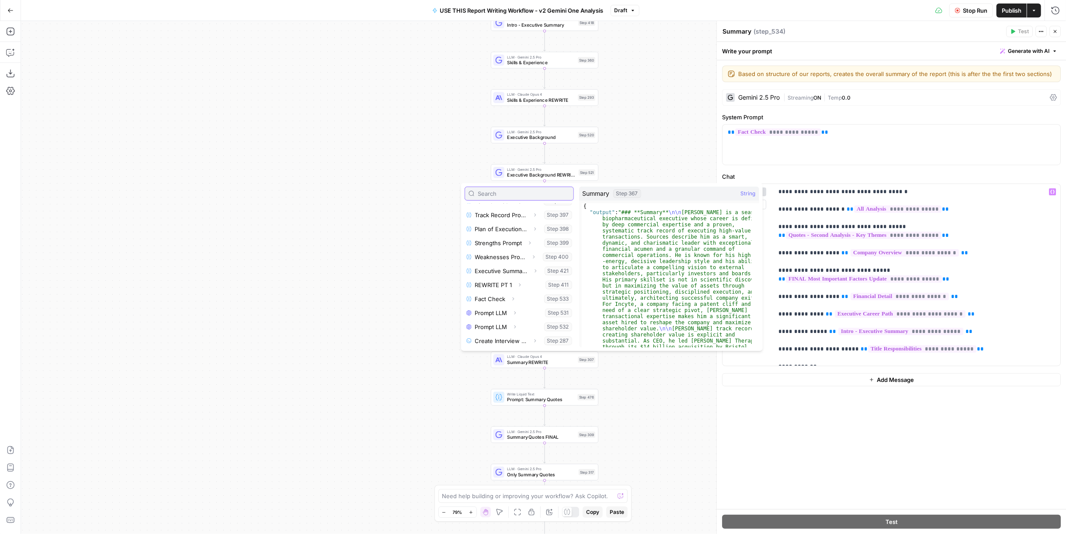
scroll to position [792, 0]
click at [492, 340] on button "Select variable Summary" at bounding box center [519, 341] width 109 height 14
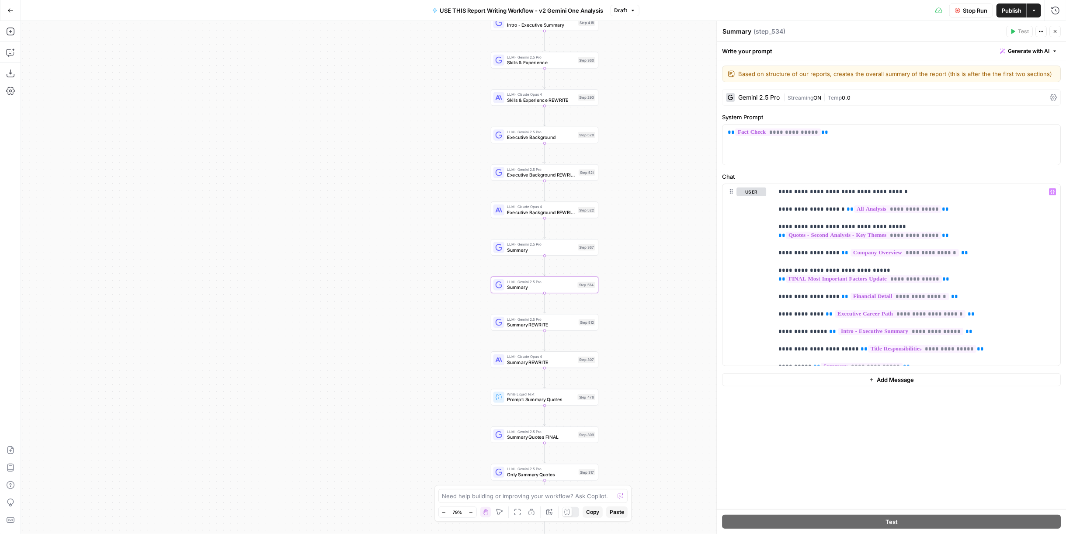
click at [970, 10] on span "Stop Run" at bounding box center [975, 10] width 24 height 9
click at [995, 8] on div "Stop Run Publish Actions Run History" at bounding box center [852, 10] width 427 height 21
click at [1002, 7] on span "Publish" at bounding box center [1012, 10] width 20 height 9
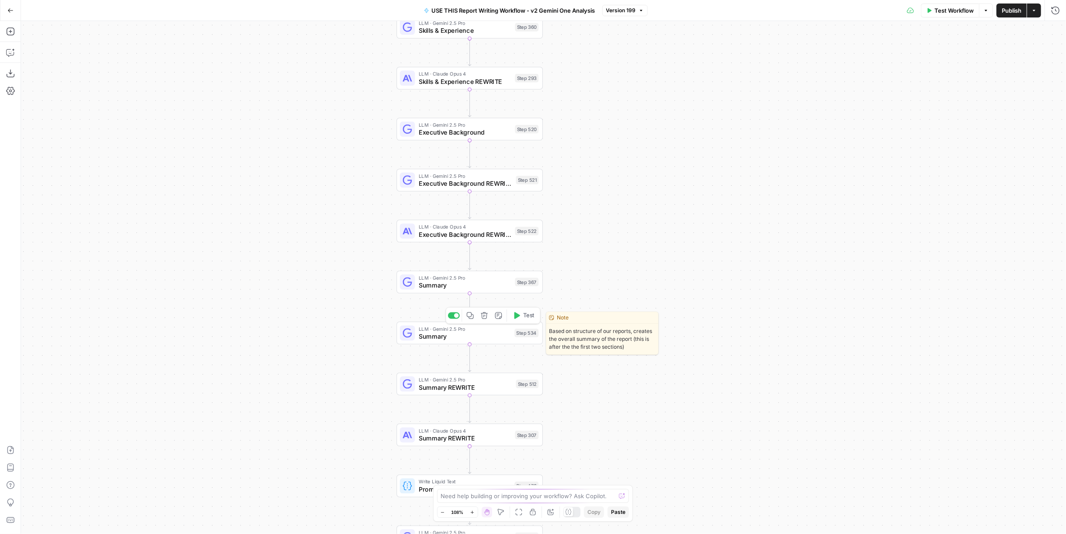
click at [487, 340] on span "Summary" at bounding box center [465, 337] width 92 height 10
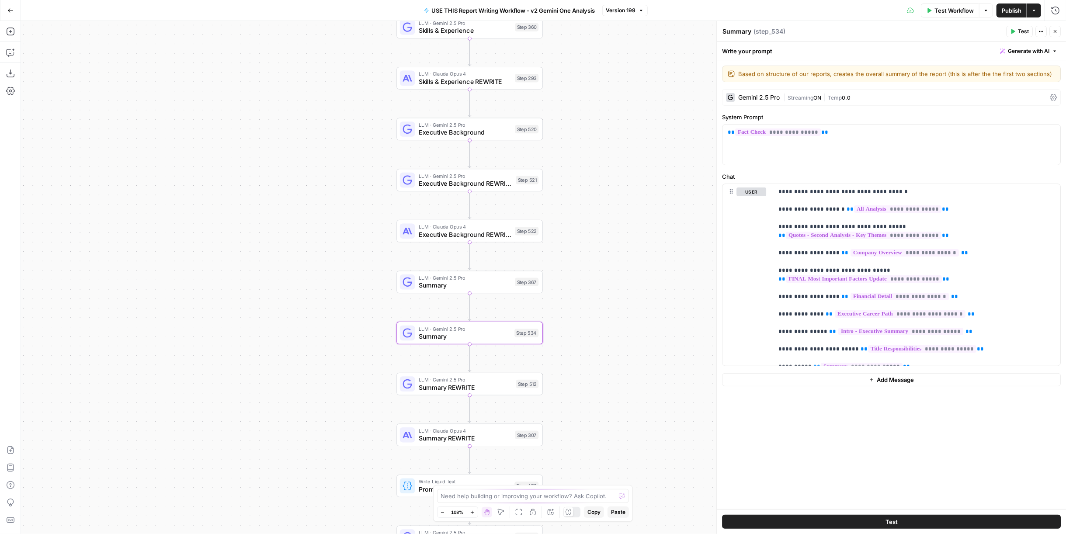
click at [749, 28] on textarea "Summary" at bounding box center [736, 31] width 29 height 9
type textarea "Summary Fact Check"
click at [950, 12] on span "Test Workflow" at bounding box center [953, 10] width 39 height 9
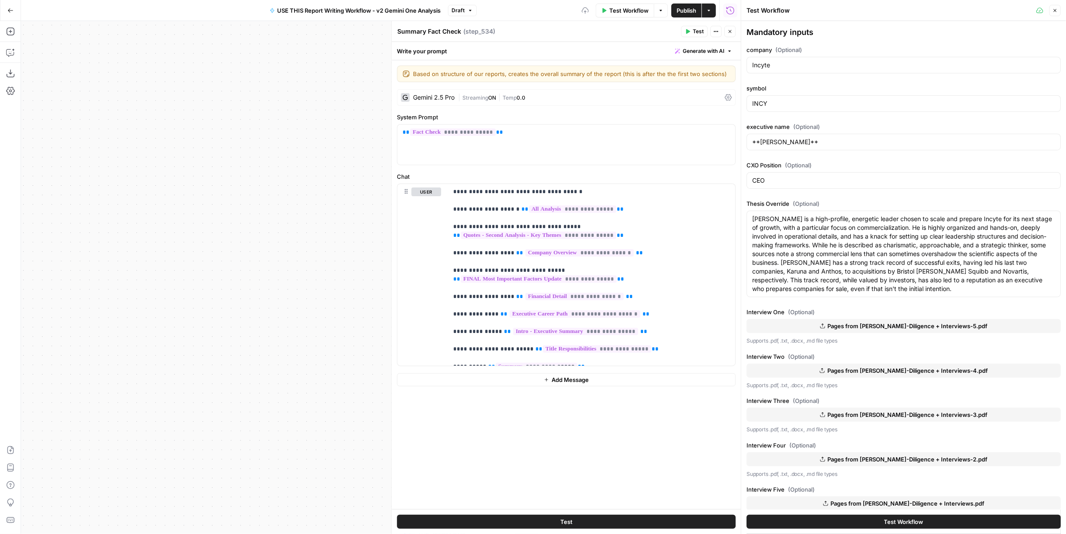
click at [593, 520] on button "Test" at bounding box center [566, 522] width 339 height 14
click at [508, 121] on span "Test All Steps" at bounding box center [501, 122] width 41 height 9
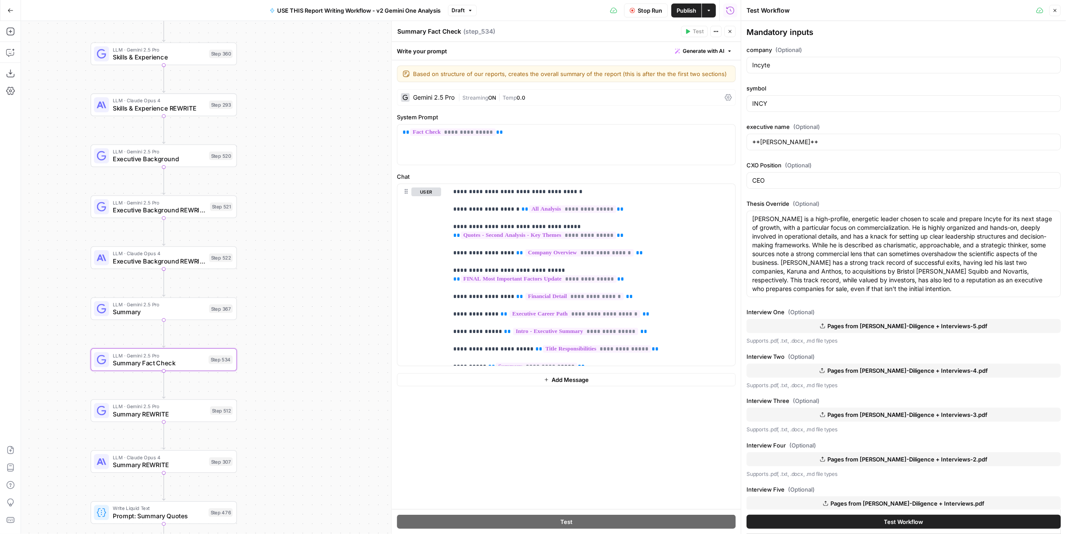
drag, startPoint x: 345, startPoint y: 116, endPoint x: 39, endPoint y: 143, distance: 307.1
click at [39, 143] on div "true false Workflow Set Inputs Inputs LLM · Perplexity Sonar Deep Research Late…" at bounding box center [381, 277] width 720 height 513
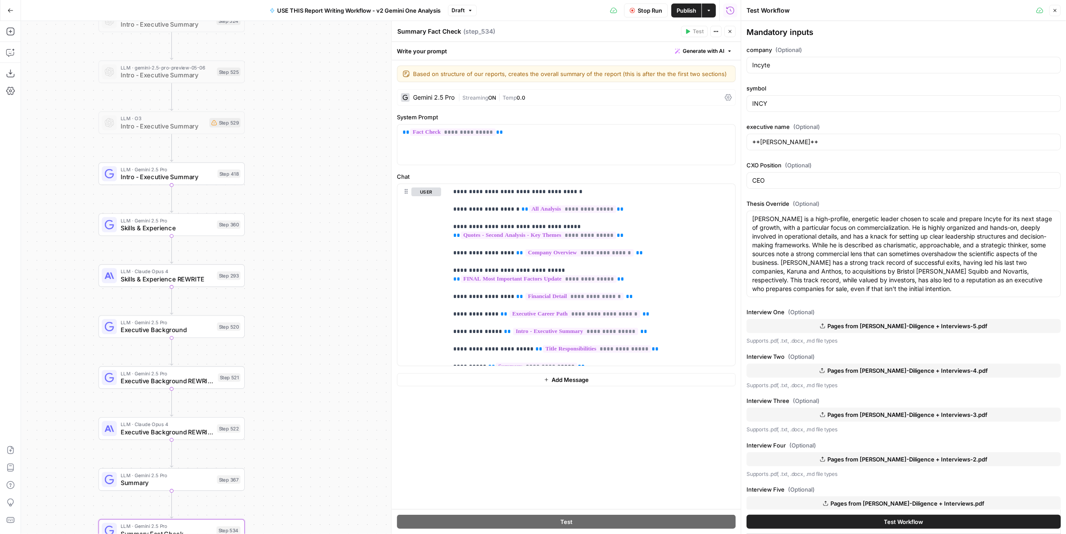
drag, startPoint x: 260, startPoint y: 212, endPoint x: 282, endPoint y: 322, distance: 111.8
click at [282, 343] on div "true false Workflow Set Inputs Inputs LLM · Perplexity Sonar Deep Research Late…" at bounding box center [381, 277] width 720 height 513
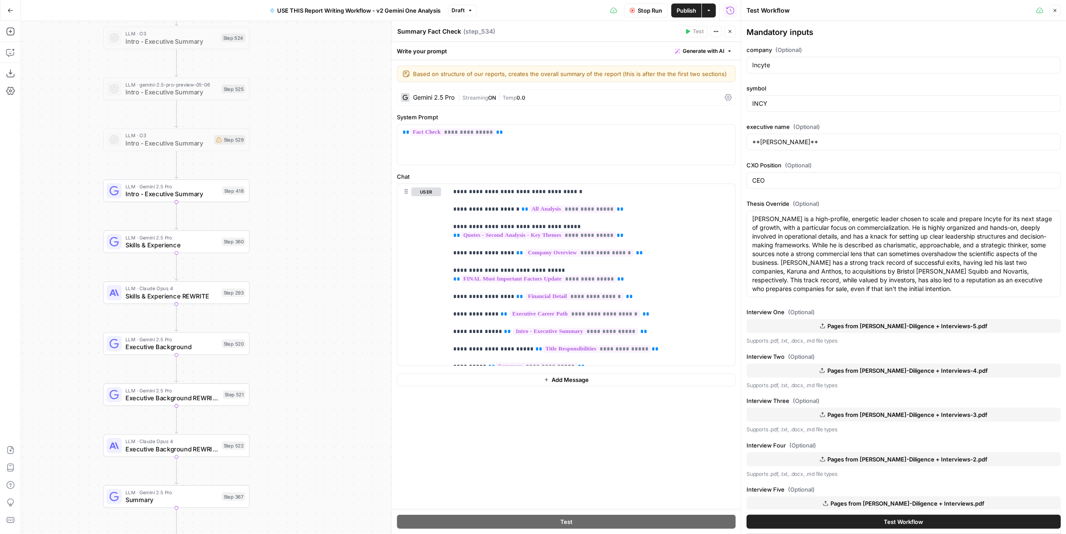
drag, startPoint x: 291, startPoint y: 128, endPoint x: 308, endPoint y: 334, distance: 206.1
click at [308, 334] on div "true false Workflow Set Inputs Inputs LLM · Perplexity Sonar Deep Research Late…" at bounding box center [381, 277] width 720 height 513
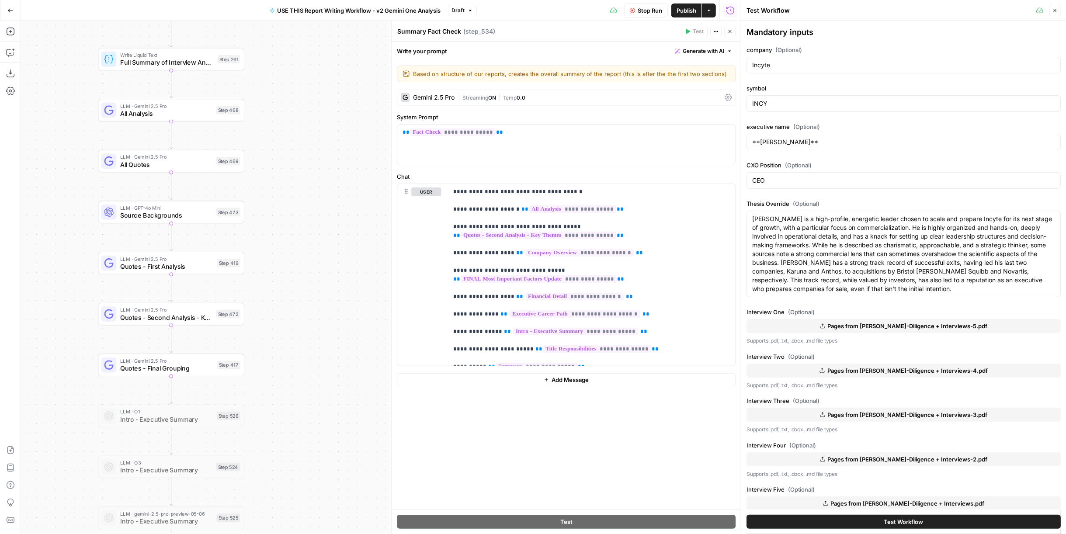
drag, startPoint x: 291, startPoint y: 318, endPoint x: 316, endPoint y: 141, distance: 178.7
click at [291, 320] on div "true false Workflow Set Inputs Inputs LLM · Perplexity Sonar Deep Research Late…" at bounding box center [381, 277] width 720 height 513
drag, startPoint x: 309, startPoint y: 111, endPoint x: 303, endPoint y: 172, distance: 61.5
click at [305, 312] on div "true false Workflow Set Inputs Inputs LLM · Perplexity Sonar Deep Research Late…" at bounding box center [381, 277] width 720 height 513
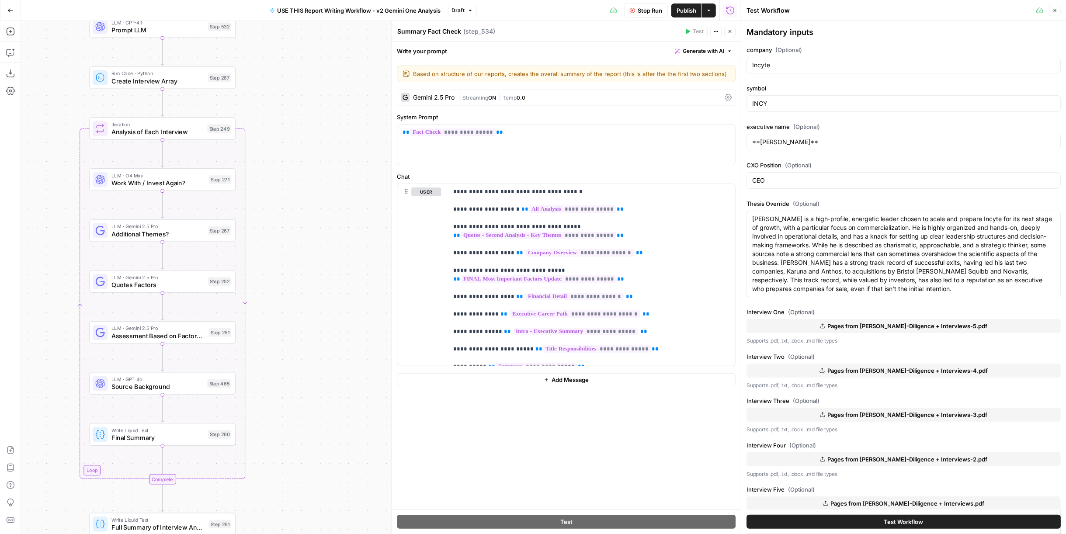
drag, startPoint x: 291, startPoint y: 194, endPoint x: 293, endPoint y: 337, distance: 142.9
click at [293, 356] on div "true false Workflow Set Inputs Inputs LLM · Perplexity Sonar Deep Research Late…" at bounding box center [381, 277] width 720 height 513
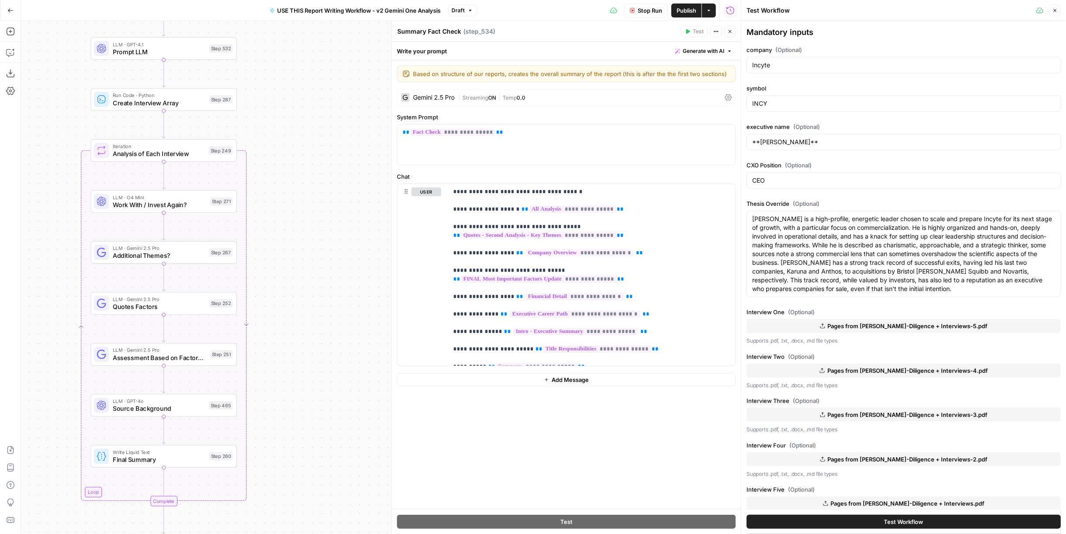
drag, startPoint x: 265, startPoint y: 177, endPoint x: 315, endPoint y: 156, distance: 54.1
click at [288, 402] on div "true false Workflow Set Inputs Inputs LLM · Perplexity Sonar Deep Research Late…" at bounding box center [381, 277] width 720 height 513
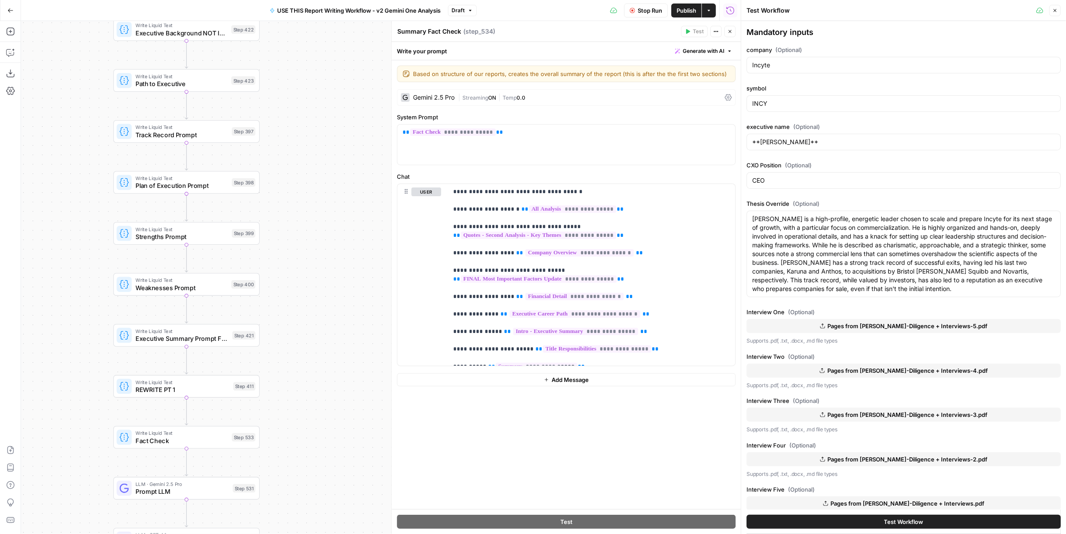
drag, startPoint x: 330, startPoint y: 358, endPoint x: 310, endPoint y: 177, distance: 182.8
click at [331, 369] on div "true false Workflow Set Inputs Inputs LLM · Perplexity Sonar Deep Research Late…" at bounding box center [381, 277] width 720 height 513
drag, startPoint x: 300, startPoint y: 118, endPoint x: 256, endPoint y: 379, distance: 264.2
click at [256, 386] on div "true false Workflow Set Inputs Inputs LLM · Perplexity Sonar Deep Research Late…" at bounding box center [381, 277] width 720 height 513
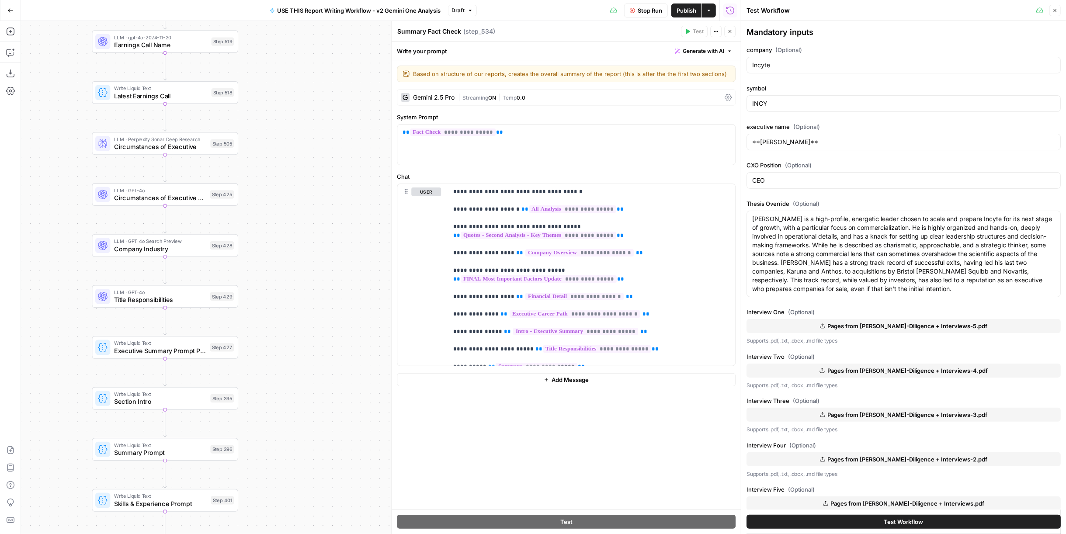
drag, startPoint x: 283, startPoint y: 132, endPoint x: 300, endPoint y: 220, distance: 89.5
click at [306, 398] on div "true false Workflow Set Inputs Inputs LLM · Perplexity Sonar Deep Research Late…" at bounding box center [381, 277] width 720 height 513
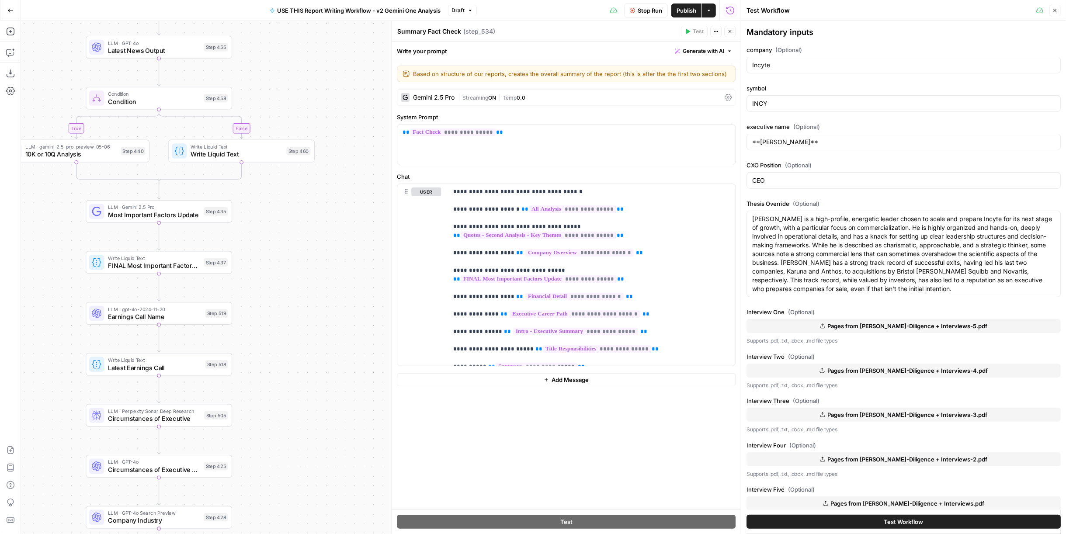
drag, startPoint x: 292, startPoint y: 192, endPoint x: 280, endPoint y: 386, distance: 194.0
click at [280, 386] on div "true false Workflow Set Inputs Inputs LLM · Perplexity Sonar Deep Research Late…" at bounding box center [381, 277] width 720 height 513
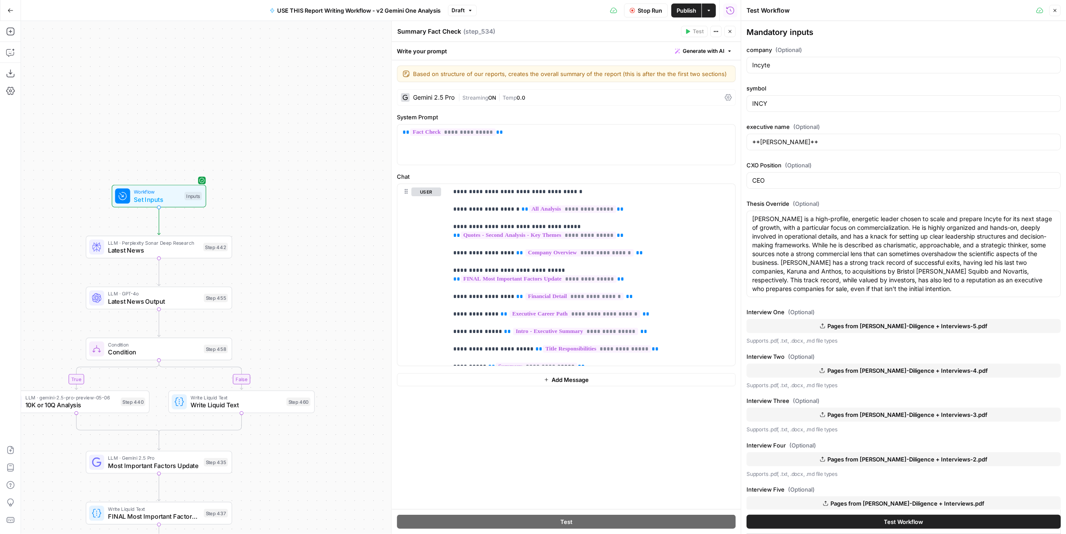
drag, startPoint x: 282, startPoint y: 177, endPoint x: 288, endPoint y: 300, distance: 123.4
click at [282, 426] on div "true false Workflow Set Inputs Inputs LLM · Perplexity Sonar Deep Research Late…" at bounding box center [381, 277] width 720 height 513
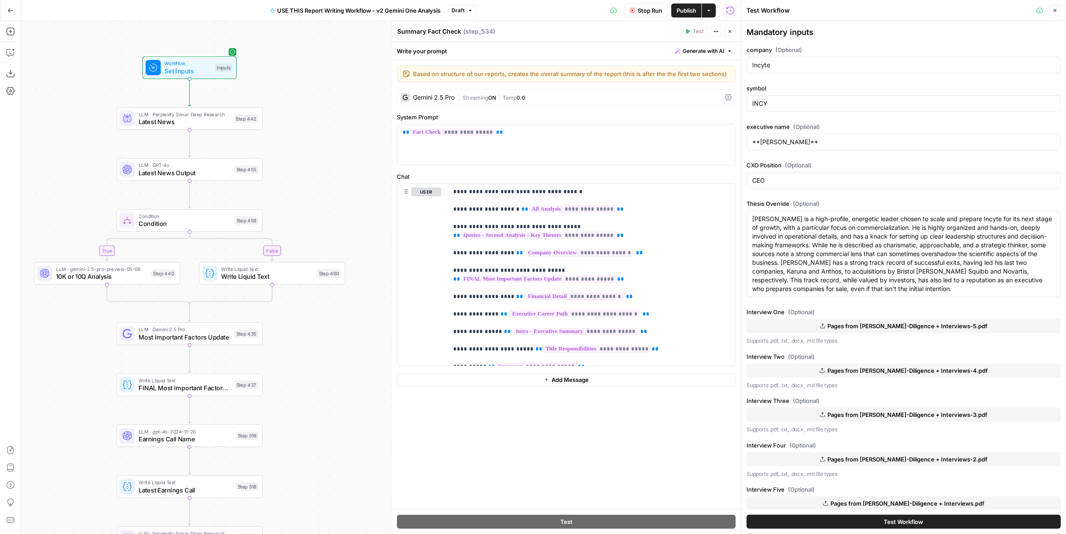
drag, startPoint x: 289, startPoint y: 304, endPoint x: 315, endPoint y: 194, distance: 113.1
click at [315, 194] on div "true false Workflow Set Inputs Inputs LLM · Perplexity Sonar Deep Research Late…" at bounding box center [381, 277] width 720 height 513
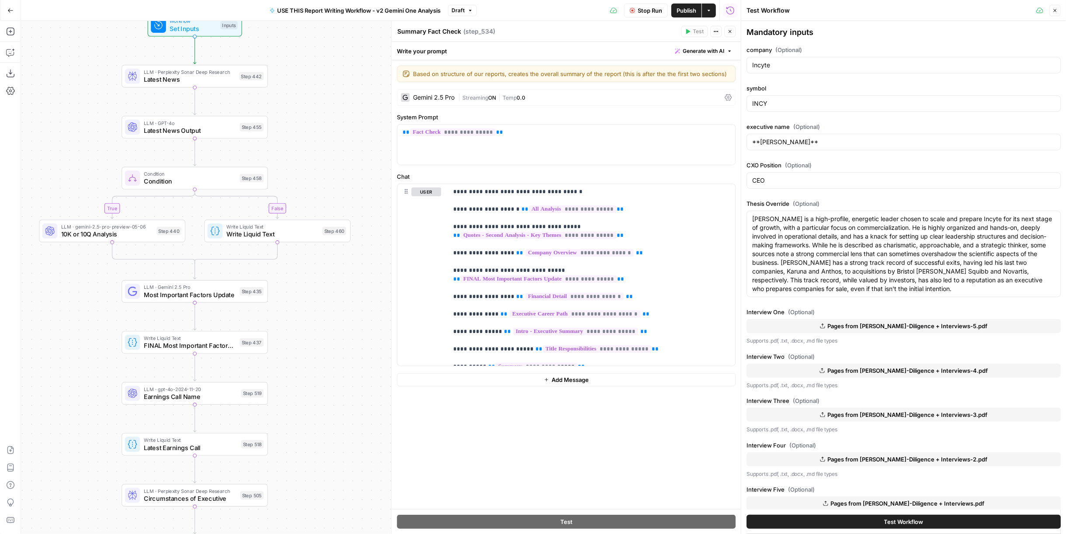
drag, startPoint x: 300, startPoint y: 437, endPoint x: 345, endPoint y: 355, distance: 93.9
click at [336, 192] on div "true false Workflow Set Inputs Inputs LLM · Perplexity Sonar Deep Research Late…" at bounding box center [381, 277] width 720 height 513
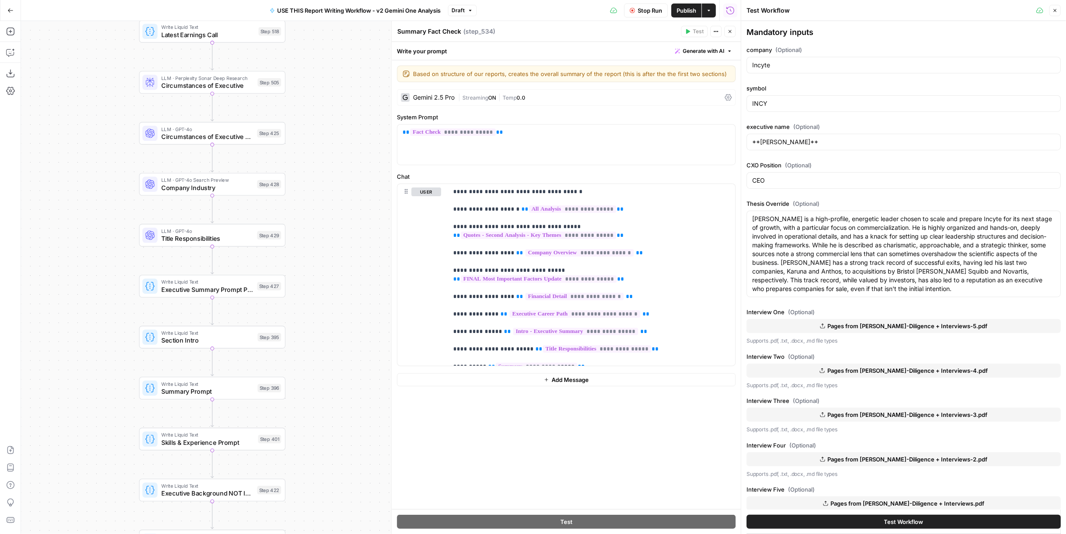
drag, startPoint x: 354, startPoint y: 364, endPoint x: 339, endPoint y: 369, distance: 16.0
click at [336, 200] on div "true false Workflow Set Inputs Inputs LLM · Perplexity Sonar Deep Research Late…" at bounding box center [381, 277] width 720 height 513
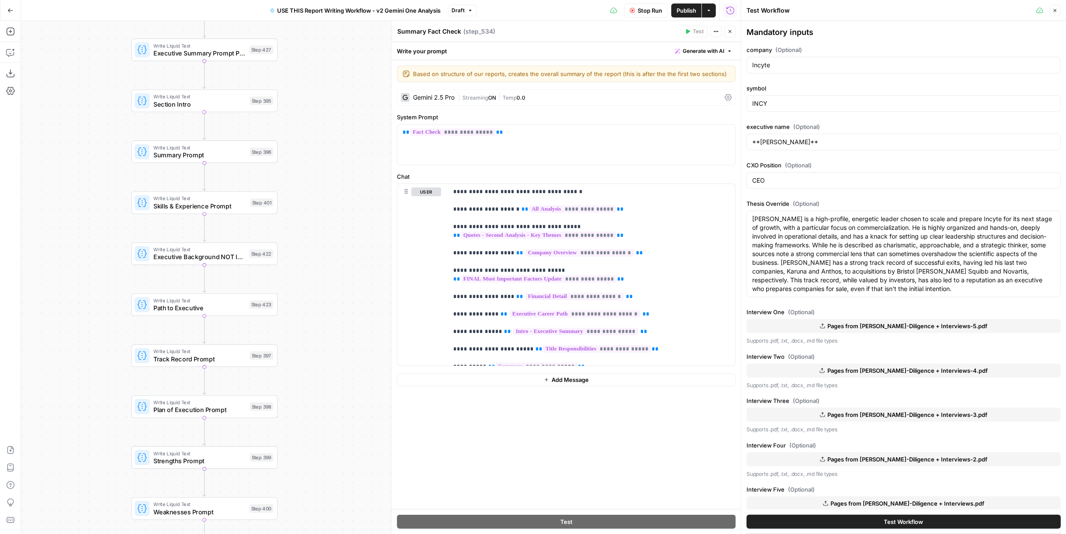
drag, startPoint x: 343, startPoint y: 252, endPoint x: 332, endPoint y: 162, distance: 90.3
click at [332, 155] on div "true false Workflow Set Inputs Inputs LLM · Perplexity Sonar Deep Research Late…" at bounding box center [381, 277] width 720 height 513
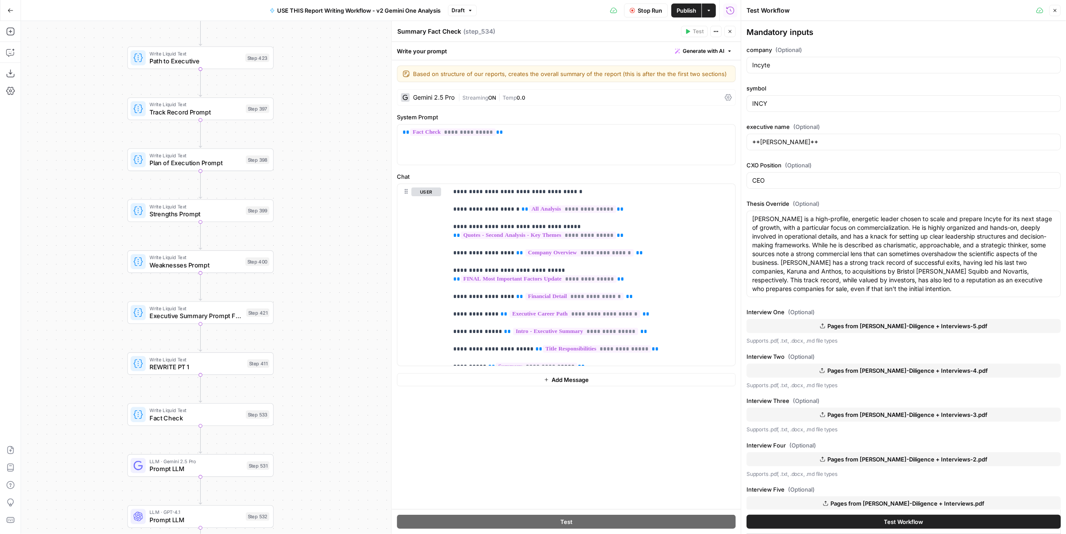
drag, startPoint x: 338, startPoint y: 453, endPoint x: 340, endPoint y: 237, distance: 215.5
click at [336, 219] on div "true false Workflow Set Inputs Inputs LLM · Perplexity Sonar Deep Research Late…" at bounding box center [381, 277] width 720 height 513
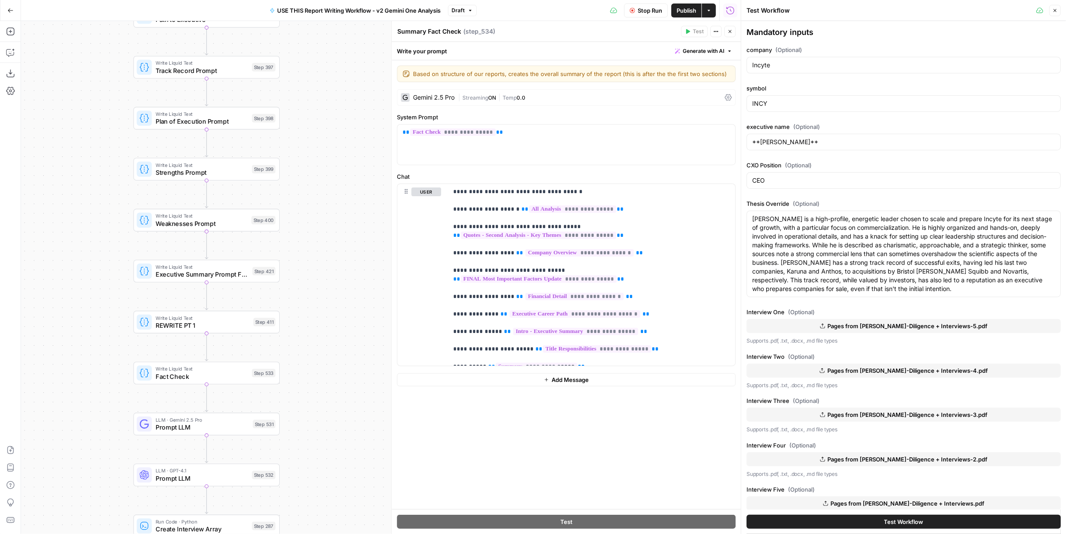
drag, startPoint x: 352, startPoint y: 364, endPoint x: 368, endPoint y: 247, distance: 117.3
click at [351, 158] on div "true false Workflow Set Inputs Inputs LLM · Perplexity Sonar Deep Research Late…" at bounding box center [381, 277] width 720 height 513
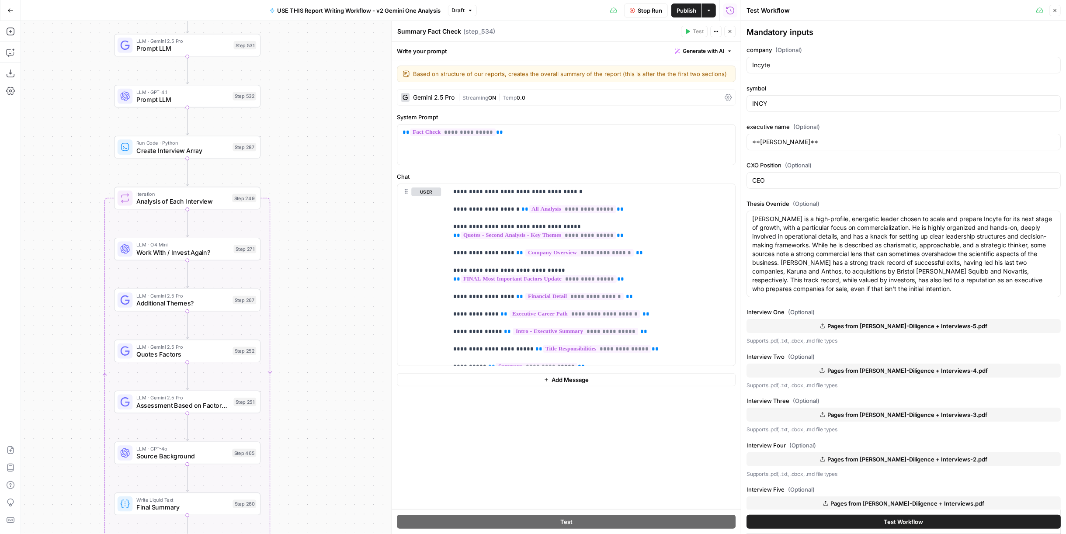
drag, startPoint x: 375, startPoint y: 216, endPoint x: 358, endPoint y: 136, distance: 81.6
click at [358, 135] on div "true false Workflow Set Inputs Inputs LLM · Perplexity Sonar Deep Research Late…" at bounding box center [381, 277] width 720 height 513
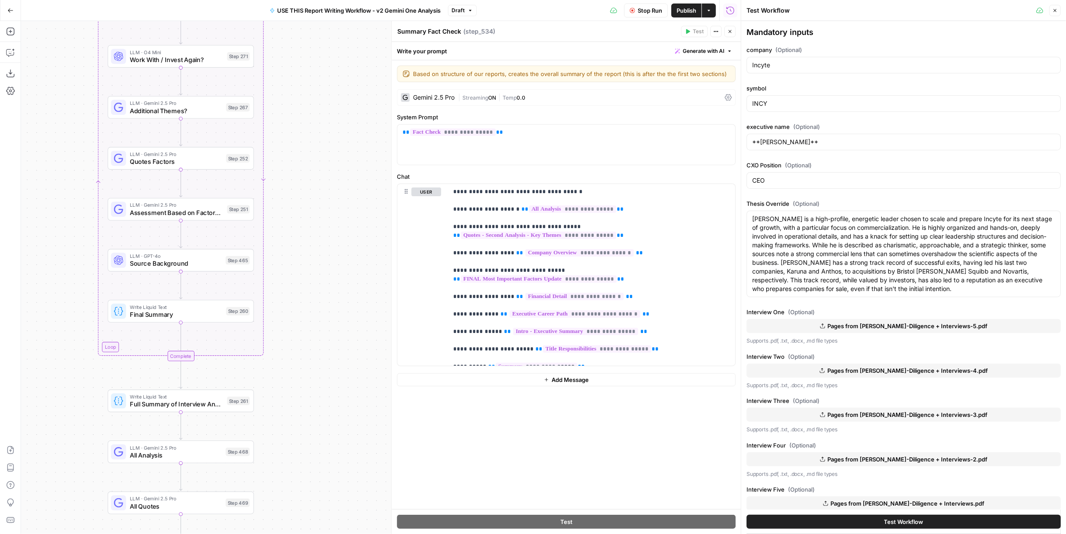
drag, startPoint x: 371, startPoint y: 195, endPoint x: 367, endPoint y: 175, distance: 21.0
click at [367, 175] on div "true false Workflow Set Inputs Inputs LLM · Perplexity Sonar Deep Research Late…" at bounding box center [381, 277] width 720 height 513
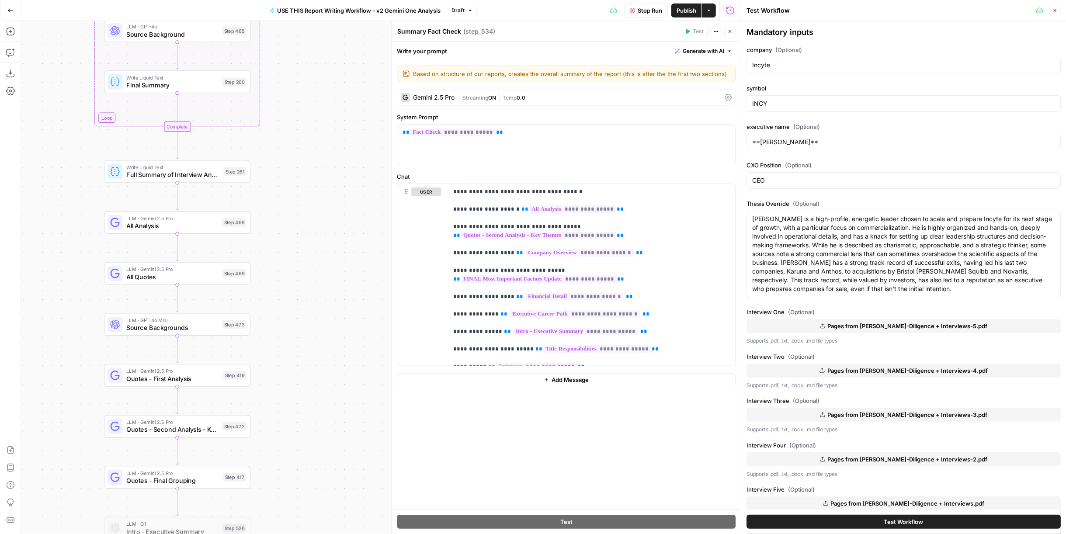
drag, startPoint x: 370, startPoint y: 377, endPoint x: 367, endPoint y: 156, distance: 220.7
click at [366, 148] on div "true false Workflow Set Inputs Inputs LLM · Perplexity Sonar Deep Research Late…" at bounding box center [381, 277] width 720 height 513
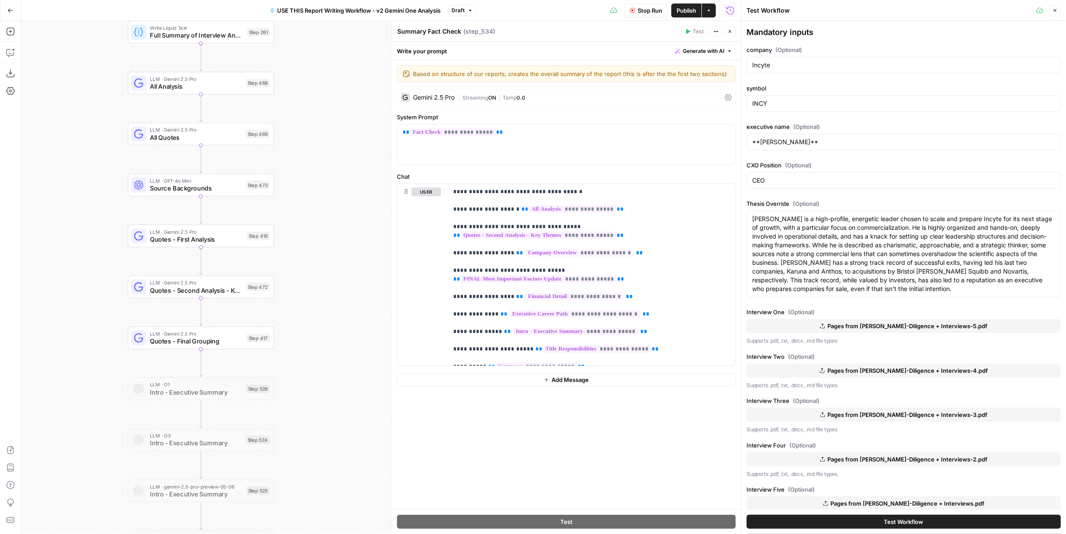
drag, startPoint x: 355, startPoint y: 393, endPoint x: 378, endPoint y: 251, distance: 144.0
click at [378, 251] on div "true false Workflow Set Inputs Inputs LLM · Perplexity Sonar Deep Research Late…" at bounding box center [381, 277] width 720 height 513
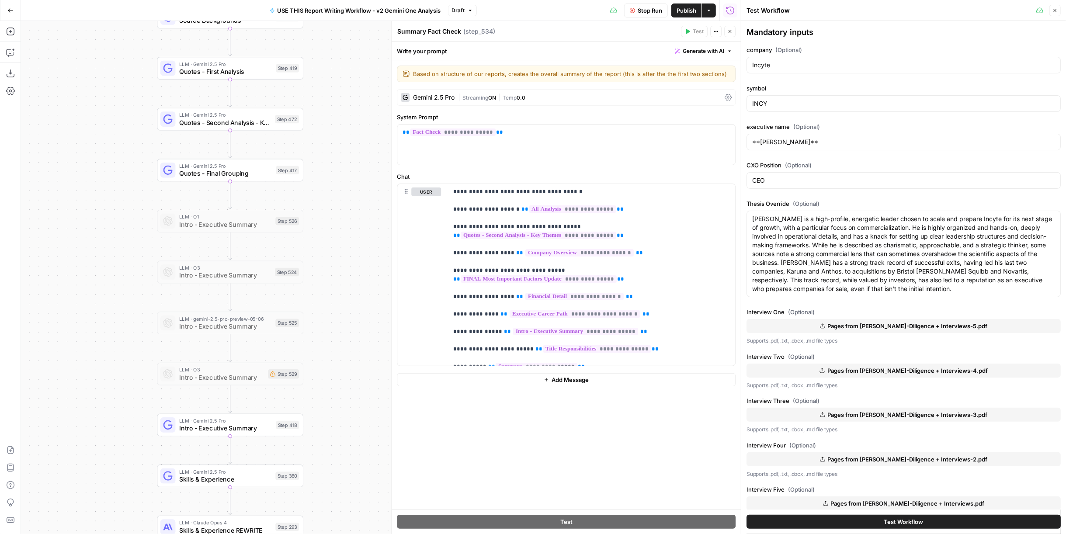
drag, startPoint x: 302, startPoint y: 354, endPoint x: 346, endPoint y: 314, distance: 59.7
click at [331, 187] on div "true false Workflow Set Inputs Inputs LLM · Perplexity Sonar Deep Research Late…" at bounding box center [381, 277] width 720 height 513
drag, startPoint x: 346, startPoint y: 314, endPoint x: 315, endPoint y: 475, distance: 164.1
click at [315, 475] on div "true false Workflow Set Inputs Inputs LLM · Perplexity Sonar Deep Research Late…" at bounding box center [381, 277] width 720 height 513
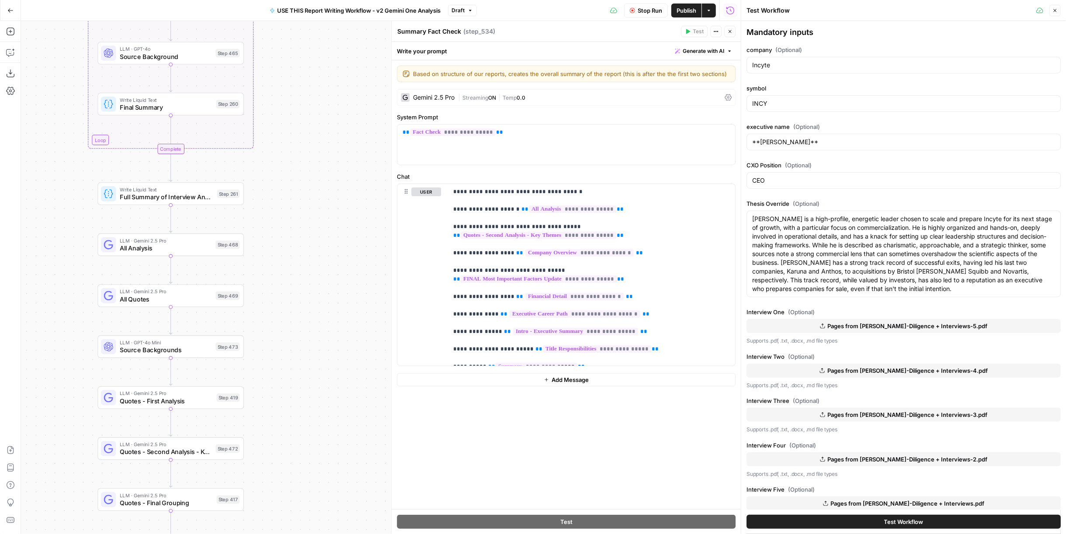
drag, startPoint x: 308, startPoint y: 365, endPoint x: 308, endPoint y: 405, distance: 39.3
click at [308, 414] on div "true false Workflow Set Inputs Inputs LLM · Perplexity Sonar Deep Research Late…" at bounding box center [381, 277] width 720 height 513
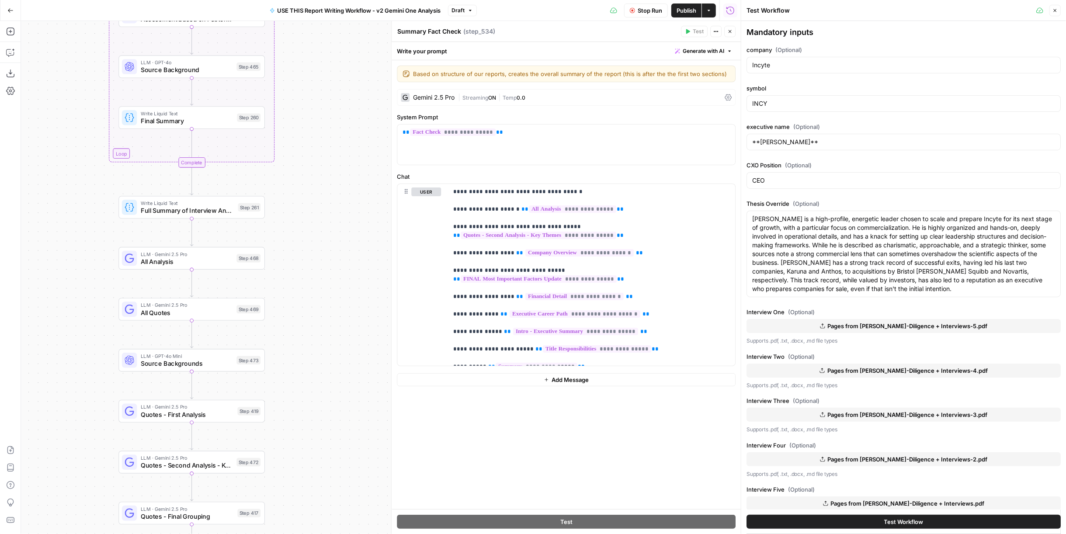
drag, startPoint x: 298, startPoint y: 200, endPoint x: 319, endPoint y: 162, distance: 43.0
click at [319, 162] on div "true false Workflow Set Inputs Inputs LLM · Perplexity Sonar Deep Research Late…" at bounding box center [381, 277] width 720 height 513
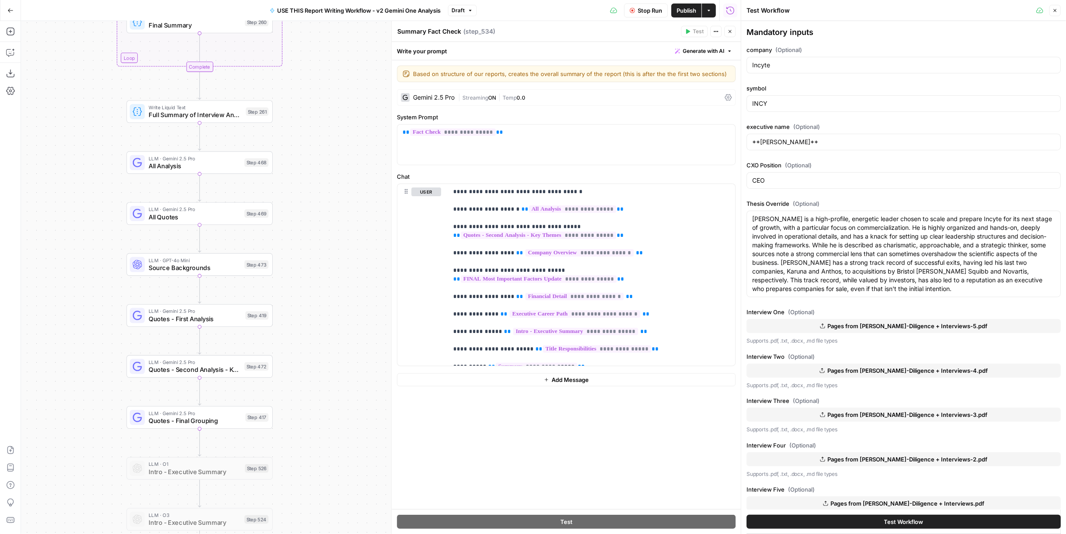
drag, startPoint x: 298, startPoint y: 330, endPoint x: 305, endPoint y: 215, distance: 115.1
click at [305, 215] on div "true false Workflow Set Inputs Inputs LLM · Perplexity Sonar Deep Research Late…" at bounding box center [381, 277] width 720 height 513
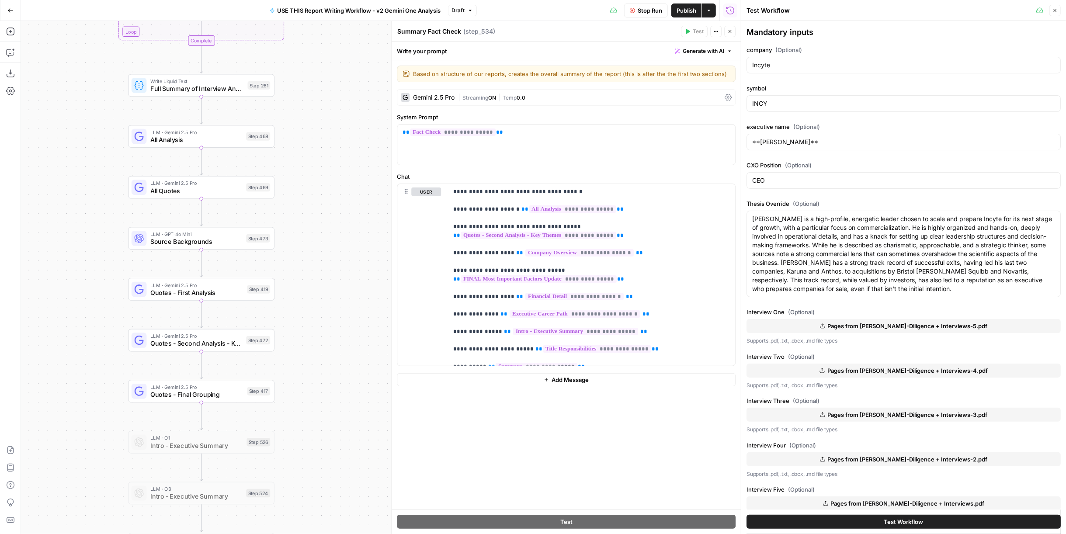
drag, startPoint x: 307, startPoint y: 197, endPoint x: 306, endPoint y: 75, distance: 121.9
click at [301, 47] on div "true false Workflow Set Inputs Inputs LLM · Perplexity Sonar Deep Research Late…" at bounding box center [381, 277] width 720 height 513
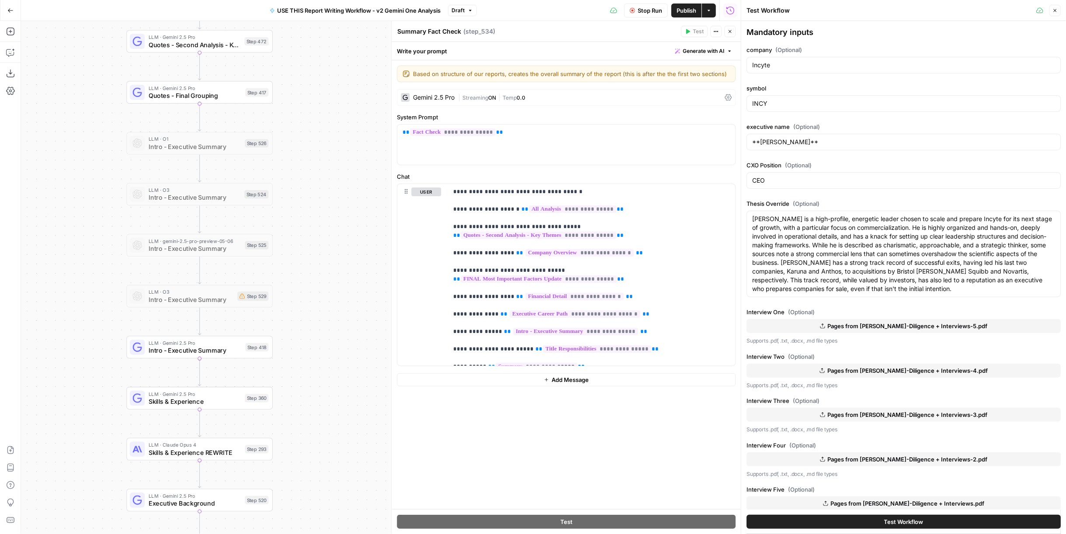
drag, startPoint x: 311, startPoint y: 309, endPoint x: 316, endPoint y: 167, distance: 141.7
click at [316, 110] on div "true false Workflow Set Inputs Inputs LLM · Perplexity Sonar Deep Research Late…" at bounding box center [381, 277] width 720 height 513
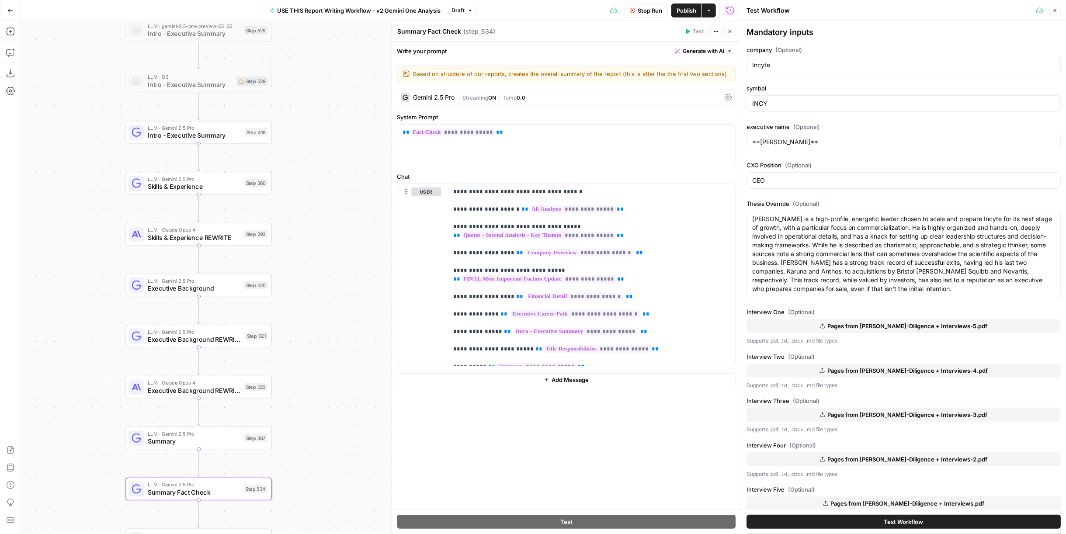
drag, startPoint x: 318, startPoint y: 354, endPoint x: 317, endPoint y: 192, distance: 161.7
click at [317, 192] on div "true false Workflow Set Inputs Inputs LLM · Perplexity Sonar Deep Research Late…" at bounding box center [381, 277] width 720 height 513
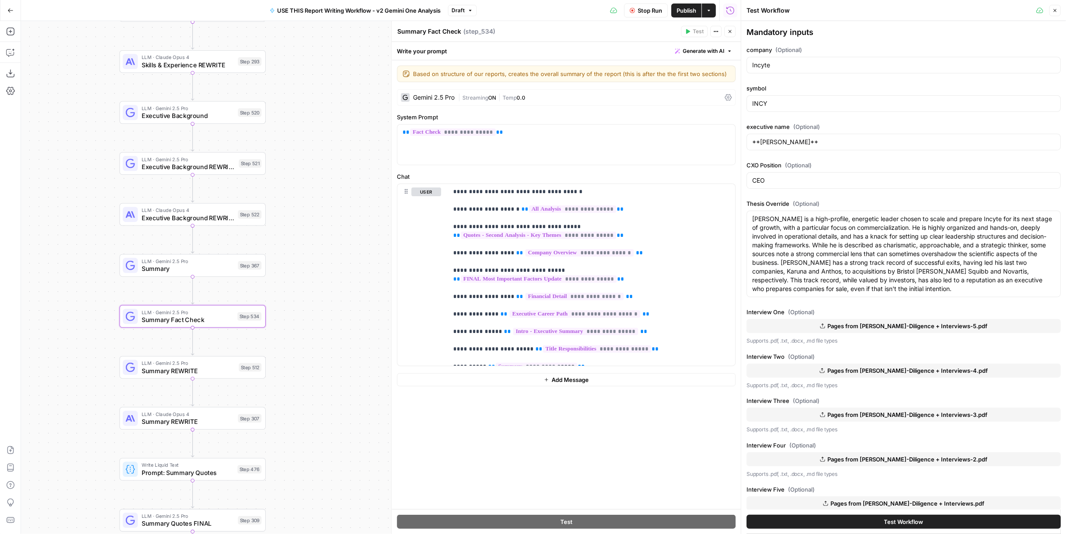
drag
click at [324, 199] on div "true false Workflow Set Inputs Inputs LLM · Perplexity Sonar Deep Research Late…" at bounding box center [381, 277] width 720 height 513
click at [1050, 10] on button "Close" at bounding box center [1054, 10] width 11 height 11
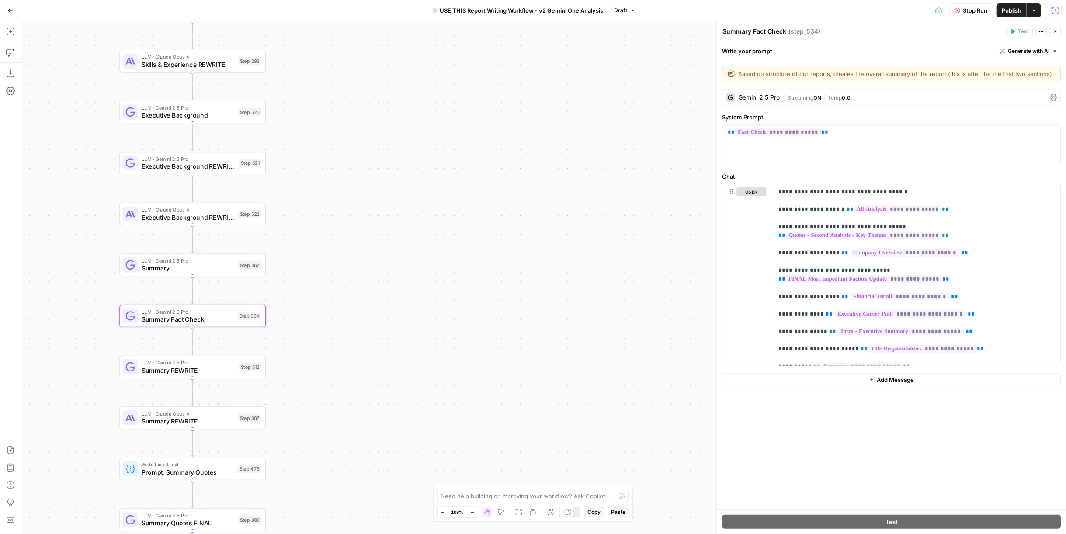
click at [1057, 9] on icon "button" at bounding box center [1055, 10] width 9 height 9
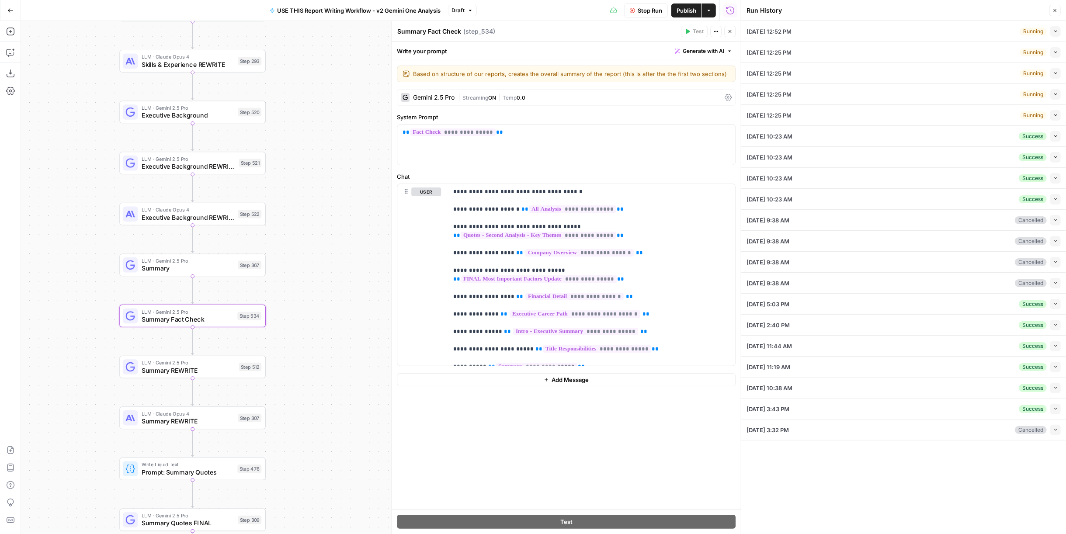
click at [1053, 29] on icon "button" at bounding box center [1055, 31] width 5 height 5
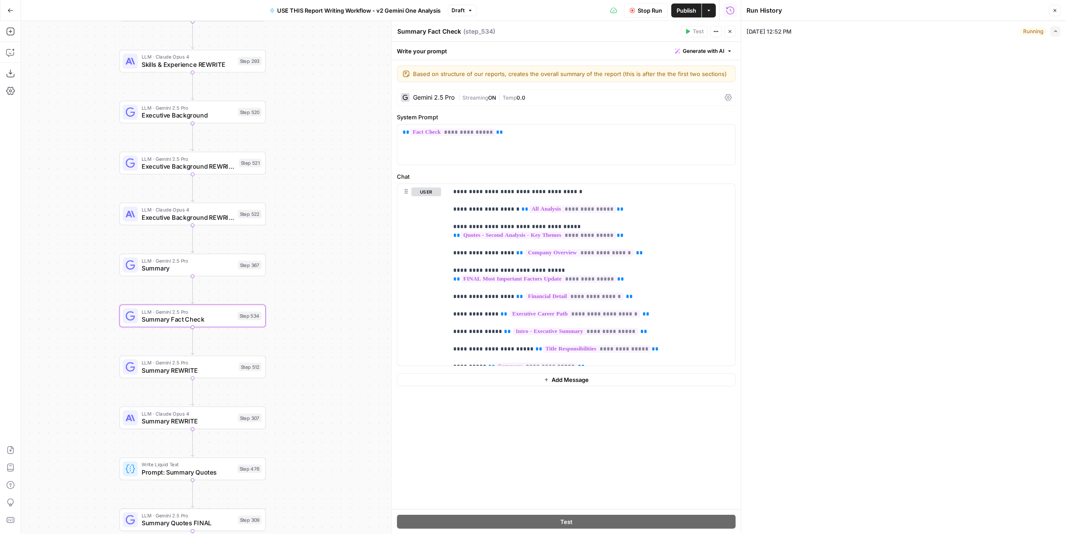
type textarea "Bill Meury is a high-profile, energetic leader chosen to scale and prepare Incy…"
type textarea "**Company Overview for Analyst** **1. Company Background** Founded in 2002, Inc…"
type textarea "**Most Important Company Factors for Analyst** **FUNDAMENTALS OVERVIEW** --- **…"
type textarea "**Financial Details for Analyst** Below is an analysis for Incyte Corporation (…"
type textarea "**Executive History for Analyst** **BILL MEURY BACKGROUND** * Bill Meury is a s…"
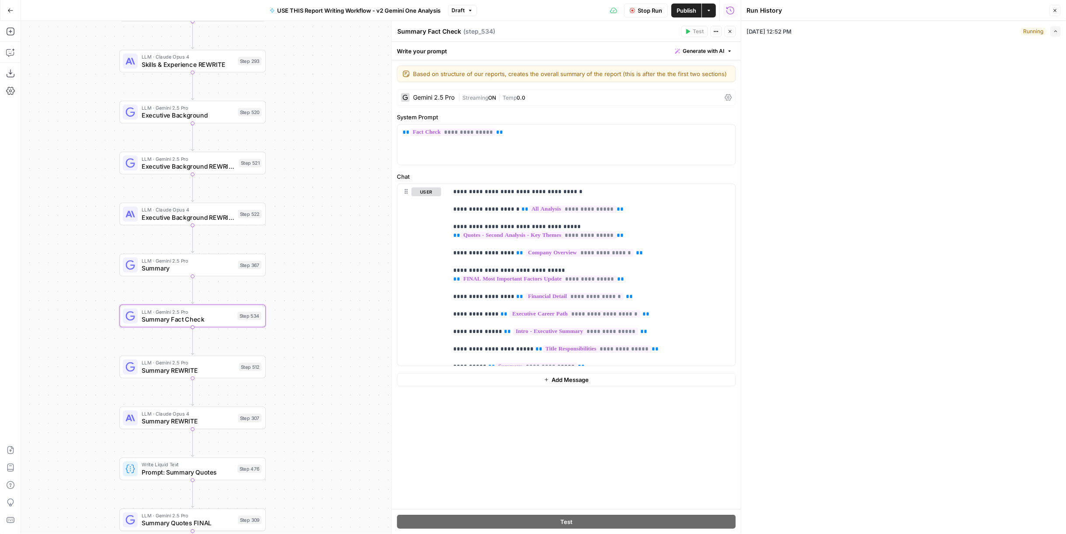
type textarea "**Adverse Media** **Adverse Media Summary for Bill Meury** **1. Allergan (2014–…"
type textarea "**Management Discussion Section** **Operator** Greetings and welcome to the Inc…"
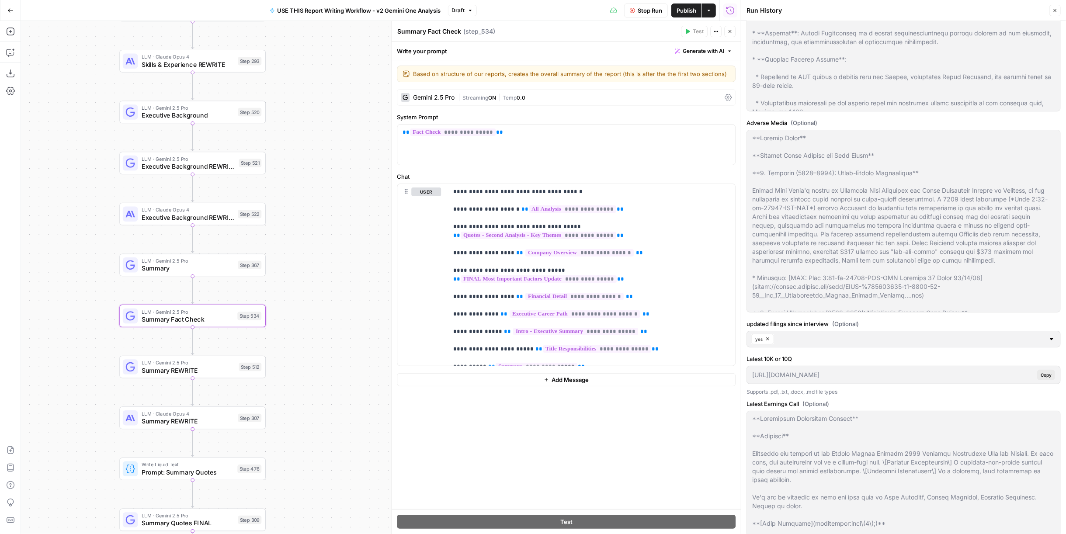
scroll to position [1505, 0]
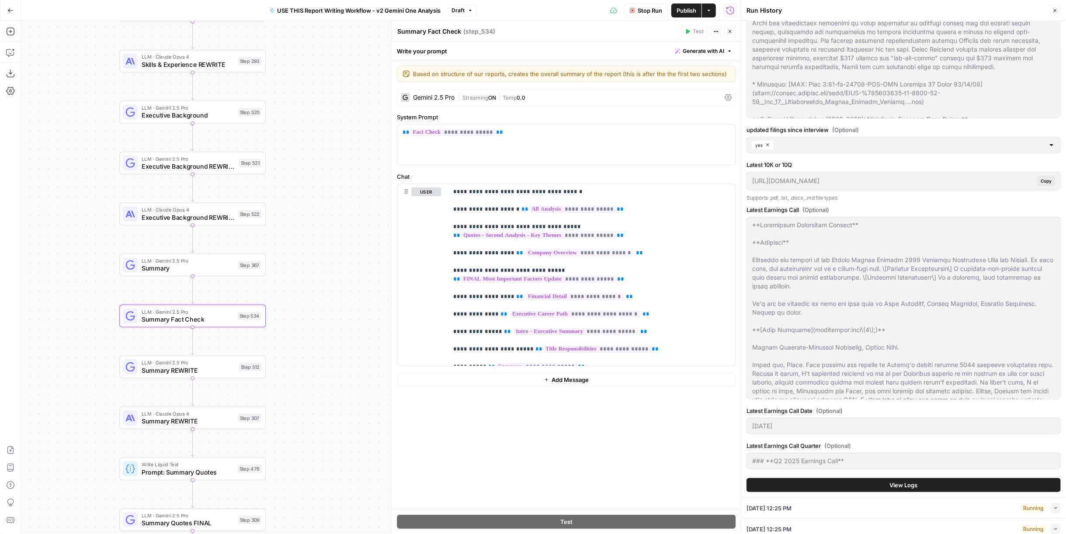
click at [973, 478] on button "View Logs" at bounding box center [903, 485] width 314 height 14
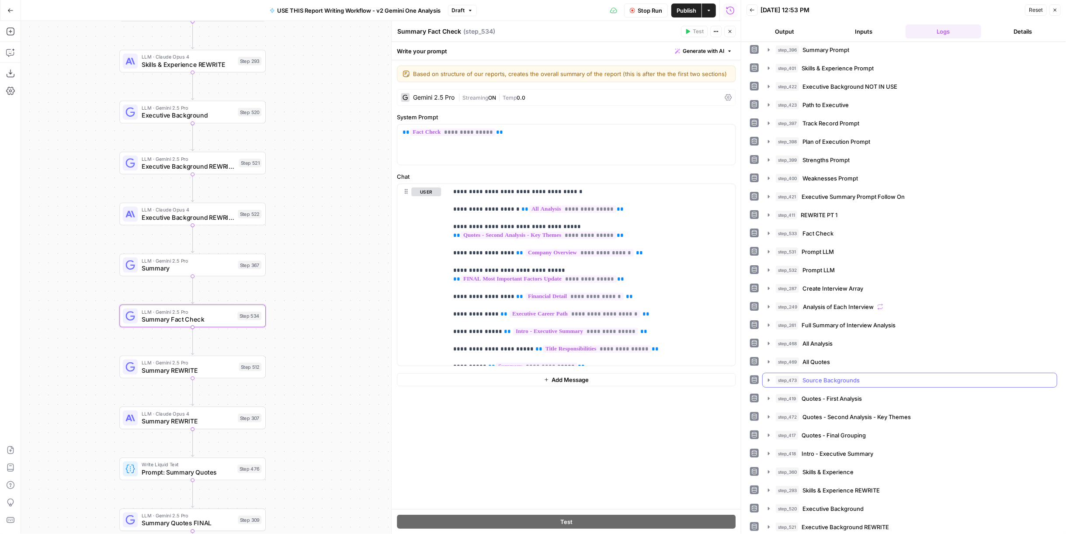
scroll to position [285, 0]
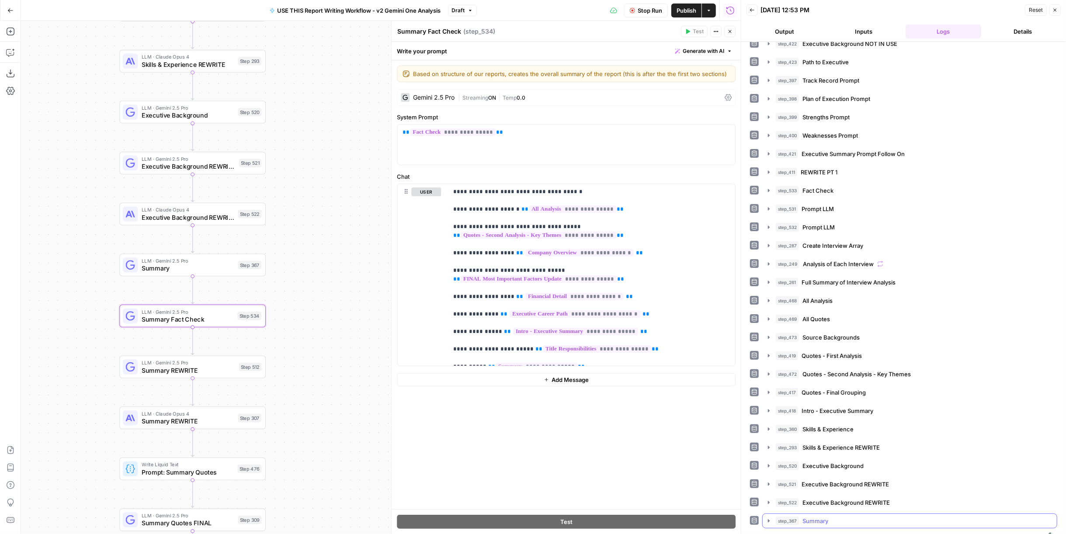
click at [850, 517] on div "step_367 Summary" at bounding box center [914, 521] width 276 height 9
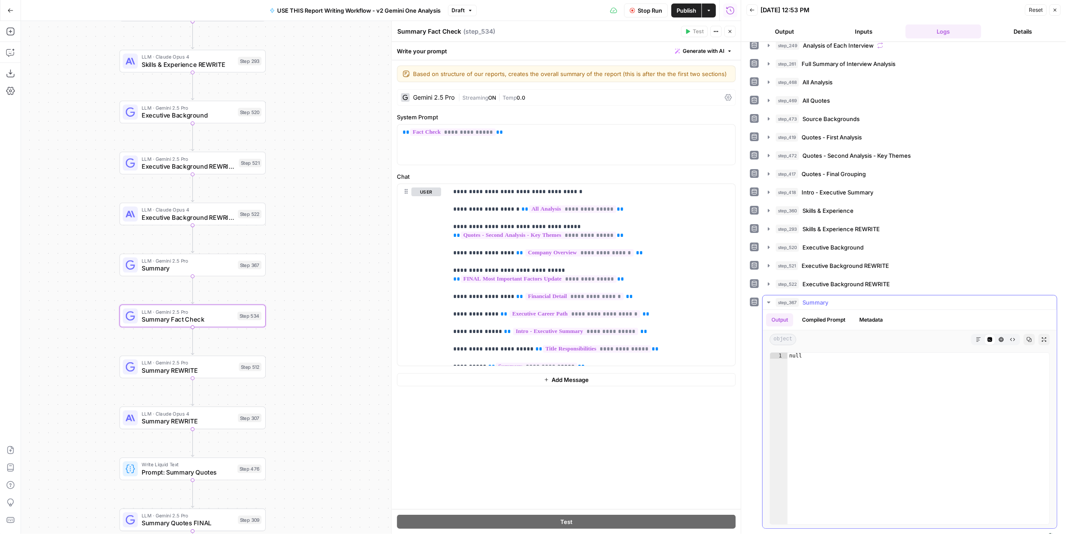
click at [870, 298] on div "step_367 Summary" at bounding box center [914, 302] width 276 height 9
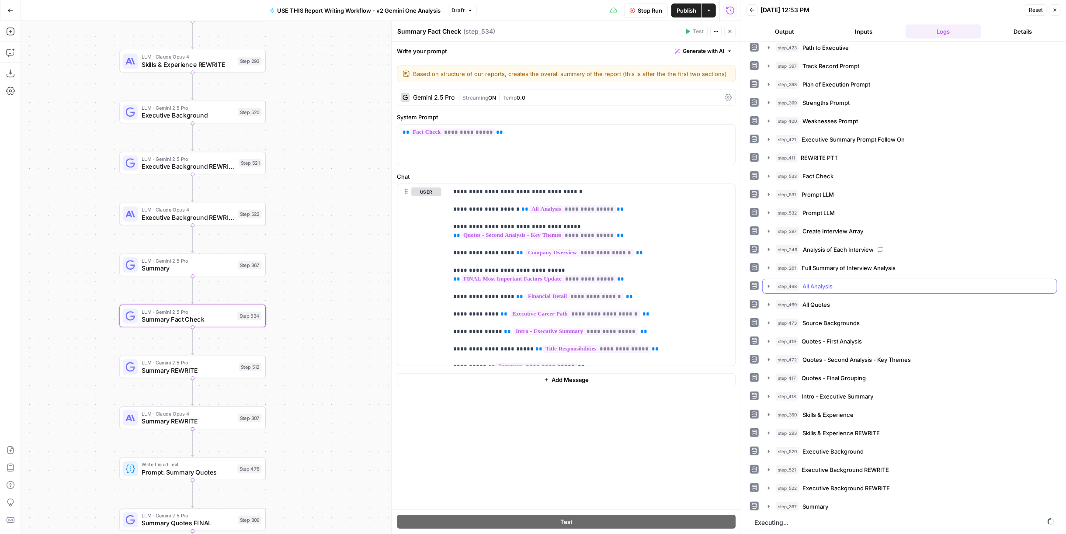
scroll to position [285, 0]
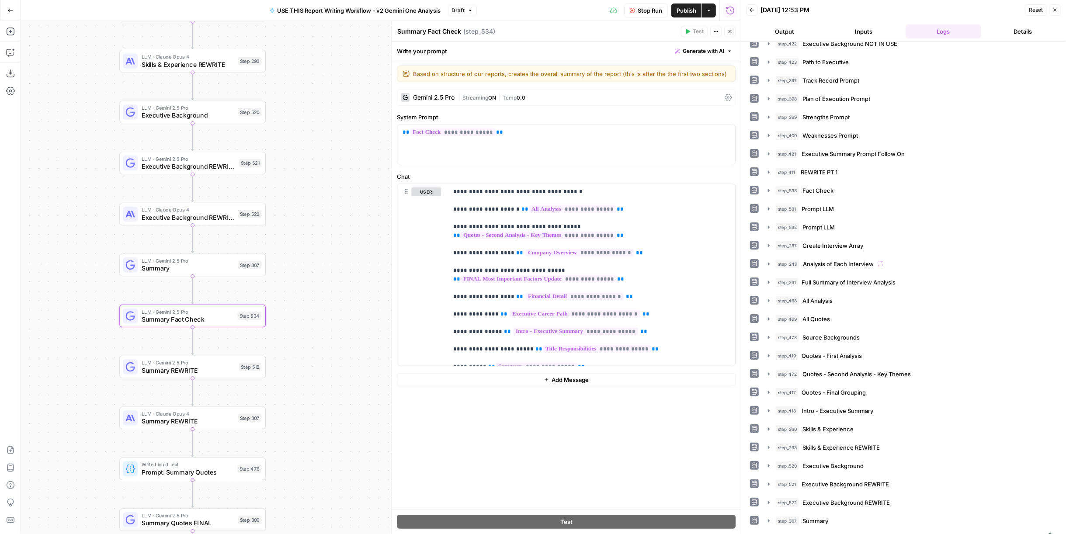
click at [837, 479] on div "step_442 Latest News step_455 Latest News Output step_458 Condition step_435 Mo…" at bounding box center [903, 144] width 307 height 767
click at [834, 496] on button "step_522 Executive Background REWRITE" at bounding box center [910, 503] width 294 height 14
click at [834, 498] on span "Executive Background REWRITE" at bounding box center [845, 502] width 87 height 9
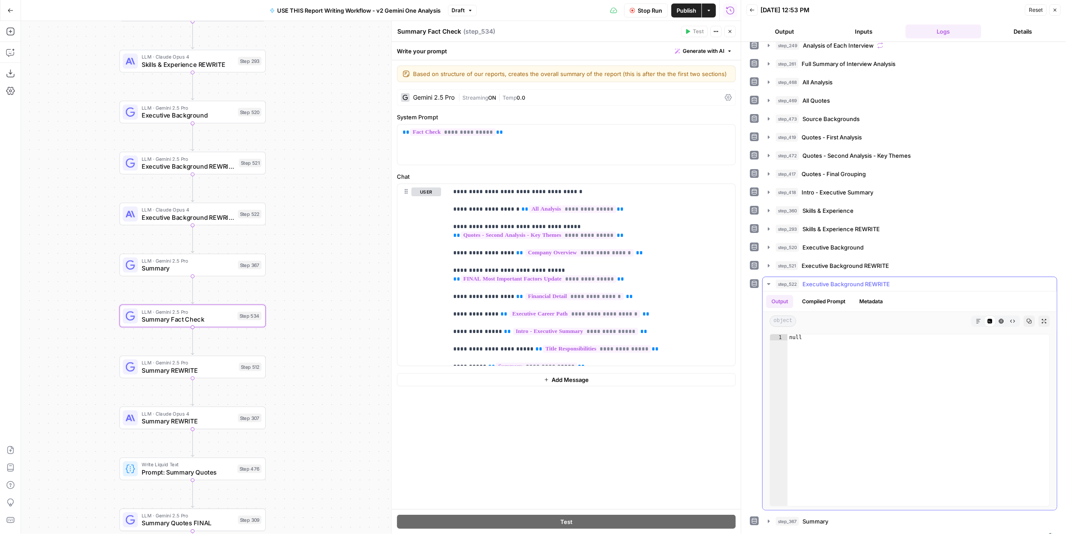
click at [837, 280] on span "Executive Background REWRITE" at bounding box center [845, 284] width 87 height 9
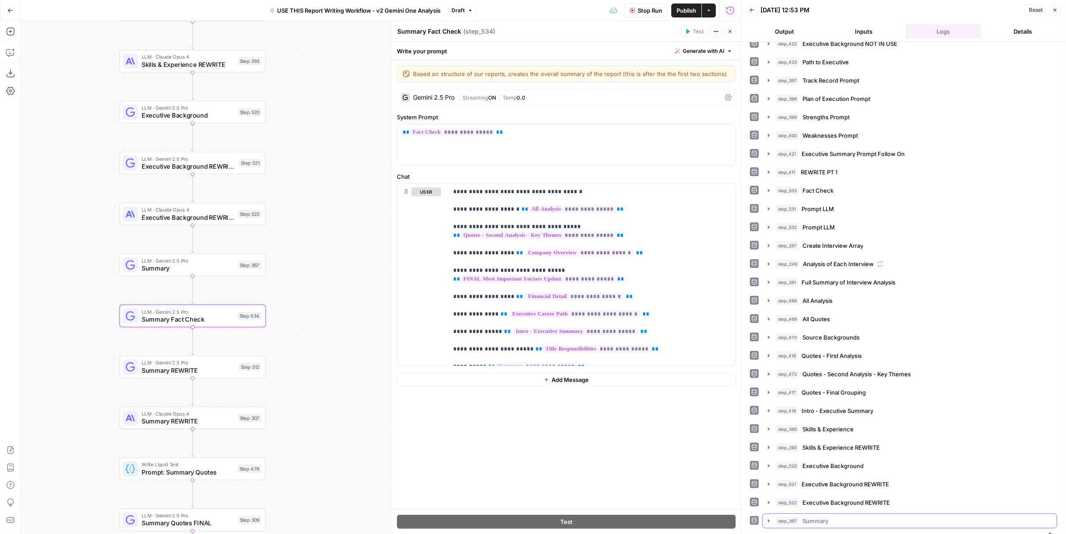
click at [815, 517] on span "Summary" at bounding box center [815, 521] width 26 height 9
click at [638, 13] on span "Stop Run" at bounding box center [650, 10] width 24 height 9
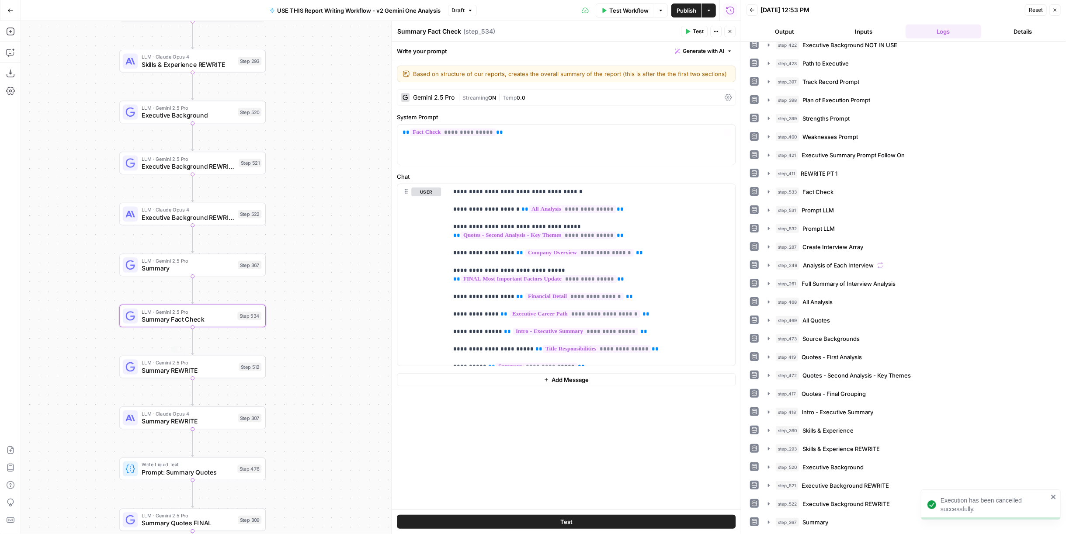
scroll to position [270, 0]
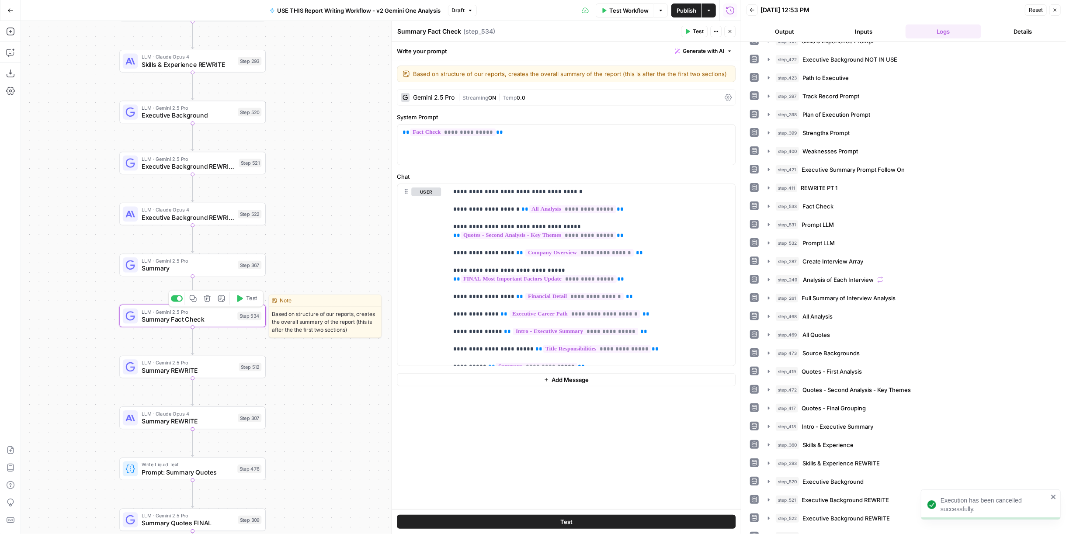
click at [177, 301] on div at bounding box center [177, 298] width 12 height 7
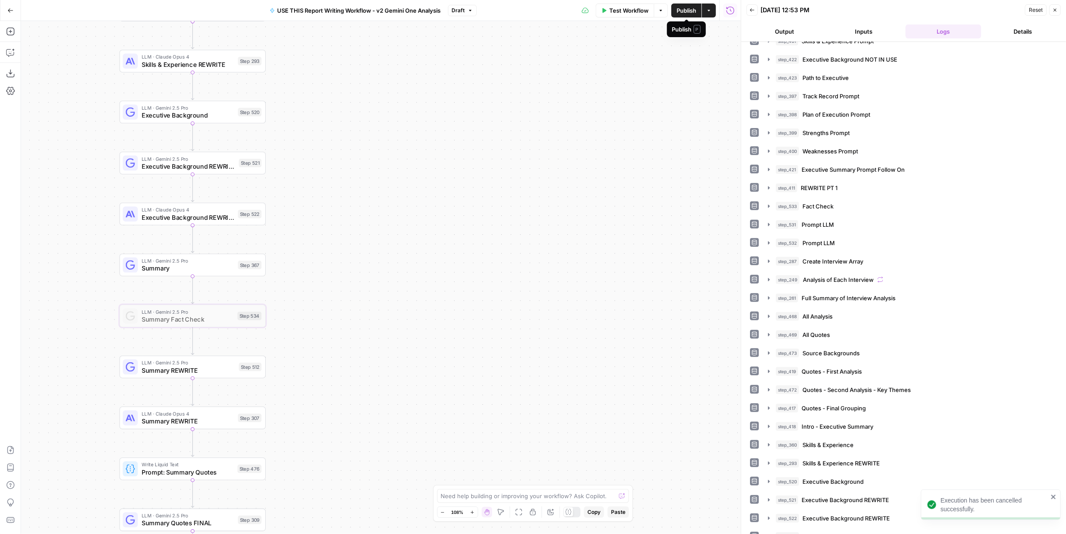
click at [677, 10] on span "Publish" at bounding box center [686, 10] width 20 height 9
click at [14, 11] on button "Go Back" at bounding box center [11, 11] width 16 height 16
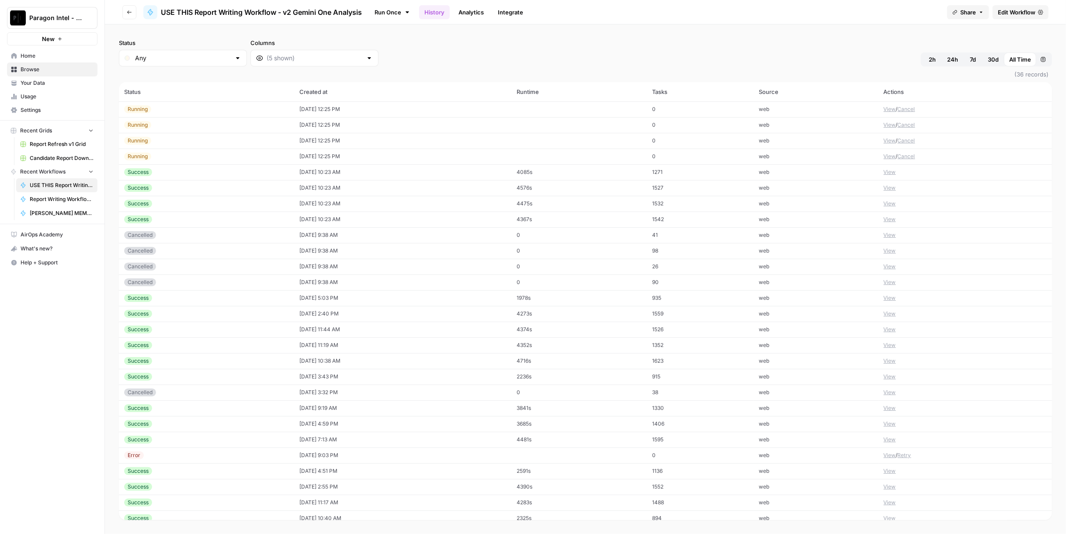
click at [884, 157] on button "View" at bounding box center [890, 157] width 12 height 8
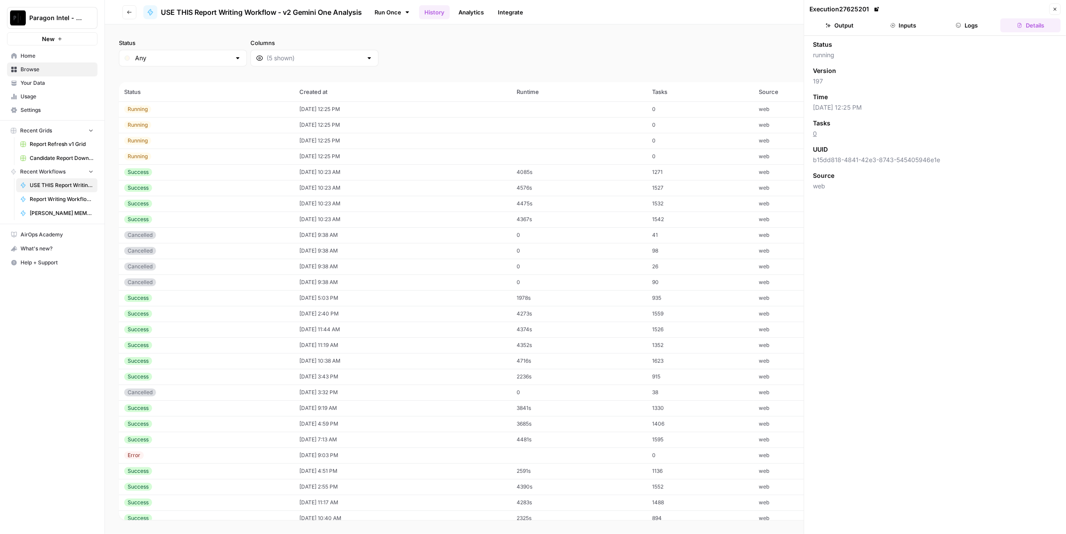
click at [962, 26] on button "Logs" at bounding box center [967, 25] width 60 height 14
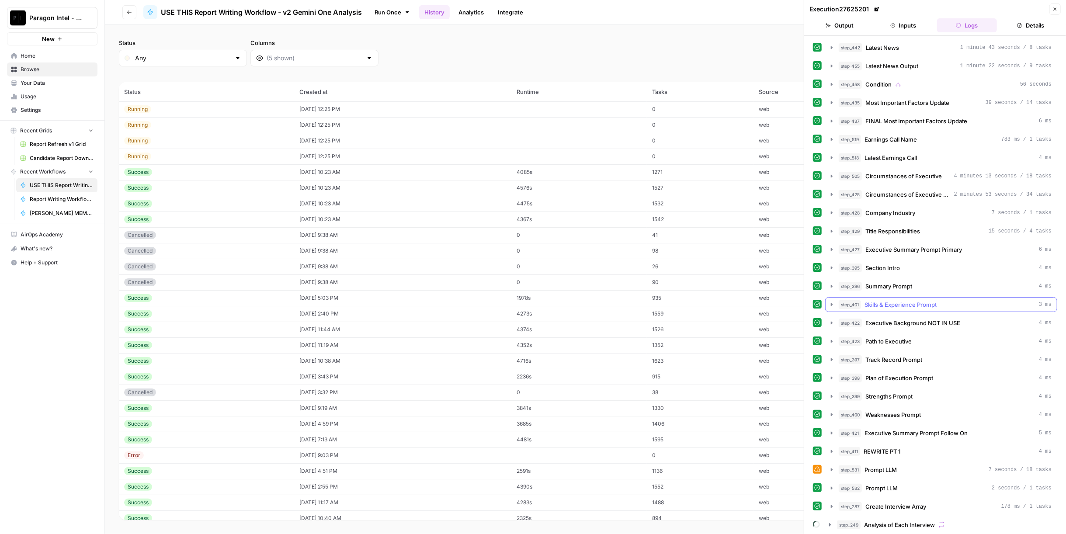
scroll to position [9, 0]
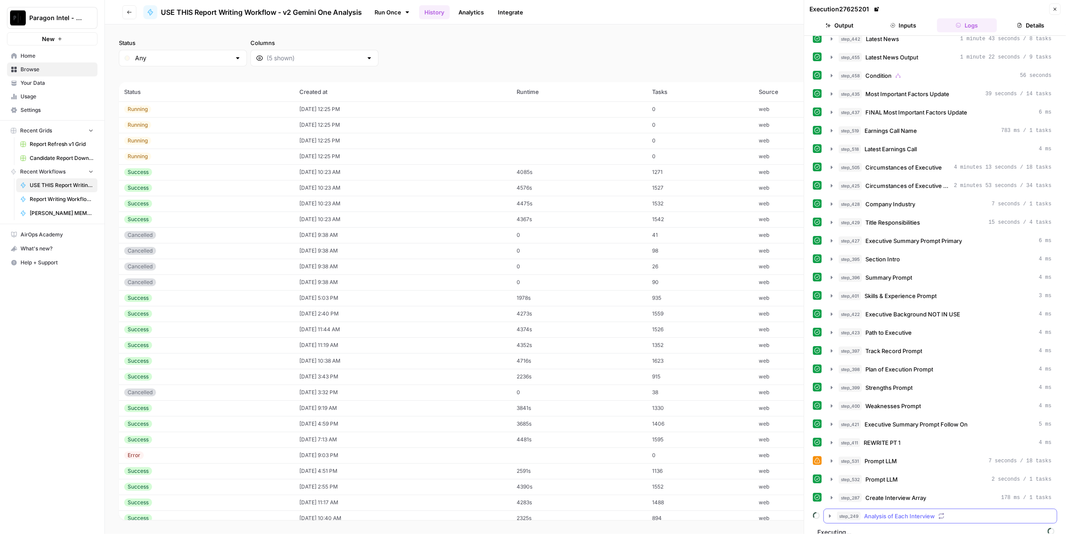
click at [965, 512] on div "step_249 Analysis of Each Interview" at bounding box center [944, 516] width 215 height 9
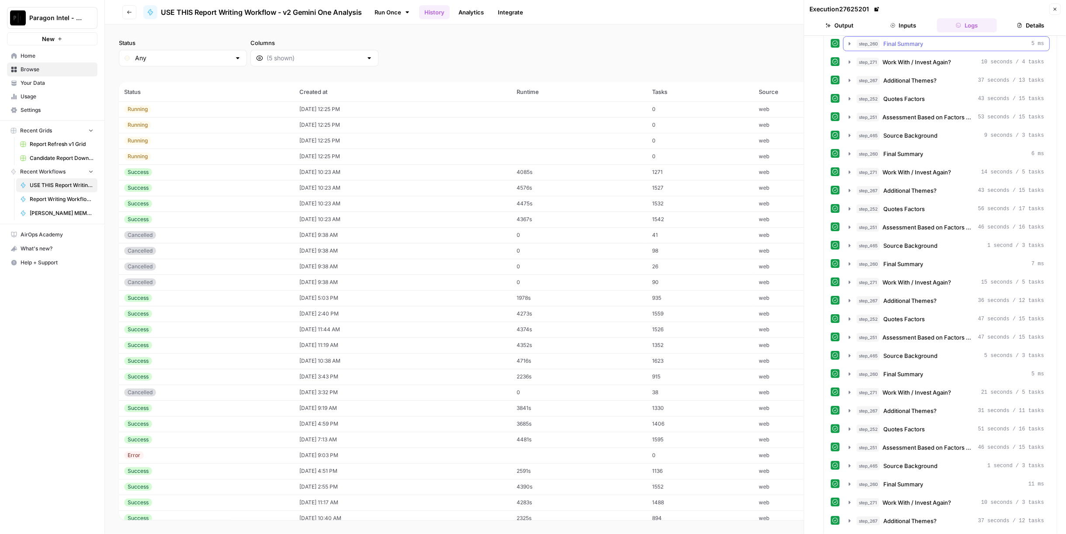
scroll to position [349, 0]
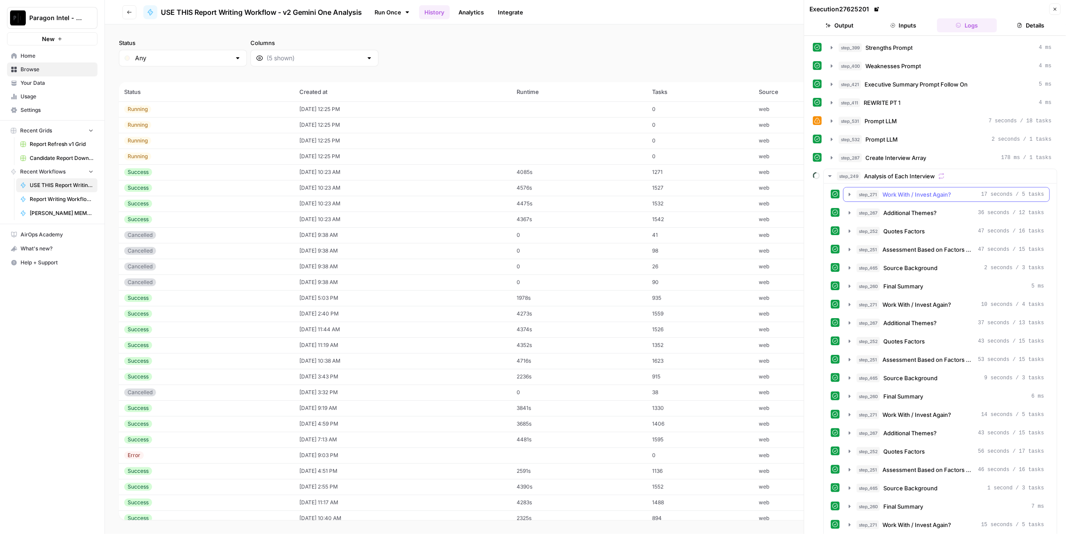
click at [915, 190] on span "Work With / Invest Again?" at bounding box center [916, 194] width 69 height 9
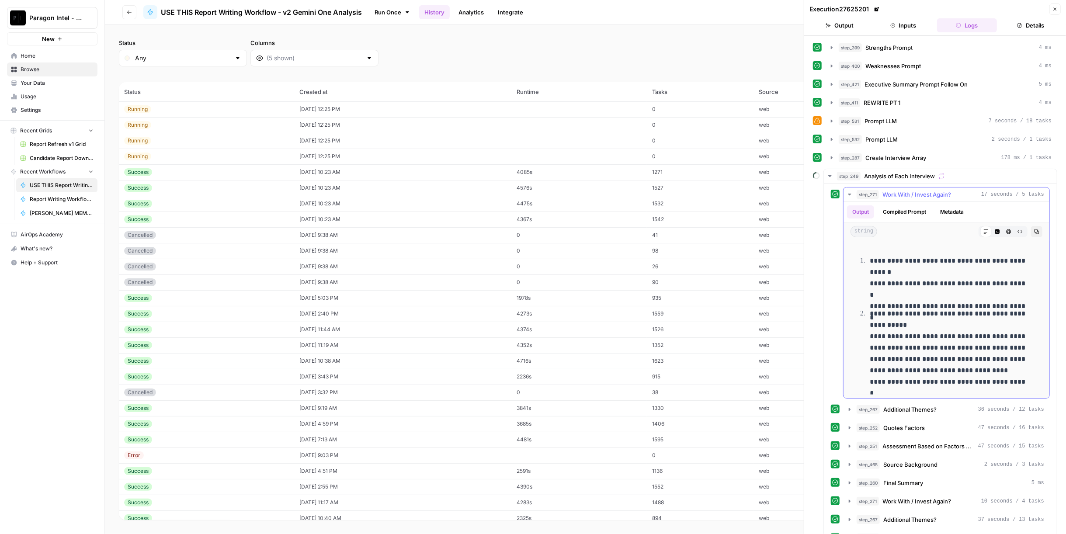
click at [915, 190] on span "Work With / Invest Again?" at bounding box center [916, 194] width 69 height 9
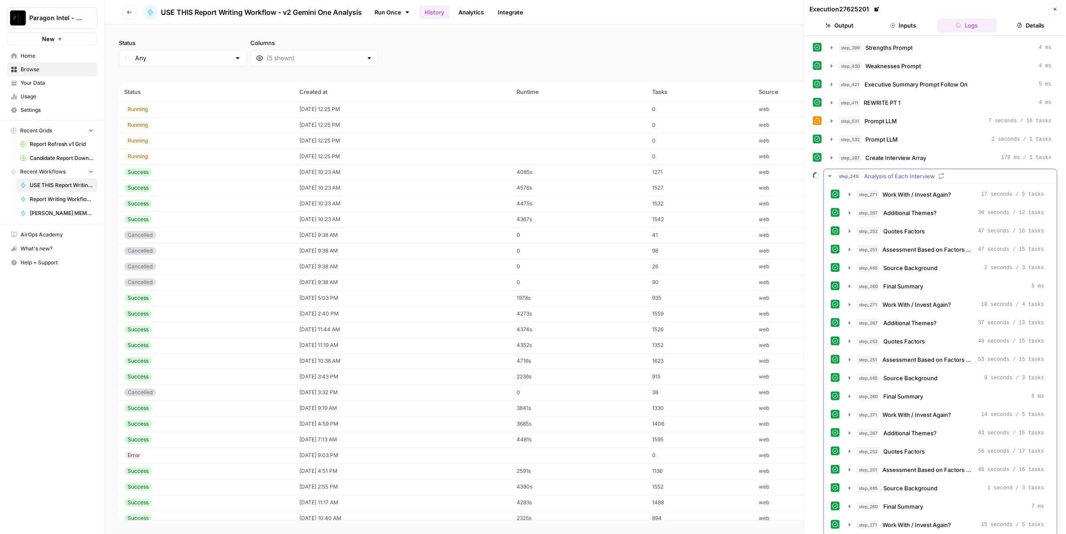
click at [908, 172] on span "Analysis of Each Interview" at bounding box center [899, 176] width 71 height 9
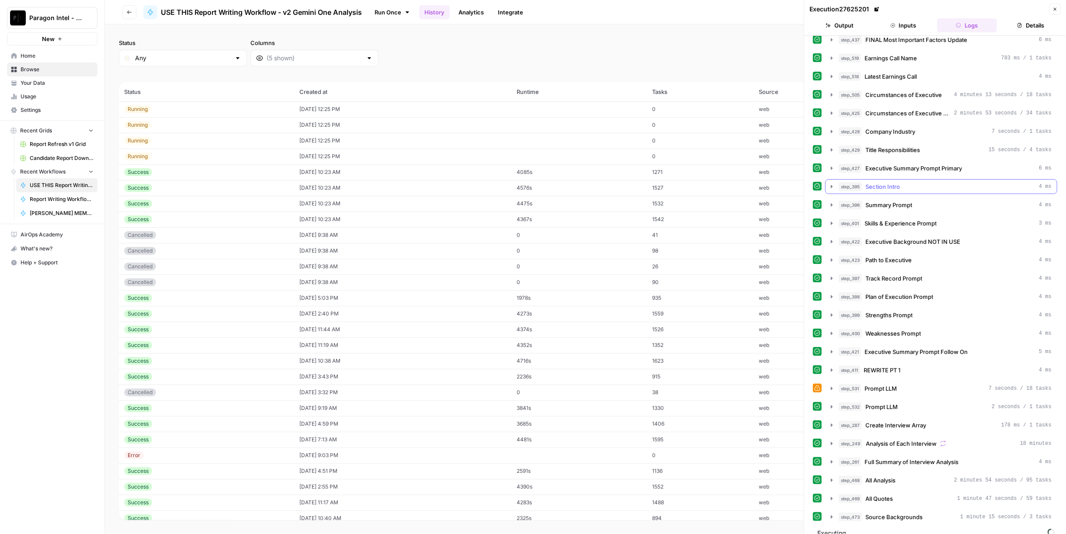
scroll to position [81, 0]
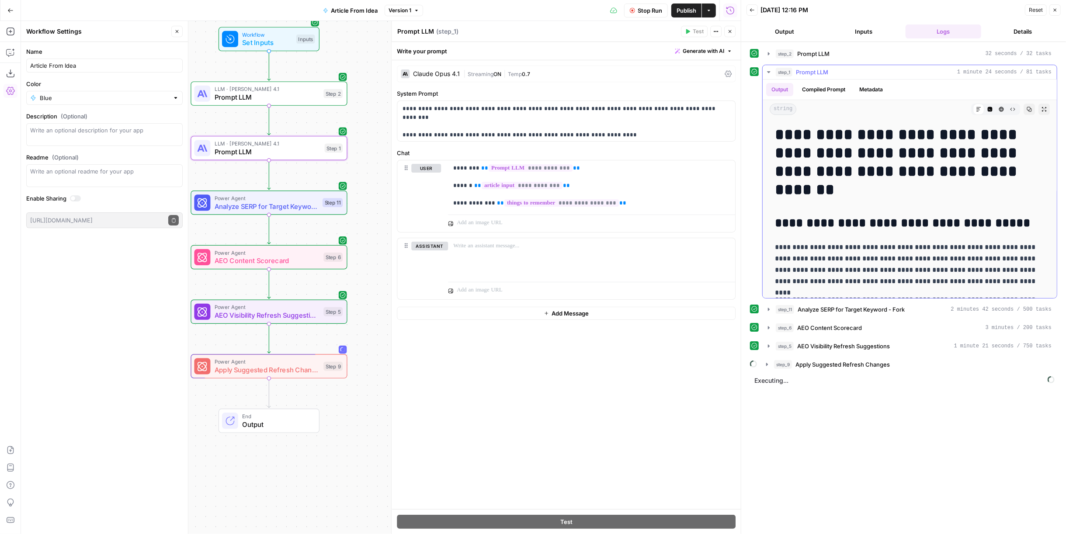
scroll to position [2994, 0]
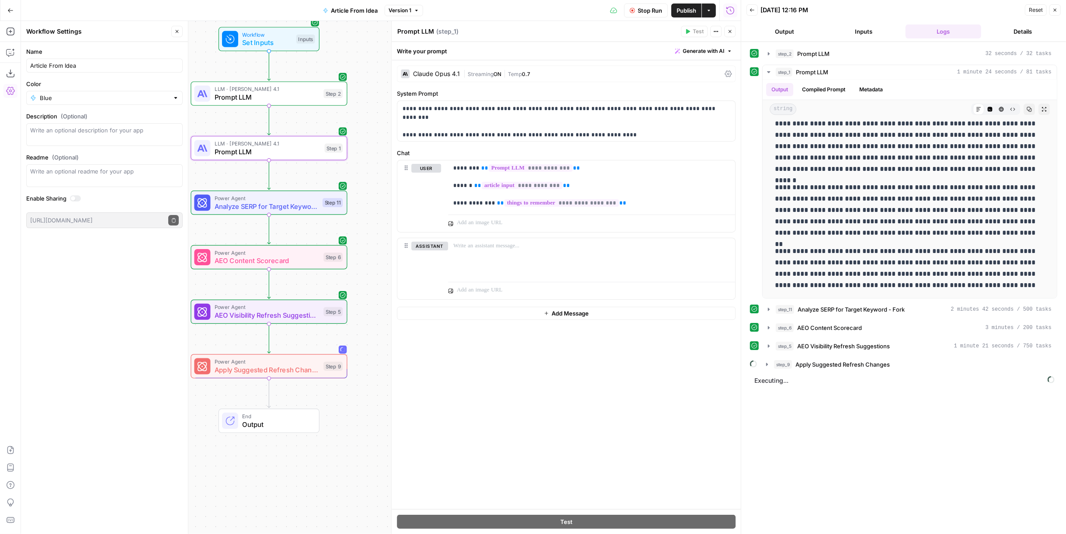
click at [177, 31] on icon "button" at bounding box center [177, 31] width 3 height 3
click at [868, 361] on span "Apply Suggested Refresh Changes" at bounding box center [842, 364] width 94 height 9
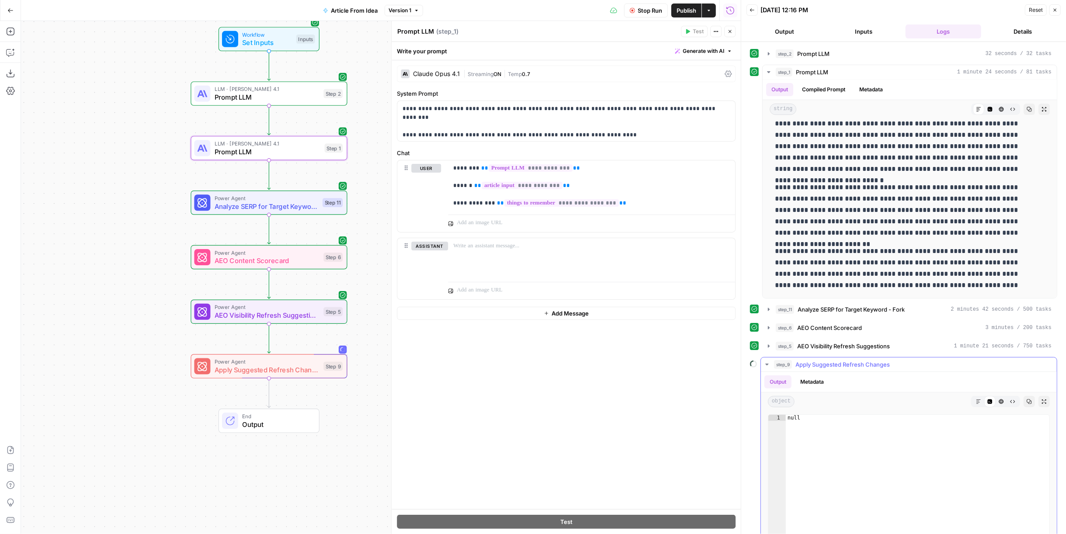
click at [868, 361] on span "Apply Suggested Refresh Changes" at bounding box center [842, 364] width 94 height 9
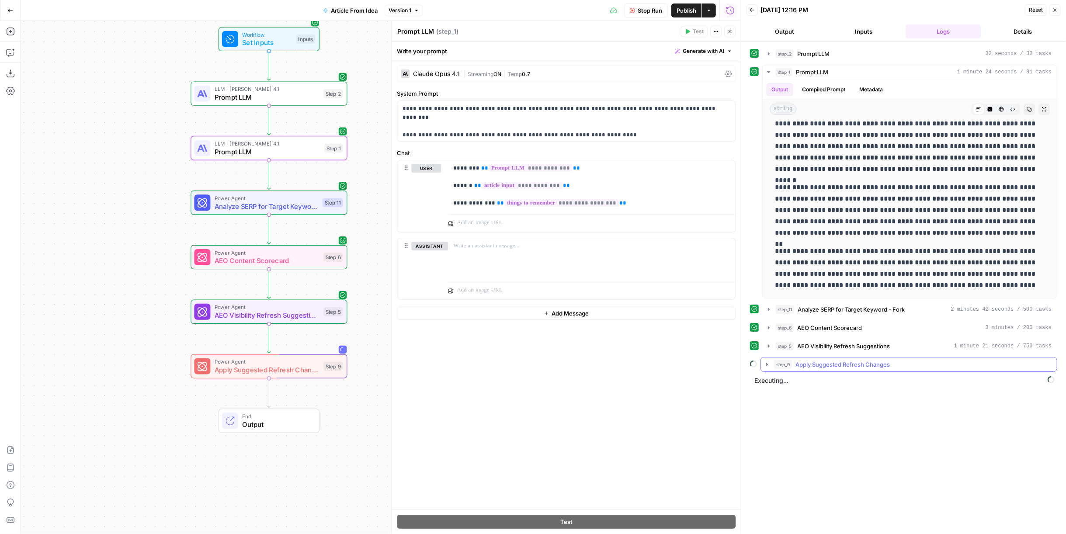
click at [903, 362] on div "step_9 Apply Suggested Refresh Changes" at bounding box center [913, 364] width 278 height 9
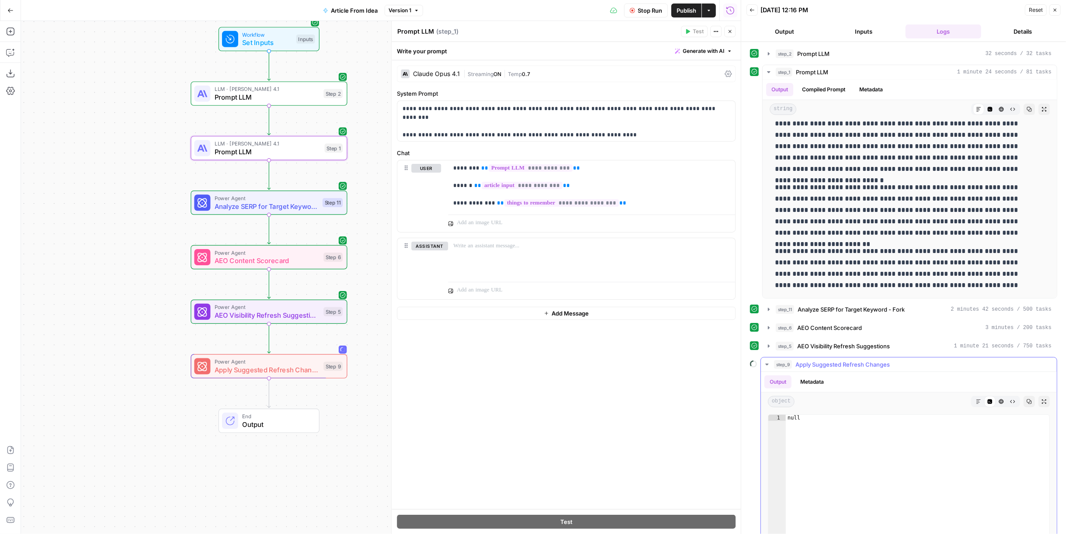
click at [885, 365] on span "Apply Suggested Refresh Changes" at bounding box center [842, 364] width 94 height 9
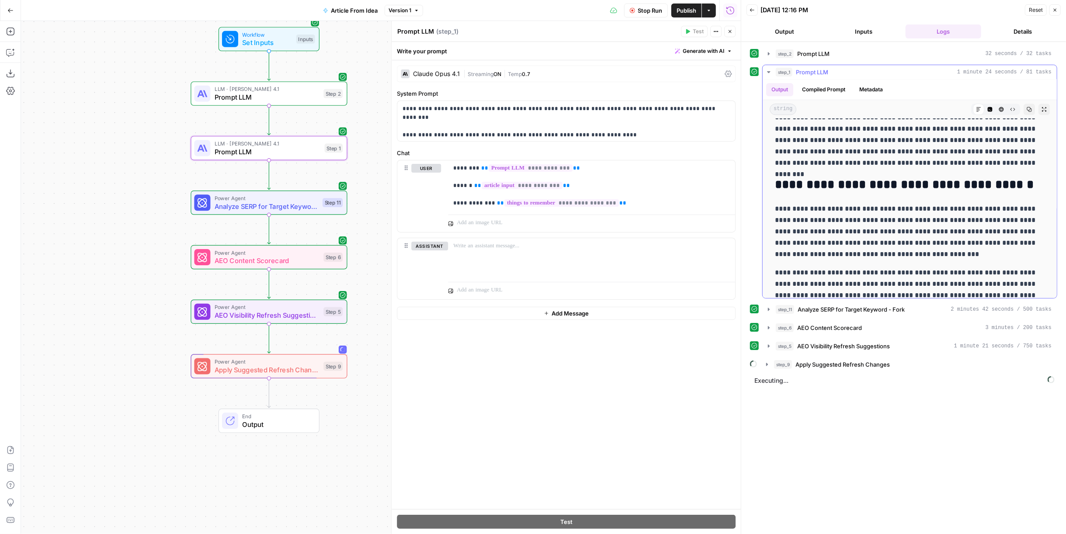
scroll to position [0, 0]
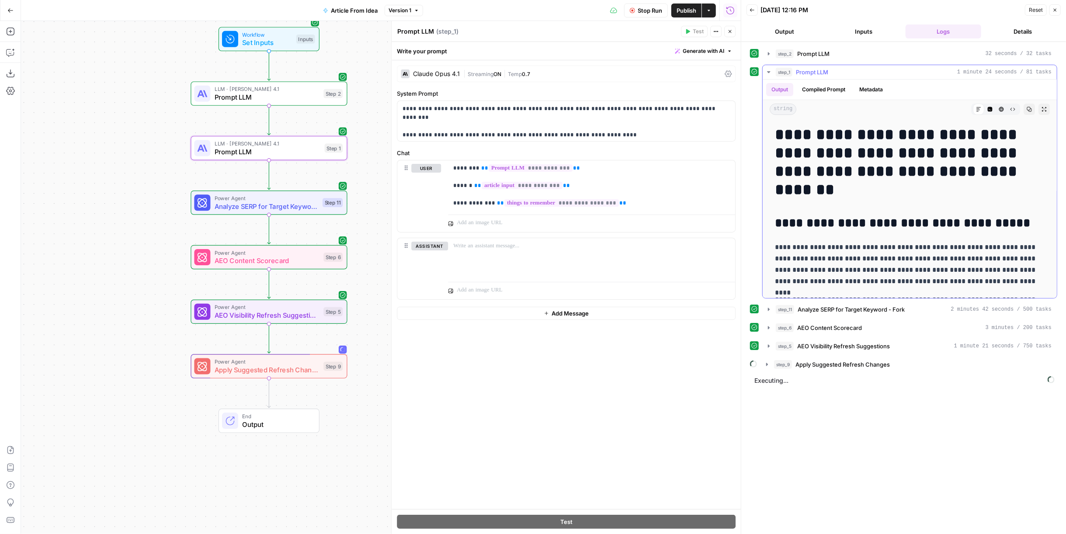
click at [1026, 111] on button "Copy" at bounding box center [1028, 109] width 11 height 11
click at [829, 362] on span "Apply Suggested Refresh Changes" at bounding box center [842, 364] width 94 height 9
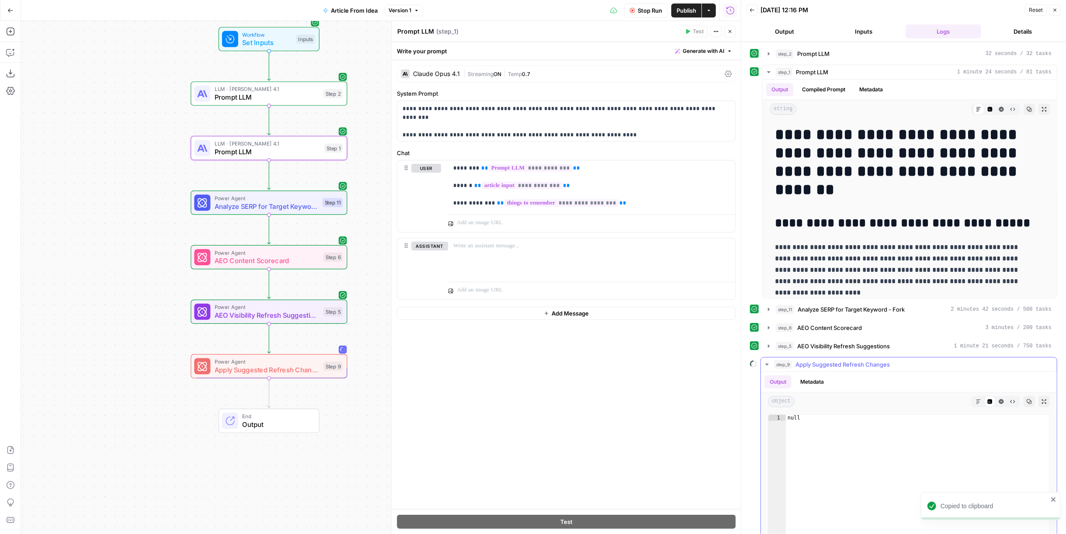
click at [829, 362] on span "Apply Suggested Refresh Changes" at bounding box center [842, 364] width 94 height 9
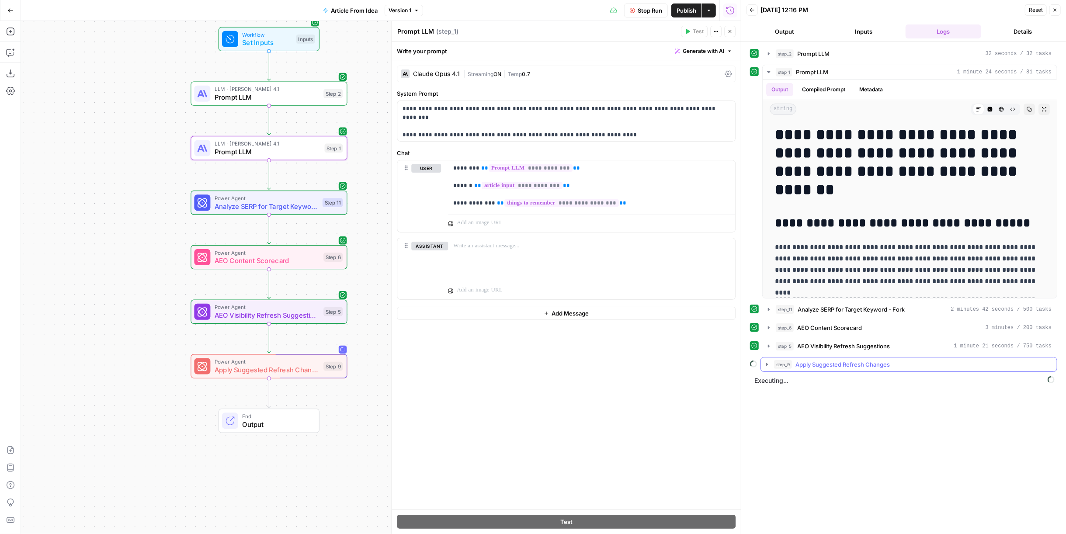
click at [805, 363] on span "Apply Suggested Refresh Changes" at bounding box center [842, 364] width 94 height 9
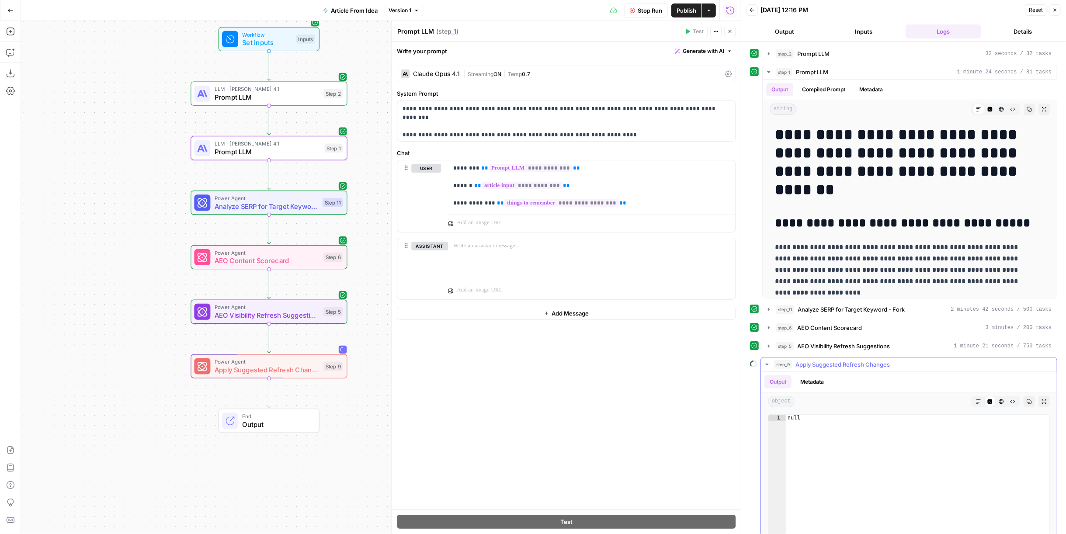
click at [804, 360] on span "Apply Suggested Refresh Changes" at bounding box center [842, 364] width 94 height 9
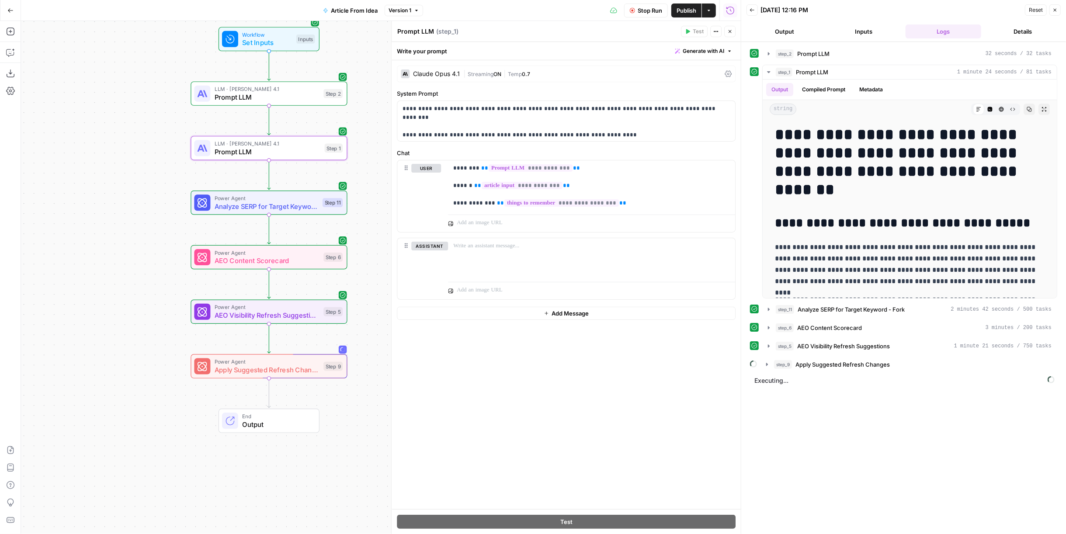
click at [250, 376] on div "Power Agent Apply Suggested Refresh Changes Step 9" at bounding box center [269, 366] width 156 height 24
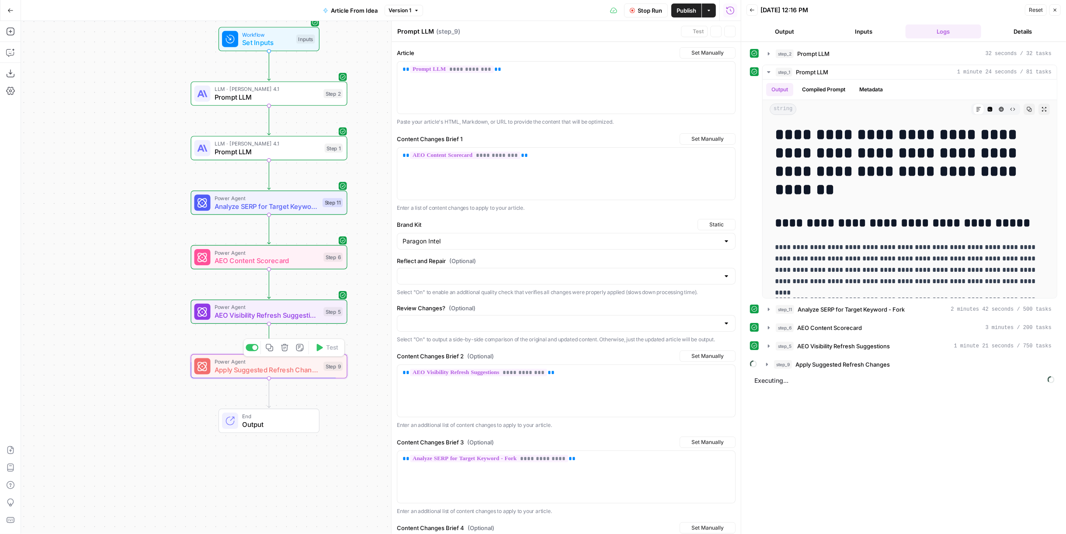
type textarea "Apply Suggested Refresh Changes"
click at [646, 15] on button "Stop Run" at bounding box center [646, 10] width 44 height 14
click at [872, 35] on button "Inputs" at bounding box center [864, 31] width 76 height 14
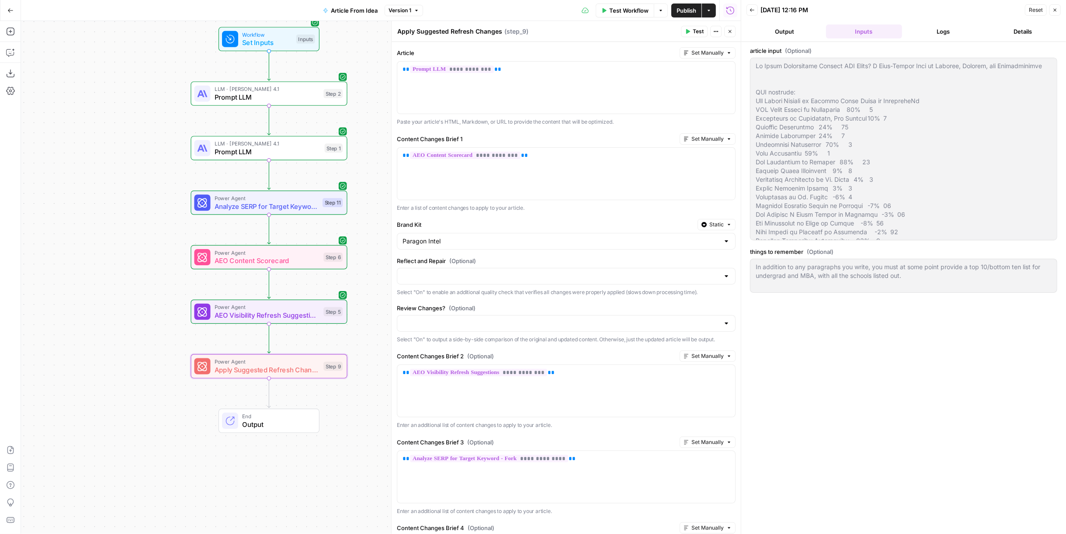
click at [690, 5] on button "Publish" at bounding box center [686, 10] width 30 height 14
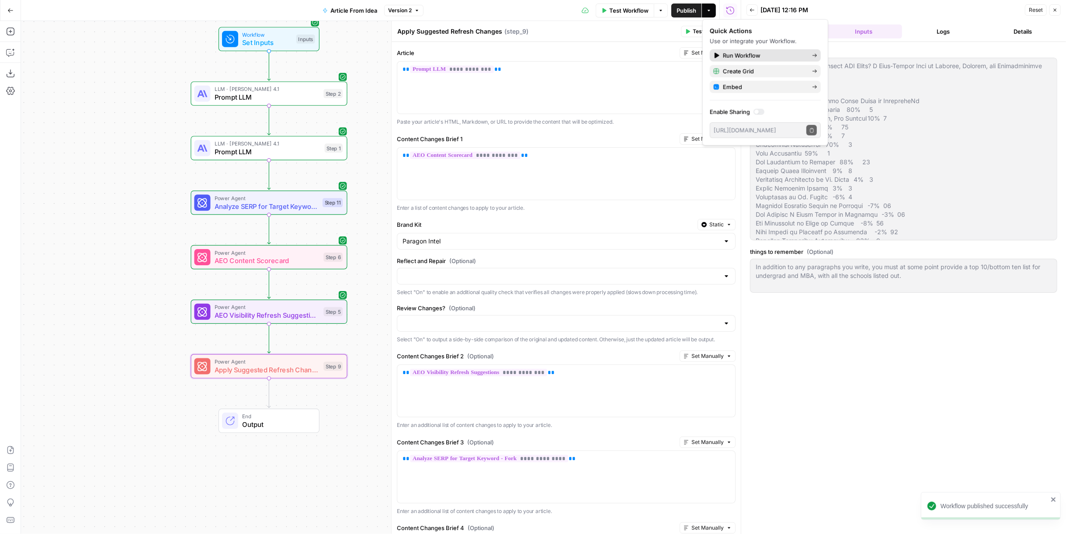
click at [755, 53] on span "Run Workflow" at bounding box center [764, 55] width 82 height 9
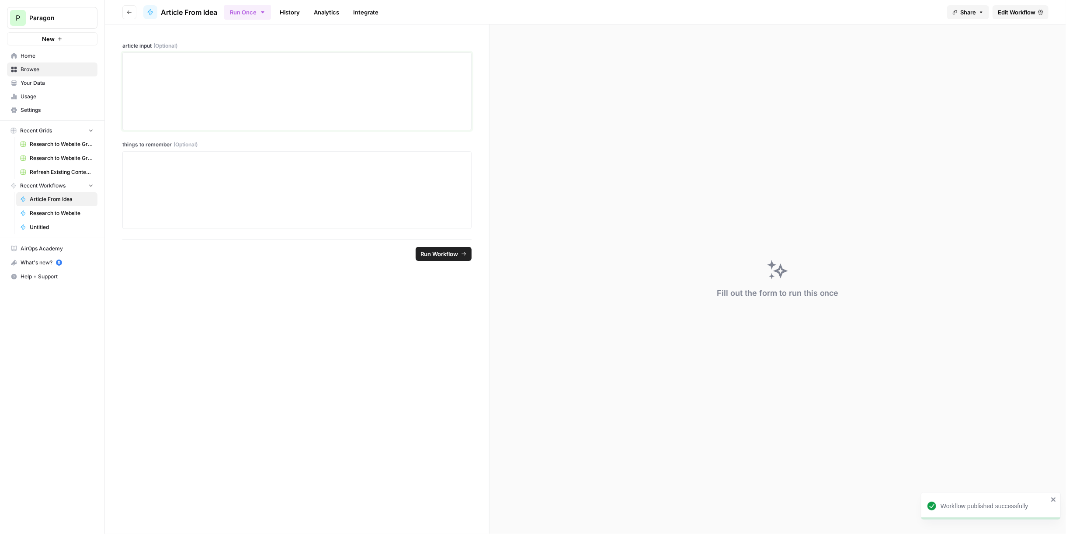
click at [251, 72] on div at bounding box center [297, 91] width 338 height 70
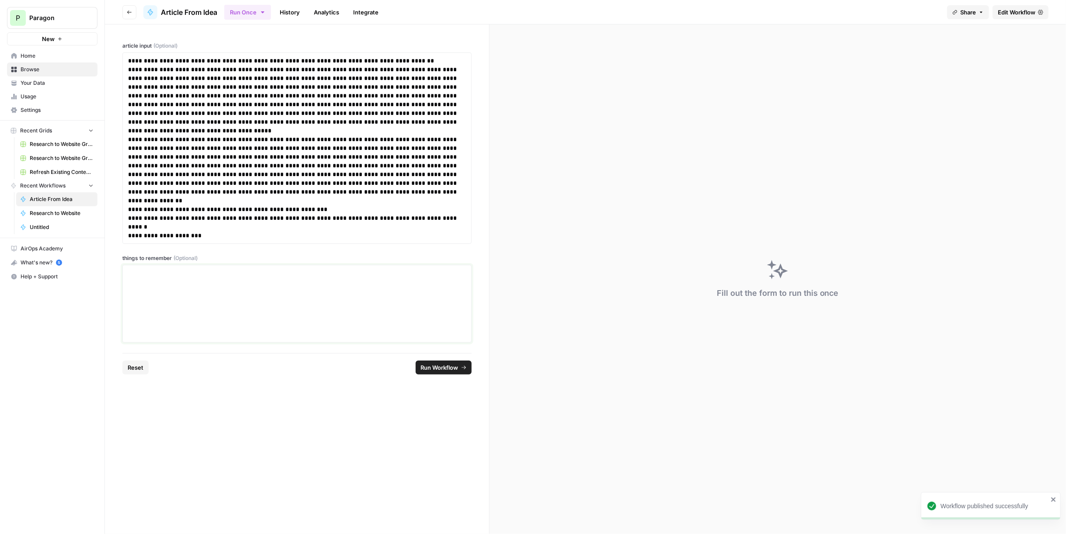
click at [279, 290] on div at bounding box center [297, 304] width 338 height 70
click at [1012, 9] on span "Edit Workflow" at bounding box center [1017, 12] width 38 height 9
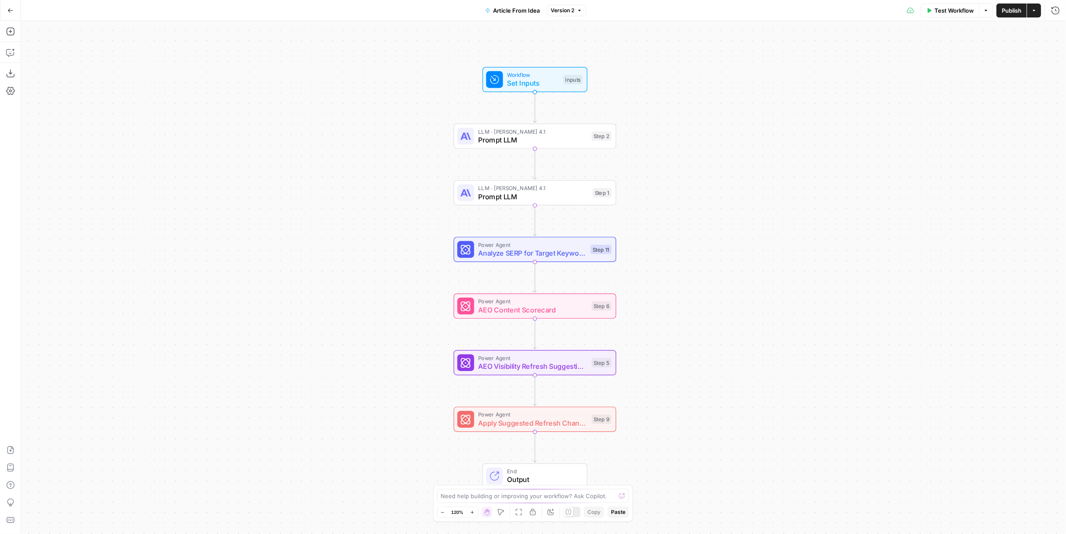
click at [977, 12] on button "Test Workflow" at bounding box center [950, 10] width 59 height 14
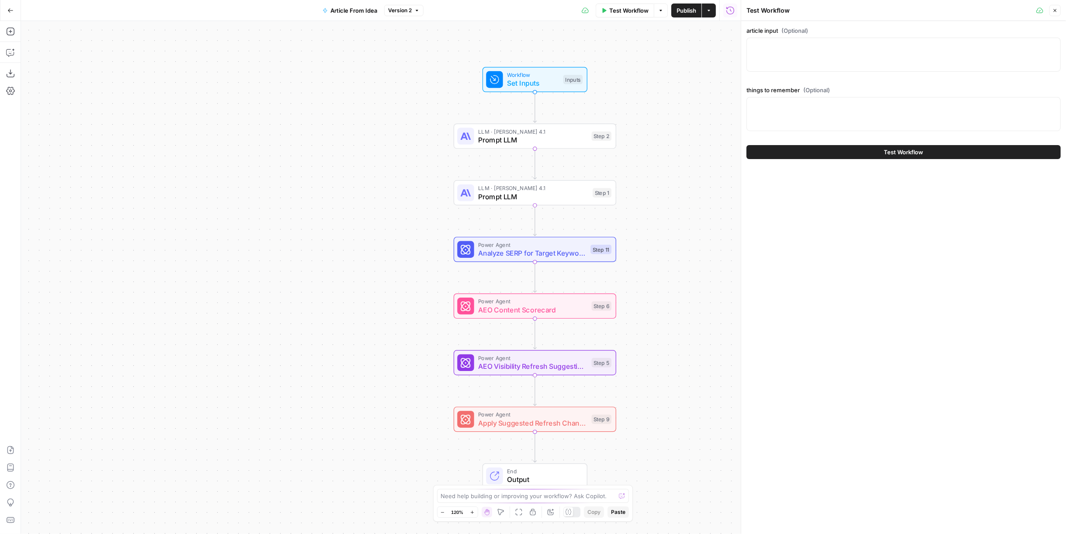
click at [720, 3] on div "Test Workflow Options Publish Actions Run History" at bounding box center [581, 10] width 317 height 21
click at [728, 8] on icon "button" at bounding box center [730, 10] width 9 height 9
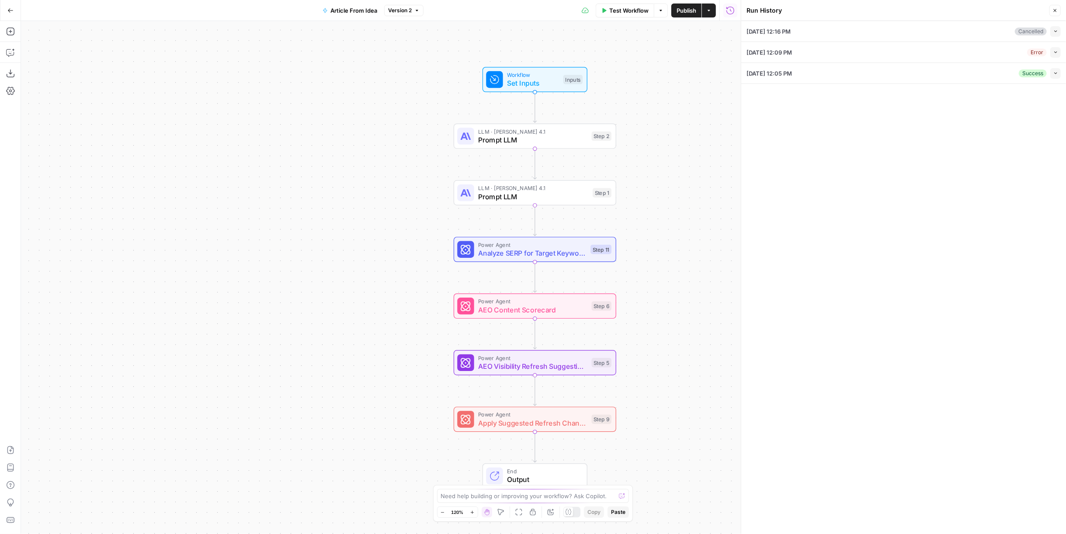
click at [1055, 31] on icon "button" at bounding box center [1055, 32] width 3 height 2
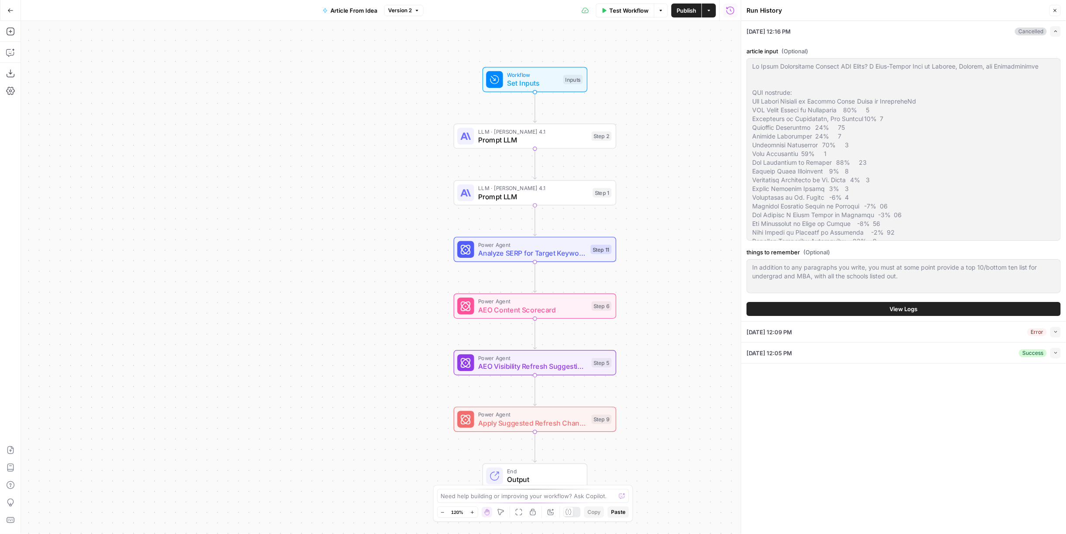
click at [833, 307] on button "View Logs" at bounding box center [903, 309] width 314 height 14
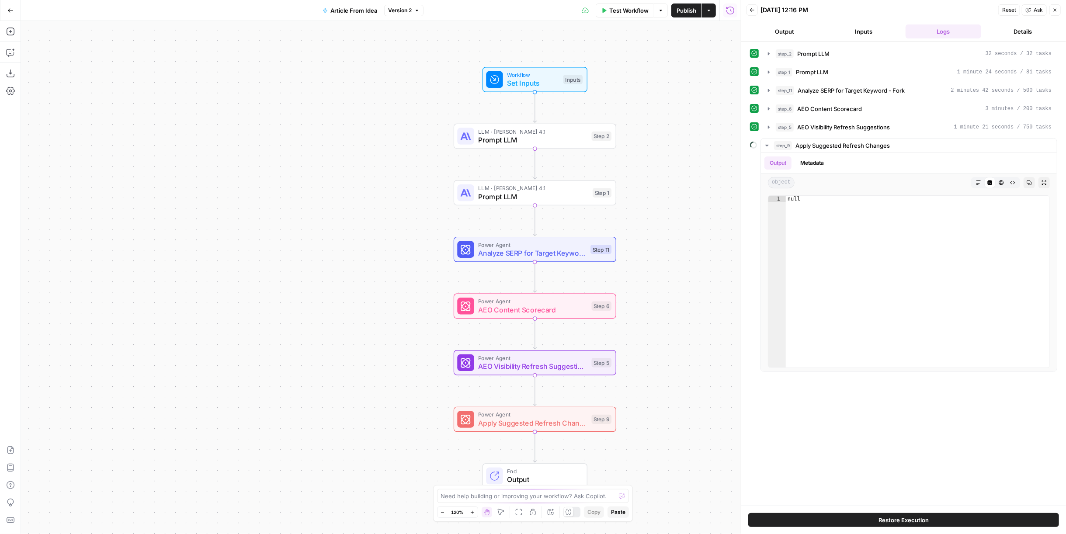
click at [1018, 28] on button "Details" at bounding box center [1023, 31] width 76 height 14
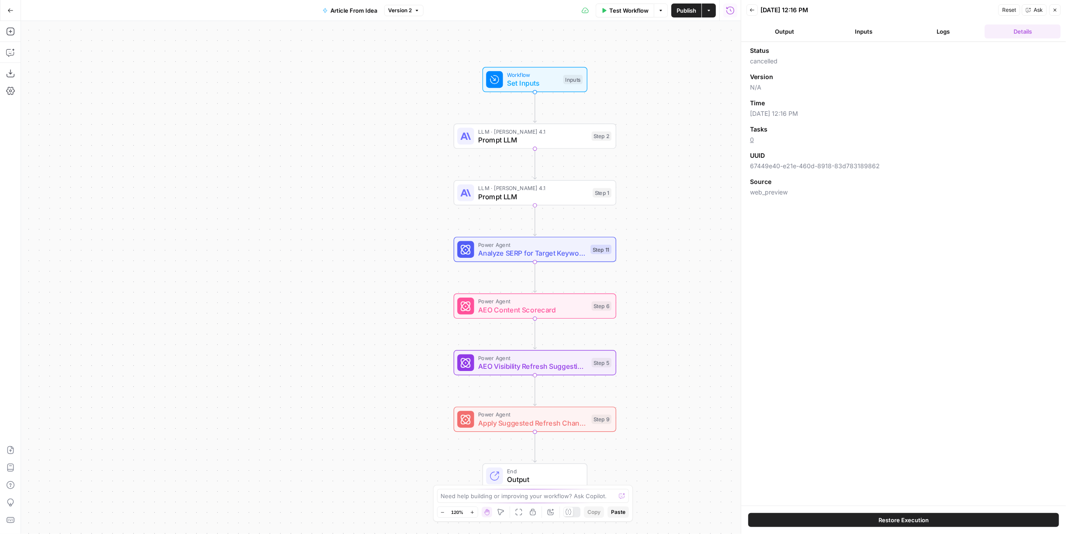
click at [817, 24] on button "Output" at bounding box center [784, 31] width 76 height 14
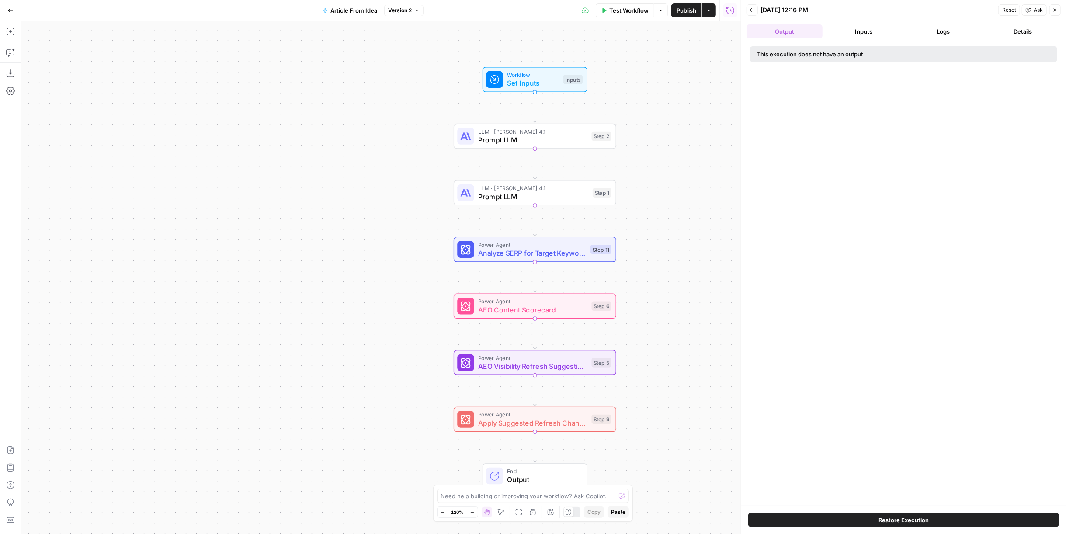
click at [863, 29] on button "Inputs" at bounding box center [864, 31] width 76 height 14
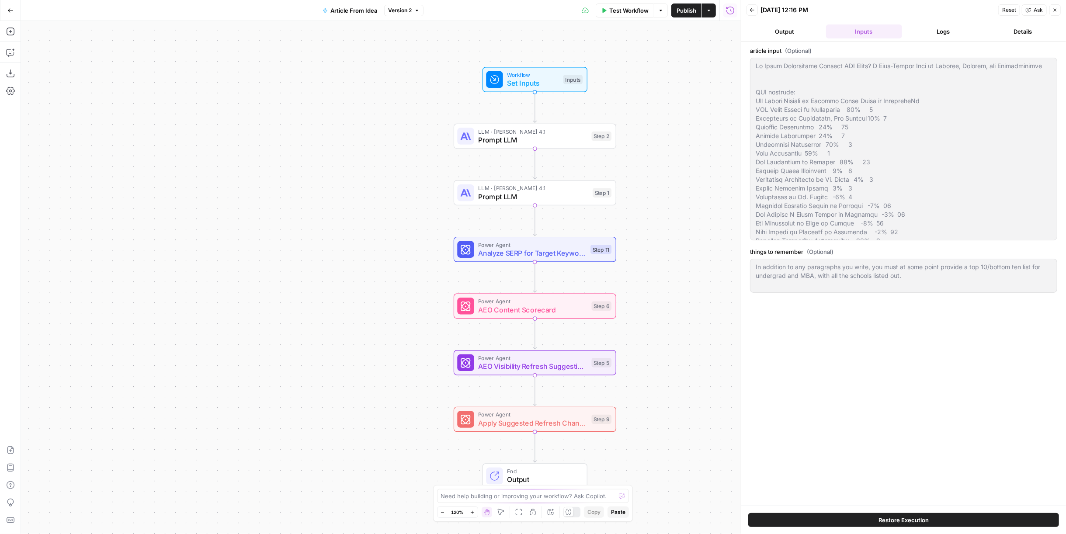
click at [822, 250] on span "(Optional)" at bounding box center [820, 251] width 27 height 9
click at [631, 7] on span "Test Workflow" at bounding box center [628, 10] width 39 height 9
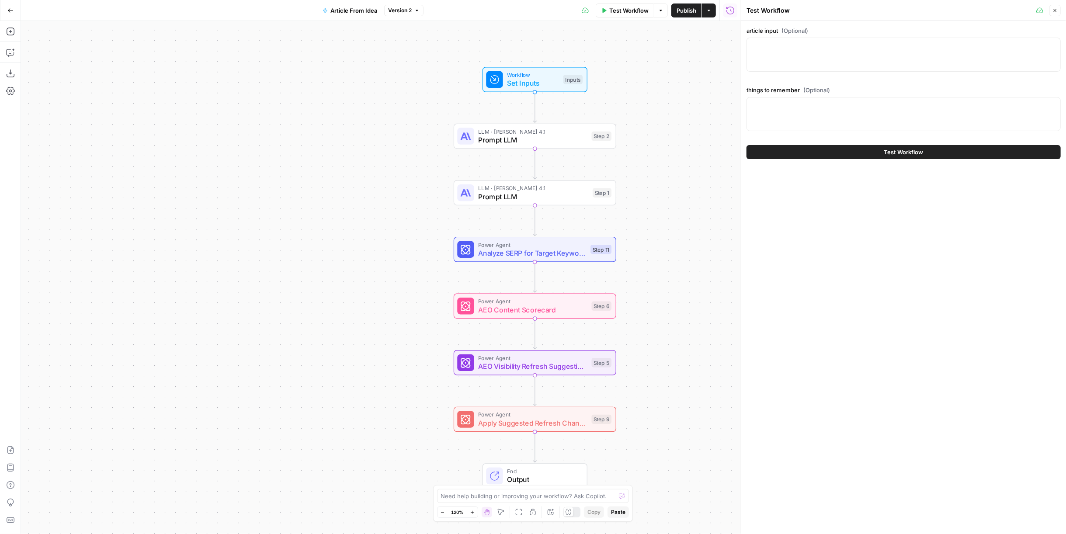
click at [874, 150] on button "Test Workflow" at bounding box center [903, 152] width 314 height 14
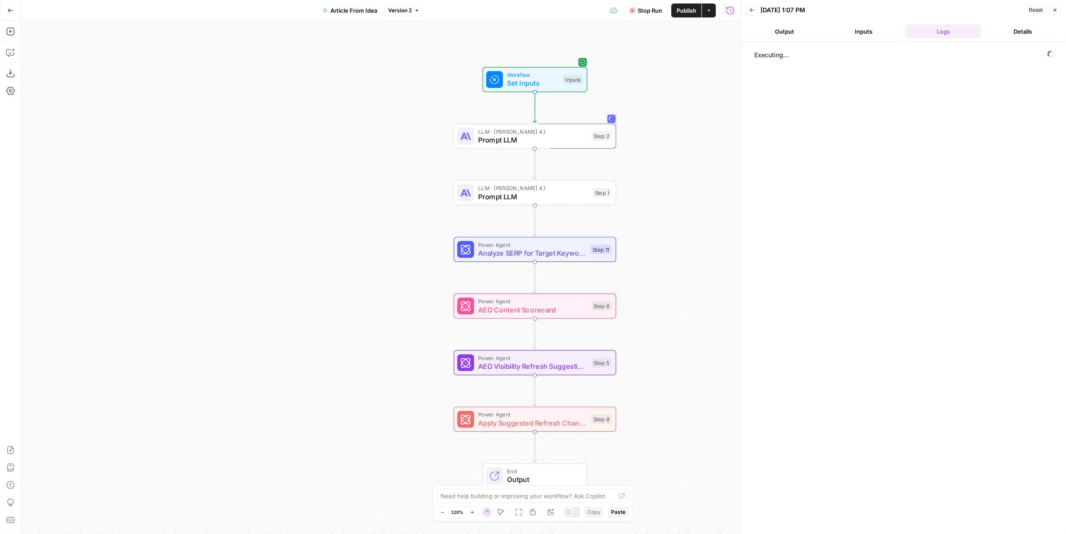
click at [656, 14] on span "Stop Run" at bounding box center [650, 10] width 24 height 9
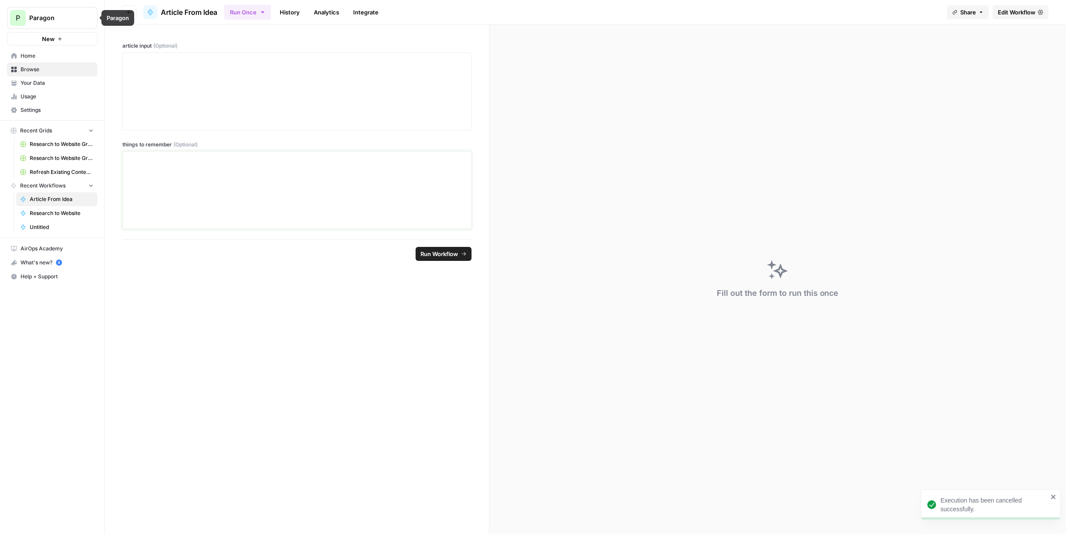
click at [213, 184] on div at bounding box center [297, 190] width 338 height 70
click at [1010, 5] on link "Edit Workflow" at bounding box center [1020, 12] width 56 height 14
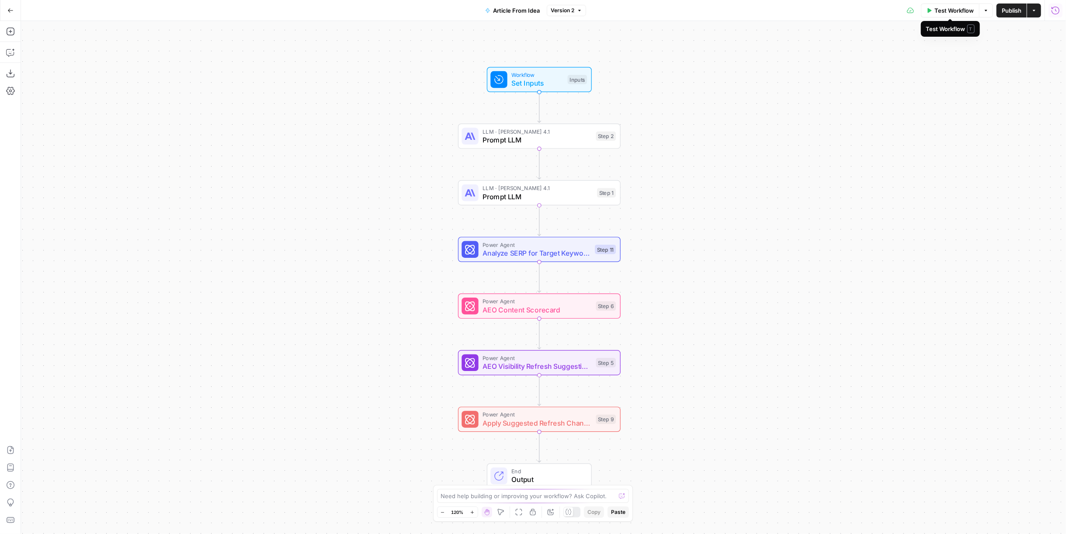
click at [1060, 13] on button "Run History" at bounding box center [1055, 10] width 14 height 14
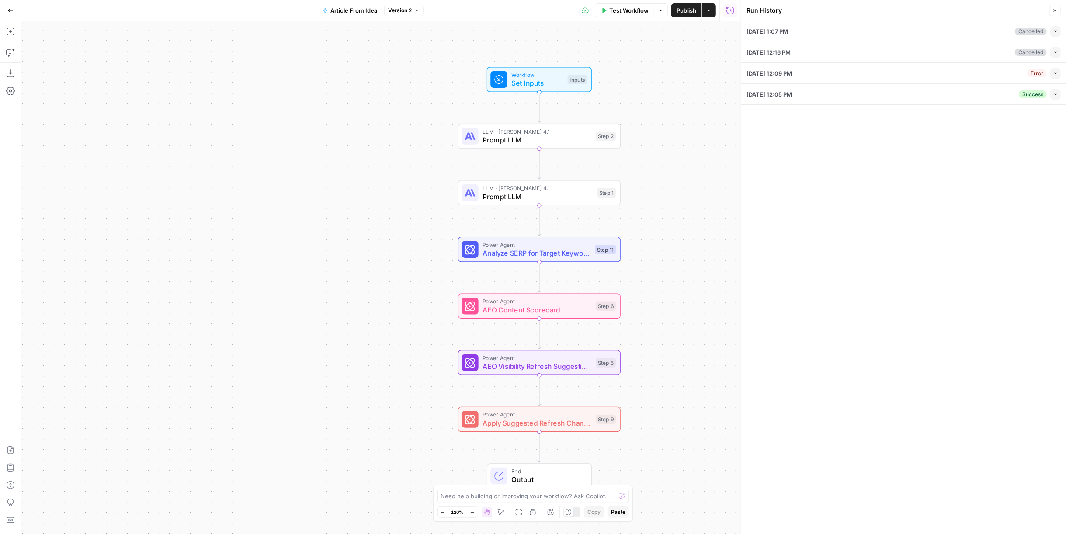
click at [790, 24] on div "[DATE] 1:07 PM Cancelled Collapse" at bounding box center [903, 31] width 314 height 21
click at [825, 36] on div "[DATE] 1:07 PM Cancelled Collapse" at bounding box center [903, 31] width 314 height 21
click at [1048, 26] on div "Cancelled Collapse" at bounding box center [1038, 31] width 46 height 10
click at [1051, 28] on button "Collapse" at bounding box center [1055, 31] width 10 height 10
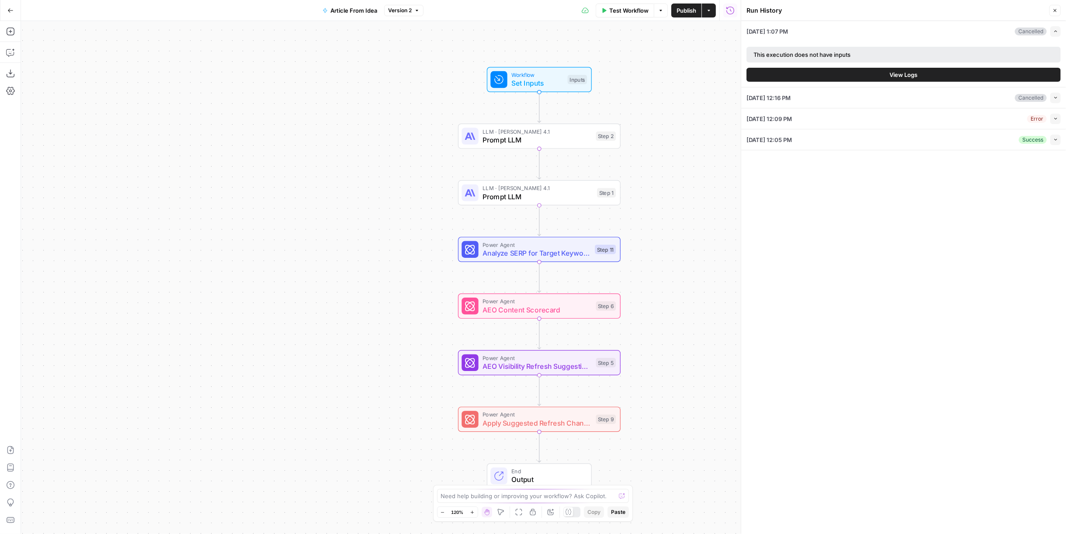
drag, startPoint x: 1049, startPoint y: 91, endPoint x: 1059, endPoint y: 97, distance: 11.2
click at [1050, 92] on div "[DATE] 12:16 PM Cancelled Collapse" at bounding box center [903, 97] width 314 height 21
click at [1059, 97] on button "Collapse" at bounding box center [1055, 98] width 10 height 10
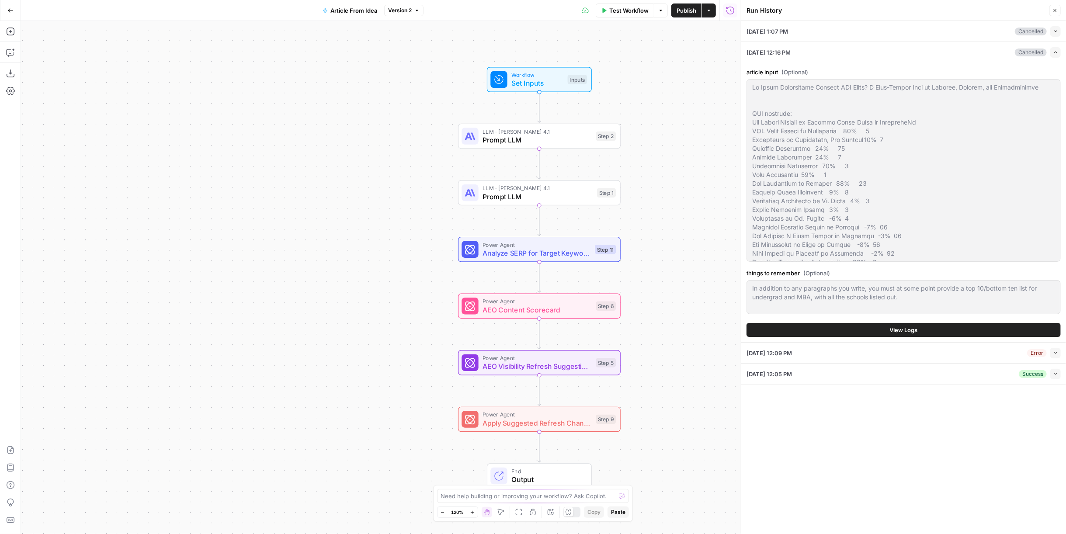
click at [17, 13] on button "Go Back" at bounding box center [11, 11] width 16 height 16
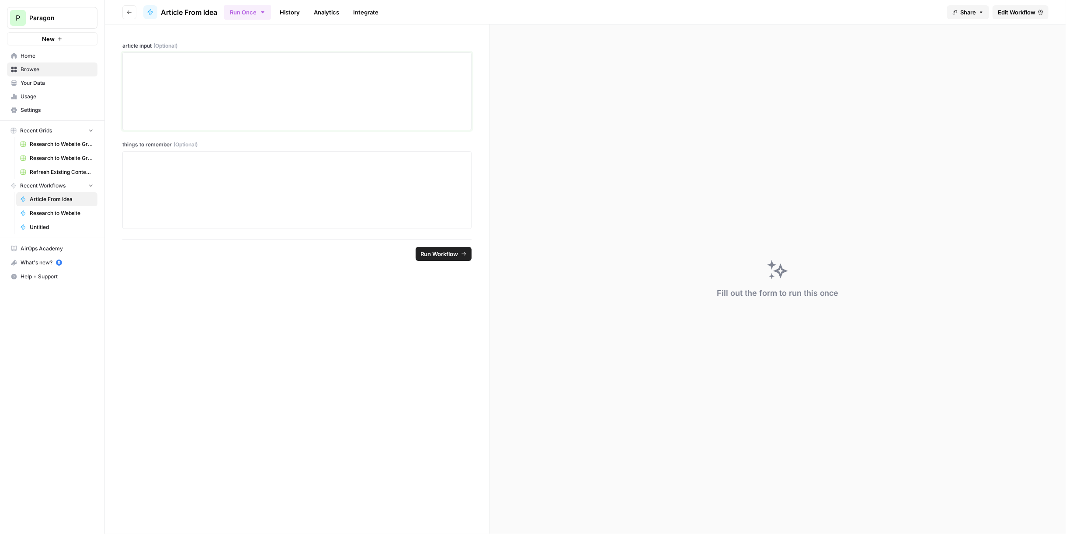
click at [265, 86] on div at bounding box center [297, 91] width 338 height 70
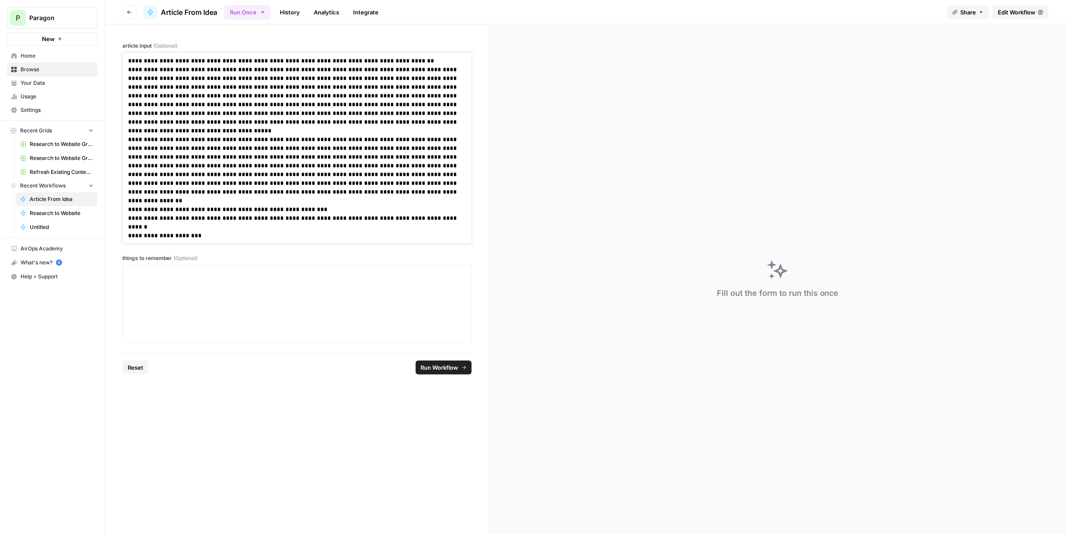
click at [336, 138] on p "**********" at bounding box center [297, 170] width 338 height 70
click at [335, 297] on div at bounding box center [297, 304] width 338 height 70
click at [458, 374] on footer "Reset Run Workflow" at bounding box center [296, 367] width 349 height 28
click at [465, 367] on icon "submit" at bounding box center [463, 367] width 4 height 3
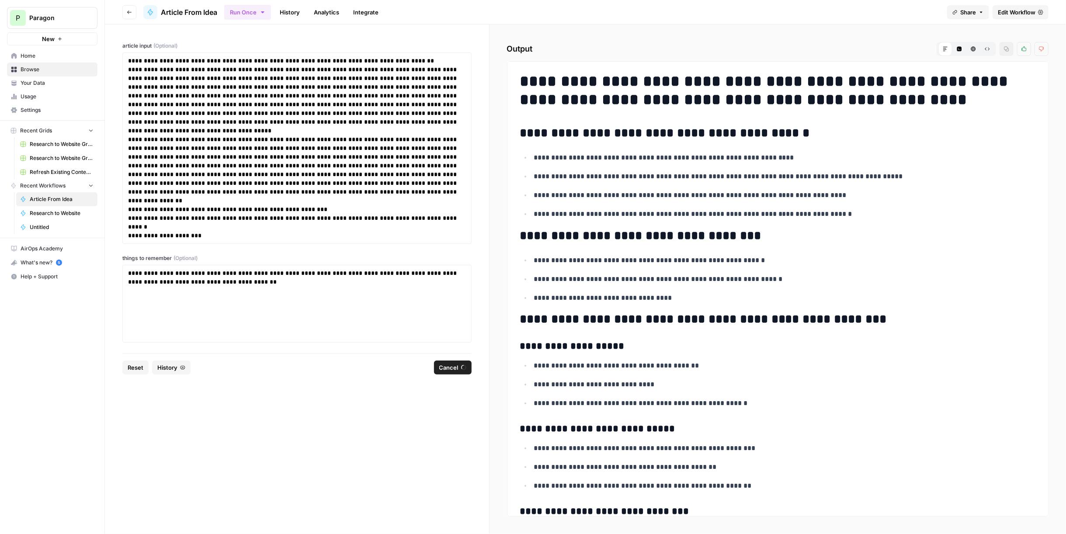
click at [293, 11] on link "History" at bounding box center [289, 12] width 31 height 14
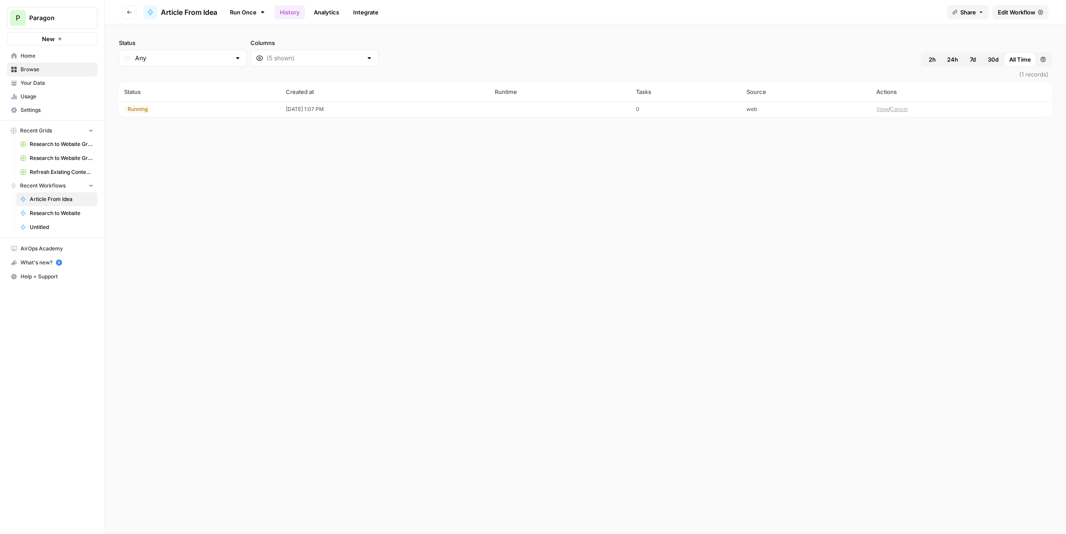
click at [885, 111] on button "View" at bounding box center [883, 109] width 12 height 8
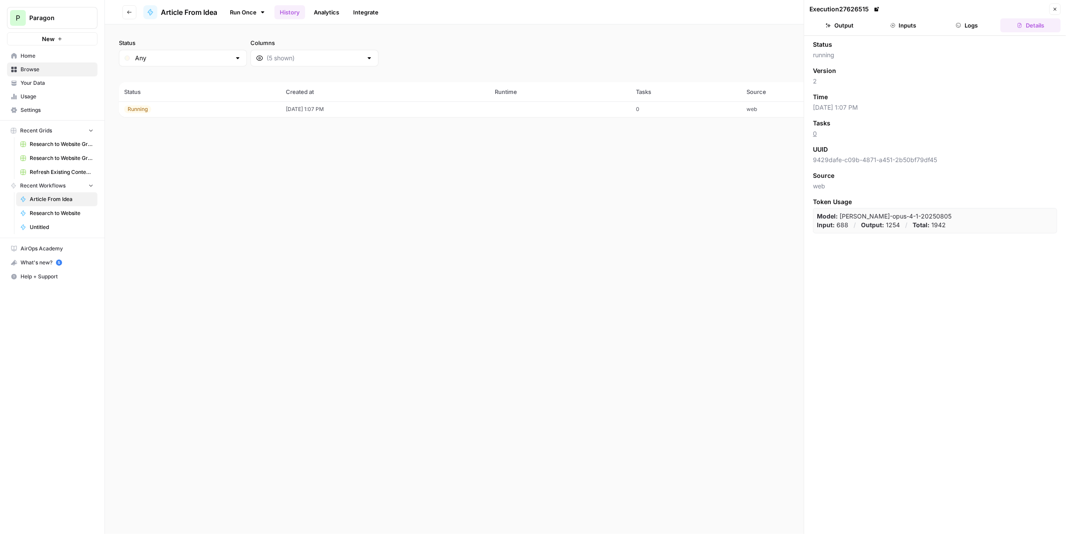
click at [970, 30] on button "Logs" at bounding box center [967, 25] width 60 height 14
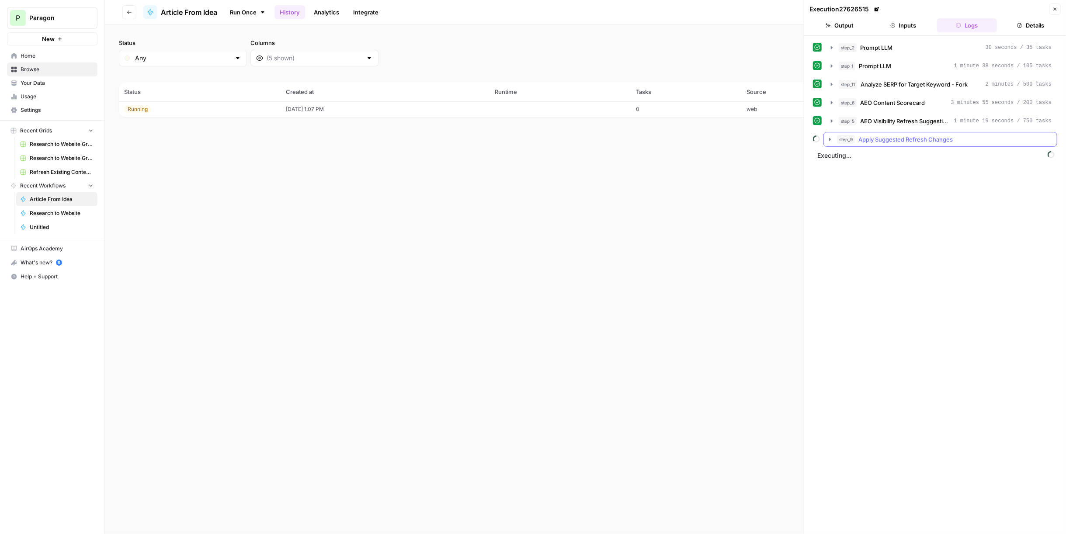
click at [940, 139] on span "Apply Suggested Refresh Changes" at bounding box center [905, 139] width 94 height 9
click at [939, 138] on span "Apply Suggested Refresh Changes" at bounding box center [905, 139] width 94 height 9
click at [136, 10] on header "Go back Article From Idea Run Once History Analytics Integrate Share Edit Workf…" at bounding box center [585, 12] width 961 height 24
click at [130, 10] on icon "button" at bounding box center [129, 12] width 5 height 5
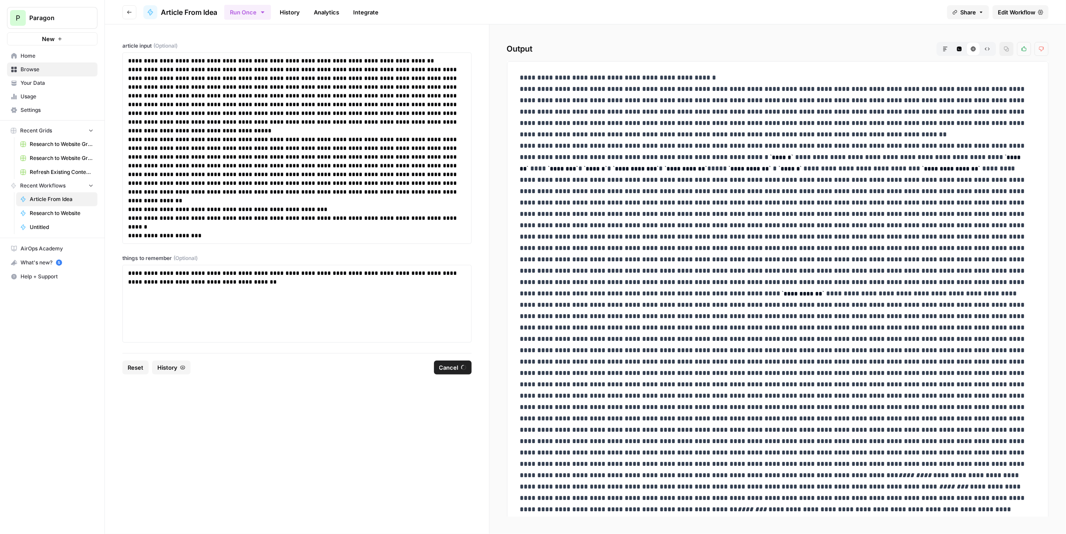
click at [184, 361] on button "History" at bounding box center [171, 368] width 38 height 14
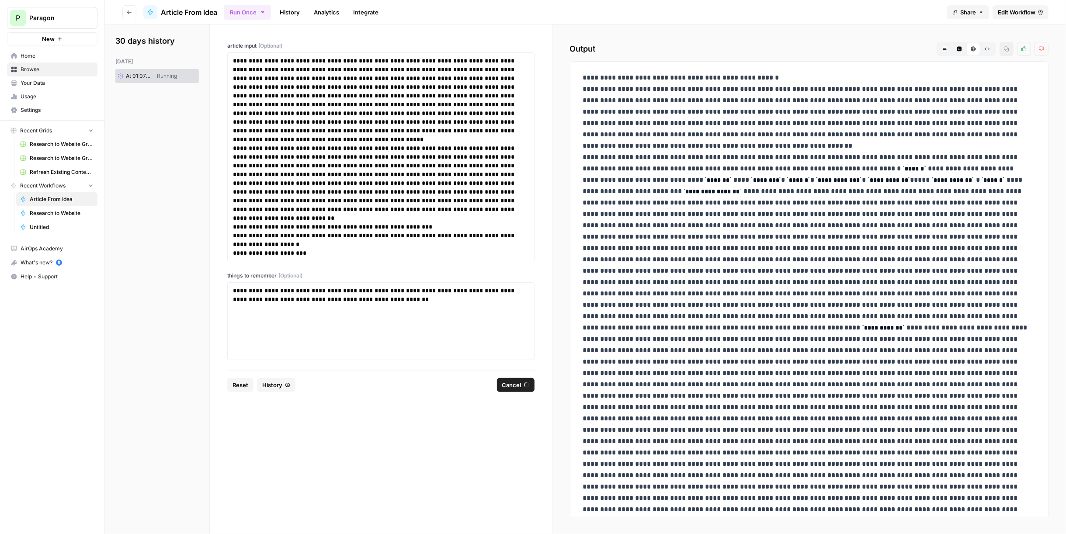
click at [778, 195] on p "**********" at bounding box center [806, 367] width 447 height 591
click at [1025, 11] on span "Edit Workflow" at bounding box center [1017, 12] width 38 height 9
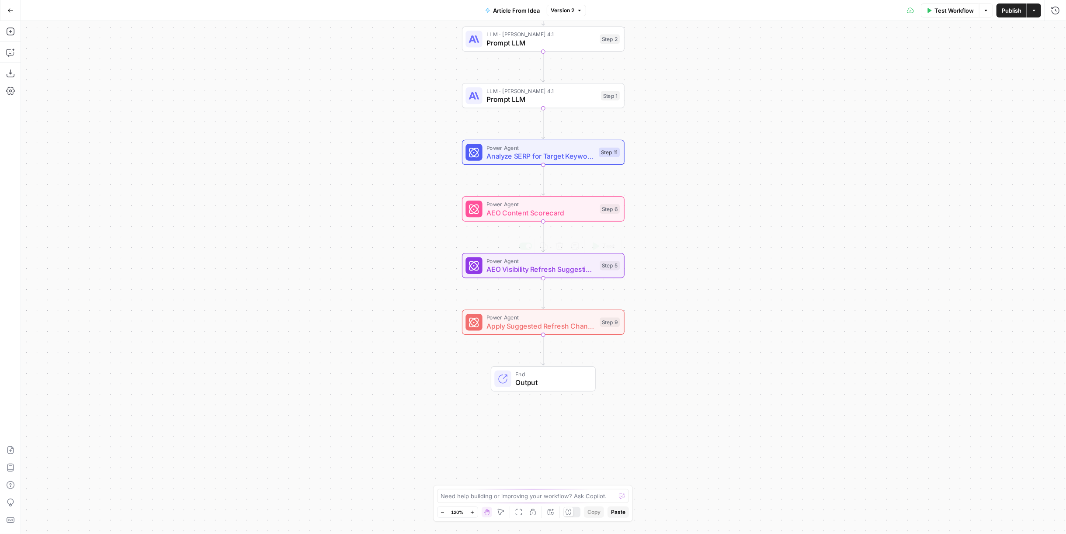
click at [522, 320] on span "Power Agent" at bounding box center [540, 317] width 109 height 8
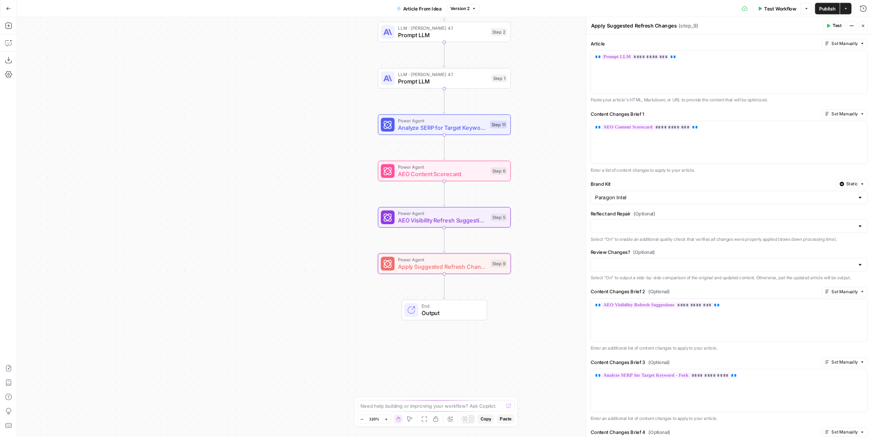
scroll to position [142, 0]
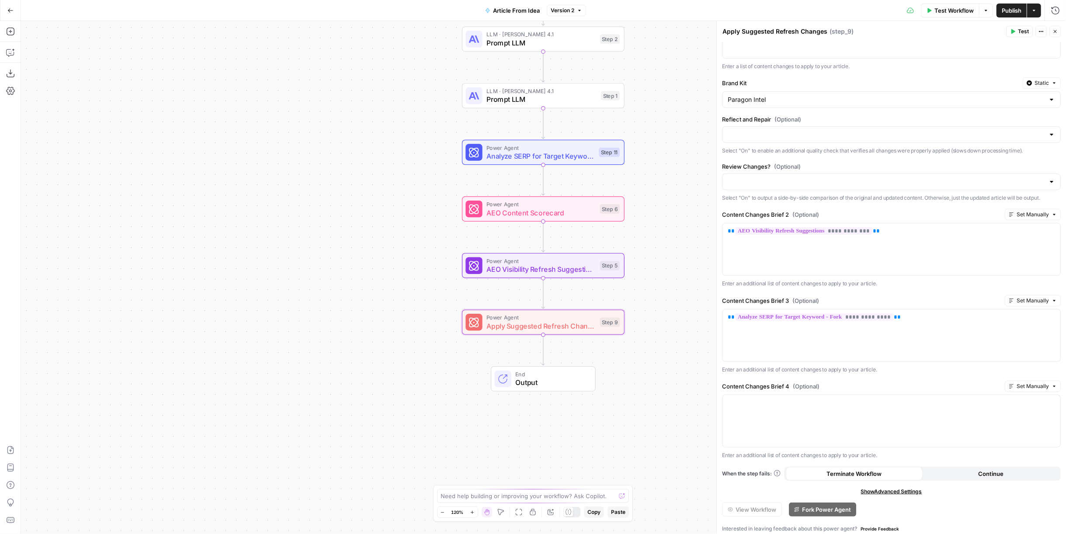
click at [10, 11] on icon "button" at bounding box center [10, 10] width 6 height 6
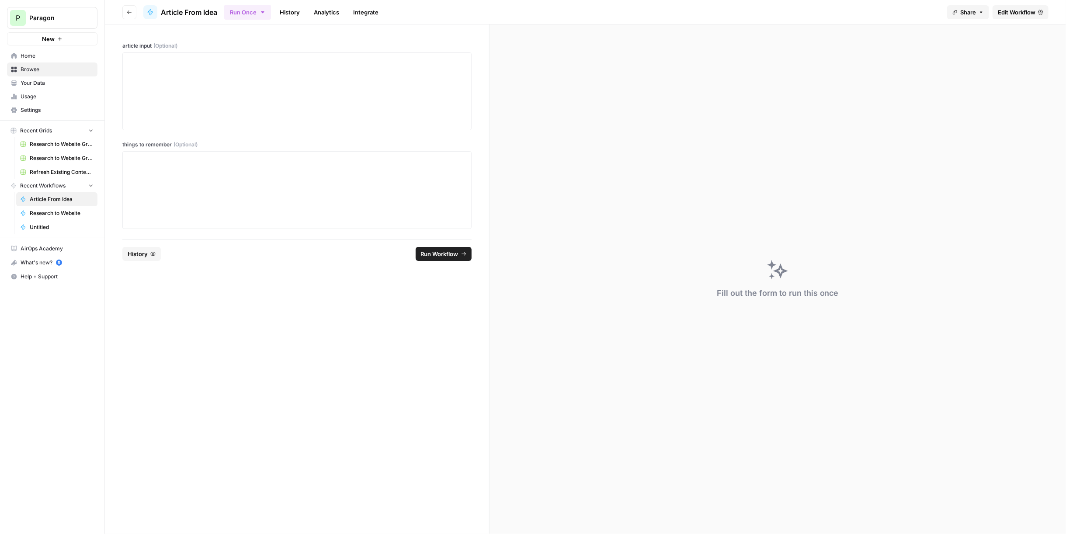
click at [1007, 12] on span "Edit Workflow" at bounding box center [1017, 12] width 38 height 9
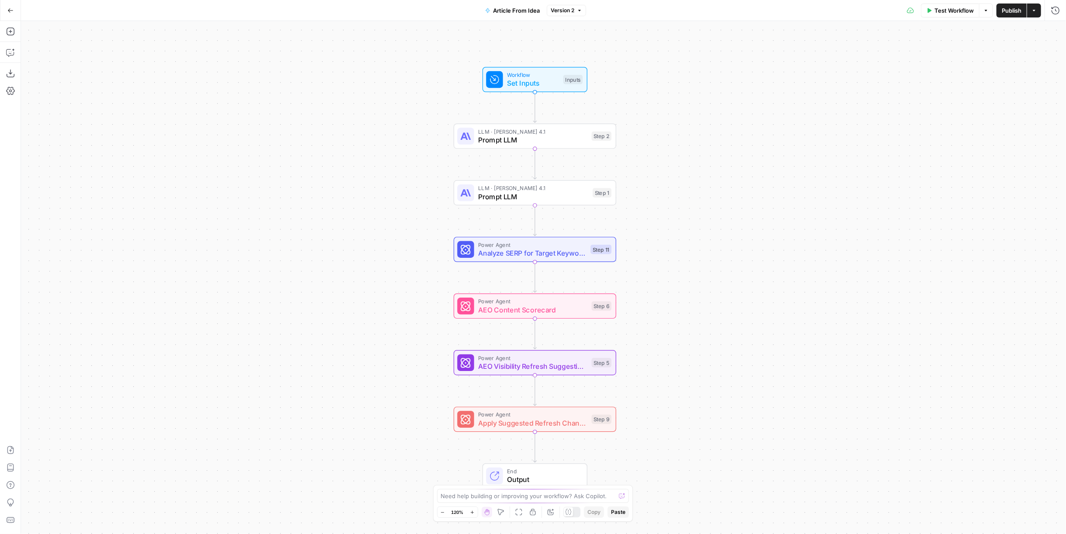
click at [10, 8] on icon "button" at bounding box center [10, 10] width 6 height 6
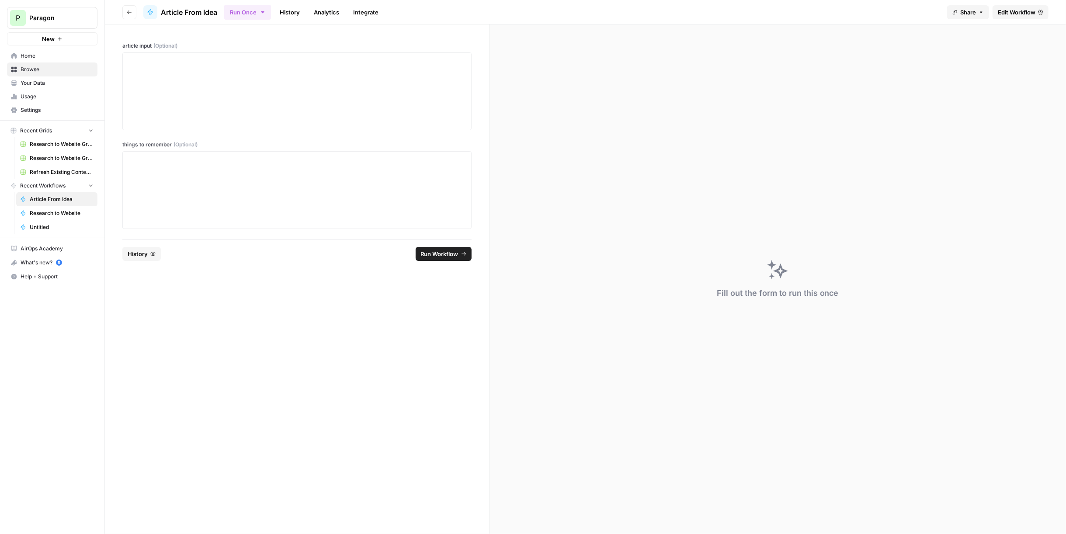
click at [136, 10] on header "Go back Article From Idea Run Once History Analytics Integrate Share Edit Workf…" at bounding box center [585, 12] width 961 height 24
click at [179, 10] on span "Article From Idea" at bounding box center [189, 12] width 56 height 10
click at [289, 13] on link "History" at bounding box center [289, 12] width 31 height 14
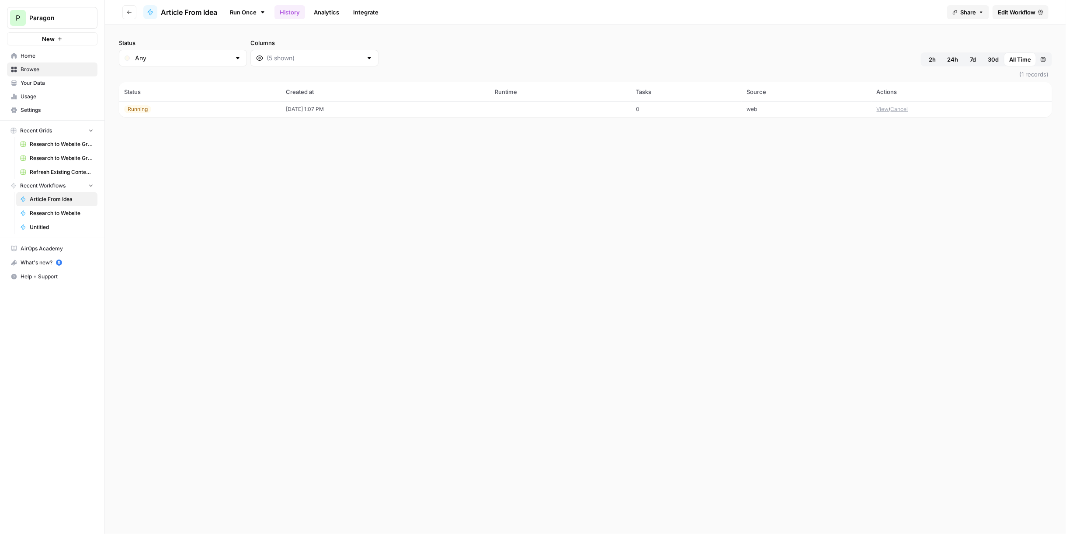
click at [256, 115] on td "Running" at bounding box center [200, 109] width 162 height 16
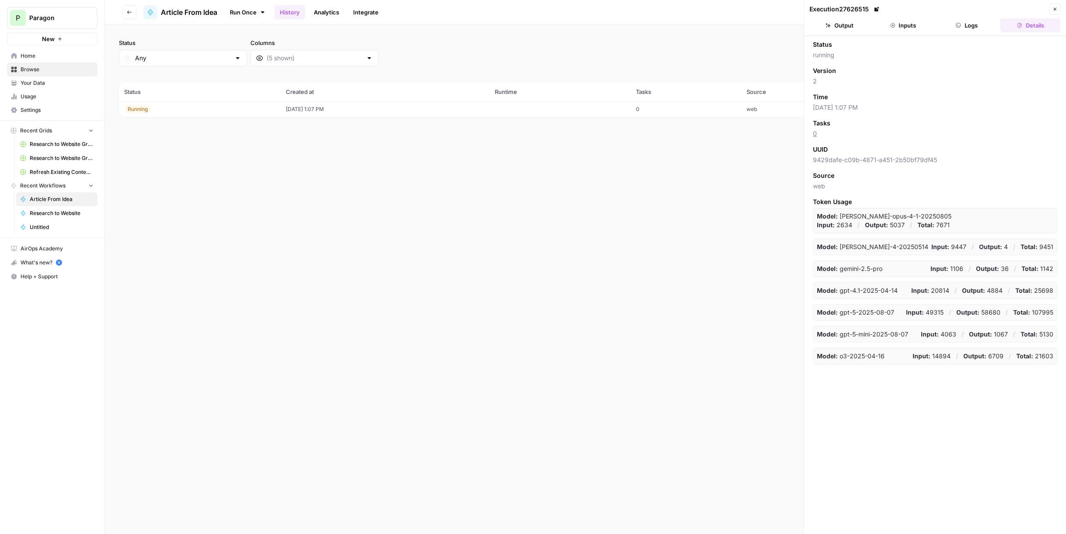
click at [953, 23] on button "Logs" at bounding box center [967, 25] width 60 height 14
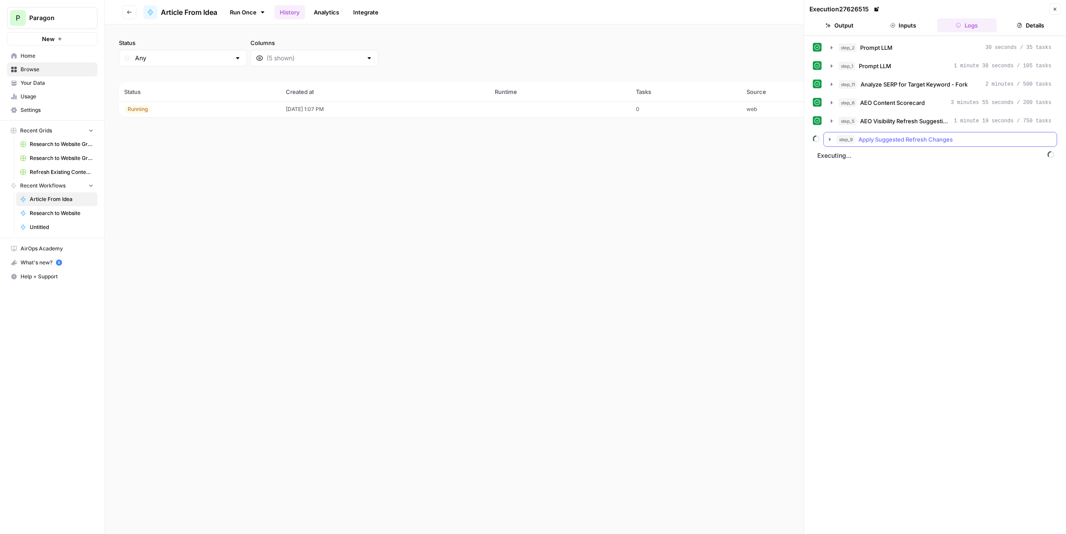
click at [938, 137] on span "Apply Suggested Refresh Changes" at bounding box center [905, 139] width 94 height 9
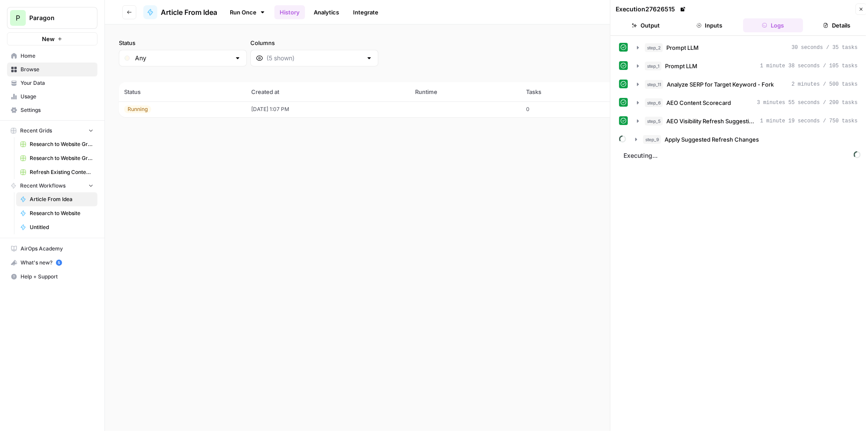
click at [684, 10] on icon at bounding box center [682, 9] width 5 height 5
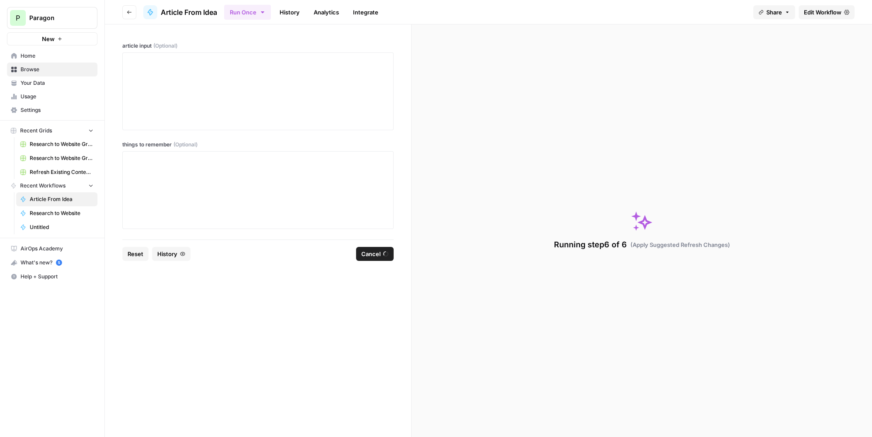
click at [283, 15] on link "History" at bounding box center [289, 12] width 31 height 14
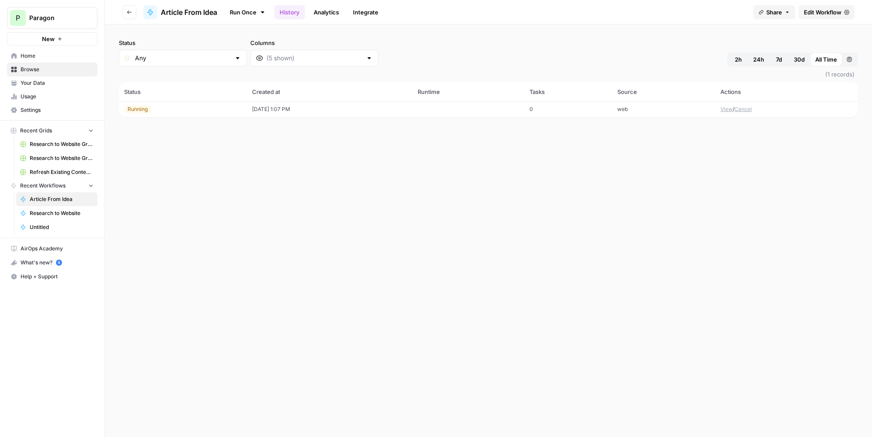
click at [300, 105] on td "[DATE] 1:07 PM" at bounding box center [330, 109] width 166 height 16
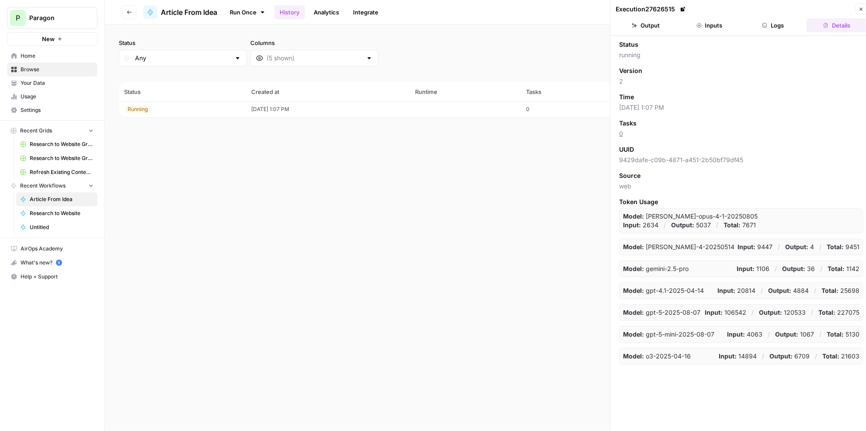
click at [776, 19] on header "Execution 27626515 Close Output Inputs Logs Details" at bounding box center [742, 18] width 262 height 36
click at [776, 19] on button "Logs" at bounding box center [773, 25] width 60 height 14
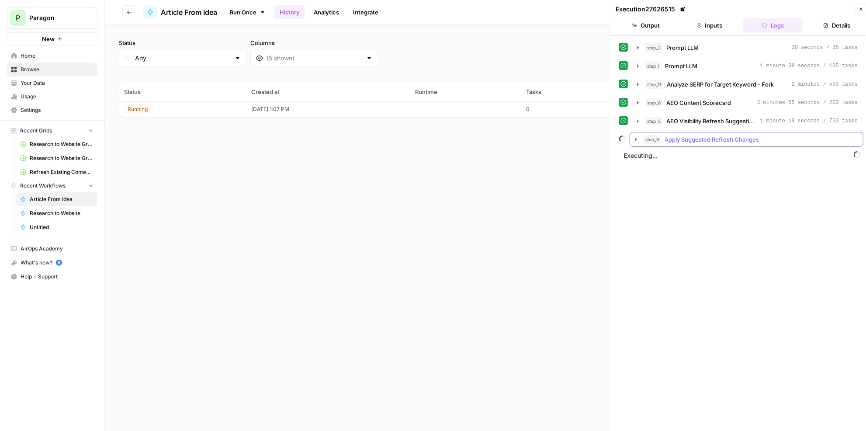
click at [719, 138] on span "Apply Suggested Refresh Changes" at bounding box center [712, 139] width 94 height 9
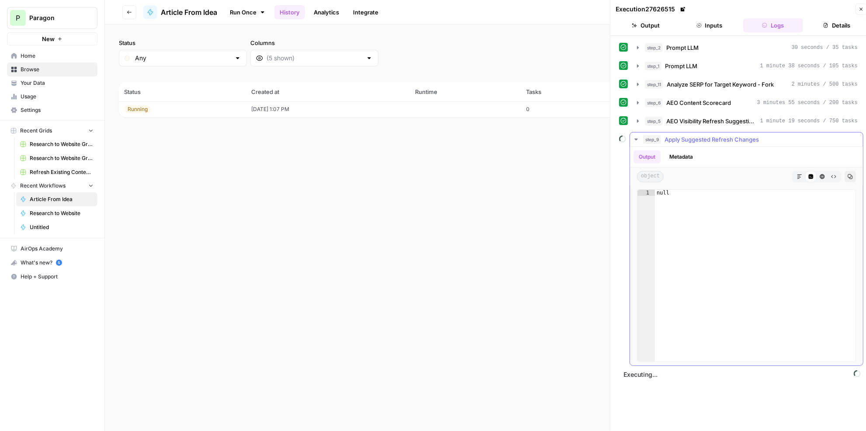
click at [709, 138] on span "Apply Suggested Refresh Changes" at bounding box center [712, 139] width 94 height 9
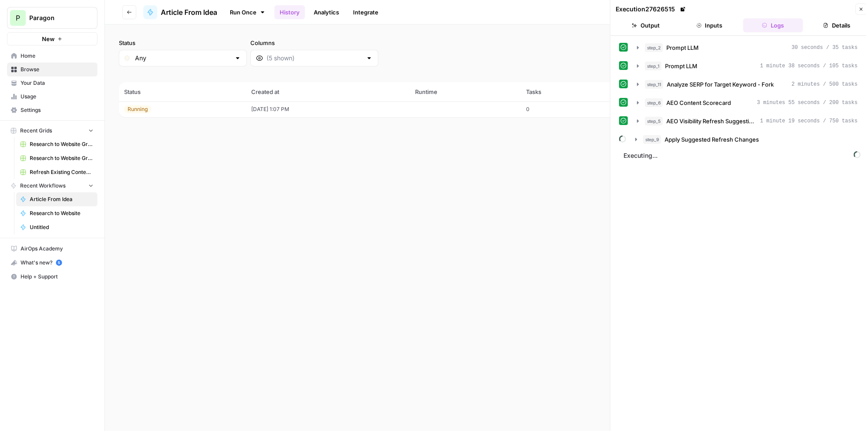
click at [816, 29] on button "Details" at bounding box center [837, 25] width 60 height 14
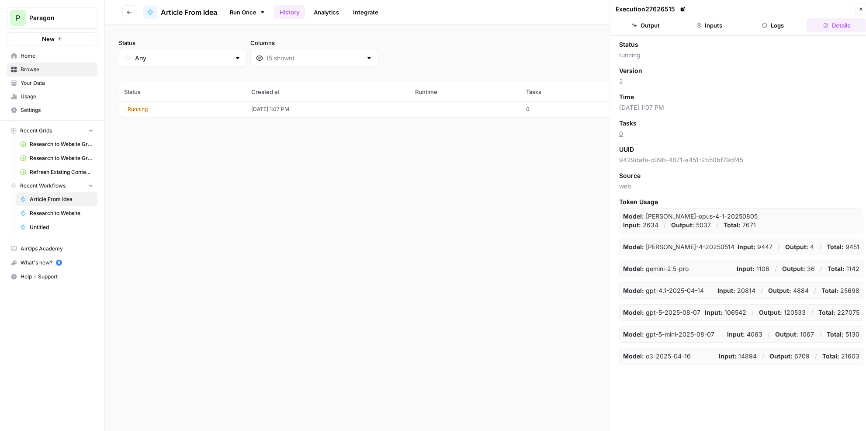
click at [637, 28] on button "Output" at bounding box center [646, 25] width 60 height 14
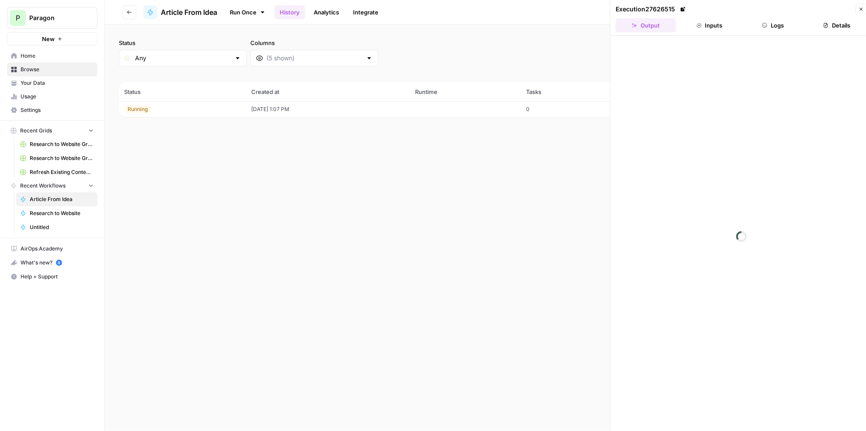
click at [127, 11] on icon "button" at bounding box center [129, 12] width 5 height 5
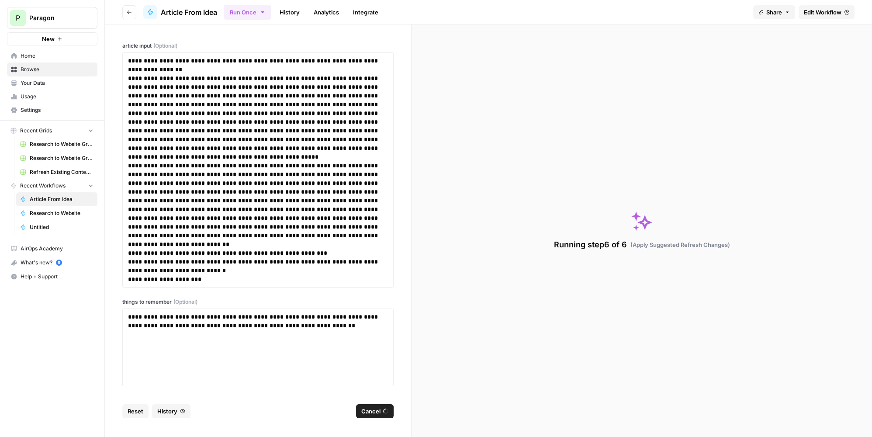
click at [282, 13] on link "History" at bounding box center [289, 12] width 31 height 14
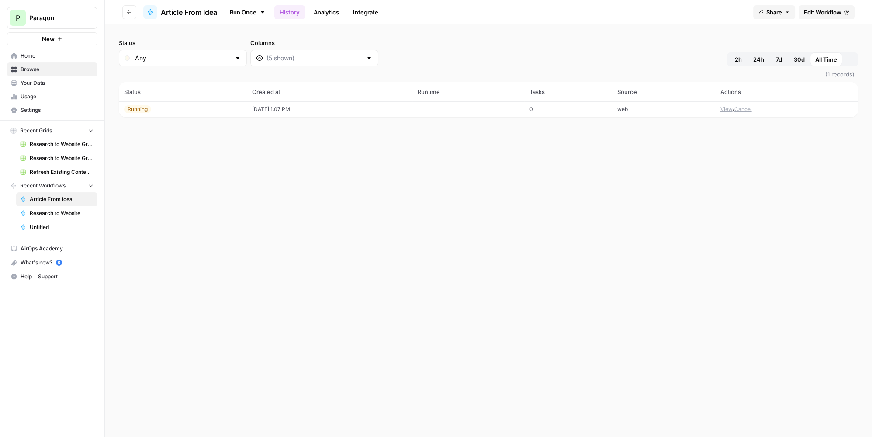
click at [250, 10] on link "Run Once" at bounding box center [247, 12] width 47 height 15
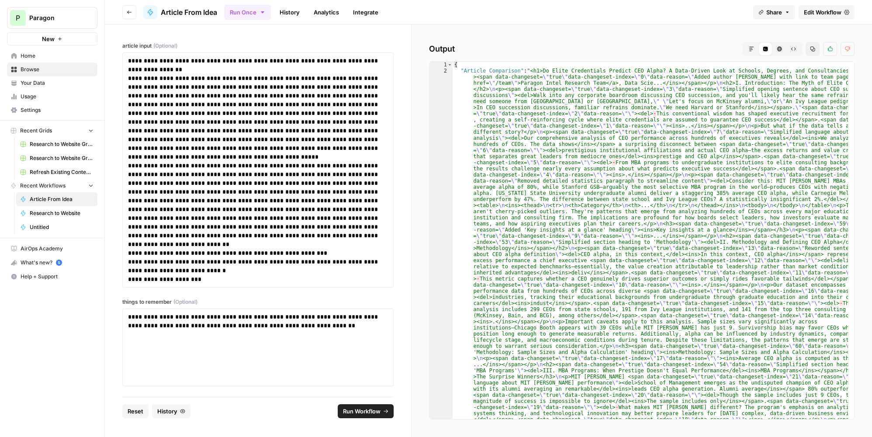
click at [297, 8] on link "History" at bounding box center [289, 12] width 31 height 14
